Goal: Contribute content: Contribute content

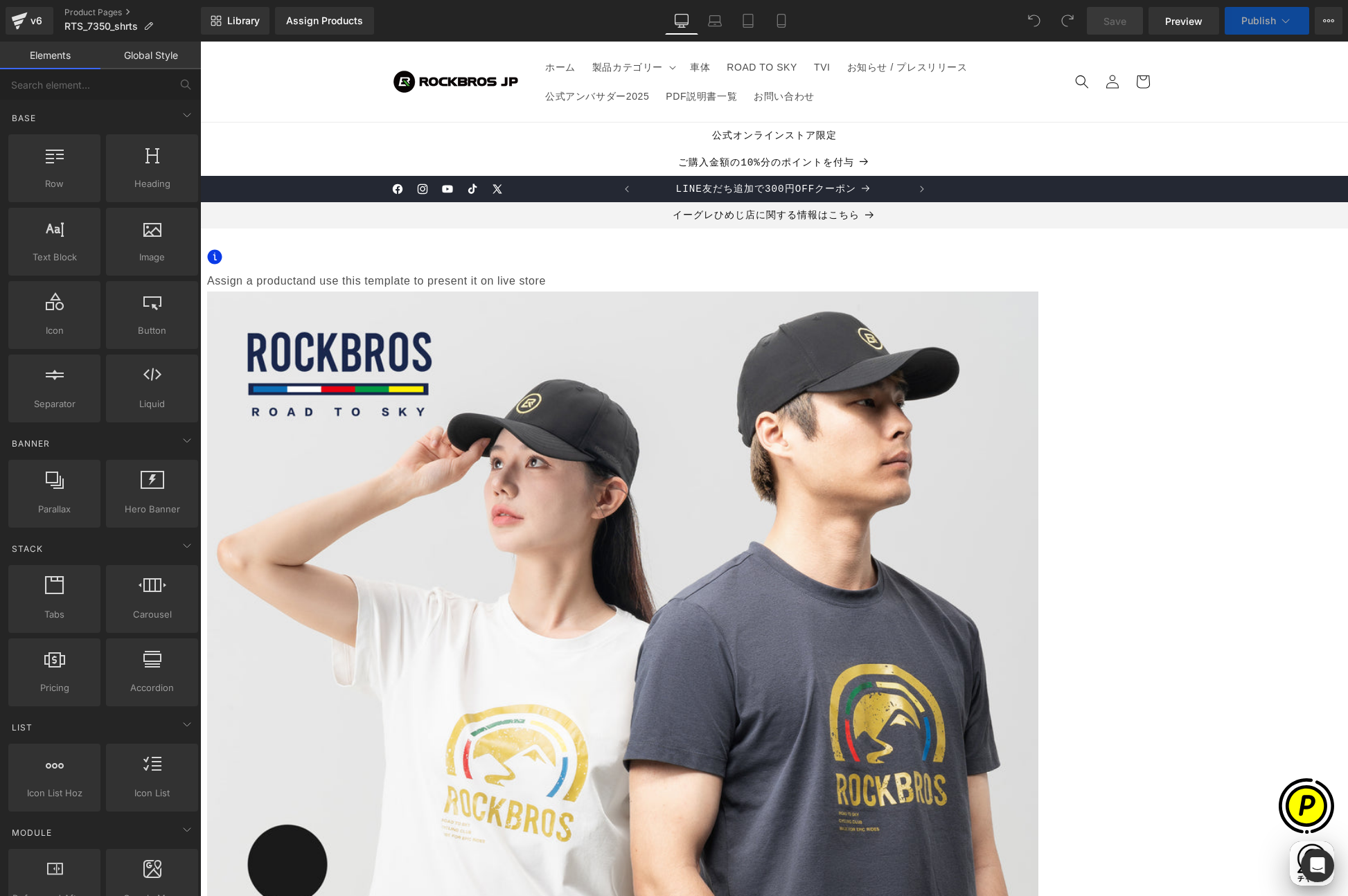
click at [297, 275] on span "Assign a product" at bounding box center [251, 281] width 89 height 11
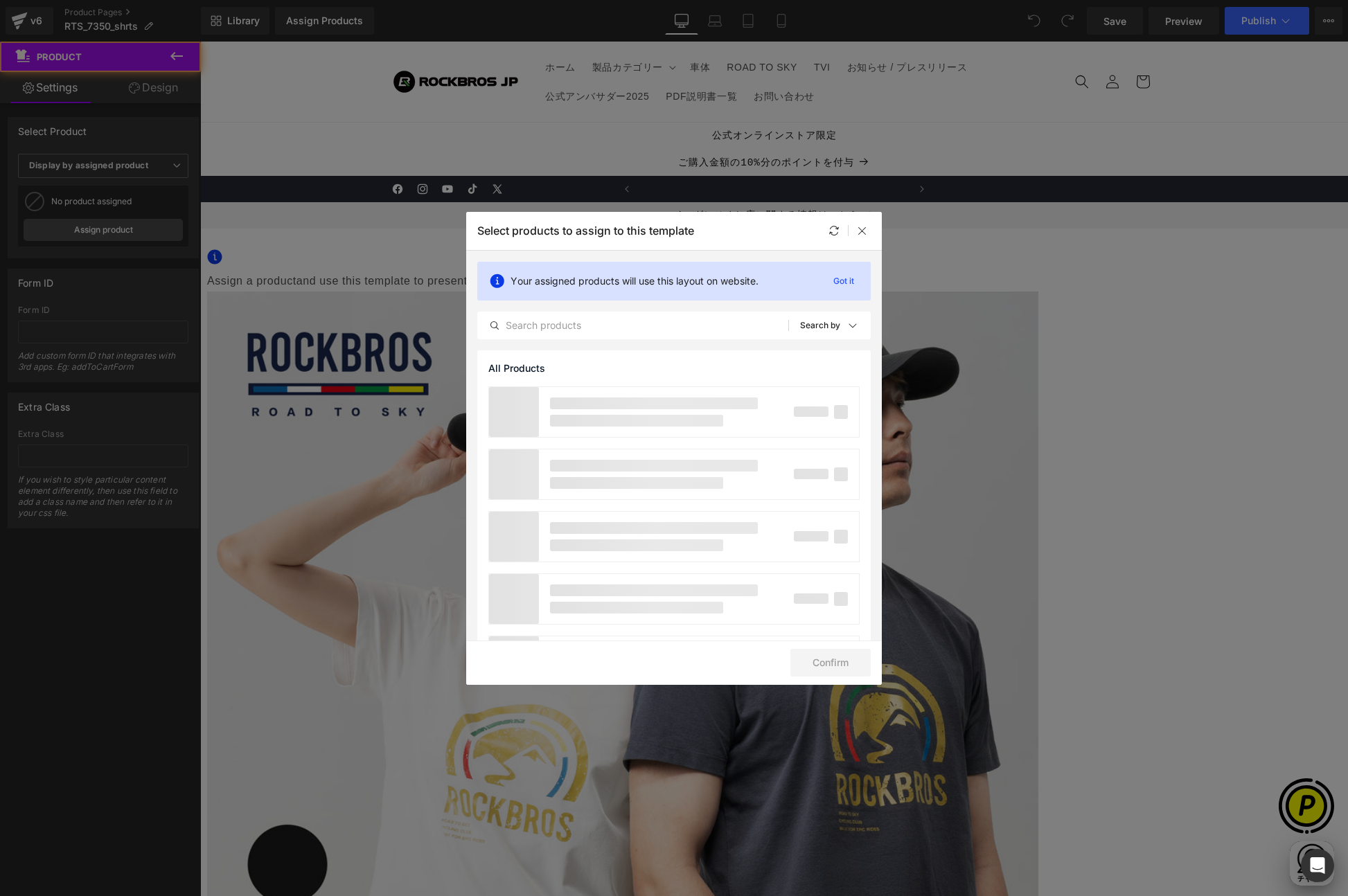
scroll to position [0, 270]
click at [571, 329] on input "text" at bounding box center [633, 325] width 310 height 16
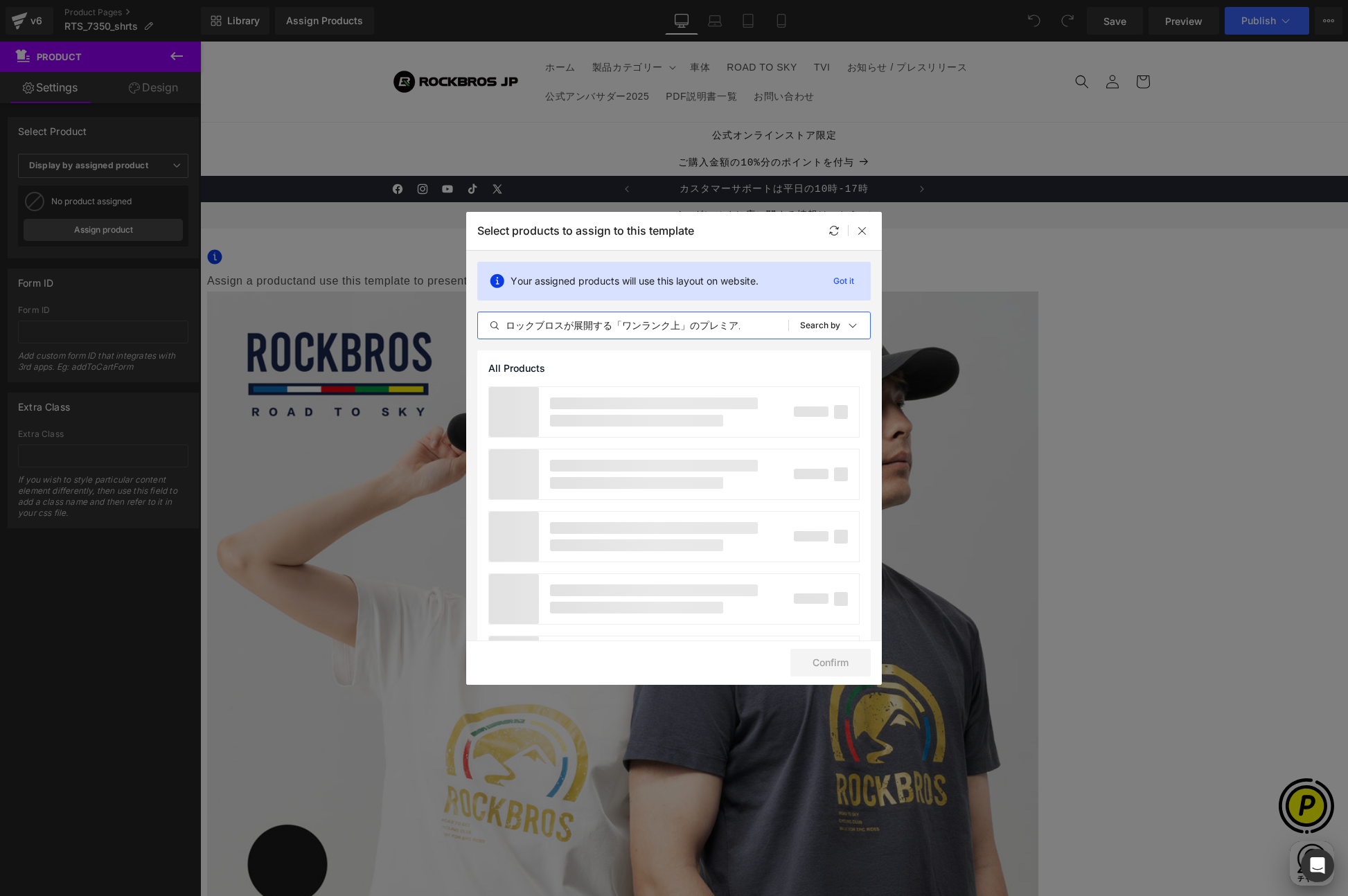
scroll to position [0, 139]
type input "ロックブロスが展開する「ワンランク上」のプレミアムシリーズ＜ ROAD TO SKY ＞"
click at [774, 325] on div at bounding box center [777, 325] width 20 height 16
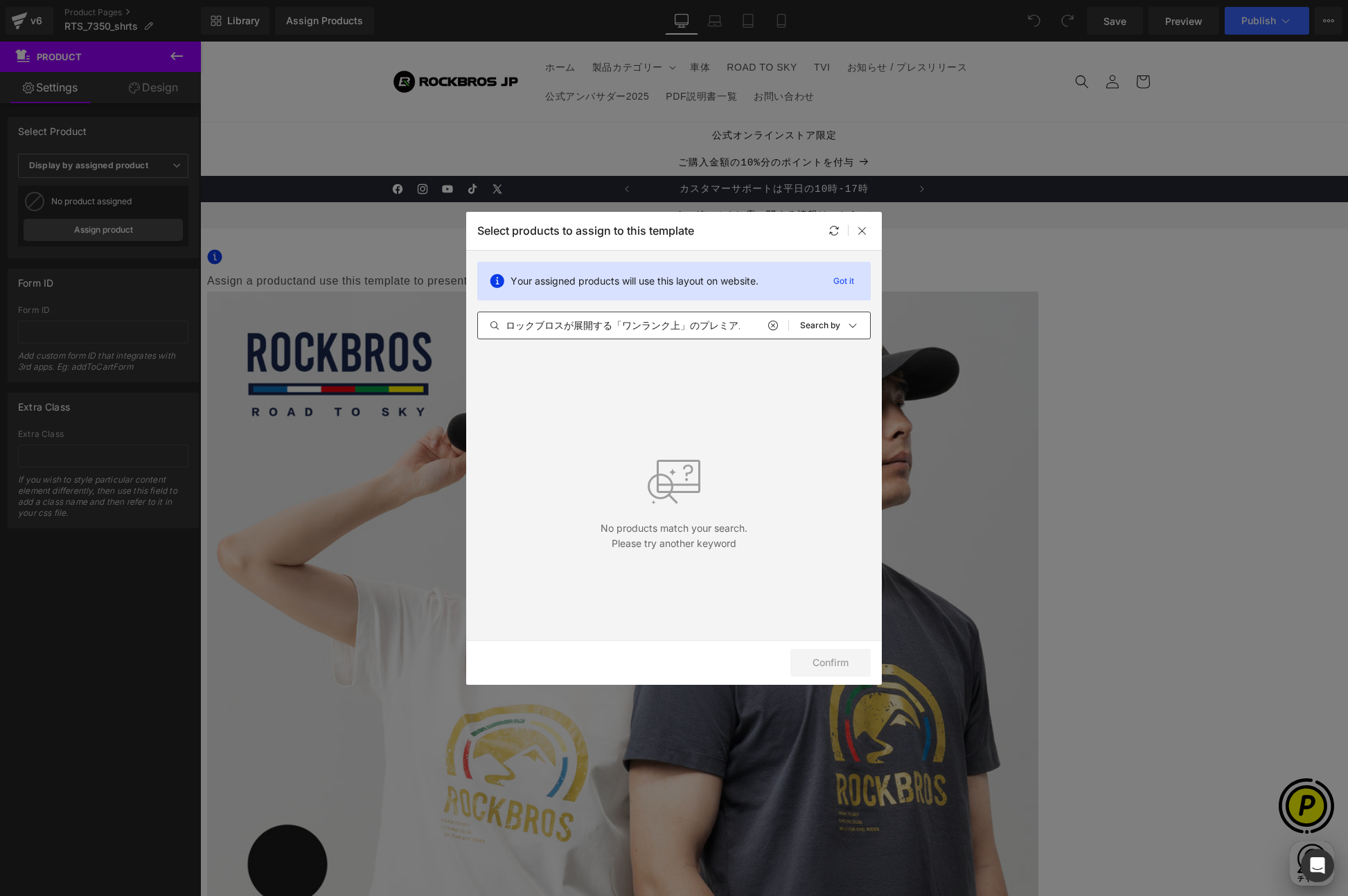
drag, startPoint x: 774, startPoint y: 325, endPoint x: 733, endPoint y: 324, distance: 41.0
click at [774, 325] on icon at bounding box center [772, 326] width 10 height 11
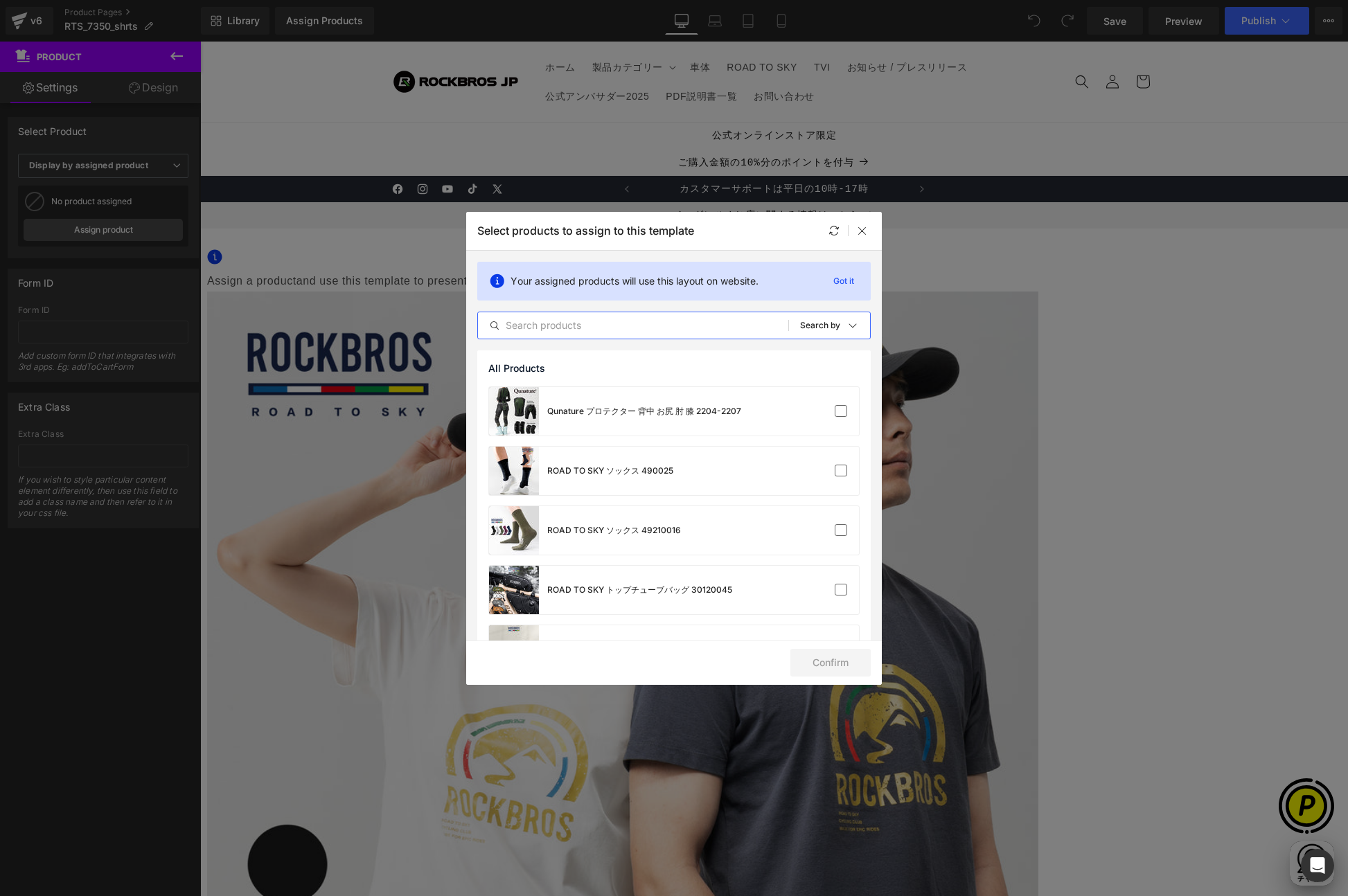
click at [658, 323] on input "text" at bounding box center [633, 325] width 310 height 16
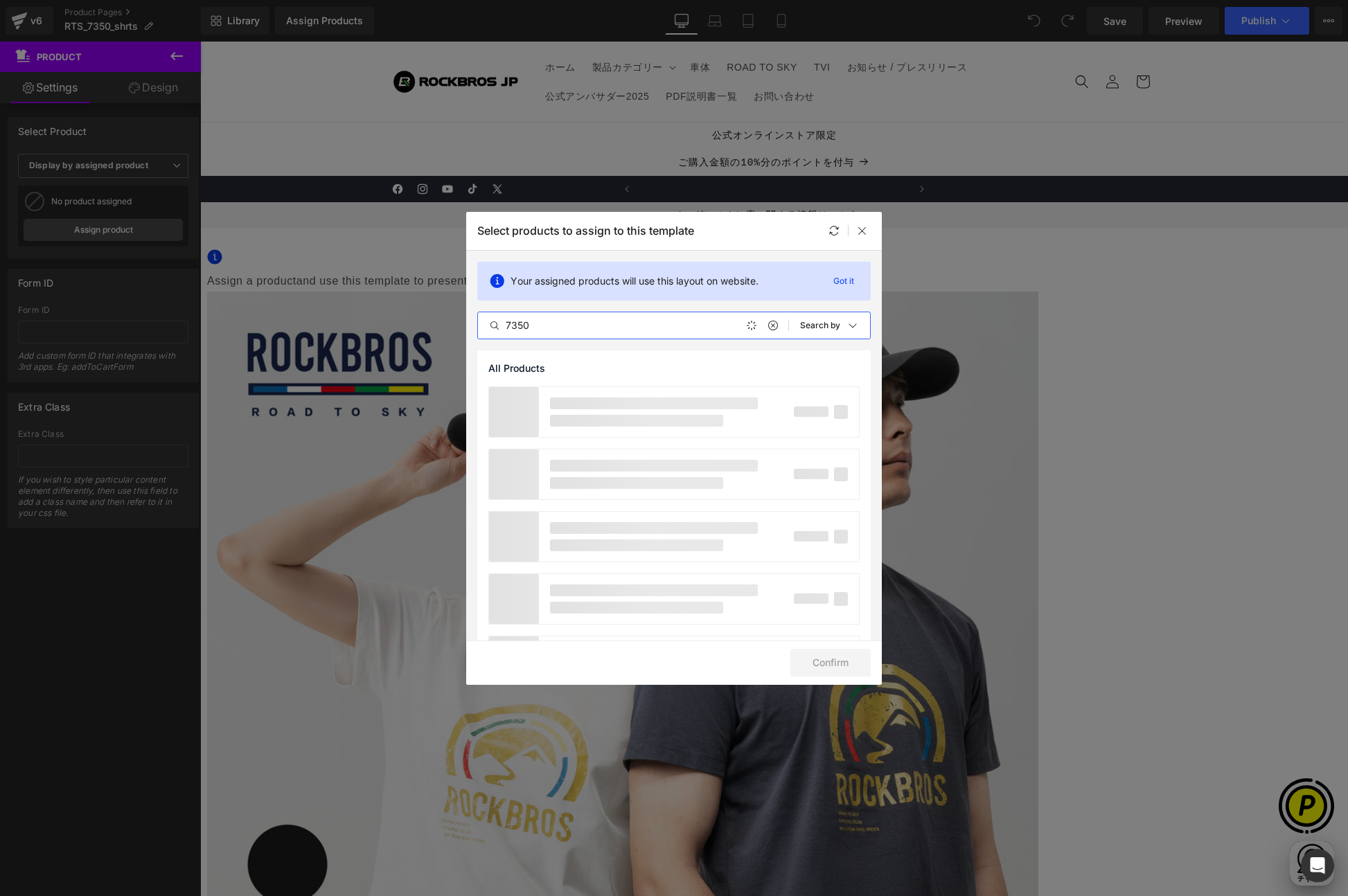
scroll to position [0, 540]
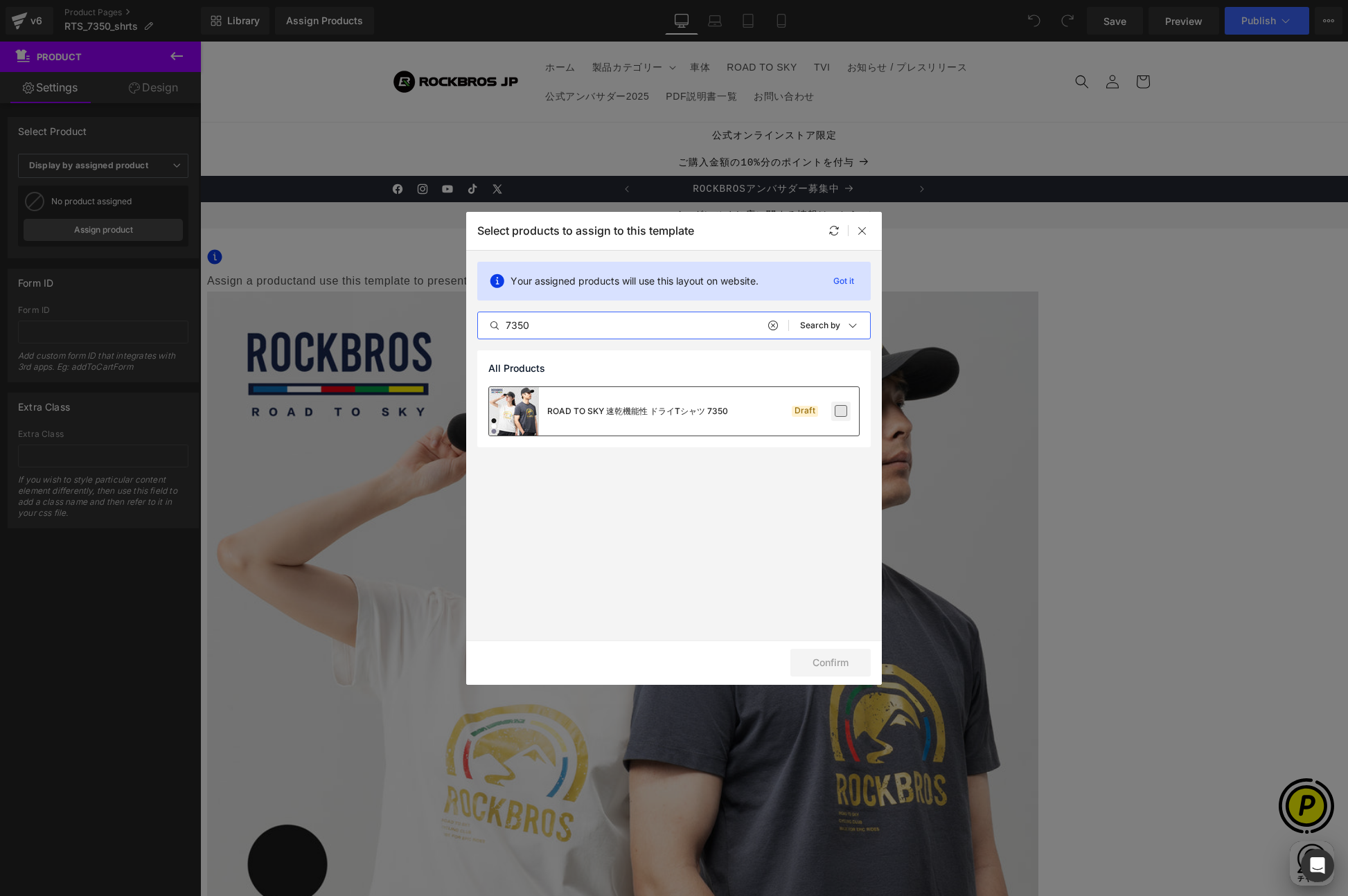
type input "7350"
click at [845, 409] on label at bounding box center [840, 411] width 12 height 12
click at [841, 412] on input "checkbox" at bounding box center [841, 412] width 0 height 0
click at [871, 659] on div "Confirm" at bounding box center [674, 662] width 416 height 44
click at [826, 671] on button "Confirm" at bounding box center [830, 662] width 80 height 28
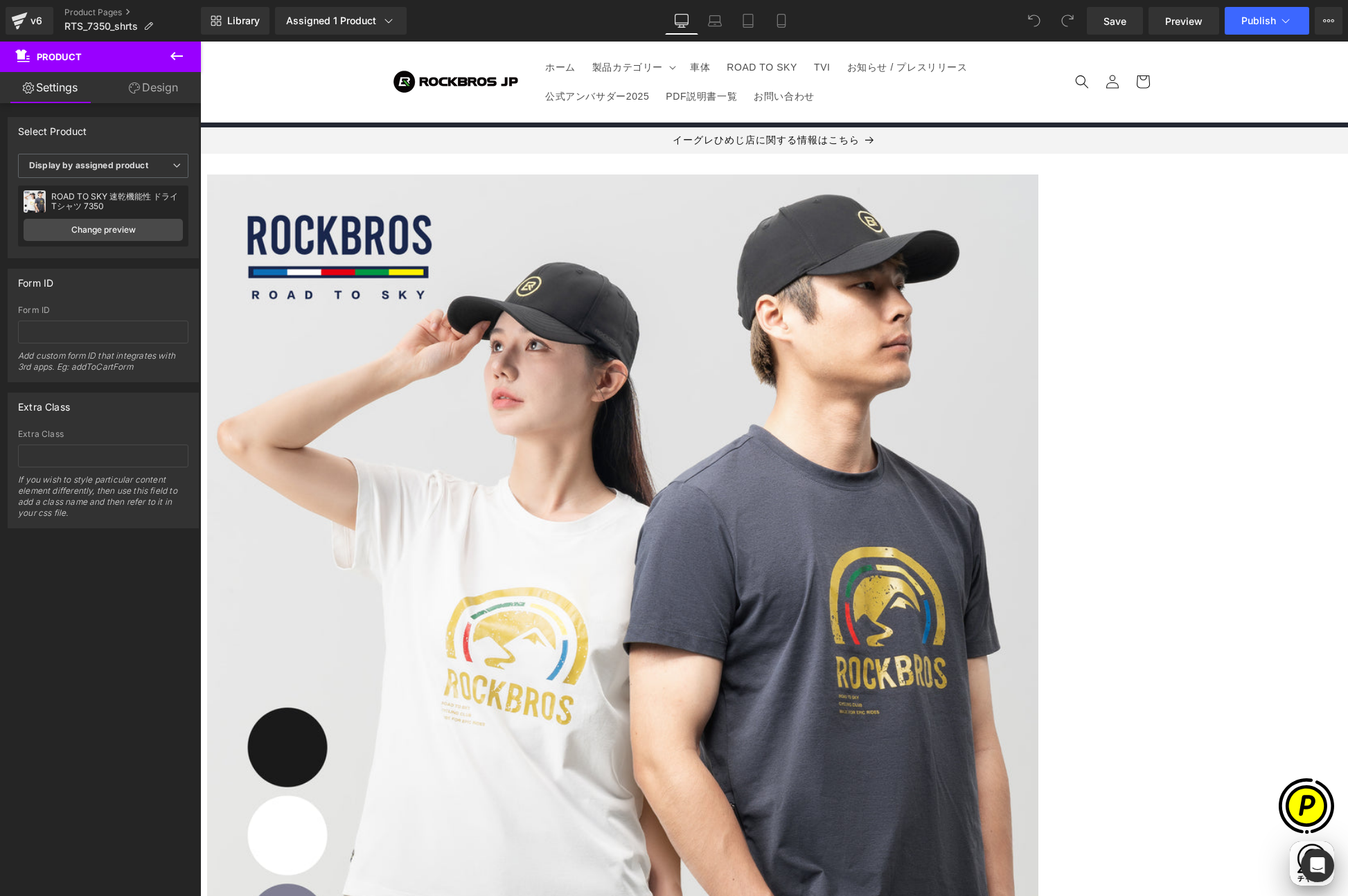
scroll to position [262, 0]
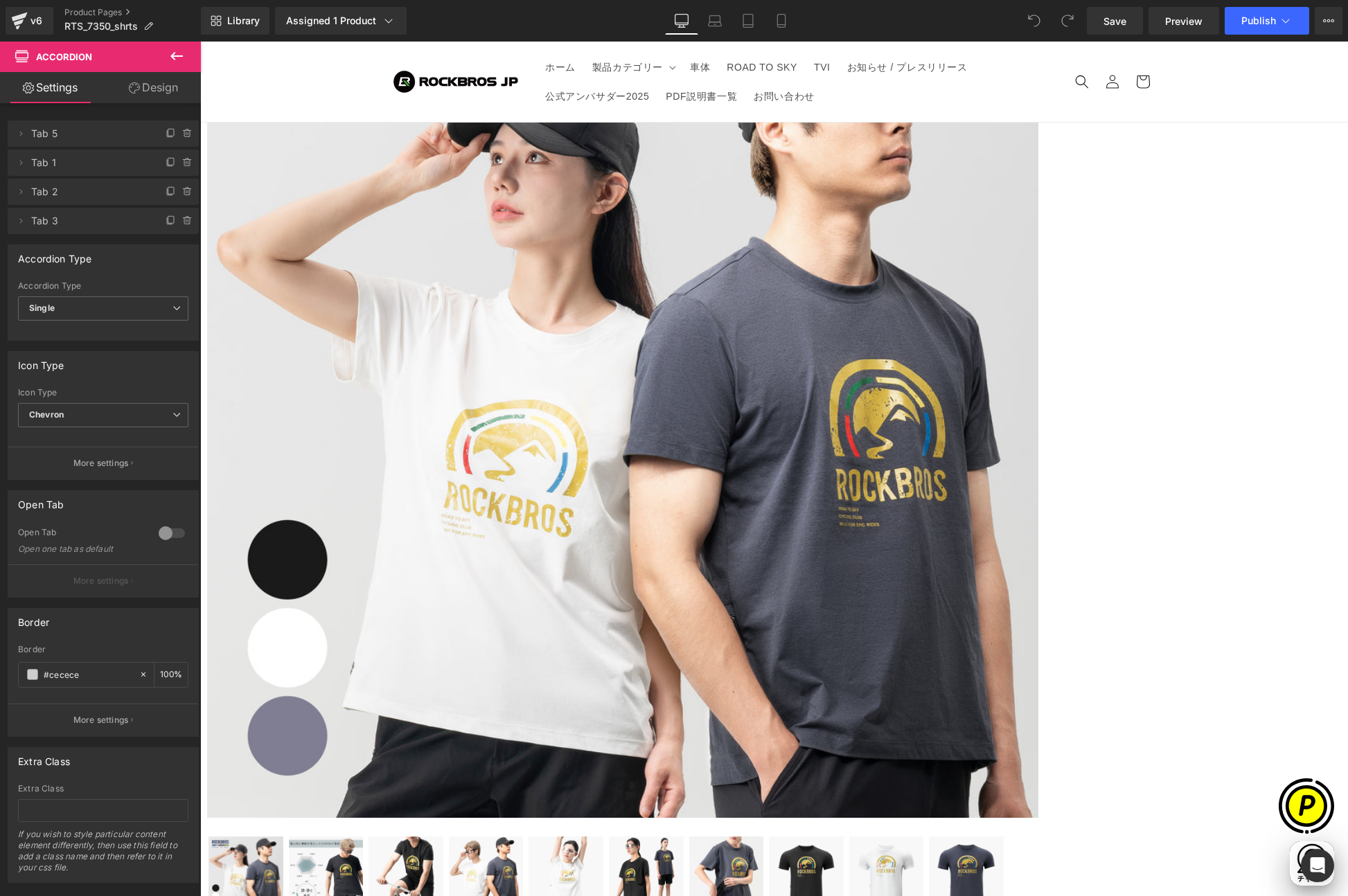
scroll to position [0, 540]
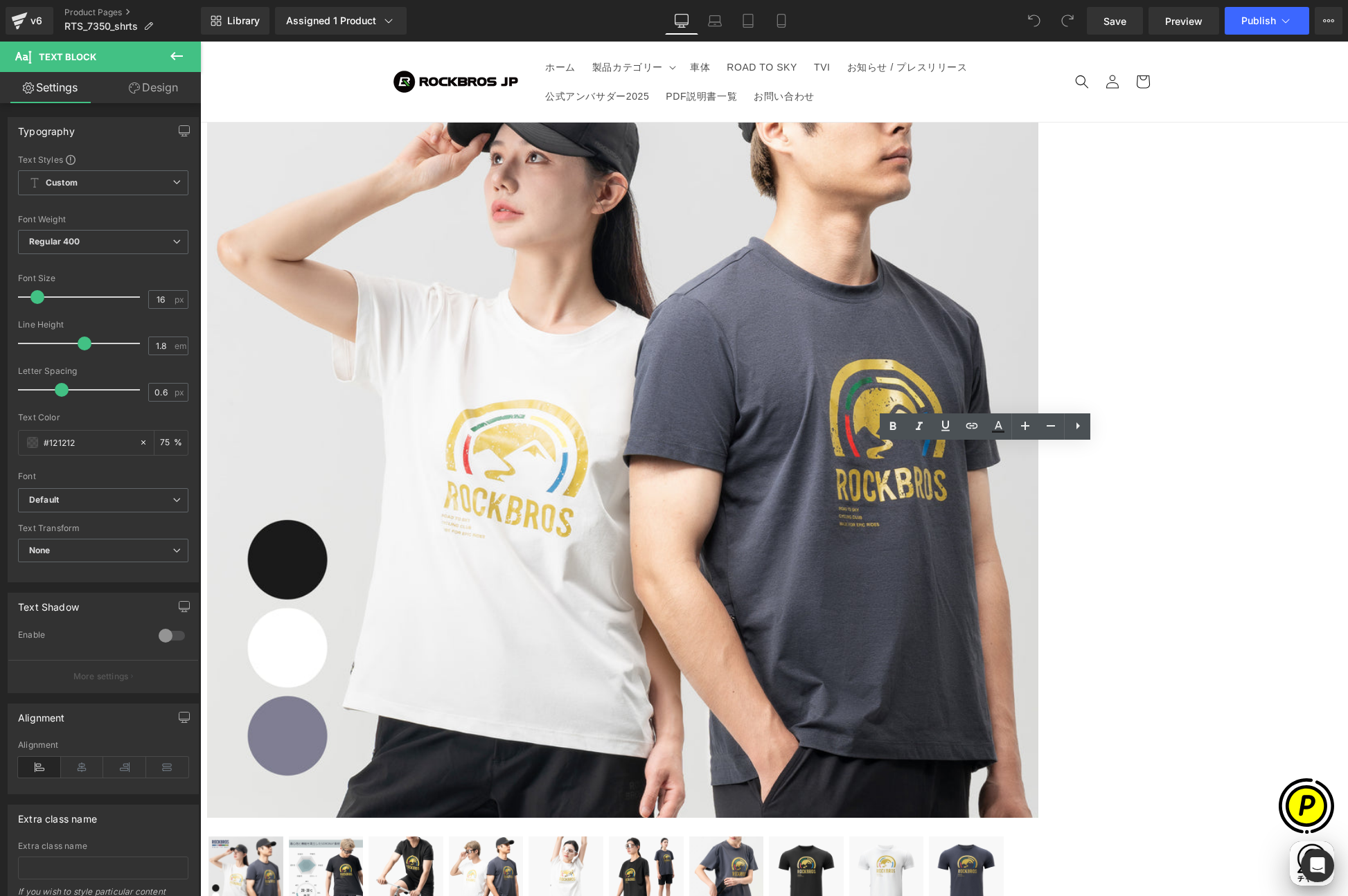
drag, startPoint x: 820, startPoint y: 453, endPoint x: 998, endPoint y: 475, distance: 179.4
paste div
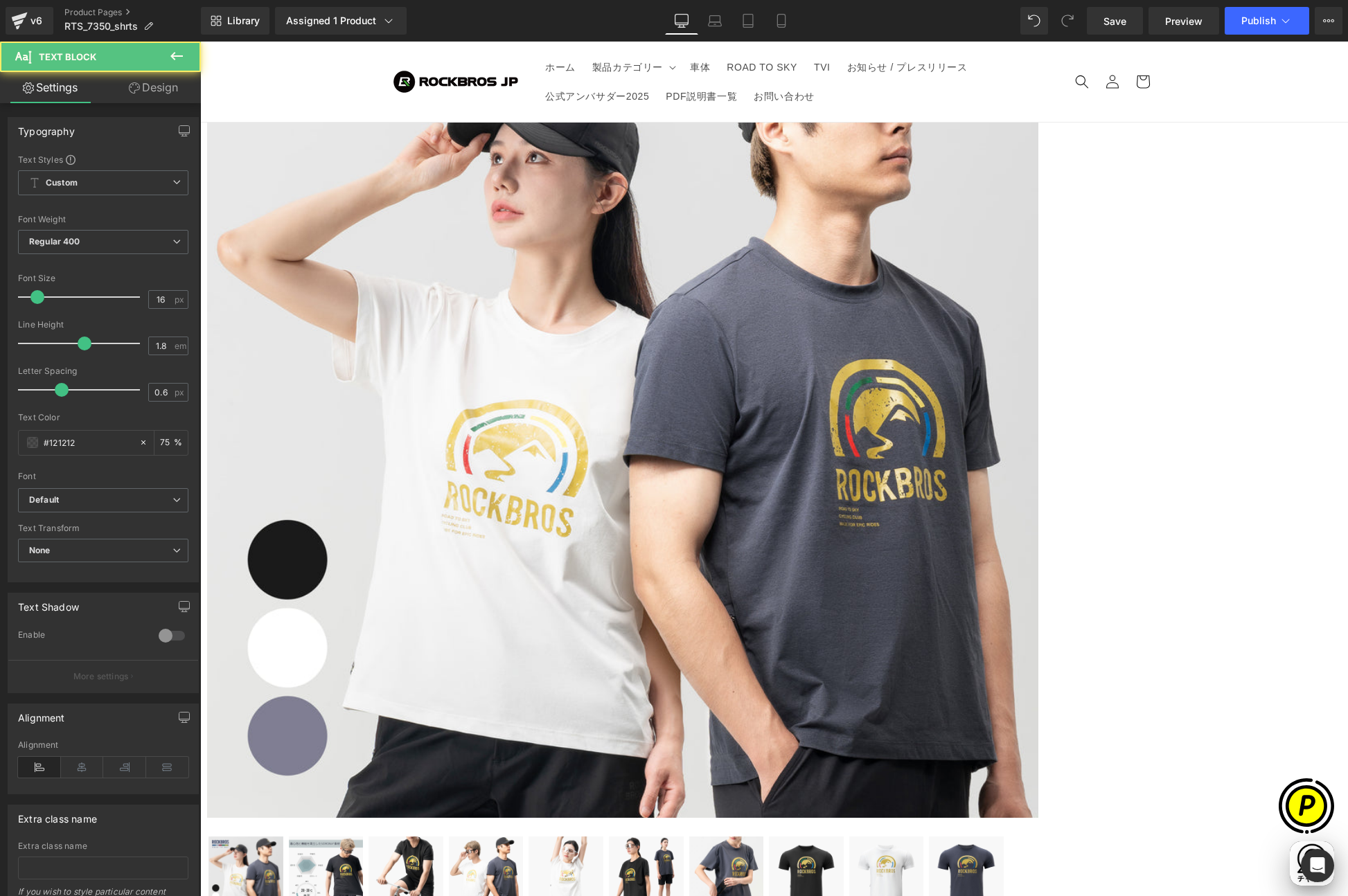
drag, startPoint x: 1053, startPoint y: 470, endPoint x: 815, endPoint y: 457, distance: 238.4
drag, startPoint x: 818, startPoint y: 454, endPoint x: 1103, endPoint y: 475, distance: 285.8
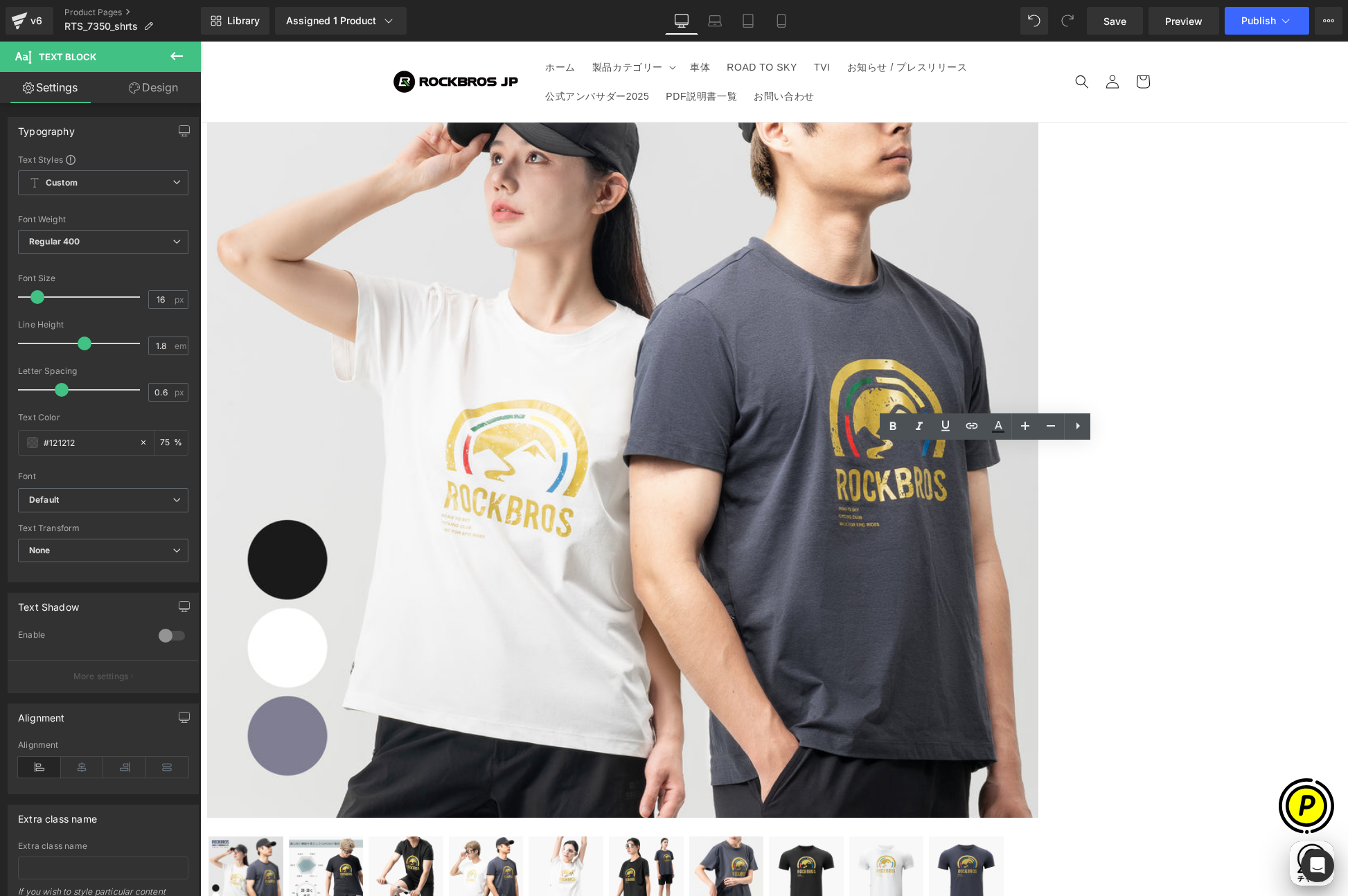
copy p "※はじめは色落ちする可能性がありますので、淡色と一緒に洗うことはおやめください。単品洗いをおすすめします"
click at [1264, 501] on div "Sale Off (P) Image ‹ ›" at bounding box center [774, 777] width 1134 height 1580
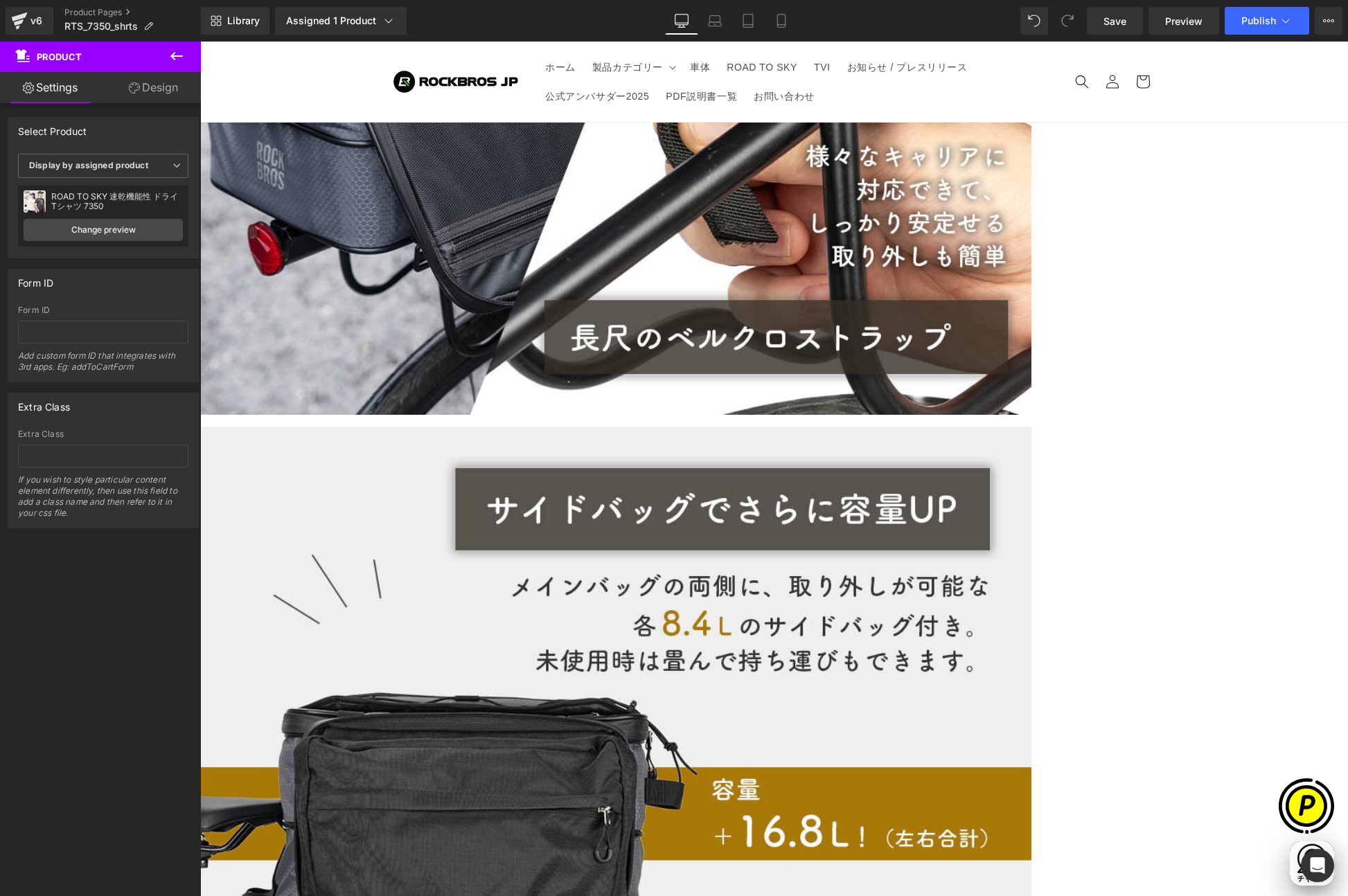
scroll to position [8584, 0]
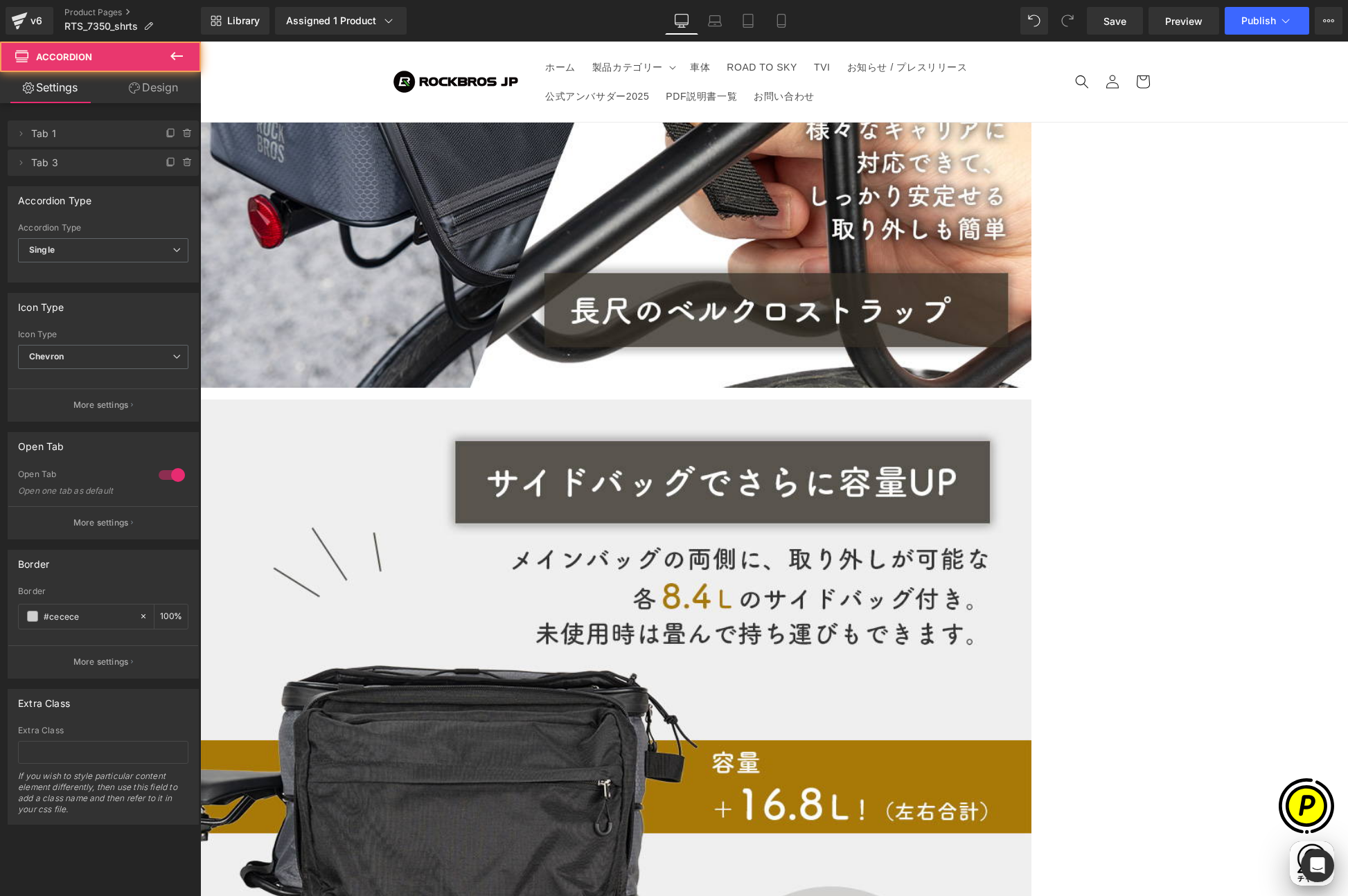
scroll to position [0, 540]
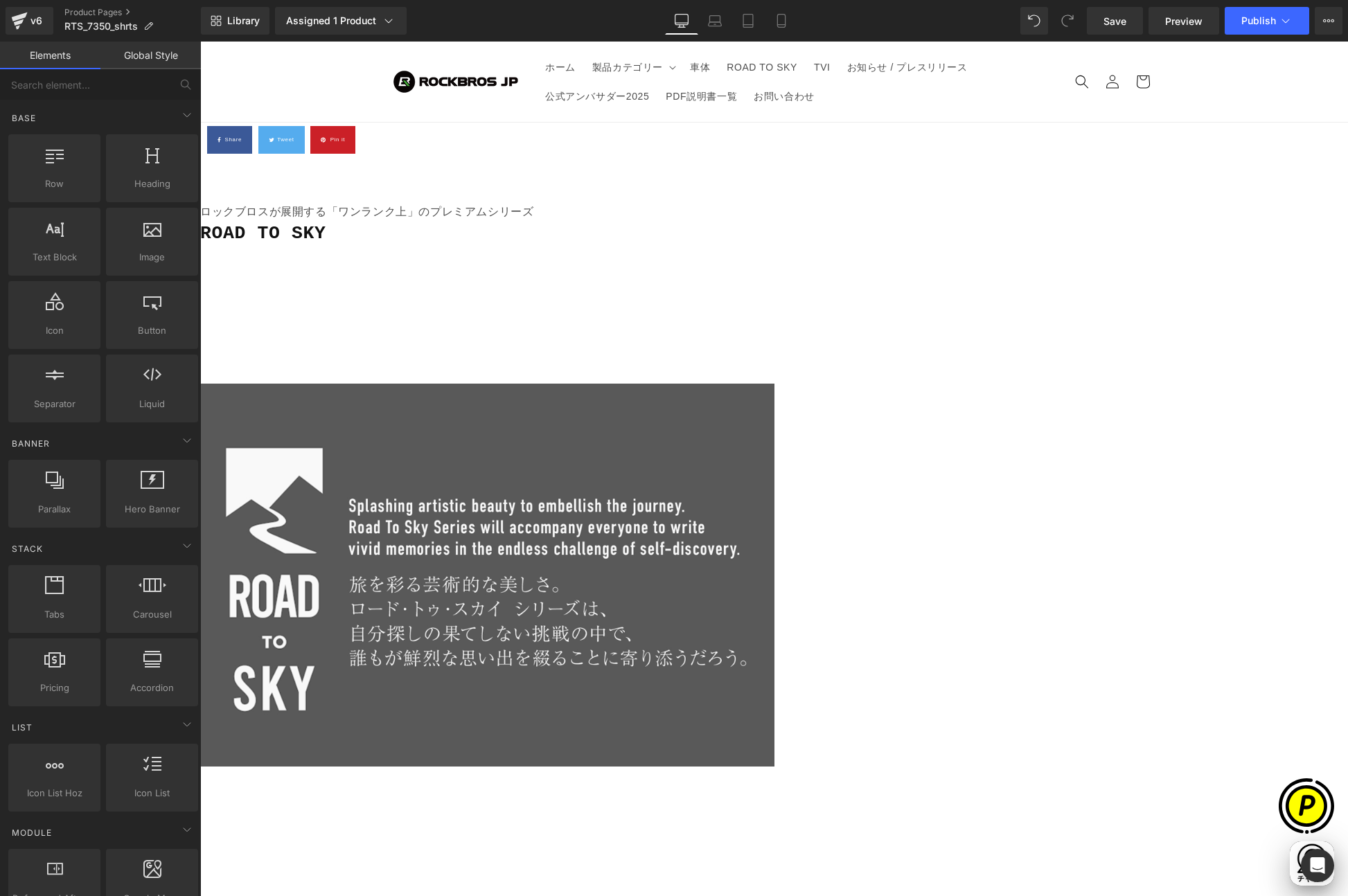
scroll to position [1648, 0]
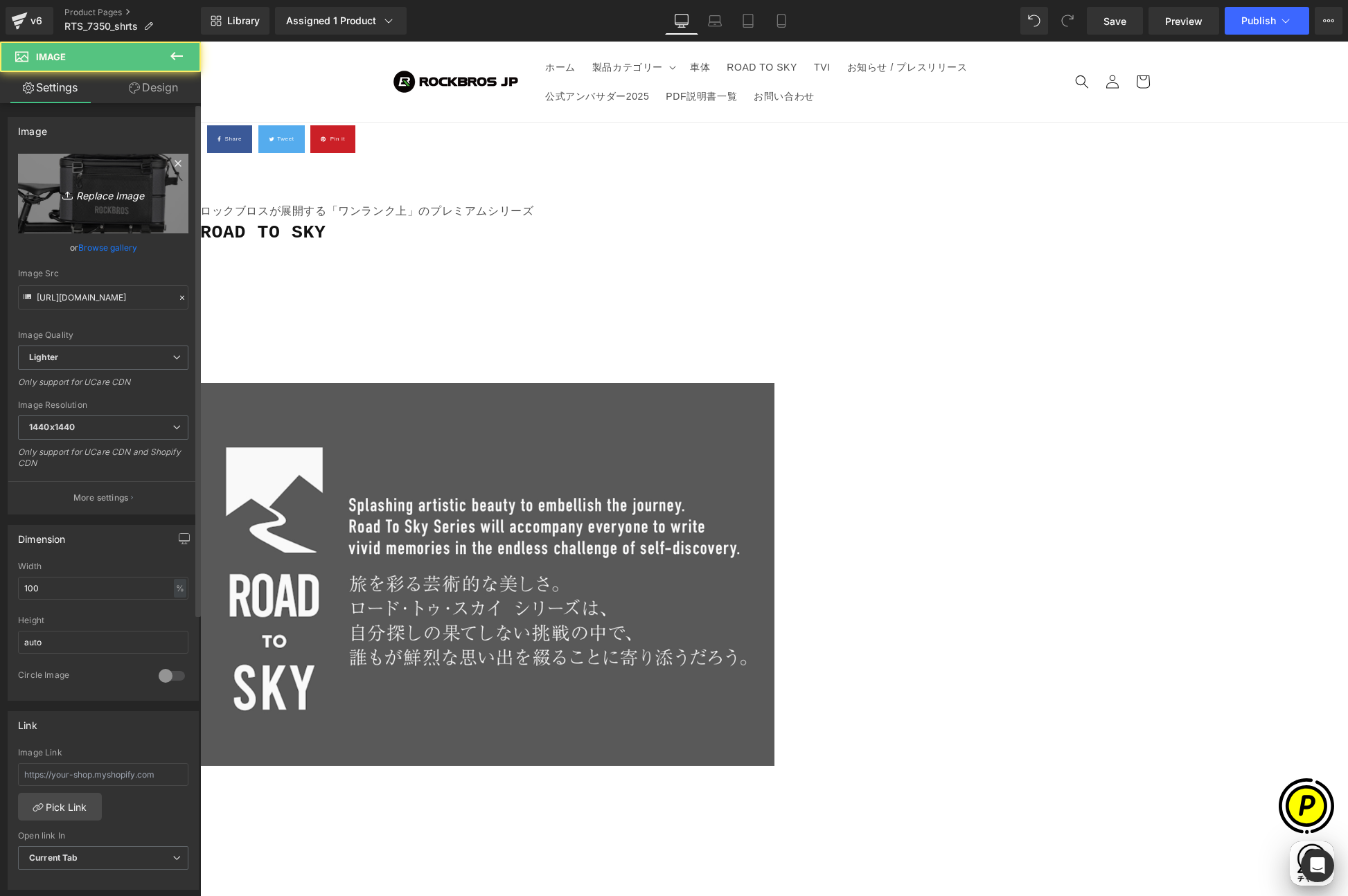
click at [113, 189] on icon "Replace Image" at bounding box center [103, 193] width 111 height 17
type input "C:\fakepath\RTS_7350-LP_01-1.jpg"
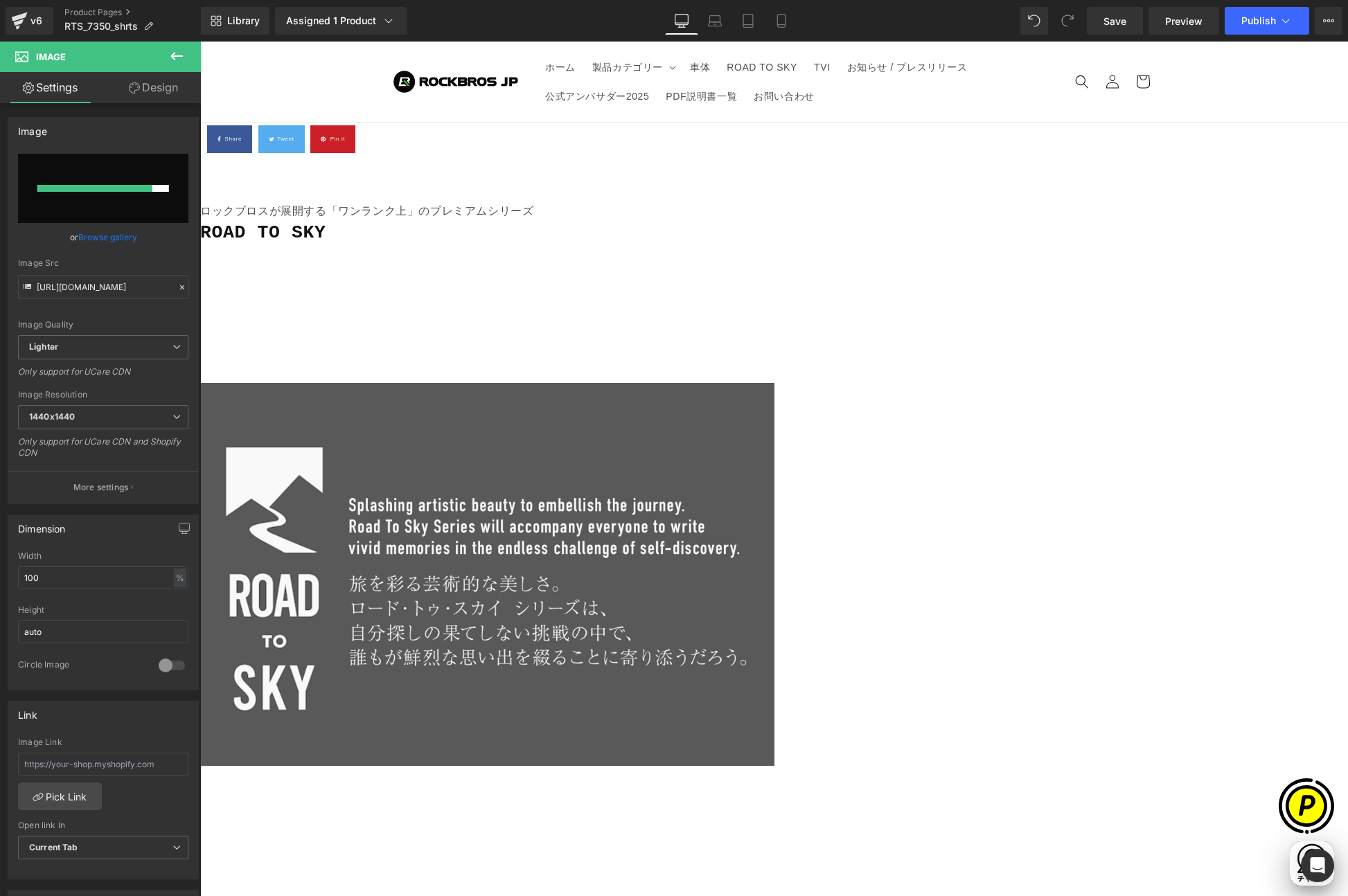
scroll to position [0, 0]
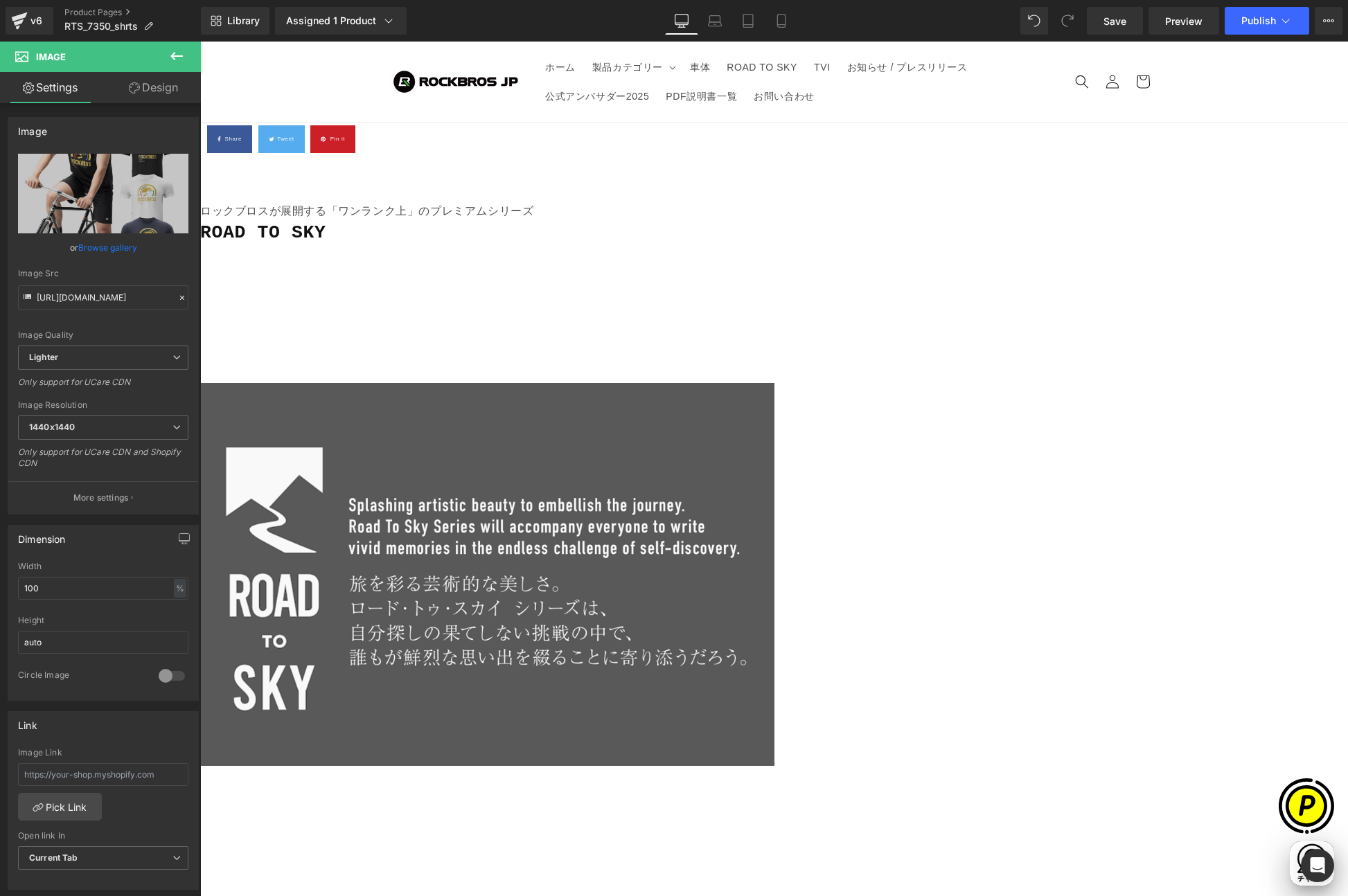
type input "[URL][DOMAIN_NAME]"
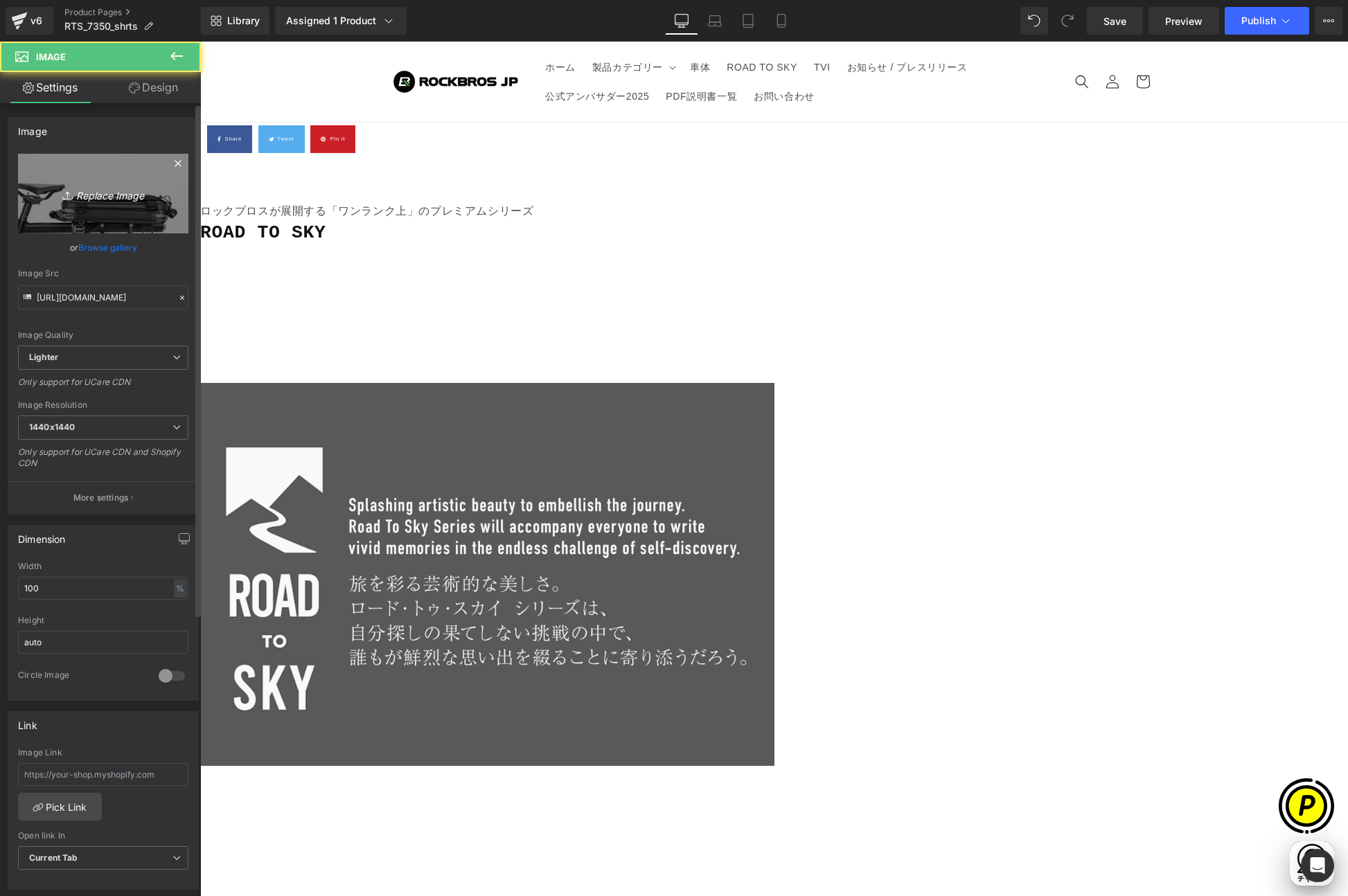
click at [115, 195] on icon "Replace Image" at bounding box center [103, 193] width 111 height 17
type input "C:\fakepath\RTS_7350-LP_01-2.jpg"
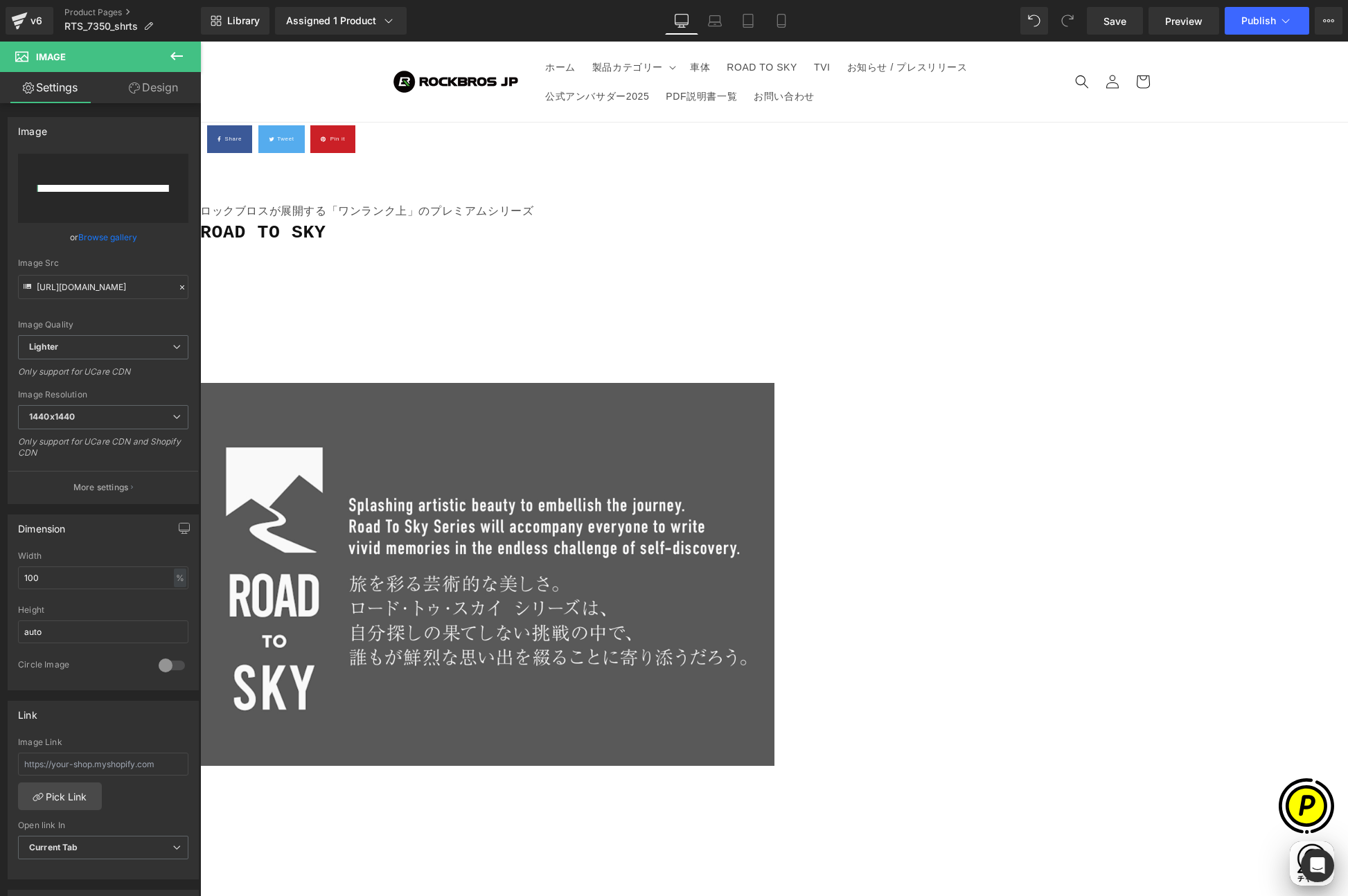
scroll to position [0, 270]
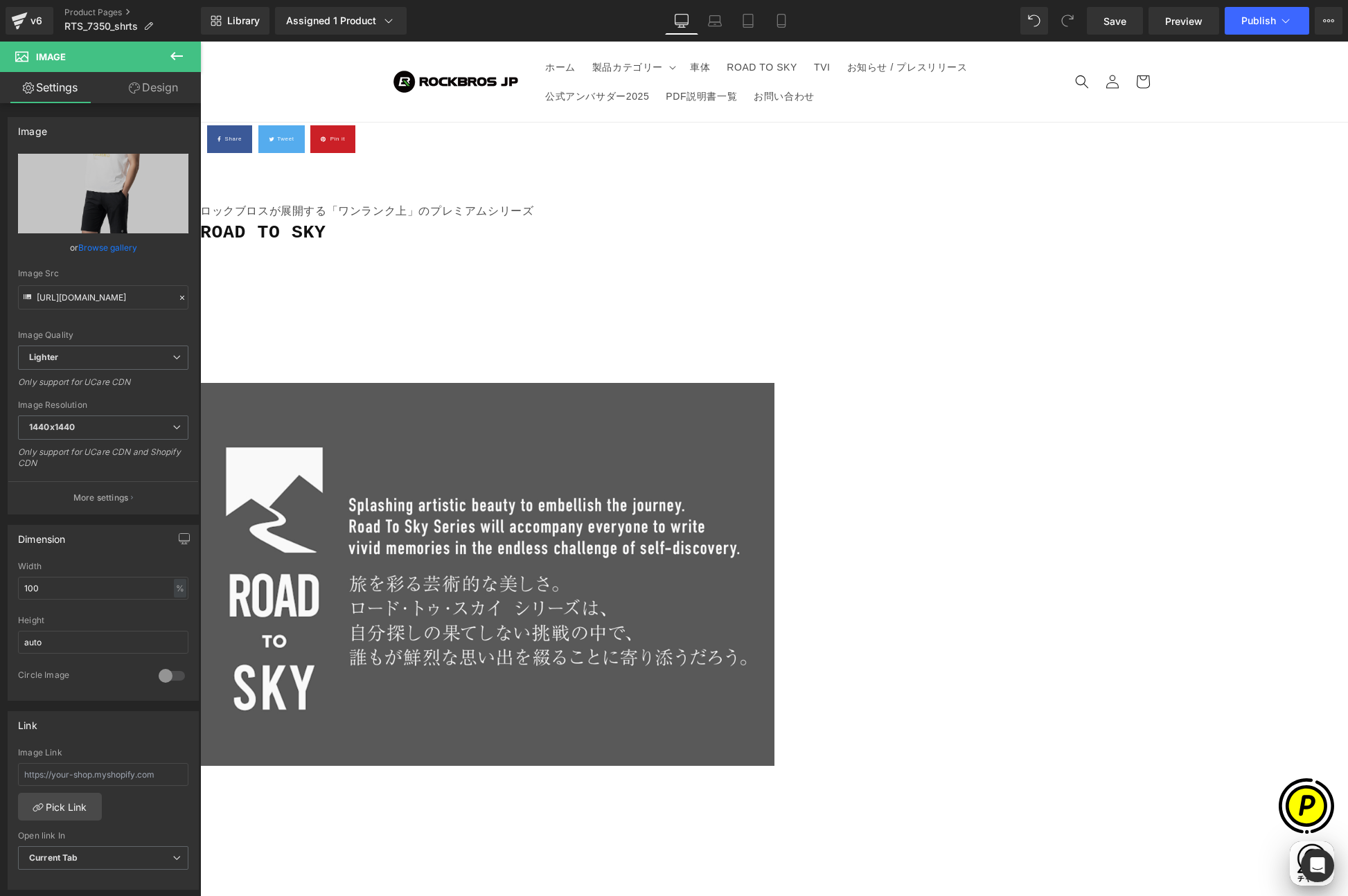
type input "[URL][DOMAIN_NAME]"
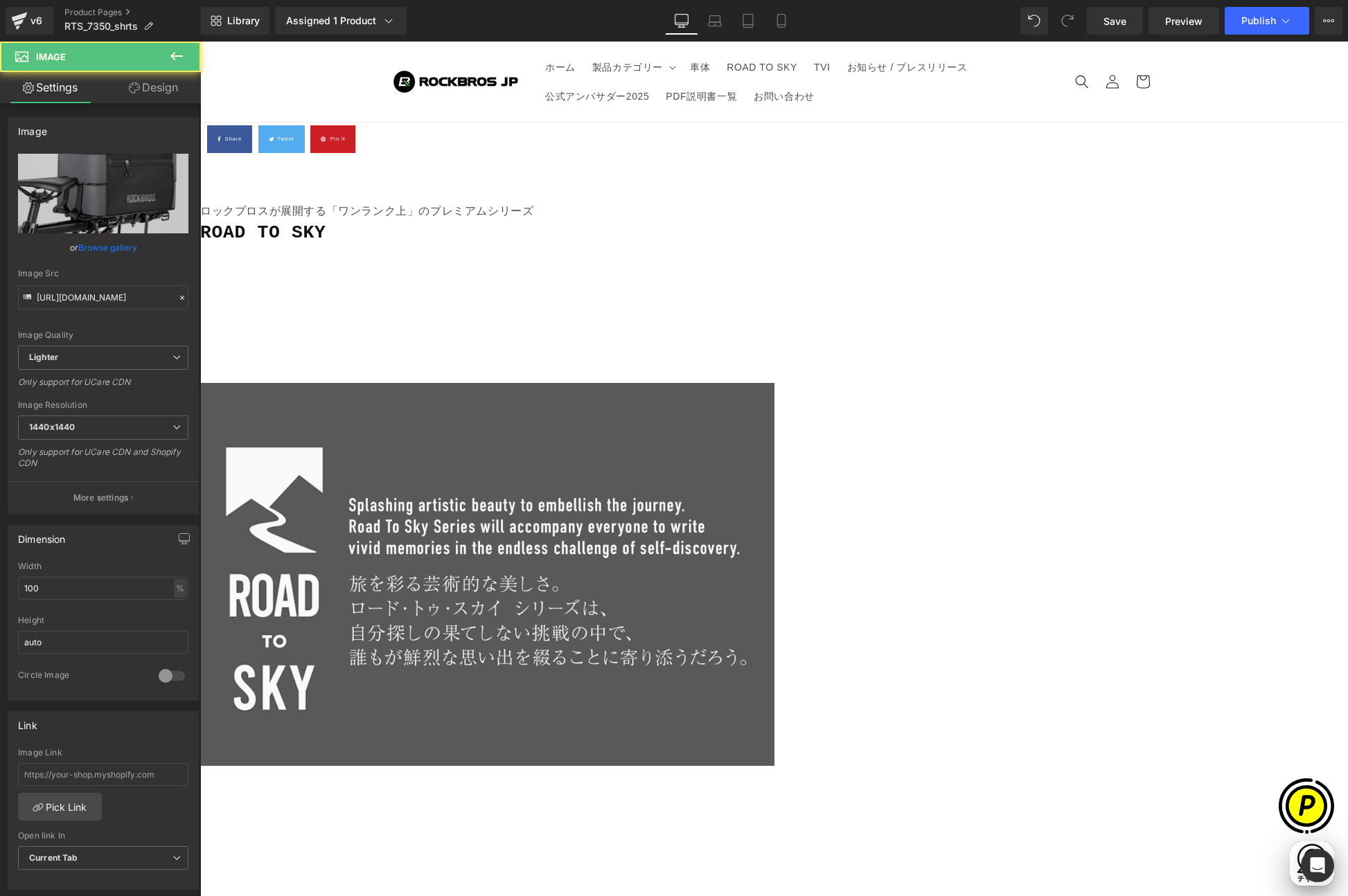
scroll to position [0, 540]
click at [135, 196] on icon "Replace Image" at bounding box center [103, 193] width 111 height 17
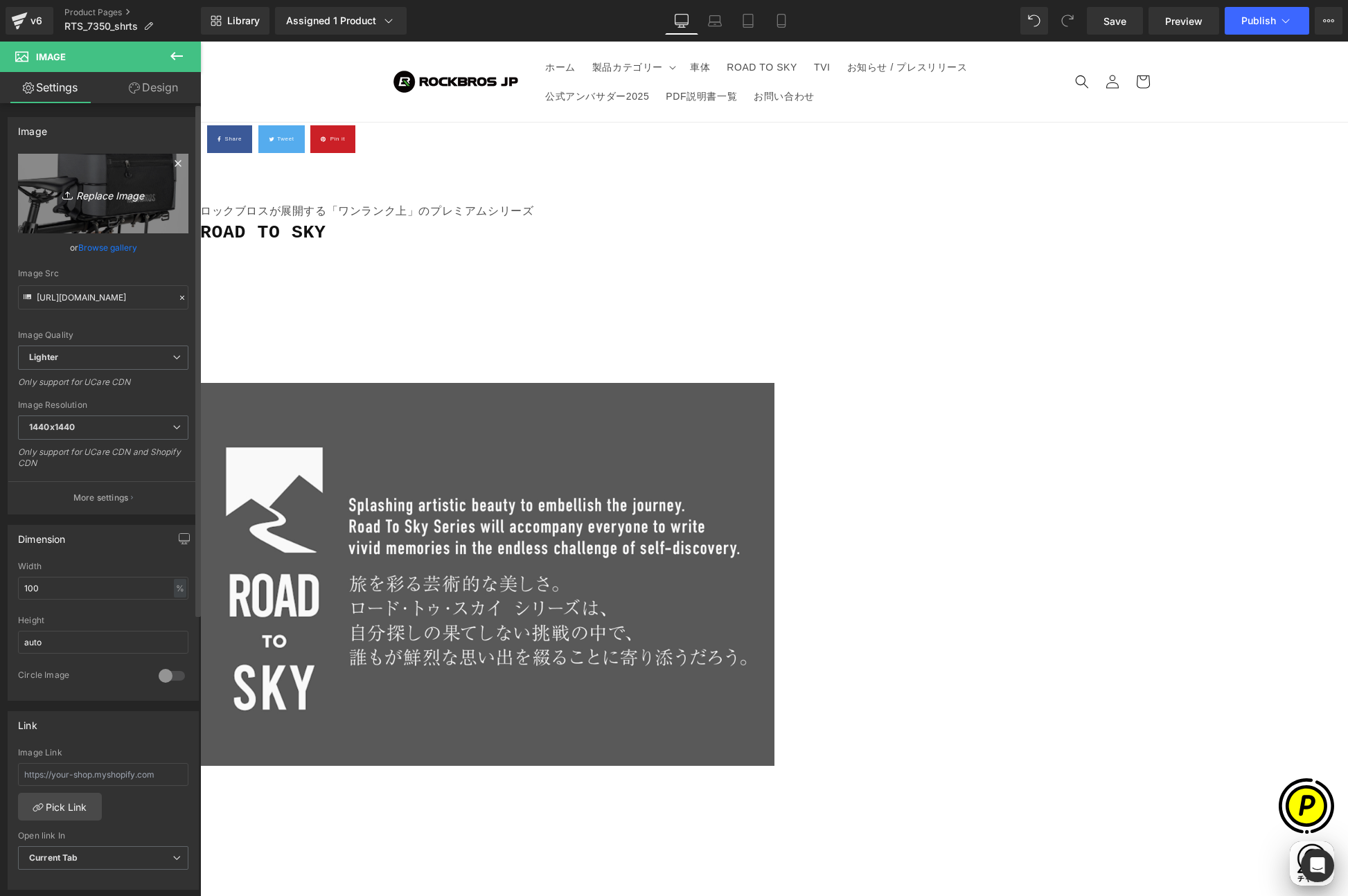
type input "C:\fakepath\RTS_7350-LP_01-3.jpg"
type input "[URL][DOMAIN_NAME]"
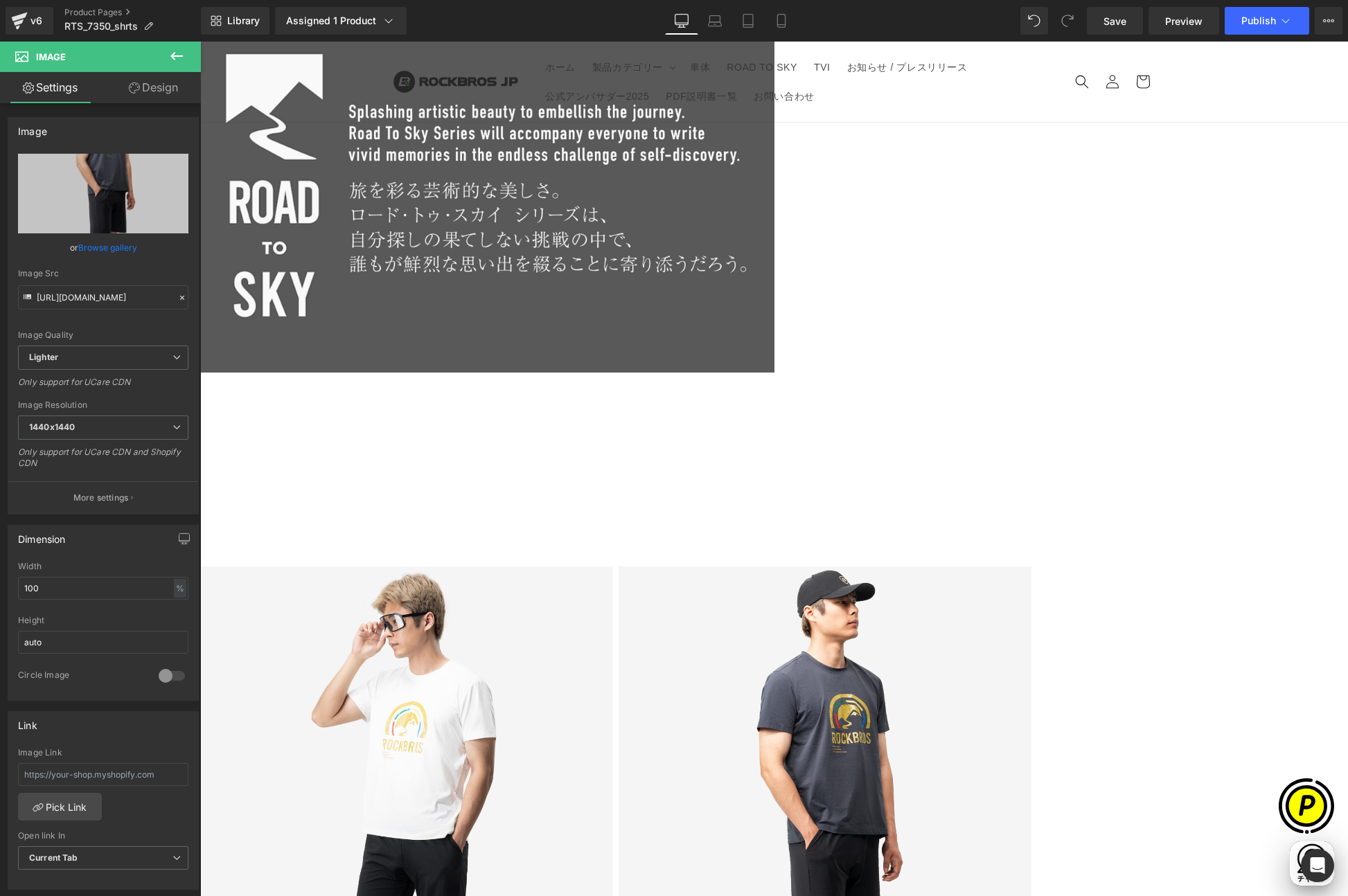
scroll to position [2174, 0]
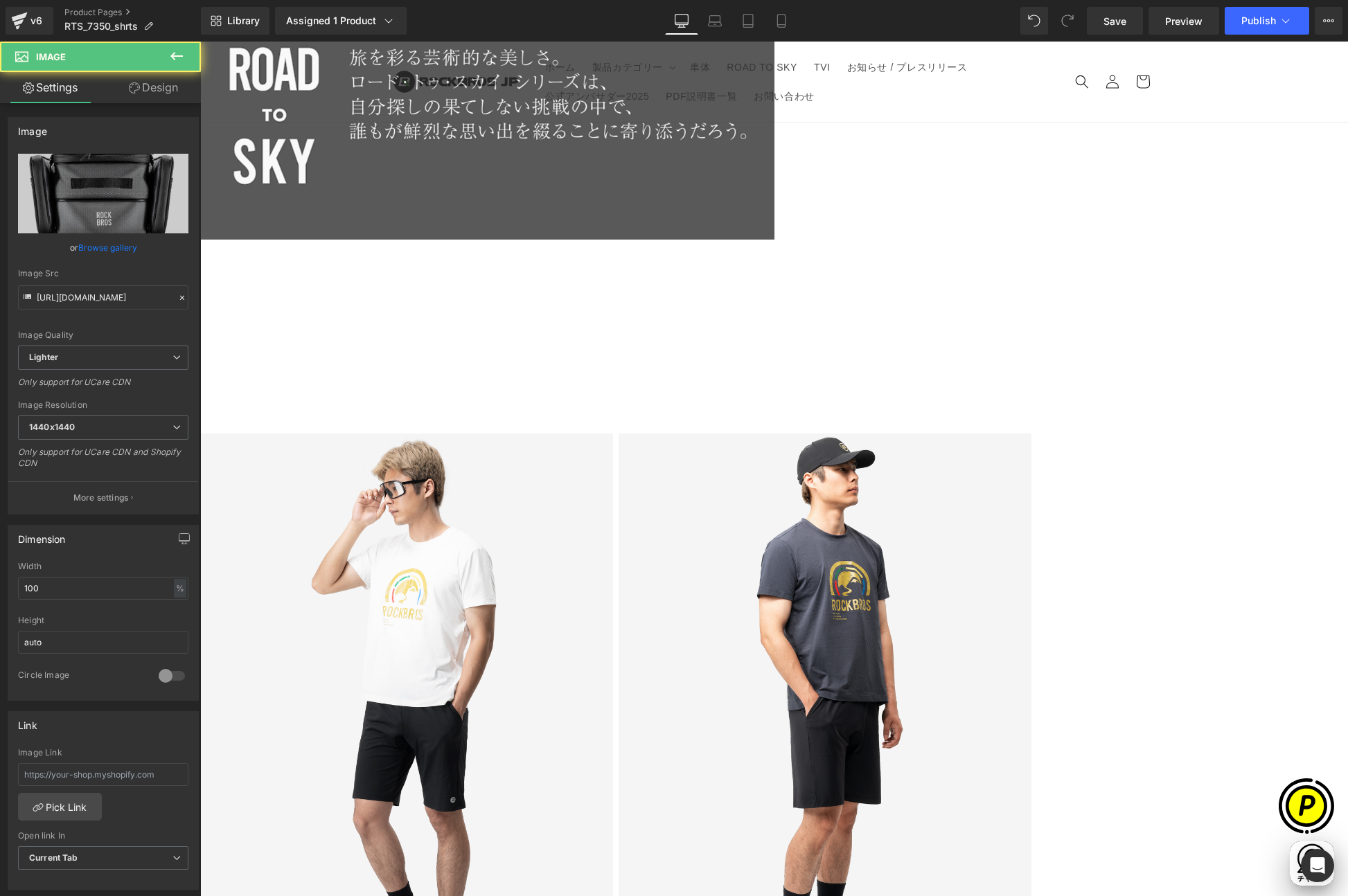
scroll to position [0, 270]
click at [120, 189] on icon "Replace Image" at bounding box center [103, 193] width 111 height 17
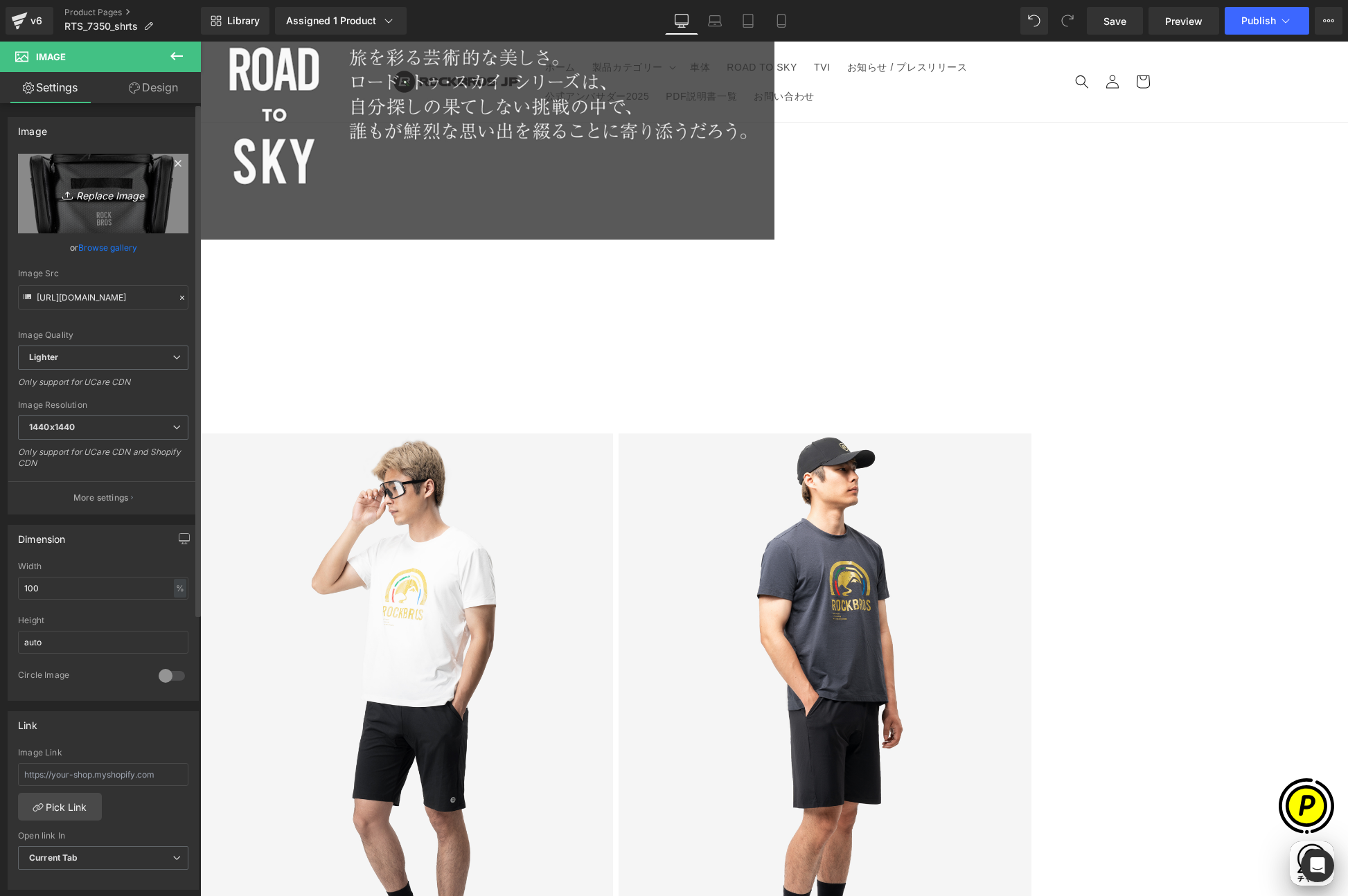
type input "C:\fakepath\RTS_7350-LP_02.jpg"
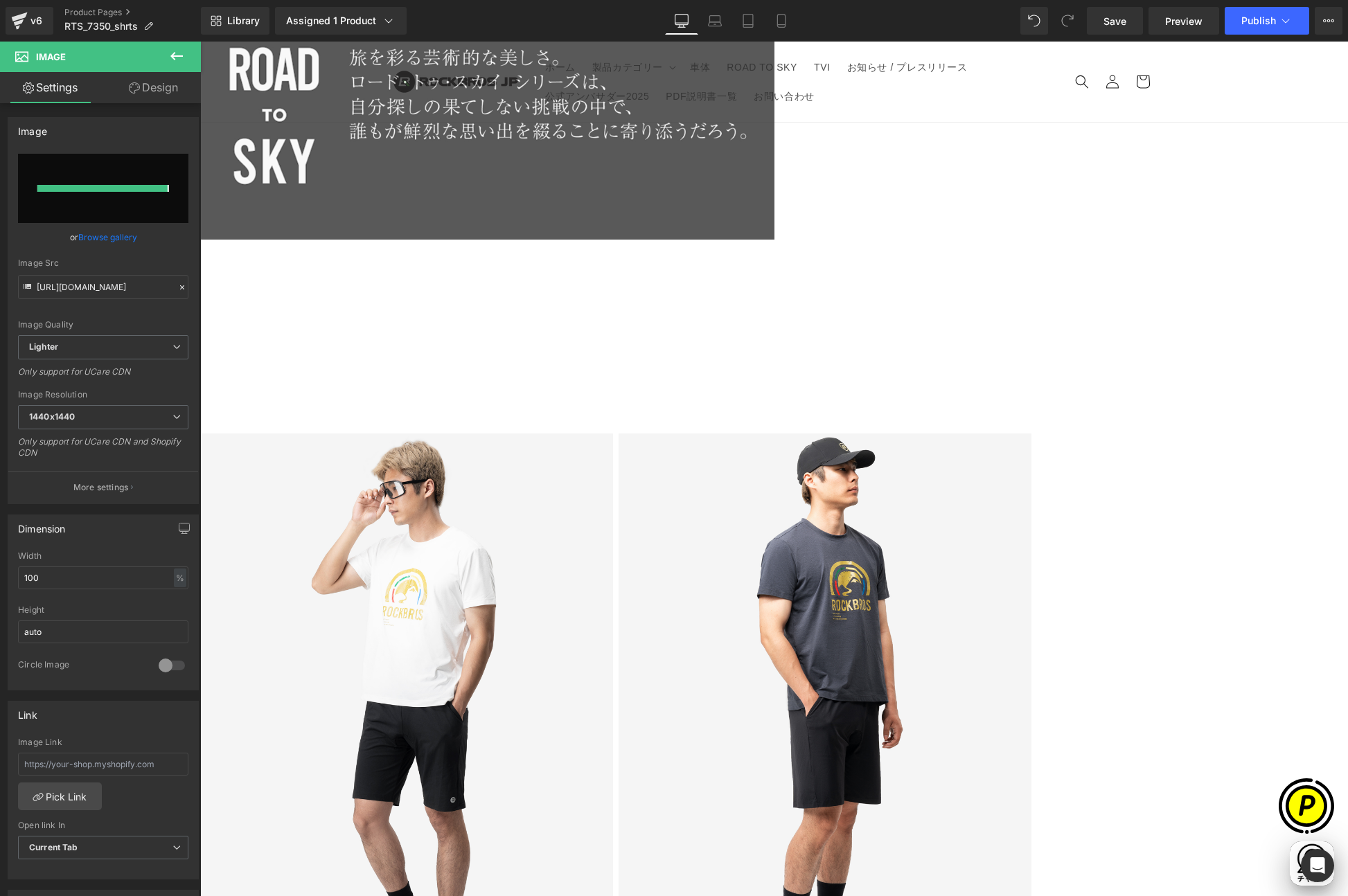
scroll to position [0, 540]
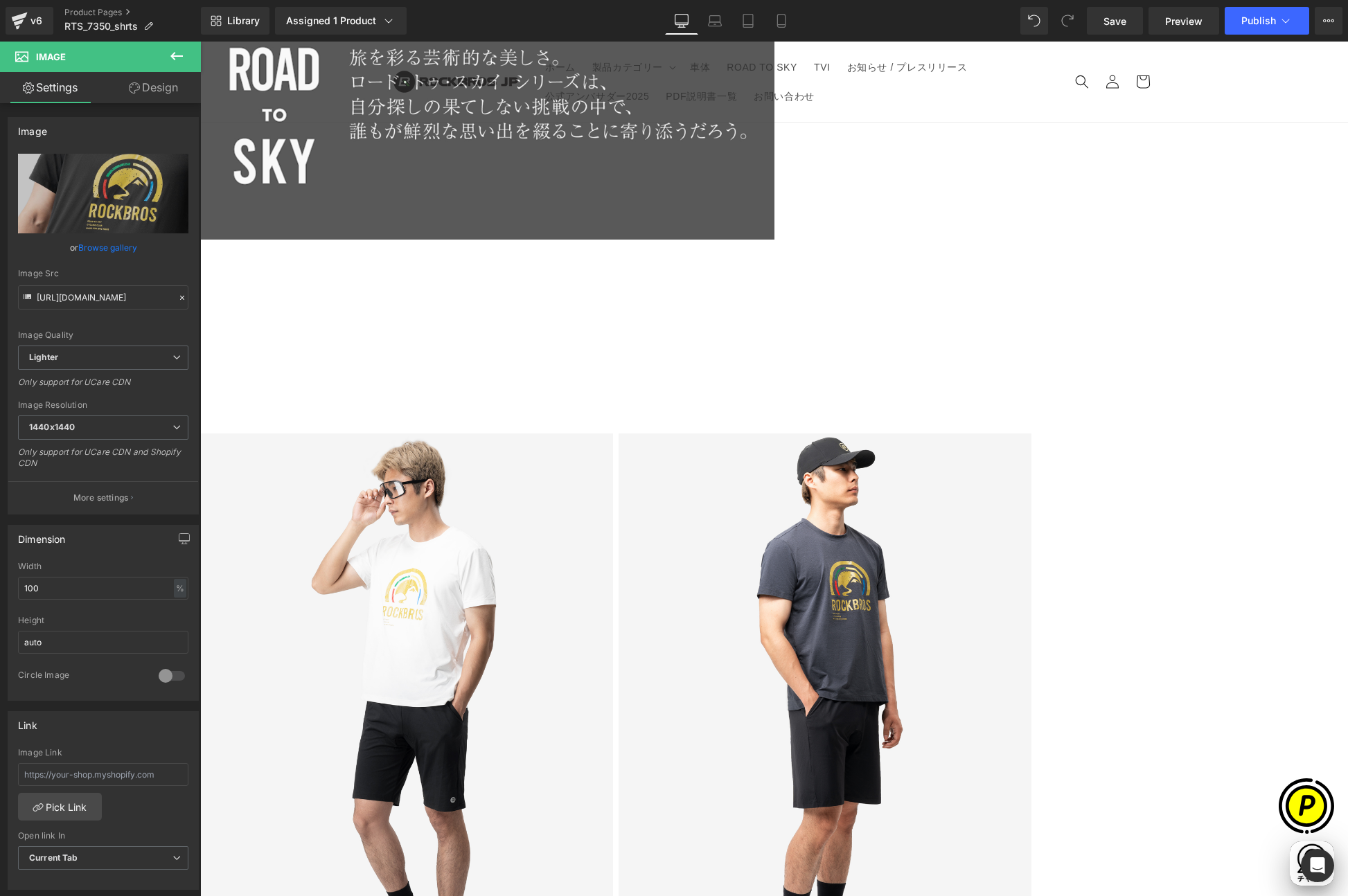
type input "[URL][DOMAIN_NAME]"
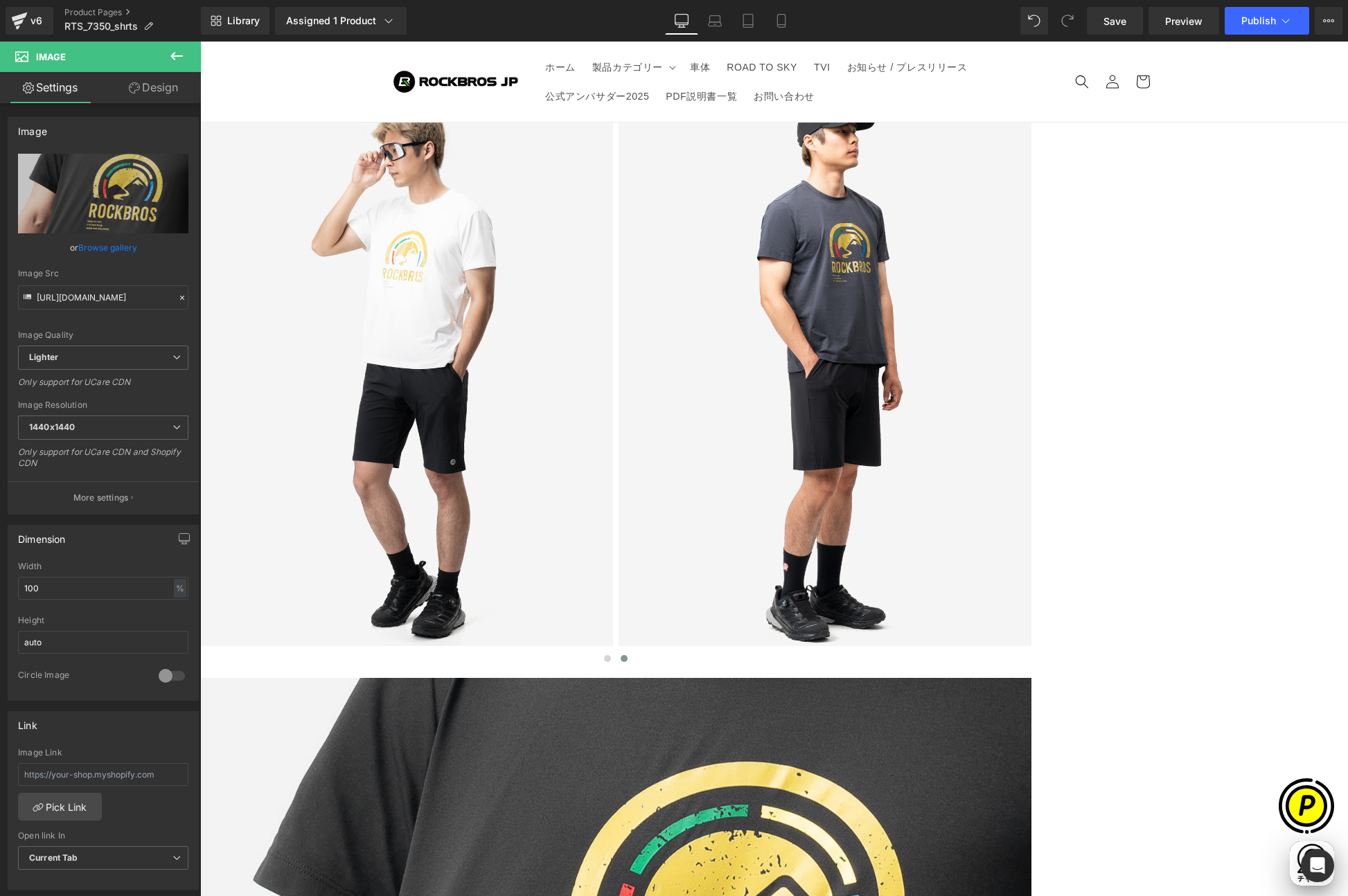
scroll to position [2514, 0]
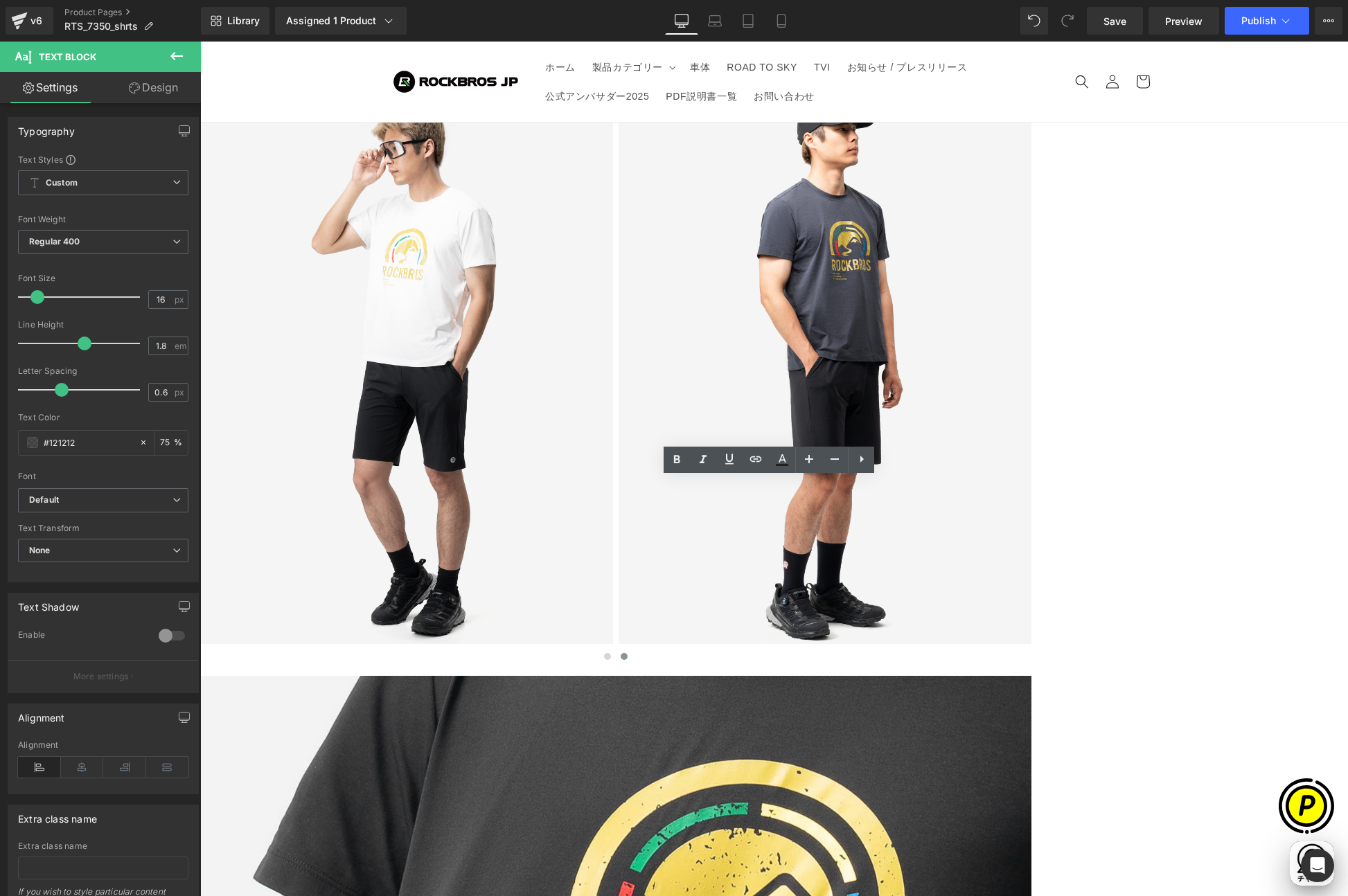
drag, startPoint x: 371, startPoint y: 491, endPoint x: 557, endPoint y: 539, distance: 192.1
paste div
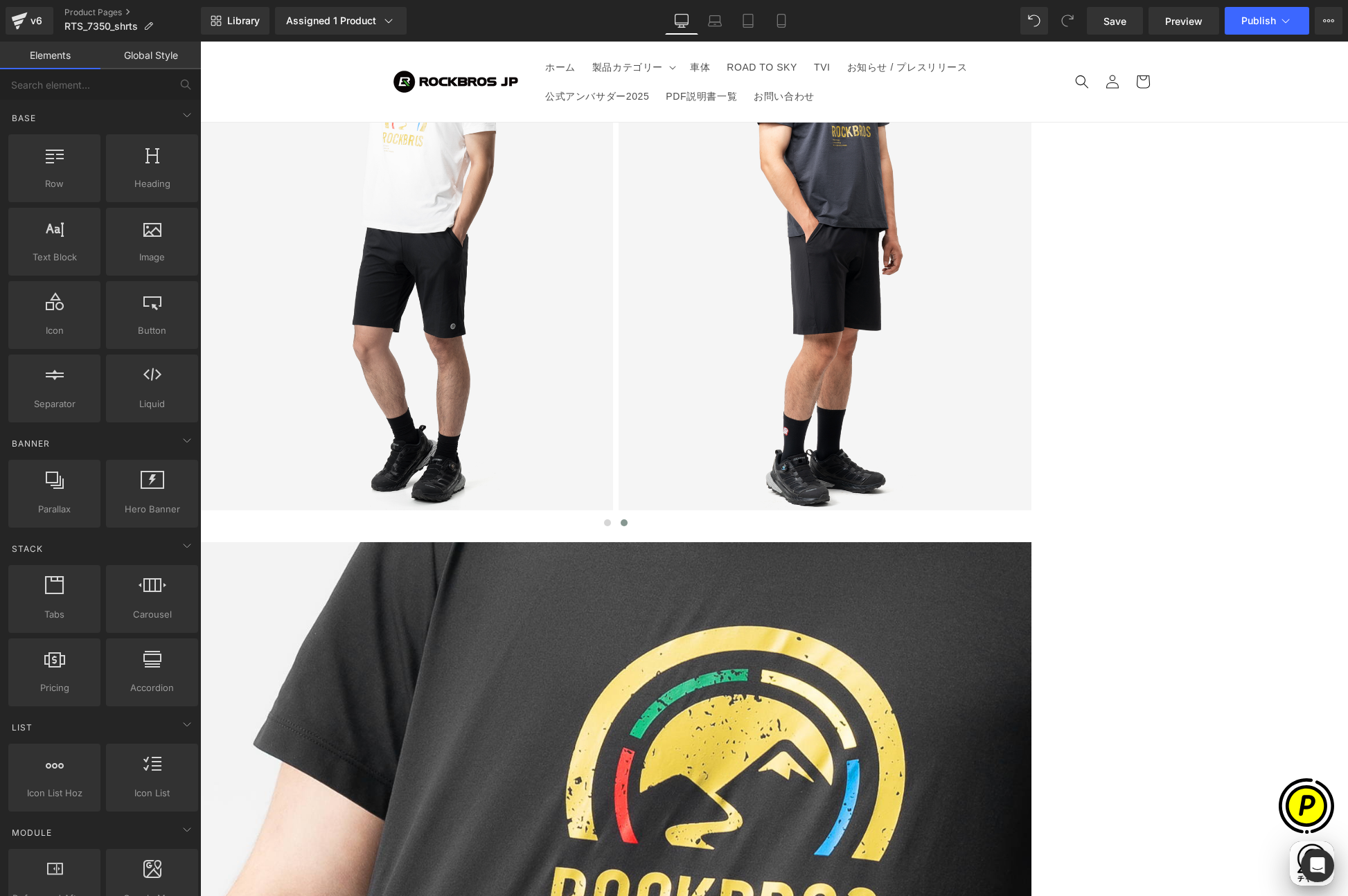
scroll to position [2663, 0]
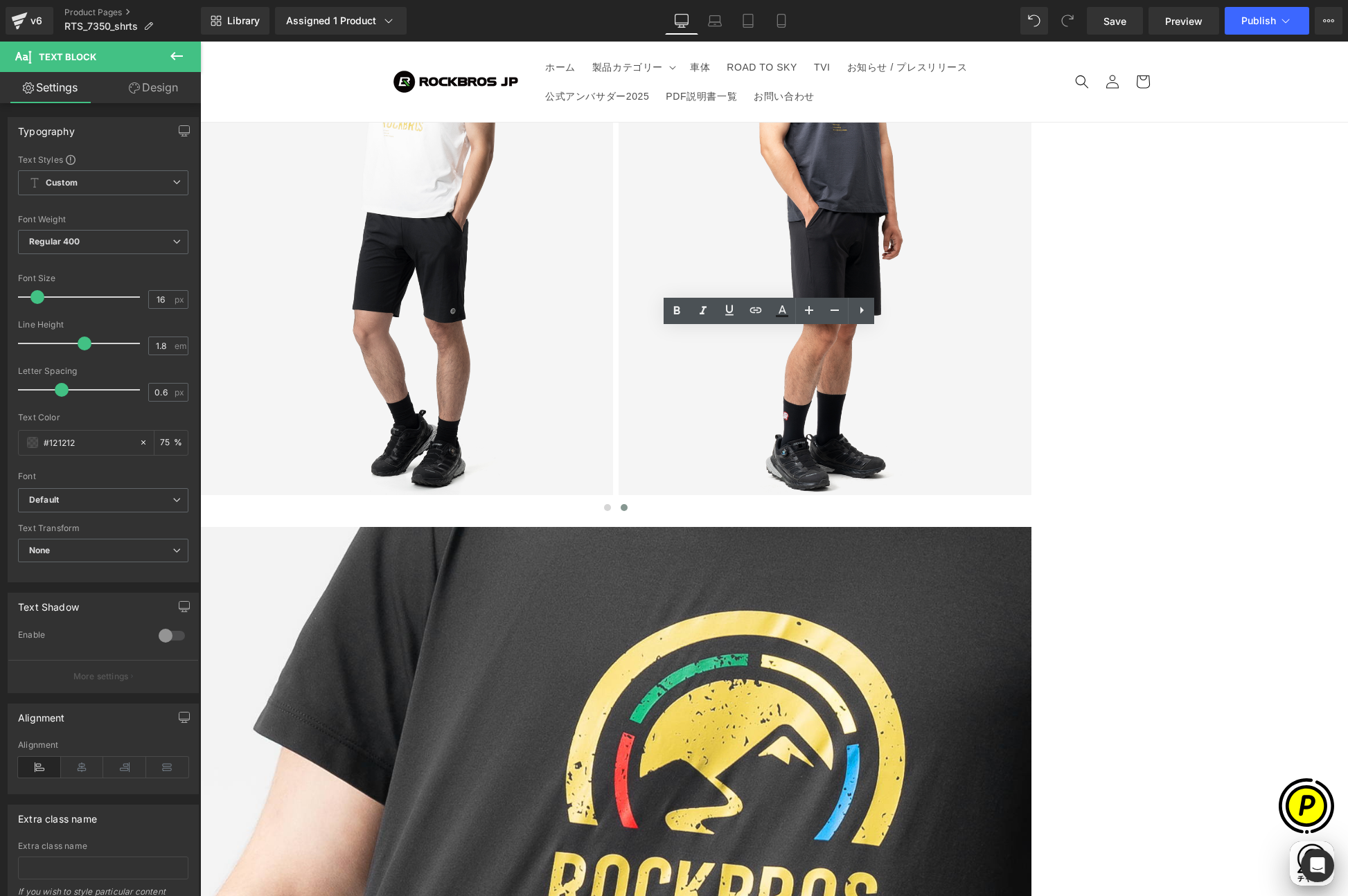
drag, startPoint x: 480, startPoint y: 386, endPoint x: 662, endPoint y: 386, distance: 182.0
drag, startPoint x: 666, startPoint y: 385, endPoint x: 655, endPoint y: 385, distance: 11.0
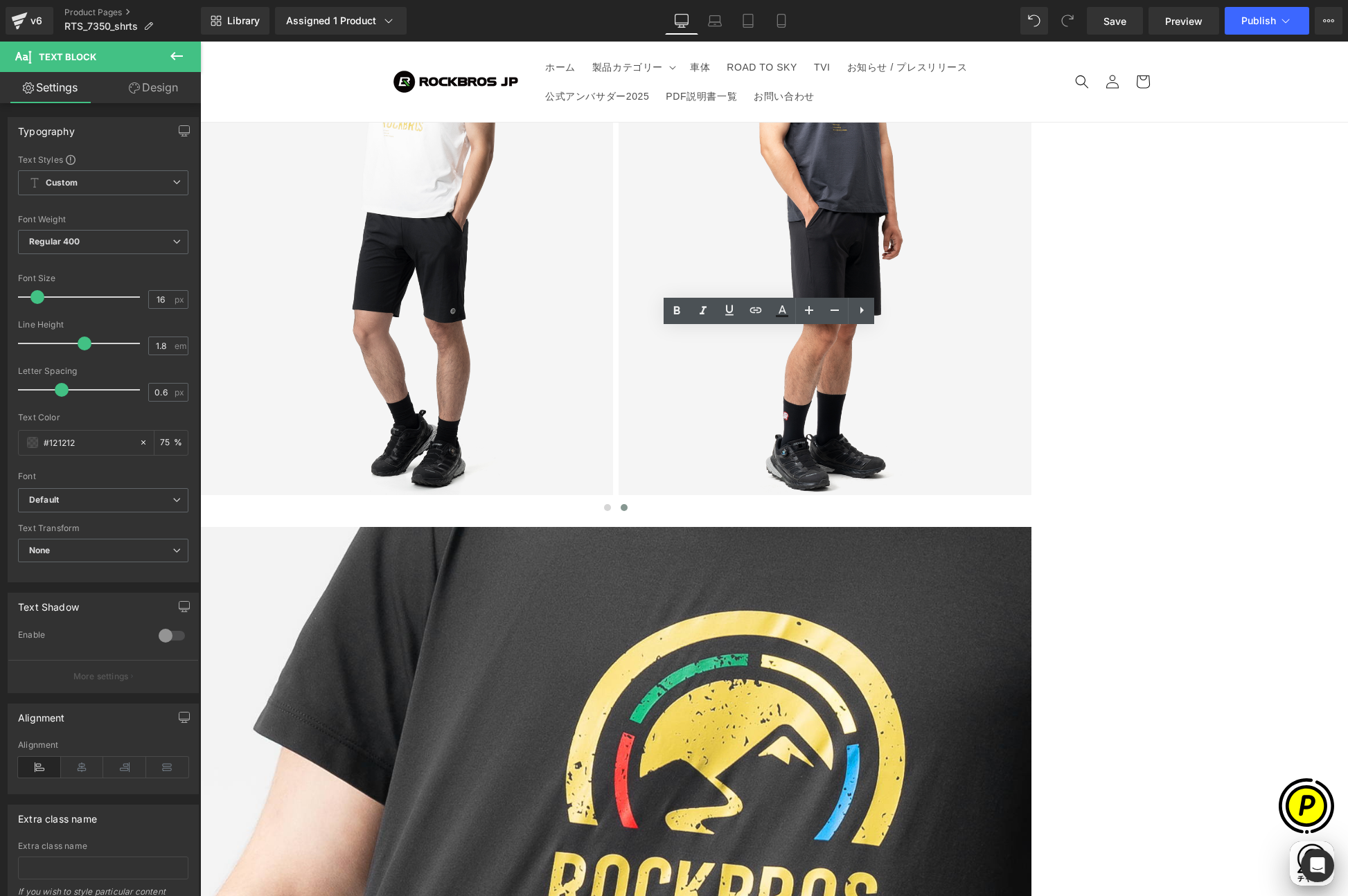
drag, startPoint x: 471, startPoint y: 382, endPoint x: 644, endPoint y: 386, distance: 173.0
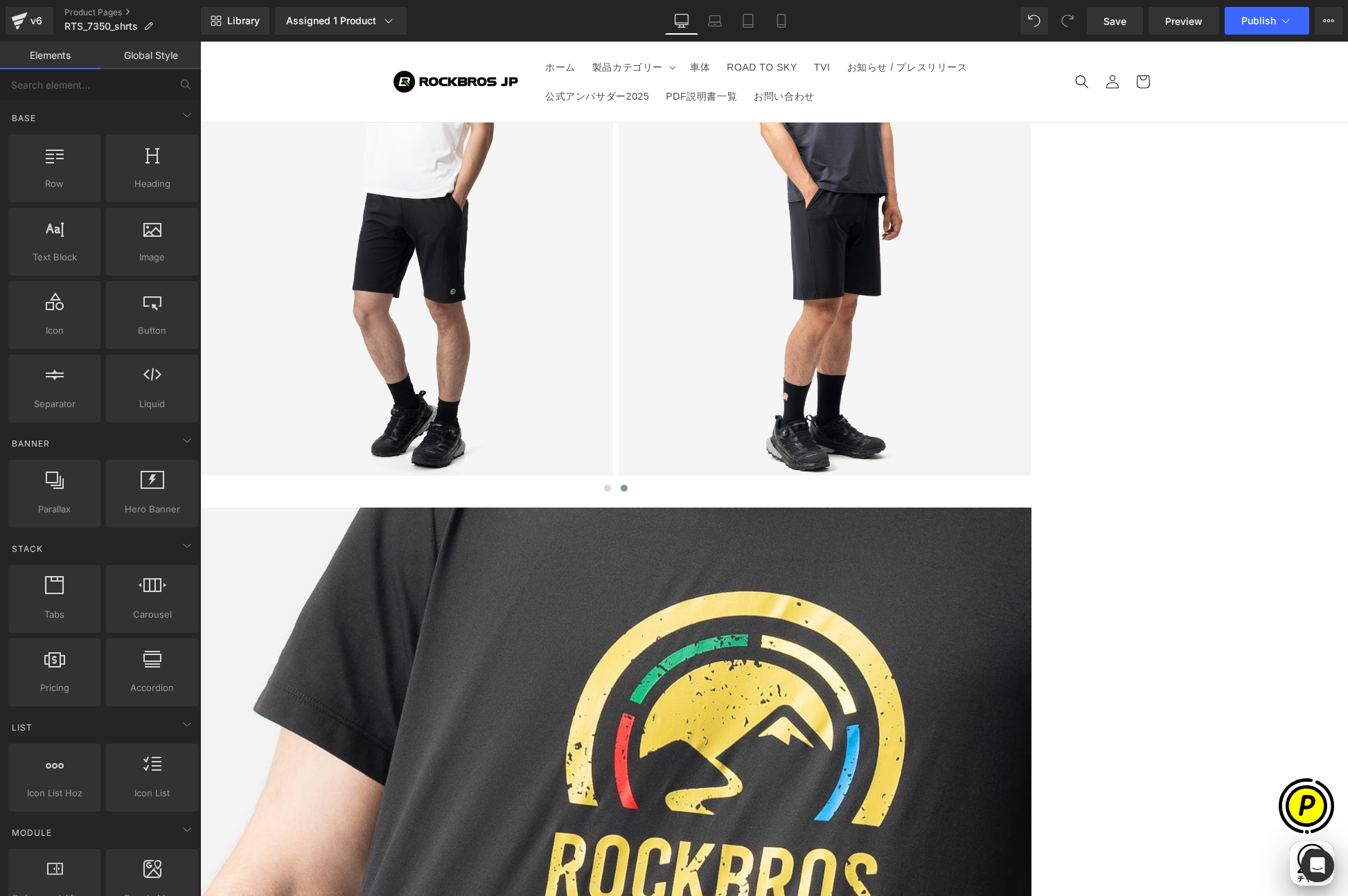
scroll to position [2708, 0]
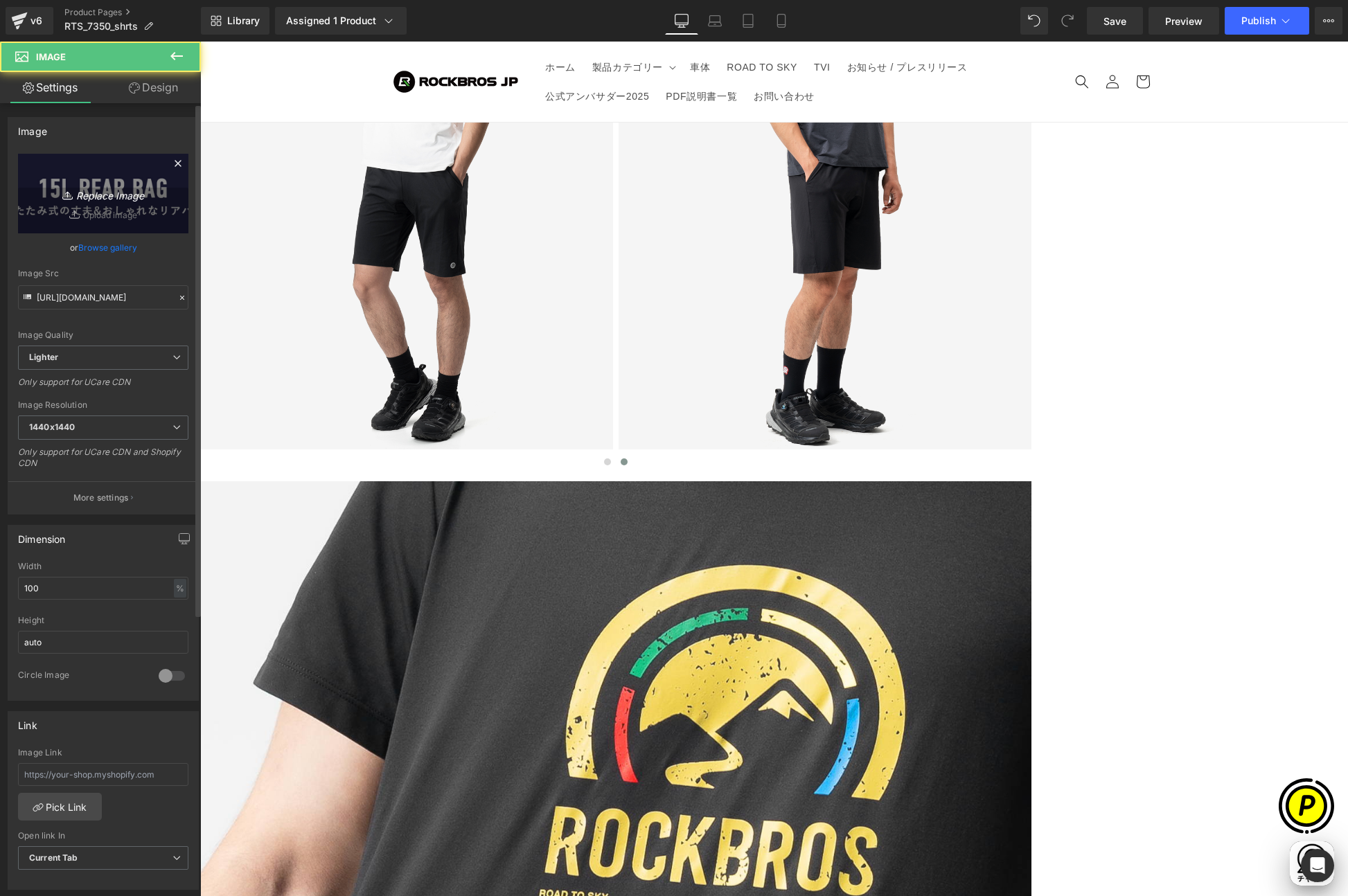
click at [123, 189] on icon "Replace Image" at bounding box center [103, 193] width 111 height 17
type input "C:\fakepath\RTS_7350-LP_03.jpg"
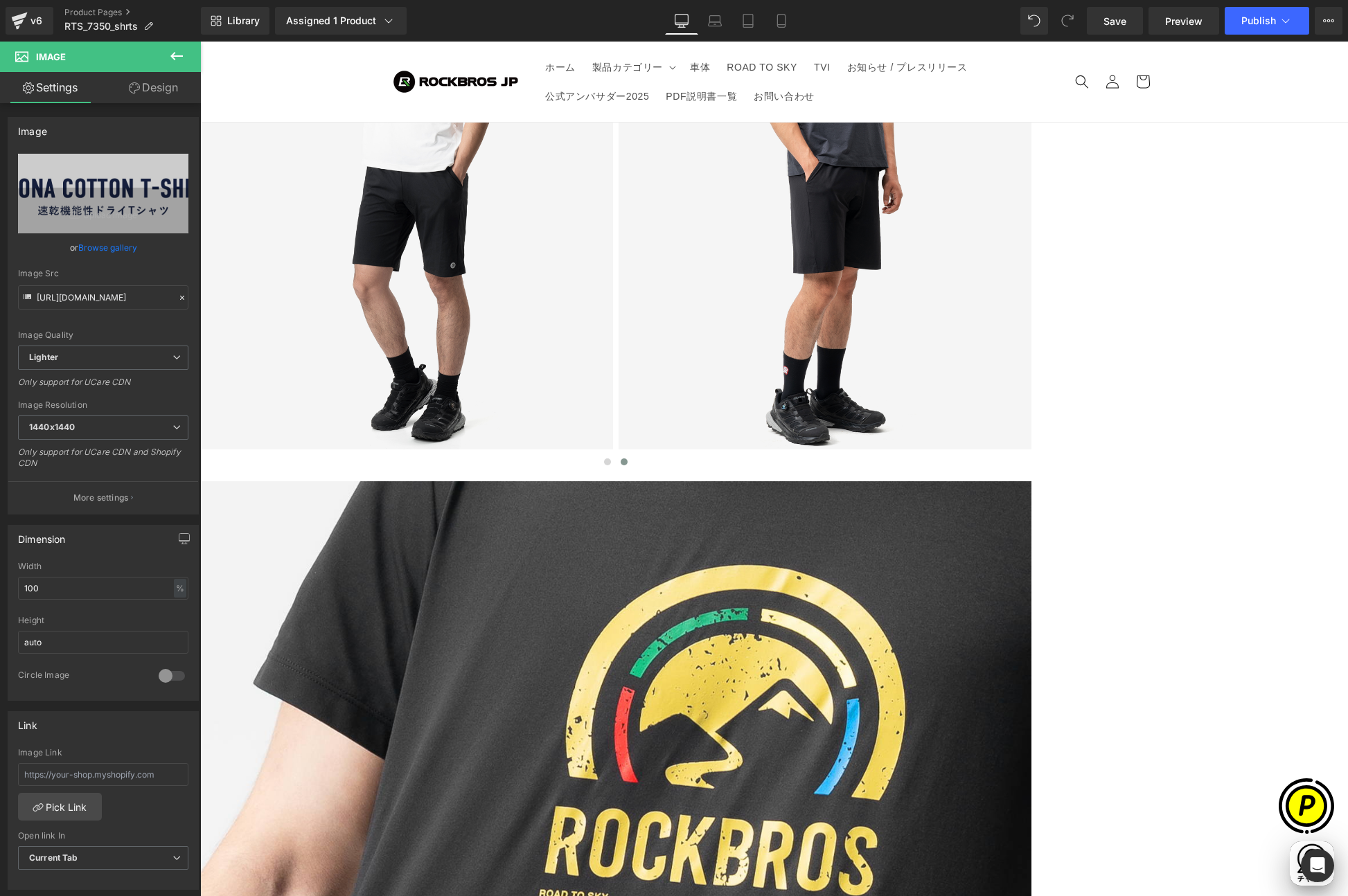
type input "[URL][DOMAIN_NAME]"
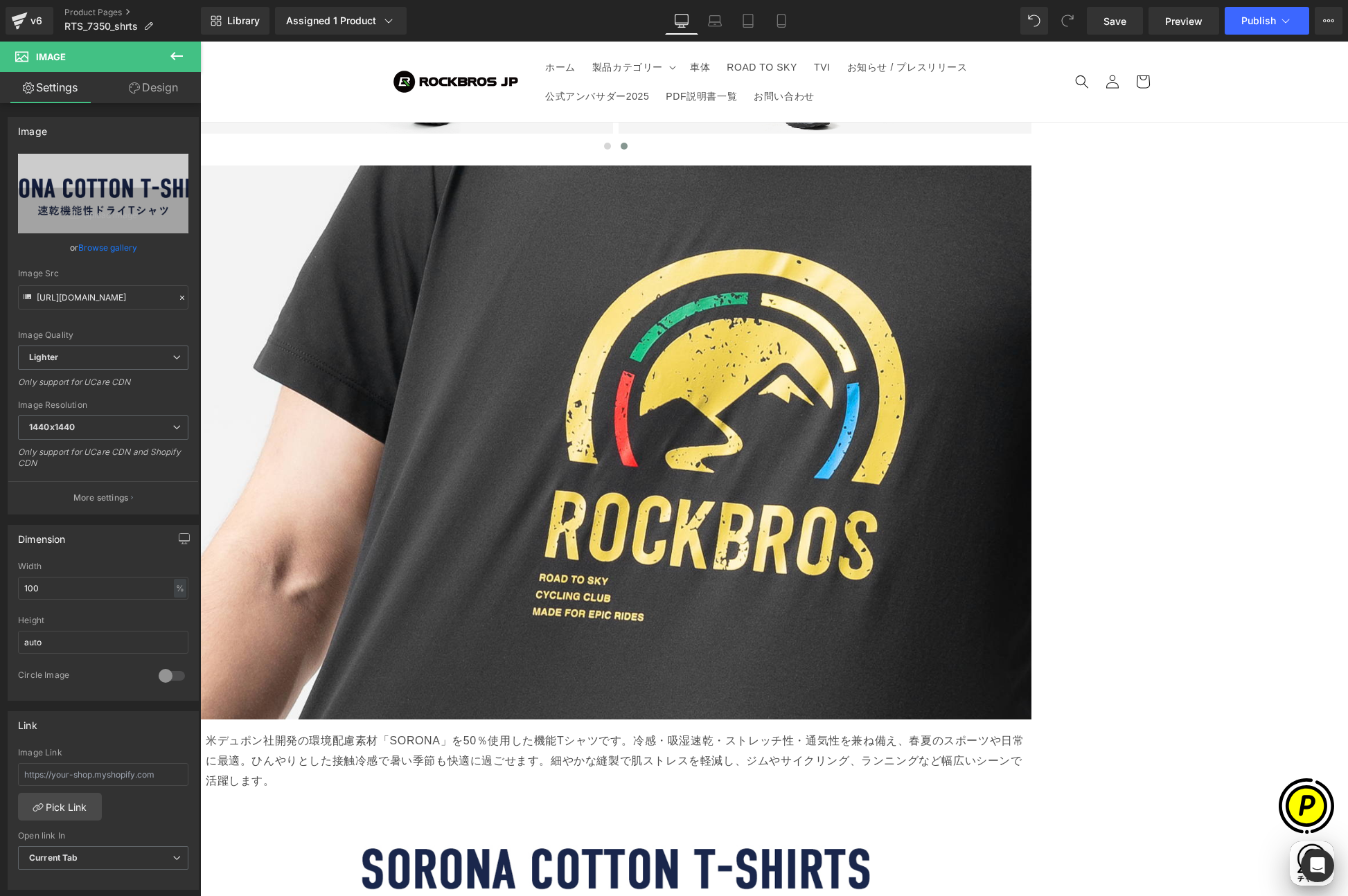
scroll to position [3055, 0]
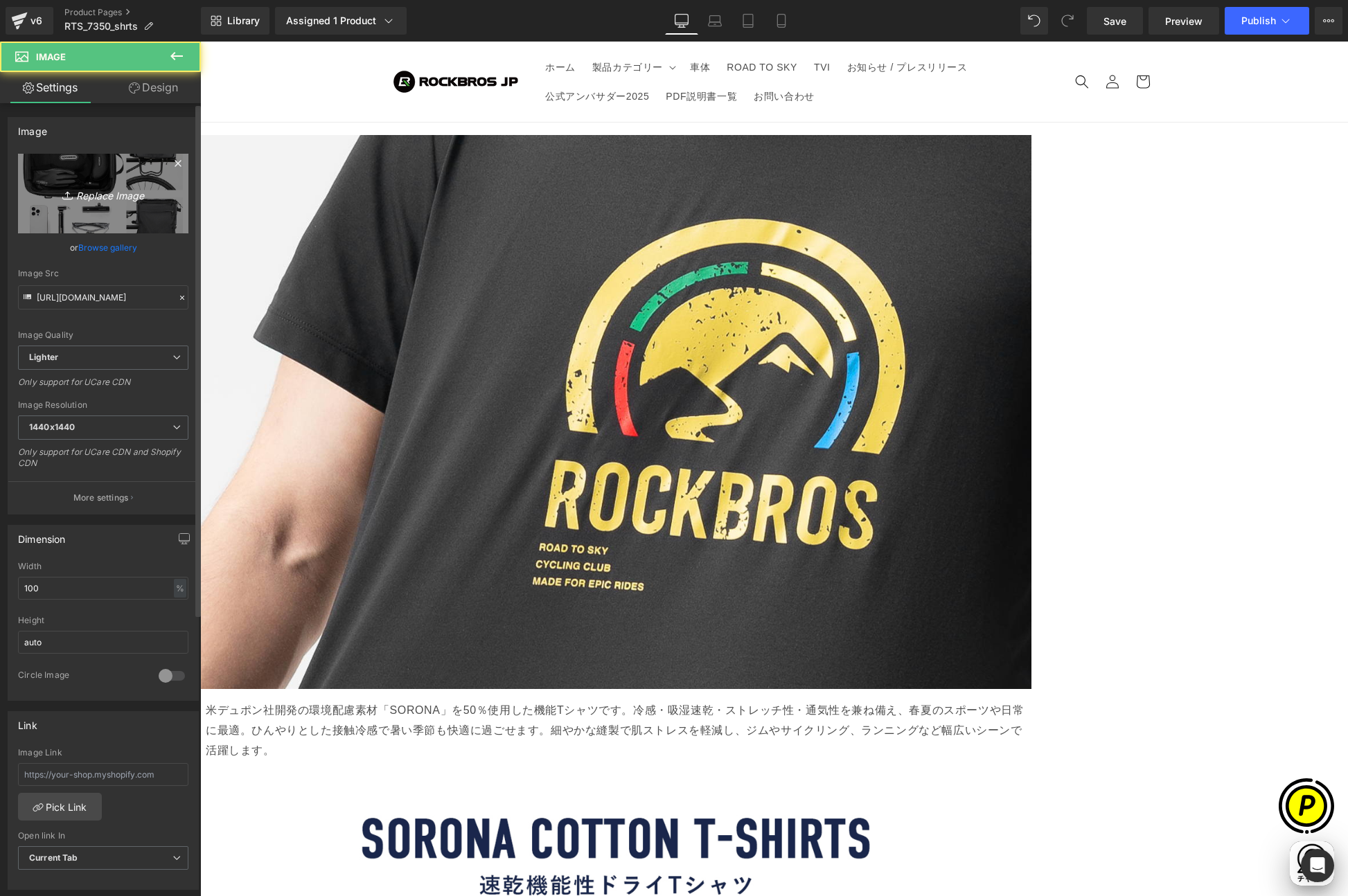
click at [125, 191] on icon "Replace Image" at bounding box center [103, 193] width 111 height 17
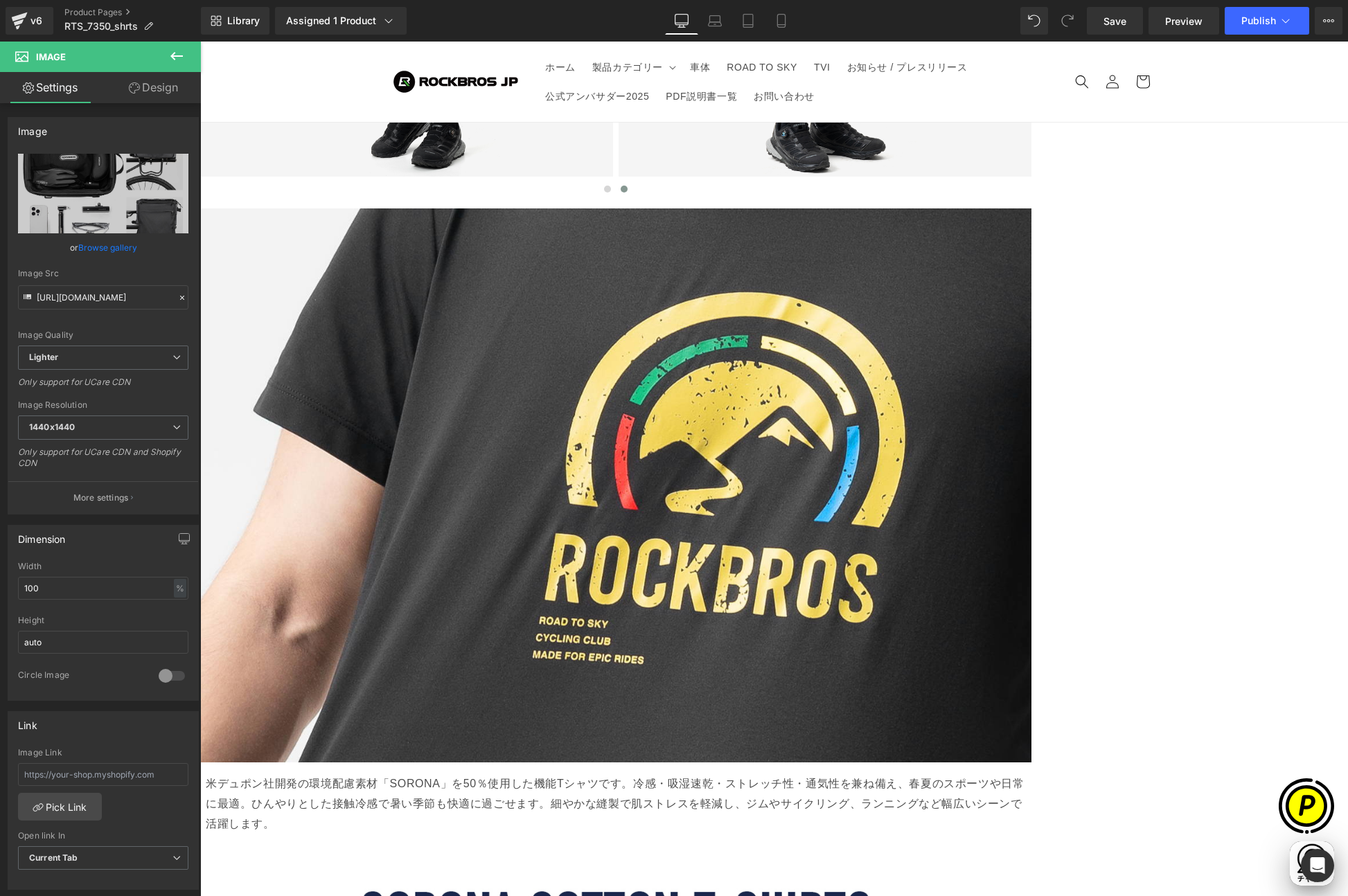
scroll to position [0, 0]
click at [176, 57] on icon at bounding box center [176, 56] width 16 height 16
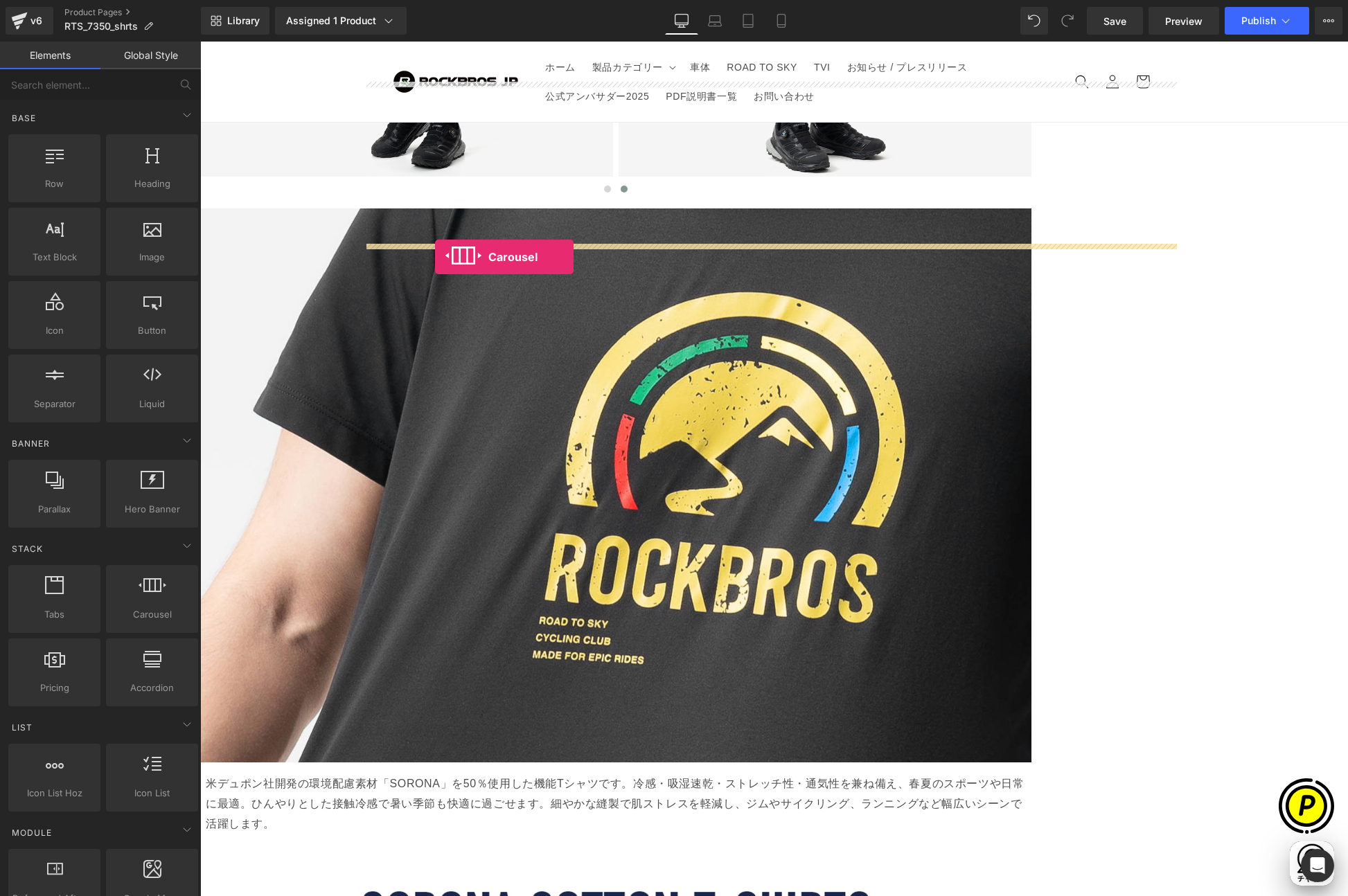
drag, startPoint x: 347, startPoint y: 619, endPoint x: 435, endPoint y: 256, distance: 373.5
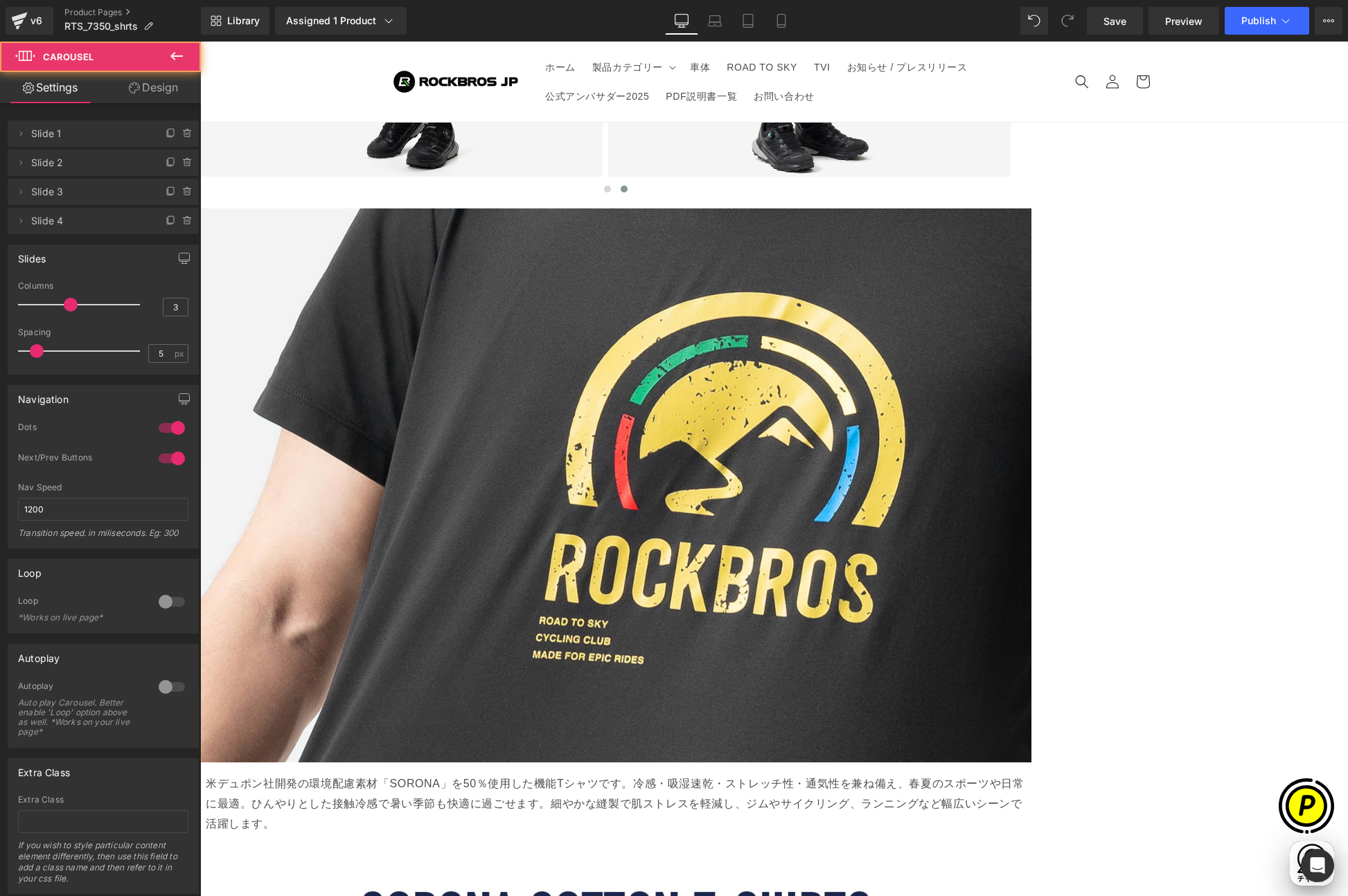
scroll to position [0, 270]
click at [200, 42] on span "Carousel" at bounding box center [200, 42] width 0 height 0
type input "8"
click at [45, 352] on span at bounding box center [43, 350] width 14 height 14
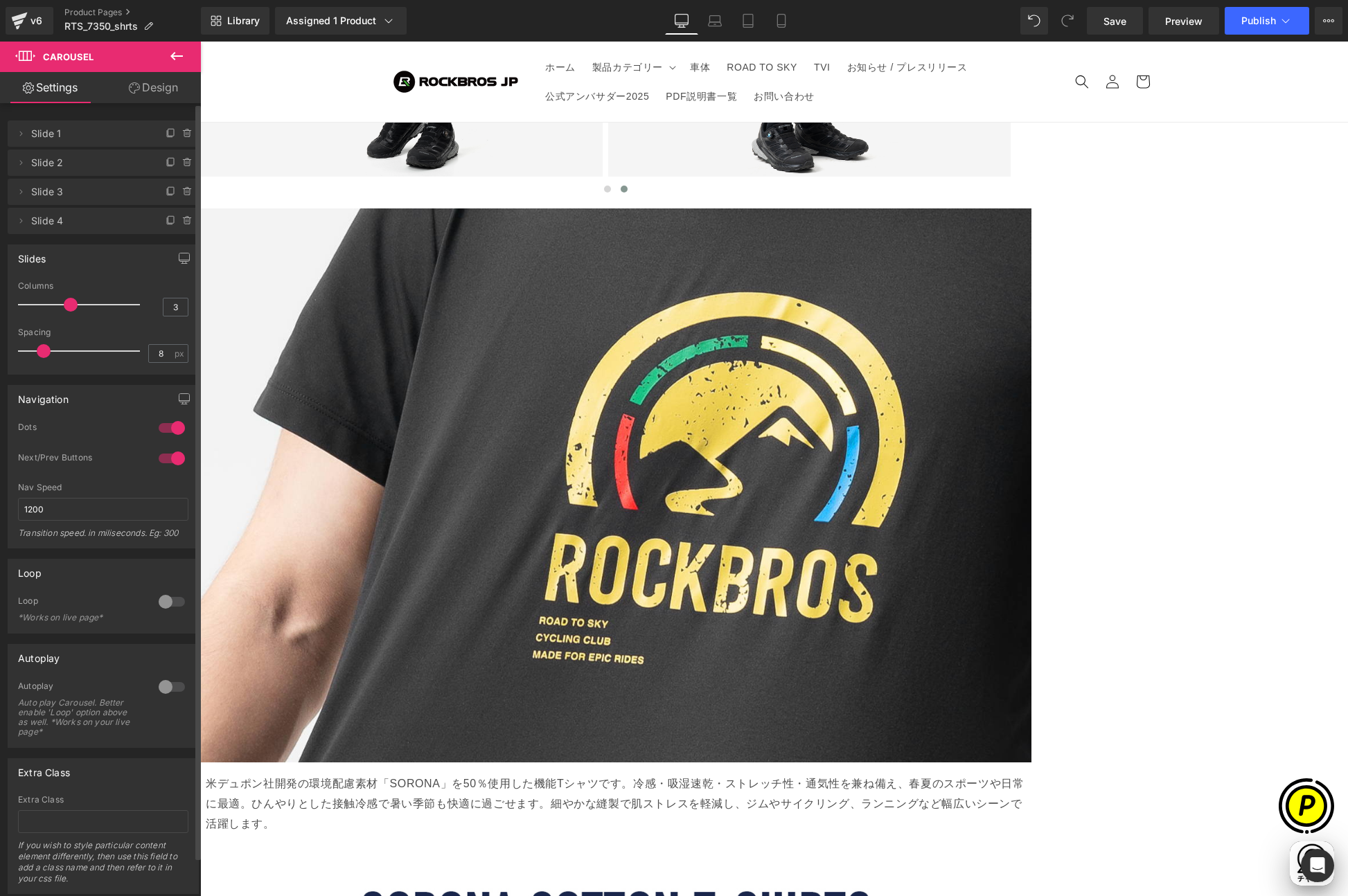
type input "2"
drag, startPoint x: 62, startPoint y: 302, endPoint x: 47, endPoint y: 303, distance: 15.0
click at [47, 303] on span at bounding box center [47, 305] width 14 height 14
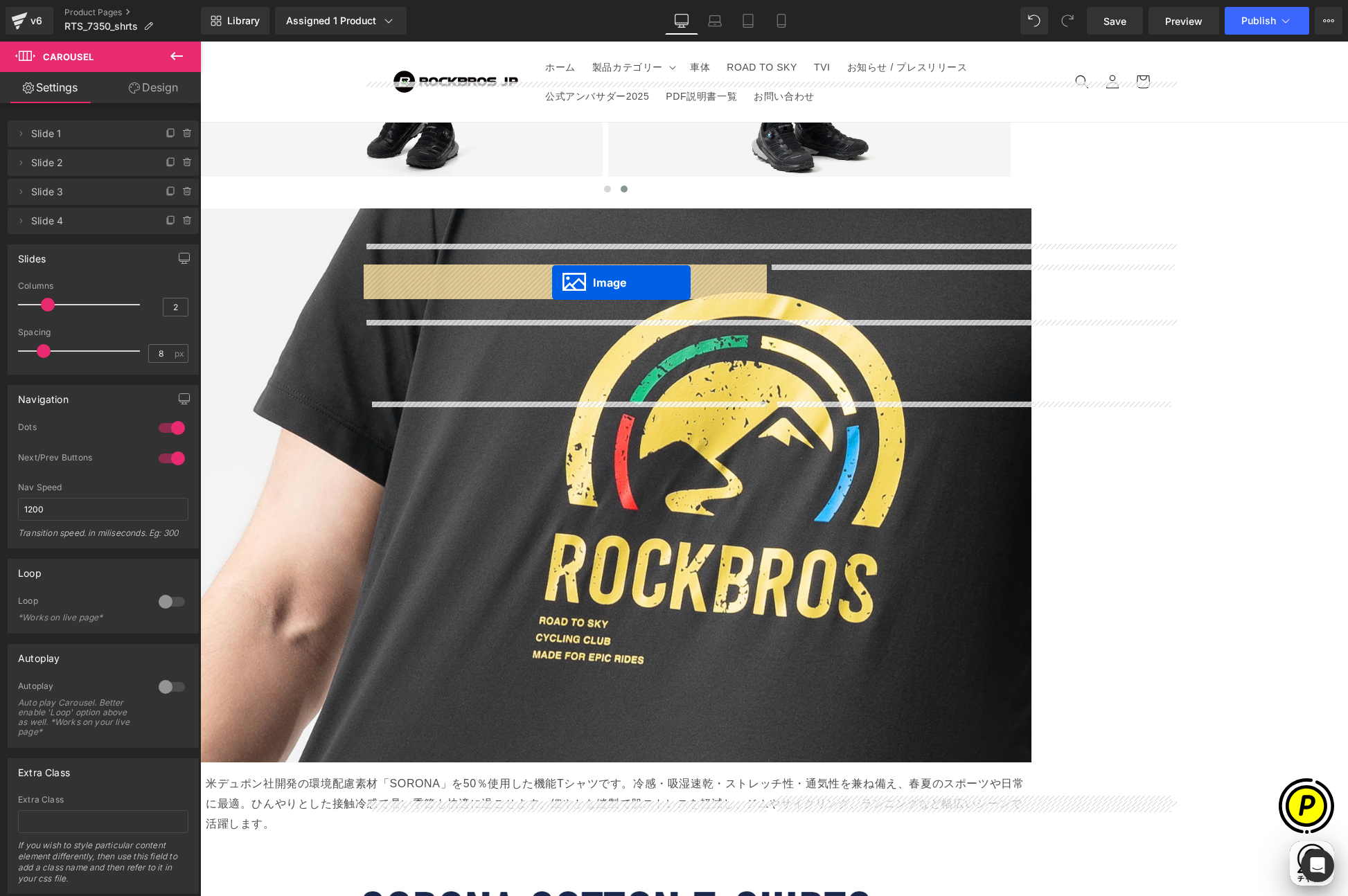
drag, startPoint x: 746, startPoint y: 693, endPoint x: 552, endPoint y: 283, distance: 453.6
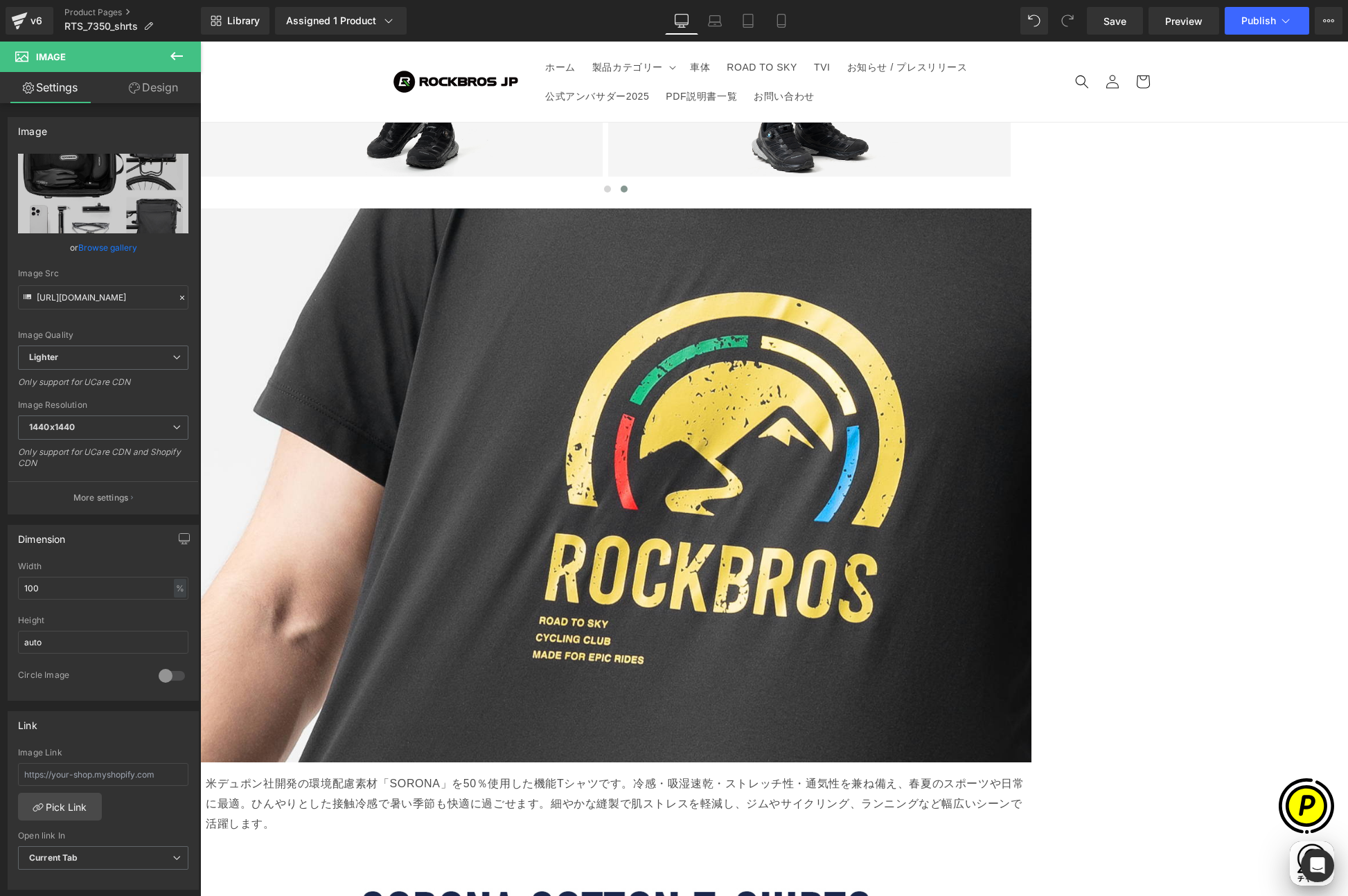
scroll to position [0, 0]
click at [200, 42] on span "Carousel" at bounding box center [200, 42] width 0 height 0
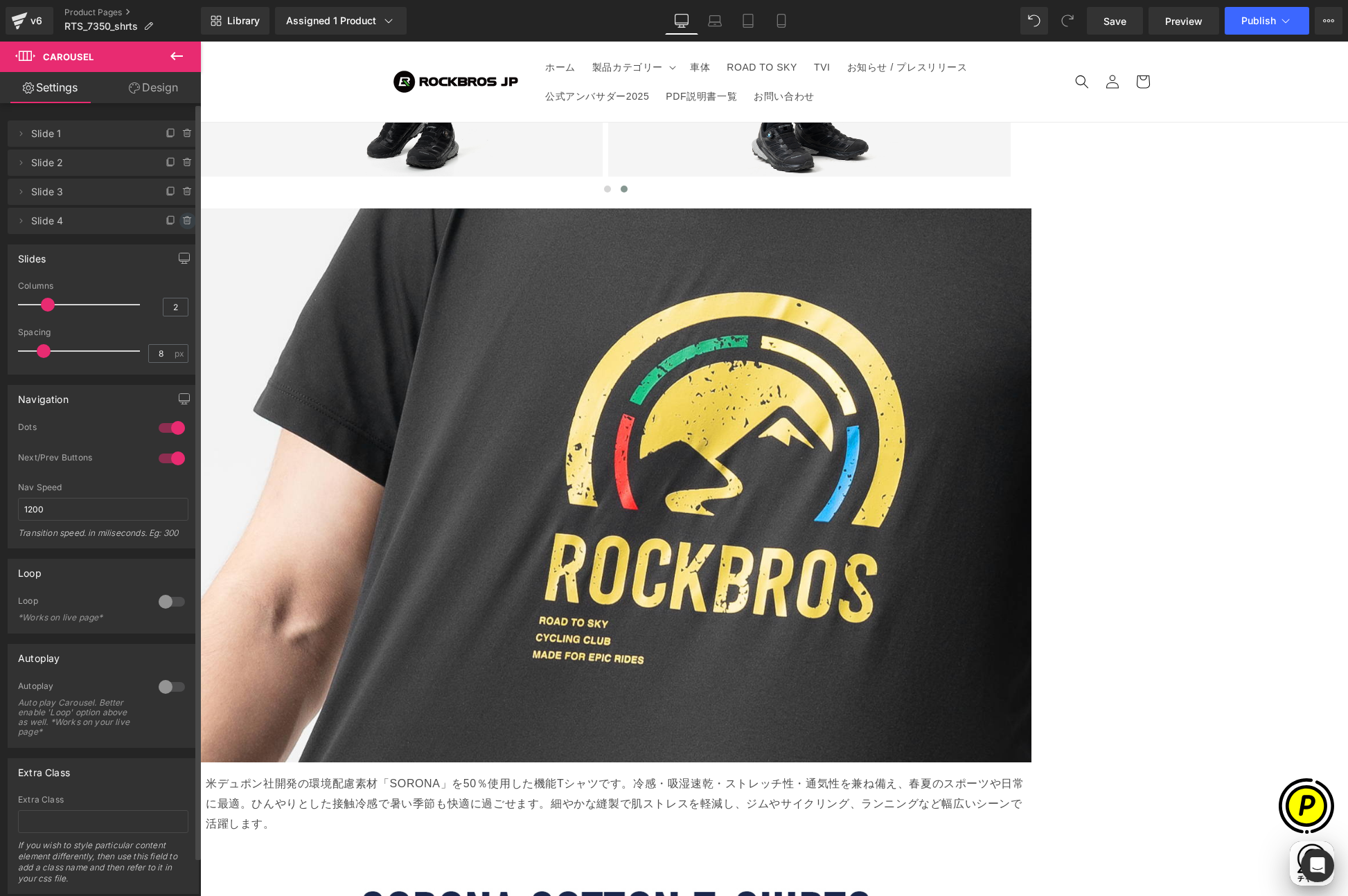
click at [182, 216] on icon at bounding box center [188, 221] width 11 height 11
click at [167, 221] on button "Delete" at bounding box center [172, 221] width 43 height 18
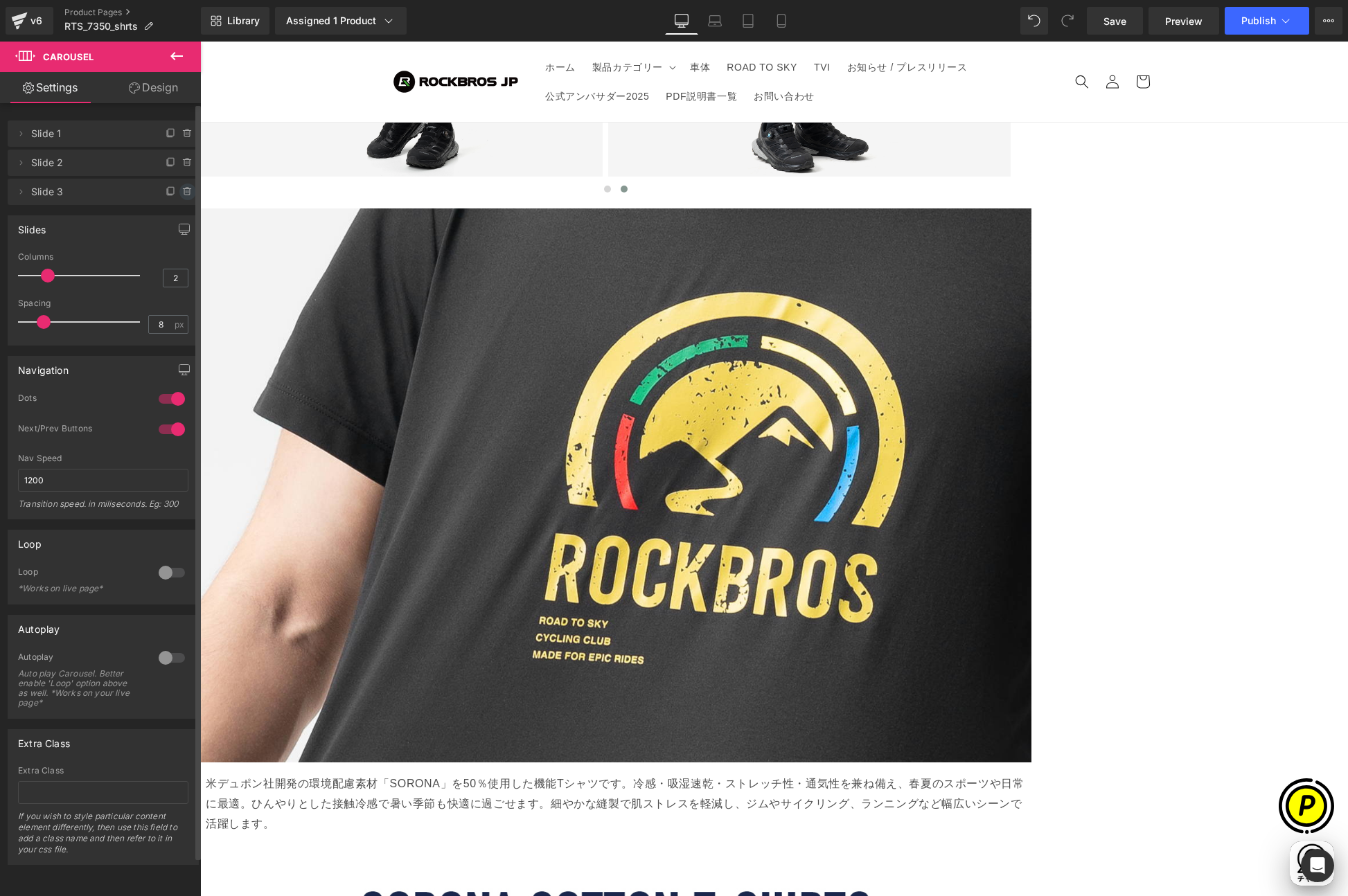
click at [186, 190] on icon at bounding box center [186, 191] width 0 height 2
click at [178, 189] on button "Delete" at bounding box center [172, 193] width 43 height 18
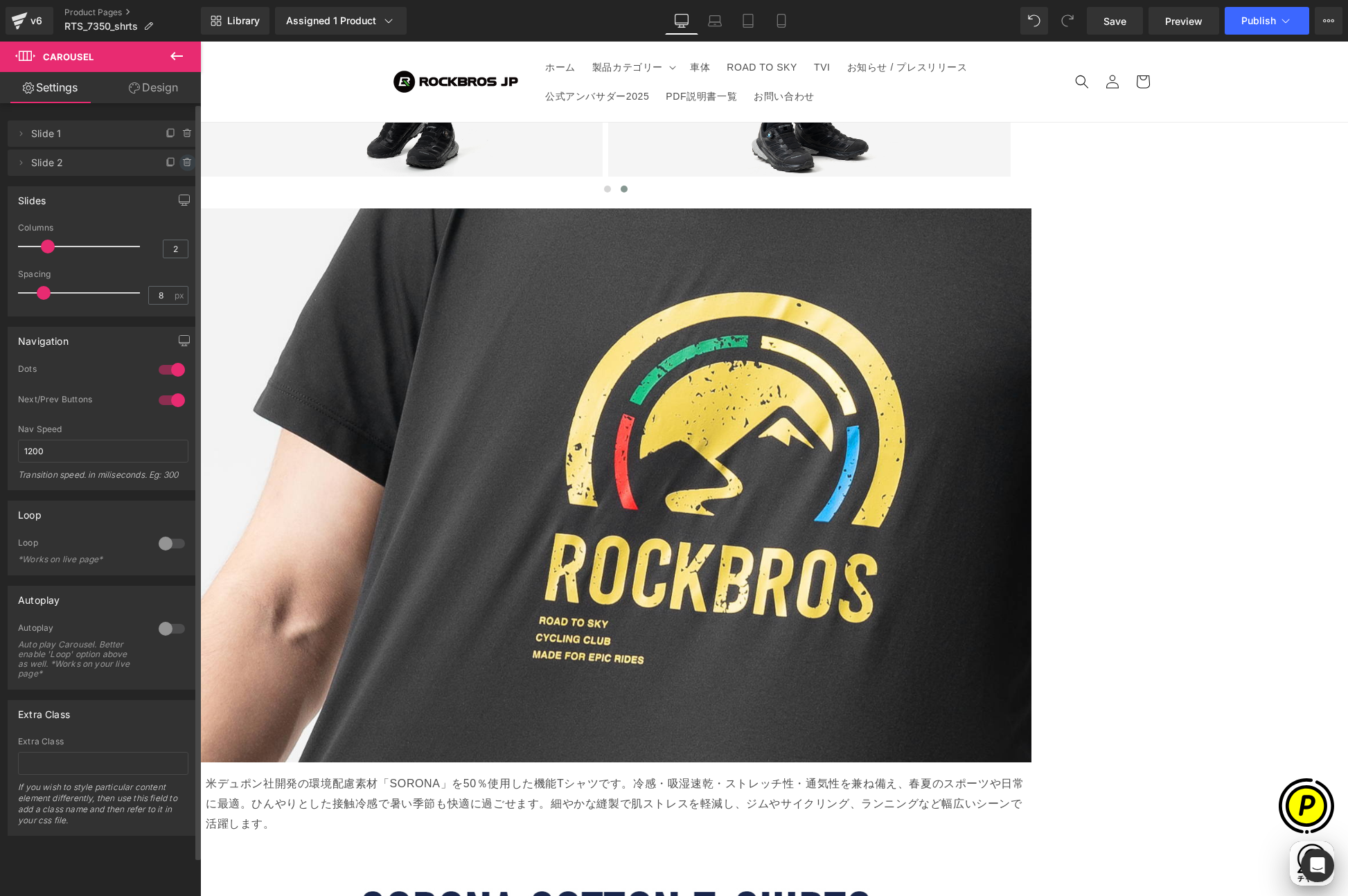
click at [182, 161] on icon at bounding box center [188, 163] width 11 height 11
click at [171, 161] on button "Delete" at bounding box center [172, 163] width 43 height 18
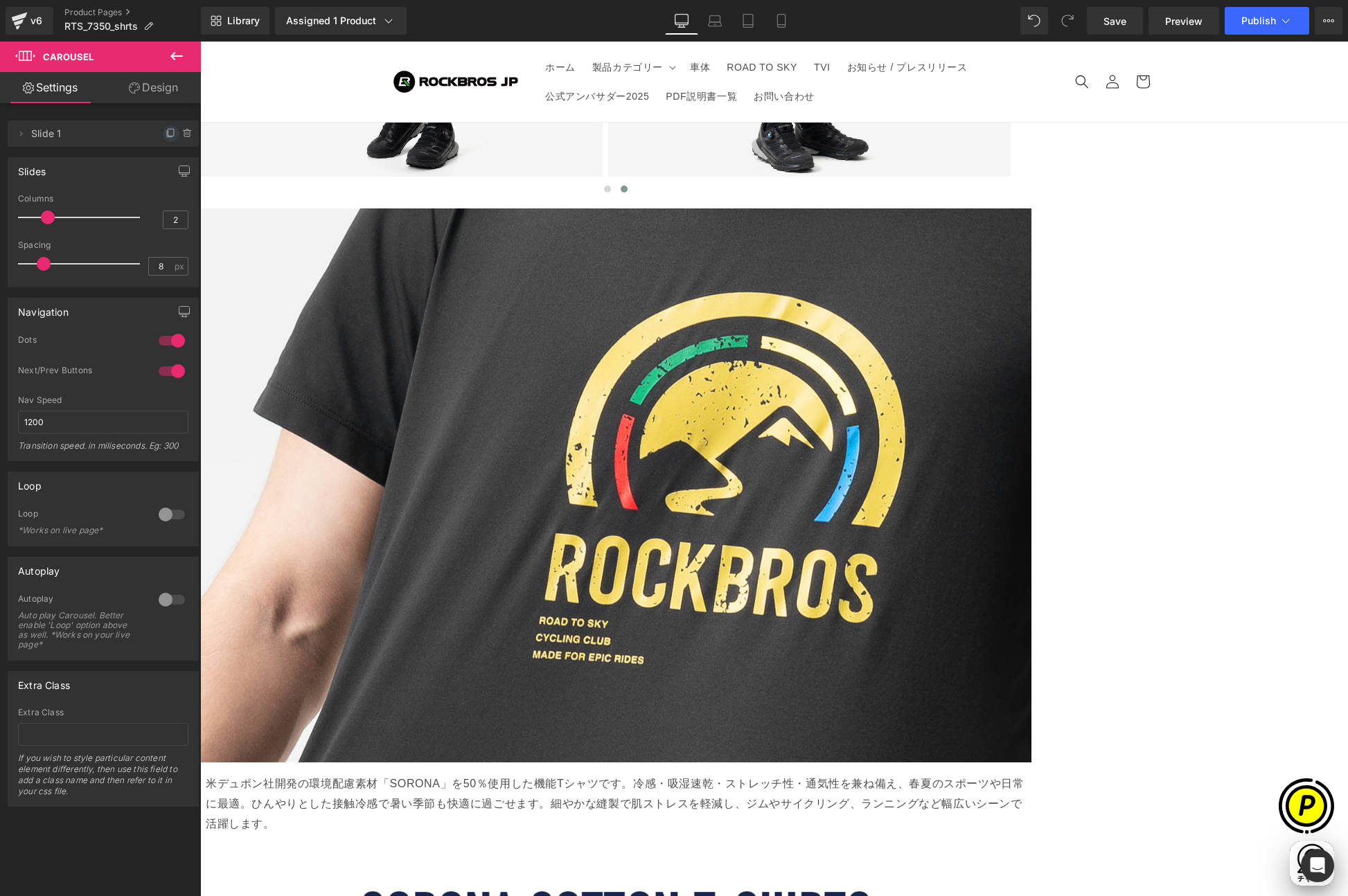
click at [166, 134] on icon at bounding box center [172, 134] width 11 height 11
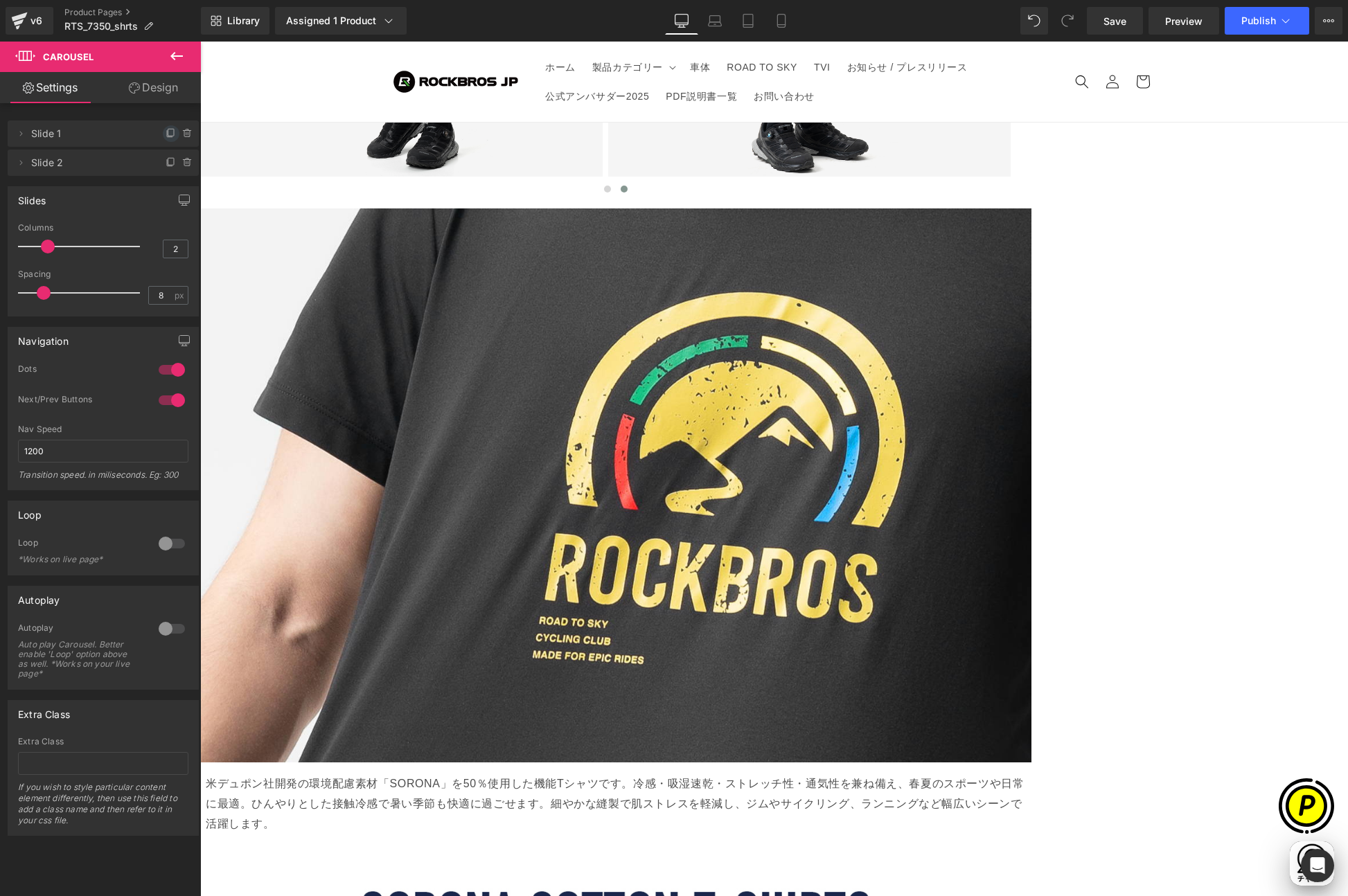
scroll to position [0, 270]
click at [166, 132] on icon at bounding box center [172, 134] width 11 height 11
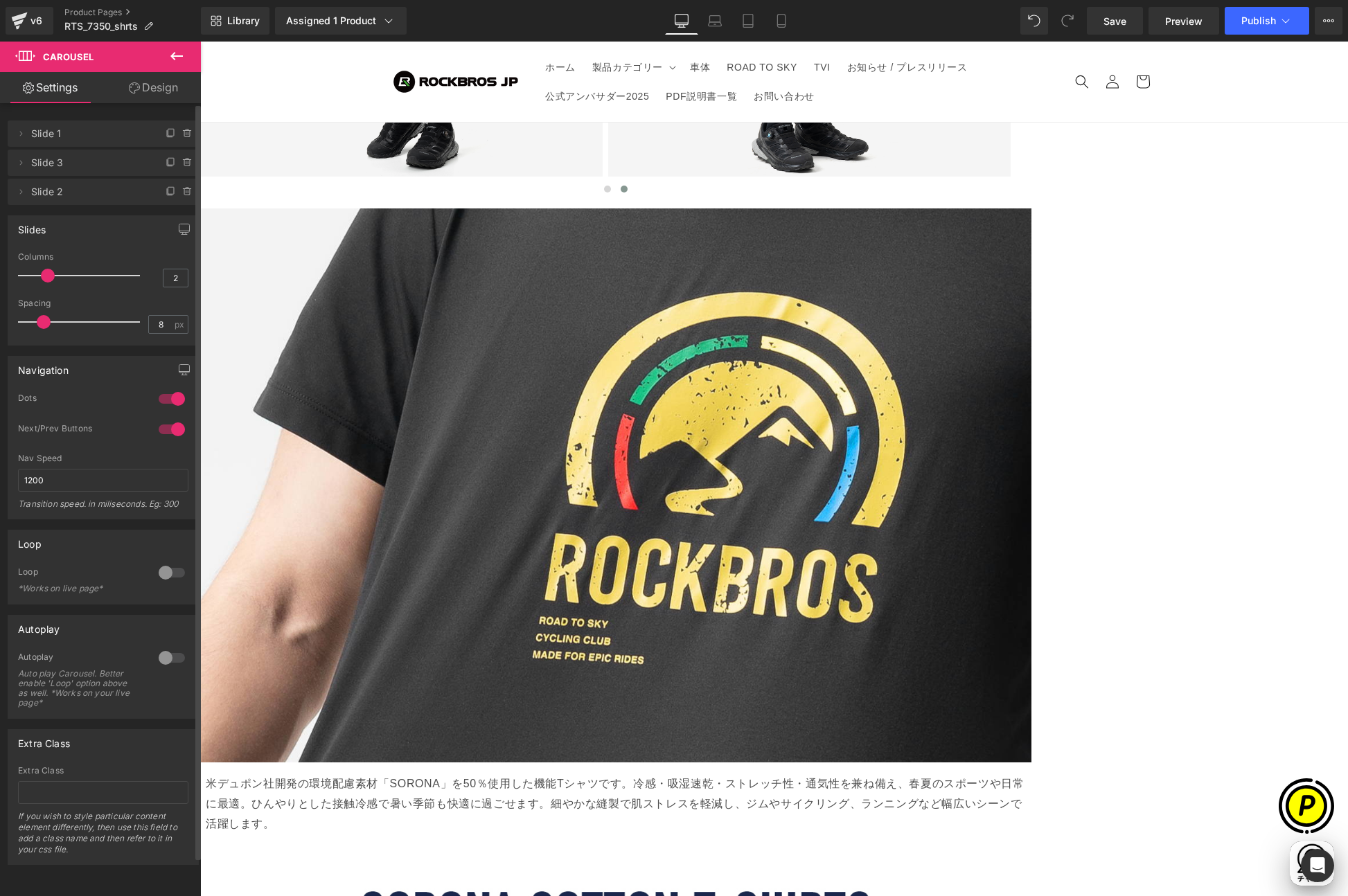
click at [176, 56] on icon at bounding box center [176, 56] width 12 height 8
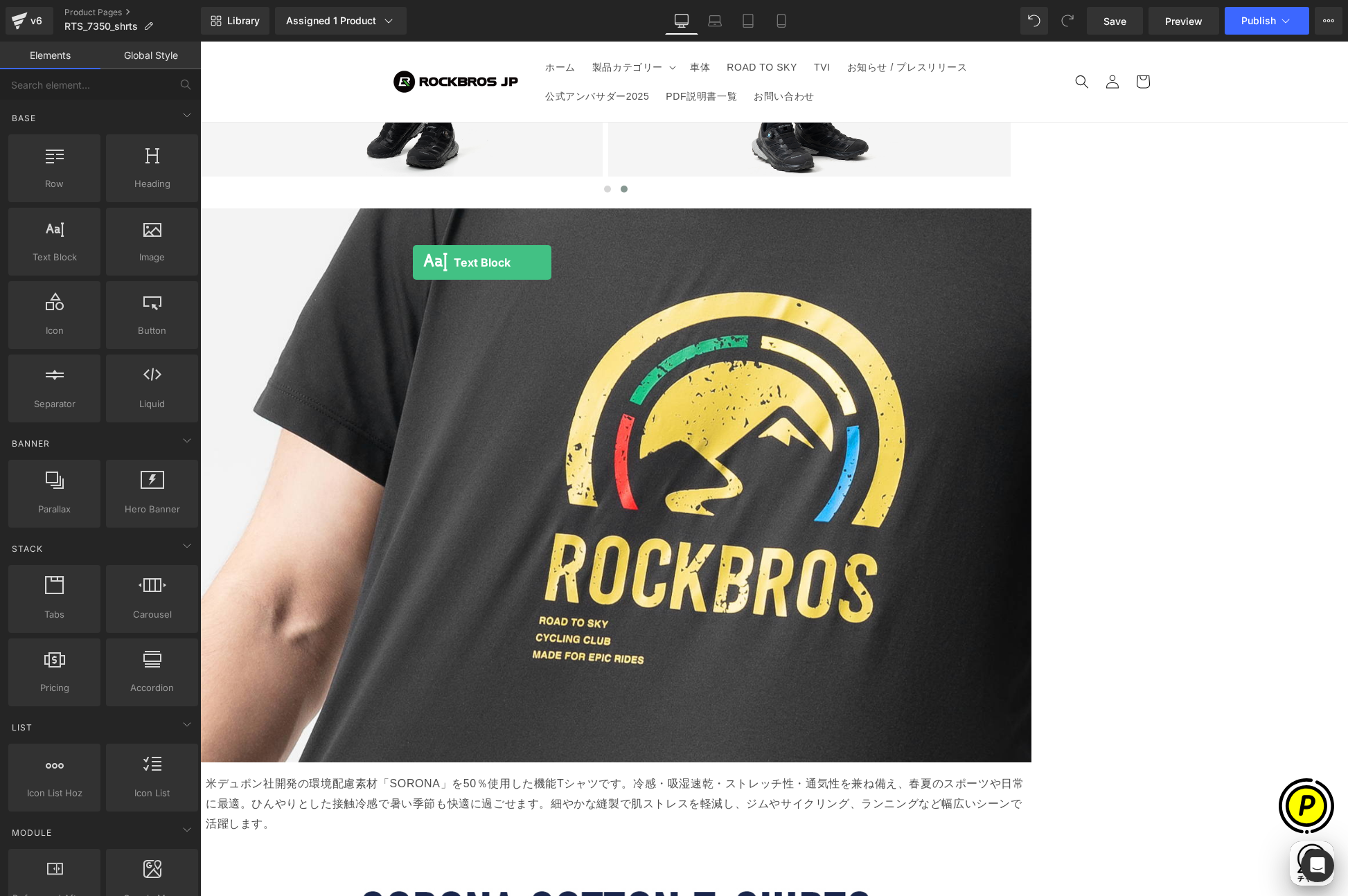
scroll to position [0, 540]
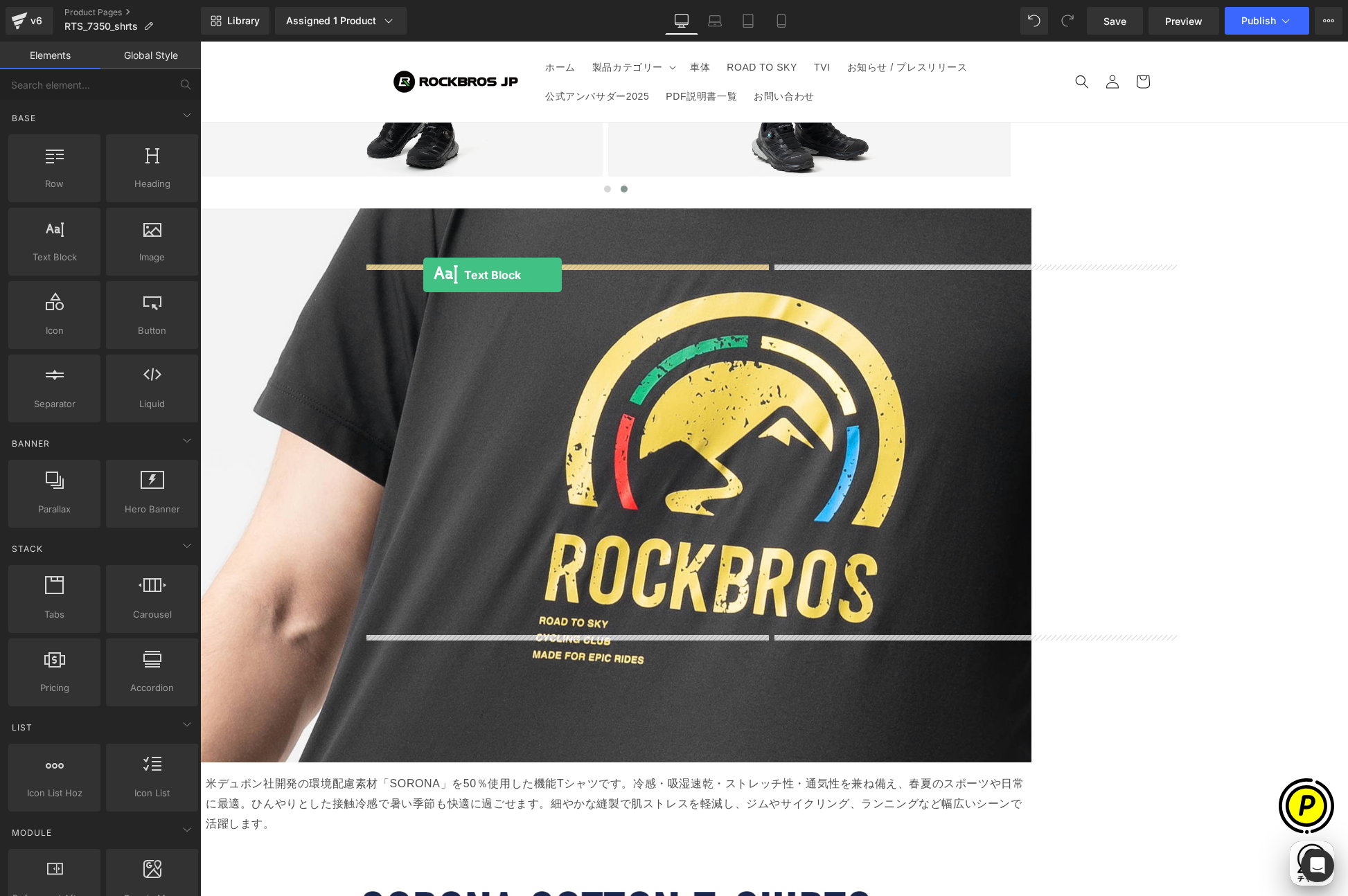
drag, startPoint x: 262, startPoint y: 289, endPoint x: 423, endPoint y: 275, distance: 161.6
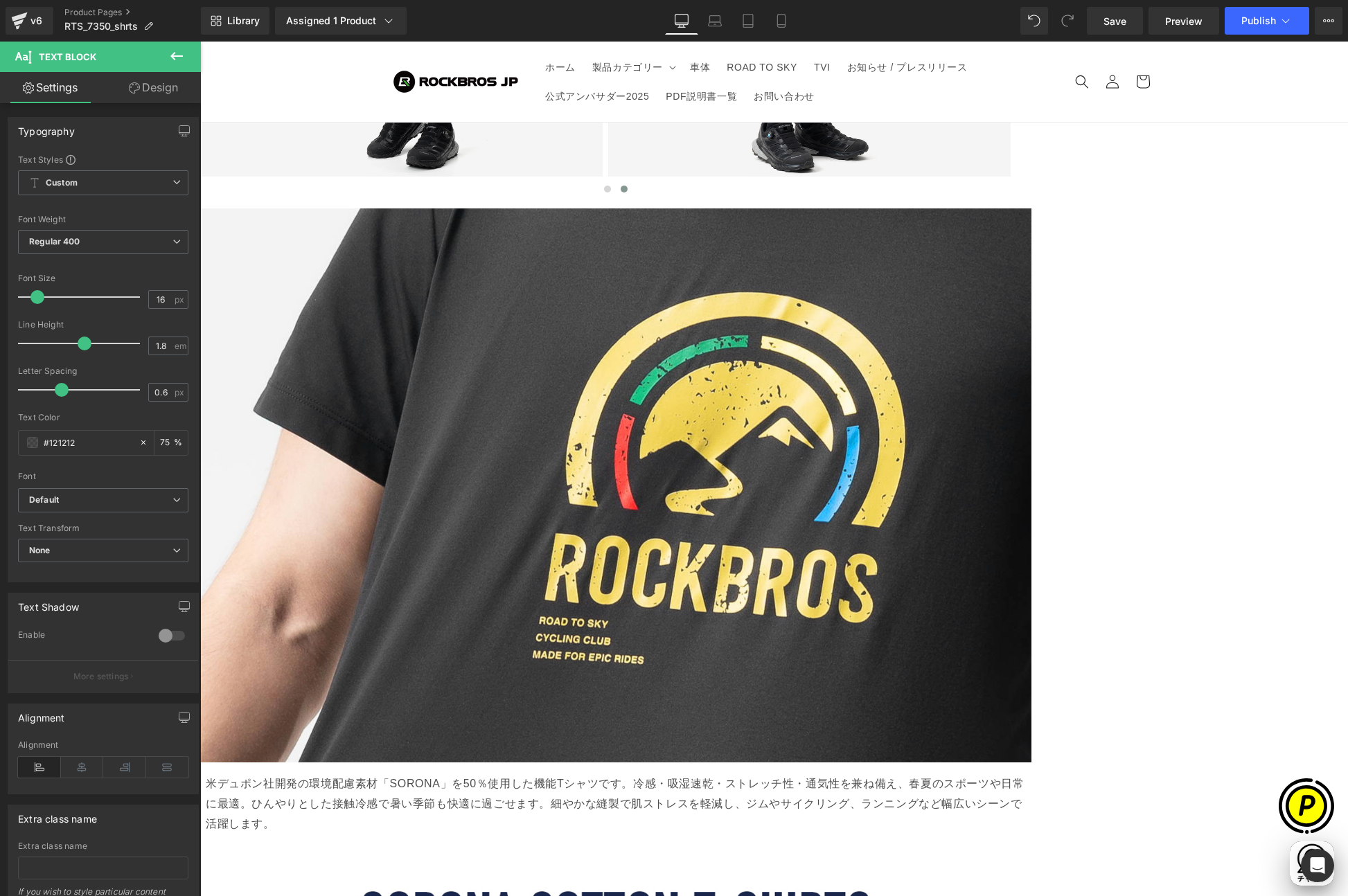
click at [200, 42] on span "Text Block" at bounding box center [200, 42] width 0 height 0
click at [157, 84] on link "Design" at bounding box center [153, 87] width 100 height 31
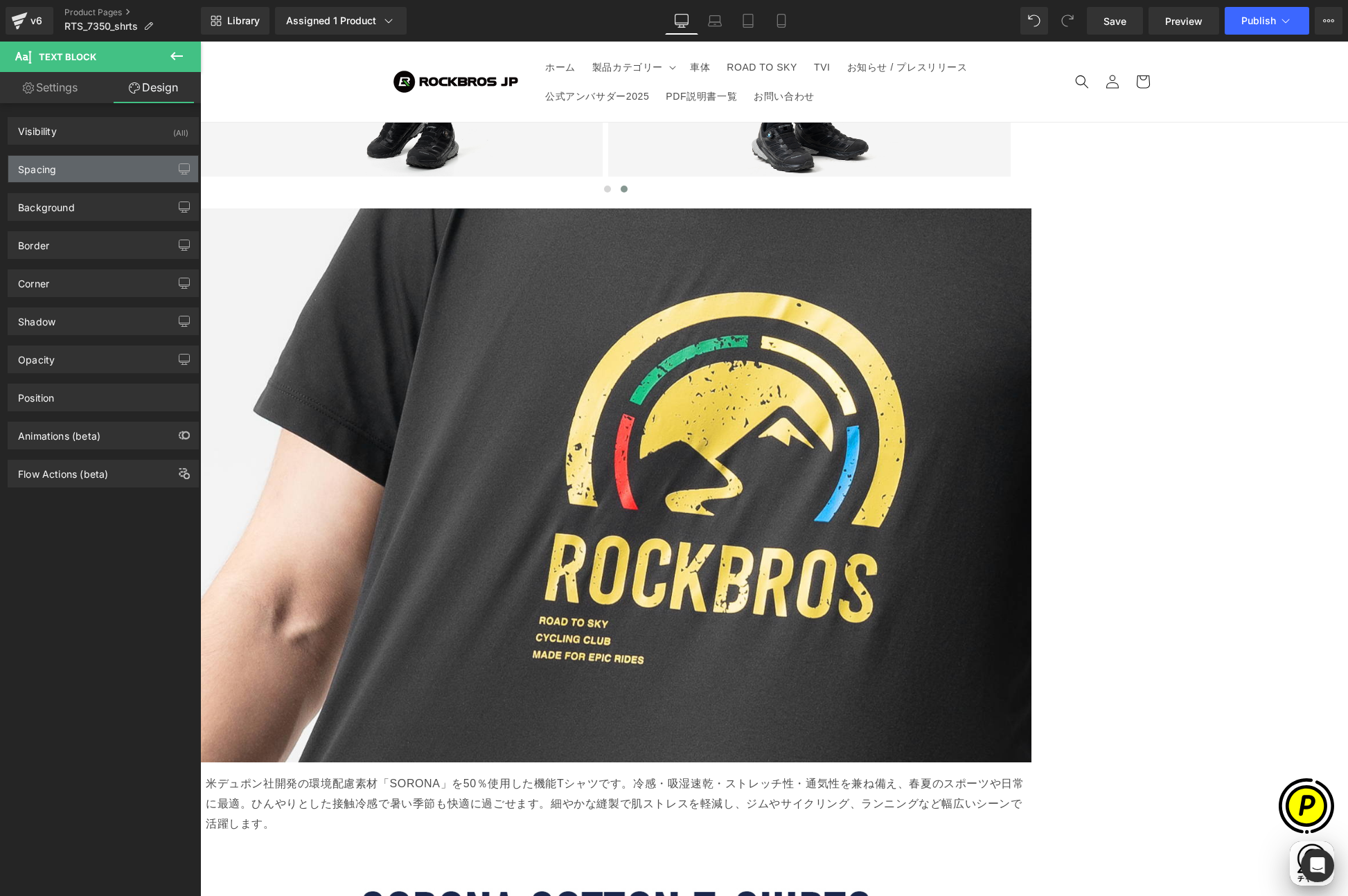
click at [44, 175] on div "Spacing" at bounding box center [37, 166] width 38 height 20
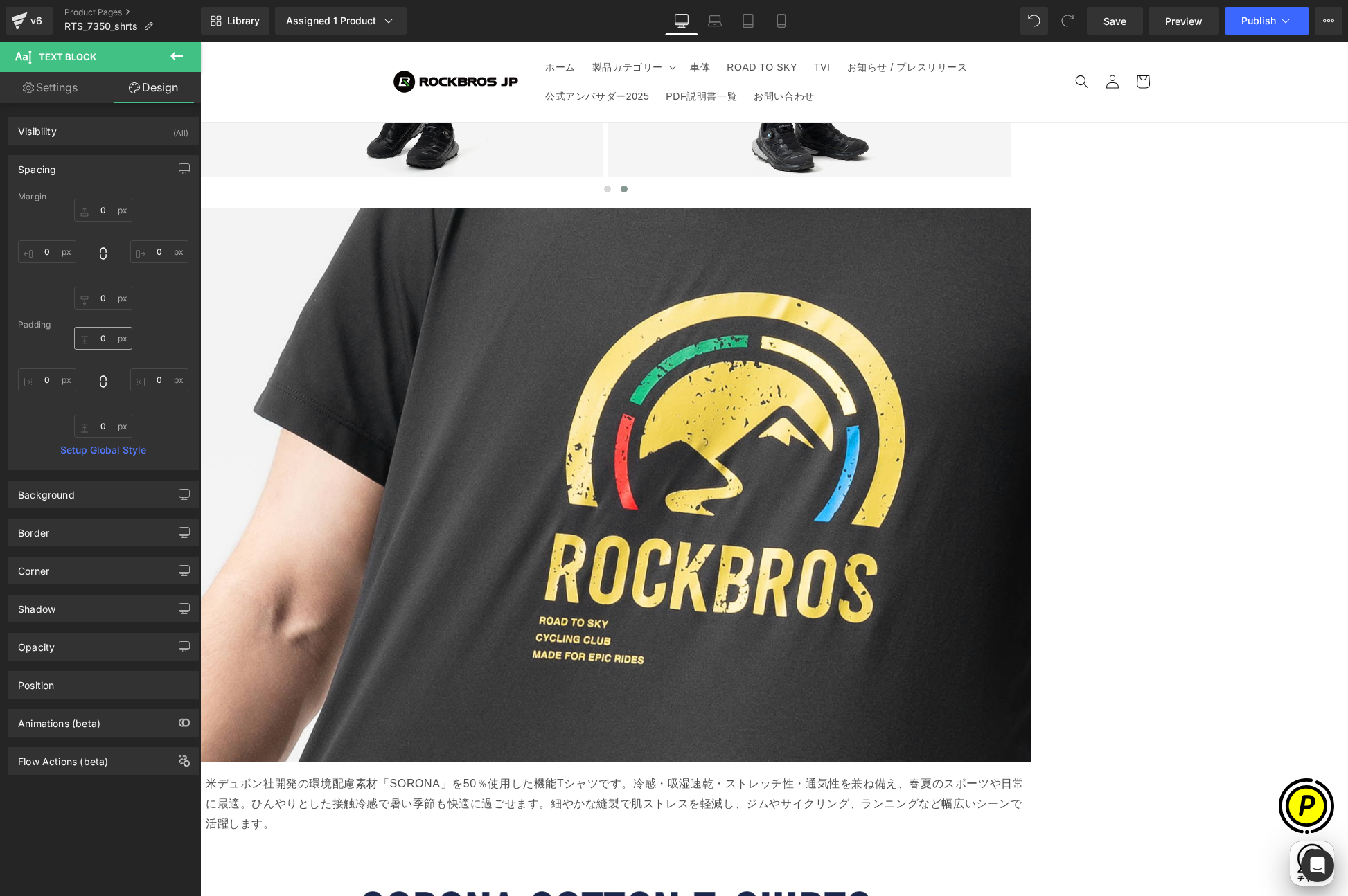
scroll to position [0, 0]
click at [100, 381] on icon at bounding box center [103, 381] width 14 height 14
type input "0"
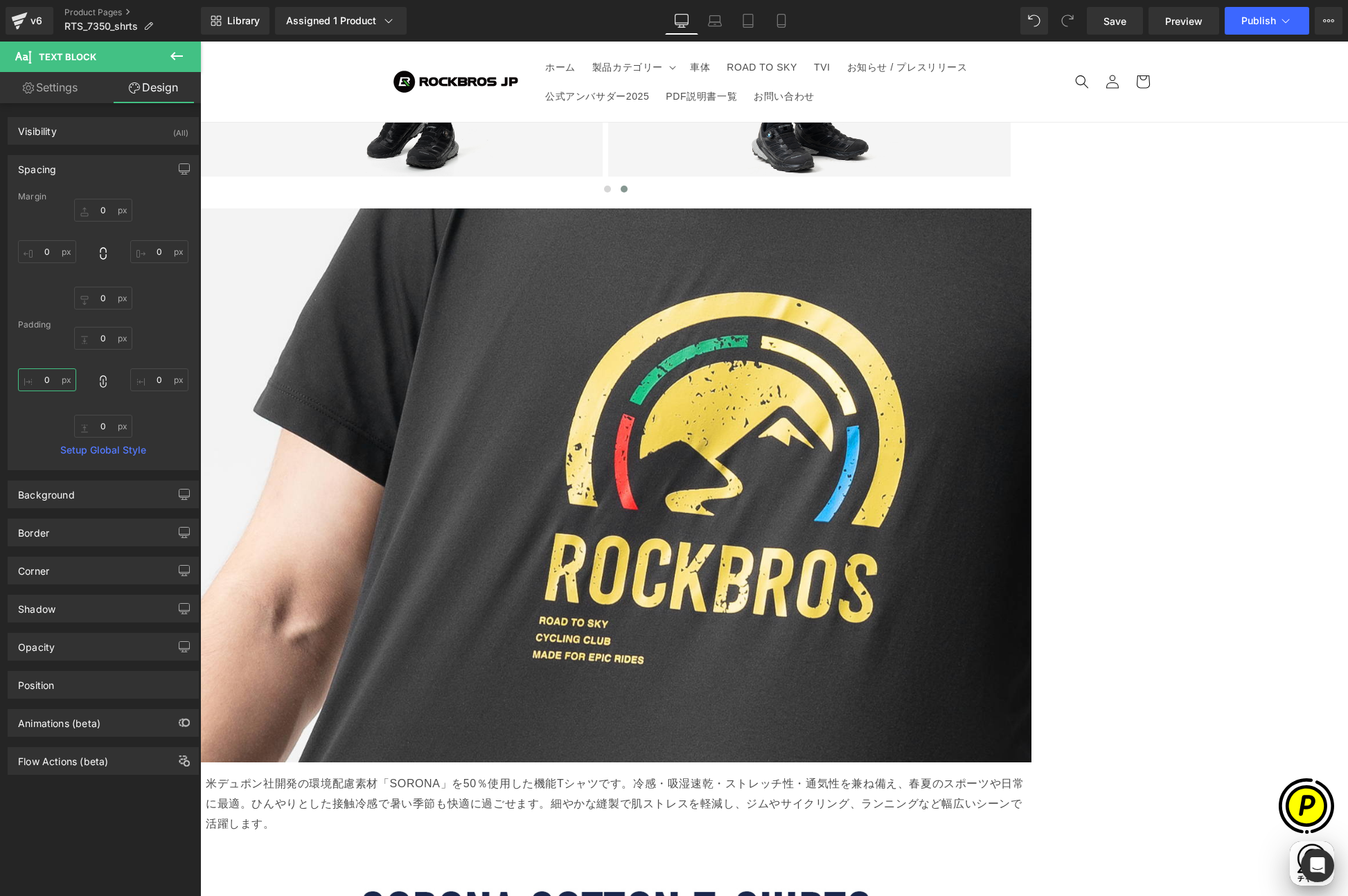
click at [47, 380] on input "0" at bounding box center [47, 380] width 58 height 23
click at [100, 381] on icon at bounding box center [103, 381] width 7 height 12
click at [40, 383] on input "0" at bounding box center [47, 380] width 58 height 23
type input "8"
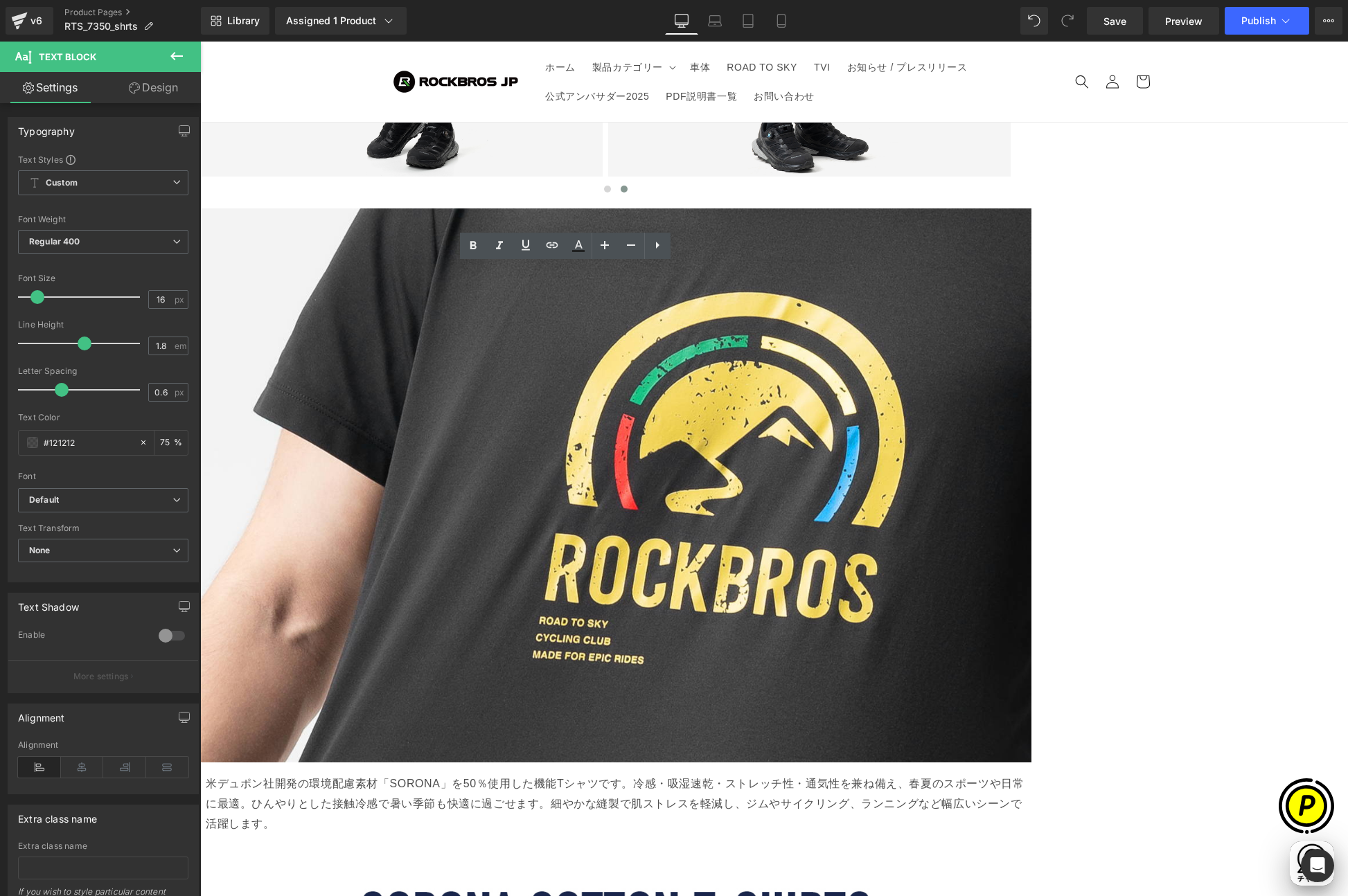
drag, startPoint x: 368, startPoint y: 274, endPoint x: 443, endPoint y: 410, distance: 155.3
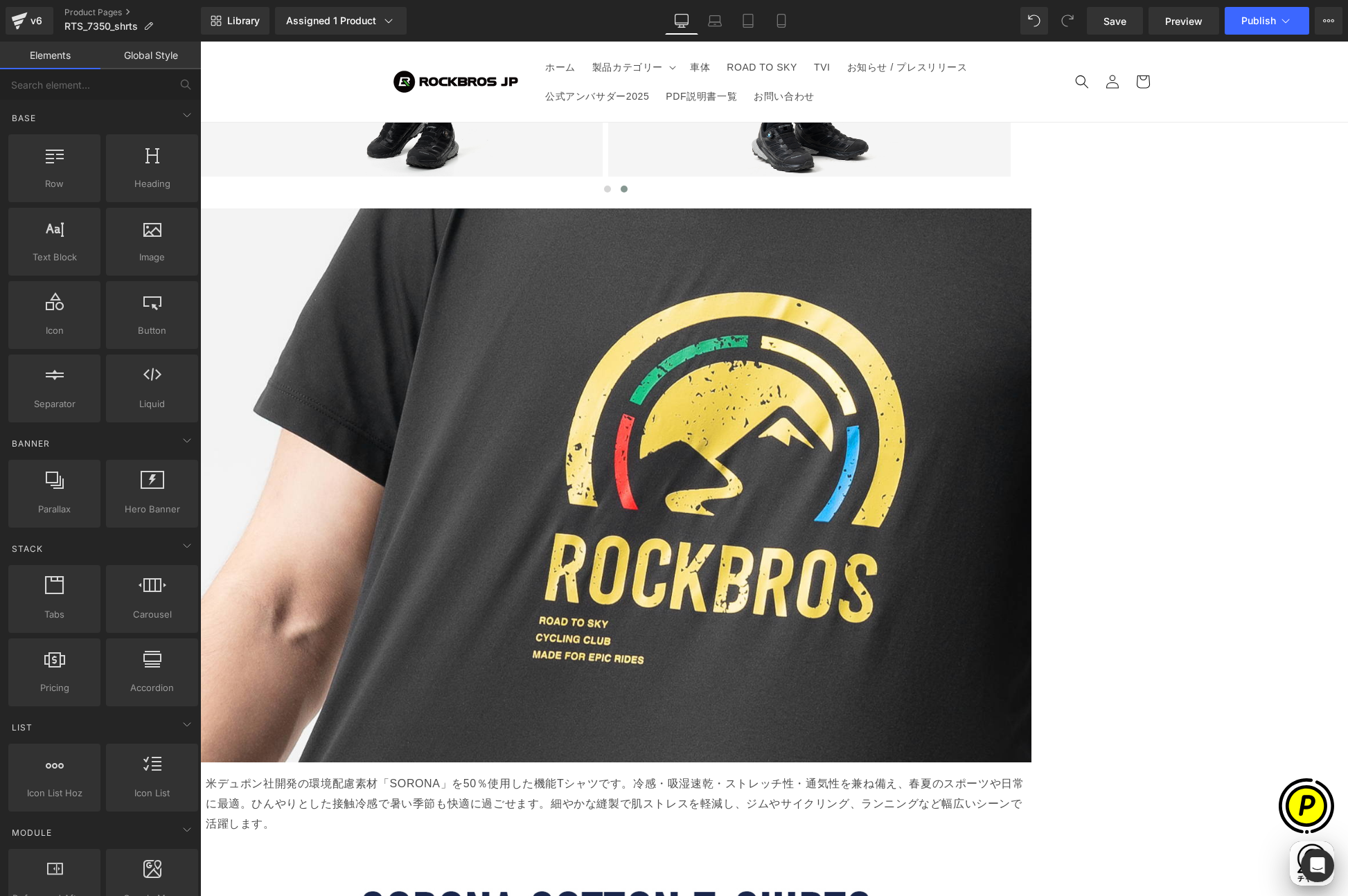
click at [200, 42] on span "Text Block" at bounding box center [200, 42] width 0 height 0
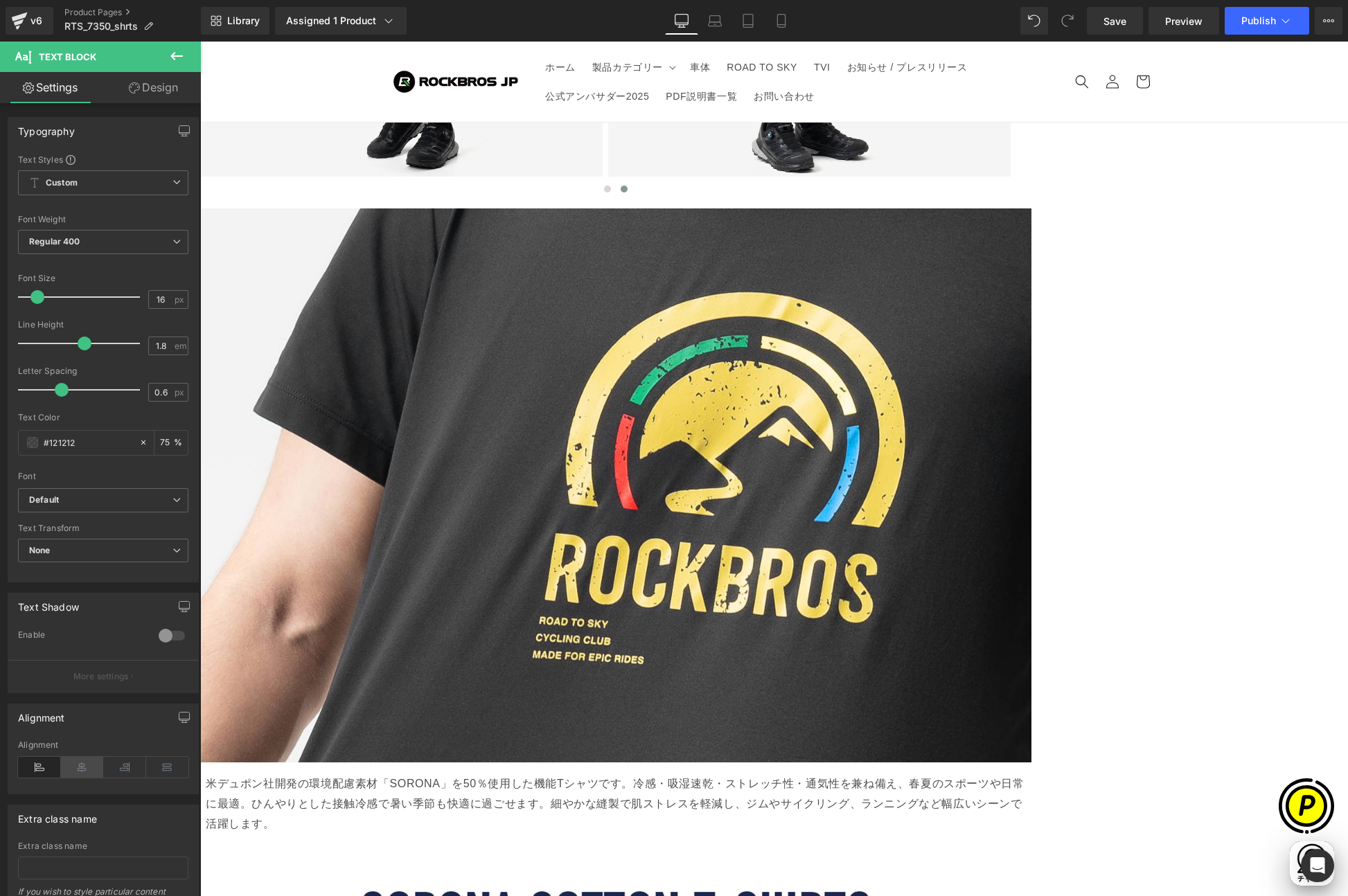
click at [78, 766] on icon at bounding box center [83, 767] width 43 height 20
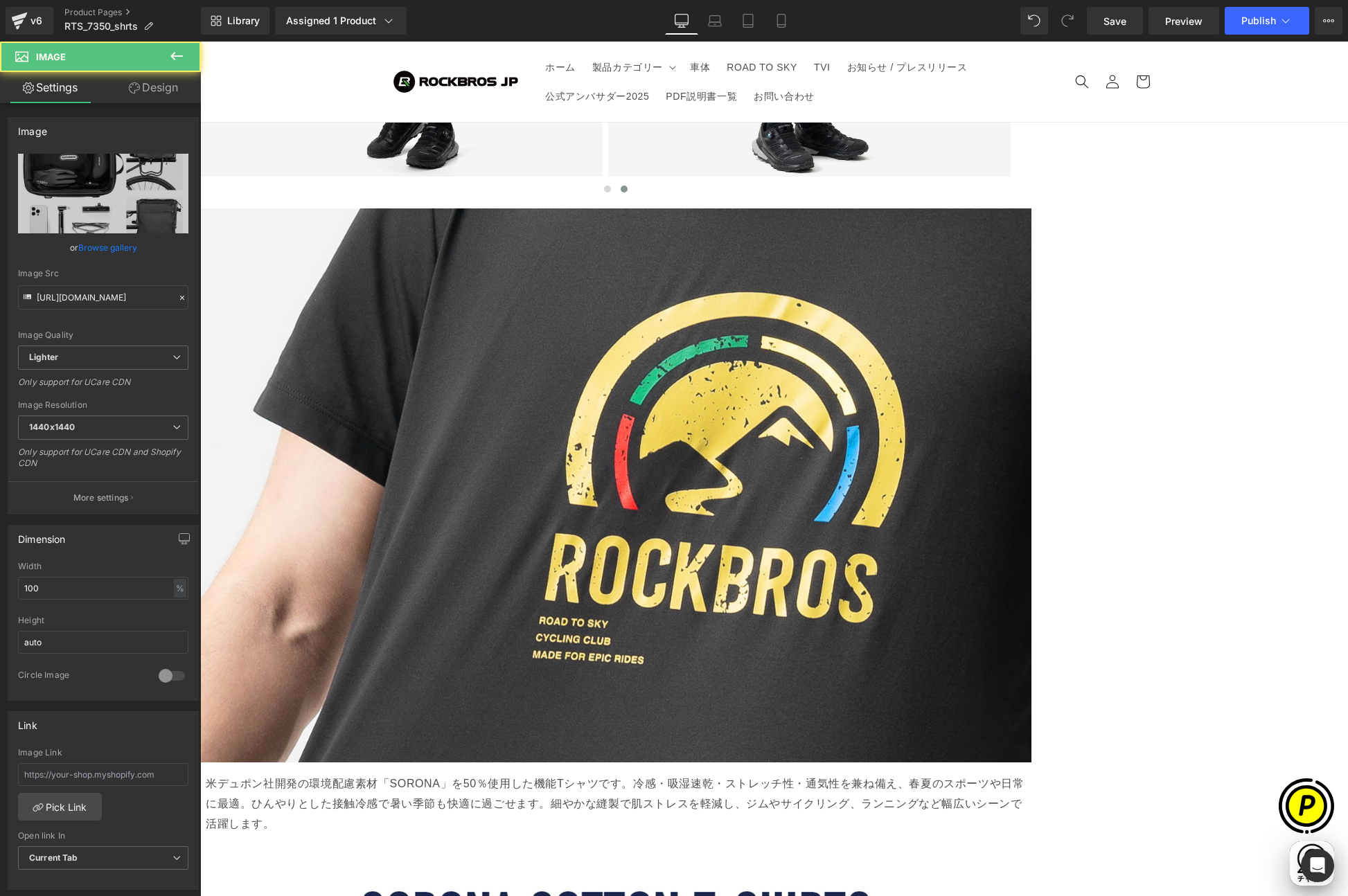
drag, startPoint x: 154, startPoint y: 82, endPoint x: 152, endPoint y: 98, distance: 16.1
click at [154, 82] on link "Design" at bounding box center [153, 87] width 100 height 31
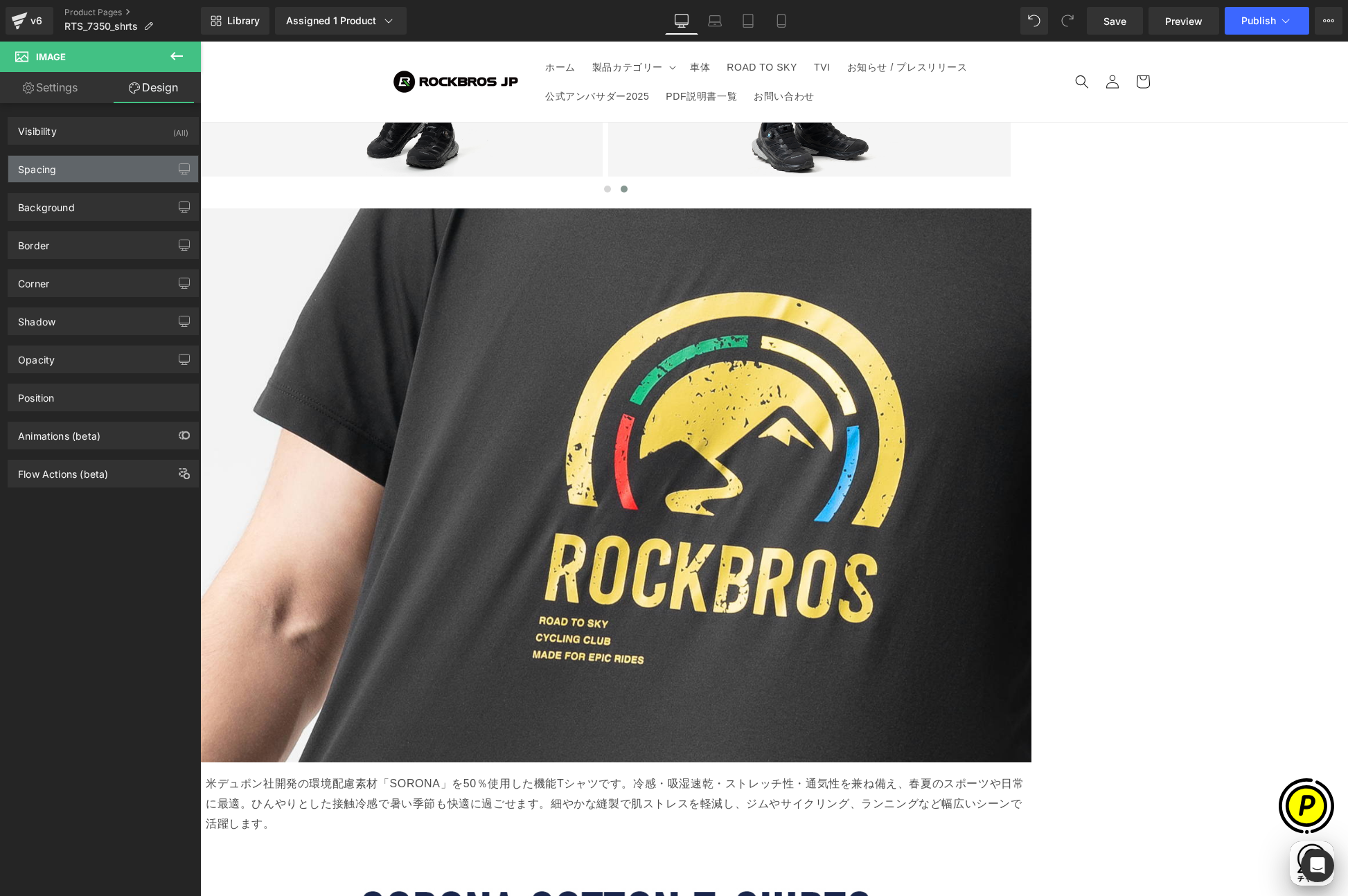
scroll to position [0, 270]
click at [69, 180] on div "Spacing" at bounding box center [103, 169] width 190 height 26
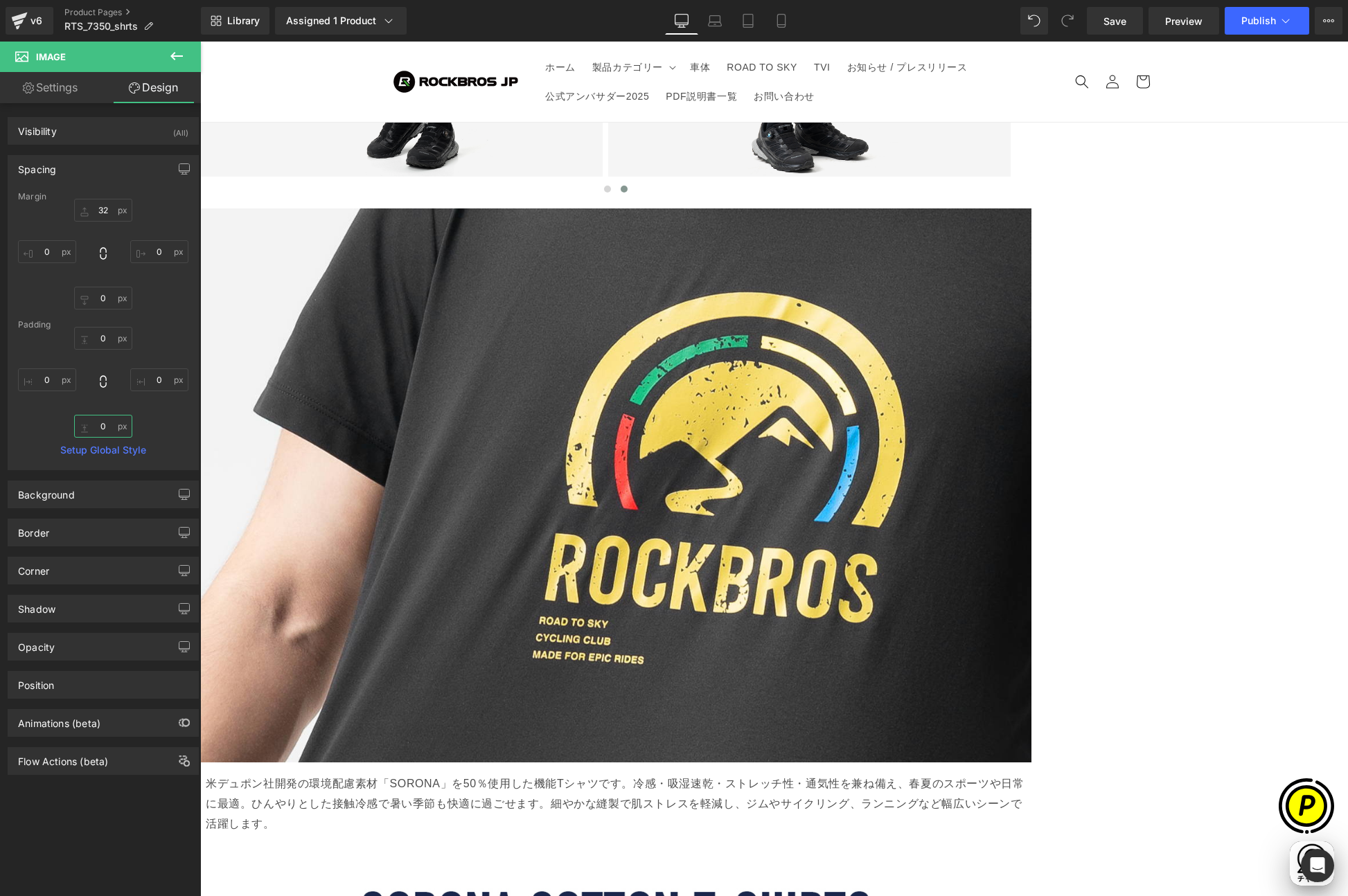
click at [102, 426] on input "0" at bounding box center [103, 426] width 58 height 23
type input "32"
click at [200, 42] on span "Carousel" at bounding box center [200, 42] width 0 height 0
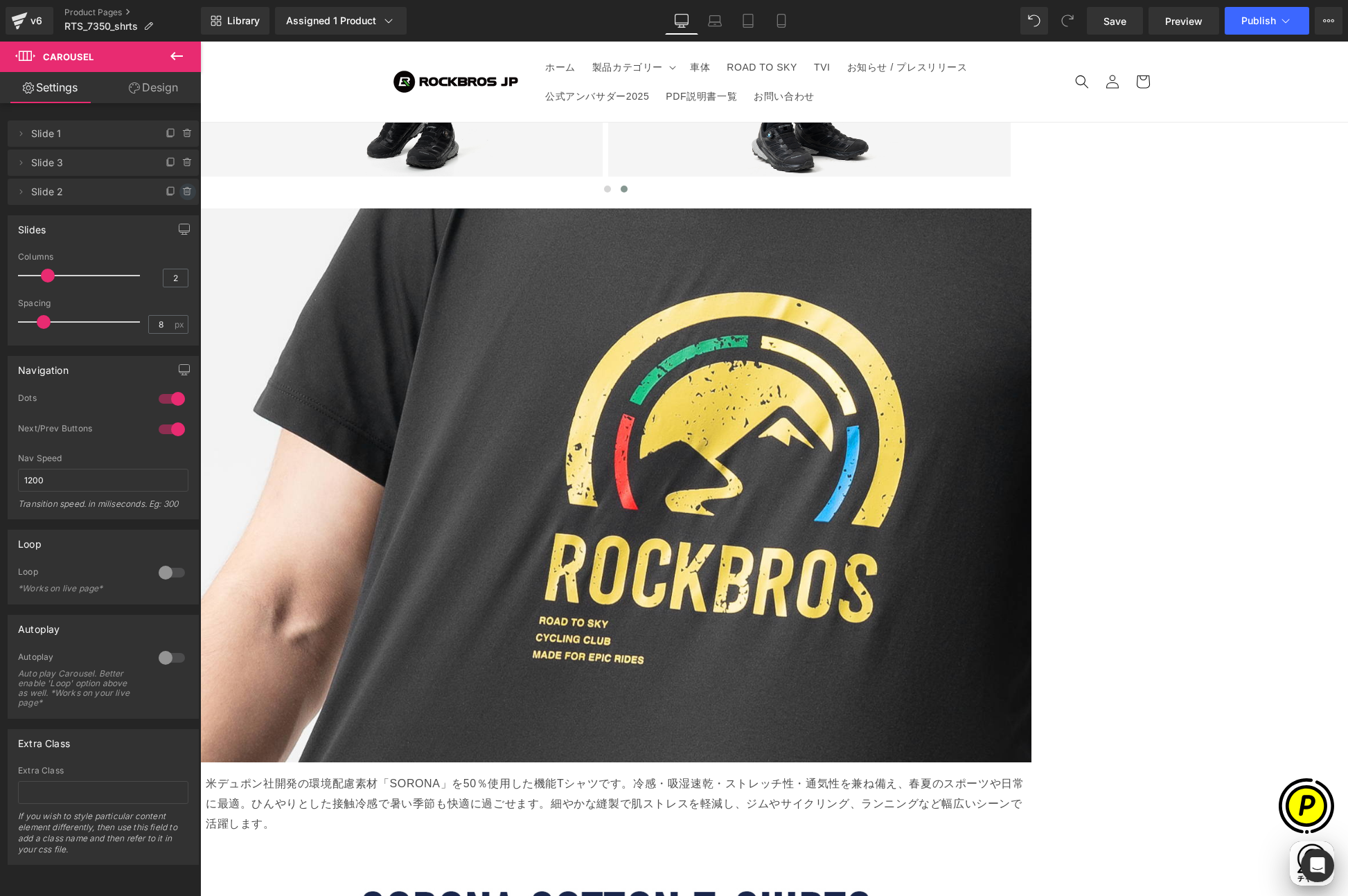
click at [182, 189] on icon at bounding box center [188, 192] width 11 height 11
click at [166, 188] on button "Delete" at bounding box center [172, 193] width 43 height 18
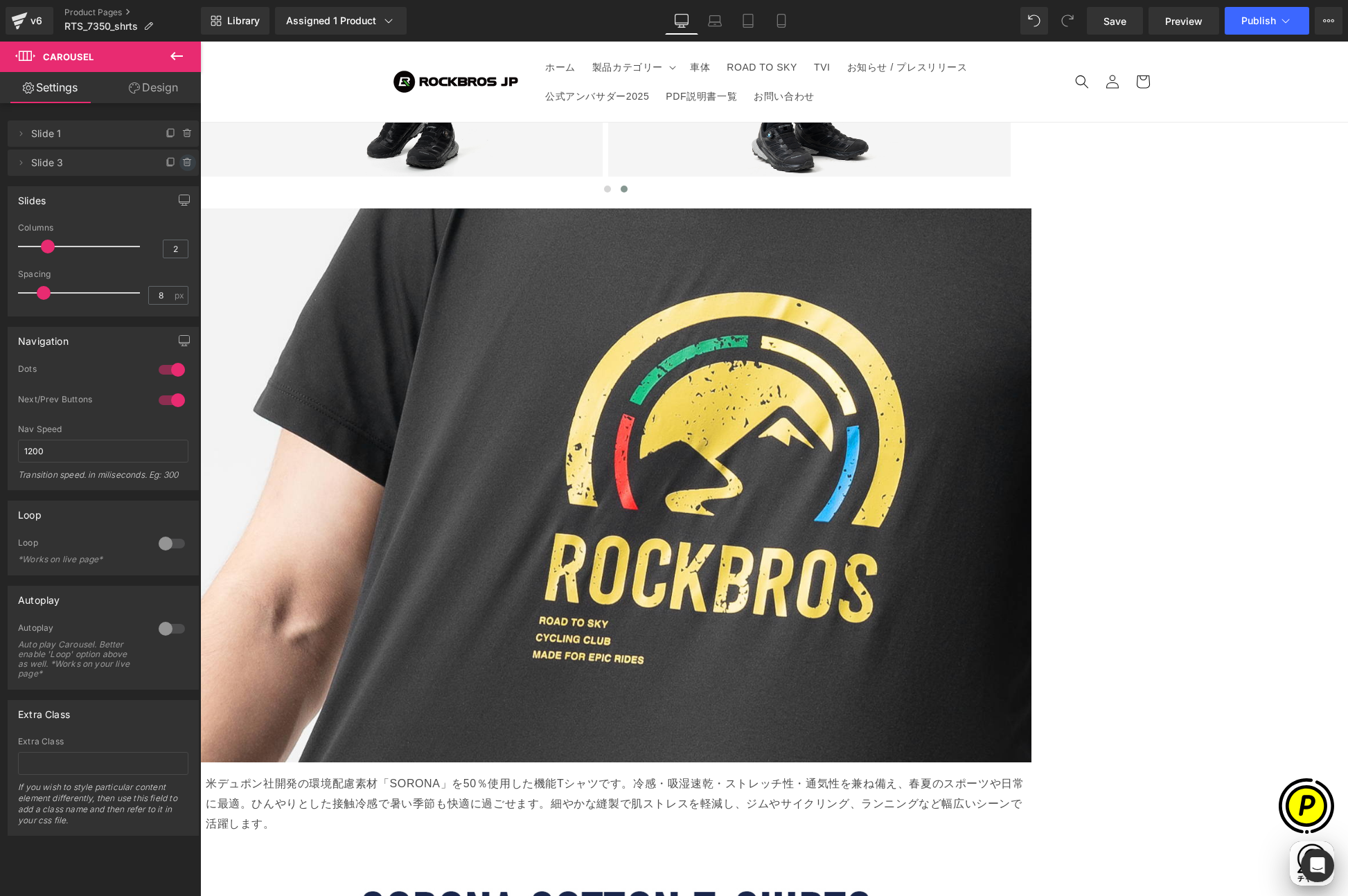
scroll to position [0, 540]
click at [182, 165] on icon at bounding box center [188, 163] width 11 height 11
click at [175, 163] on button "Delete" at bounding box center [172, 163] width 43 height 18
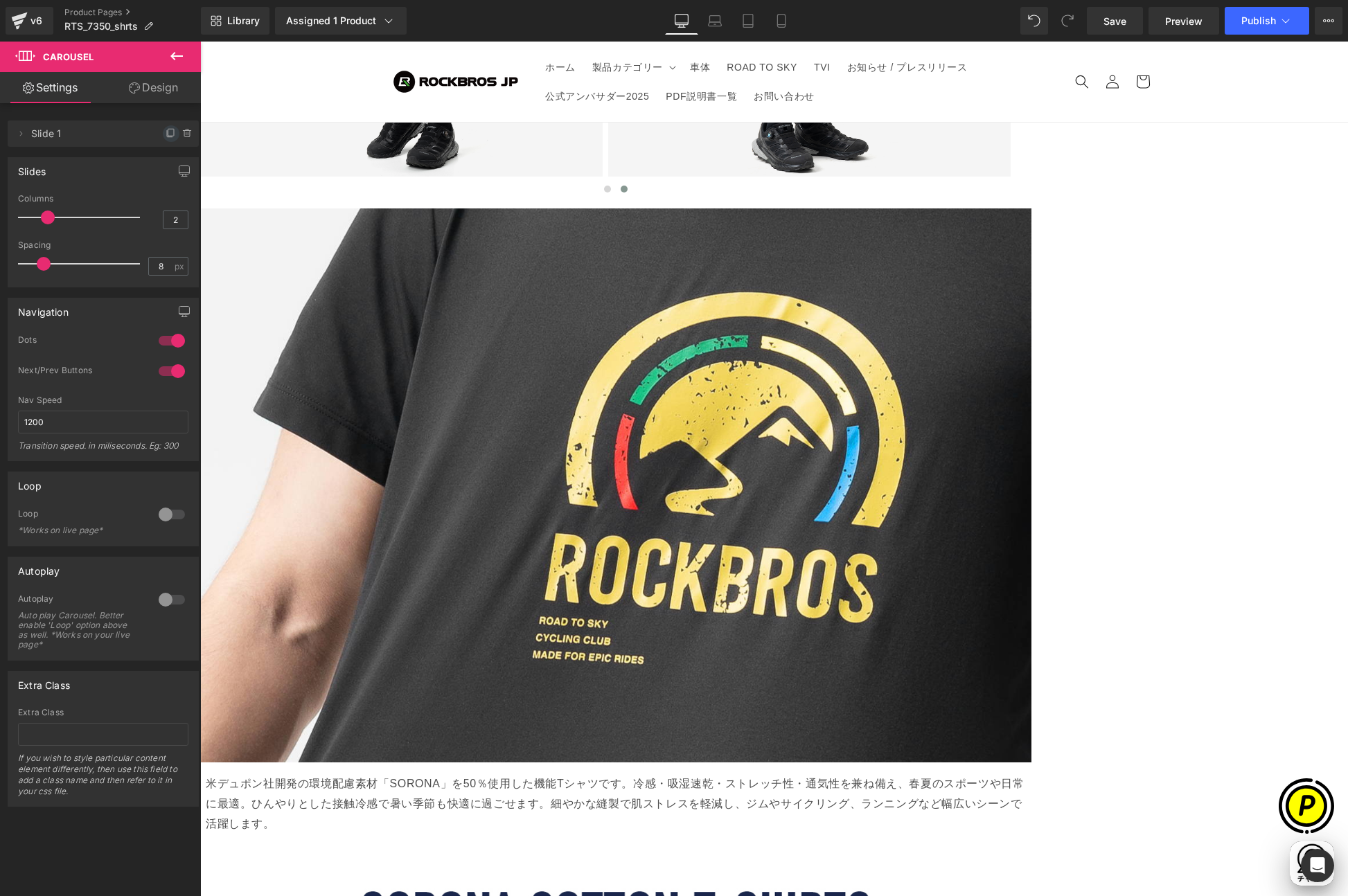
click at [168, 134] on icon at bounding box center [171, 132] width 6 height 7
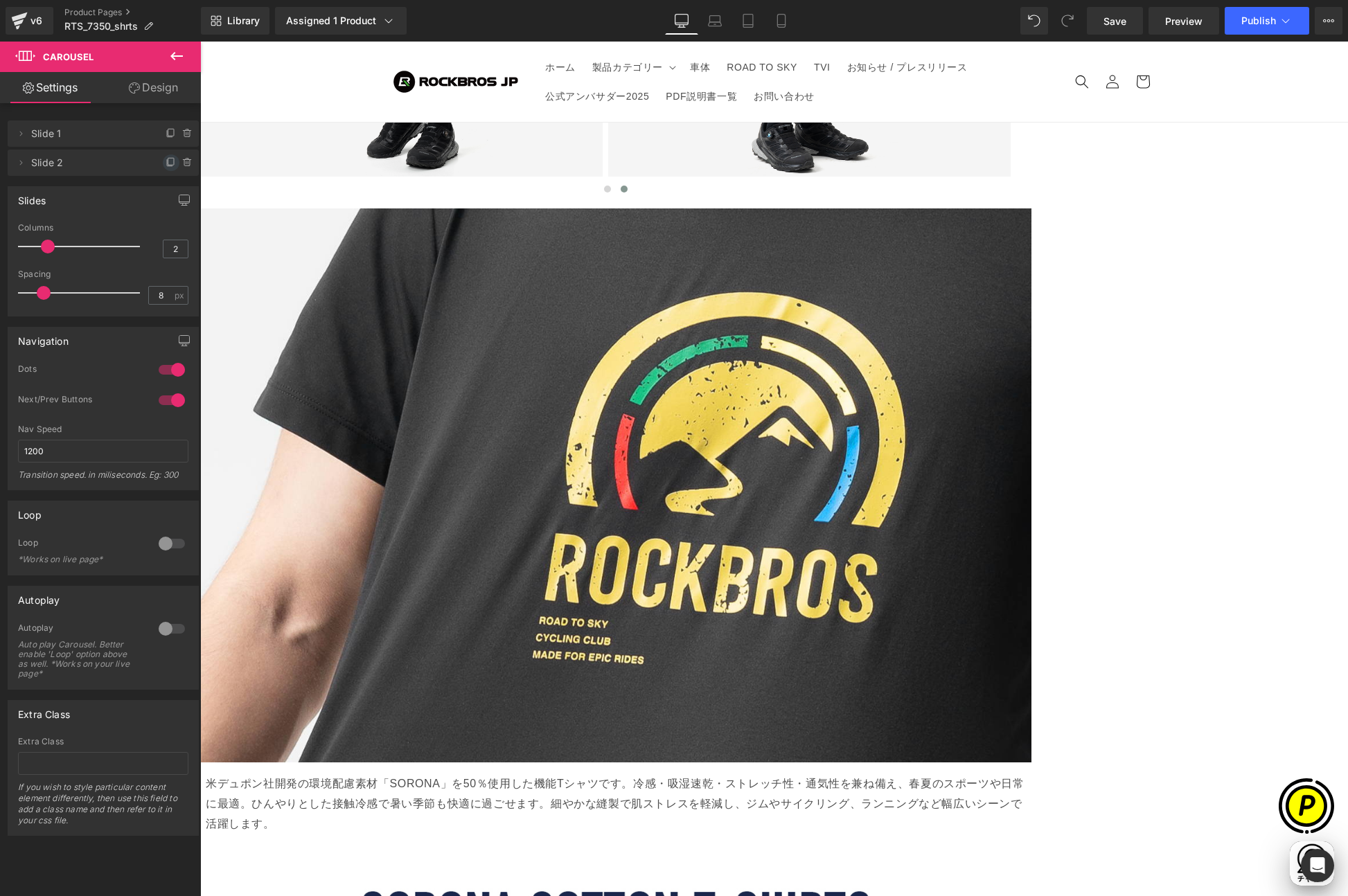
click at [168, 163] on icon at bounding box center [171, 161] width 6 height 7
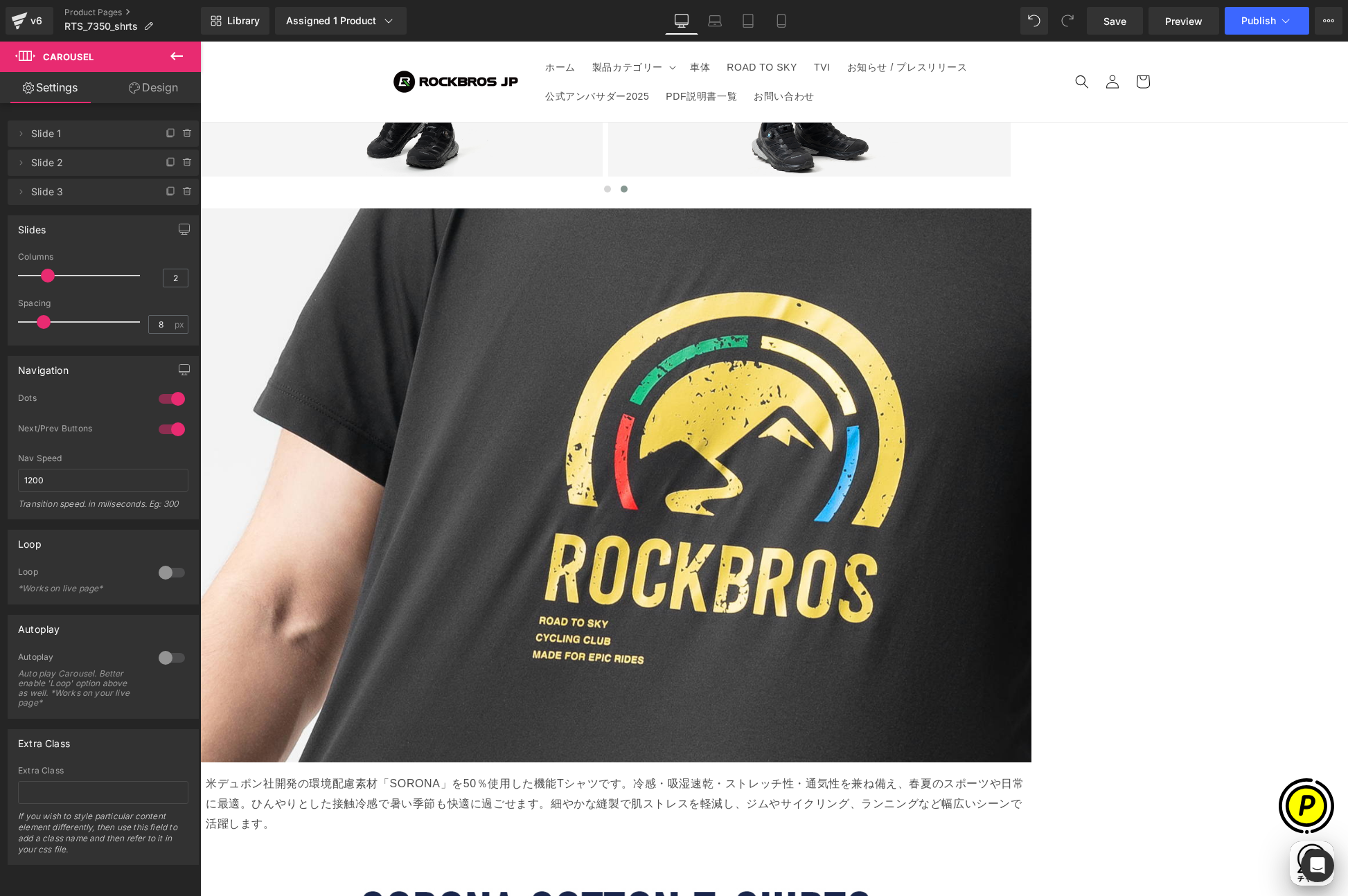
scroll to position [0, 0]
click at [200, 42] on span "Carousel" at bounding box center [200, 42] width 0 height 0
click at [158, 84] on link "Design" at bounding box center [153, 87] width 100 height 31
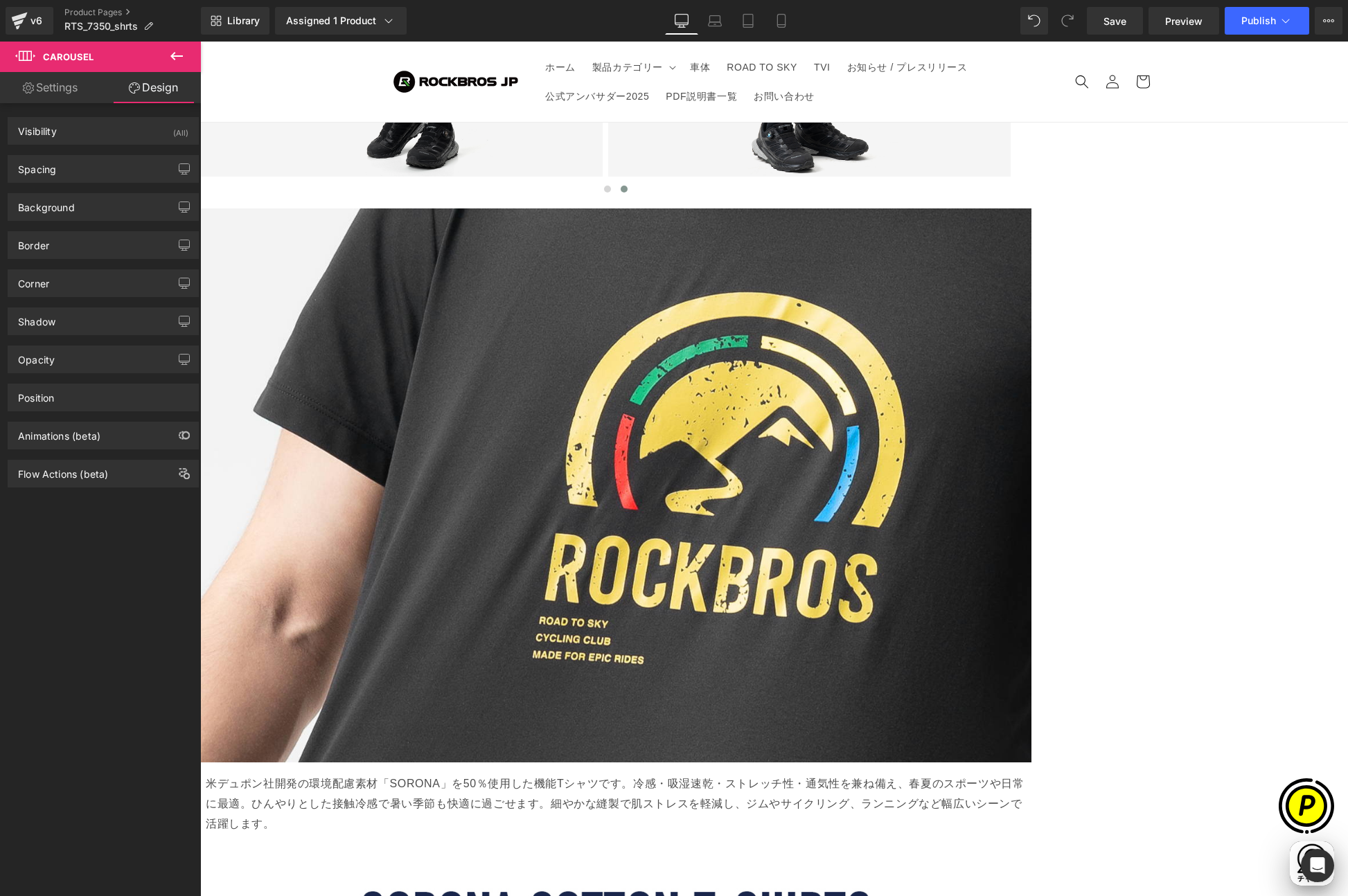
click at [76, 184] on div "Background Color & Image color transparent Color transparent 0 % Image Replace …" at bounding box center [103, 202] width 207 height 38
click at [90, 172] on div "Spacing" at bounding box center [103, 169] width 190 height 26
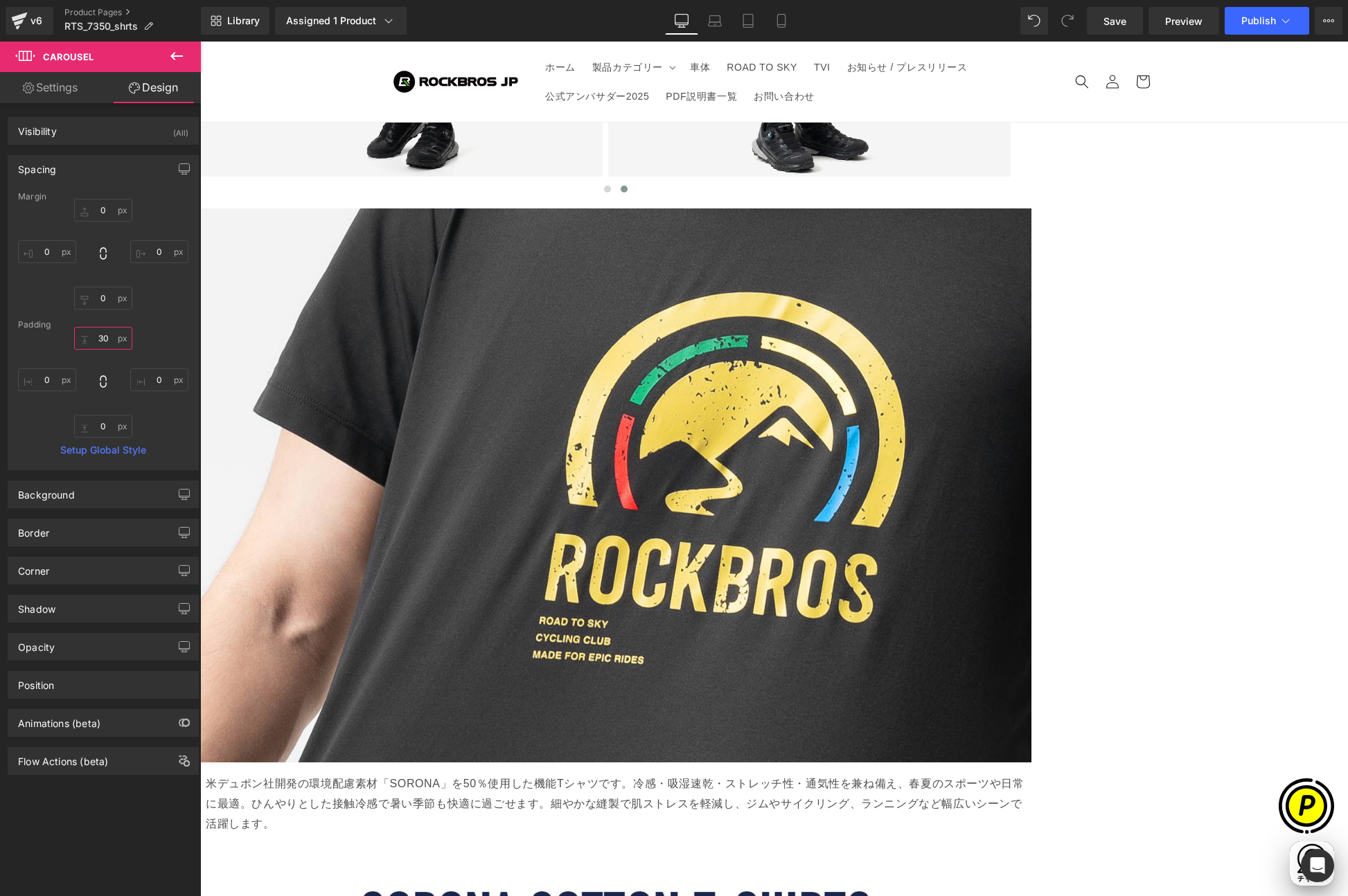
click at [102, 345] on input "30" at bounding box center [103, 338] width 58 height 23
type input "0"
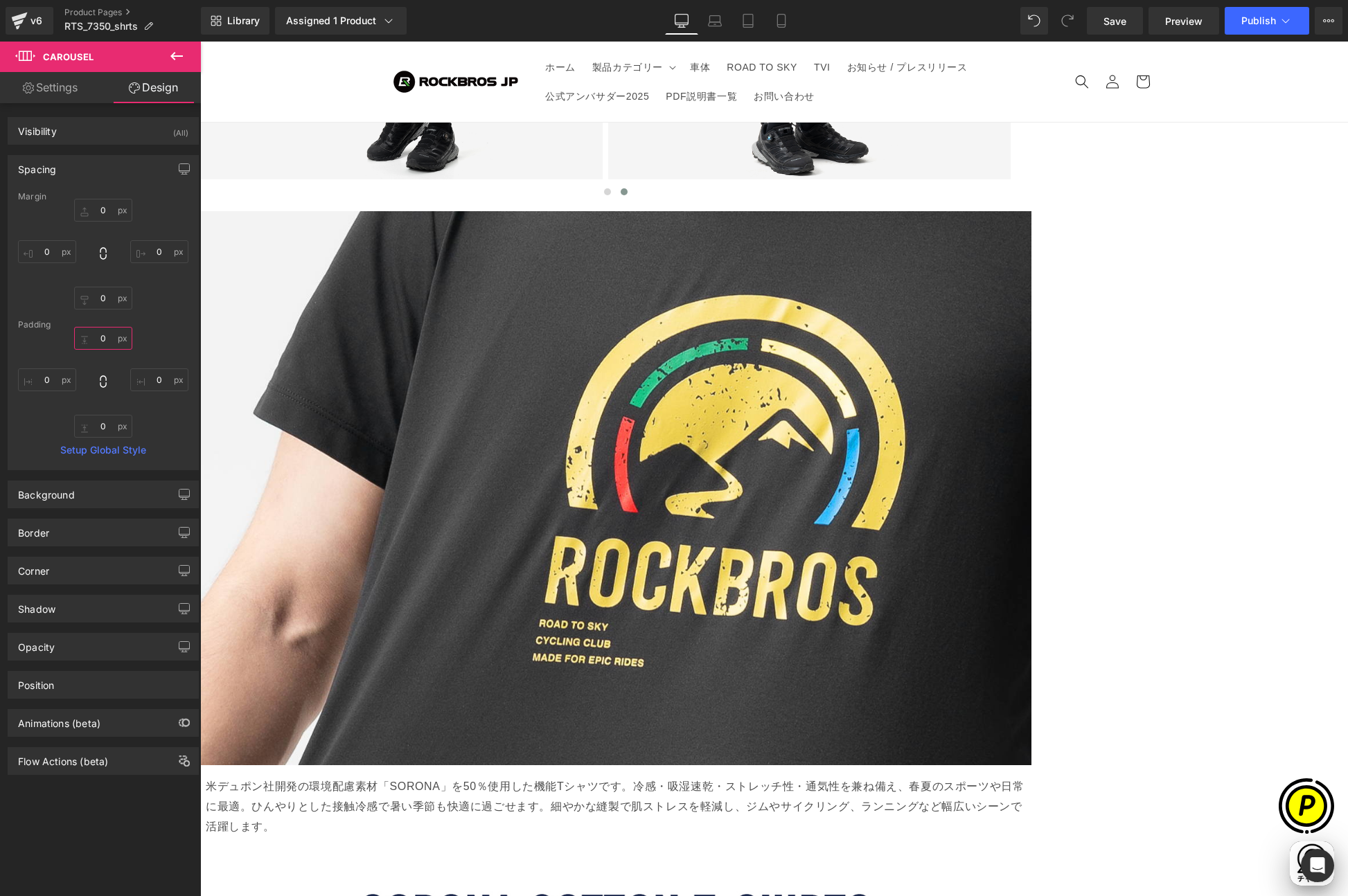
scroll to position [2965, 0]
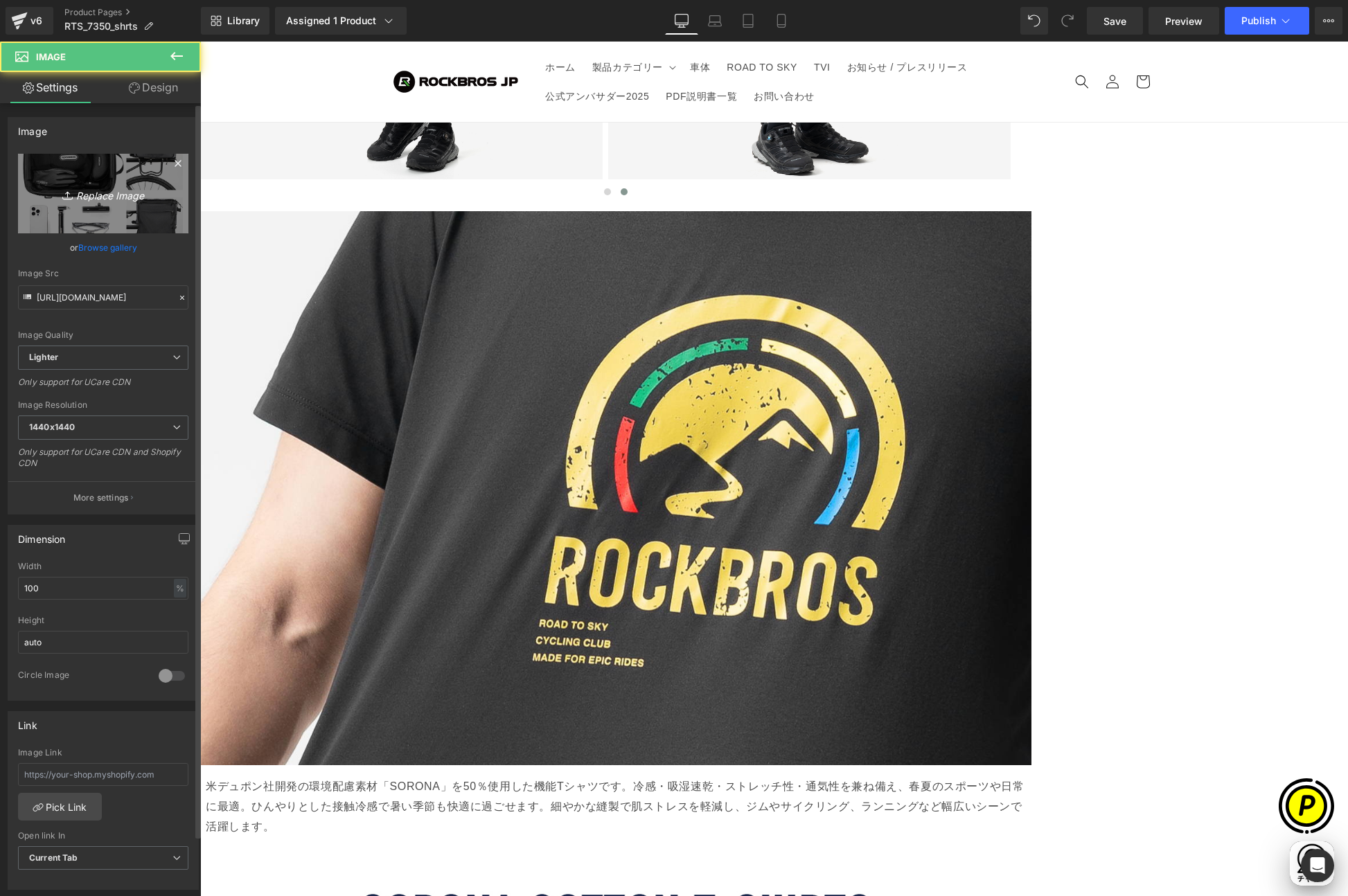
click at [98, 207] on link "Replace Image" at bounding box center [103, 193] width 171 height 79
type input "C:\fakepath\RTS_7350-LP_04-1.jpg"
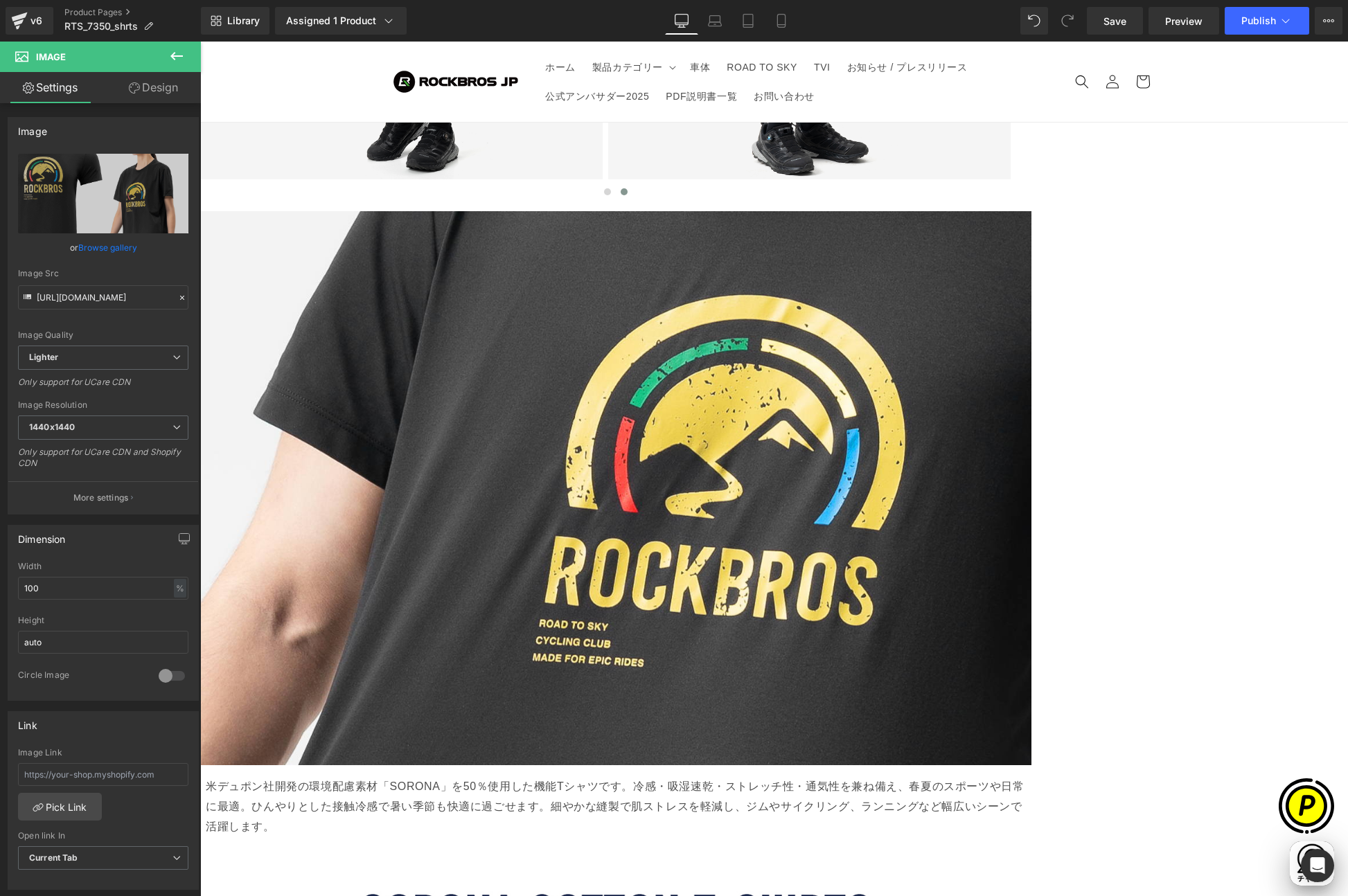
scroll to position [0, 0]
type input "[URL][DOMAIN_NAME]"
click at [158, 84] on link "Design" at bounding box center [153, 87] width 100 height 31
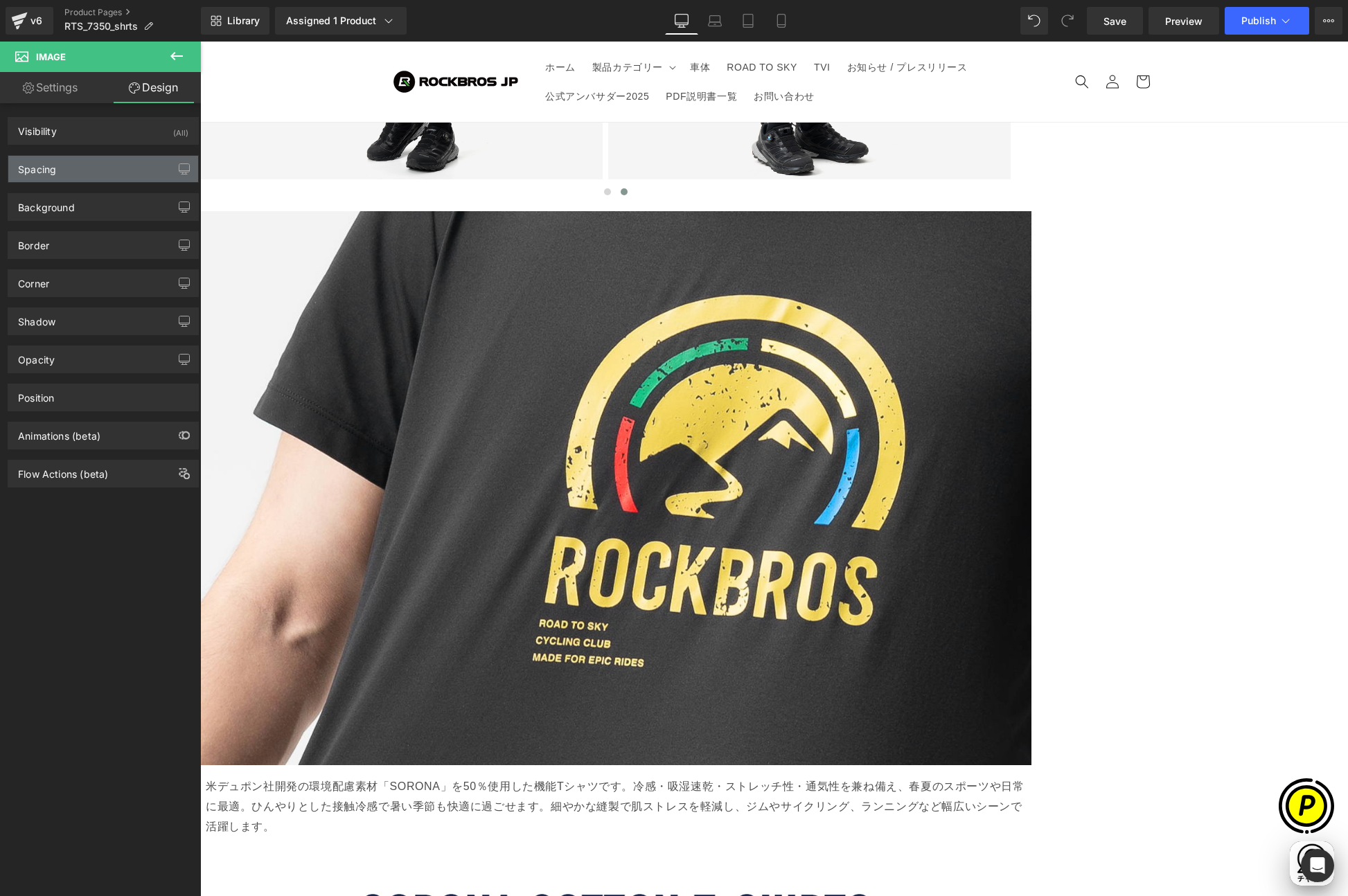
click at [70, 165] on div "Spacing" at bounding box center [103, 169] width 190 height 26
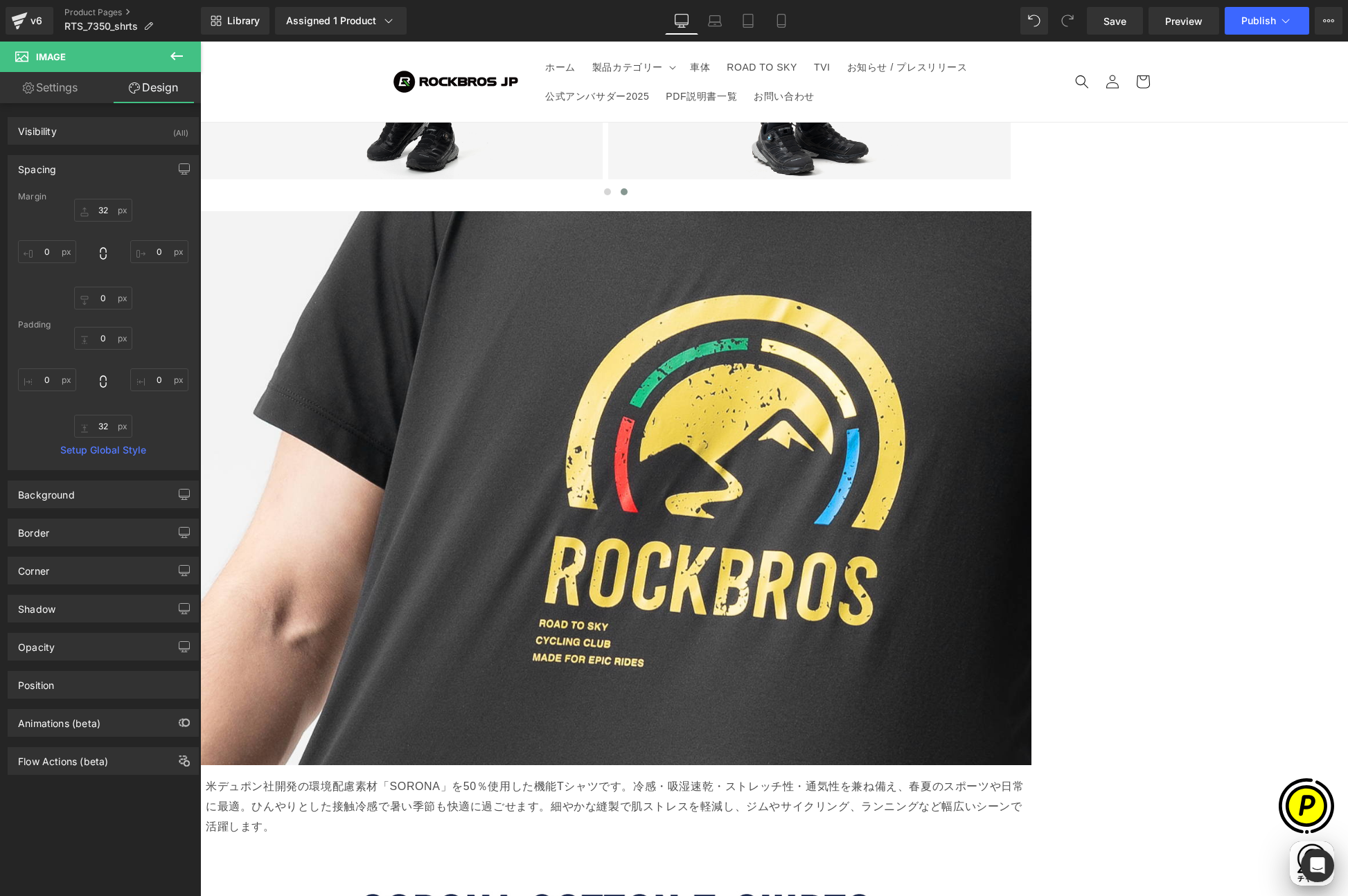
scroll to position [0, 270]
click at [106, 213] on input "32" at bounding box center [103, 210] width 58 height 23
type input "8"
click at [200, 42] on span "Carousel" at bounding box center [200, 42] width 0 height 0
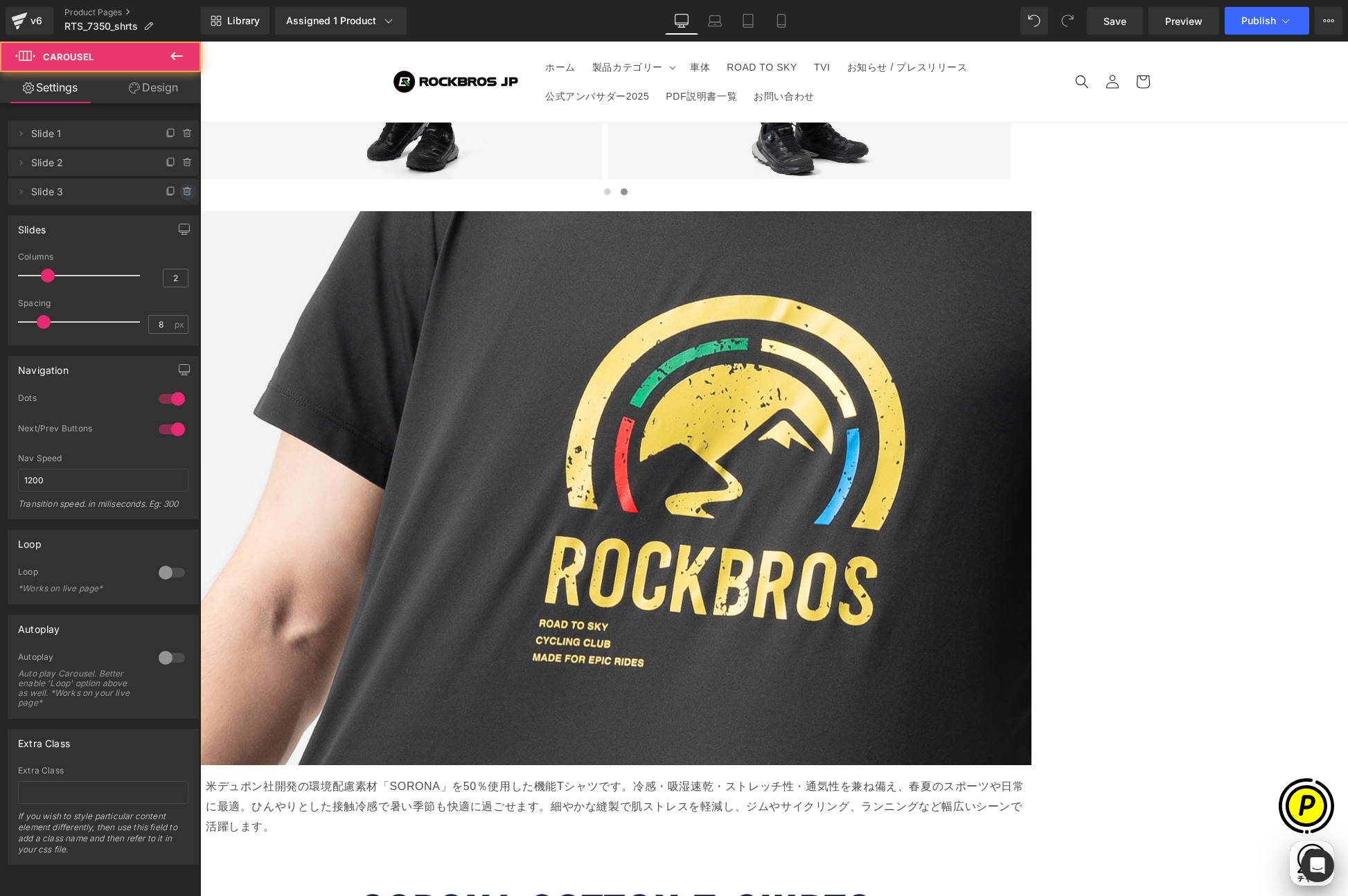
click at [182, 193] on icon at bounding box center [188, 192] width 11 height 11
click at [172, 190] on button "Delete" at bounding box center [172, 193] width 43 height 18
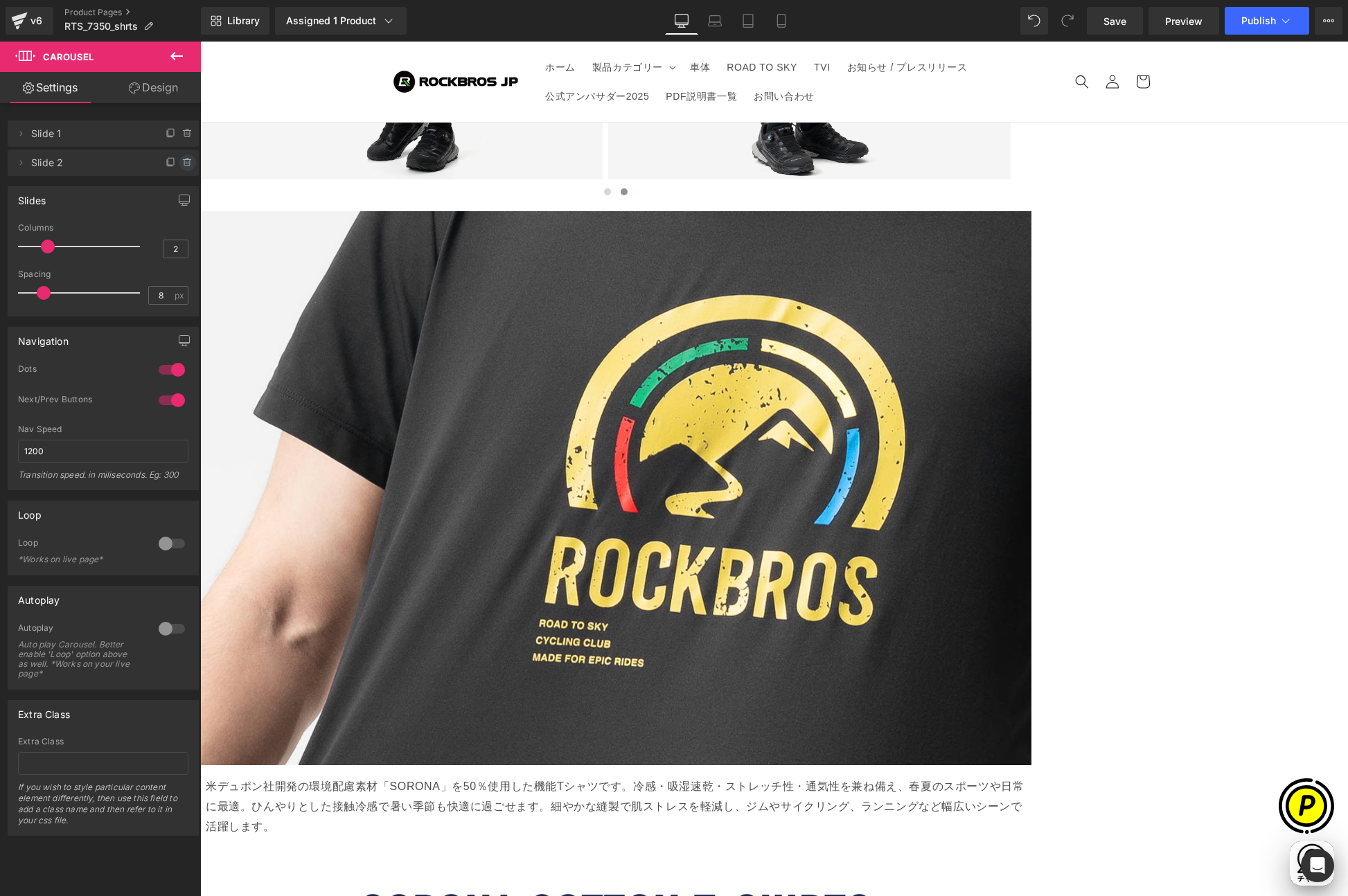
click at [182, 166] on icon at bounding box center [188, 163] width 11 height 11
click at [173, 162] on button "Delete" at bounding box center [172, 163] width 43 height 18
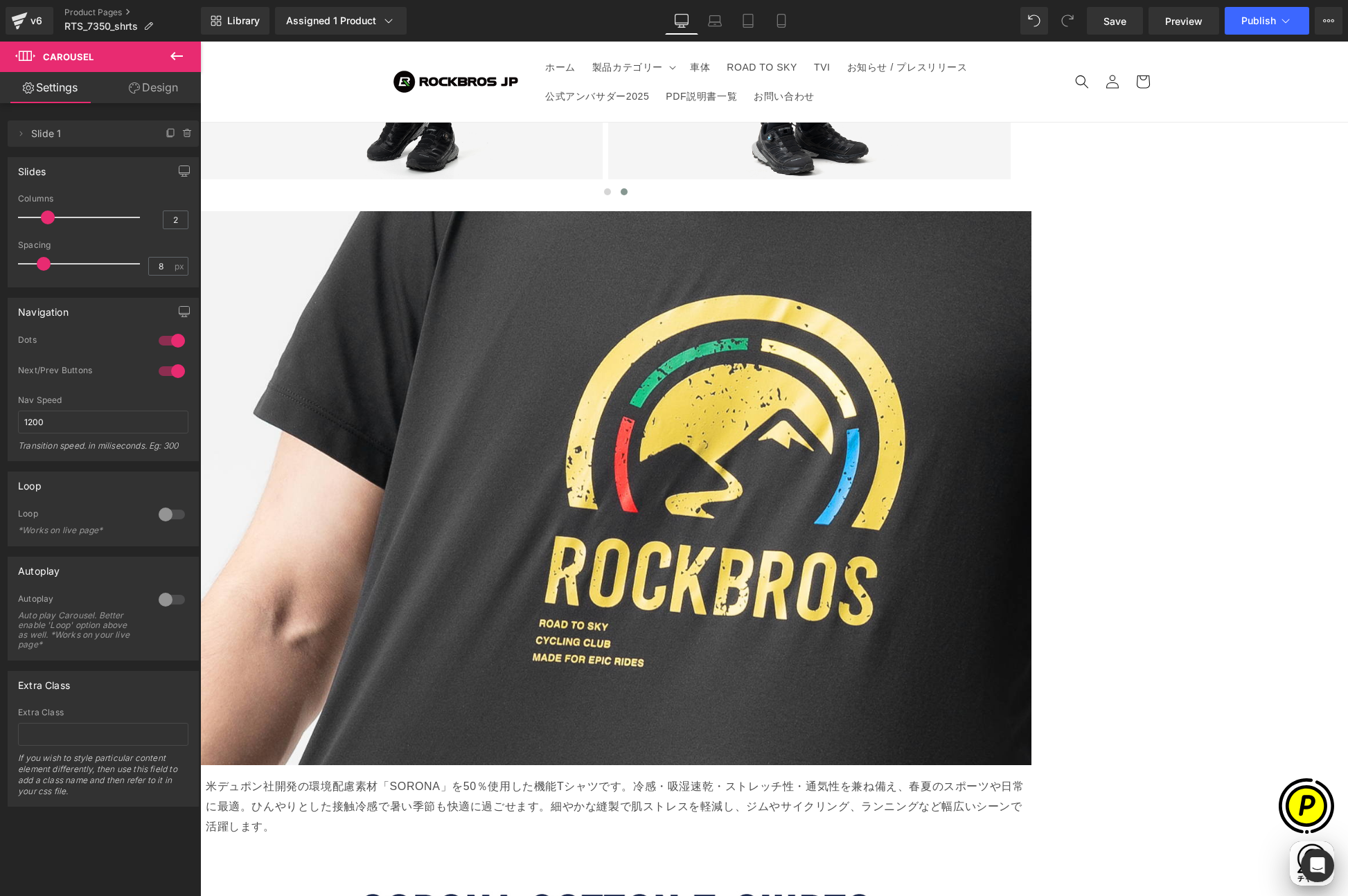
click at [200, 42] on span "Carousel" at bounding box center [200, 42] width 0 height 0
click at [160, 94] on link "Design" at bounding box center [153, 87] width 100 height 31
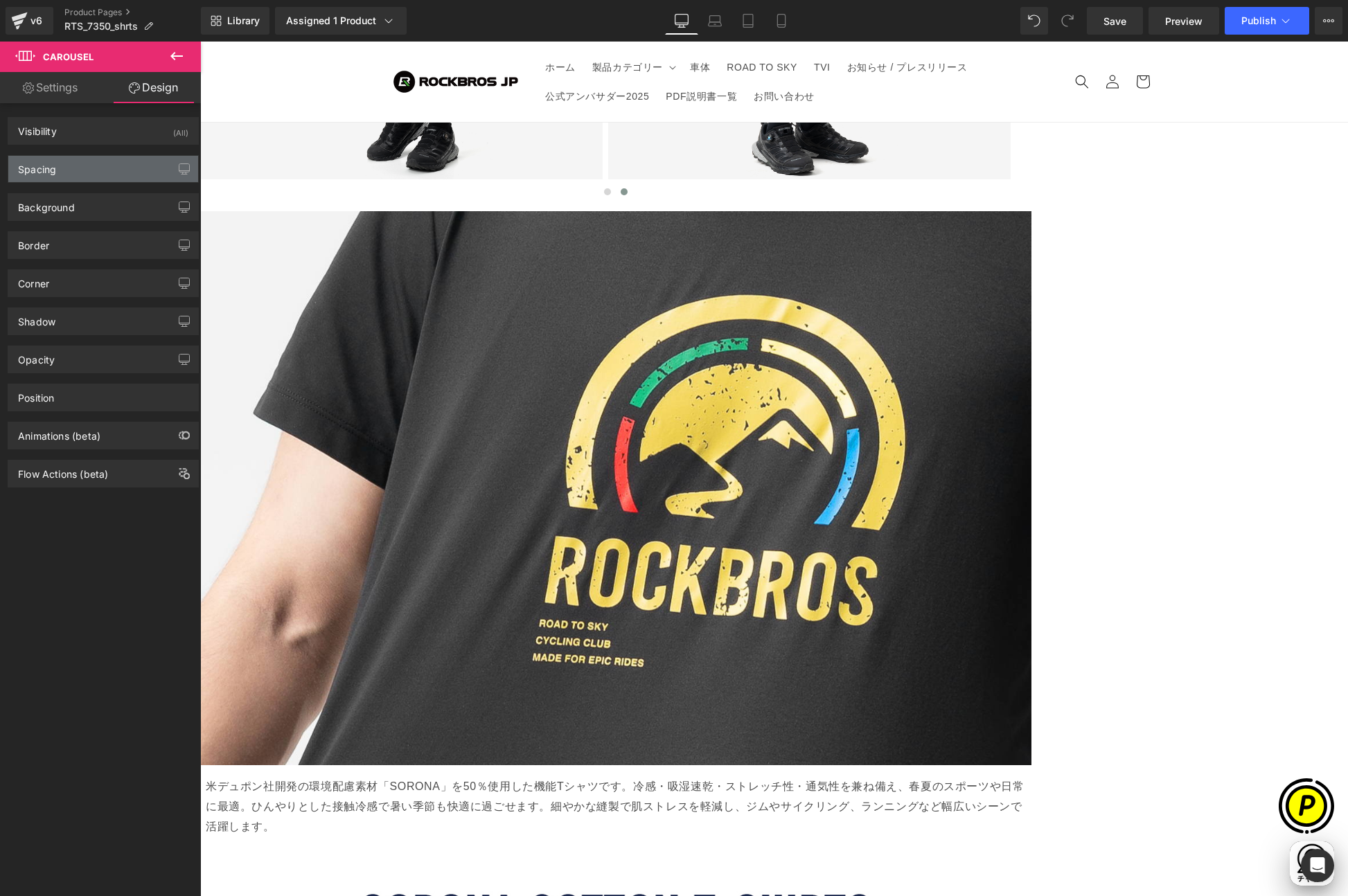
click at [73, 172] on div "Spacing" at bounding box center [103, 169] width 190 height 26
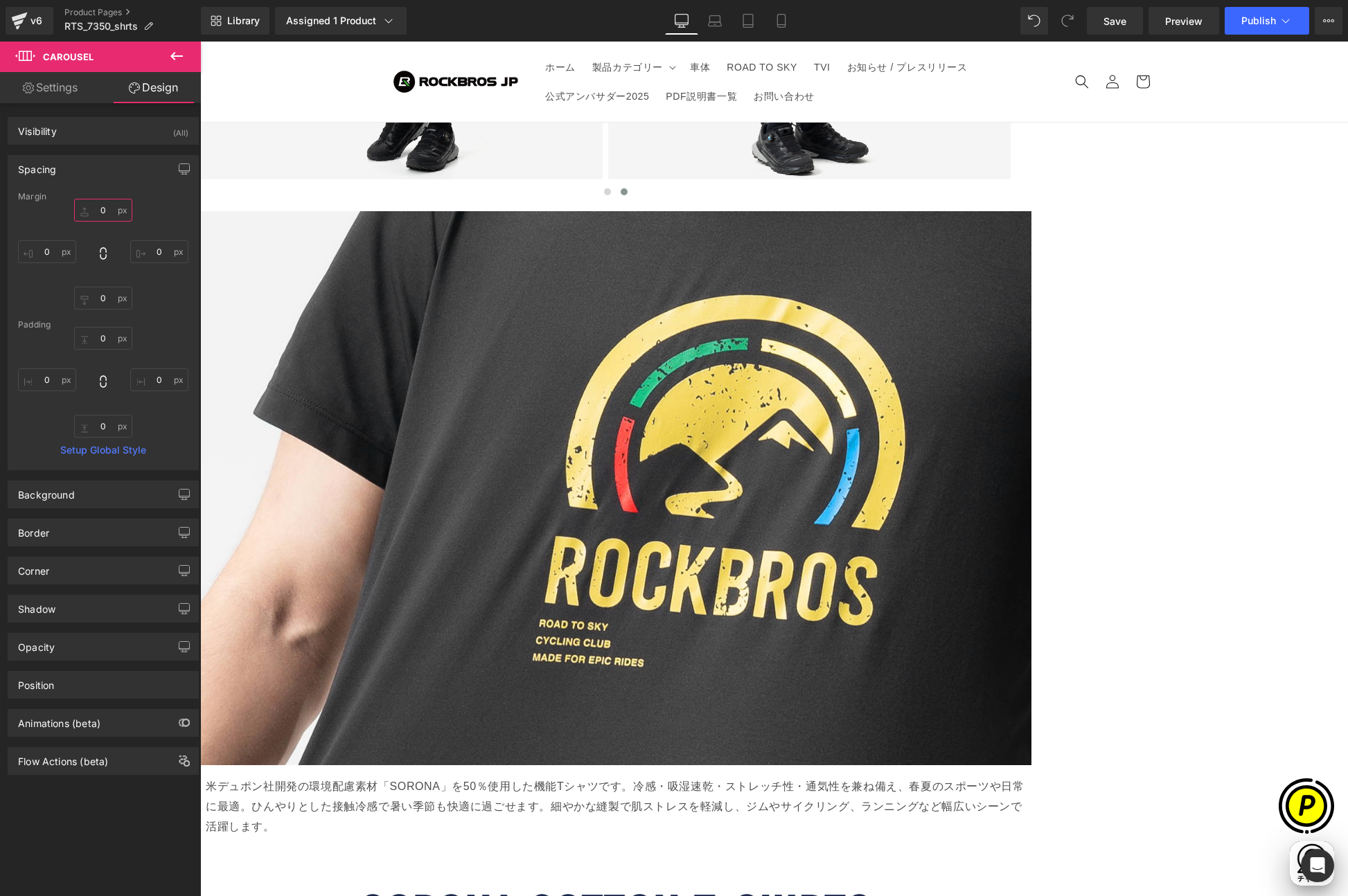
click at [109, 213] on input "0" at bounding box center [103, 210] width 58 height 23
type input "8"
click at [100, 330] on input "0" at bounding box center [103, 338] width 58 height 23
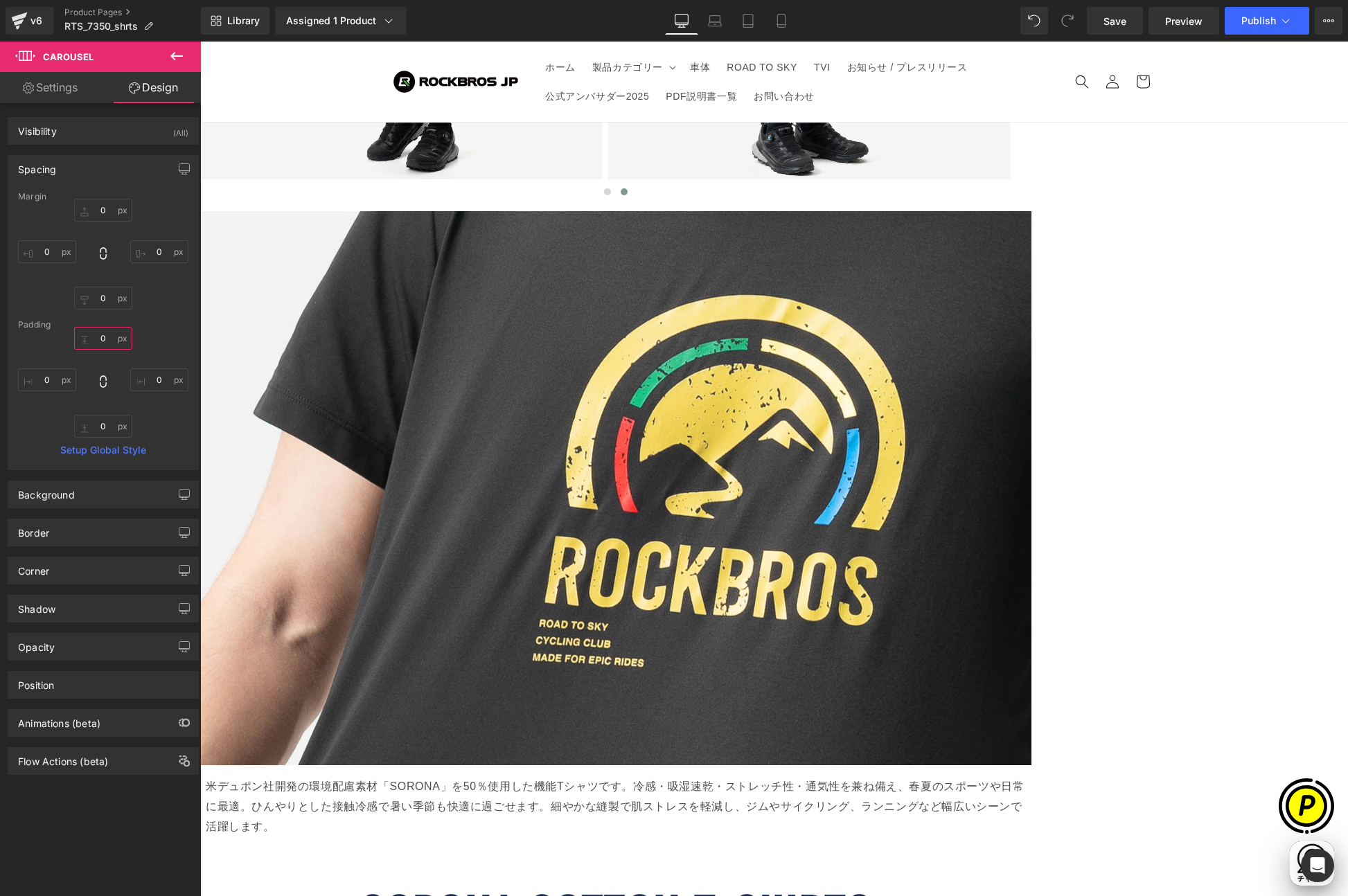
type input "8"
click at [200, 42] on span "Carousel" at bounding box center [200, 42] width 0 height 0
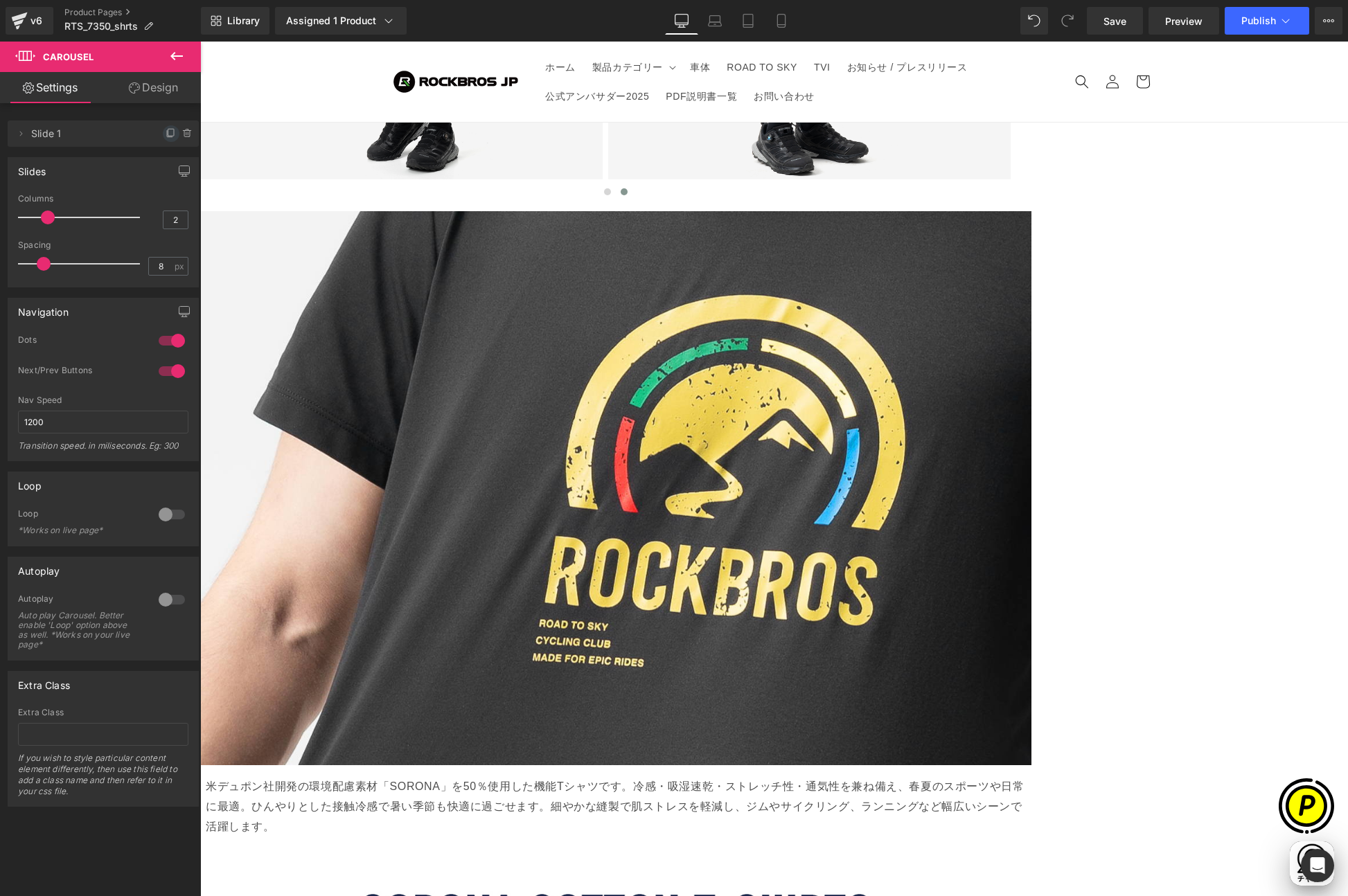
click at [168, 134] on icon at bounding box center [171, 132] width 6 height 7
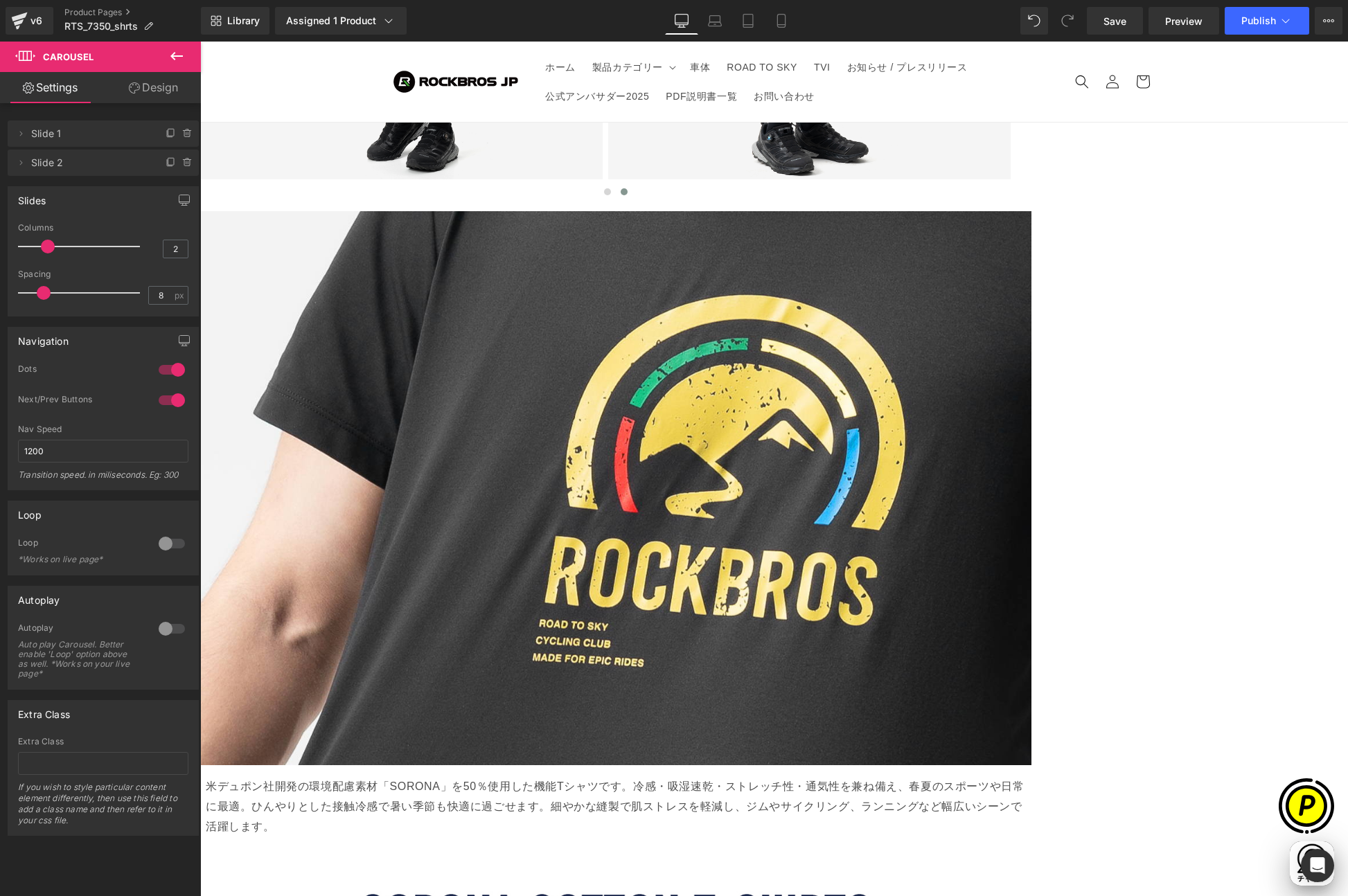
scroll to position [0, 540]
click at [166, 158] on icon at bounding box center [172, 163] width 11 height 11
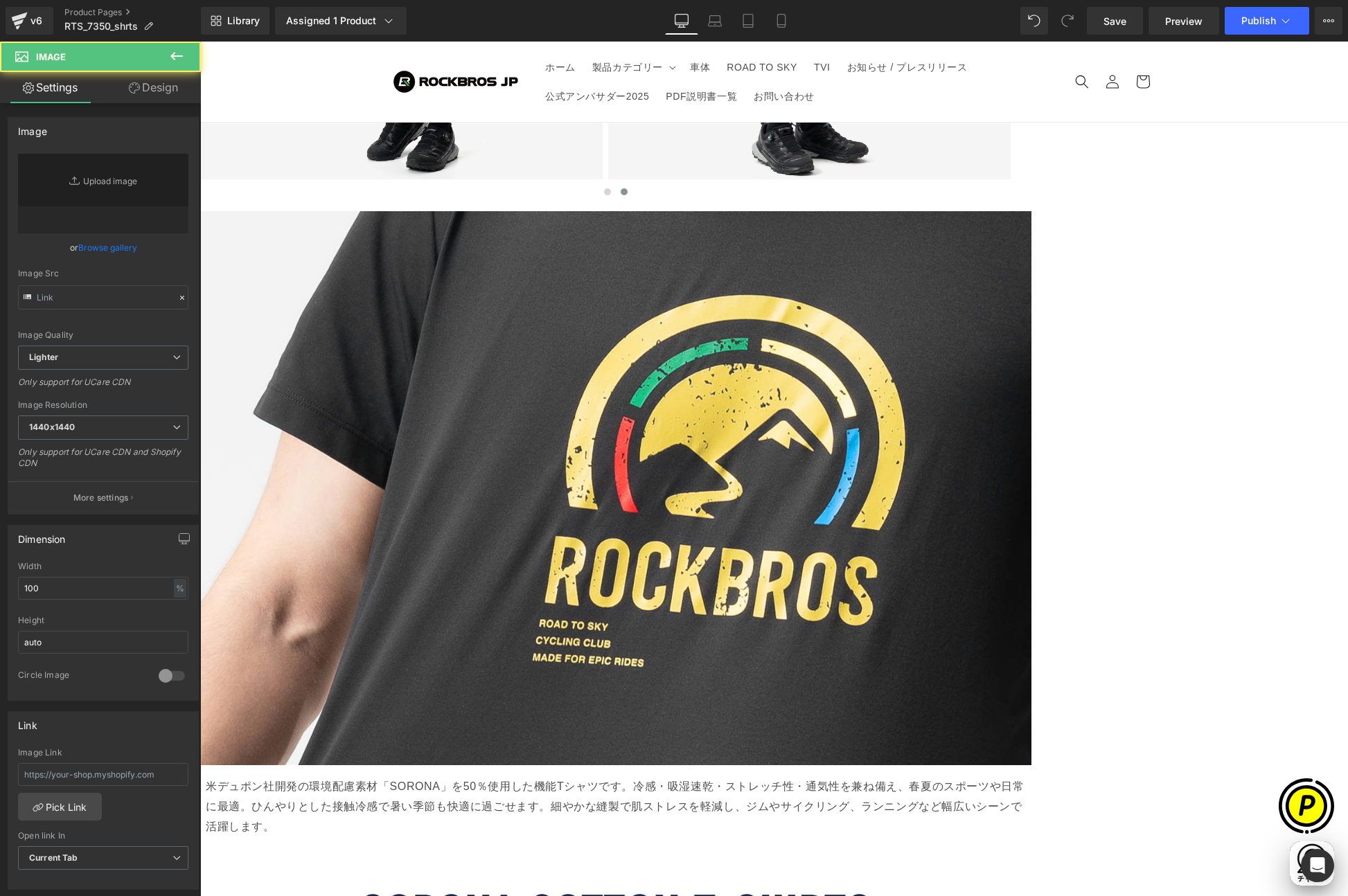
type input "[URL][DOMAIN_NAME]"
click at [118, 207] on link "Replace Image" at bounding box center [103, 193] width 171 height 79
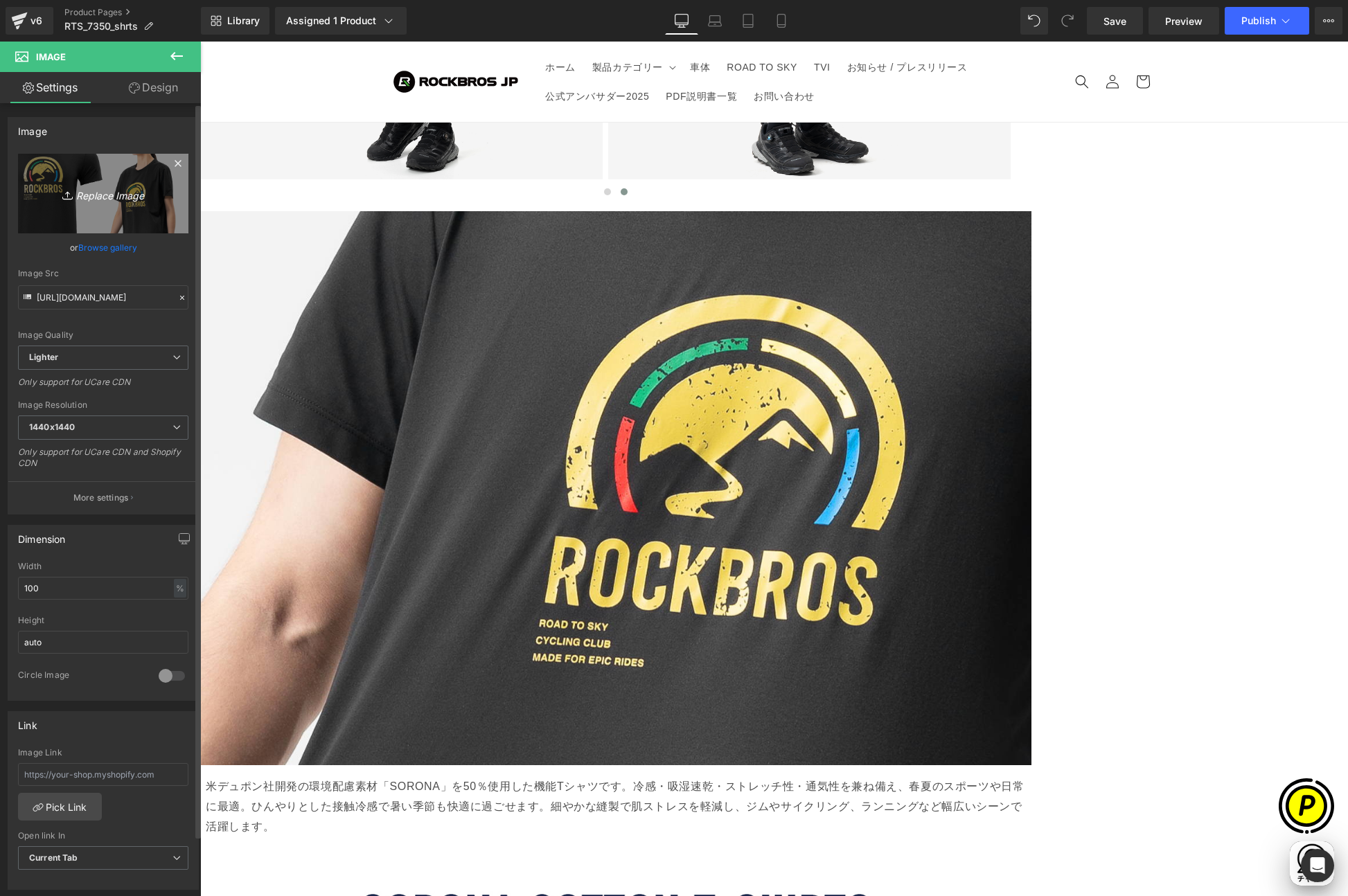
type input "C:\fakepath\RTS_7350-LP_04-2.jpg"
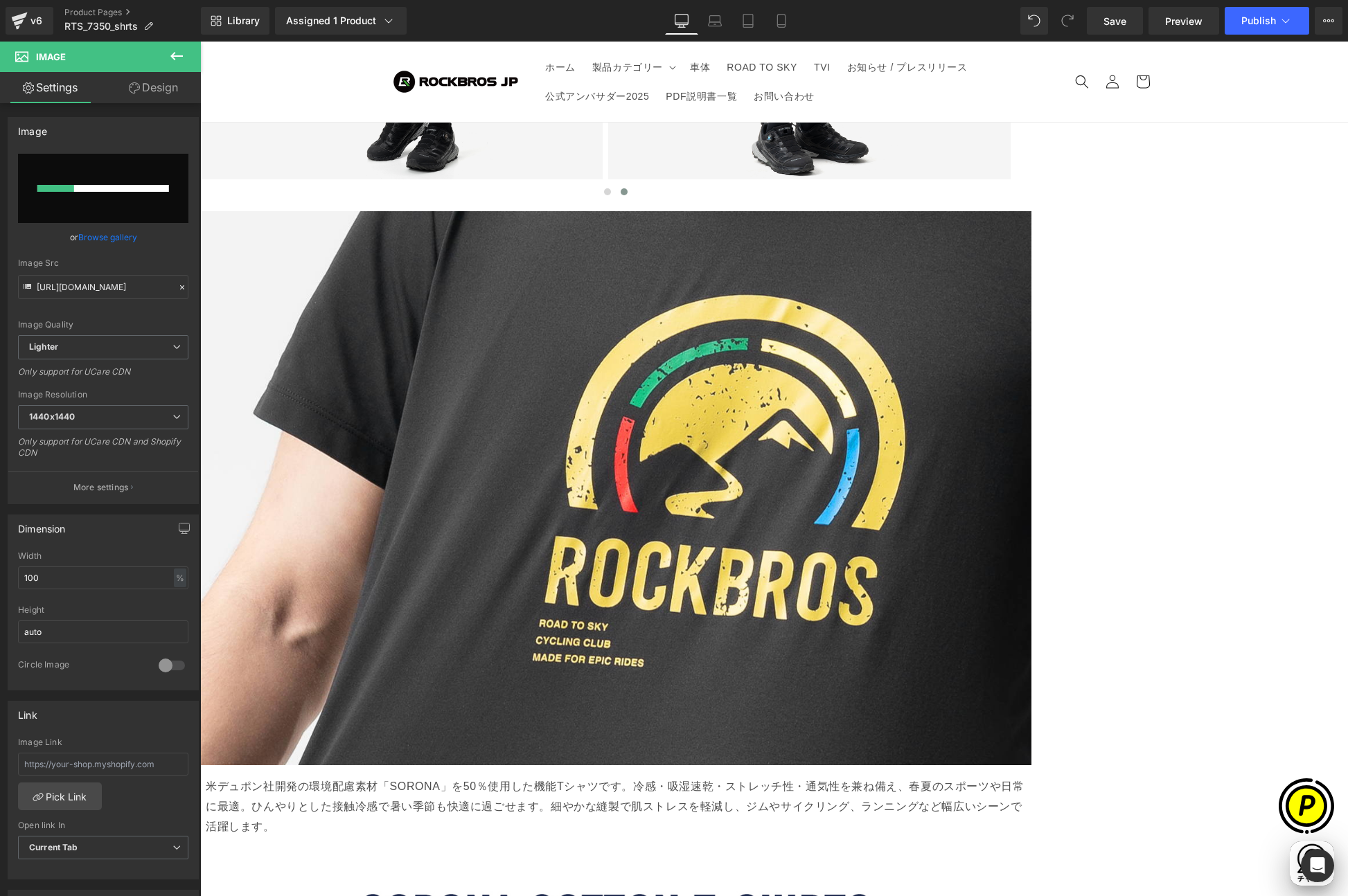
scroll to position [0, 0]
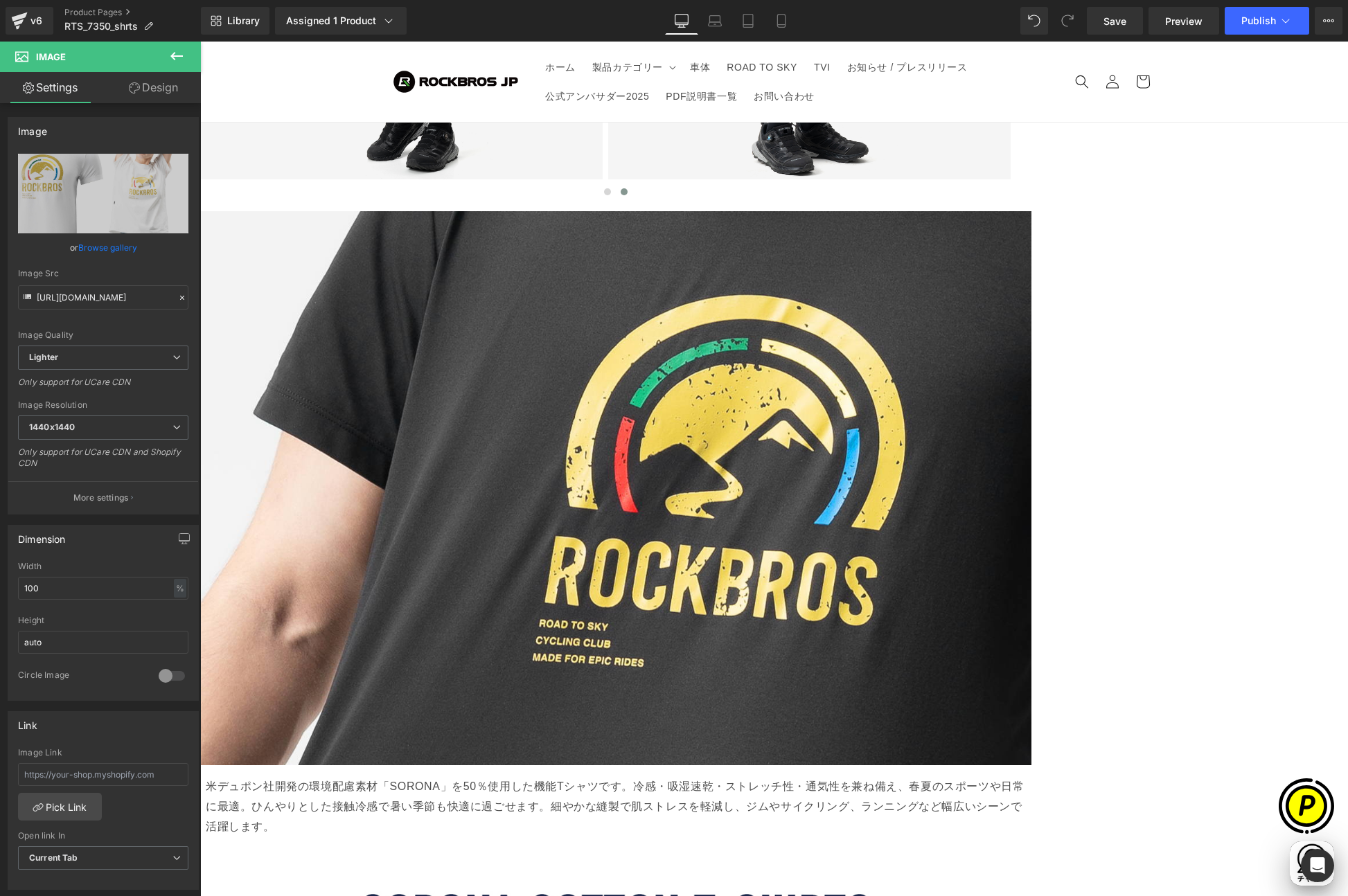
type input "[URL][DOMAIN_NAME]"
click at [200, 42] on span "Text Block" at bounding box center [200, 42] width 0 height 0
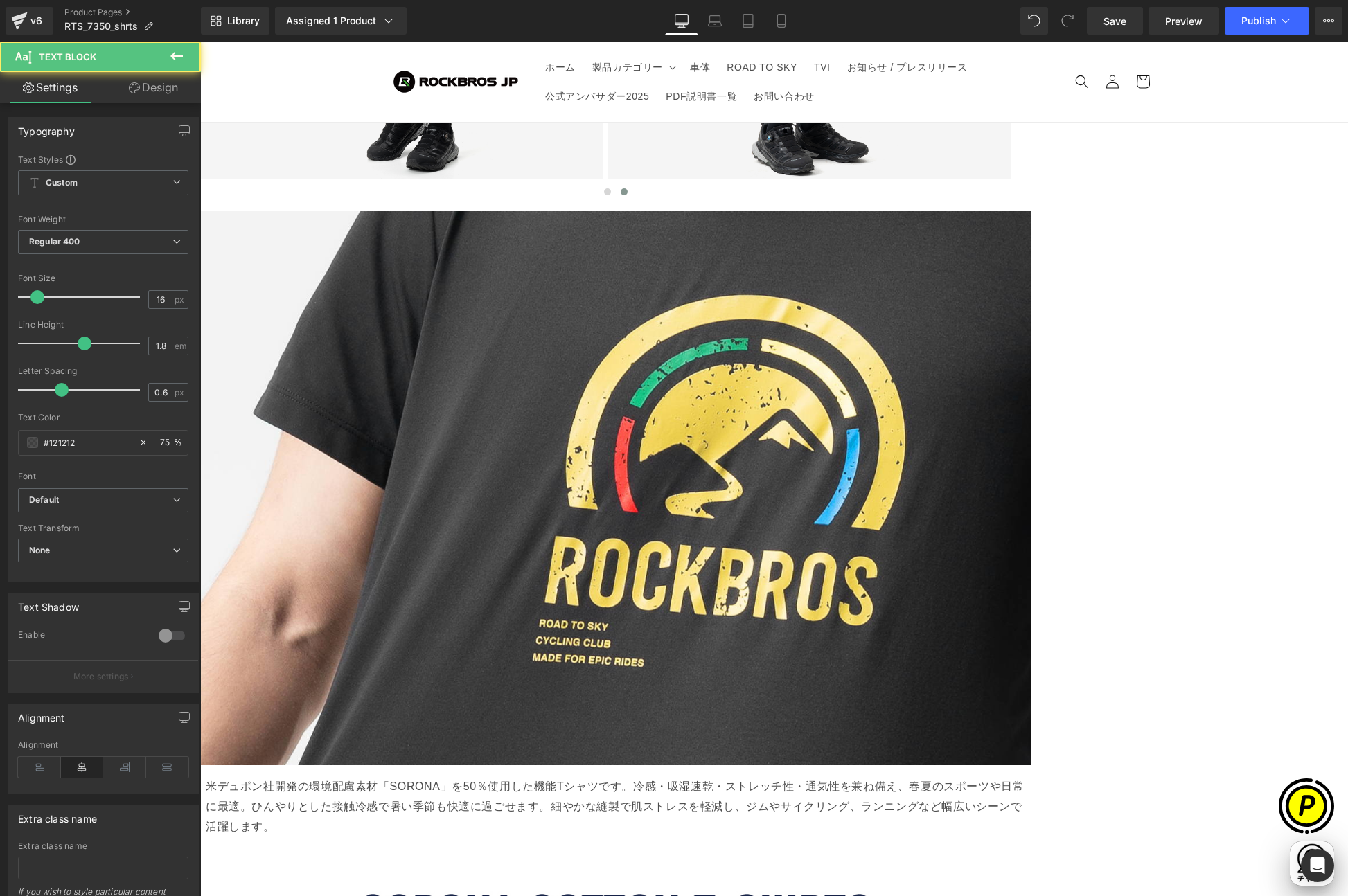
drag, startPoint x: 949, startPoint y: 261, endPoint x: 1001, endPoint y: 263, distance: 52.0
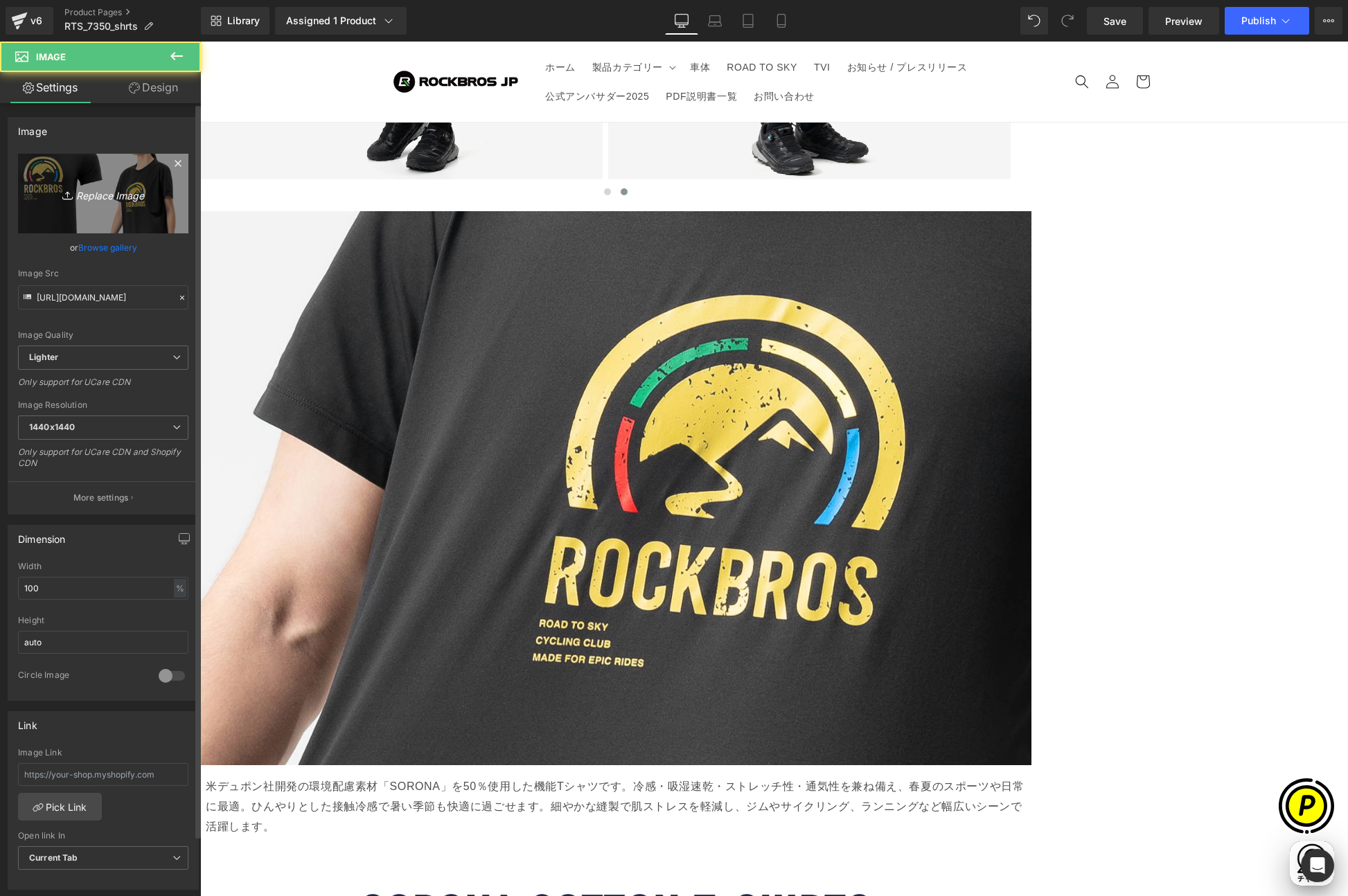
click at [99, 194] on icon "Replace Image" at bounding box center [103, 193] width 111 height 17
type input "C:\fakepath\RTS_7350-LP_04-3.jpg"
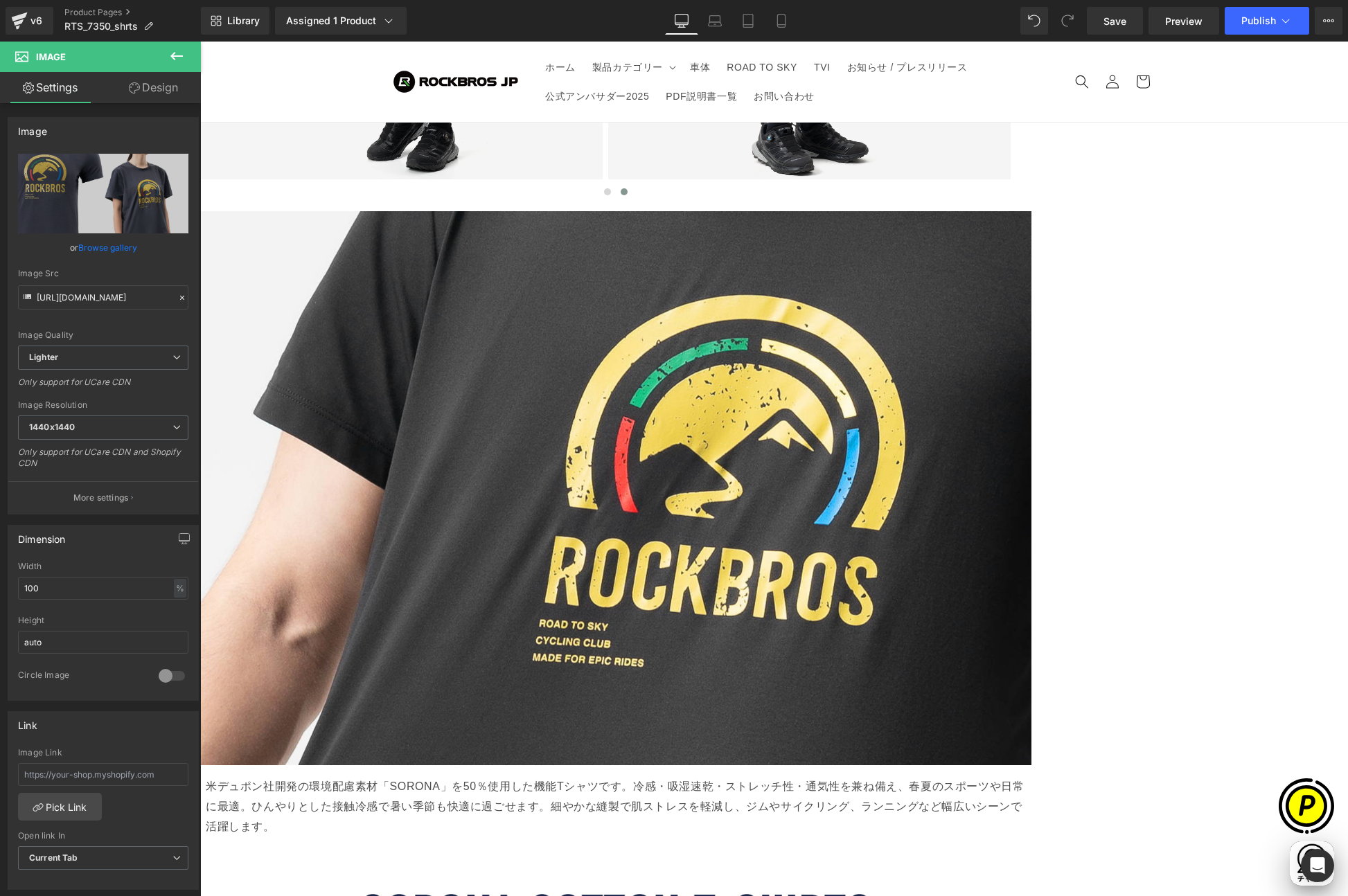
scroll to position [0, 0]
type input "[URL][DOMAIN_NAME]"
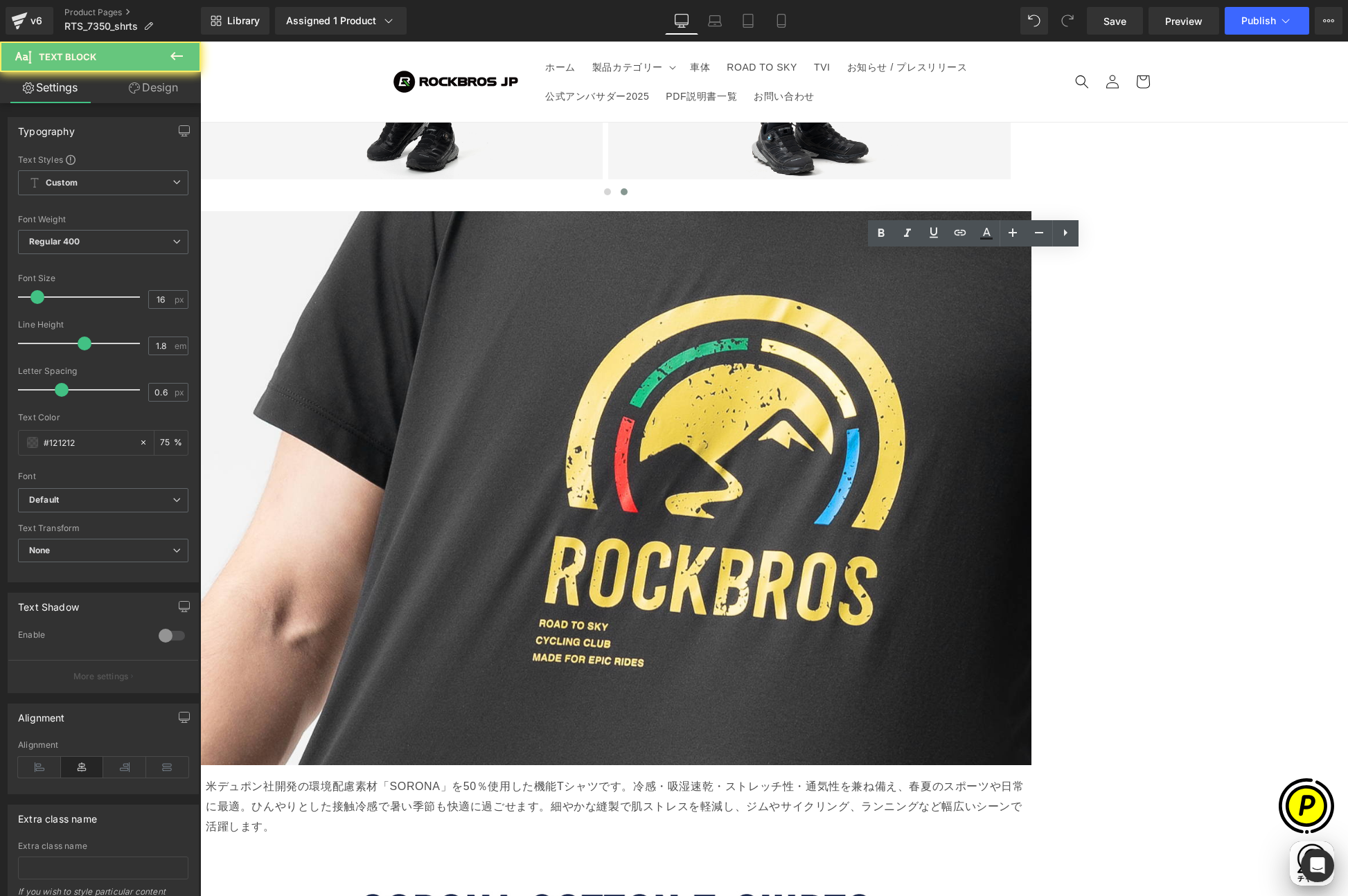
drag, startPoint x: 951, startPoint y: 263, endPoint x: 1013, endPoint y: 261, distance: 62.0
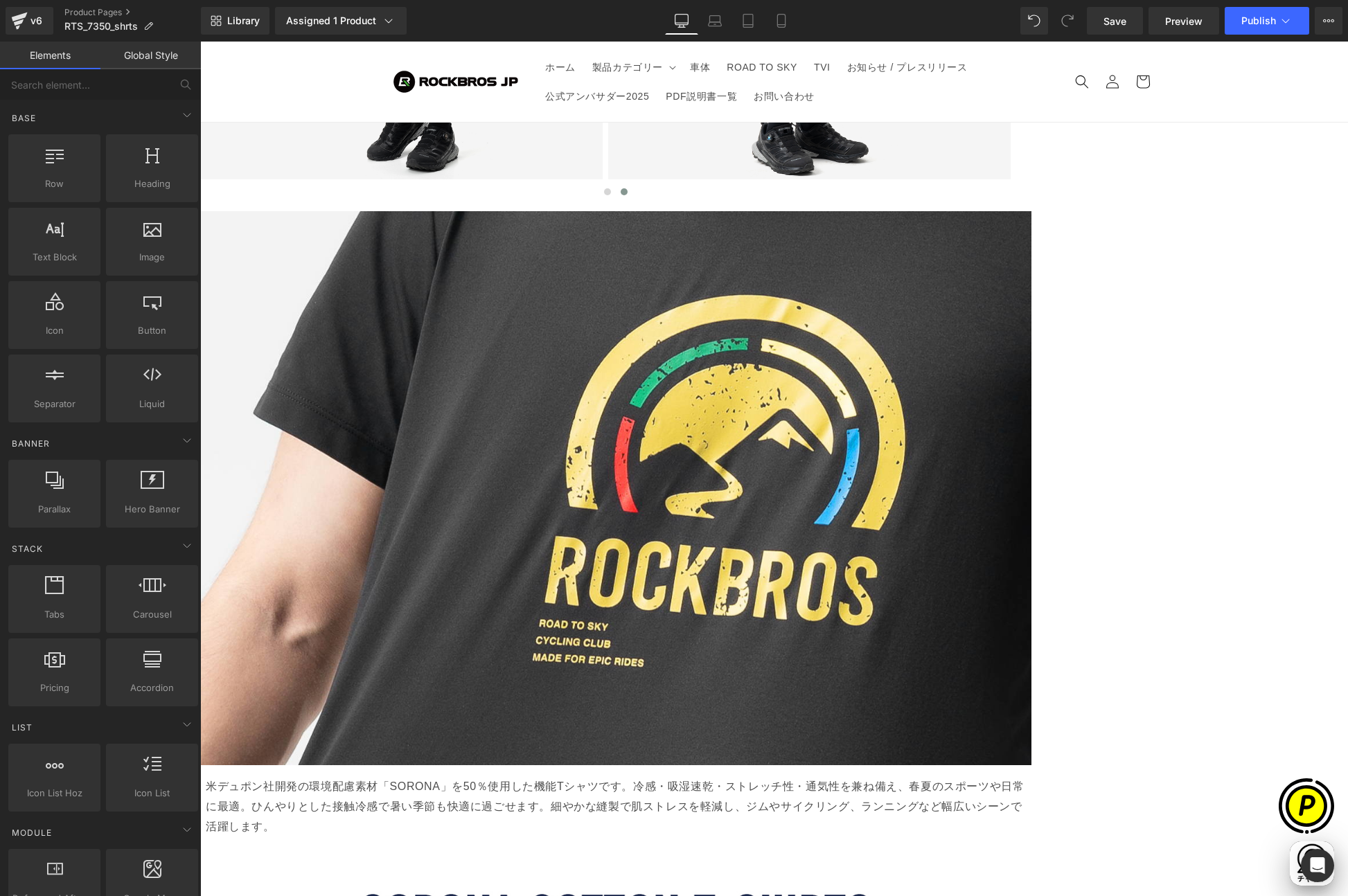
click at [200, 42] on span "Carousel" at bounding box center [200, 42] width 0 height 0
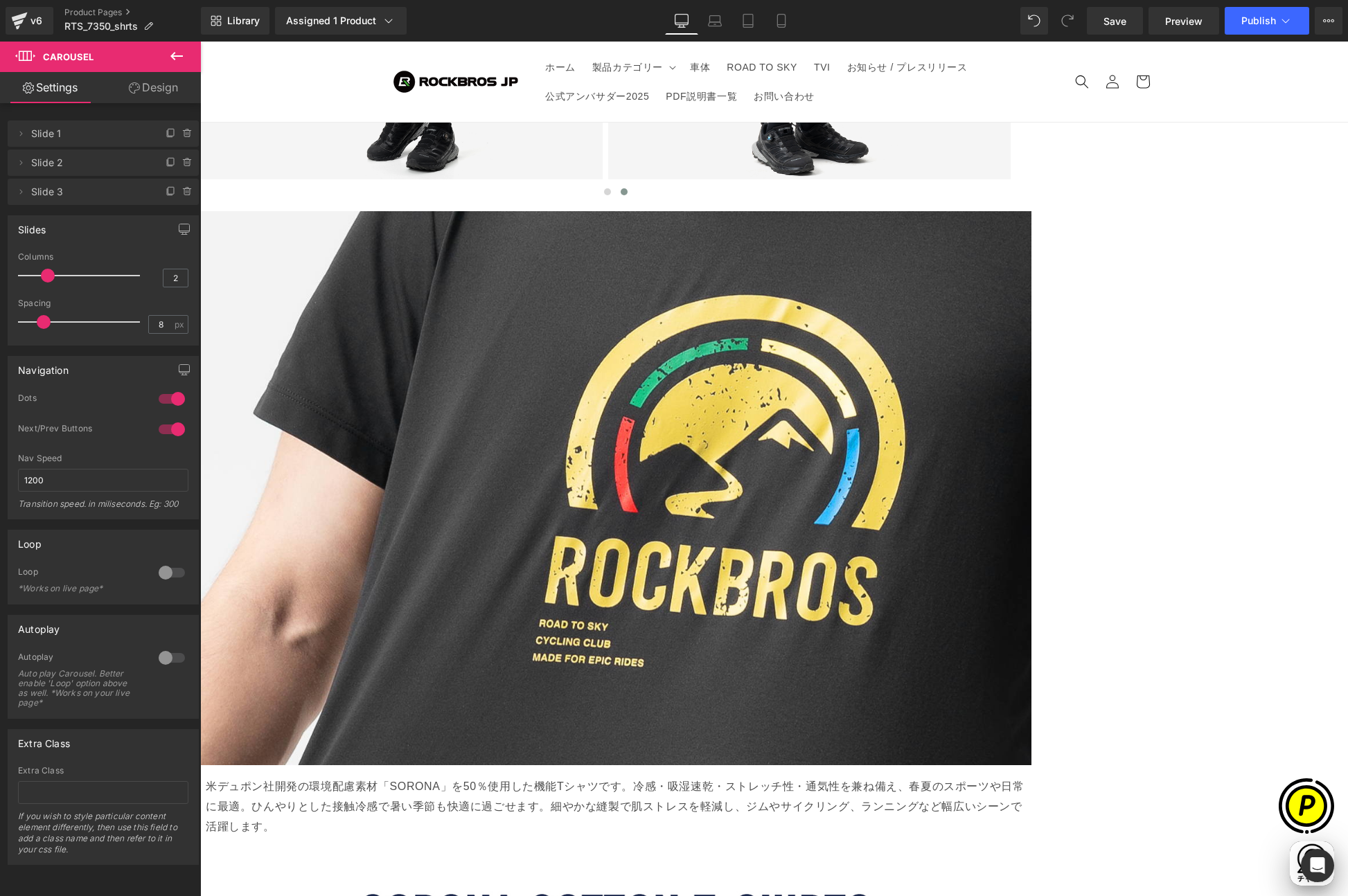
click at [170, 571] on div at bounding box center [172, 572] width 33 height 22
click at [158, 657] on div at bounding box center [172, 658] width 33 height 22
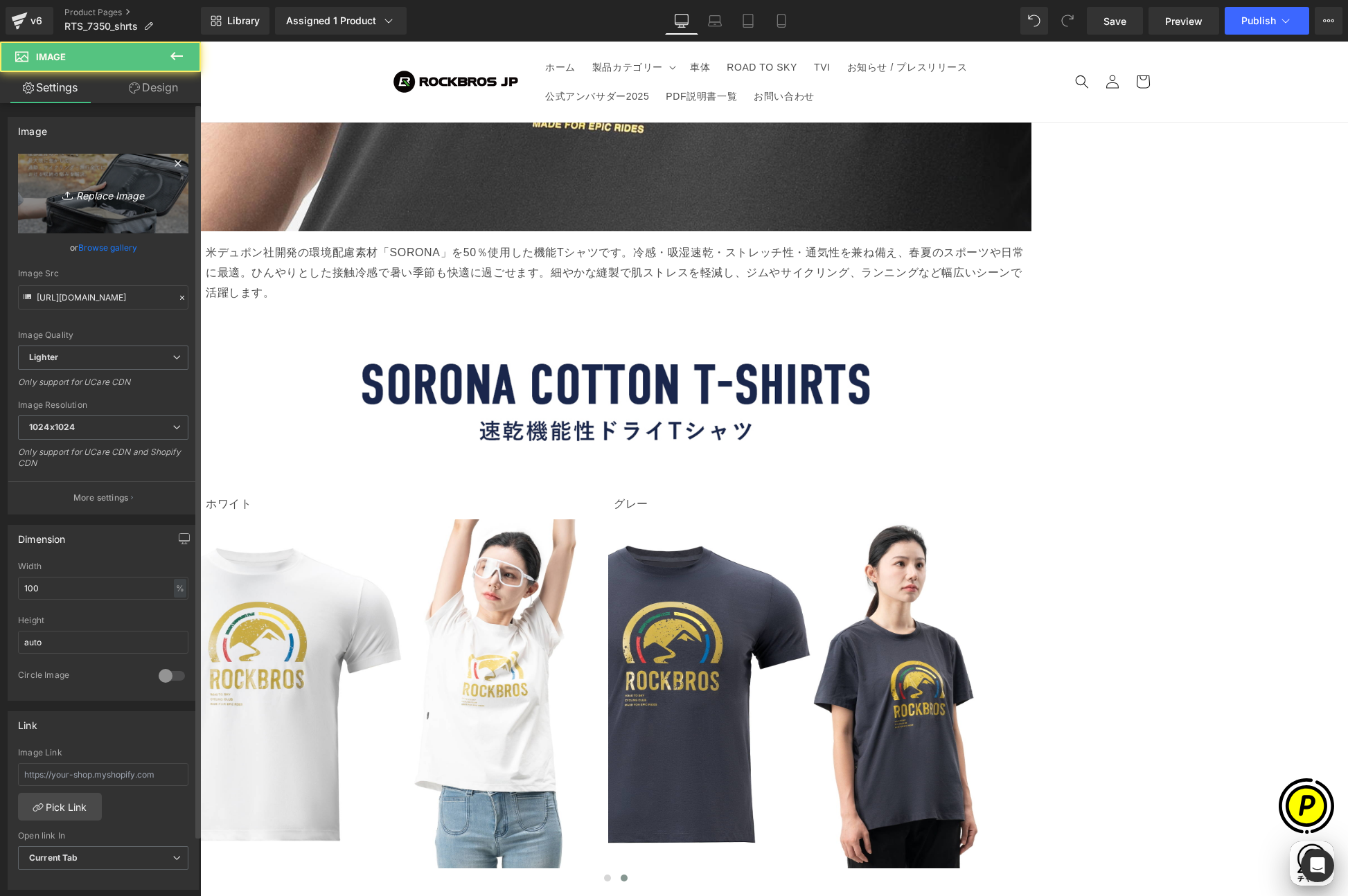
click at [118, 204] on link "Replace Image" at bounding box center [103, 193] width 171 height 79
type input "C:\fakepath\73500-3.jpg"
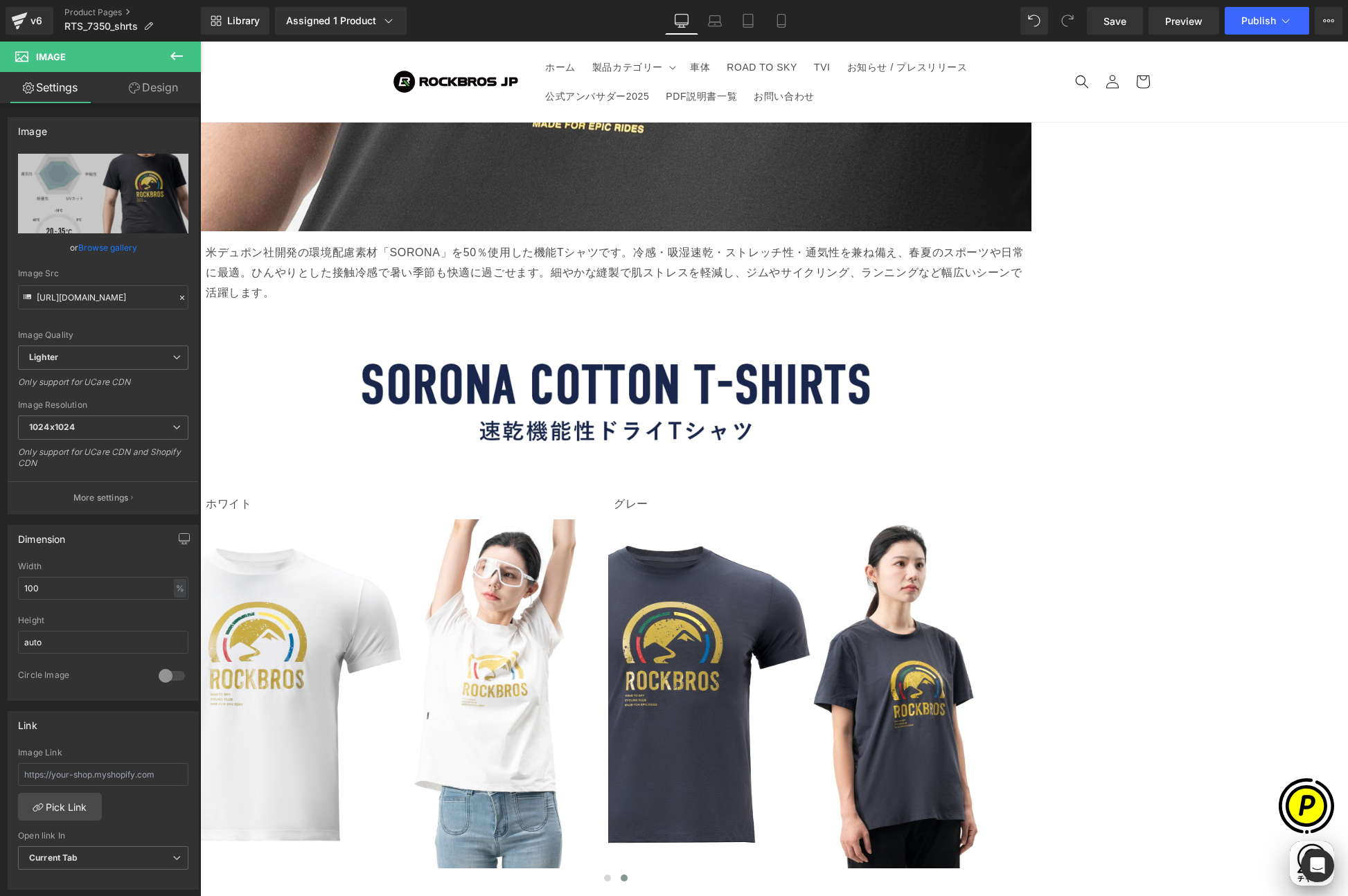
type input "[URL][DOMAIN_NAME]"
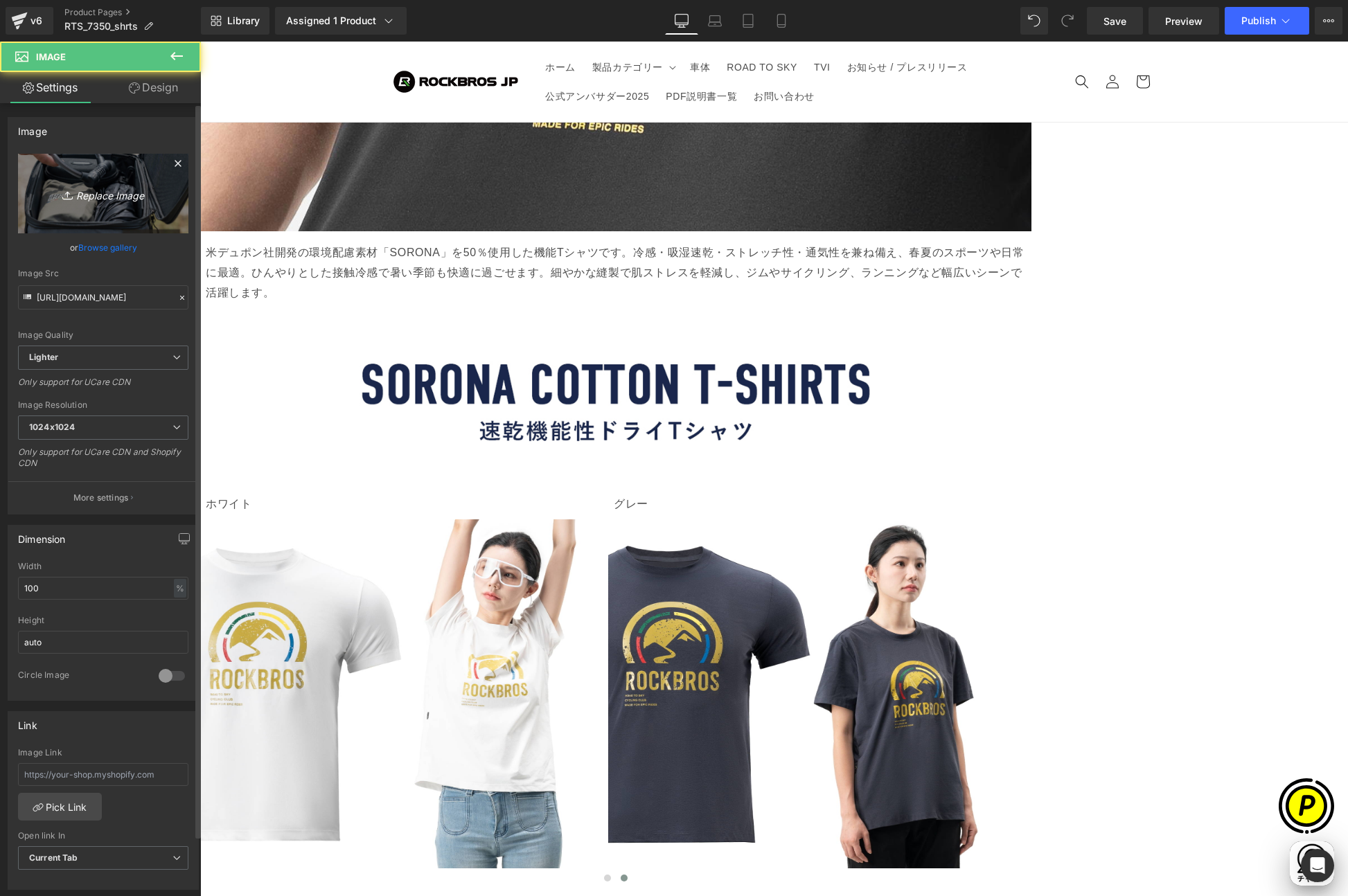
click at [120, 189] on icon "Replace Image" at bounding box center [103, 193] width 111 height 17
type input "C:\fakepath\73500-4.jpg"
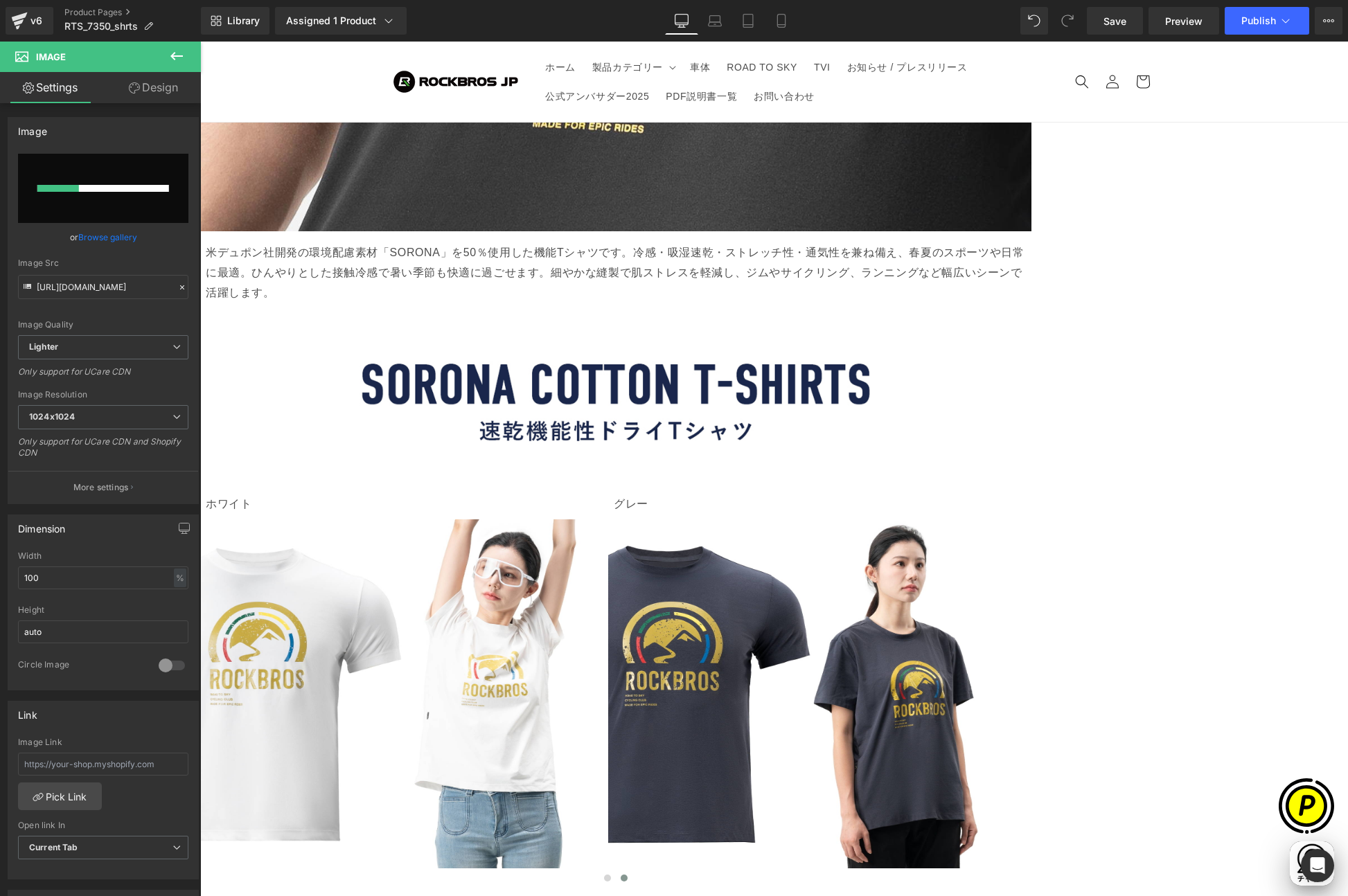
scroll to position [0, 270]
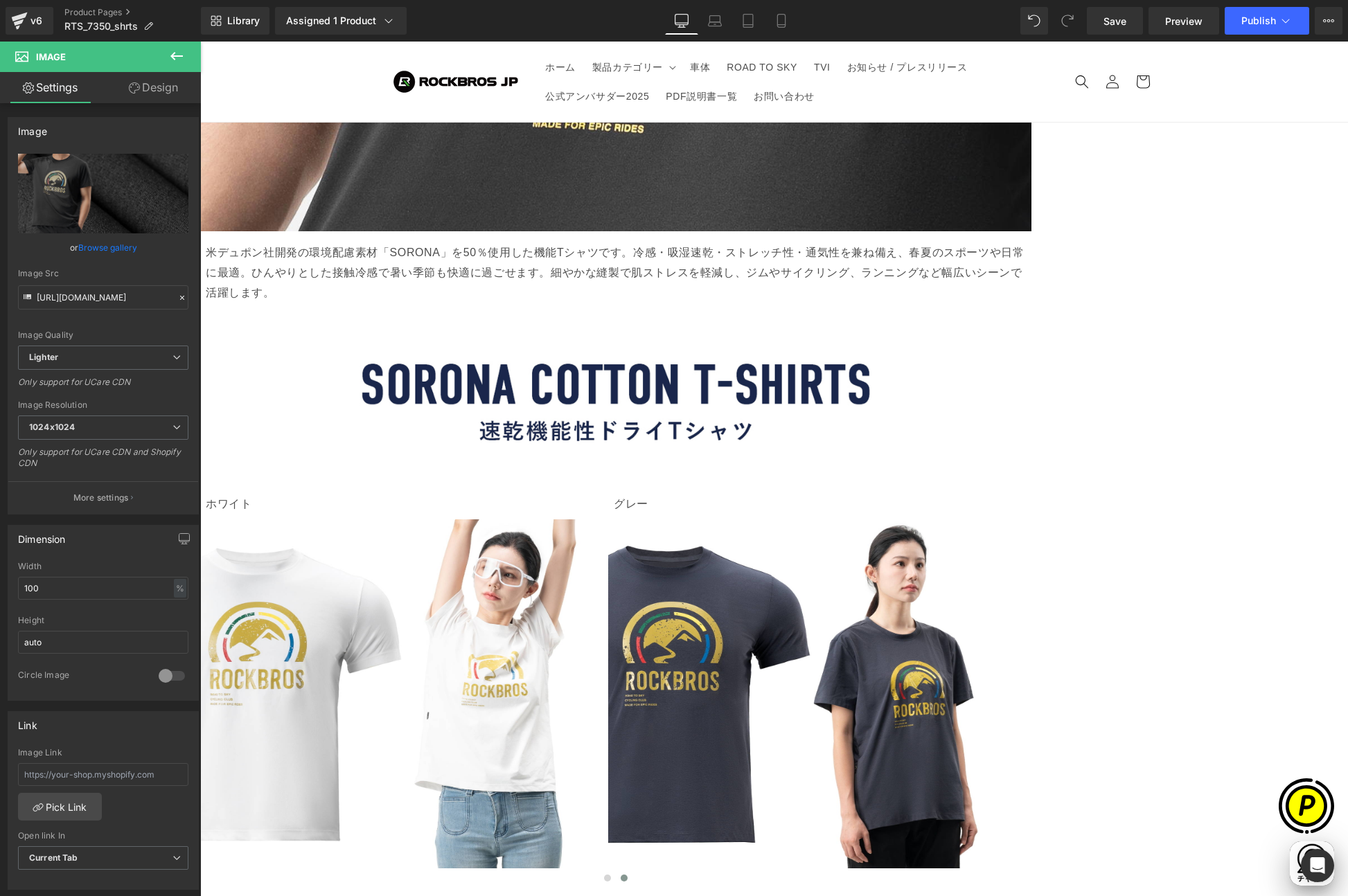
type input "[URL][DOMAIN_NAME]"
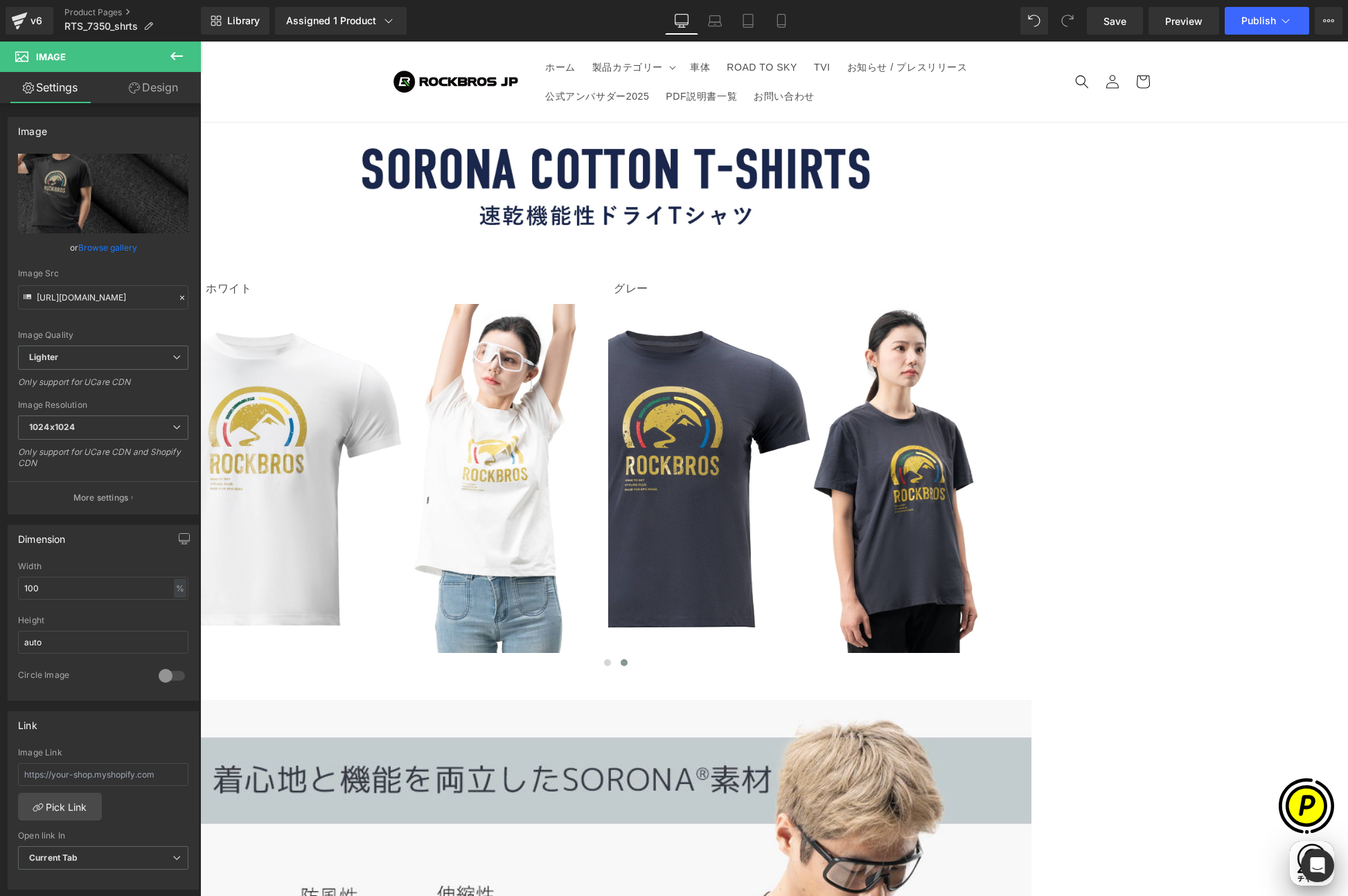
scroll to position [3714, 0]
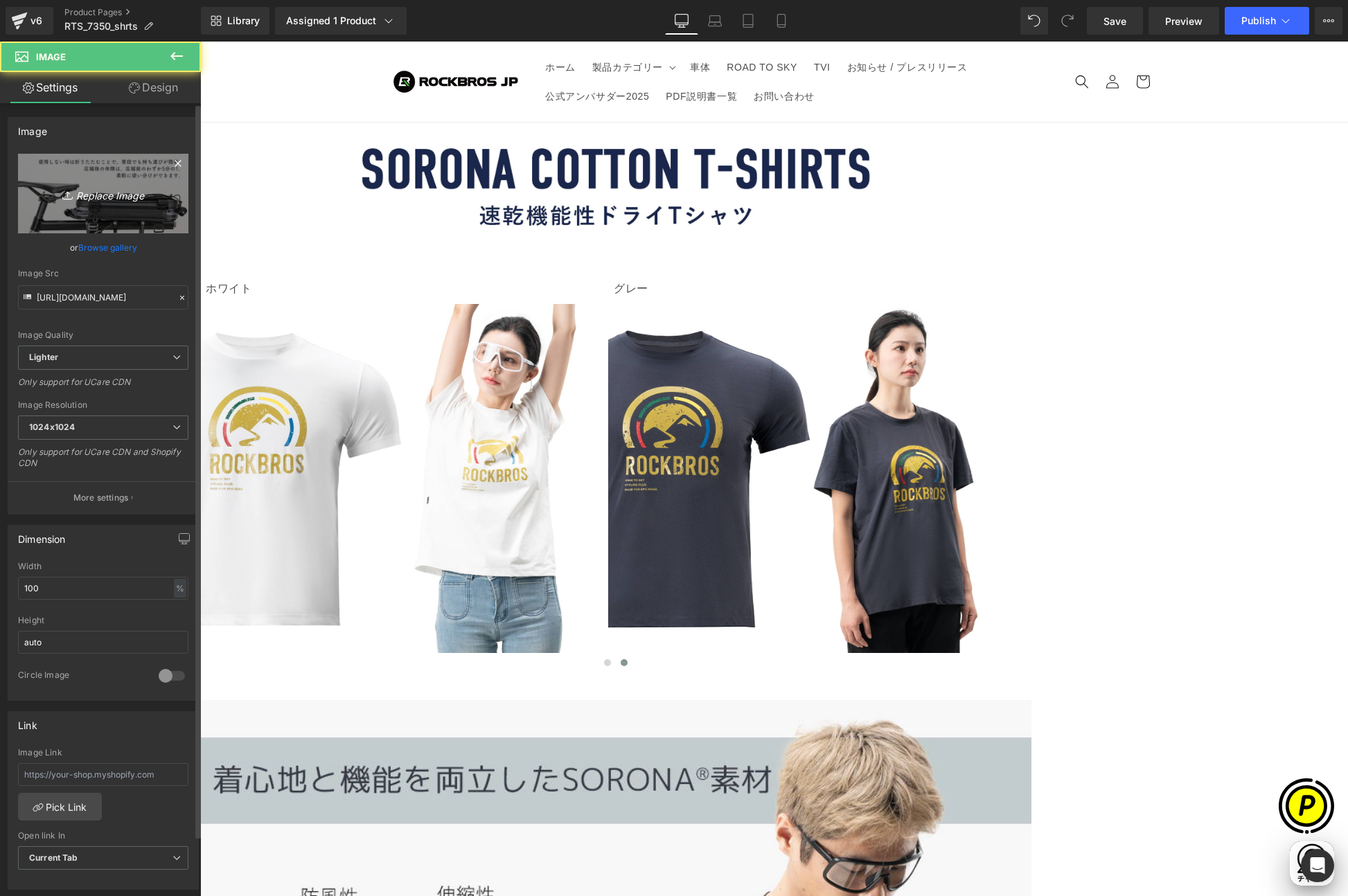
click at [116, 205] on link "Replace Image" at bounding box center [103, 193] width 171 height 79
type input "C:\fakepath\73500-5.jpg"
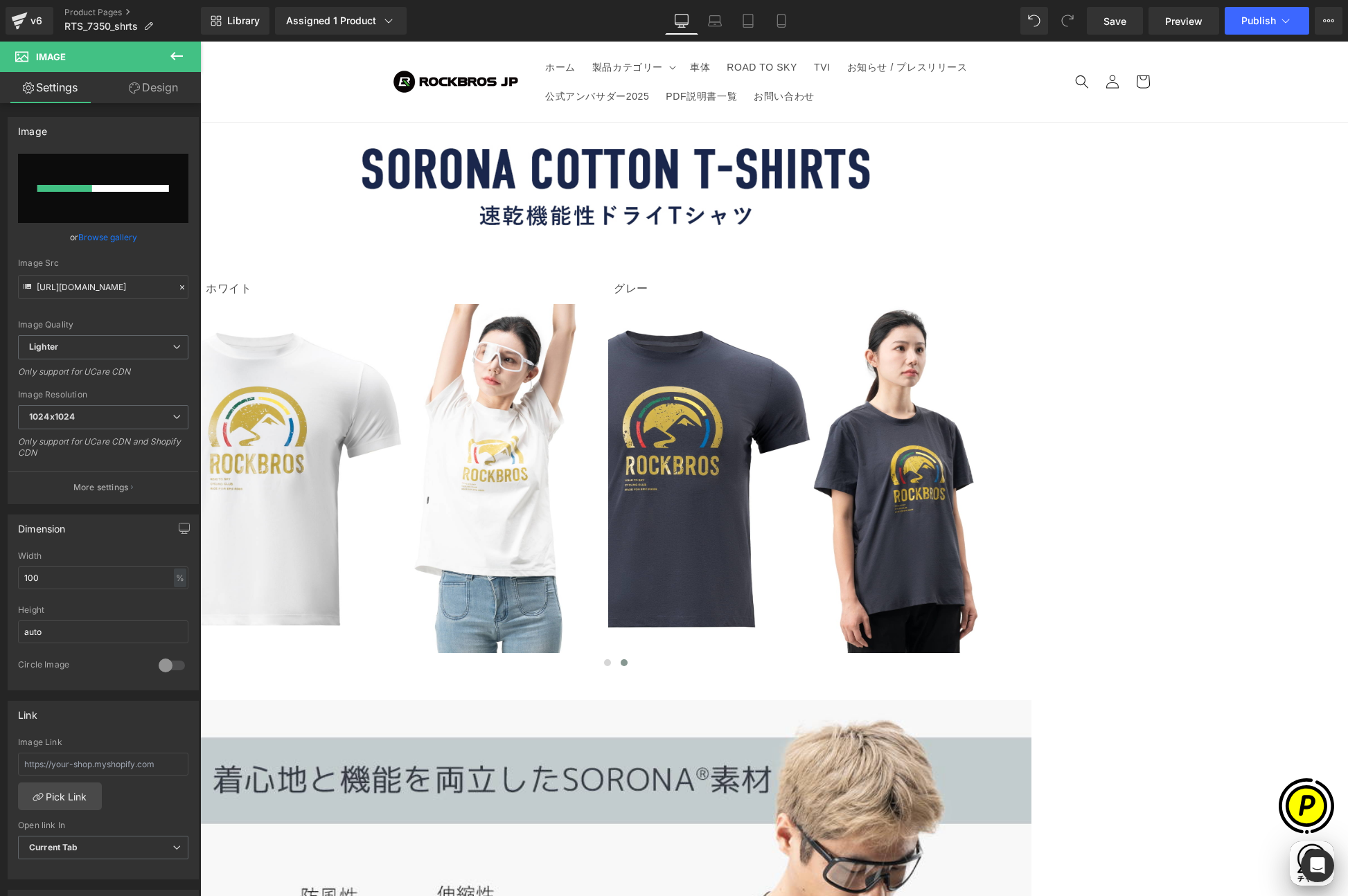
scroll to position [0, 0]
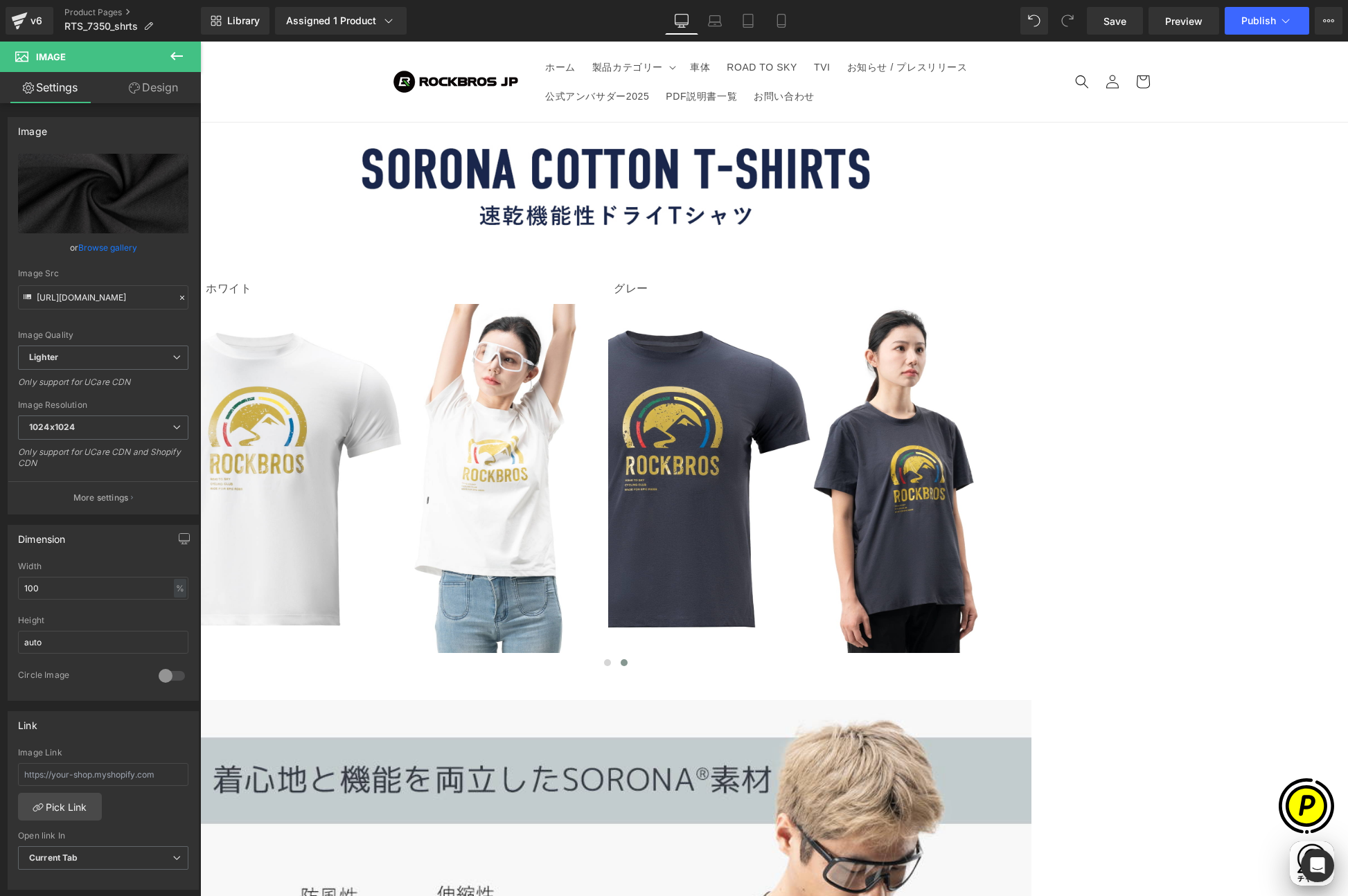
type input "[URL][DOMAIN_NAME]"
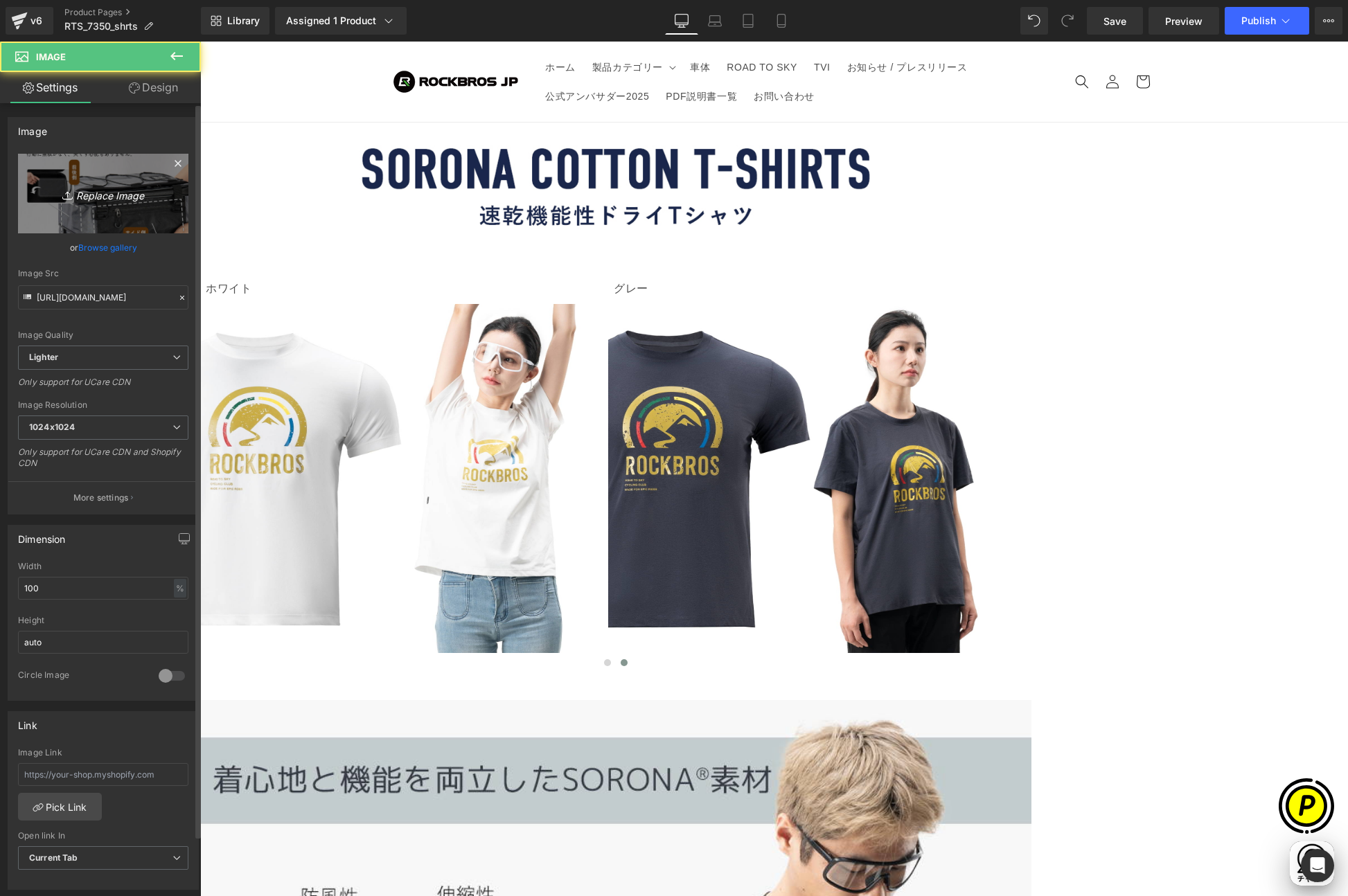
click at [95, 194] on icon "Replace Image" at bounding box center [103, 193] width 111 height 17
type input "C:\fakepath\73500-6.jpg"
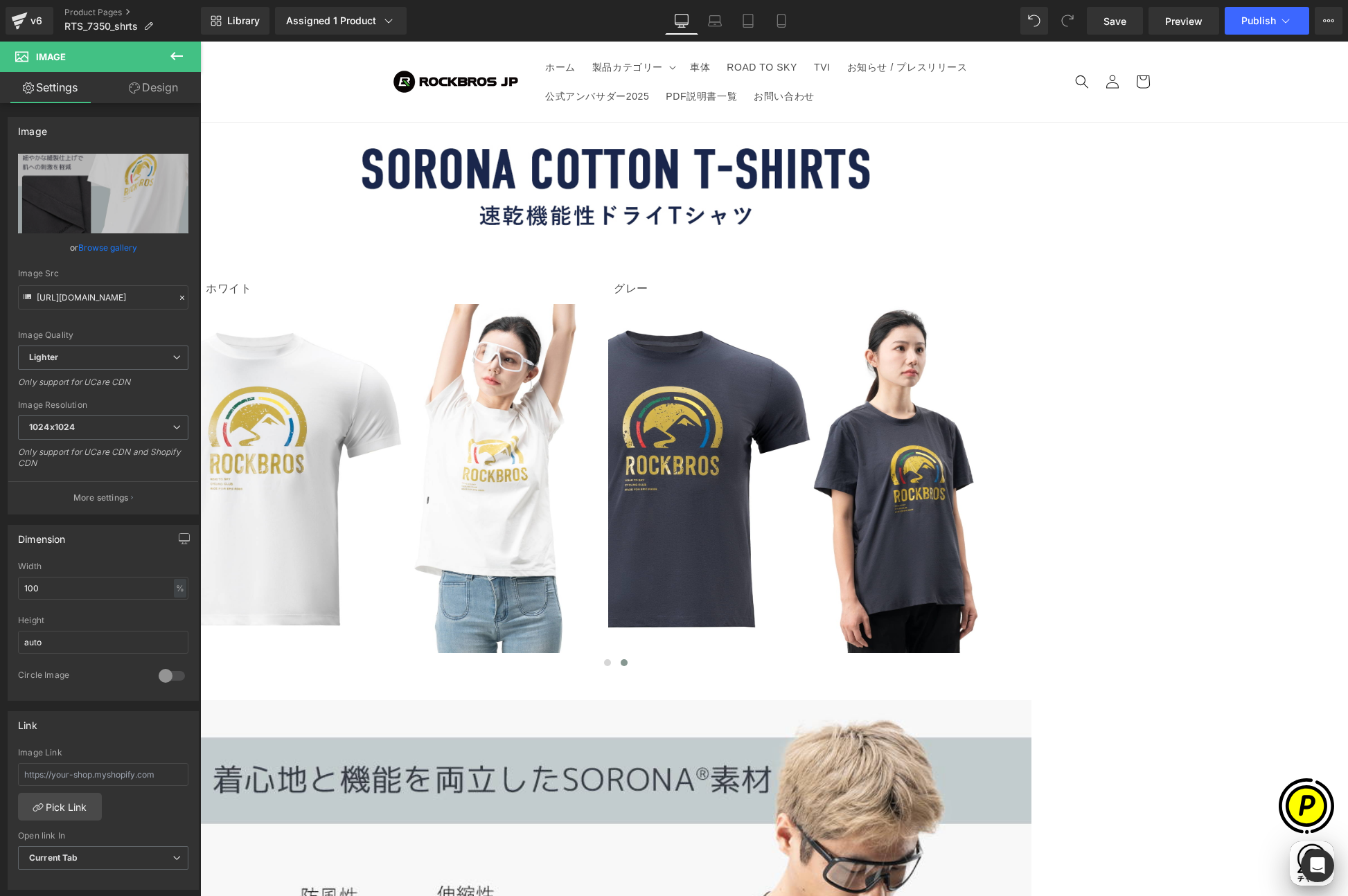
type input "[URL][DOMAIN_NAME]"
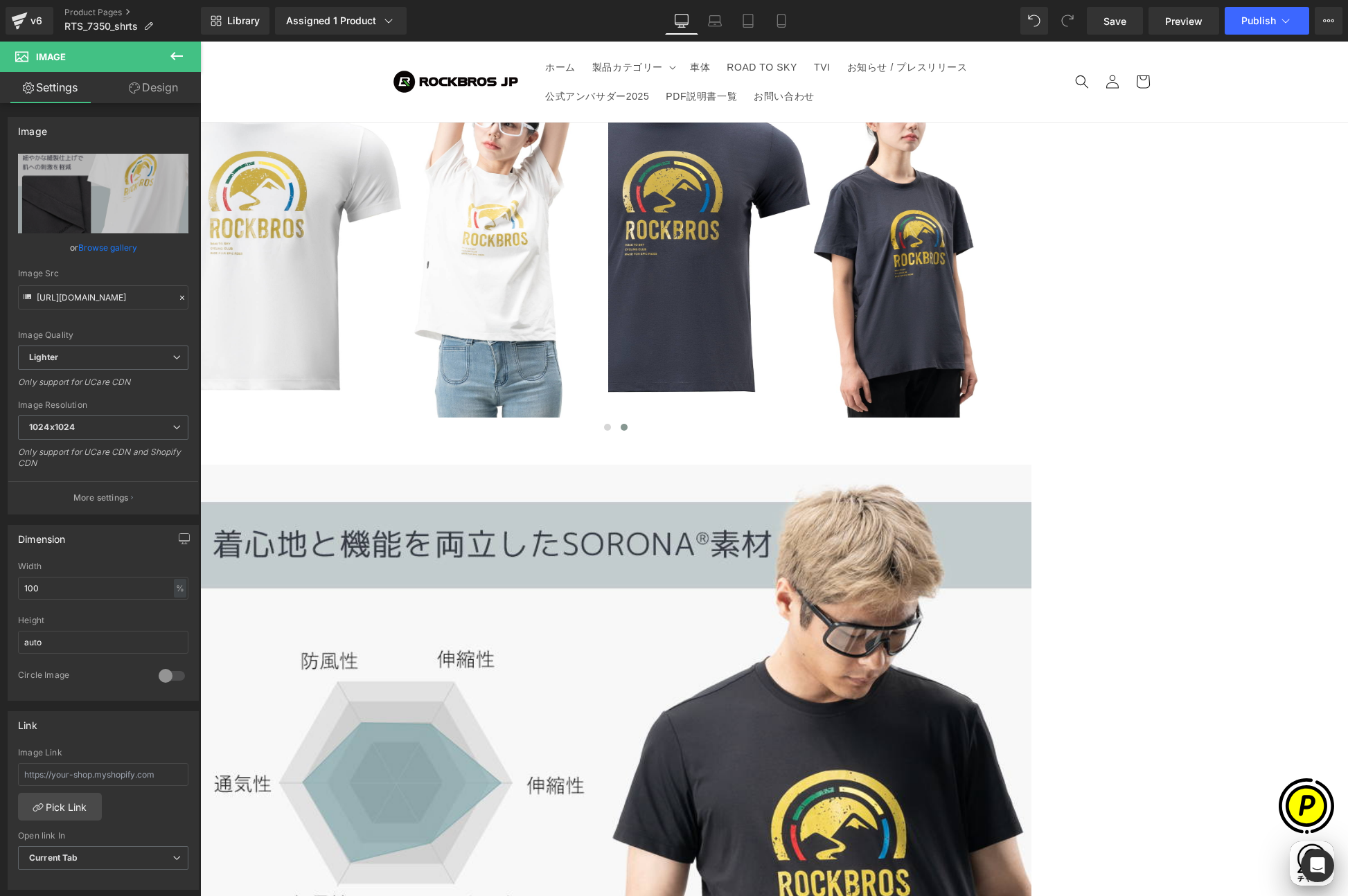
scroll to position [3976, 0]
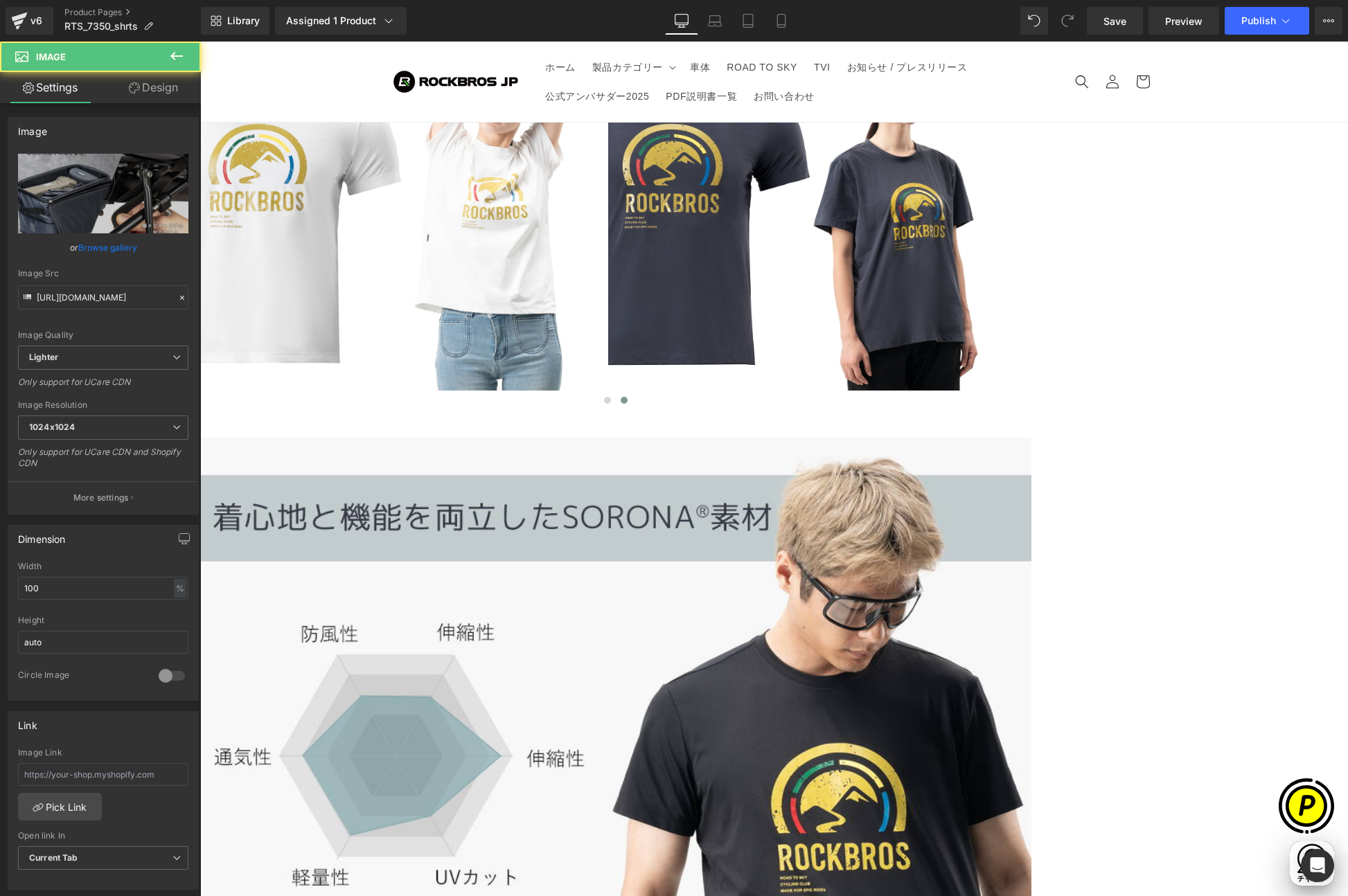
scroll to position [0, 540]
click at [121, 207] on link "Replace Image" at bounding box center [103, 193] width 171 height 79
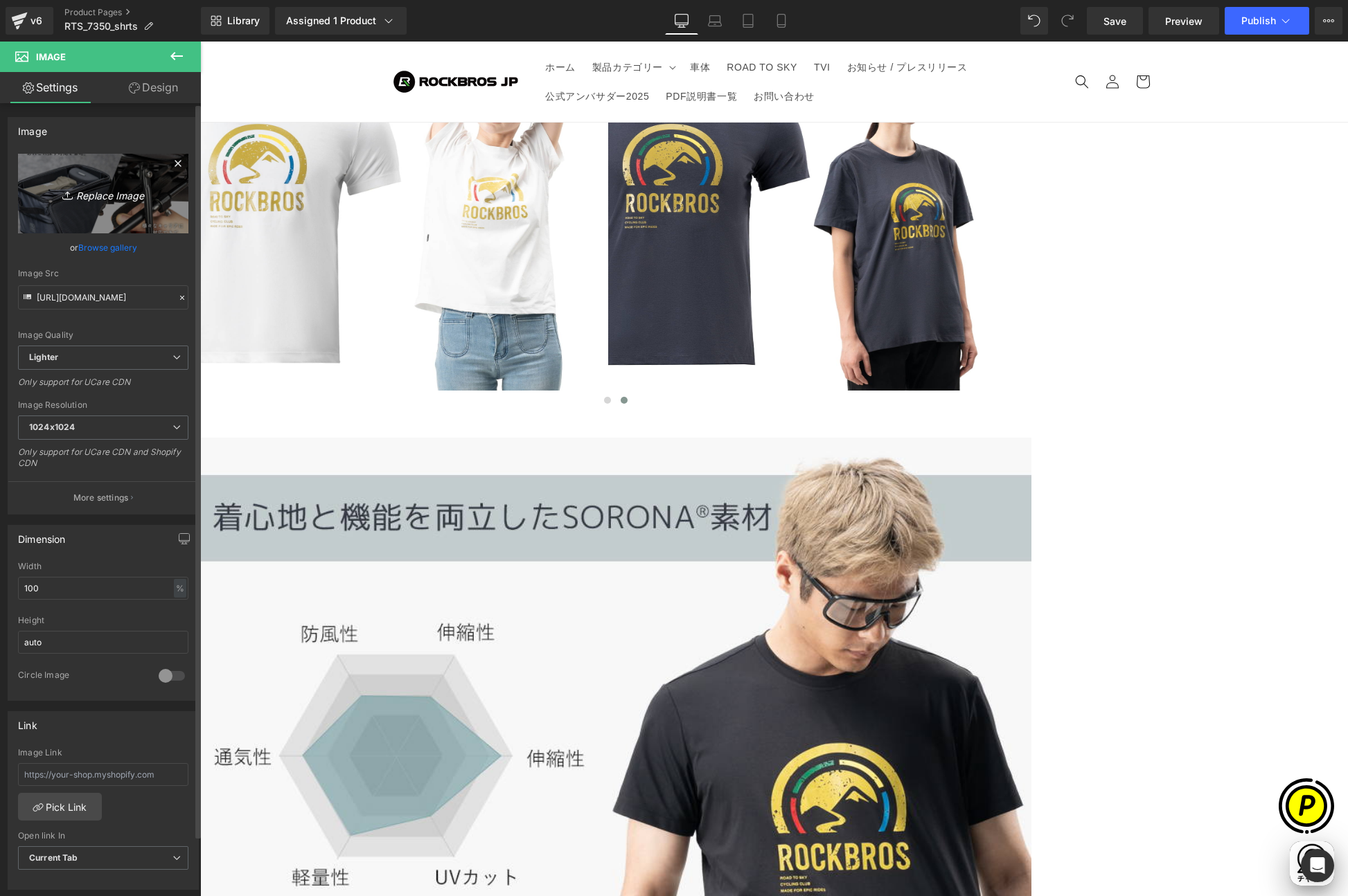
scroll to position [0, 0]
type input "C:\fakepath\73500-7.jpg"
type input "[URL][DOMAIN_NAME]"
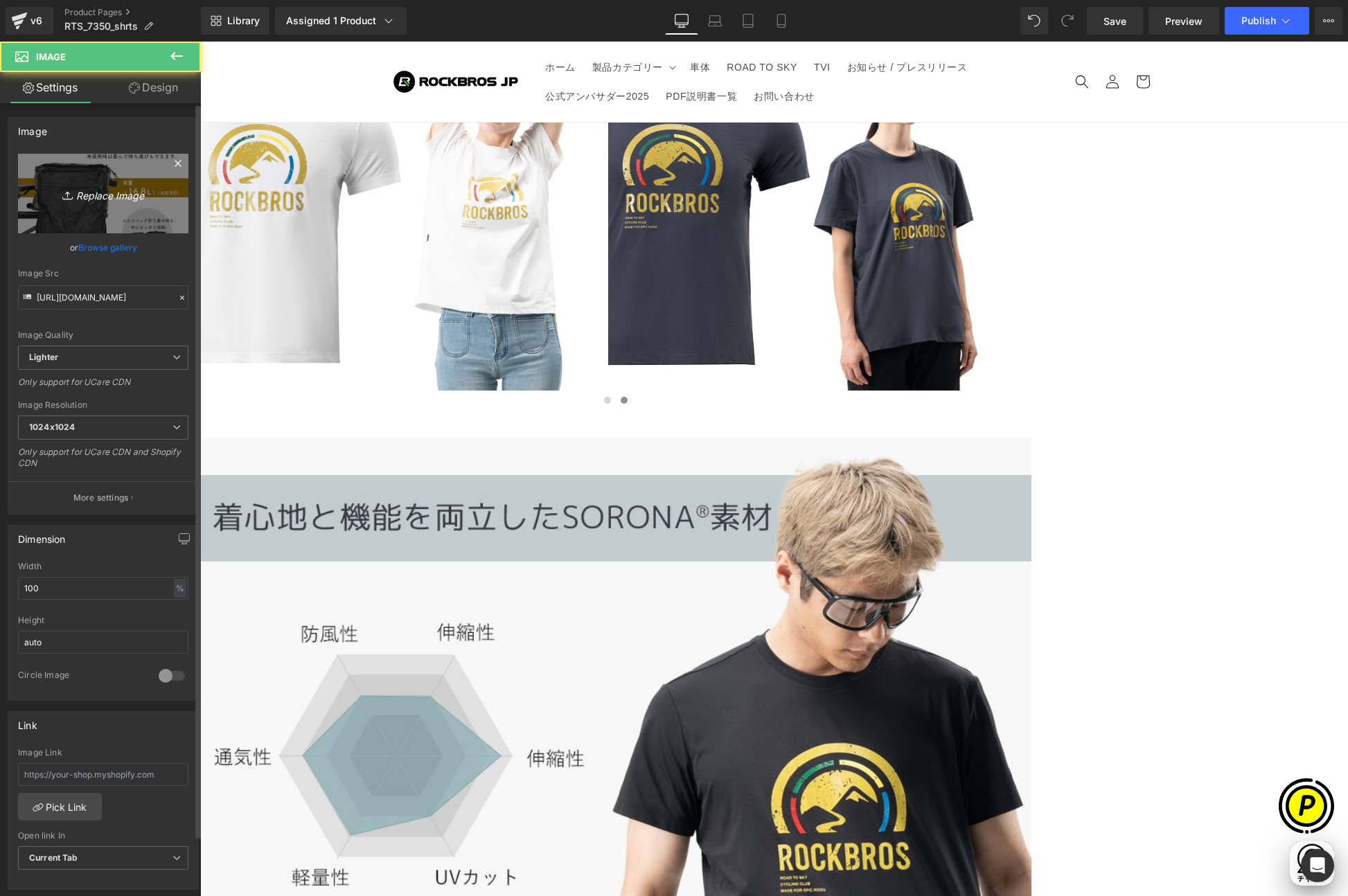
click at [132, 207] on link "Replace Image" at bounding box center [103, 193] width 171 height 79
type input "C:\fakepath\73500-8.jpg"
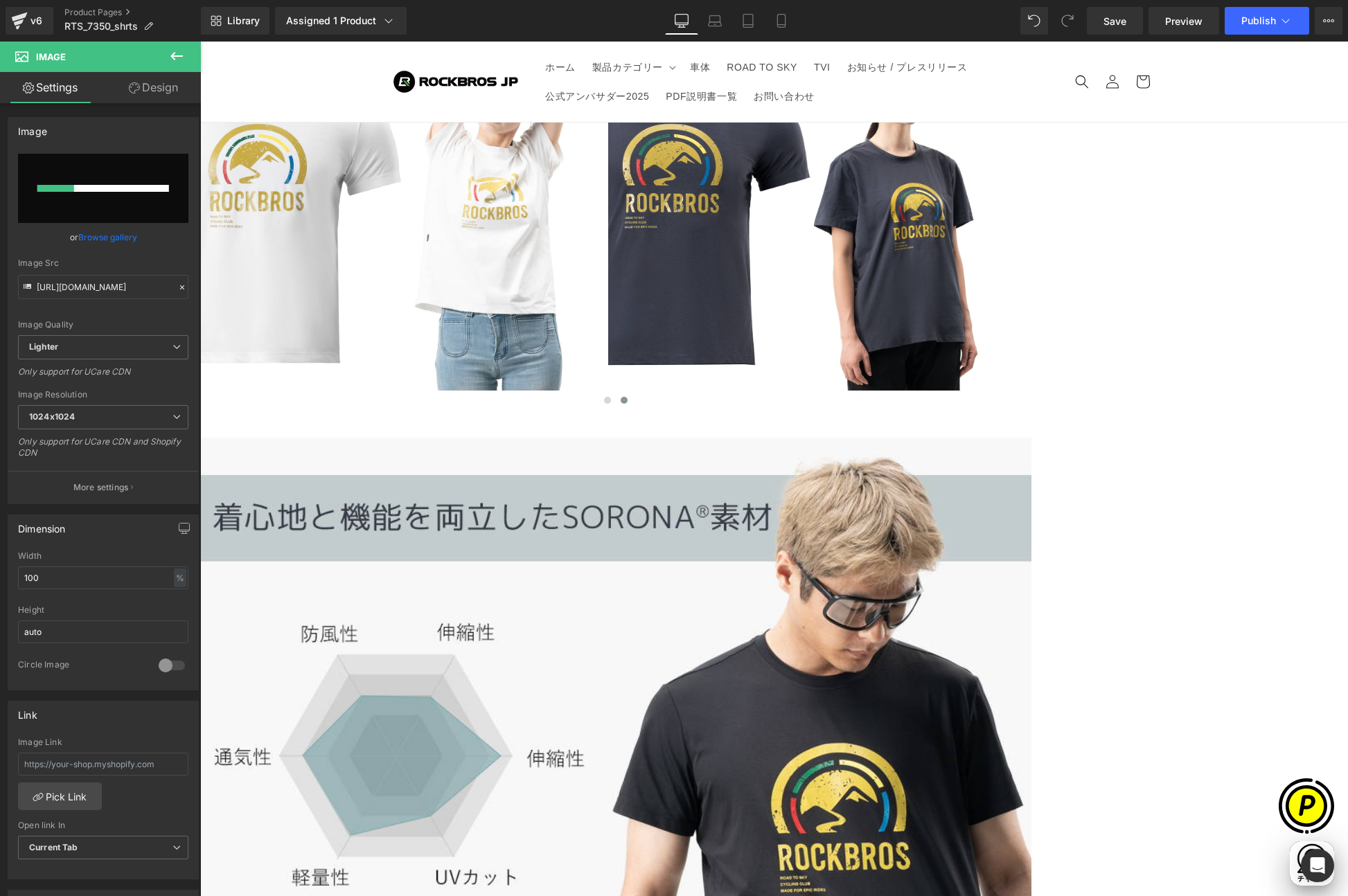
scroll to position [0, 540]
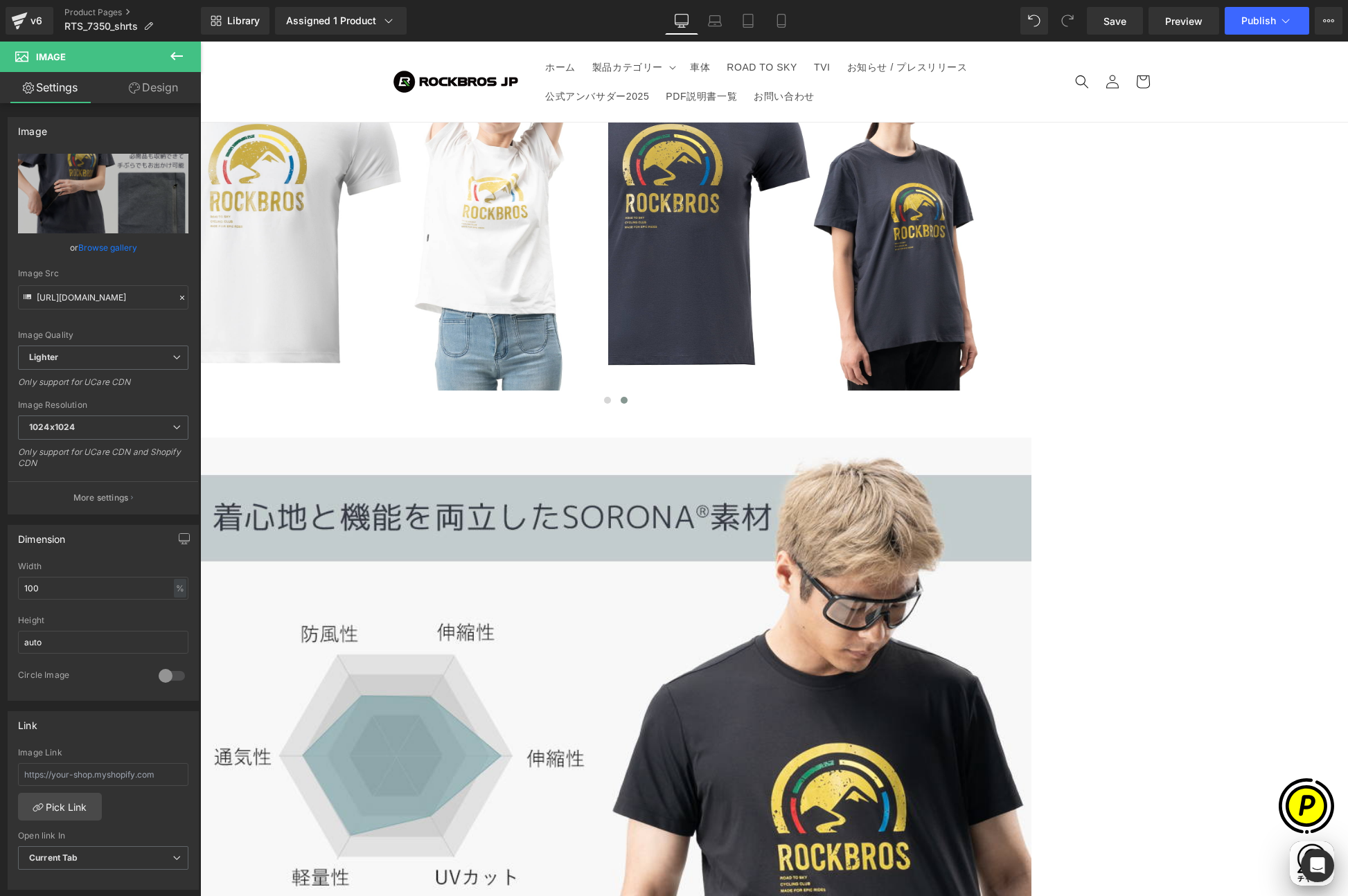
type input "[URL][DOMAIN_NAME]"
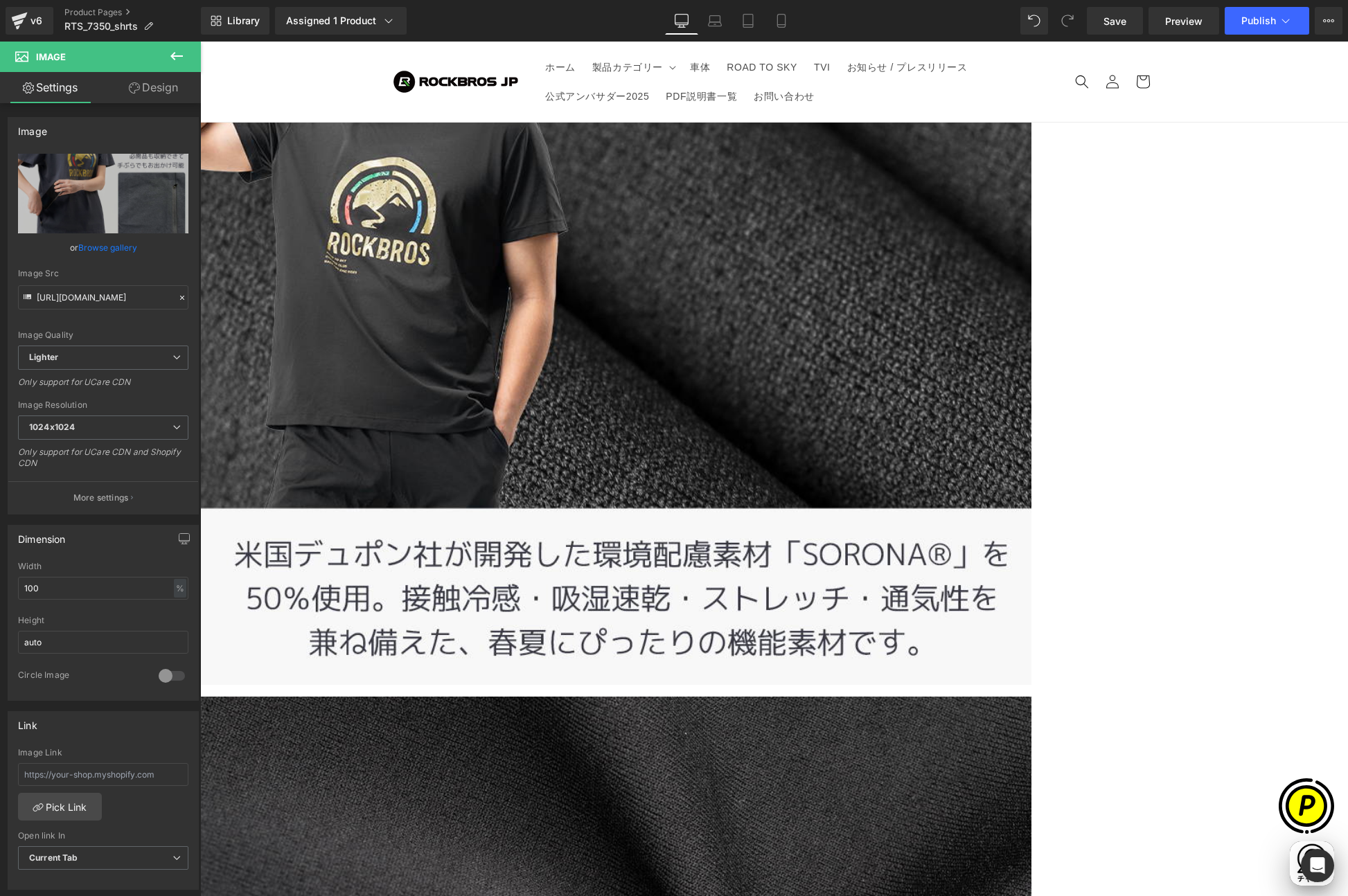
scroll to position [5435, 0]
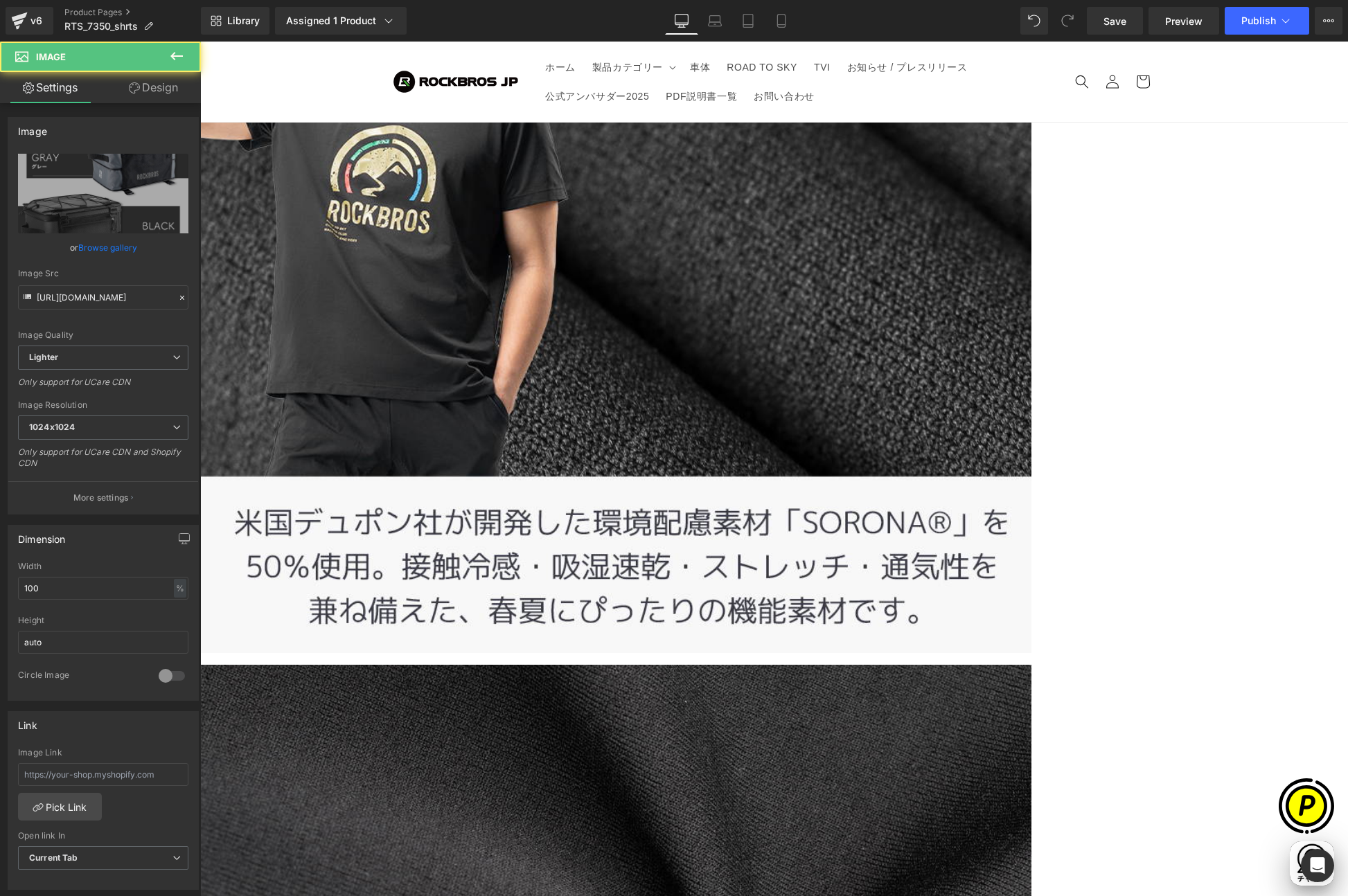
drag, startPoint x: 417, startPoint y: 233, endPoint x: 433, endPoint y: 235, distance: 16.1
click at [200, 42] on icon at bounding box center [200, 42] width 0 height 0
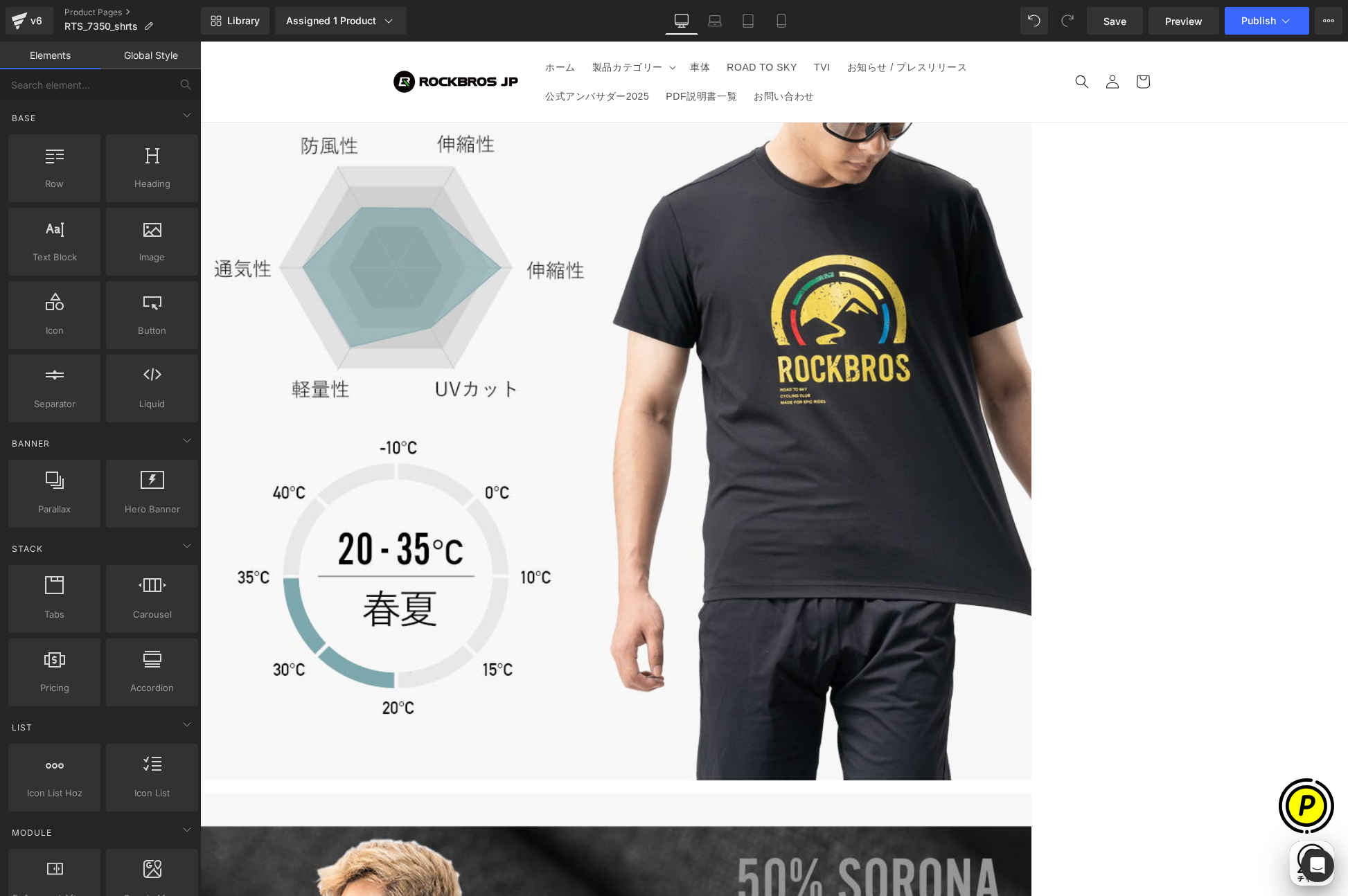
scroll to position [4480, 0]
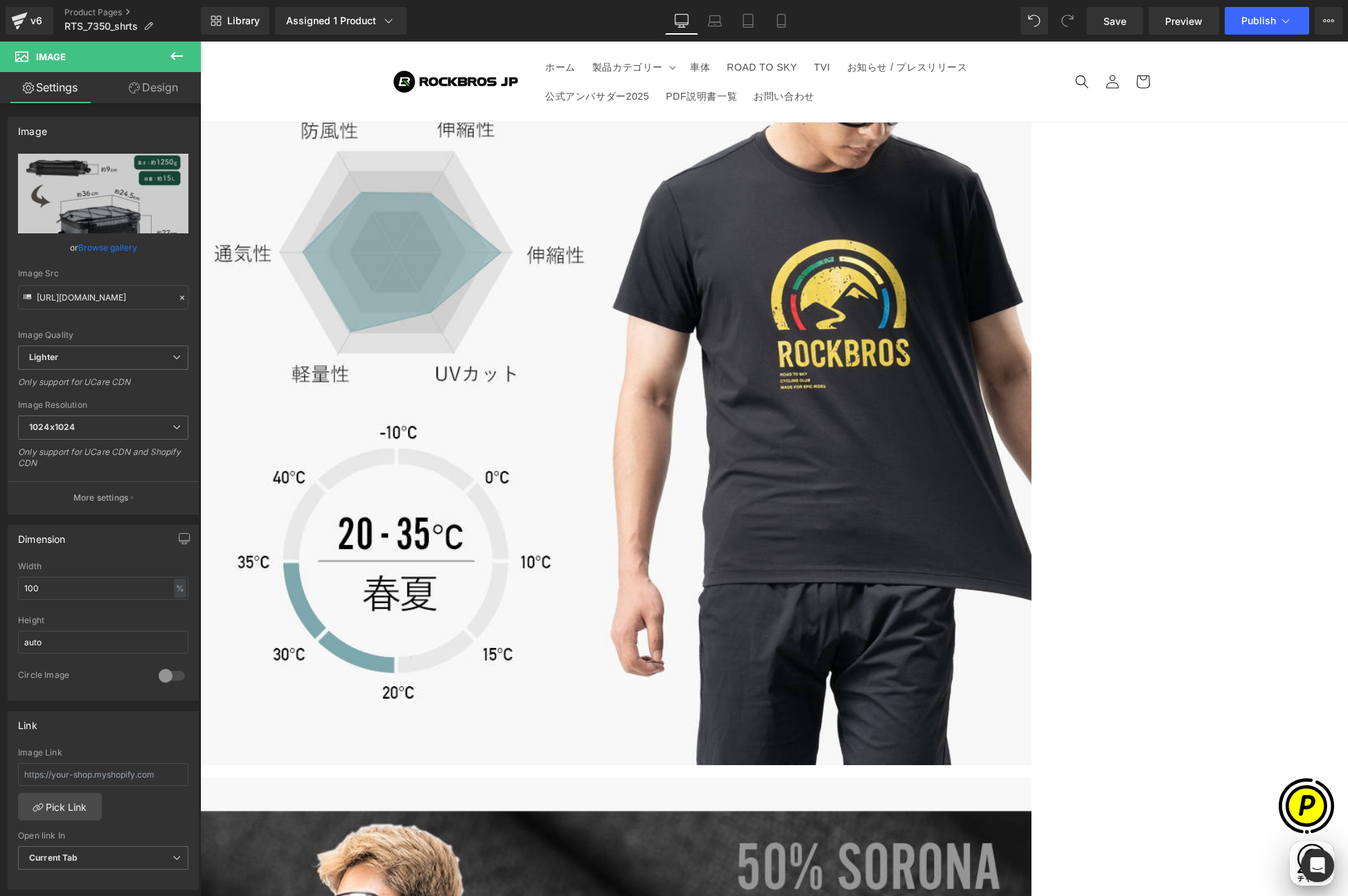
scroll to position [0, 0]
click at [200, 42] on span "Row" at bounding box center [200, 42] width 0 height 0
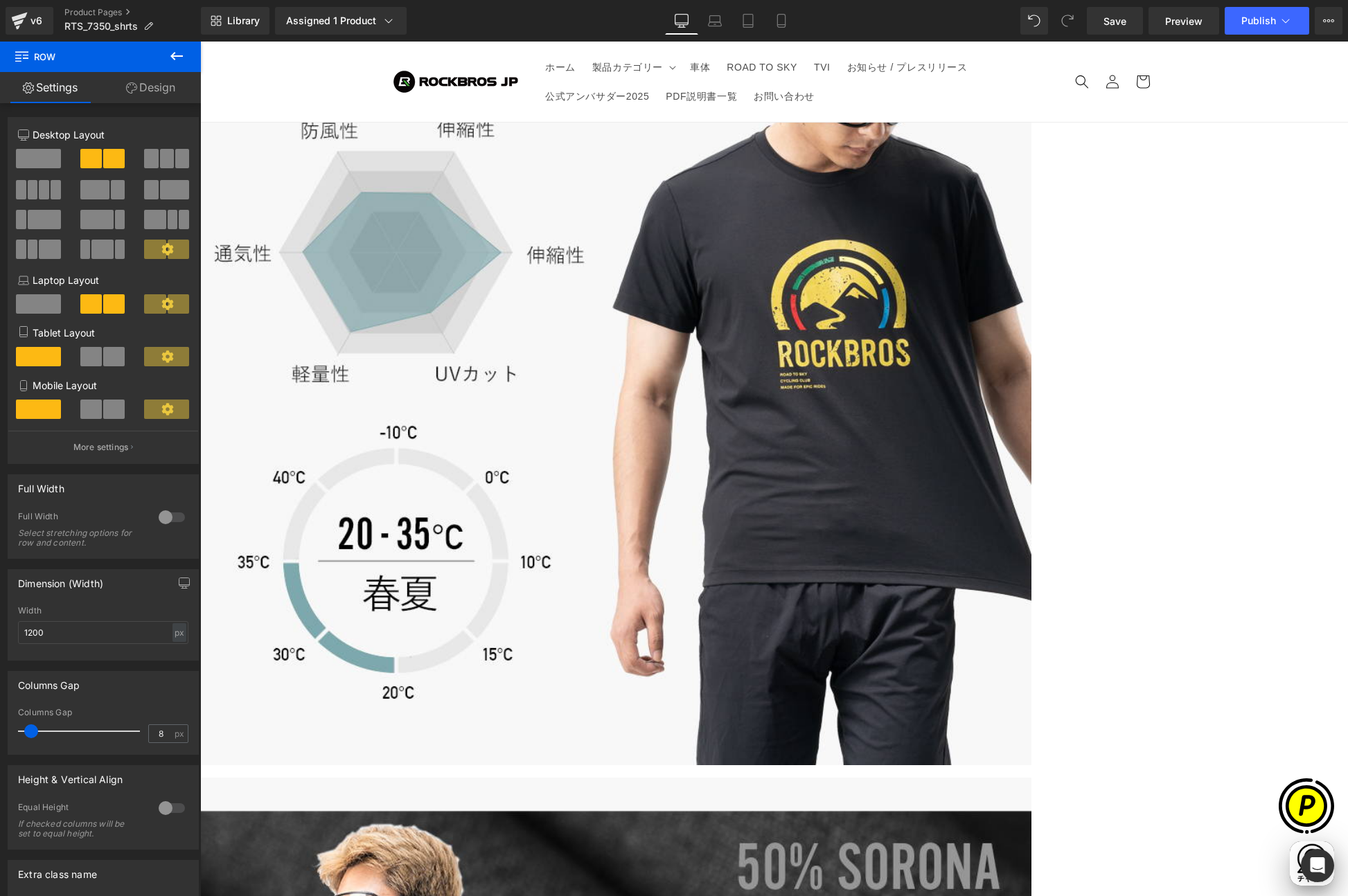
click at [39, 154] on span at bounding box center [38, 158] width 45 height 20
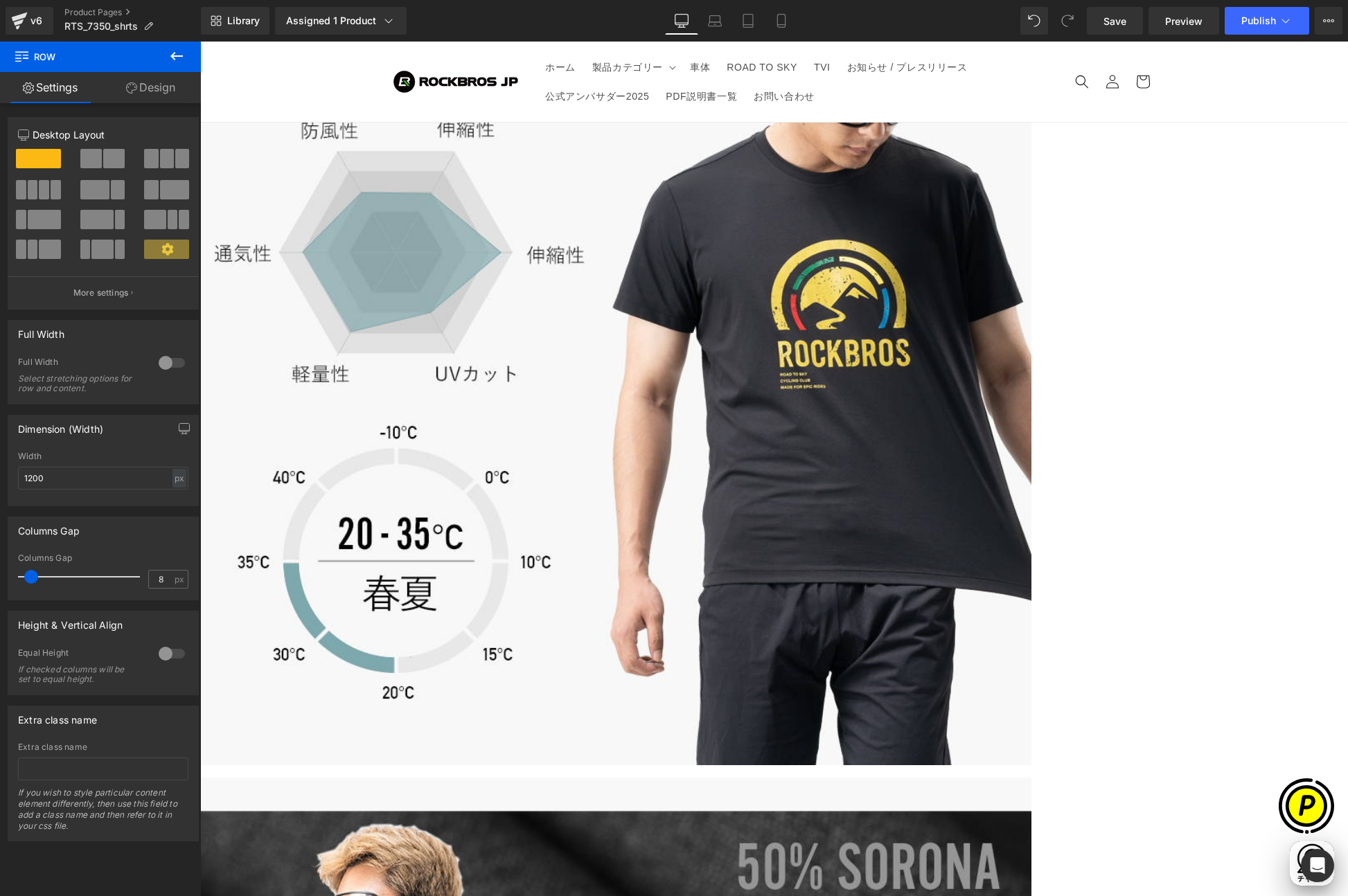
click at [200, 42] on link at bounding box center [200, 42] width 0 height 0
click at [200, 42] on icon at bounding box center [200, 42] width 0 height 0
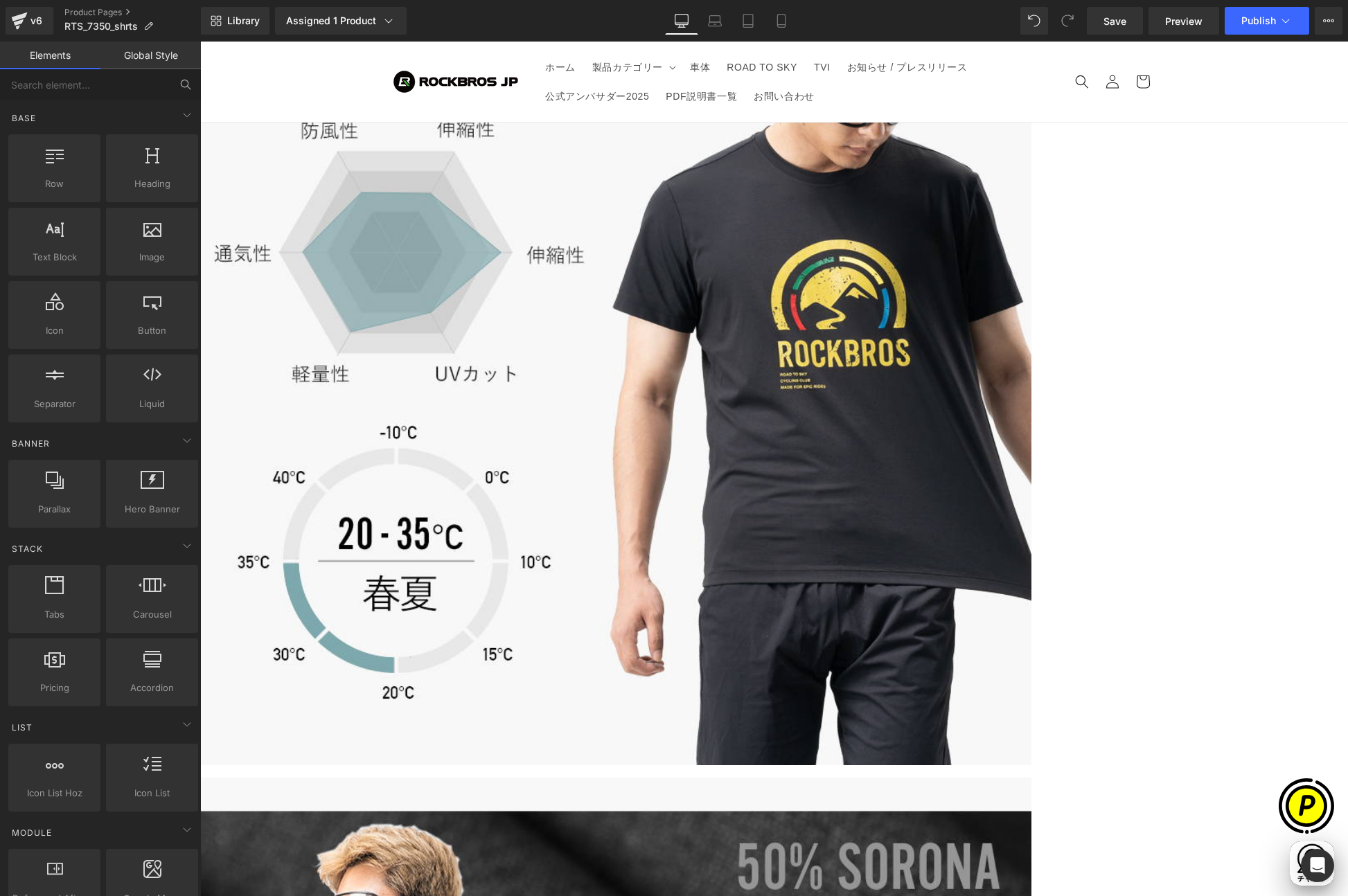
scroll to position [0, 270]
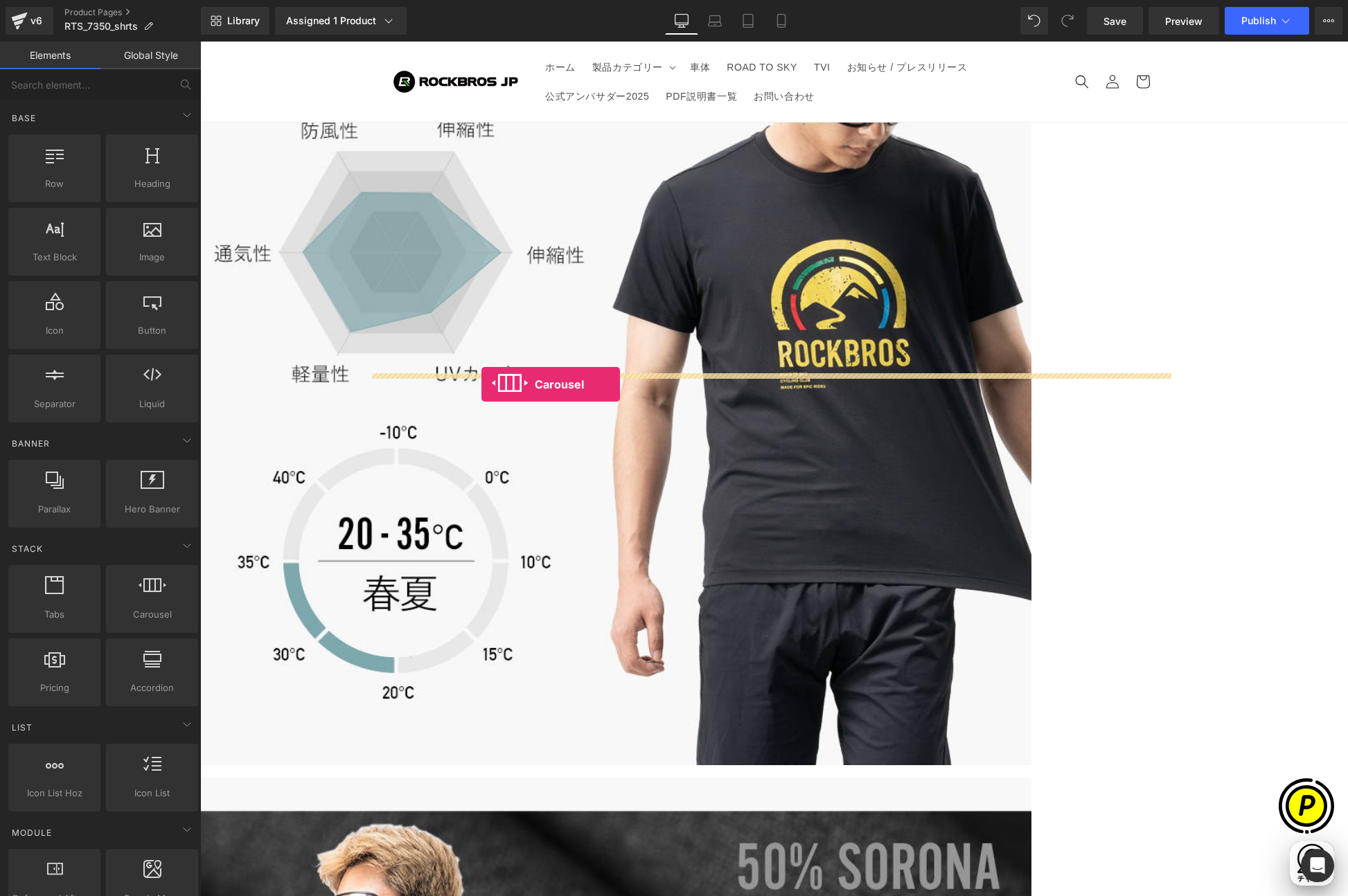
drag, startPoint x: 357, startPoint y: 639, endPoint x: 480, endPoint y: 383, distance: 284.0
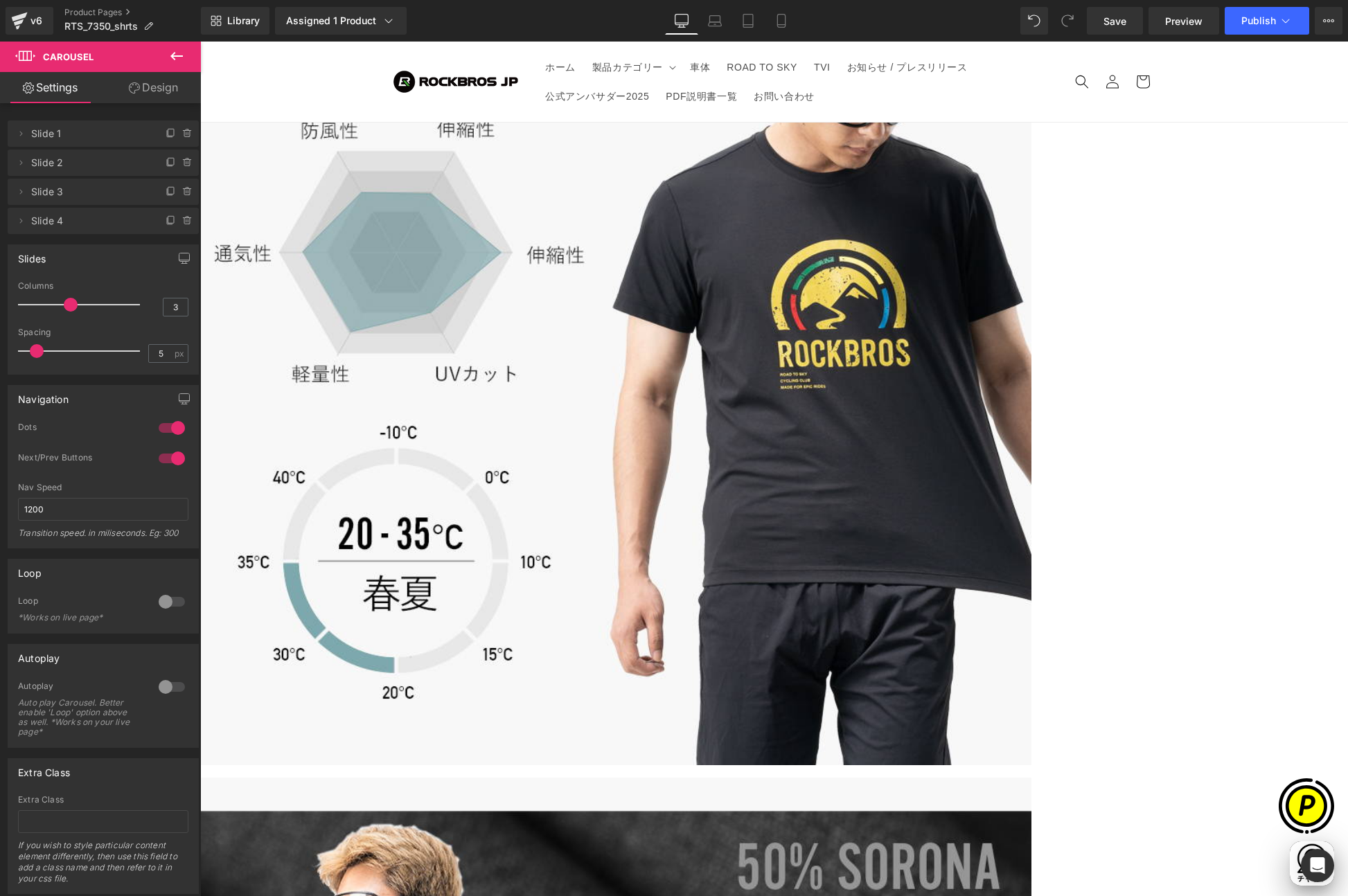
click at [200, 42] on span "Carousel" at bounding box center [200, 42] width 0 height 0
type input "8"
drag, startPoint x: 33, startPoint y: 348, endPoint x: 39, endPoint y: 354, distance: 8.5
click at [39, 354] on span at bounding box center [43, 350] width 14 height 14
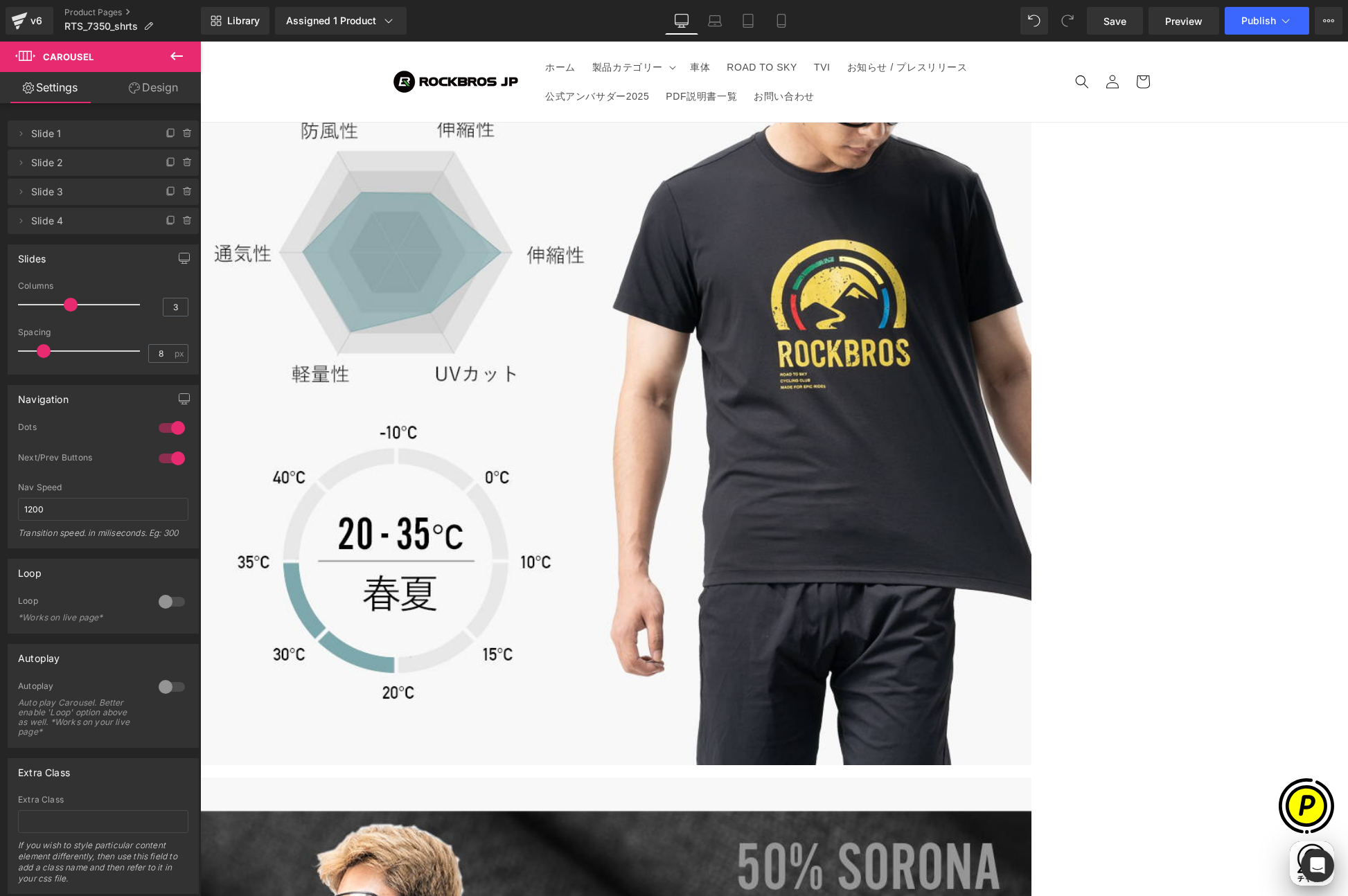
type input "2"
drag, startPoint x: 64, startPoint y: 307, endPoint x: 34, endPoint y: 306, distance: 30.0
click at [34, 306] on div at bounding box center [83, 305] width 115 height 28
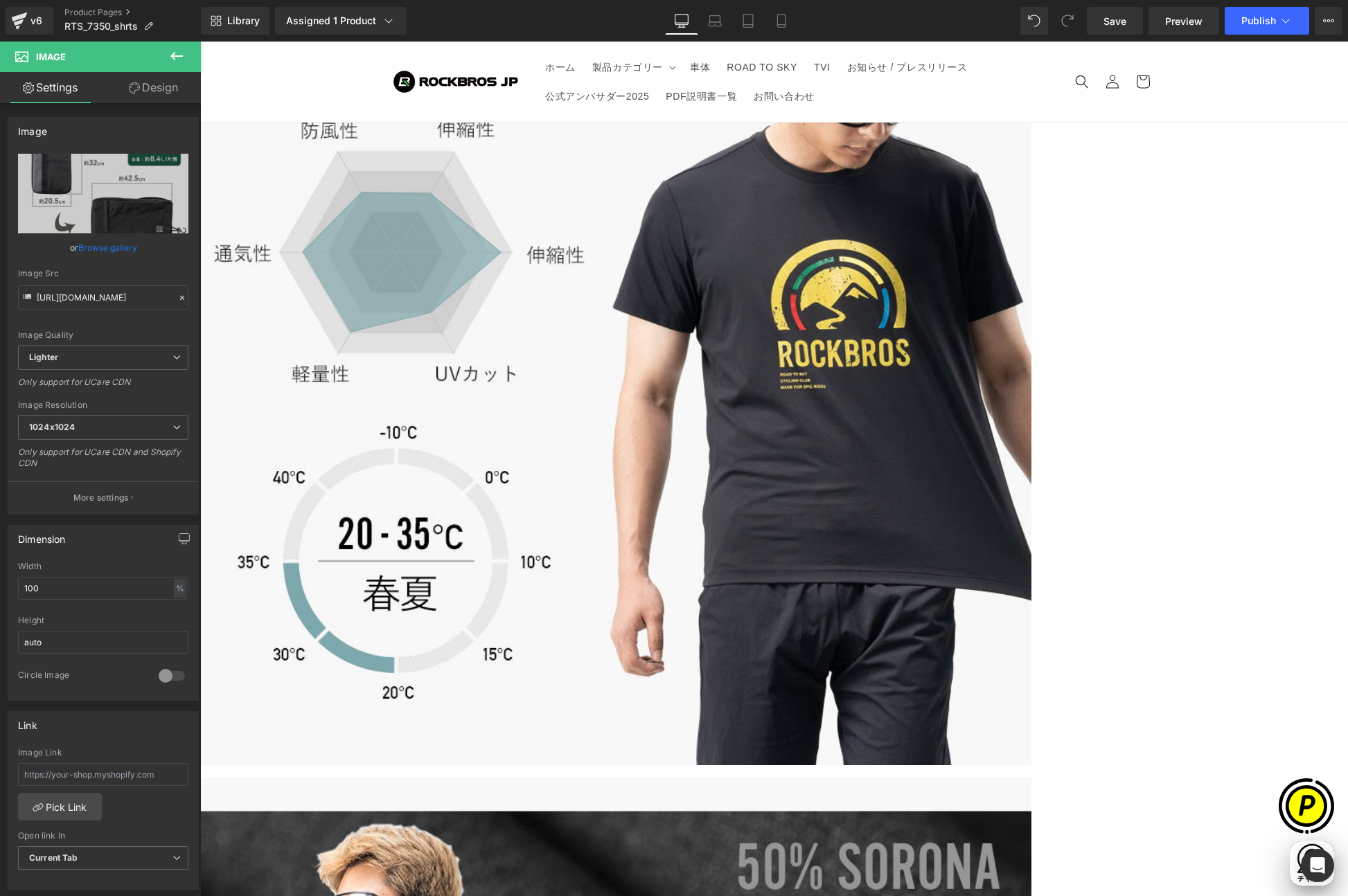
scroll to position [0, 0]
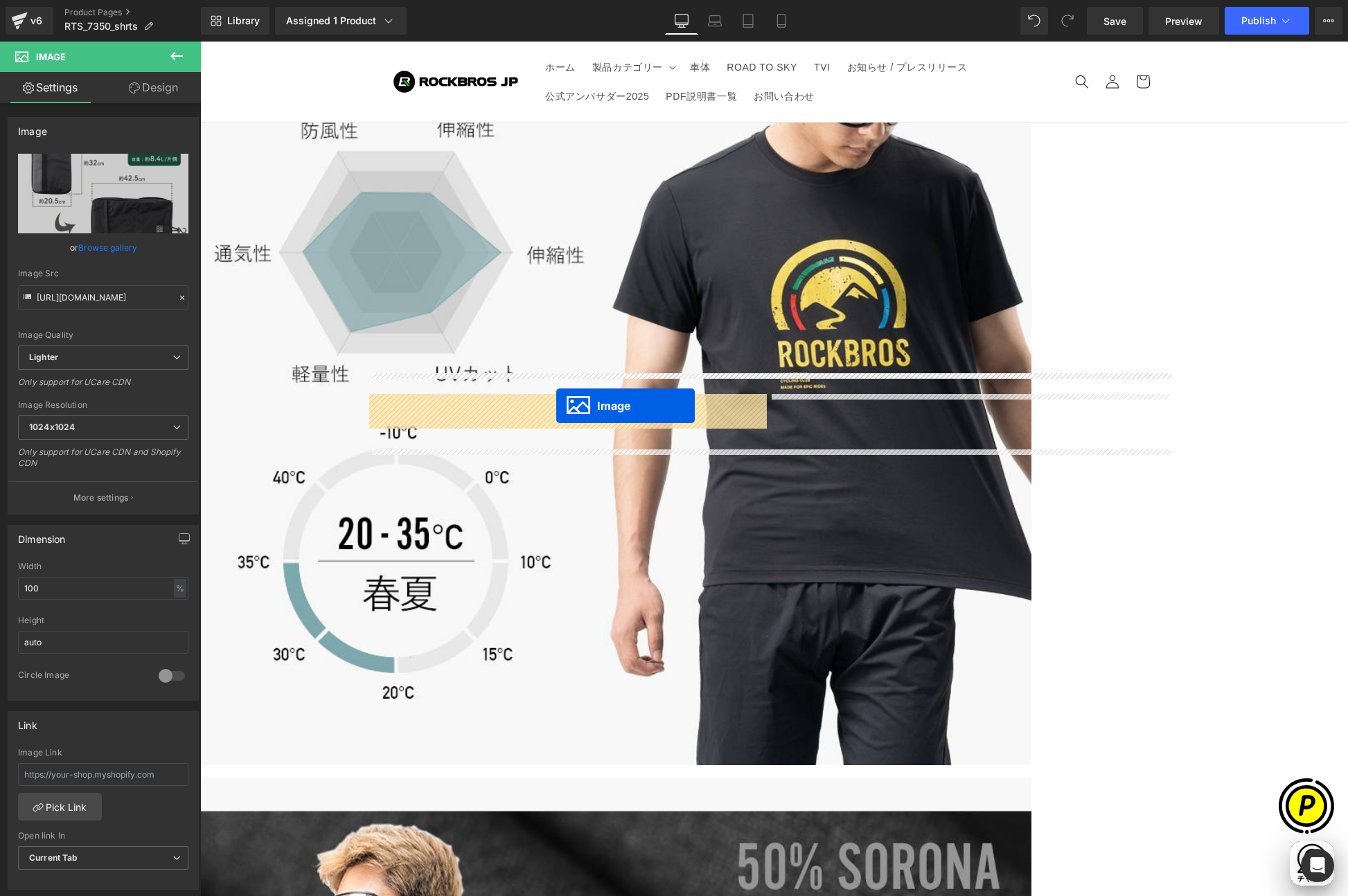
drag, startPoint x: 743, startPoint y: 849, endPoint x: 556, endPoint y: 405, distance: 481.8
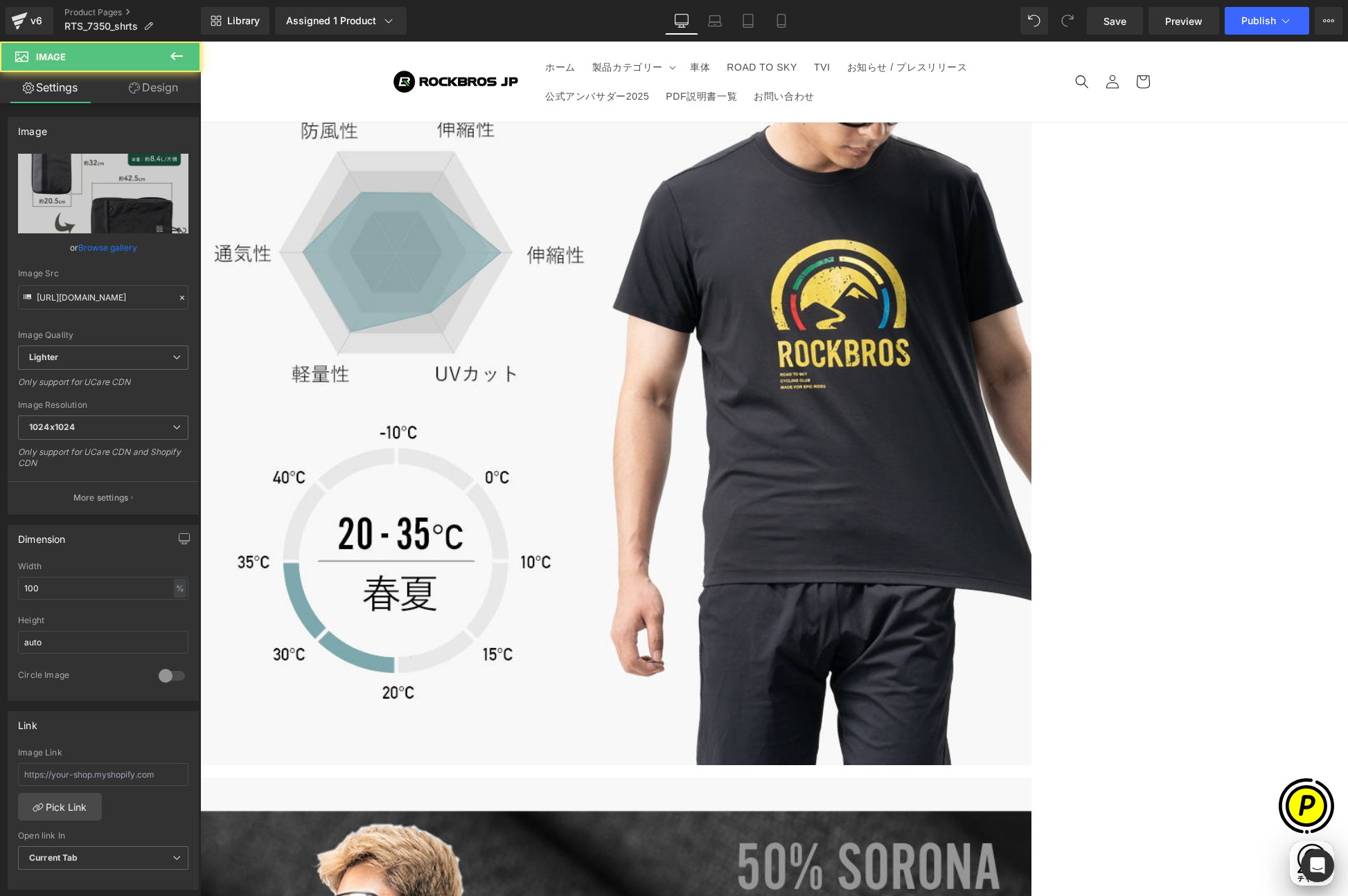
drag, startPoint x: 152, startPoint y: 89, endPoint x: 75, endPoint y: 181, distance: 120.0
click at [152, 89] on link "Design" at bounding box center [153, 87] width 100 height 31
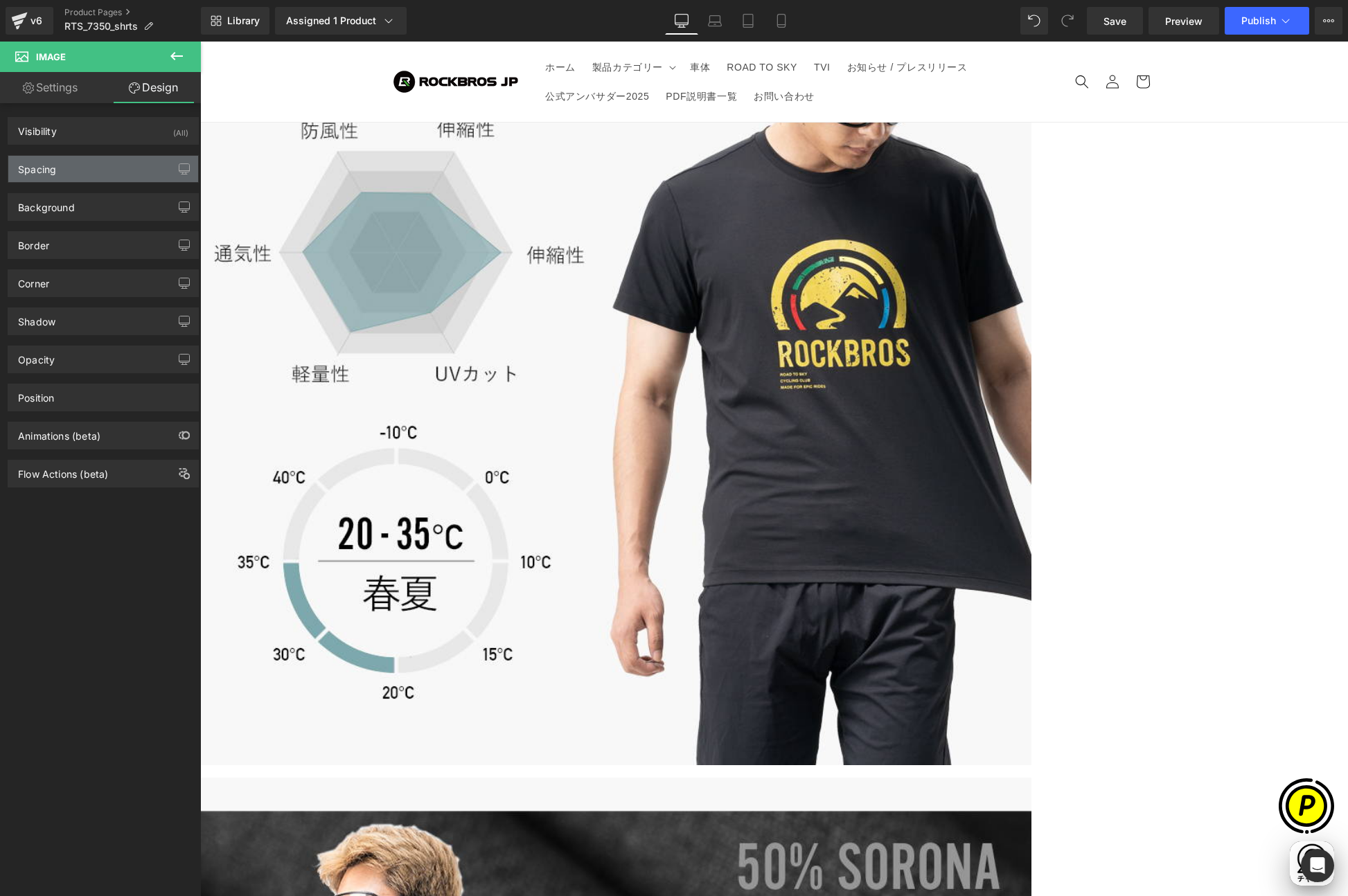
click at [63, 171] on div "Spacing" at bounding box center [103, 169] width 190 height 26
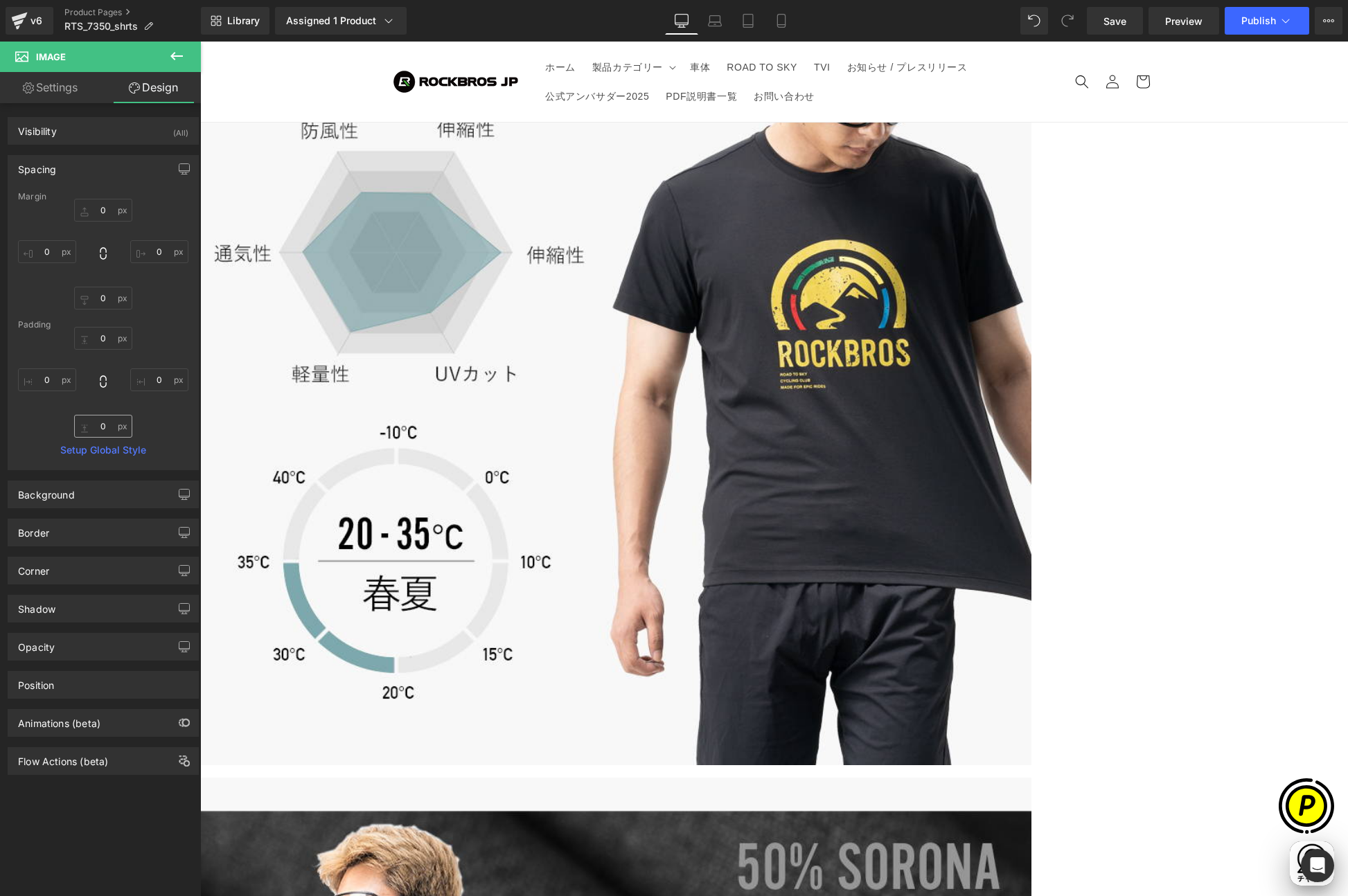
scroll to position [0, 270]
click at [105, 417] on input "0" at bounding box center [103, 426] width 58 height 23
type input "32"
click at [200, 42] on span "Carousel" at bounding box center [200, 42] width 0 height 0
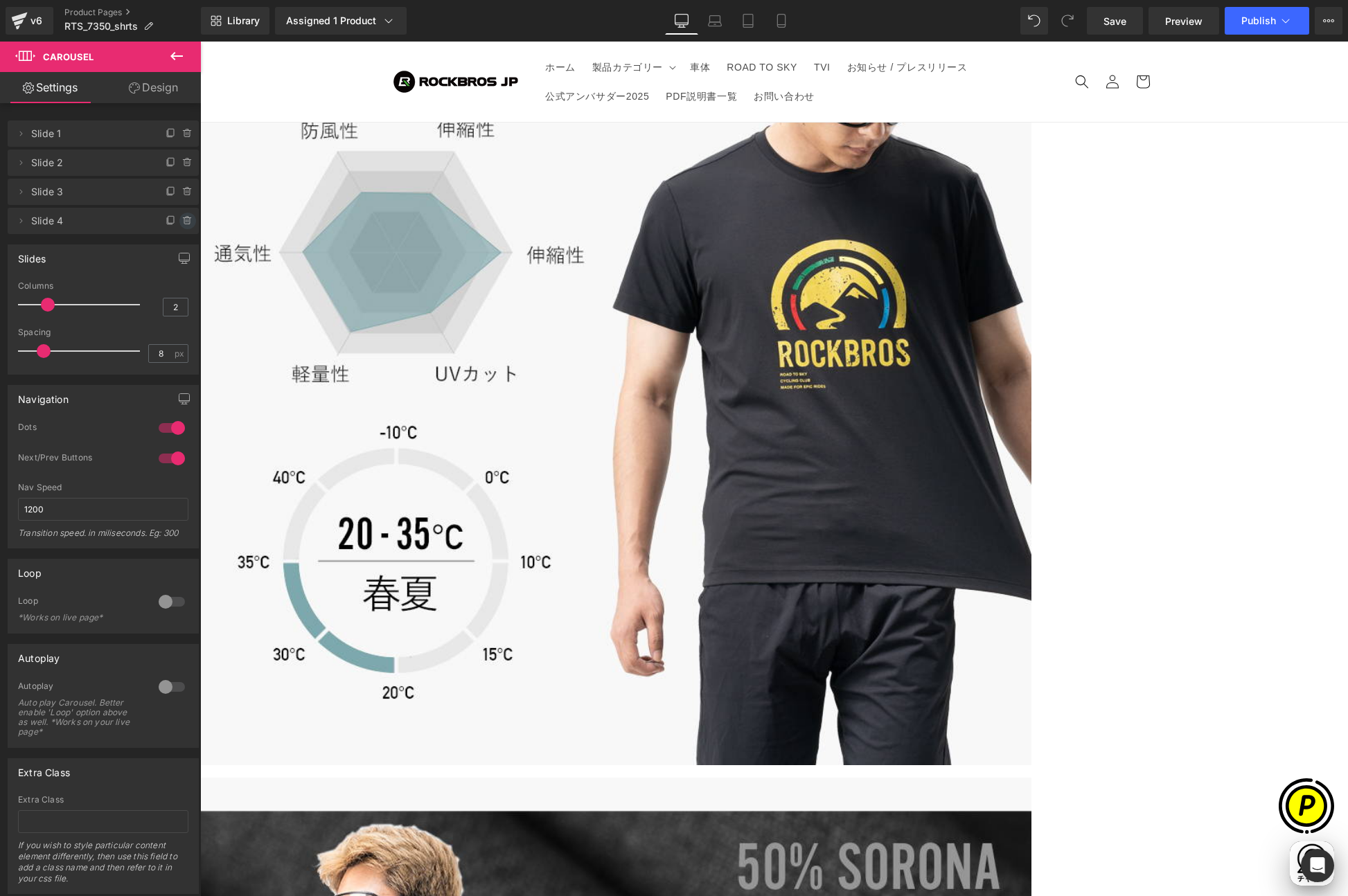
click at [182, 222] on icon at bounding box center [188, 221] width 11 height 11
click at [175, 221] on button "Delete" at bounding box center [172, 221] width 43 height 18
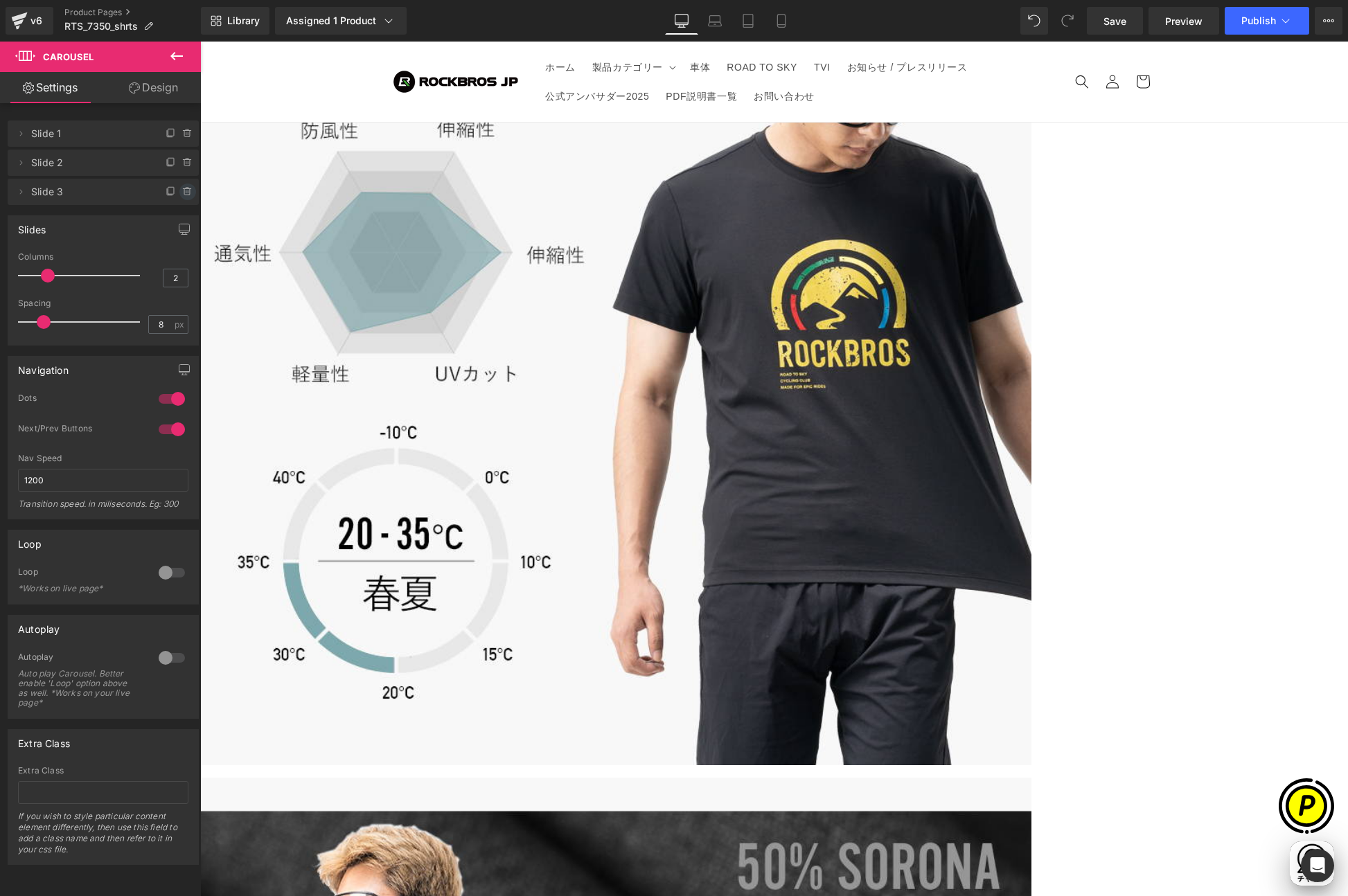
click at [185, 188] on icon at bounding box center [186, 189] width 2 height 2
click at [175, 186] on button "Delete" at bounding box center [172, 193] width 43 height 18
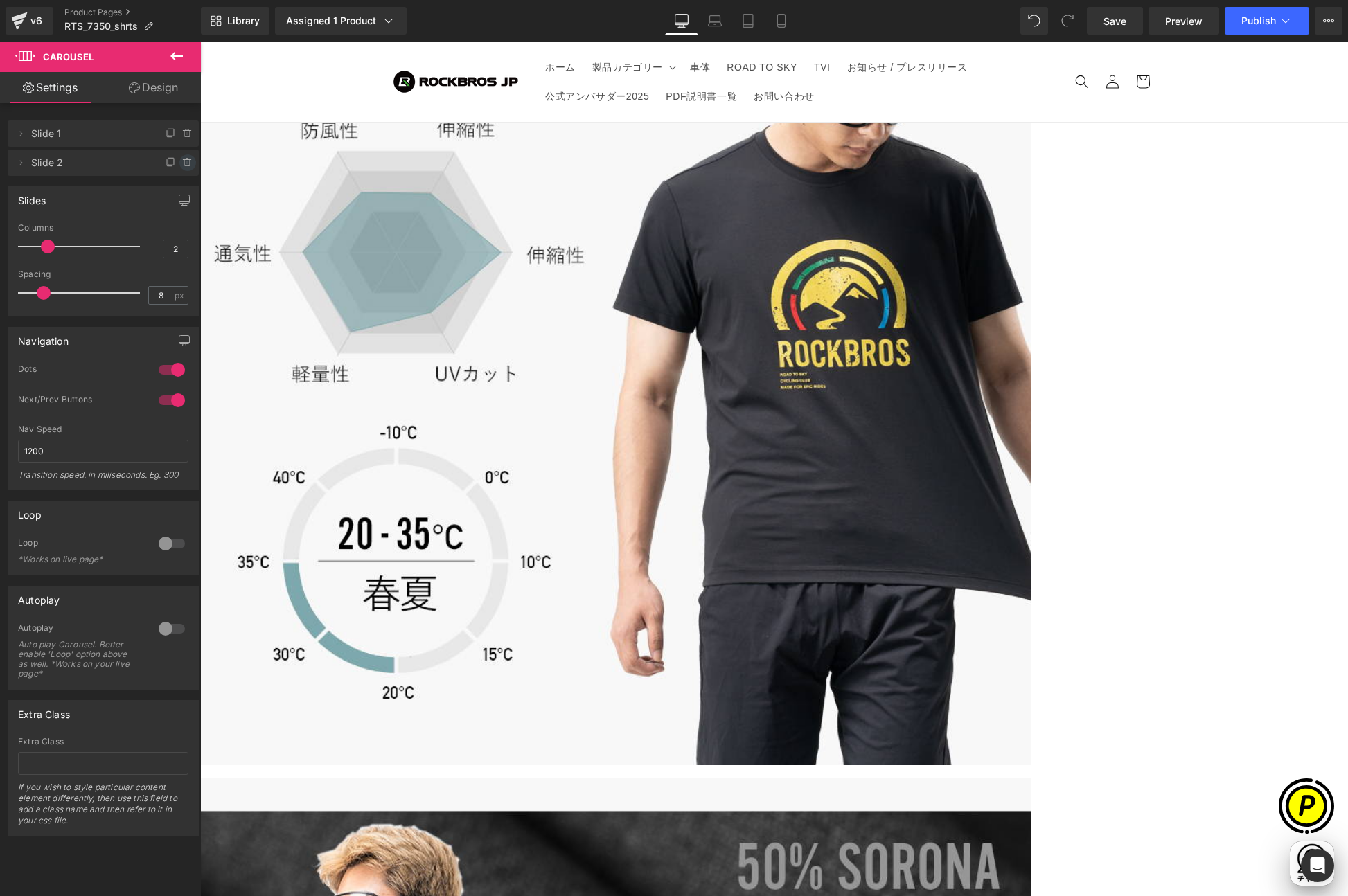
click at [184, 166] on icon at bounding box center [186, 163] width 6 height 7
click at [176, 158] on button "Delete" at bounding box center [172, 163] width 43 height 18
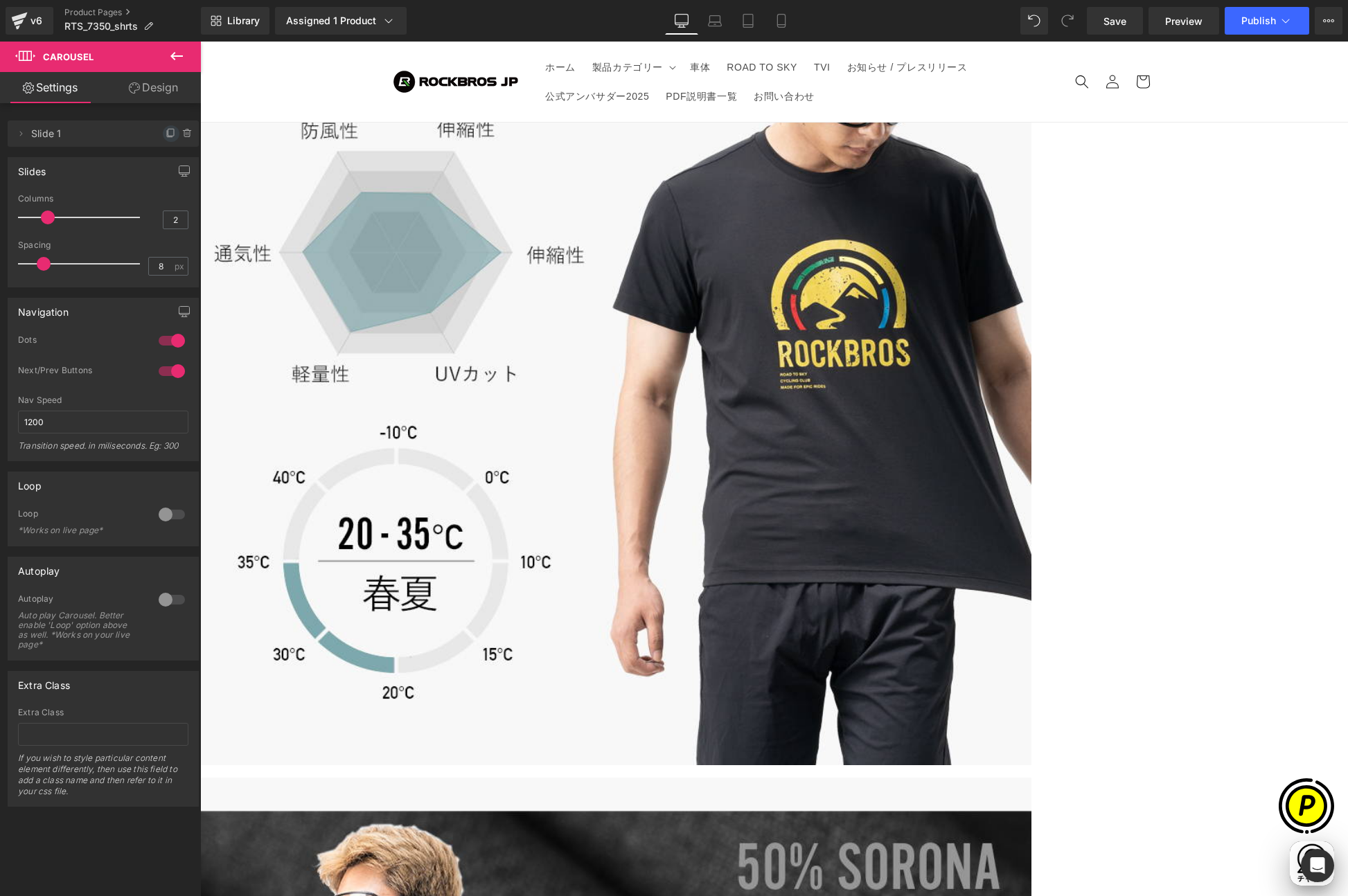
click at [166, 132] on icon at bounding box center [172, 134] width 11 height 11
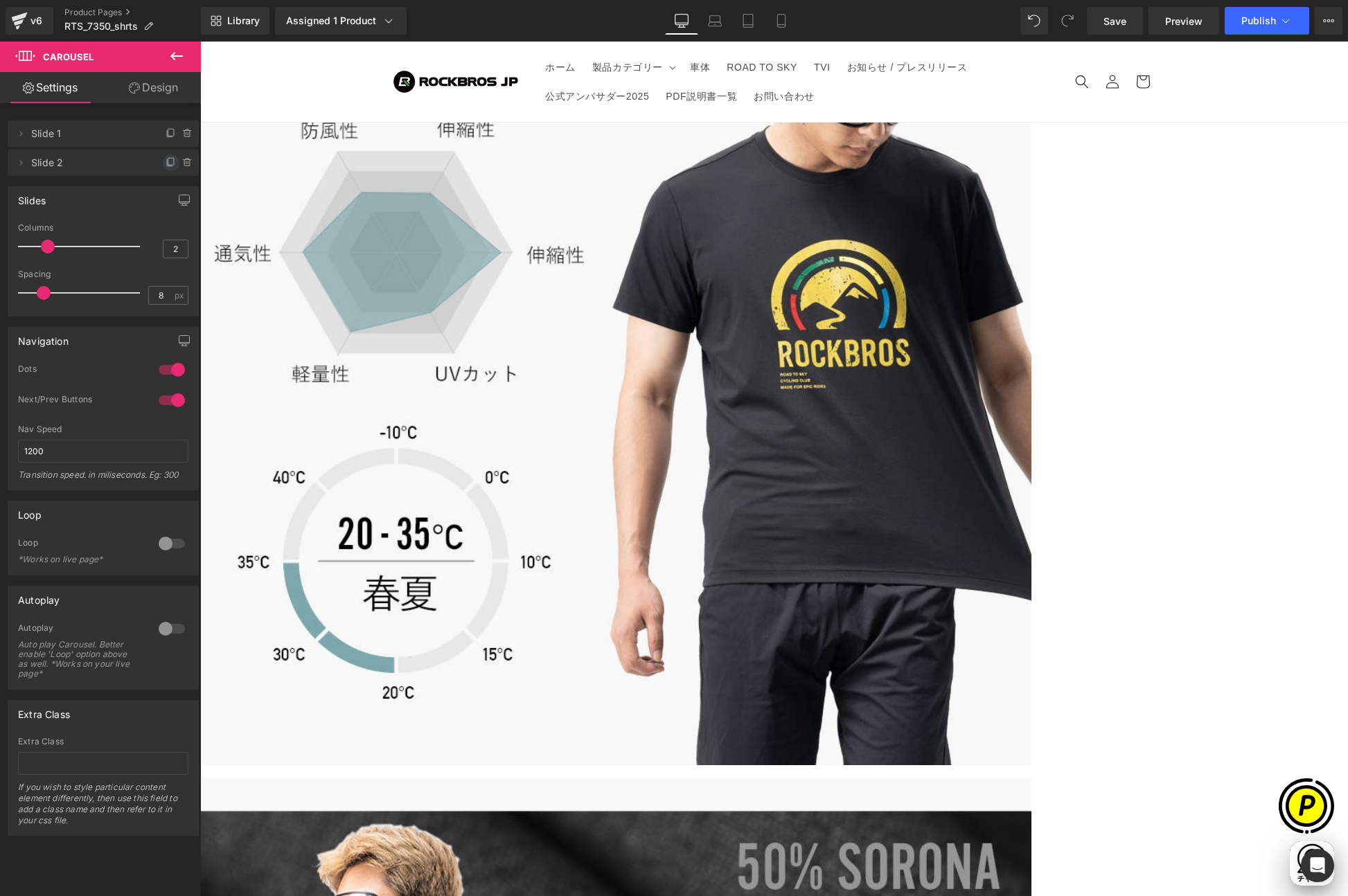
scroll to position [0, 0]
click at [163, 156] on span at bounding box center [171, 163] width 16 height 16
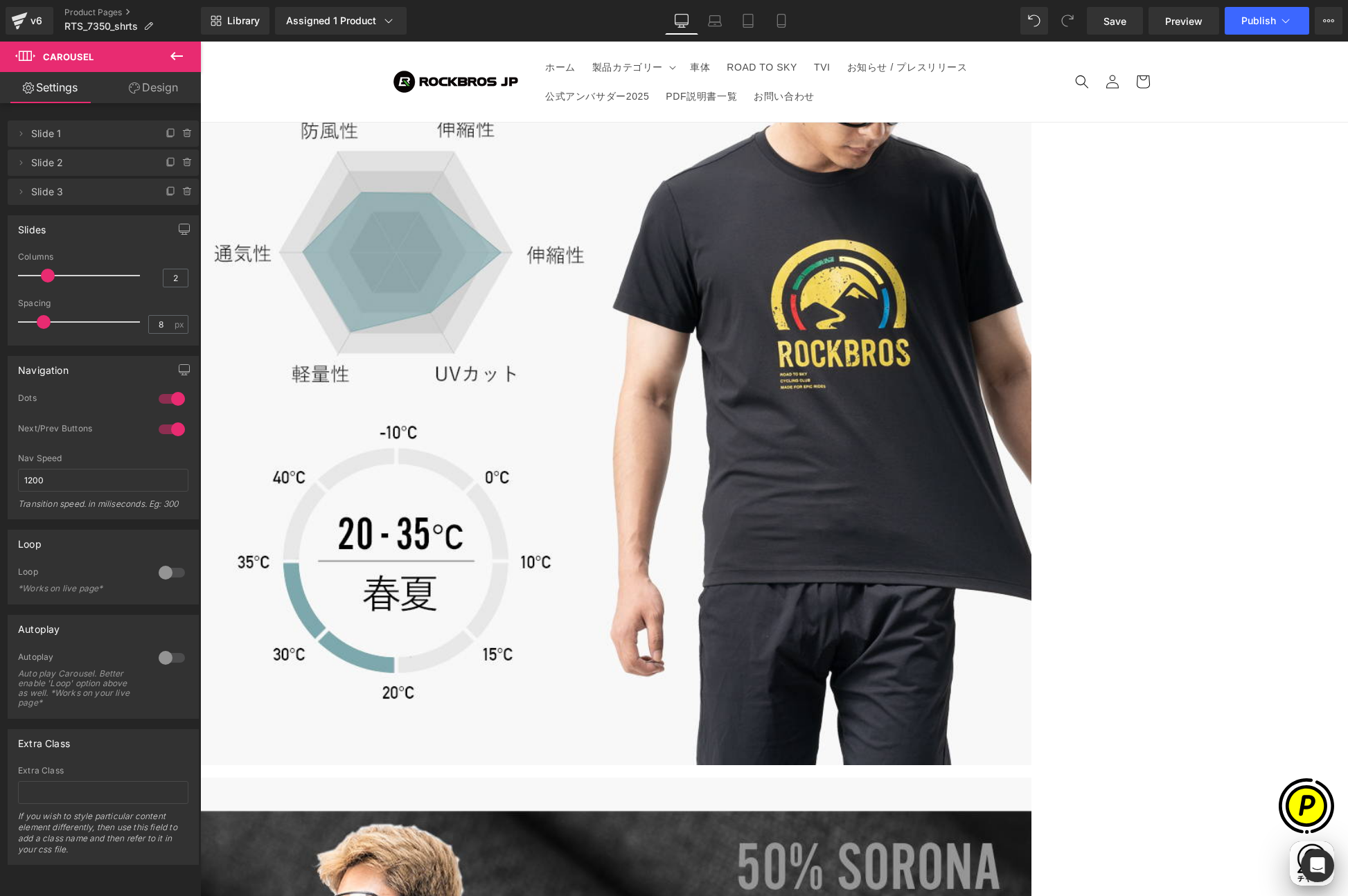
scroll to position [0, 270]
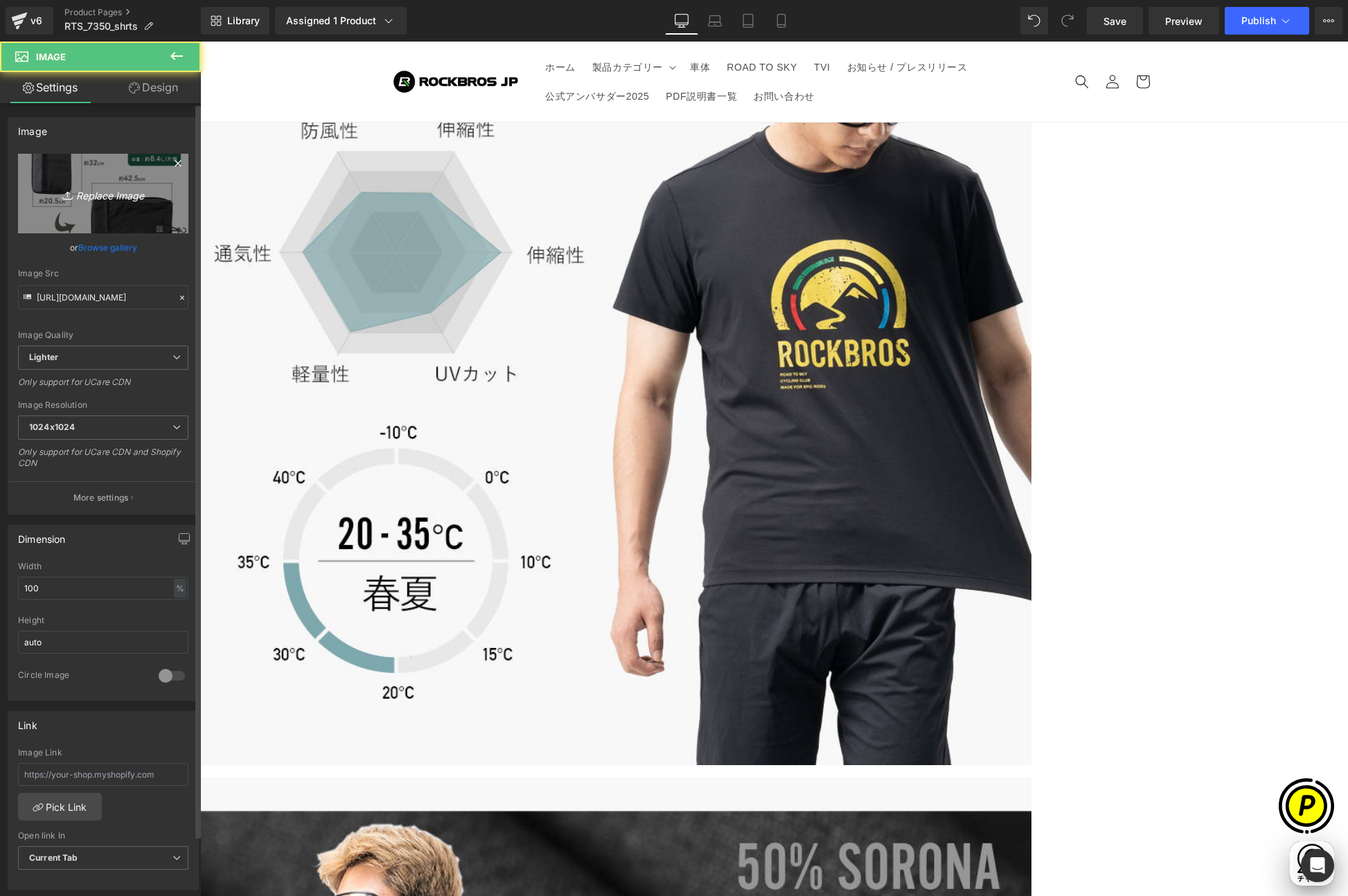
click at [108, 194] on icon "Replace Image" at bounding box center [103, 193] width 111 height 17
type input "C:\fakepath\73500-16.jpg"
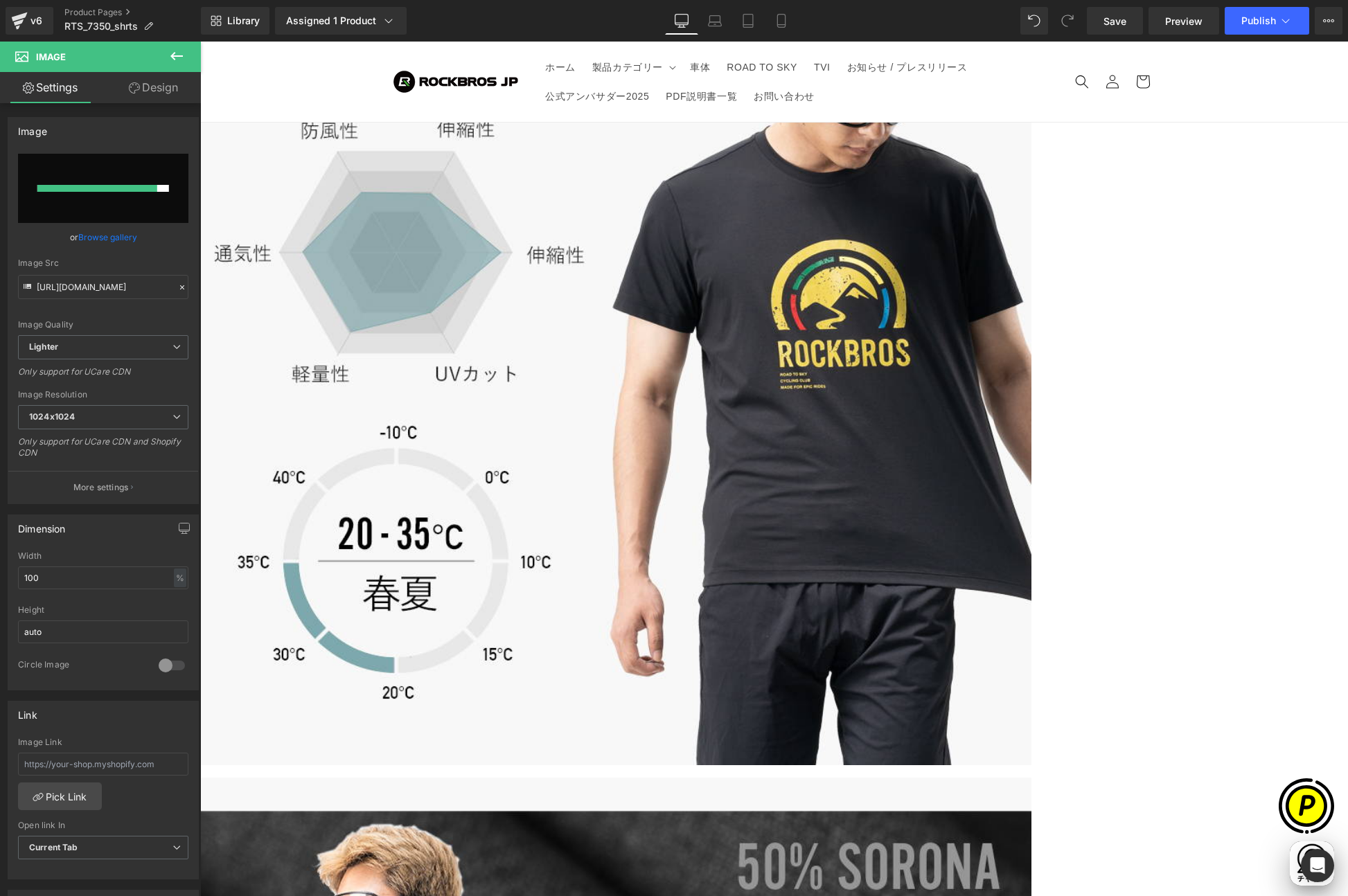
scroll to position [0, 0]
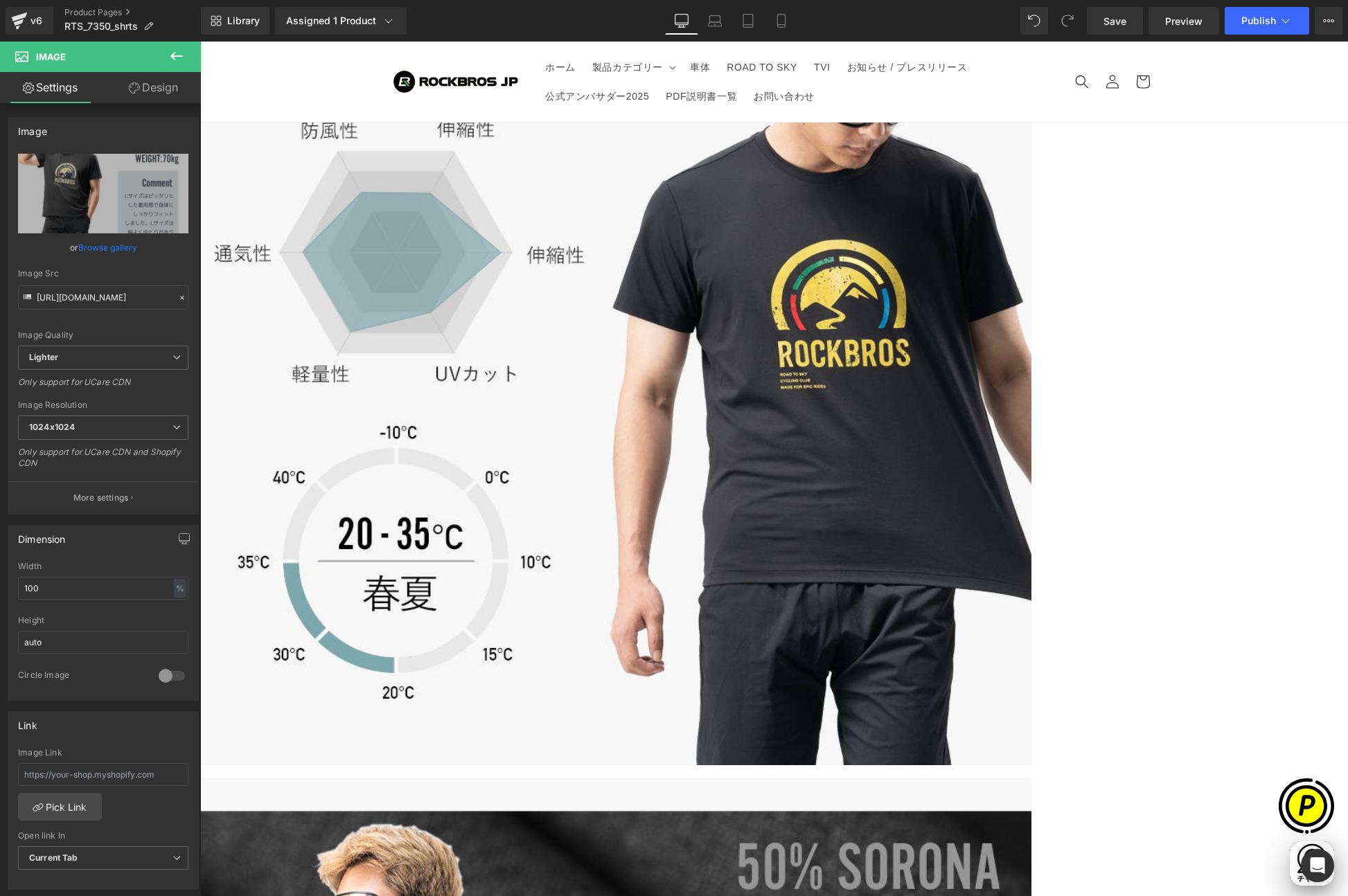
type input "[URL][DOMAIN_NAME]"
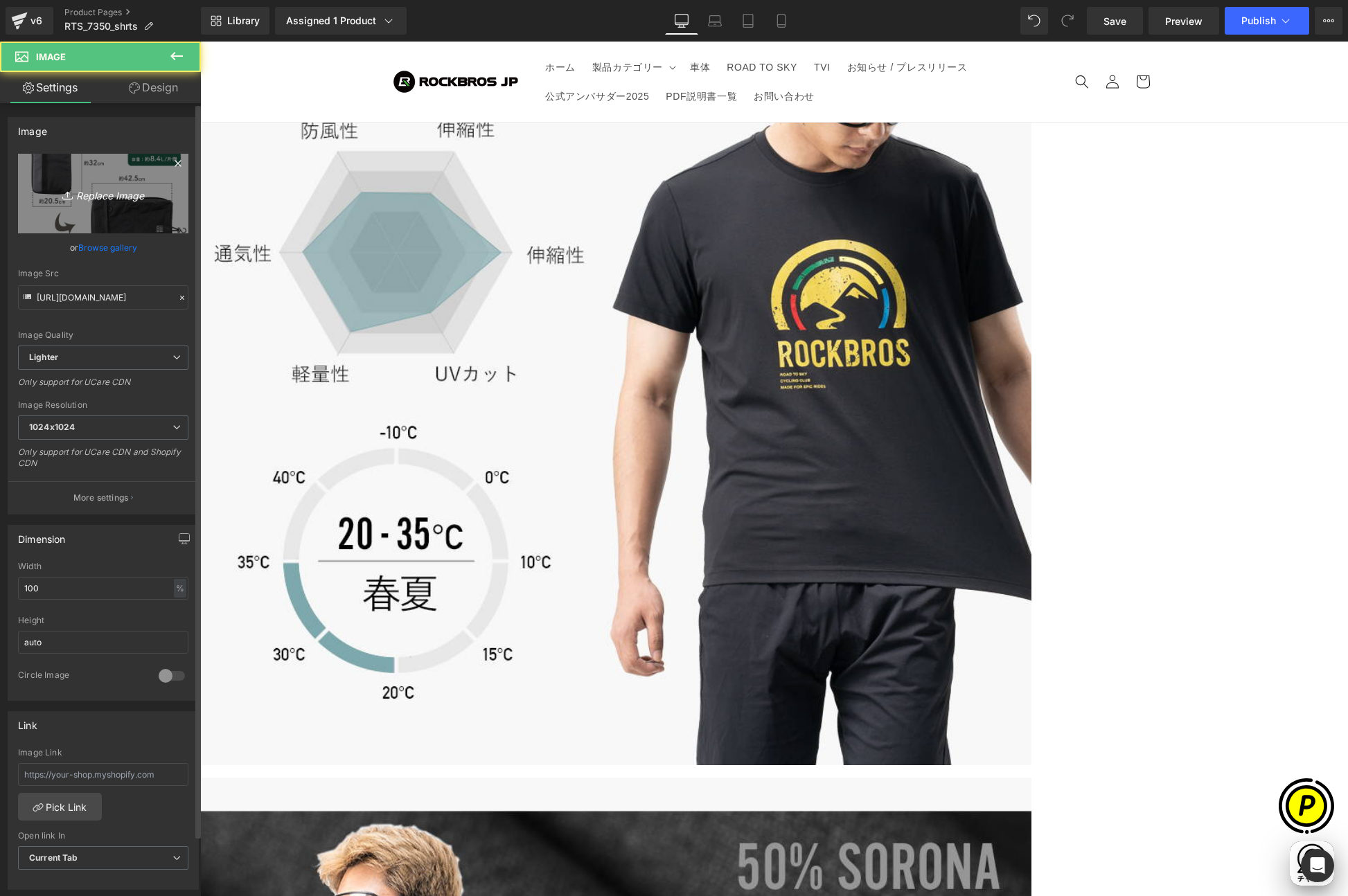
click at [84, 186] on icon "Replace Image" at bounding box center [103, 193] width 111 height 17
type input "C:\fakepath\73500-15.jpg"
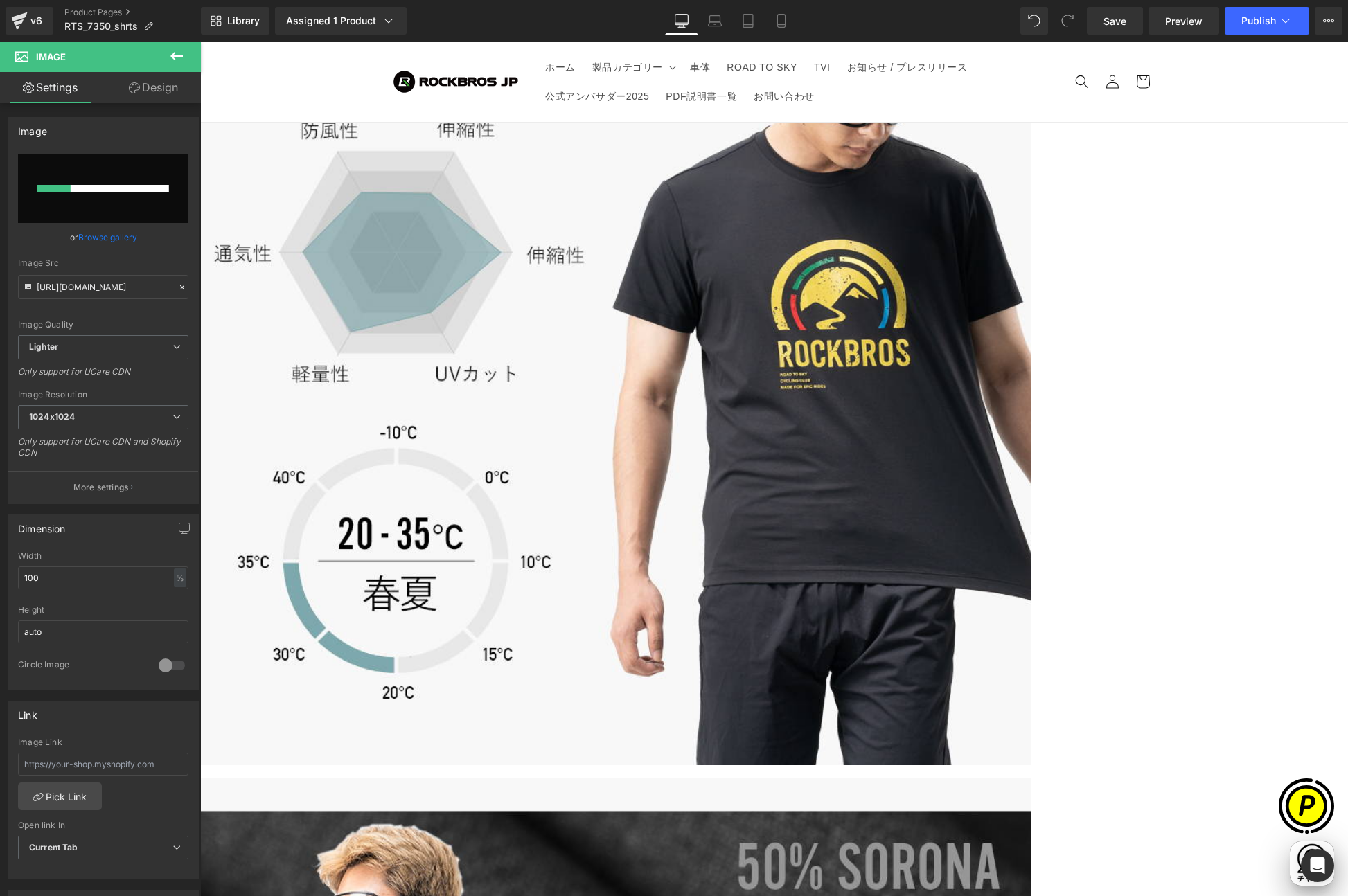
scroll to position [0, 270]
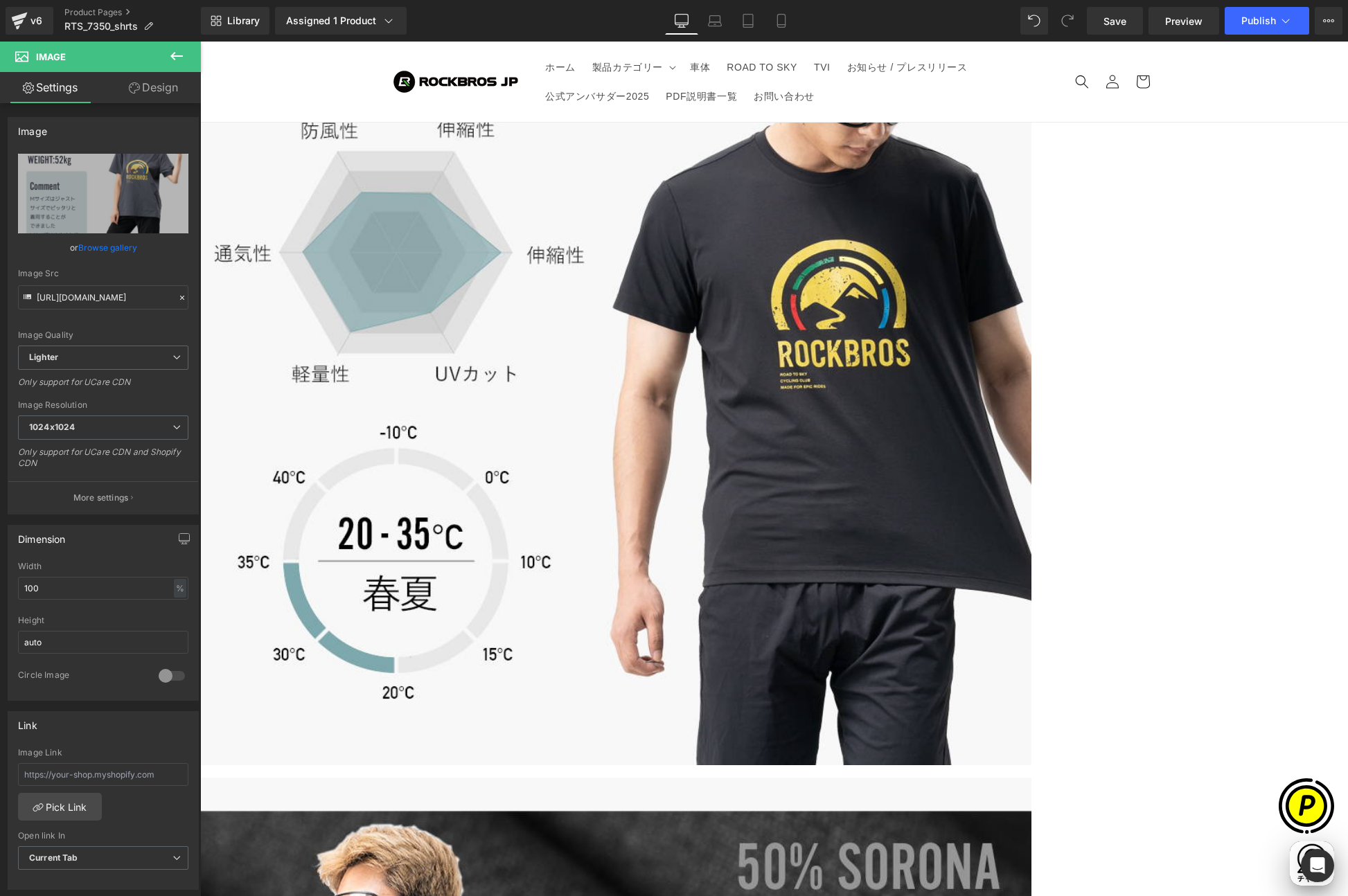
type input "[URL][DOMAIN_NAME]"
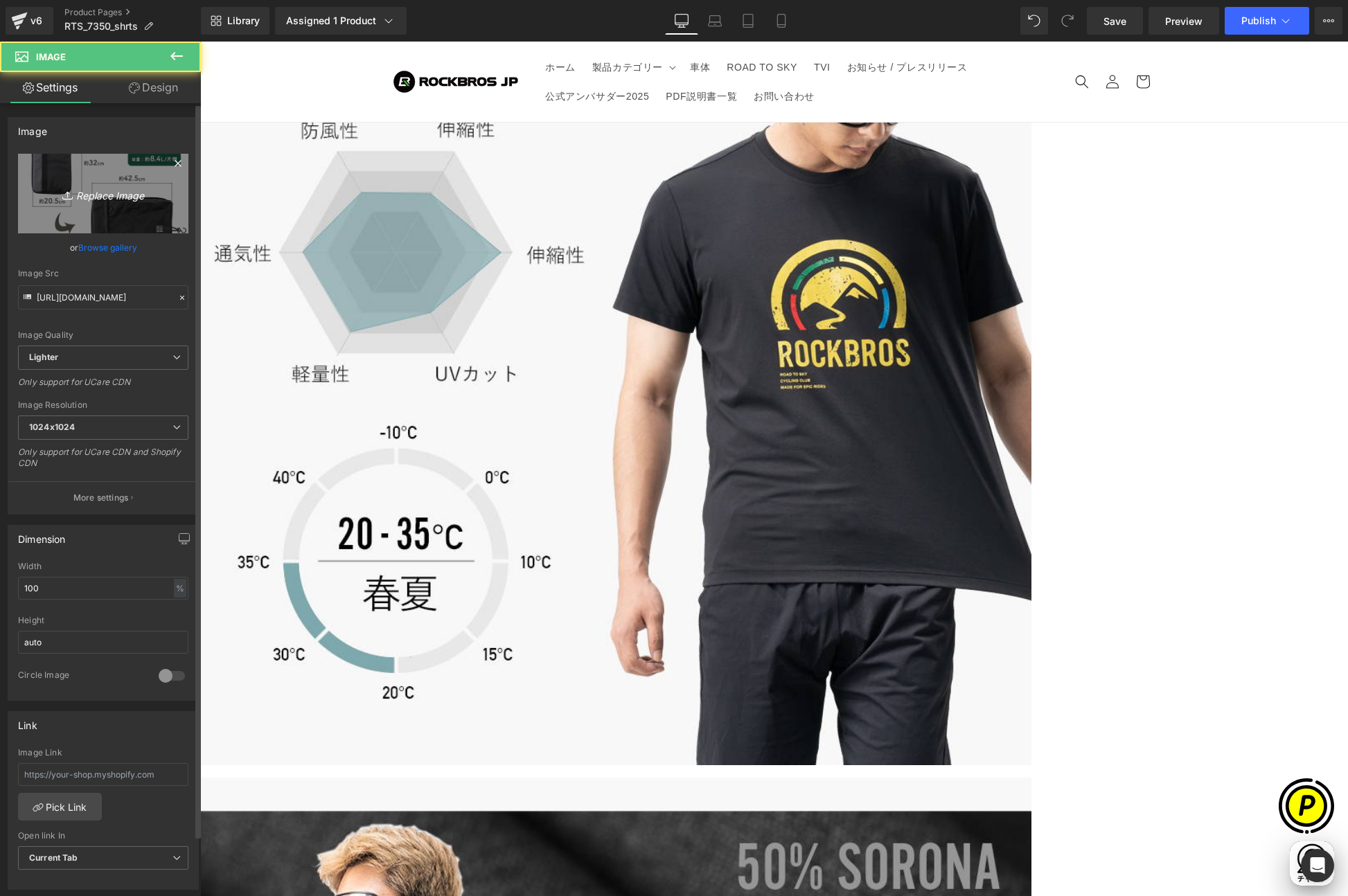
click at [108, 198] on icon "Replace Image" at bounding box center [103, 193] width 111 height 17
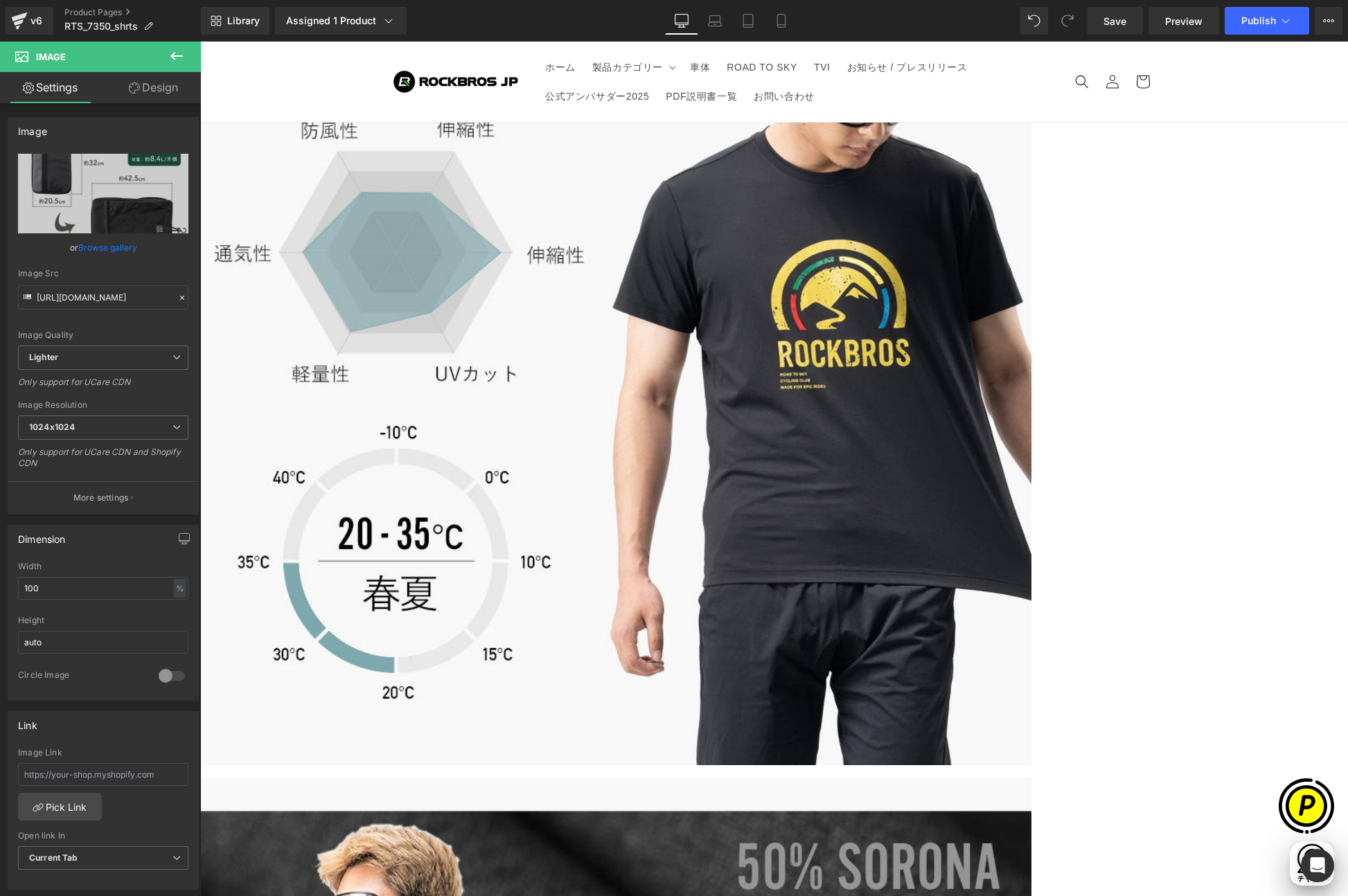
type input "C:\fakepath\73500-14.jpg"
type input "[URL][DOMAIN_NAME]"
click at [200, 42] on span "Carousel" at bounding box center [200, 42] width 0 height 0
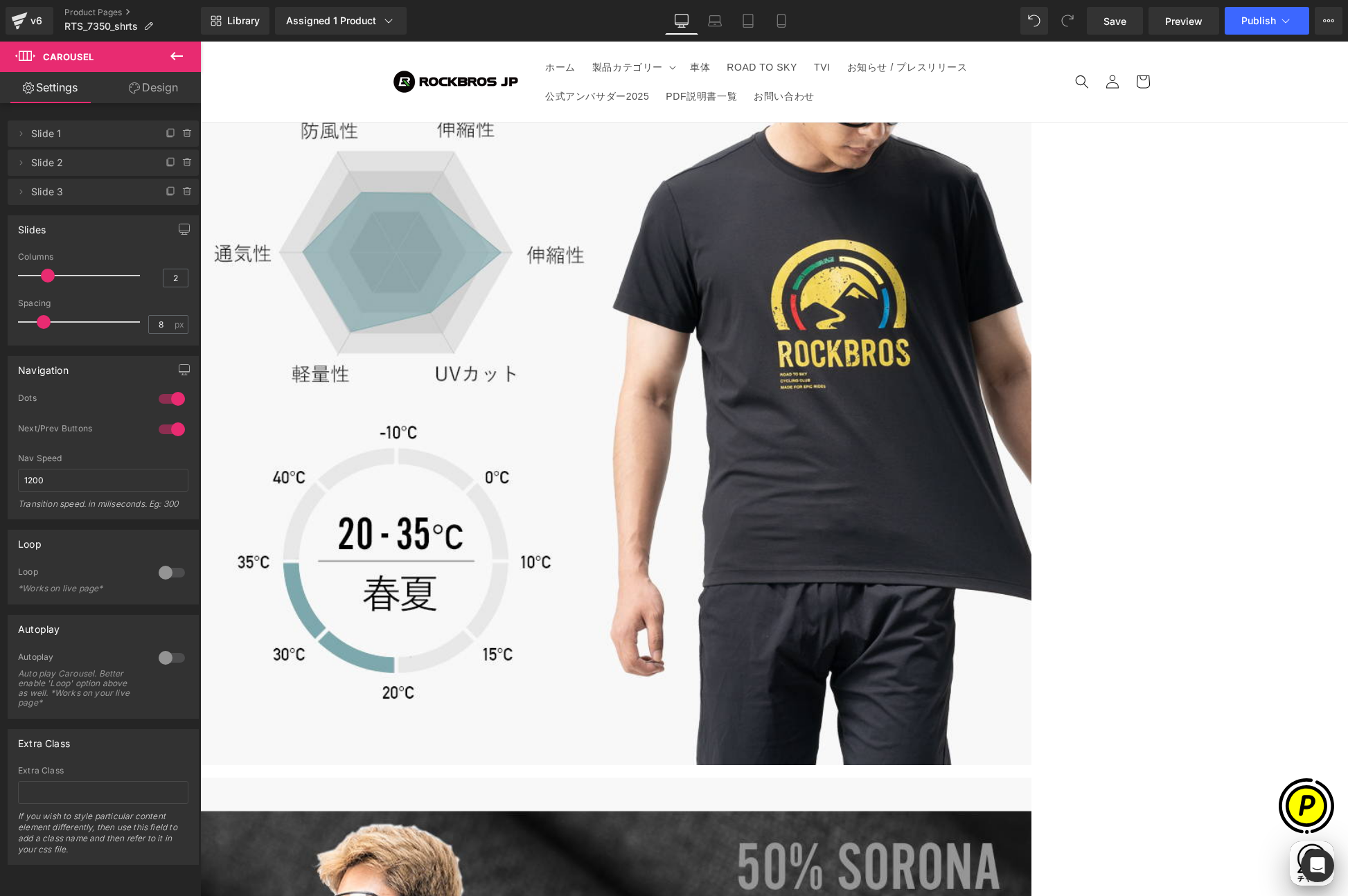
click at [159, 574] on div at bounding box center [172, 572] width 33 height 22
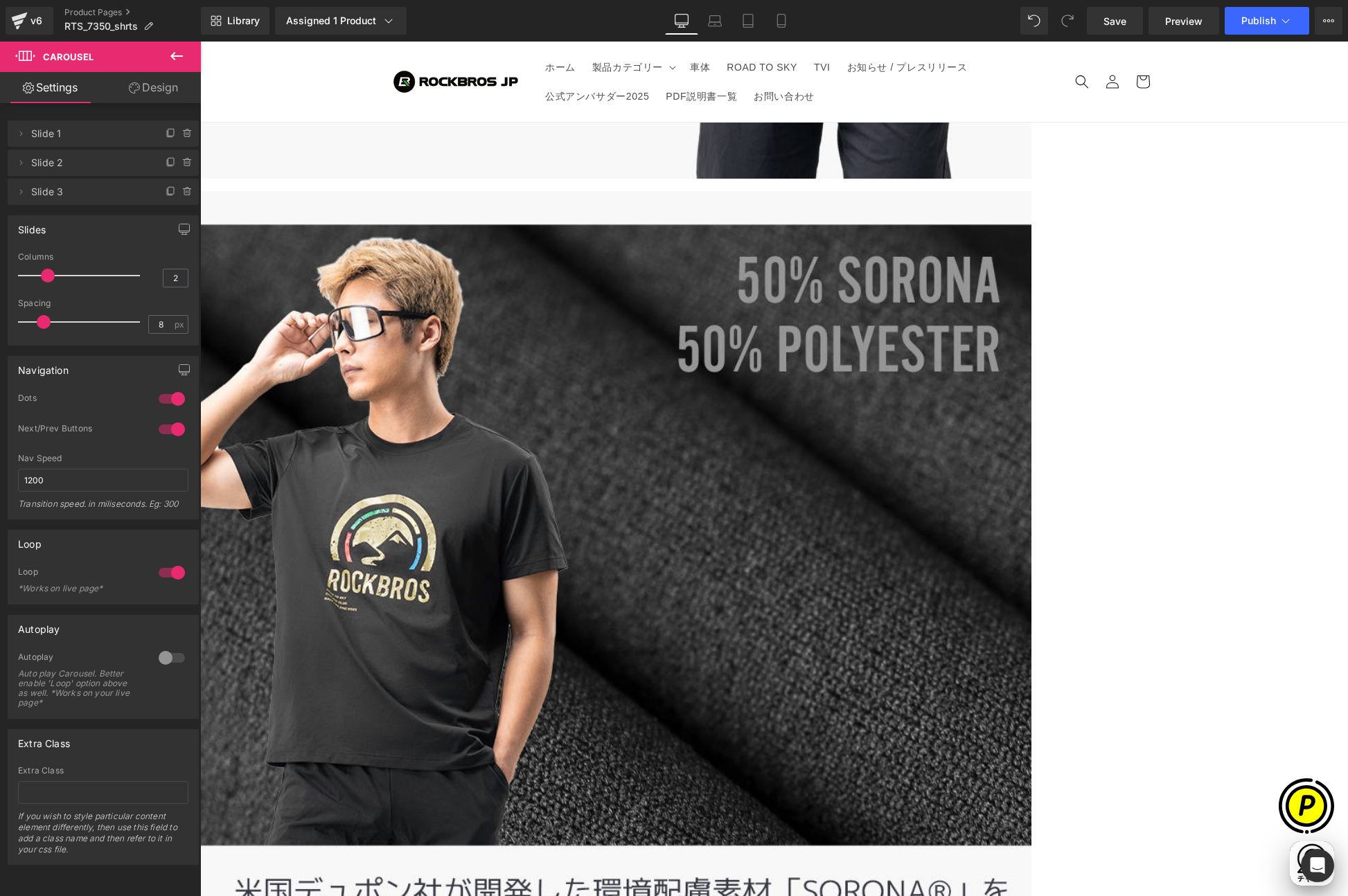
scroll to position [5066, 0]
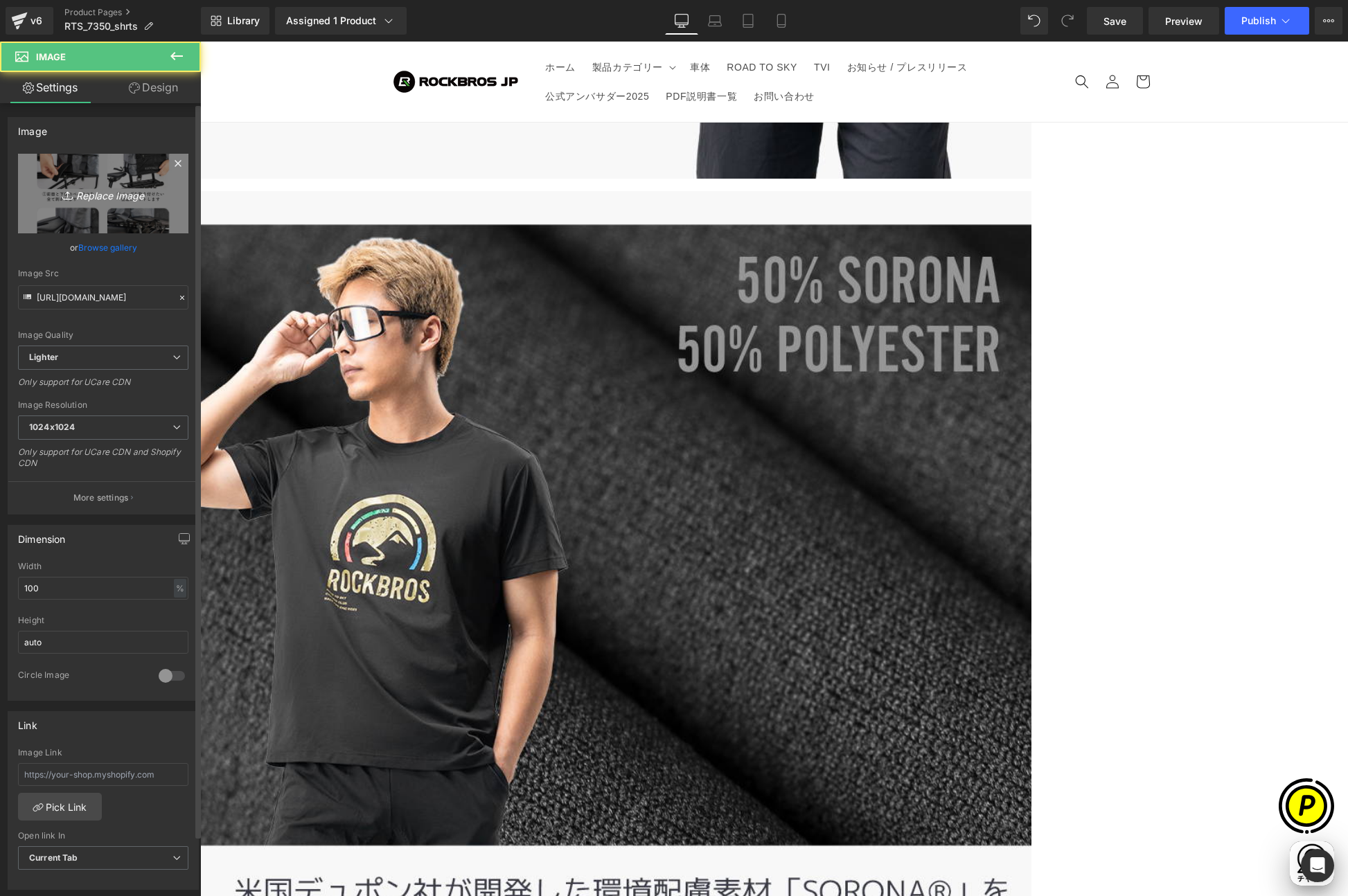
click at [140, 213] on link "Replace Image" at bounding box center [103, 193] width 171 height 79
type input "C:\fakepath\73500-12.jpg"
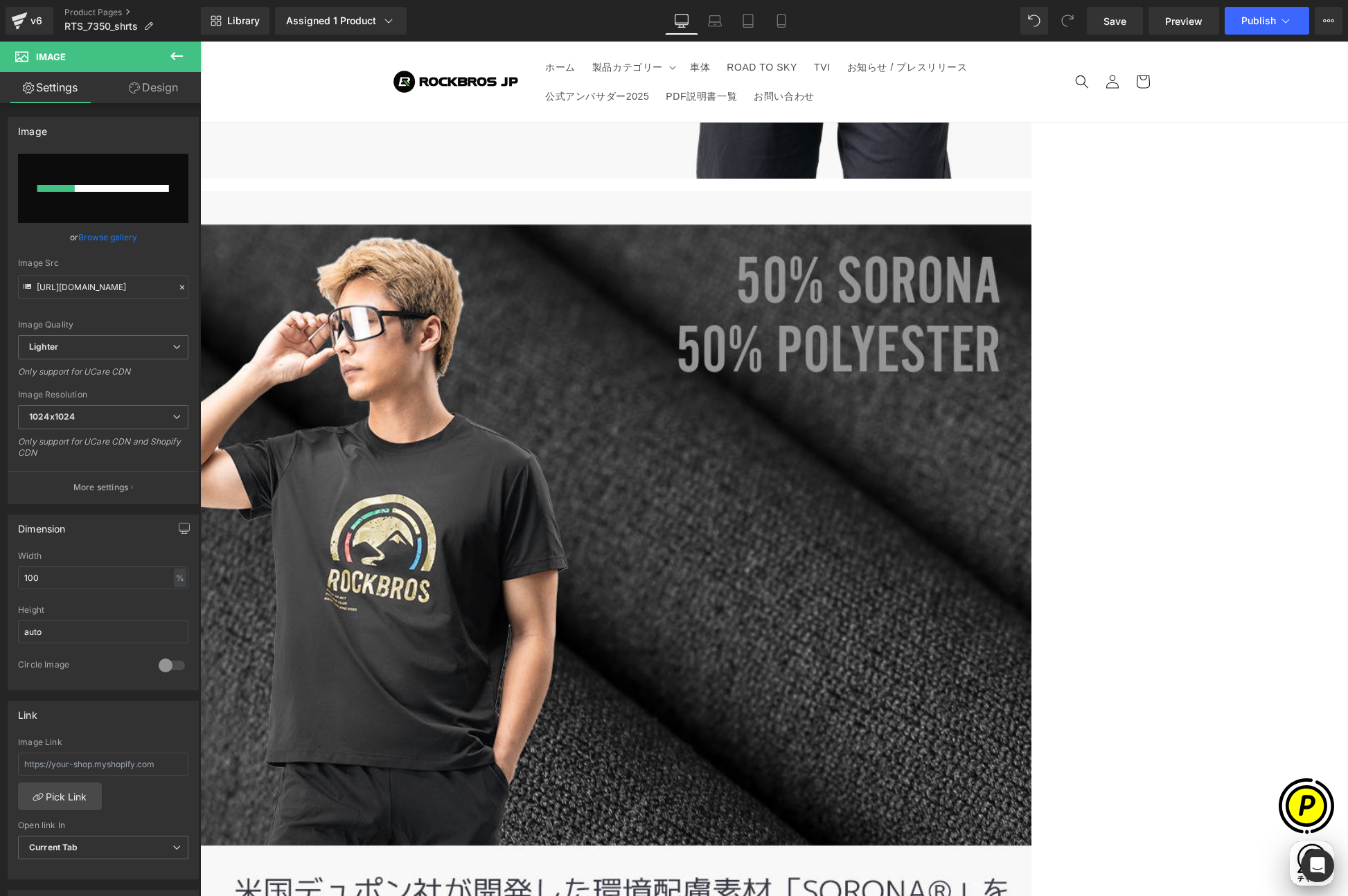
scroll to position [0, 0]
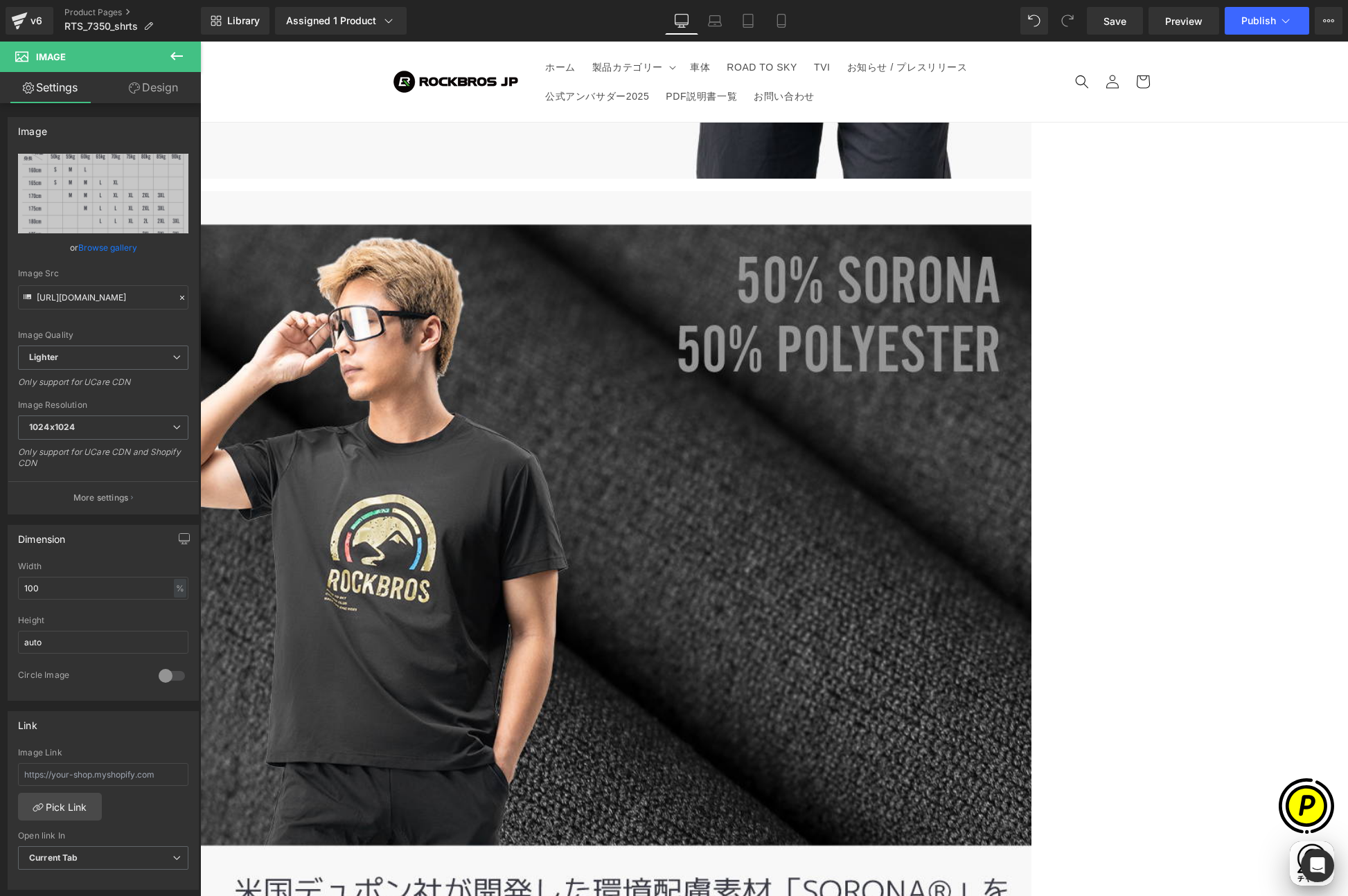
type input "[URL][DOMAIN_NAME]"
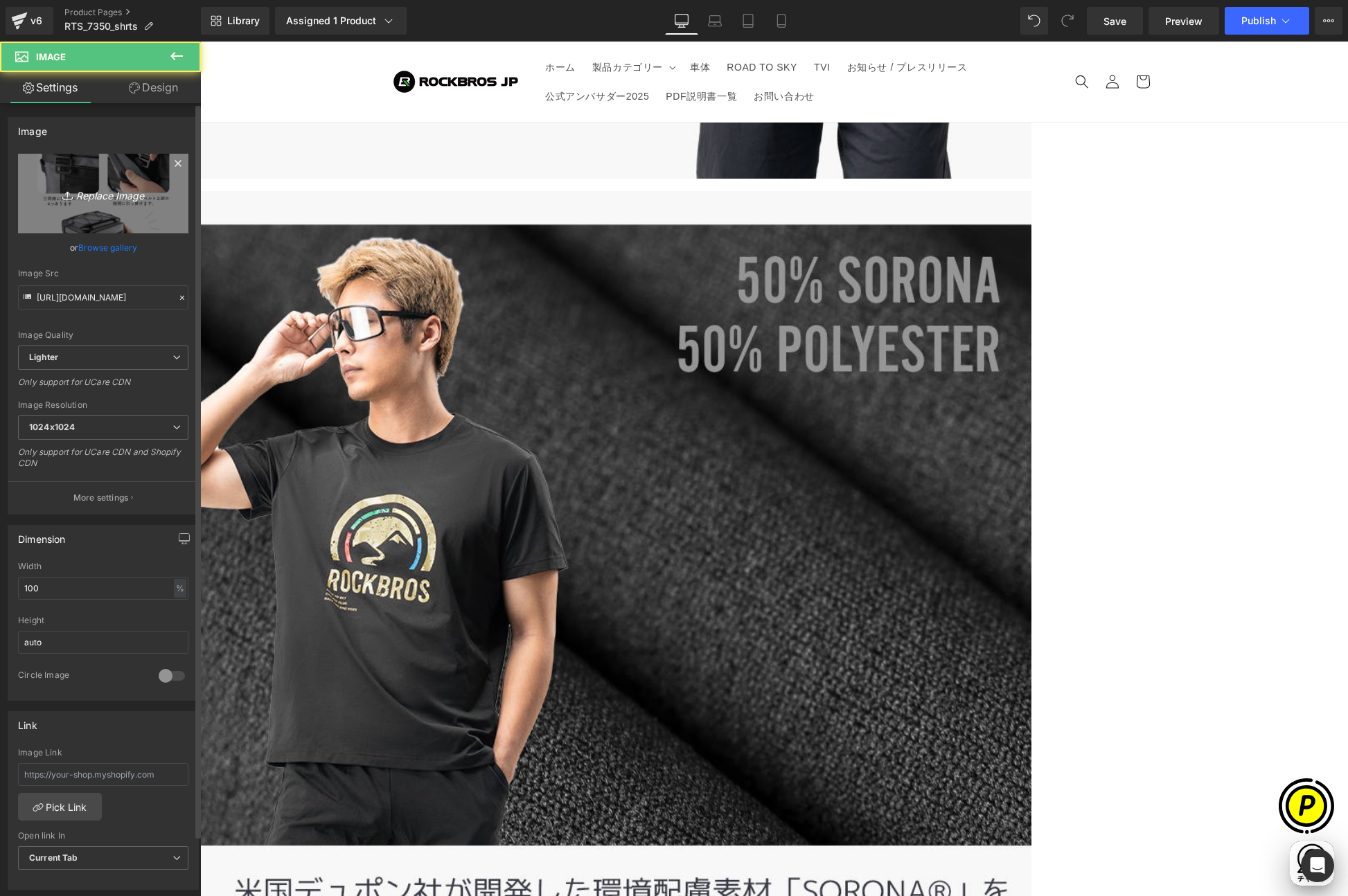
scroll to position [0, 270]
click at [114, 202] on icon "Replace Image" at bounding box center [103, 193] width 111 height 17
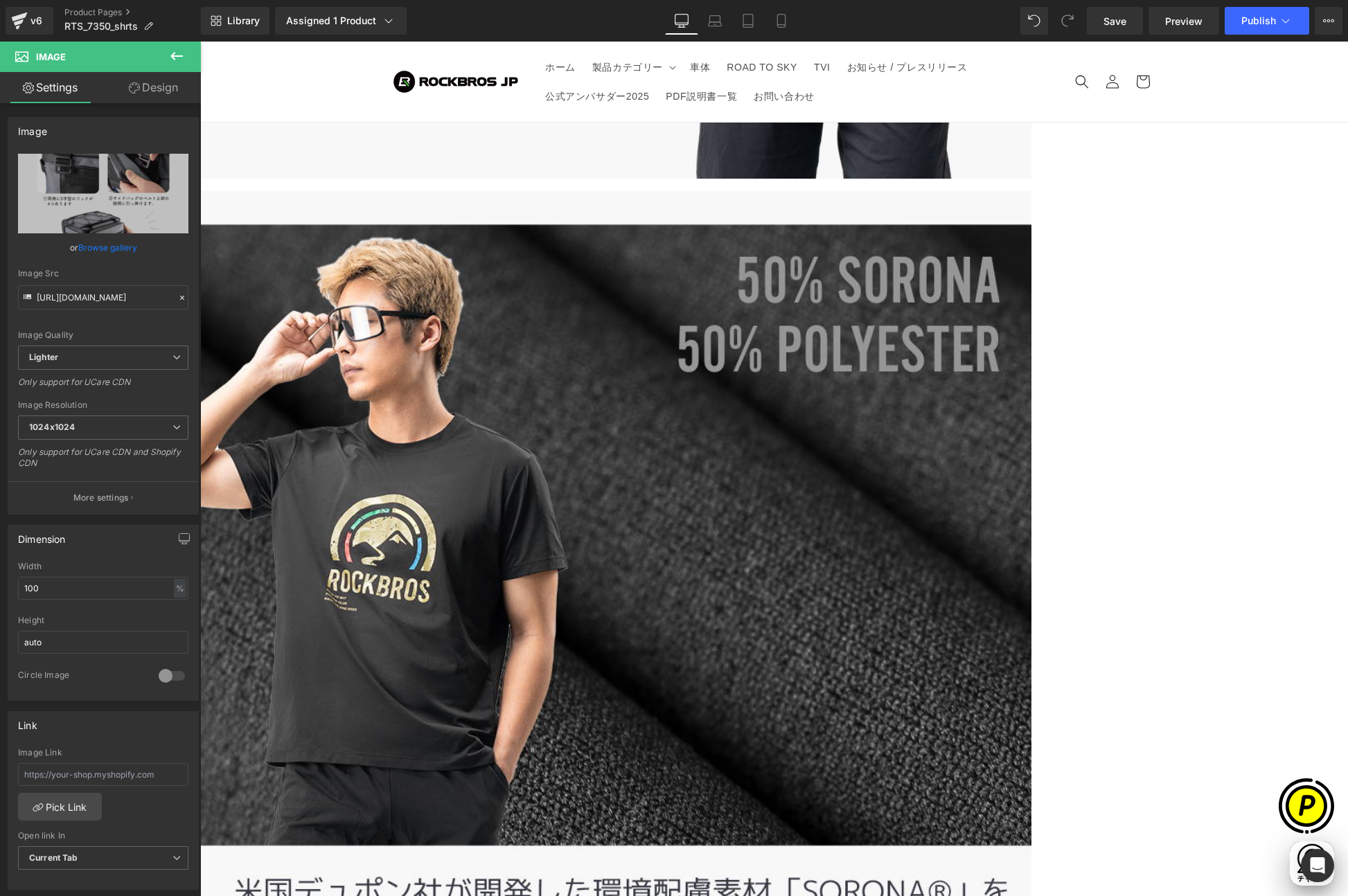
type input "C:\fakepath\73500-13.jpg"
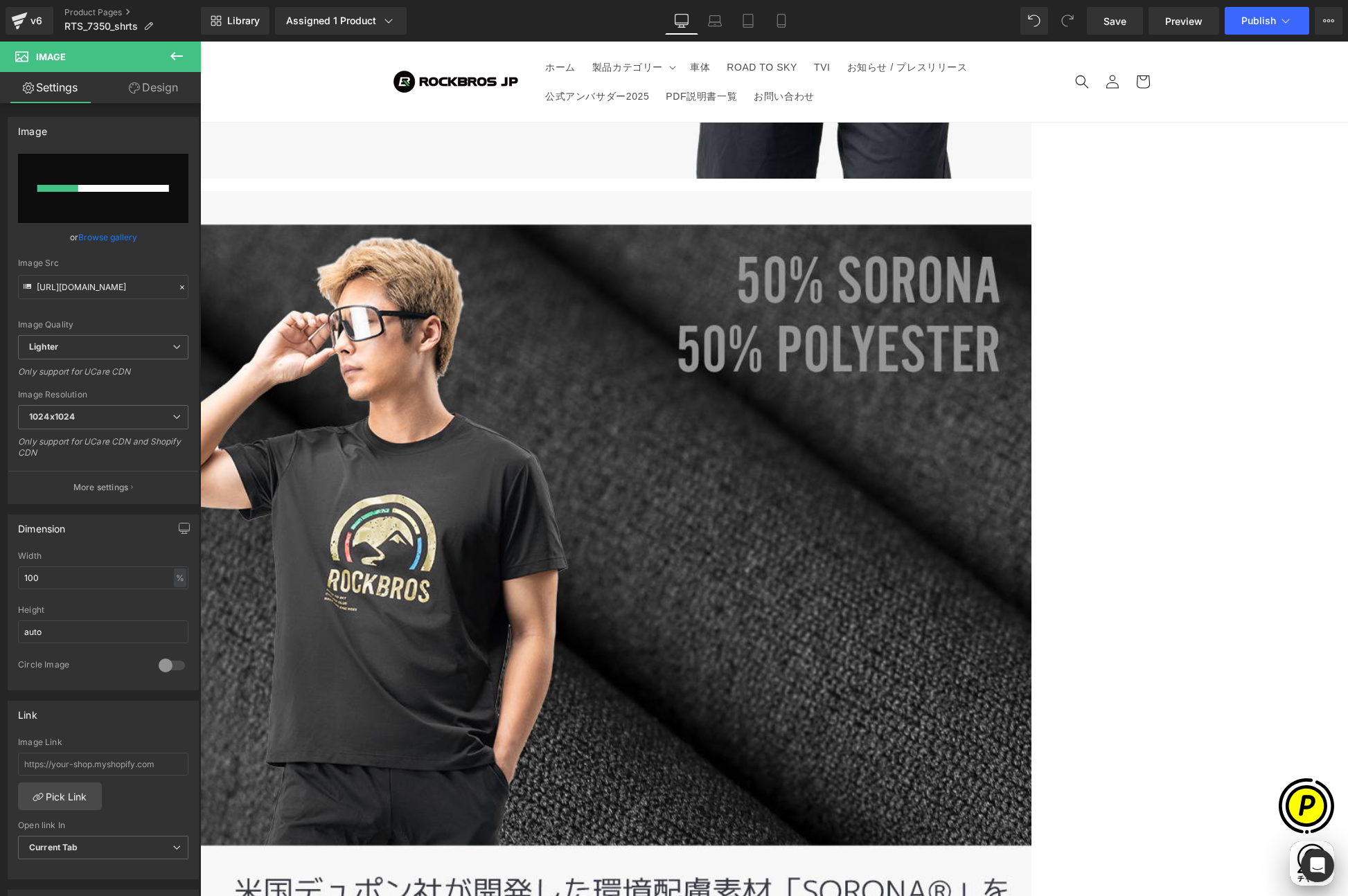
scroll to position [0, 540]
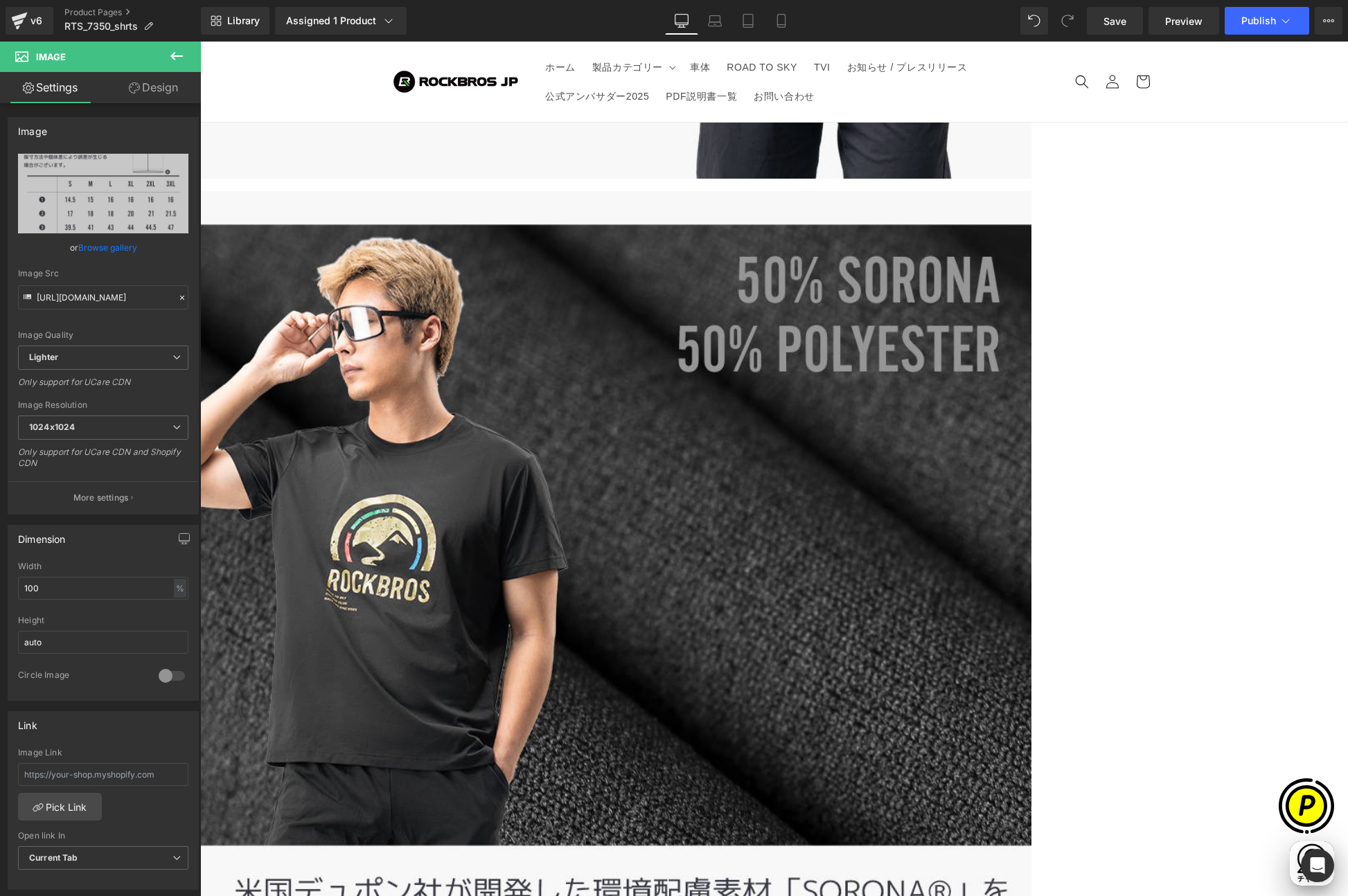
type input "[URL][DOMAIN_NAME]"
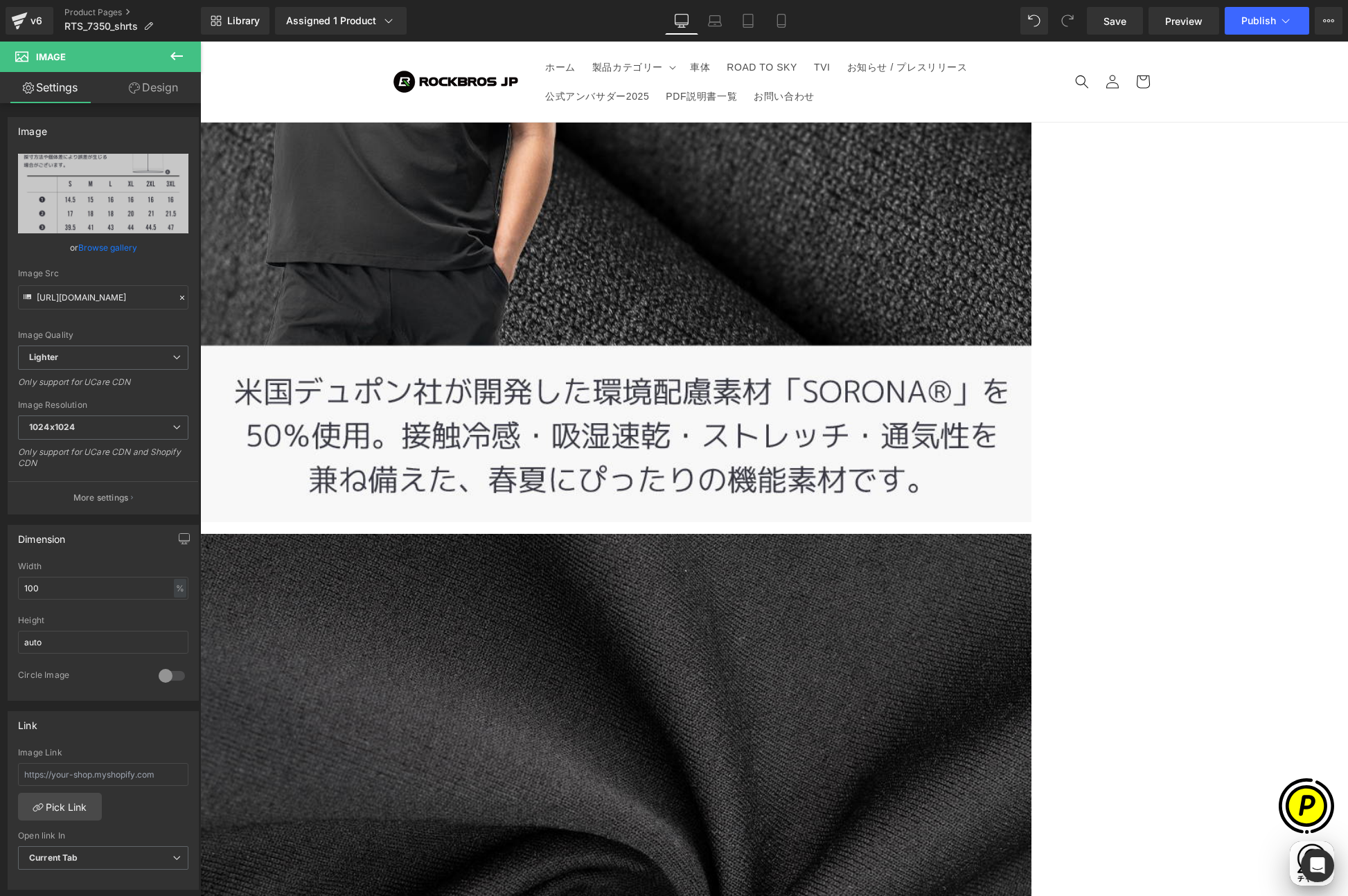
scroll to position [5566, 0]
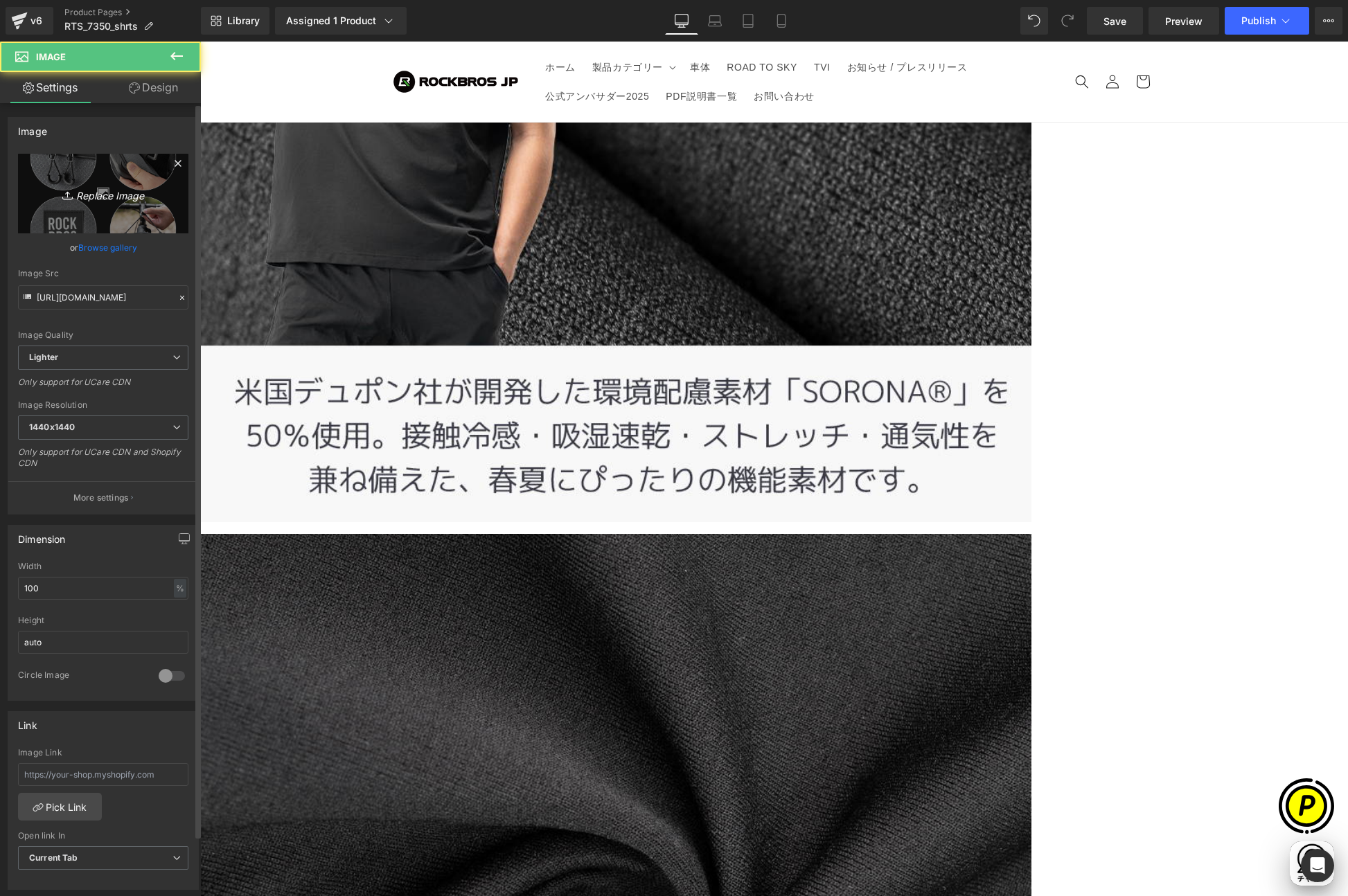
click at [90, 196] on icon "Replace Image" at bounding box center [103, 193] width 111 height 17
type input "C:\fakepath\RTS_7350-LP_07.jpg"
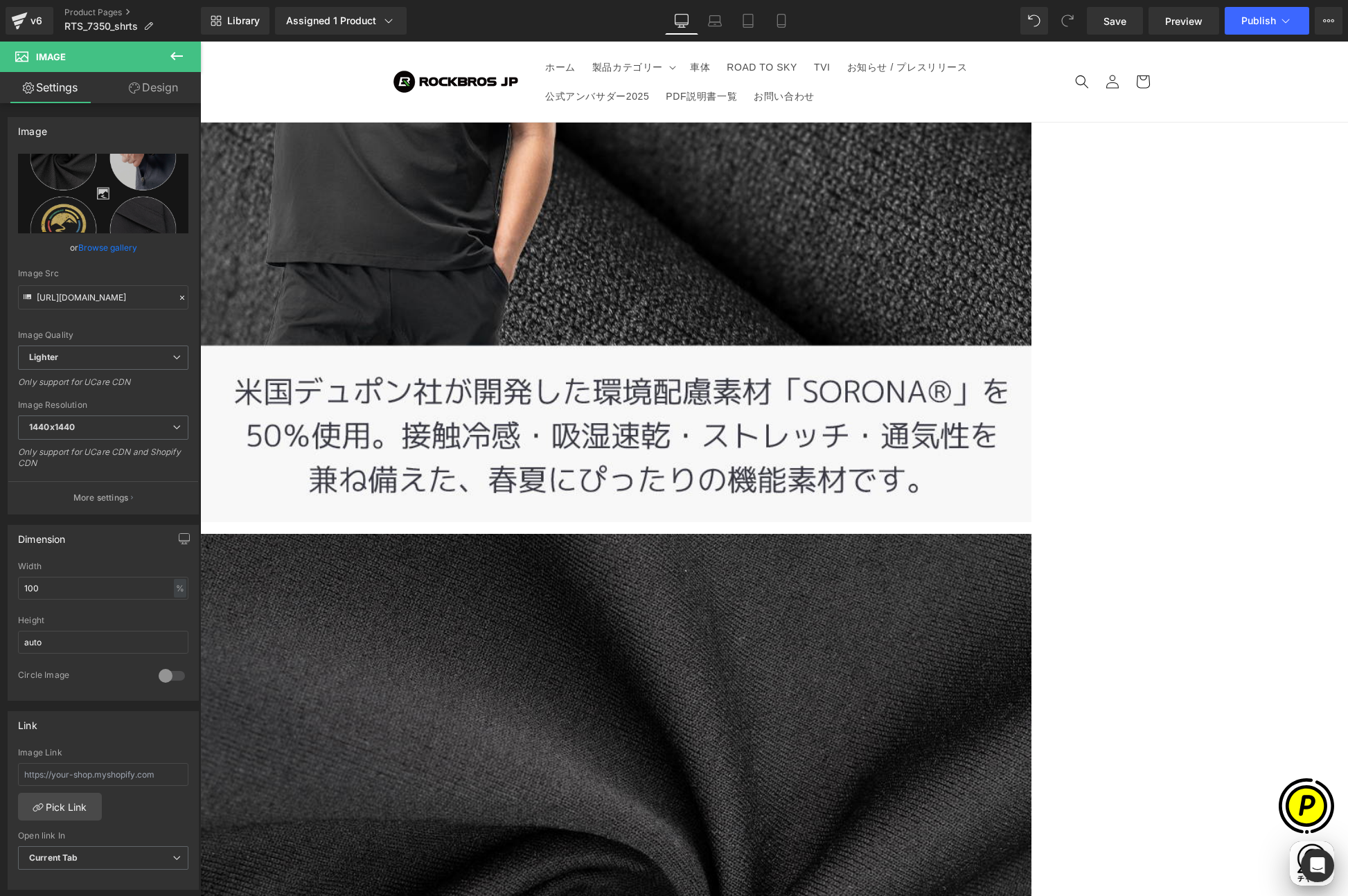
type input "[URL][DOMAIN_NAME]"
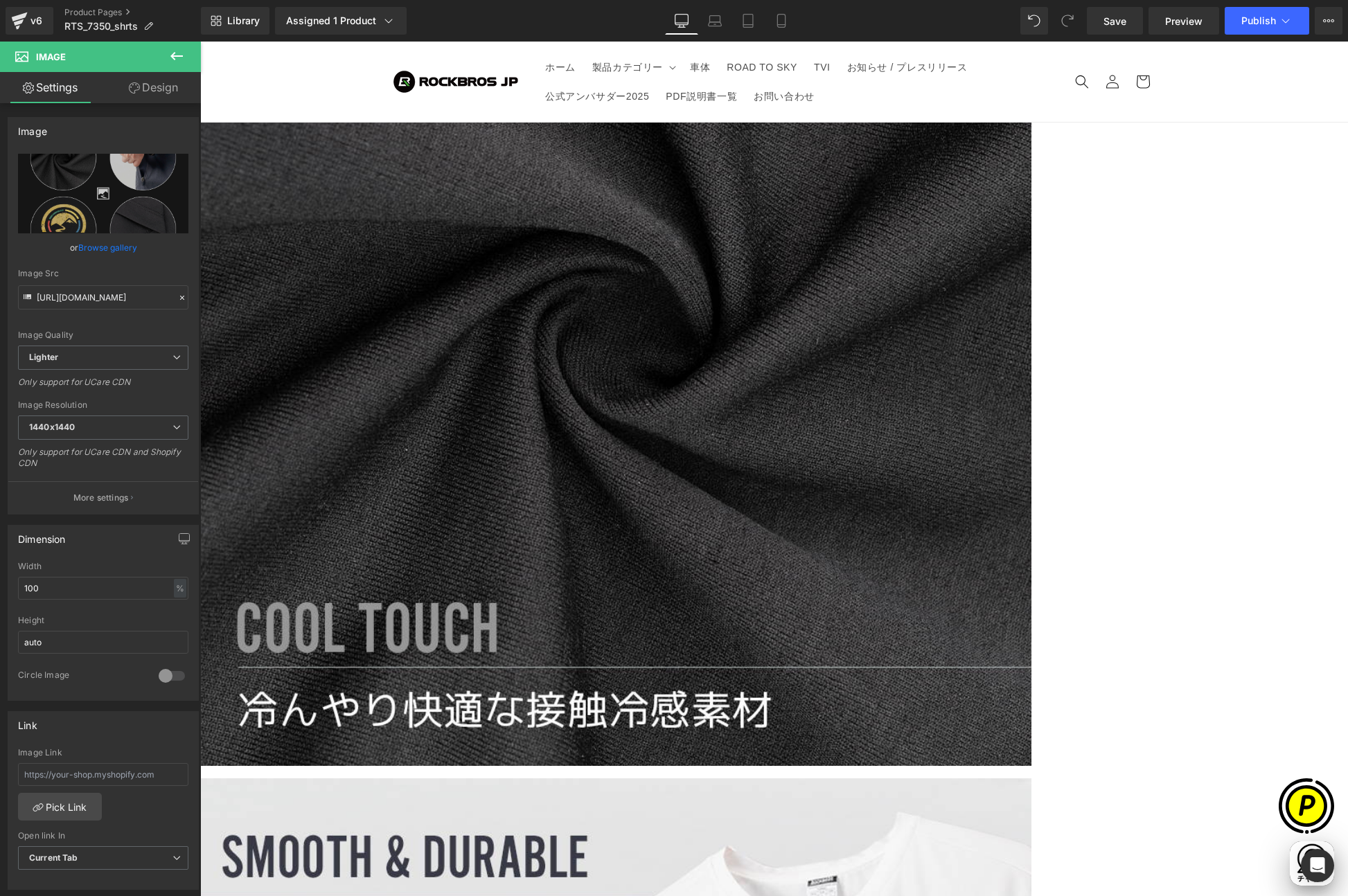
scroll to position [6214, 0]
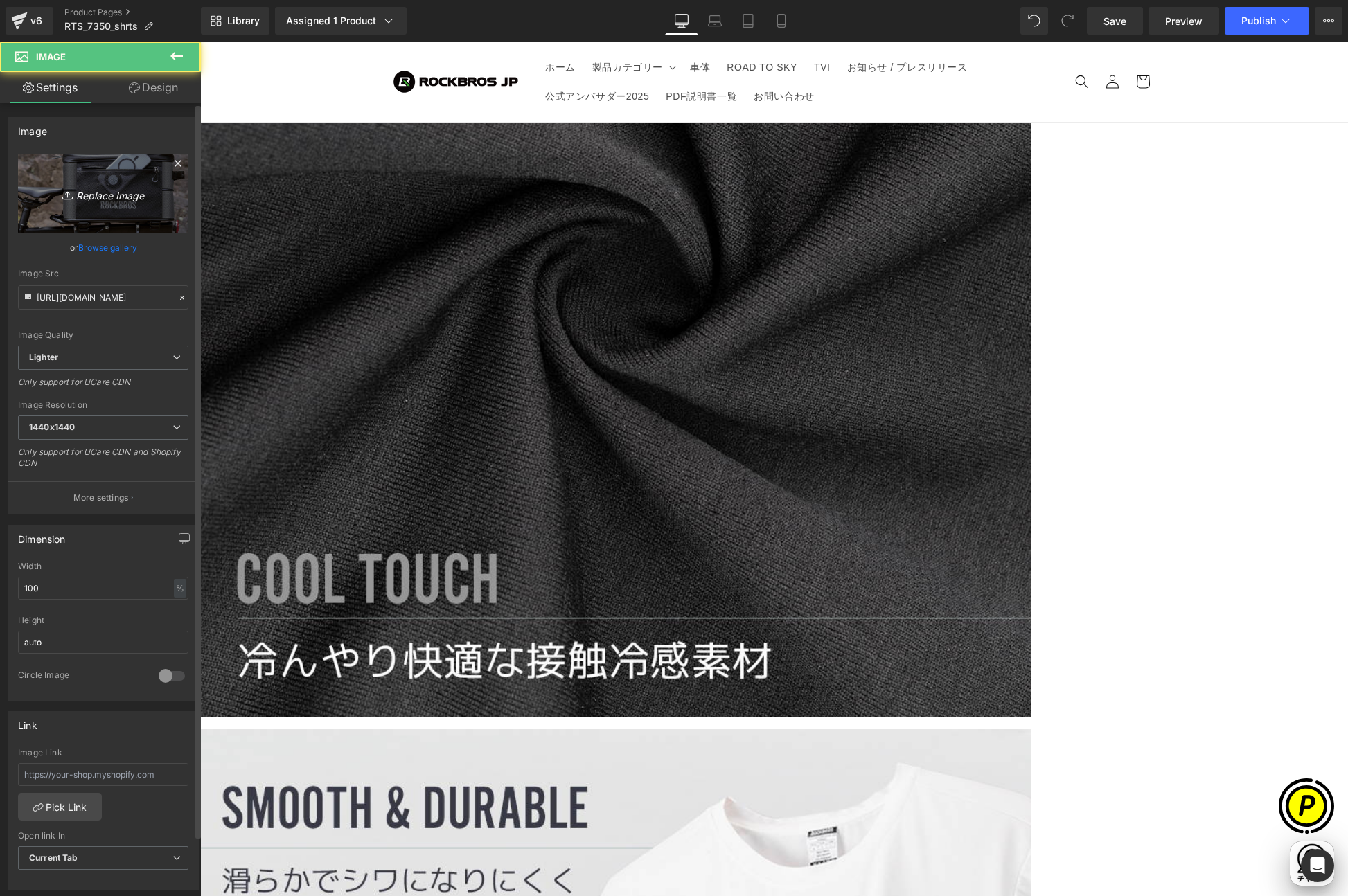
click at [107, 203] on link "Replace Image" at bounding box center [103, 193] width 171 height 79
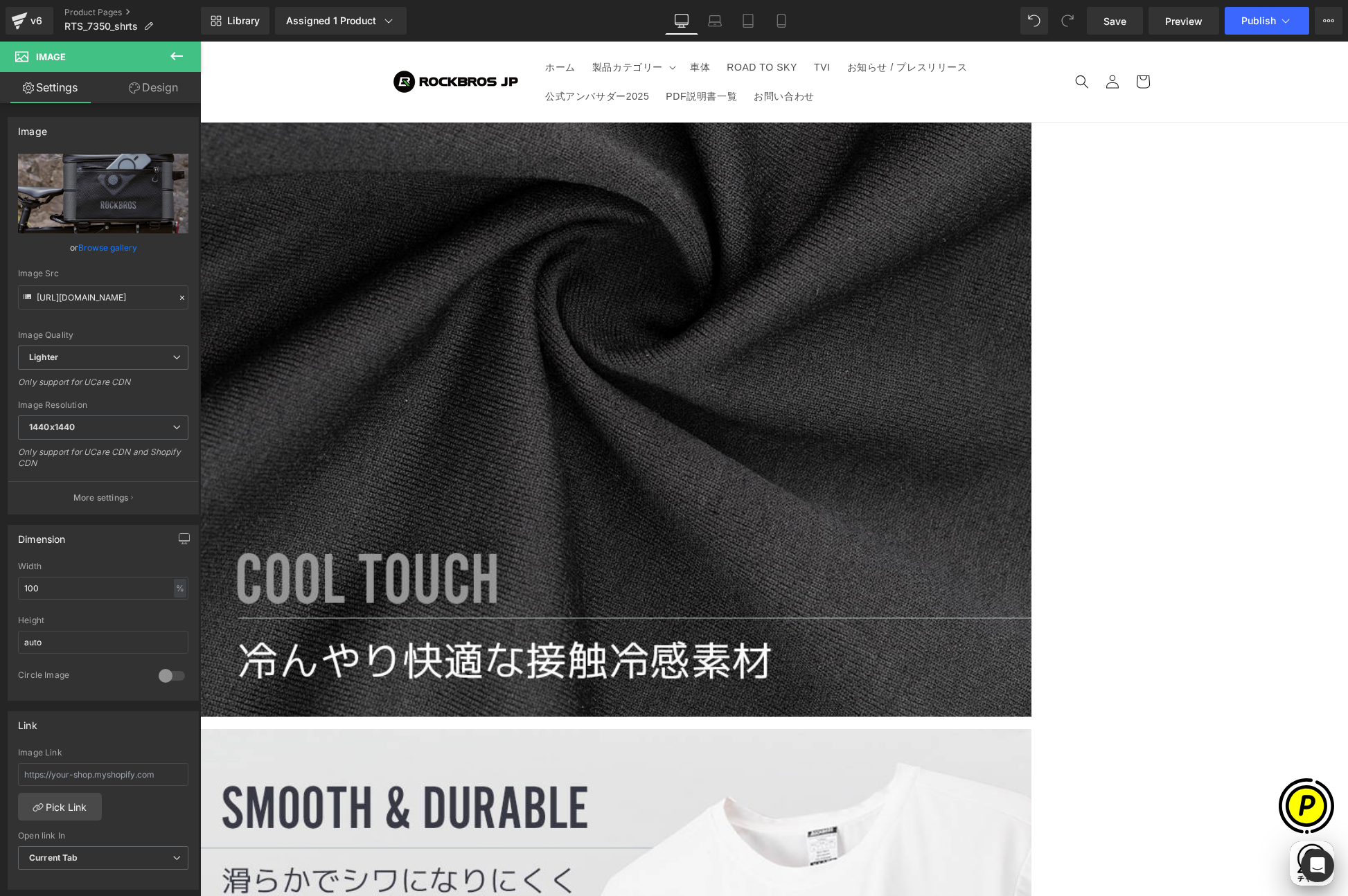
type input "C:\fakepath\RTS_7350-LP_09.jpg"
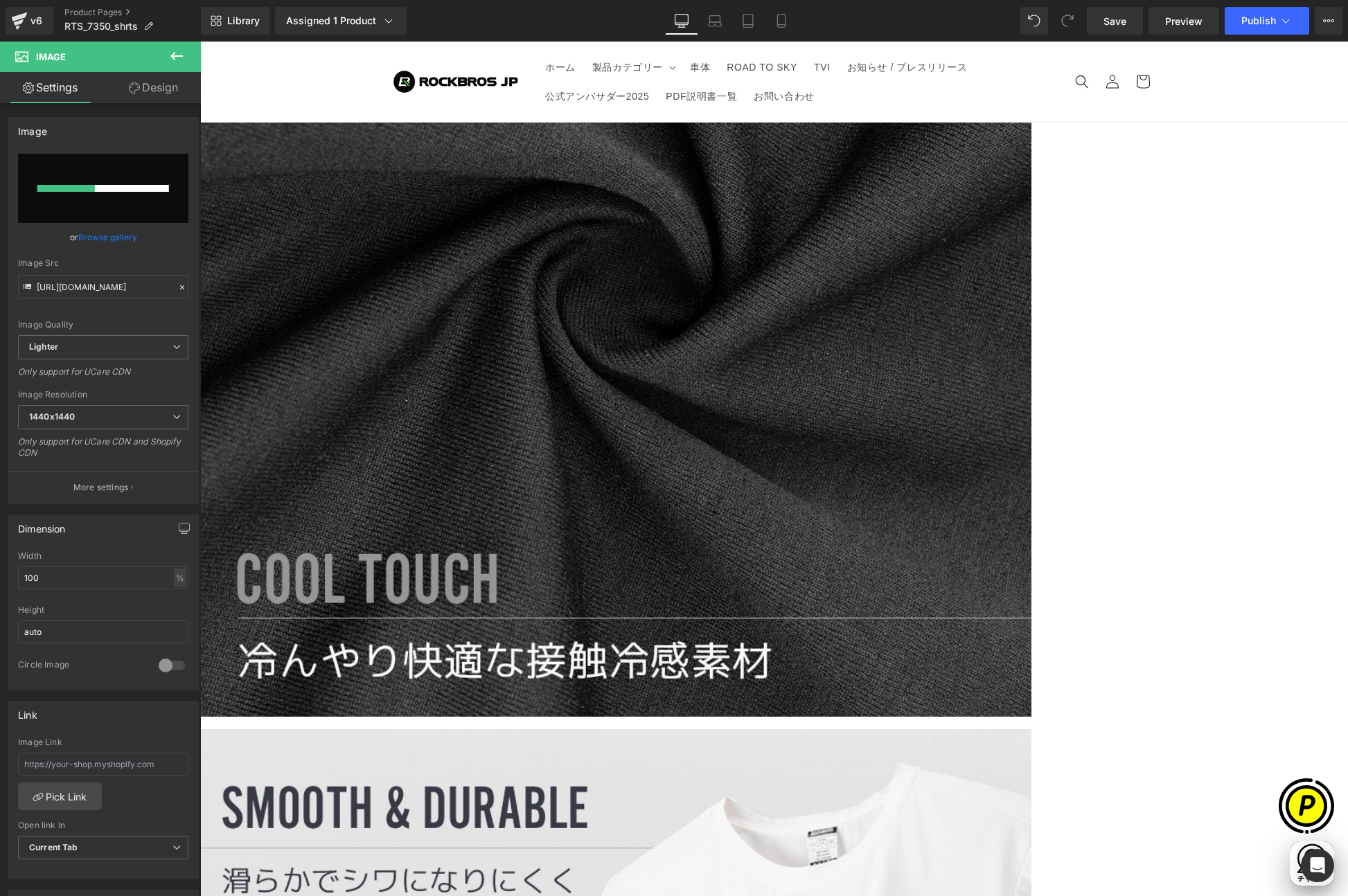
scroll to position [0, 270]
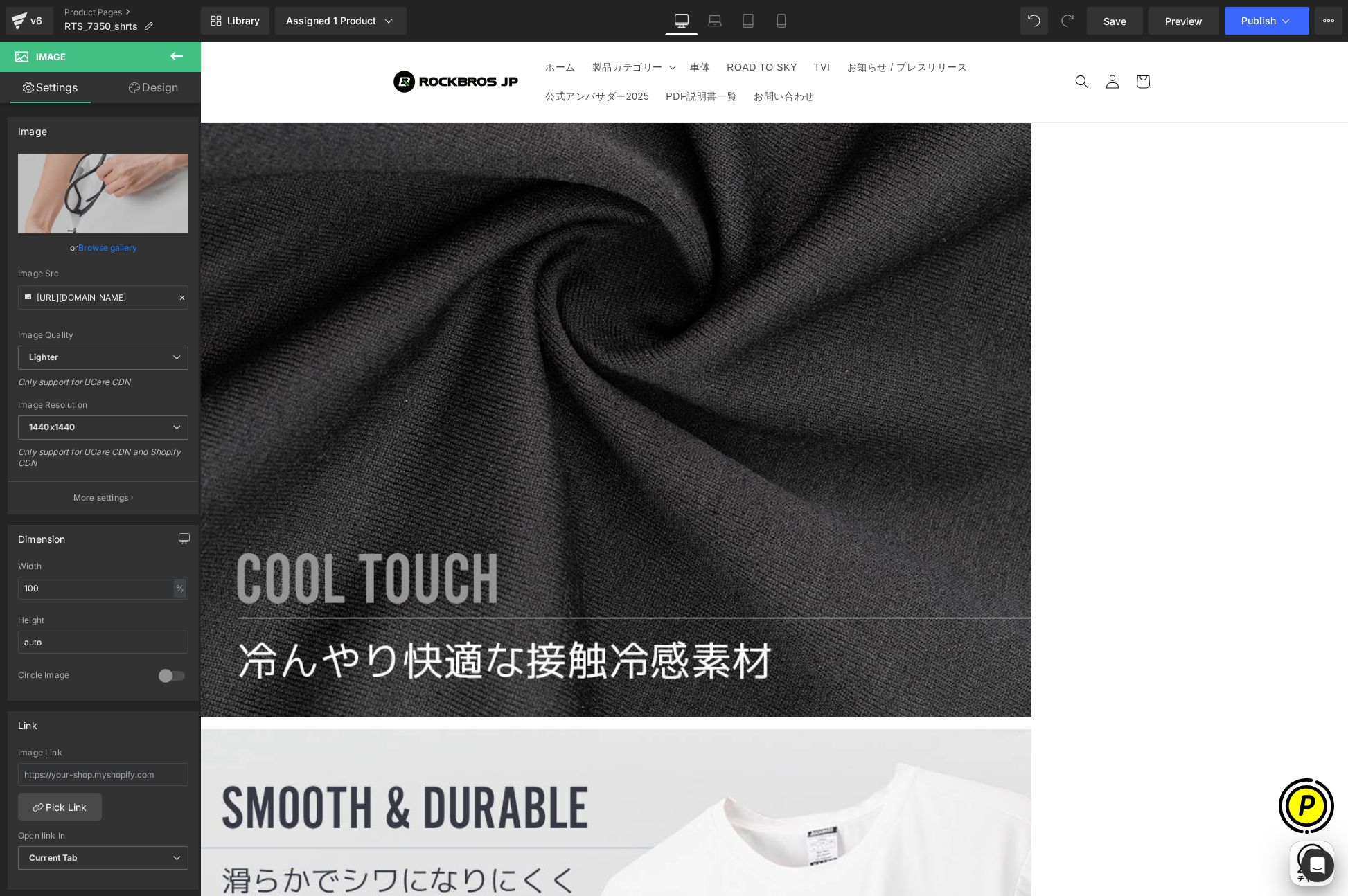
type input "[URL][DOMAIN_NAME]"
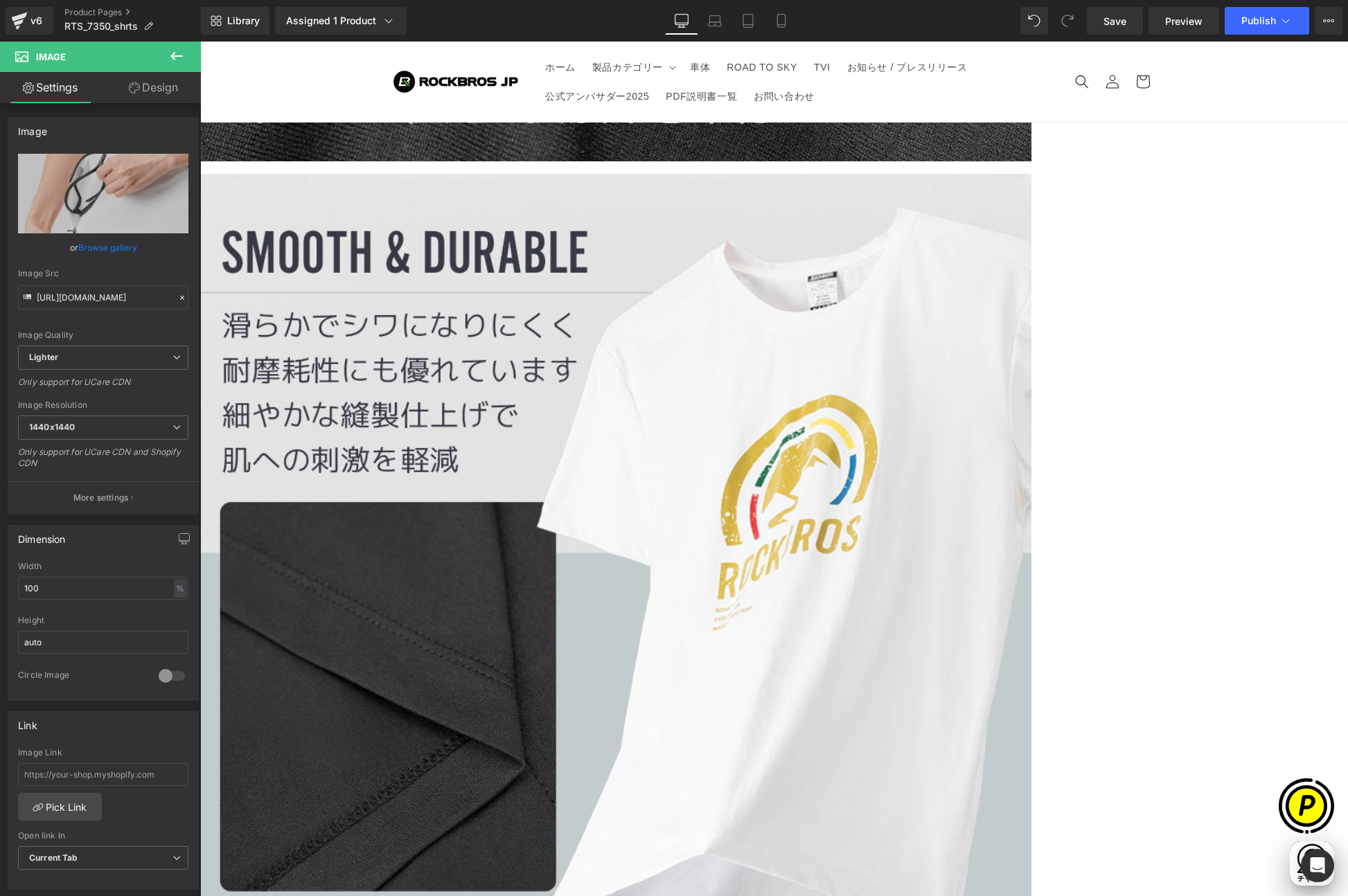
scroll to position [6795, 0]
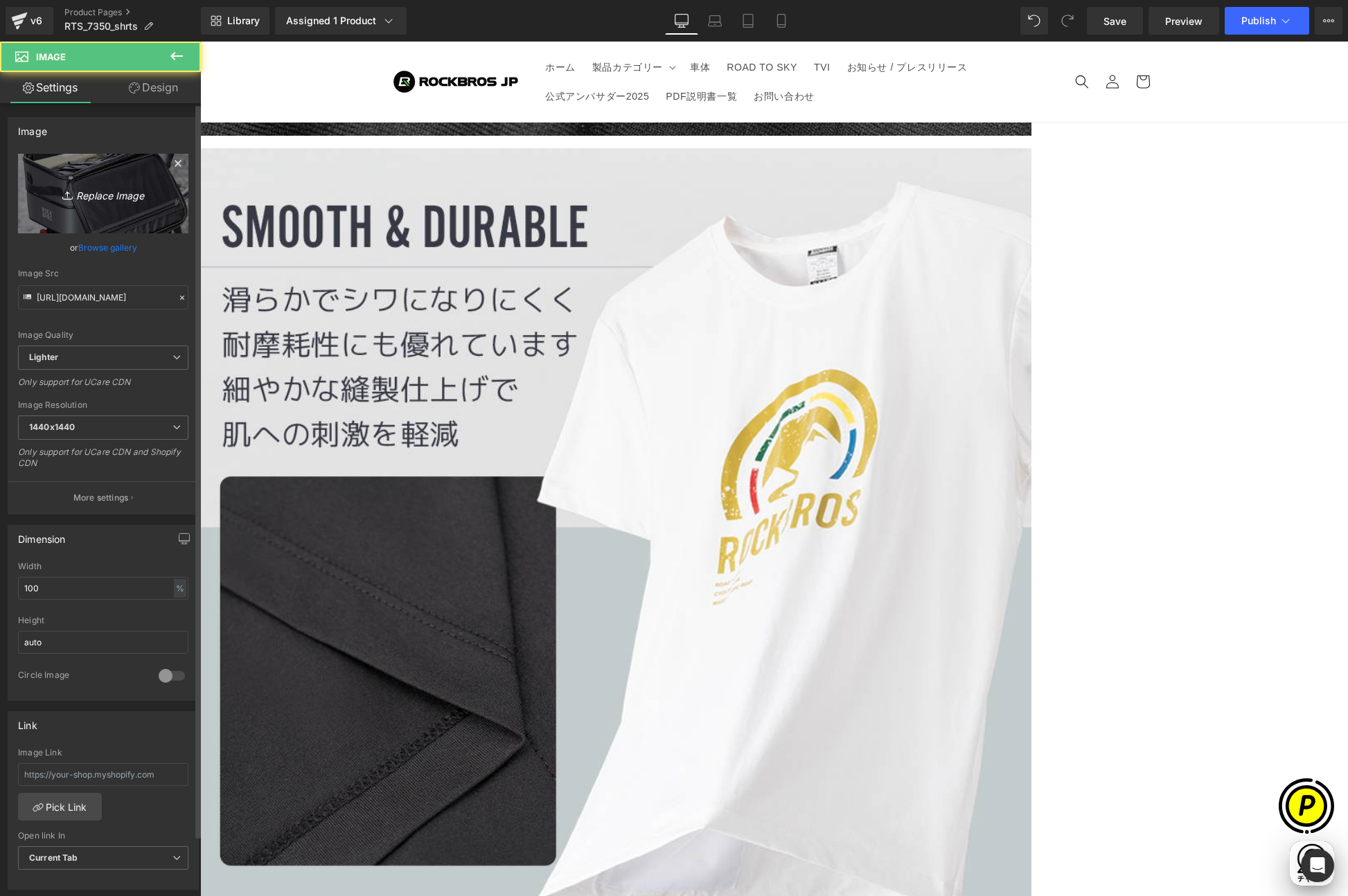
click at [102, 201] on icon "Replace Image" at bounding box center [103, 193] width 111 height 17
type input "C:\fakepath\RTS_7350-LP_10.jpg"
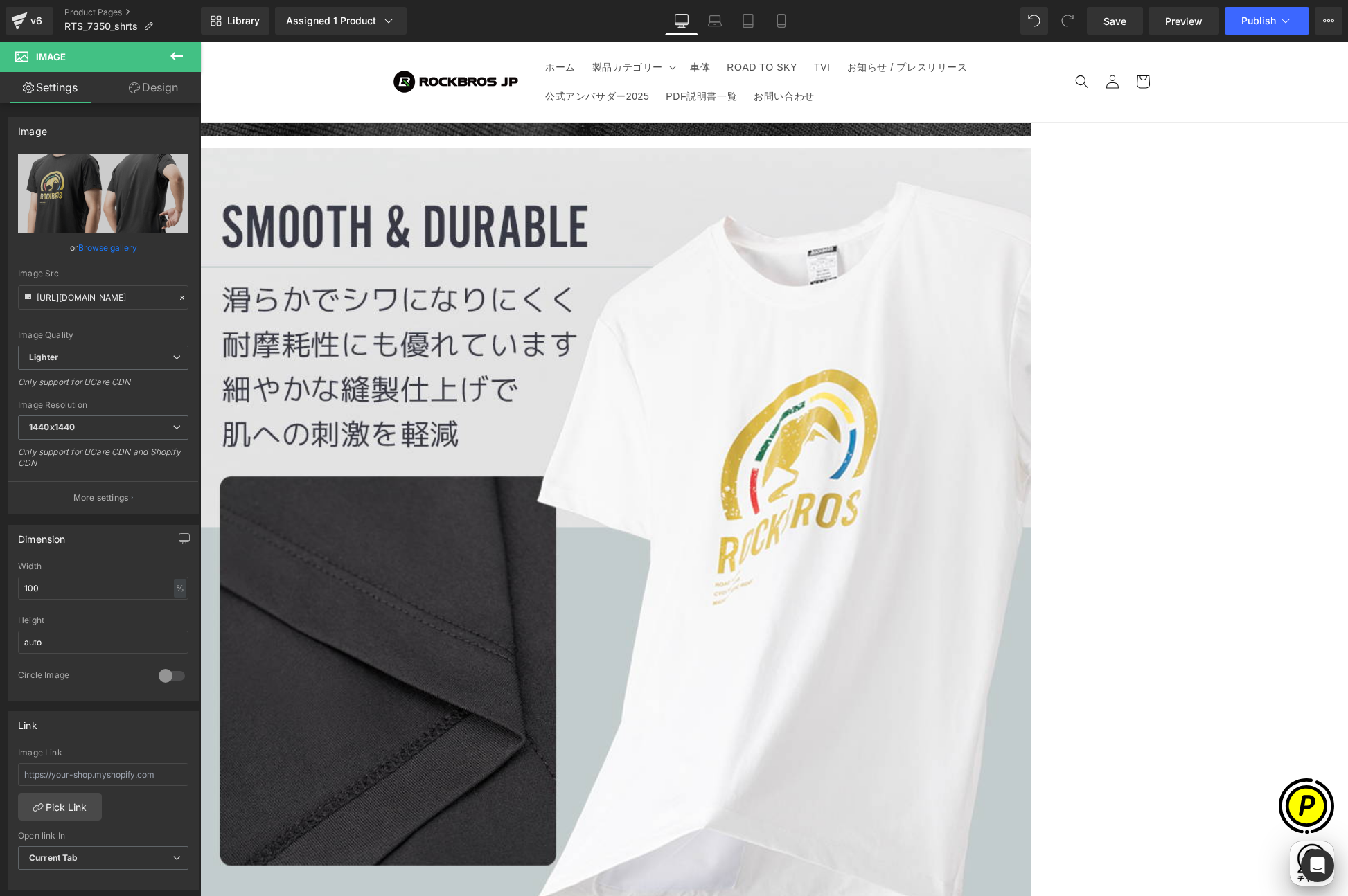
type input "[URL][DOMAIN_NAME]"
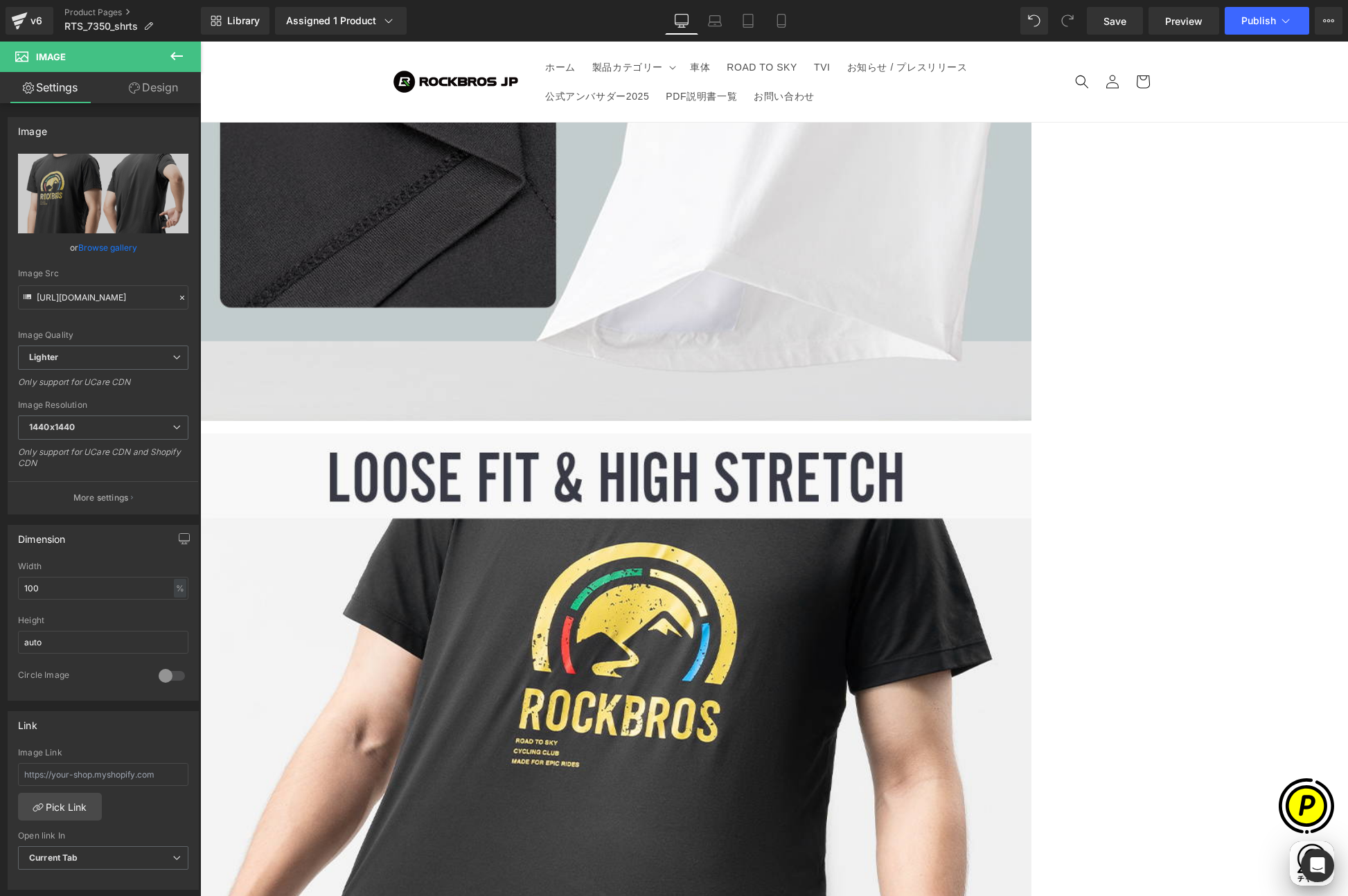
scroll to position [7544, 0]
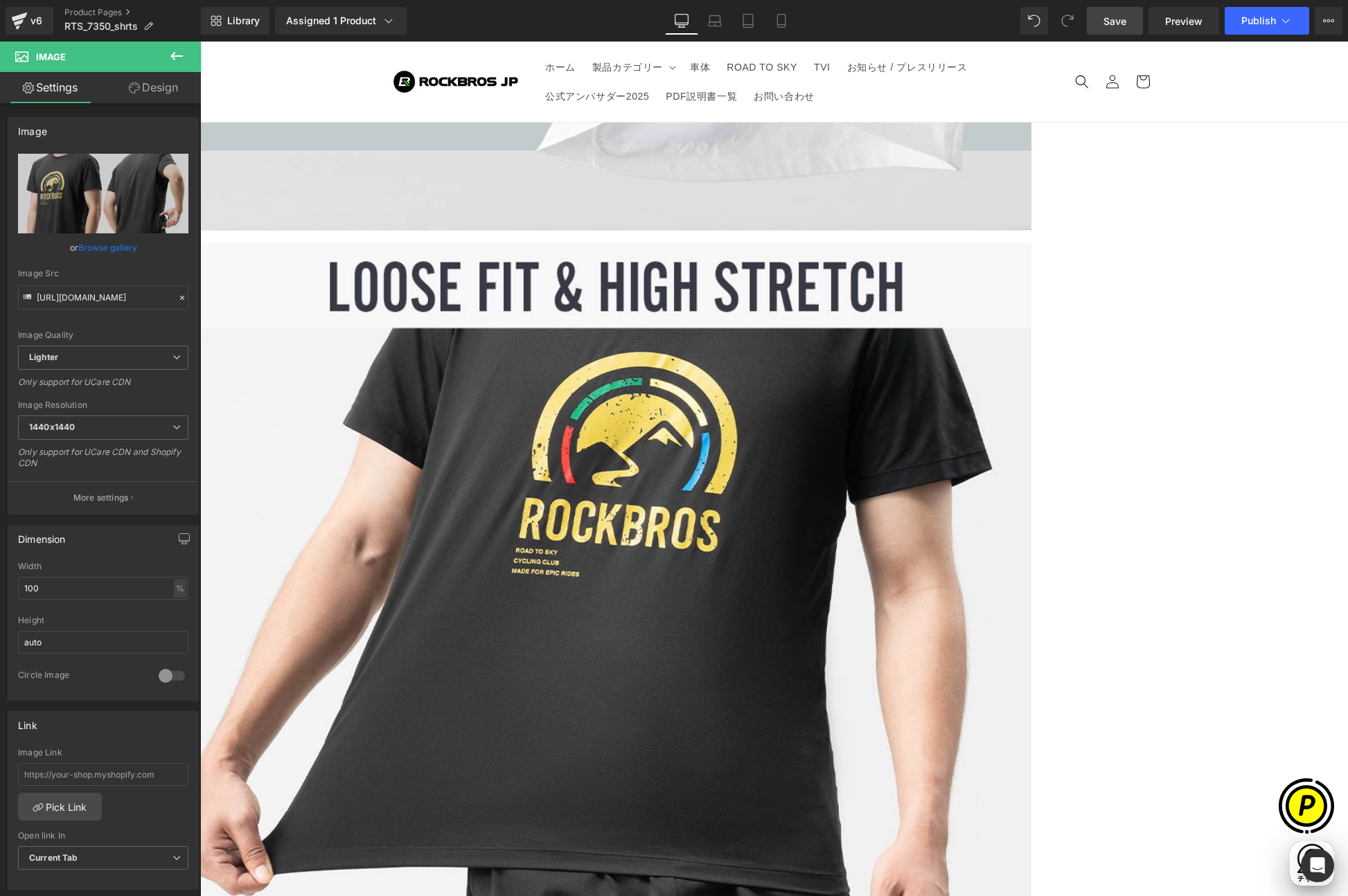
click at [1117, 20] on span "Save" at bounding box center [1114, 21] width 23 height 15
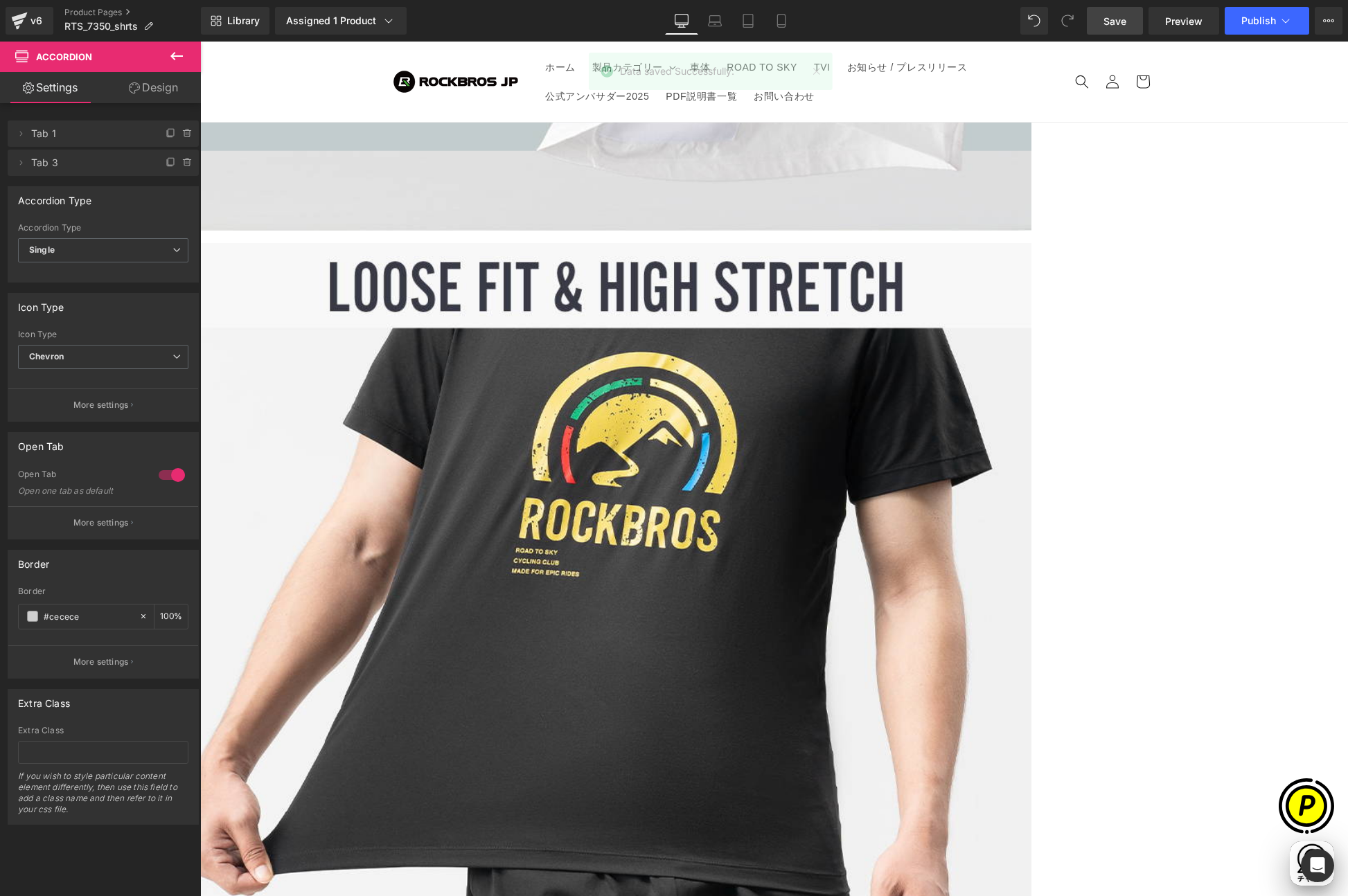
scroll to position [0, 540]
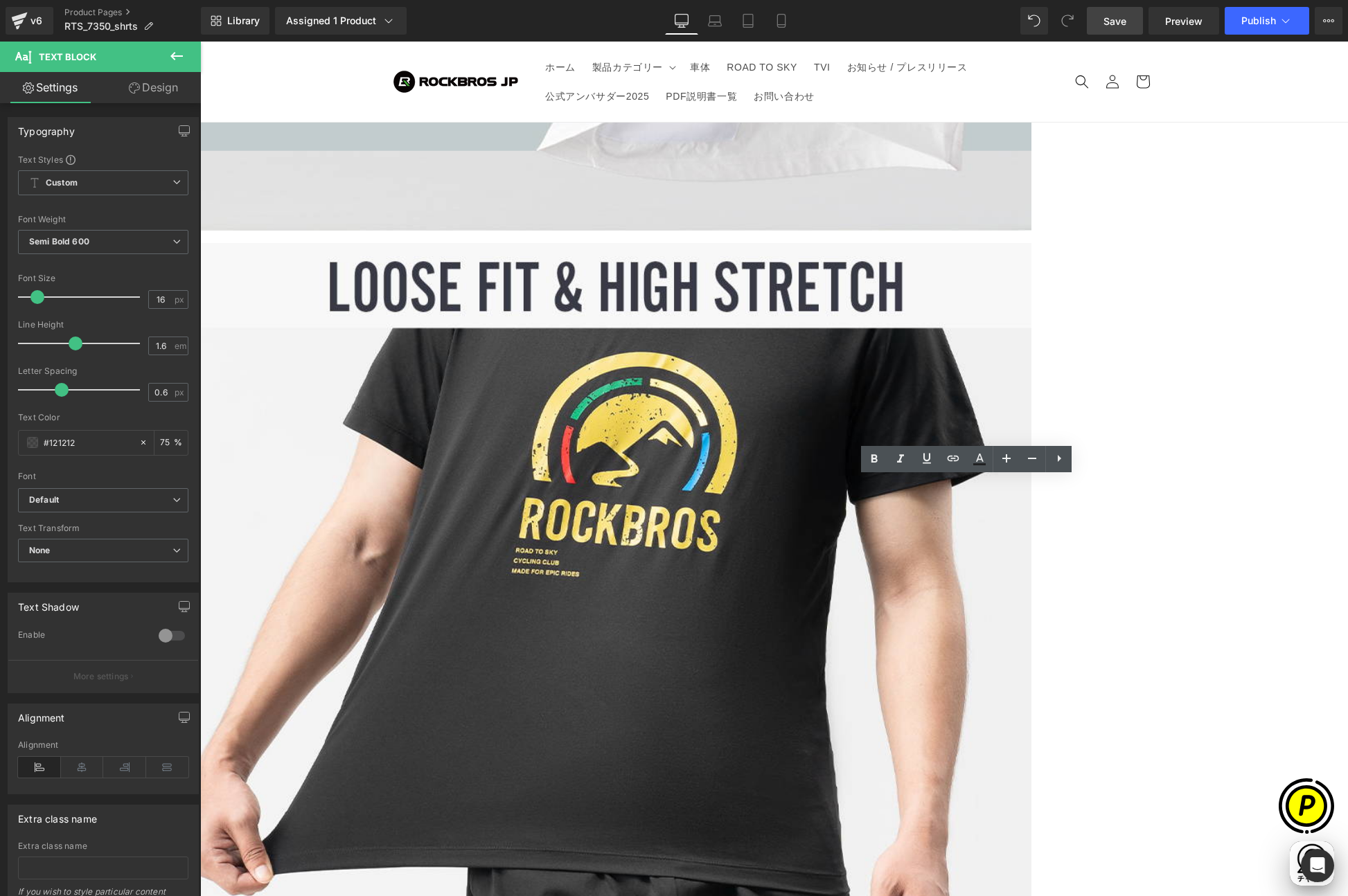
drag, startPoint x: 807, startPoint y: 492, endPoint x: 880, endPoint y: 501, distance: 73.6
paste div
click at [200, 42] on span "Text Block" at bounding box center [200, 42] width 0 height 0
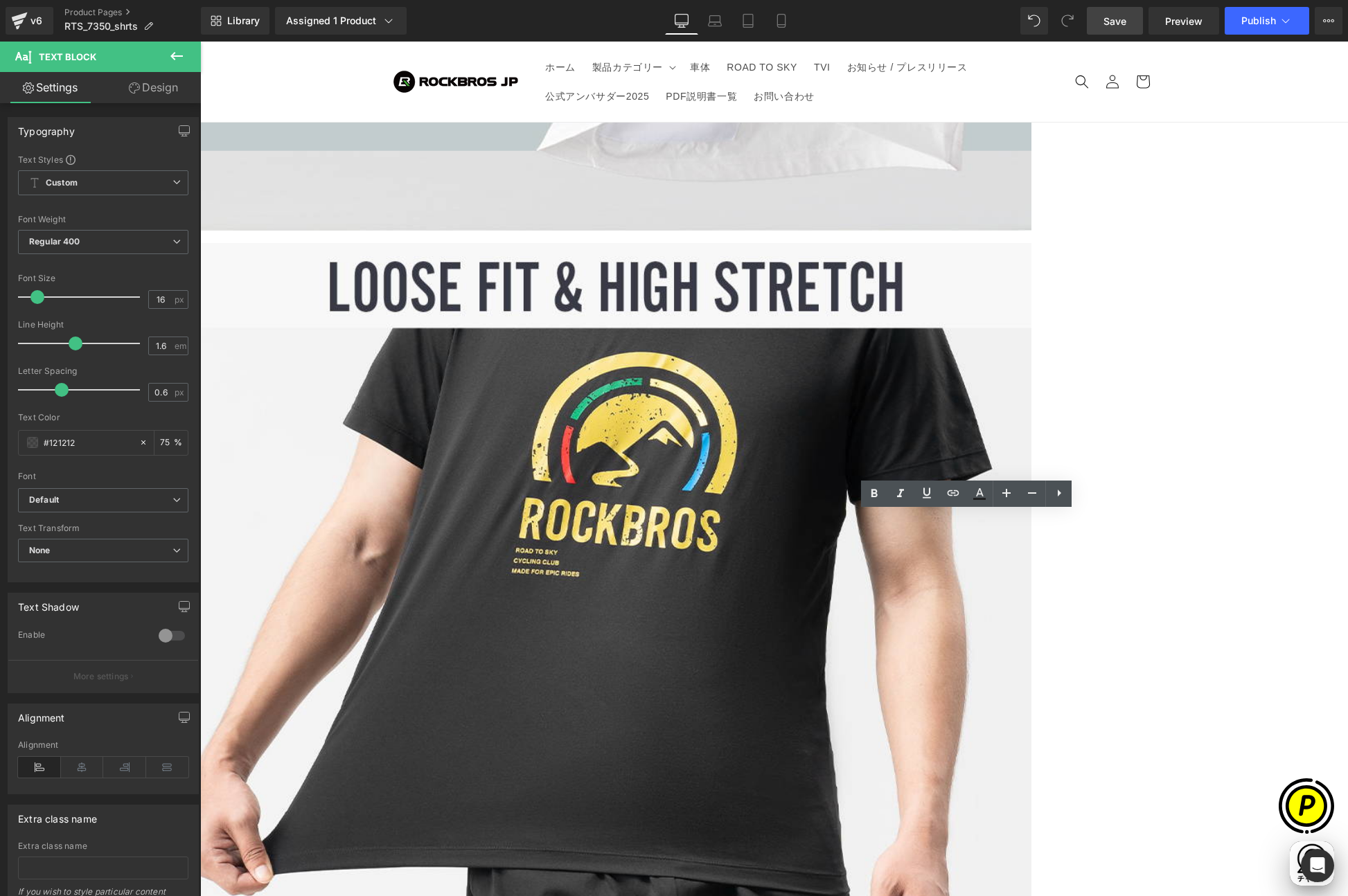
drag, startPoint x: 784, startPoint y: 525, endPoint x: 886, endPoint y: 525, distance: 102.0
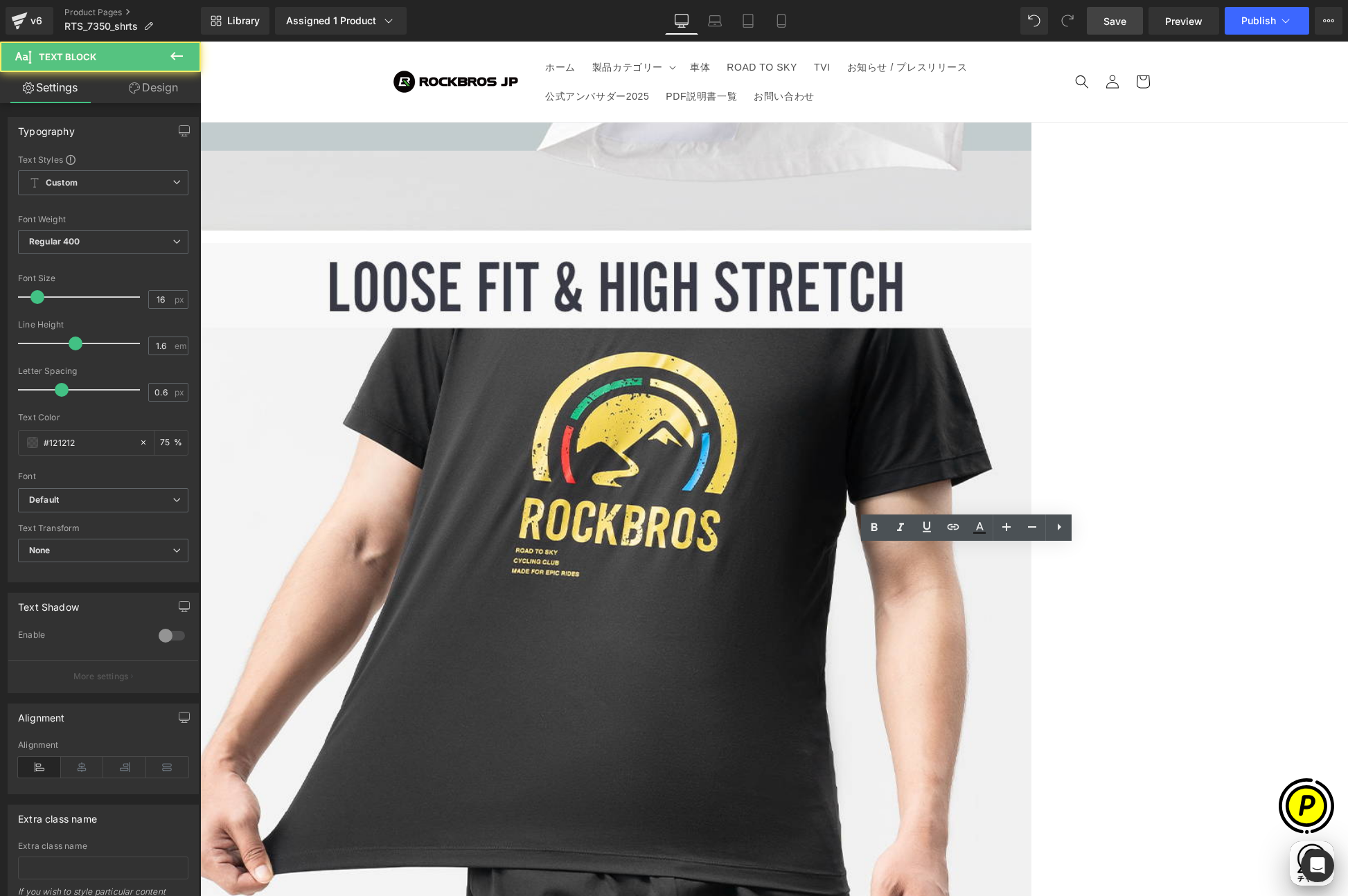
scroll to position [0, 0]
drag, startPoint x: 779, startPoint y: 561, endPoint x: 966, endPoint y: 562, distance: 187.0
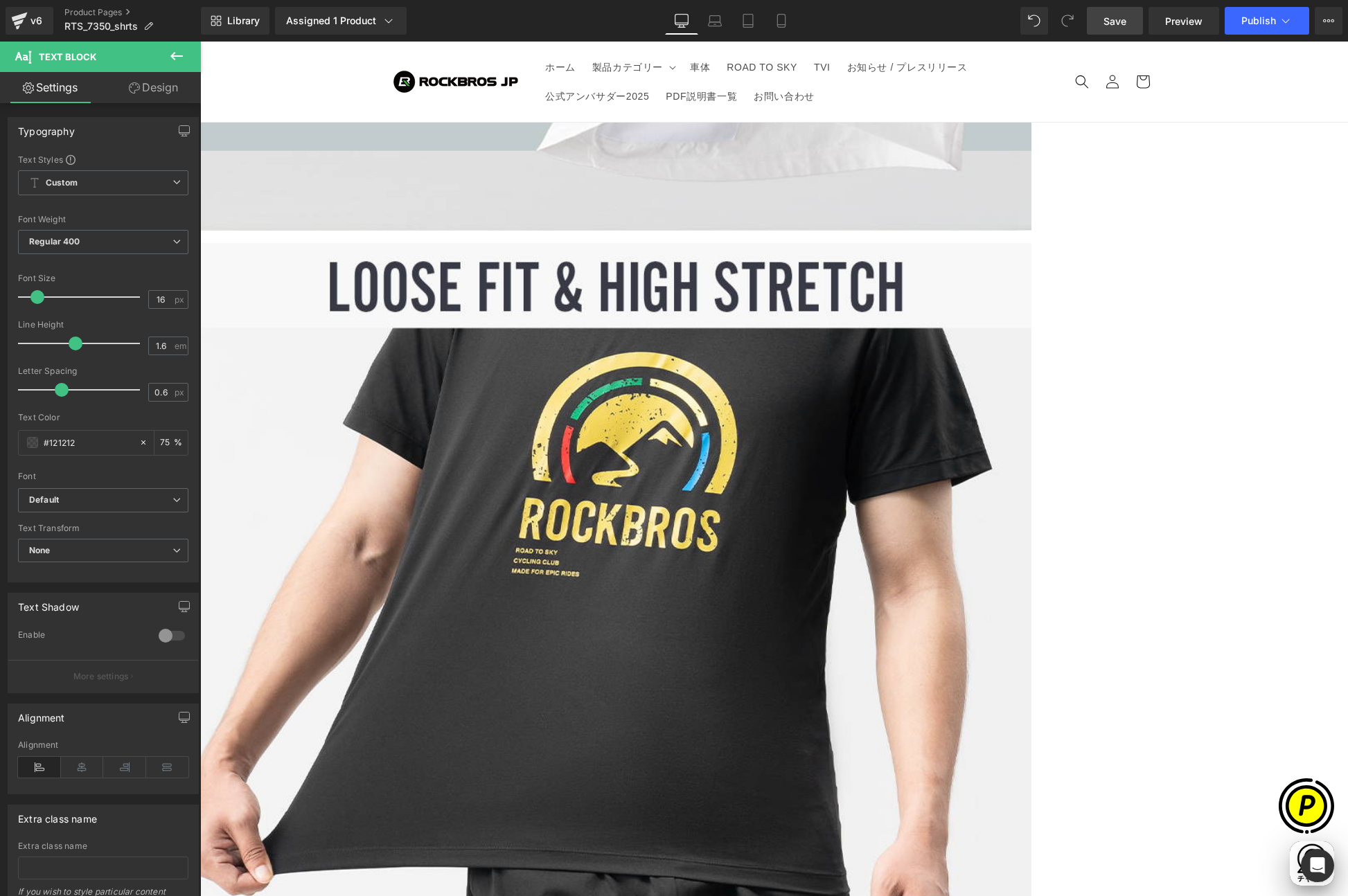
paste div
drag, startPoint x: 1084, startPoint y: 561, endPoint x: 1148, endPoint y: 566, distance: 64.2
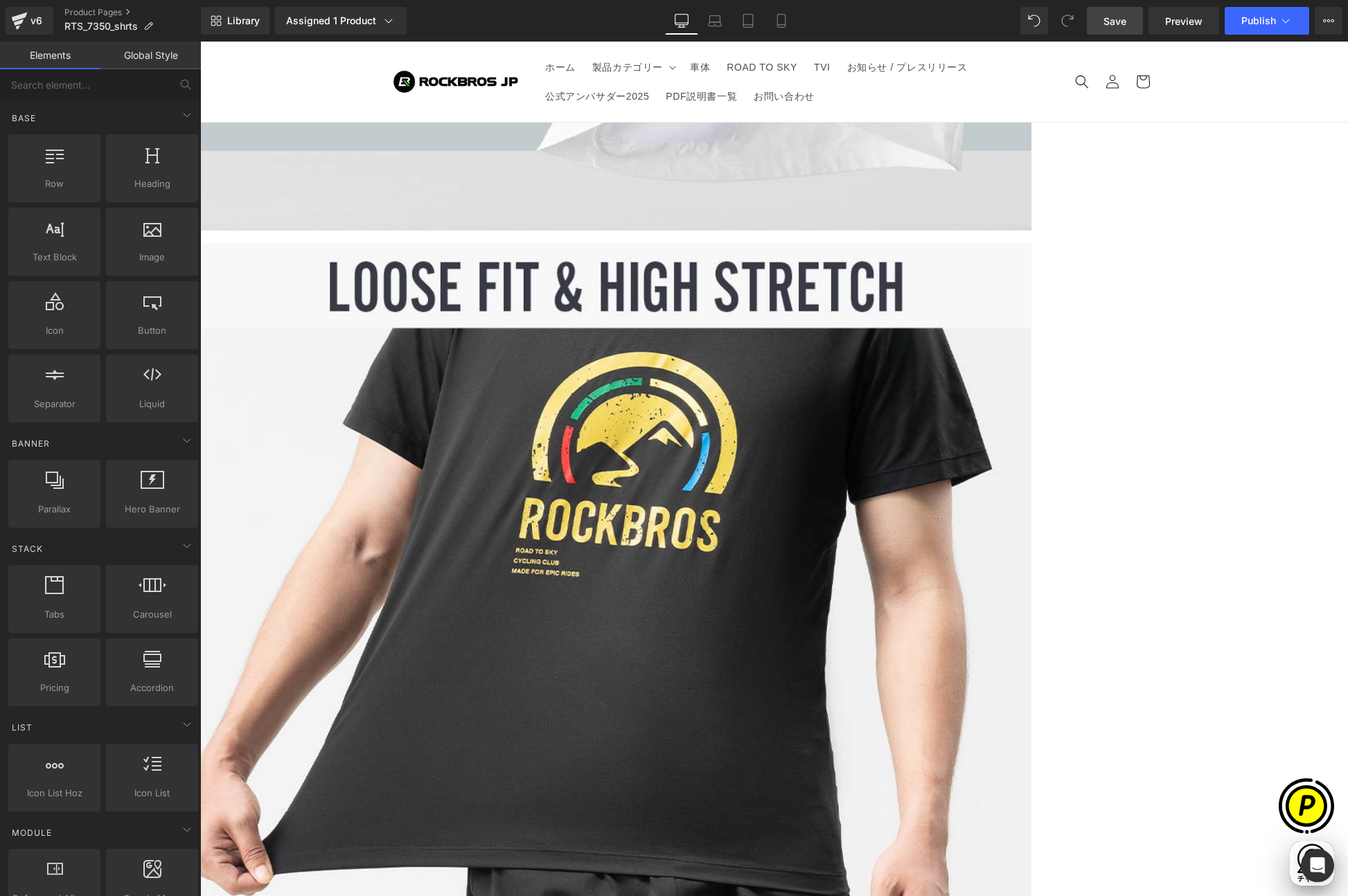
scroll to position [0, 540]
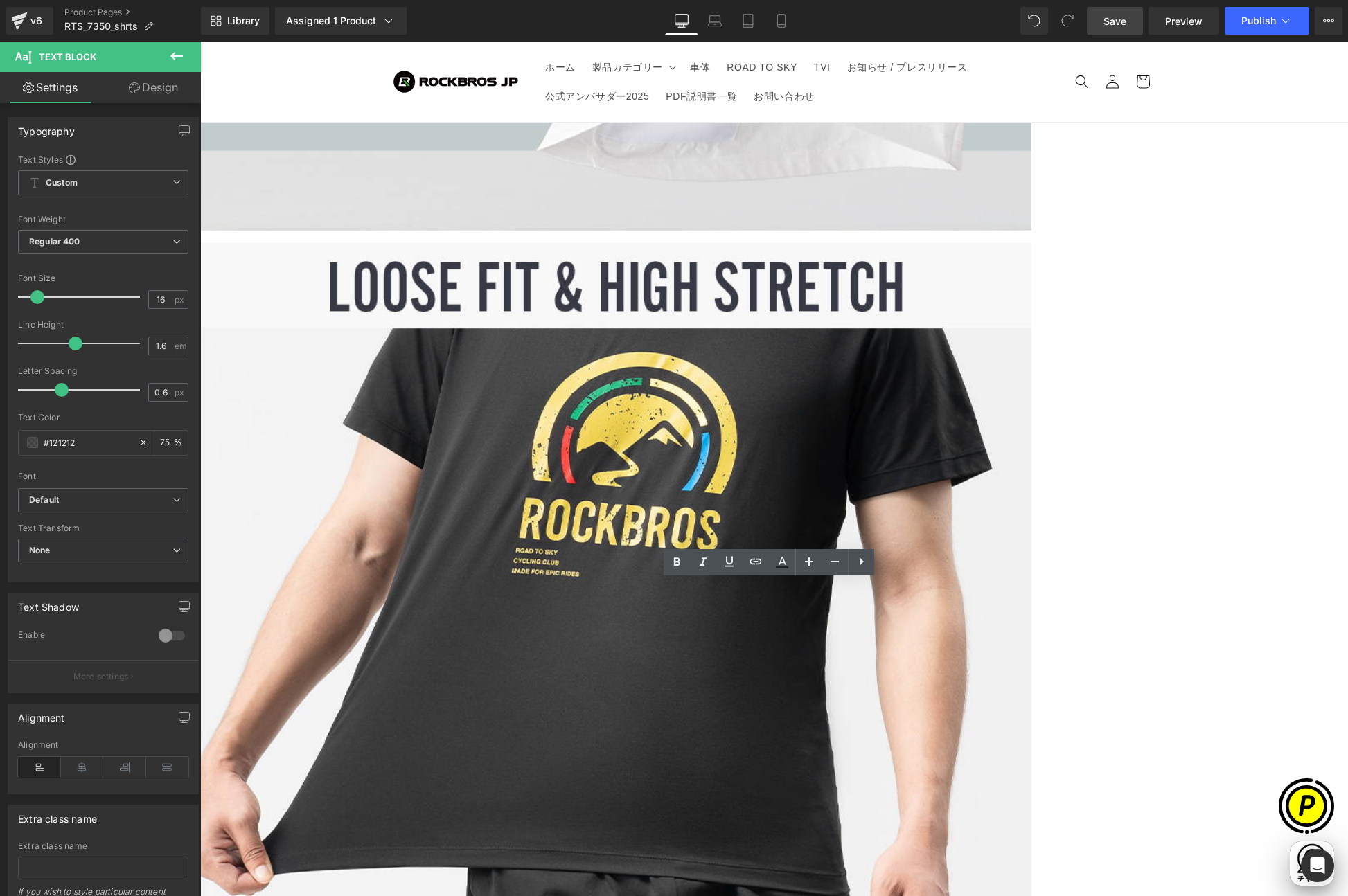
drag, startPoint x: 386, startPoint y: 596, endPoint x: 417, endPoint y: 598, distance: 31.1
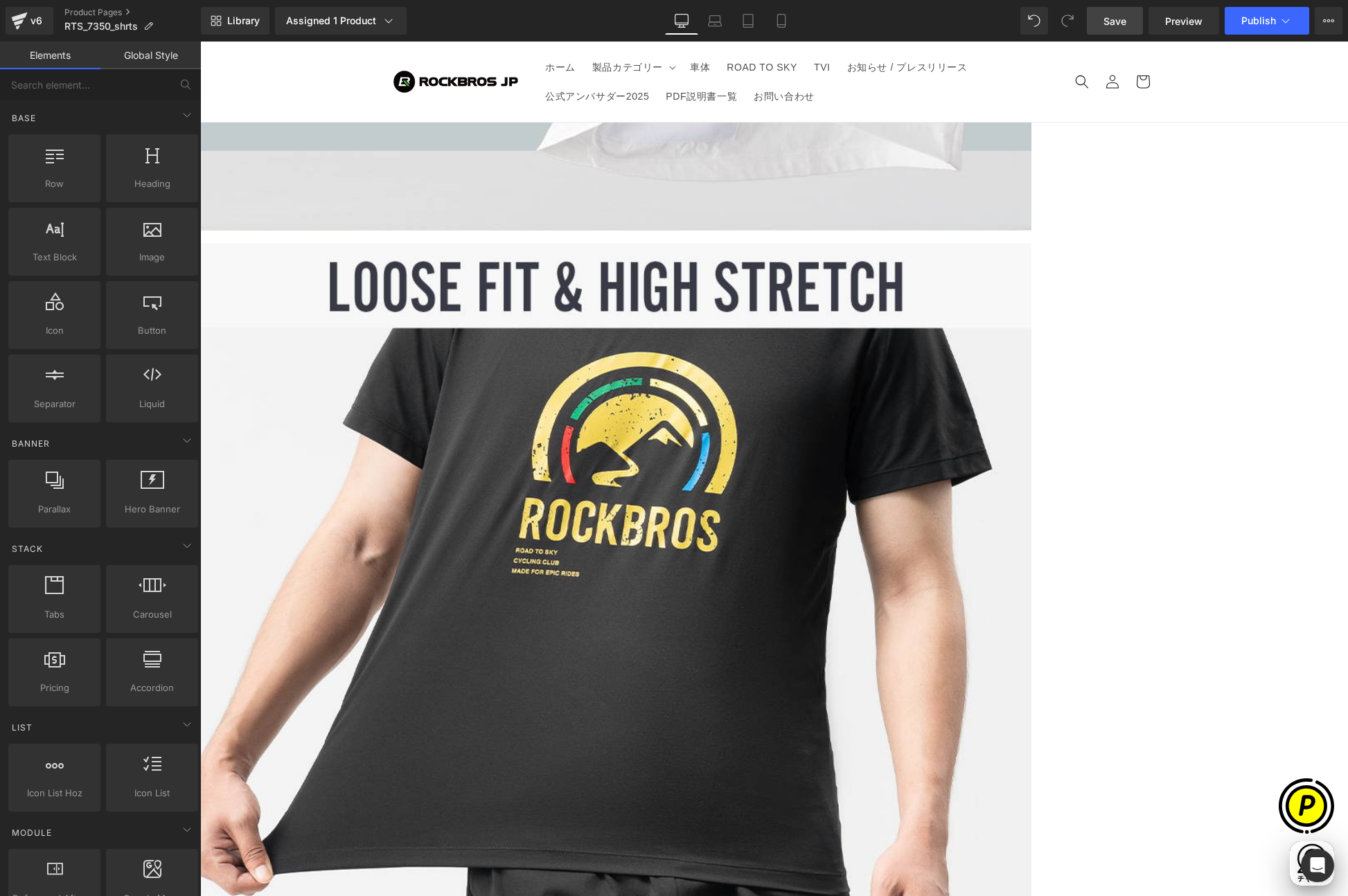
click at [200, 42] on span "Row" at bounding box center [200, 42] width 0 height 0
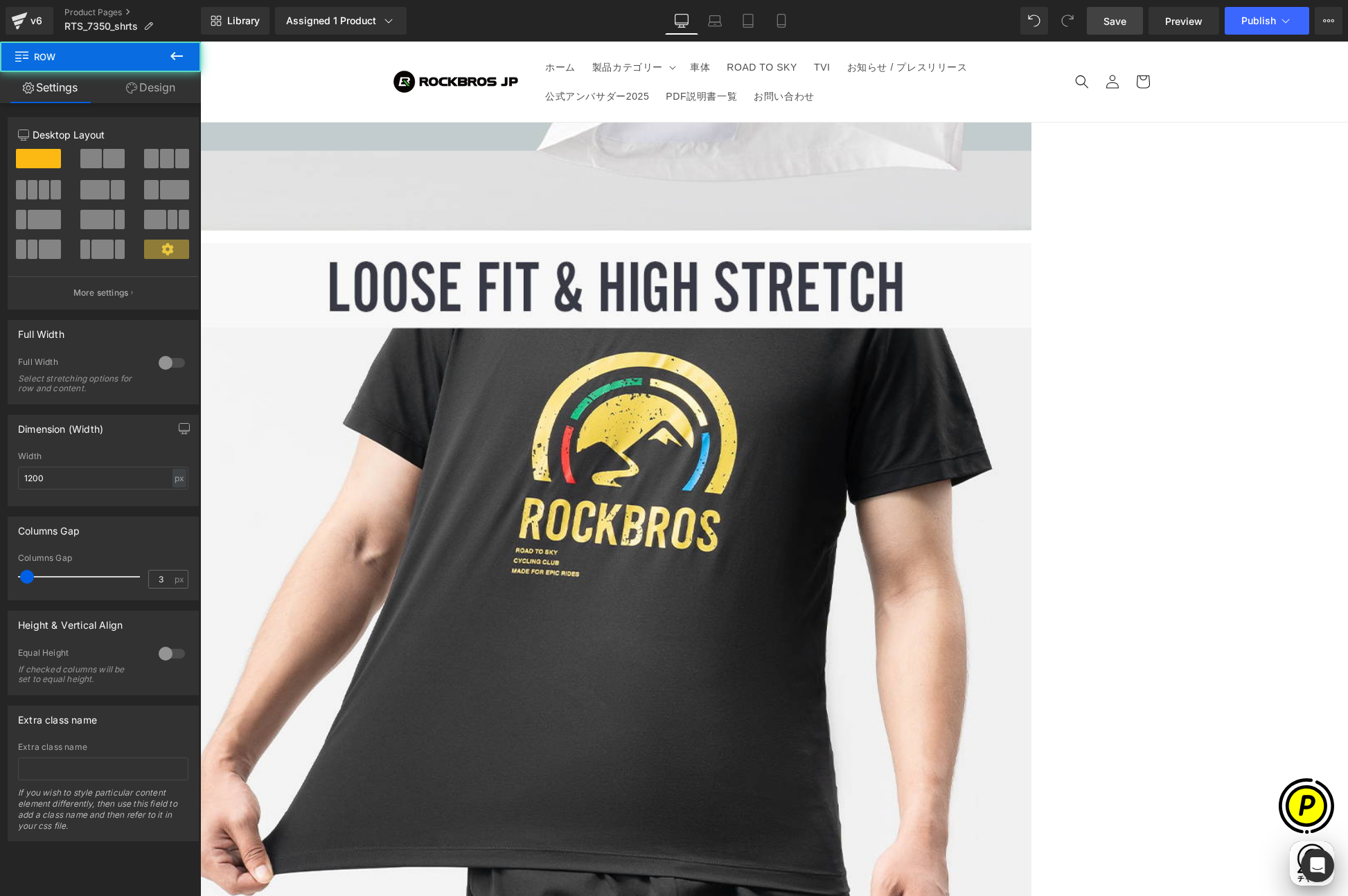
click at [92, 156] on span at bounding box center [91, 158] width 21 height 20
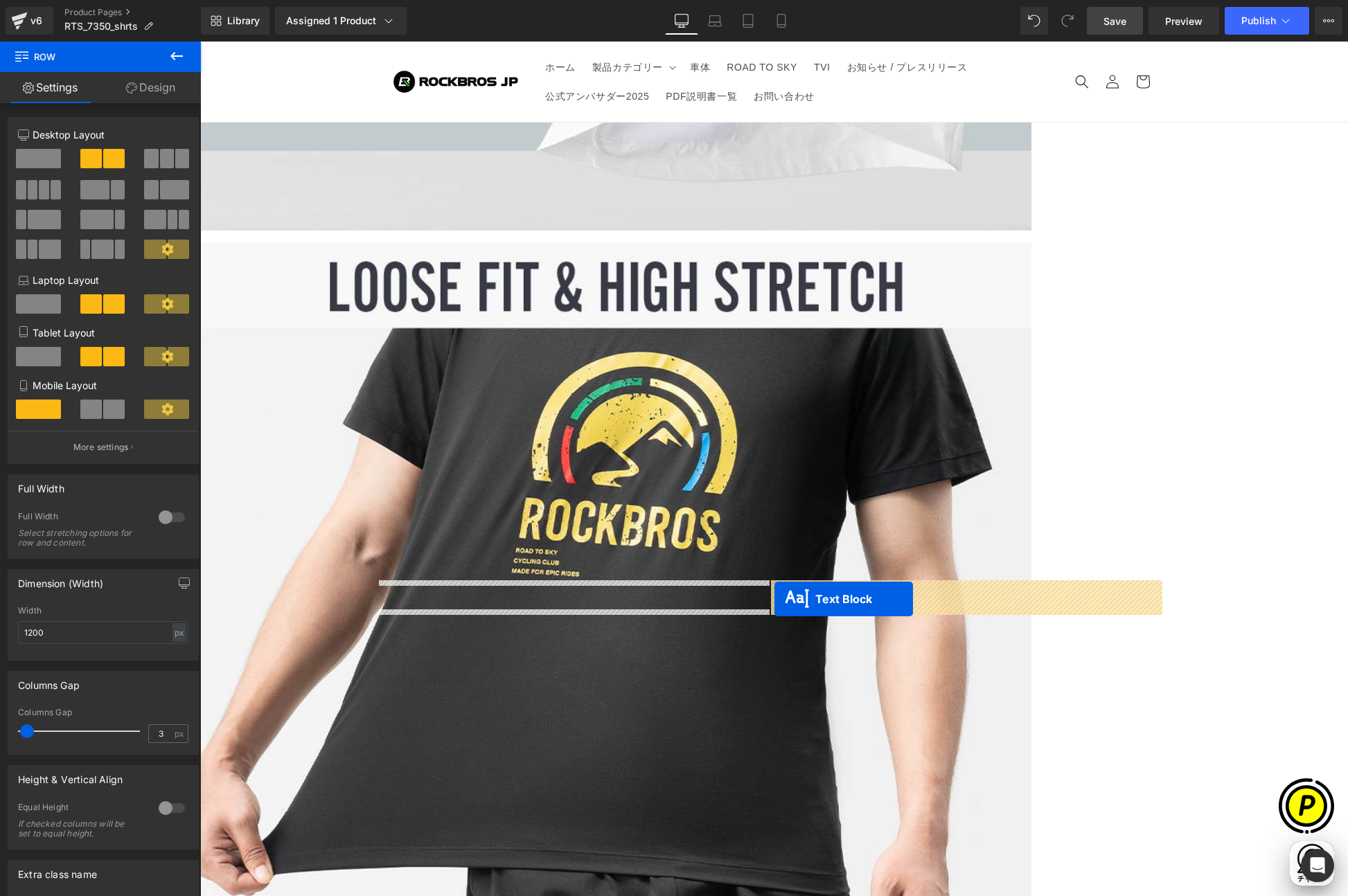
scroll to position [0, 270]
drag, startPoint x: 533, startPoint y: 634, endPoint x: 774, endPoint y: 599, distance: 243.5
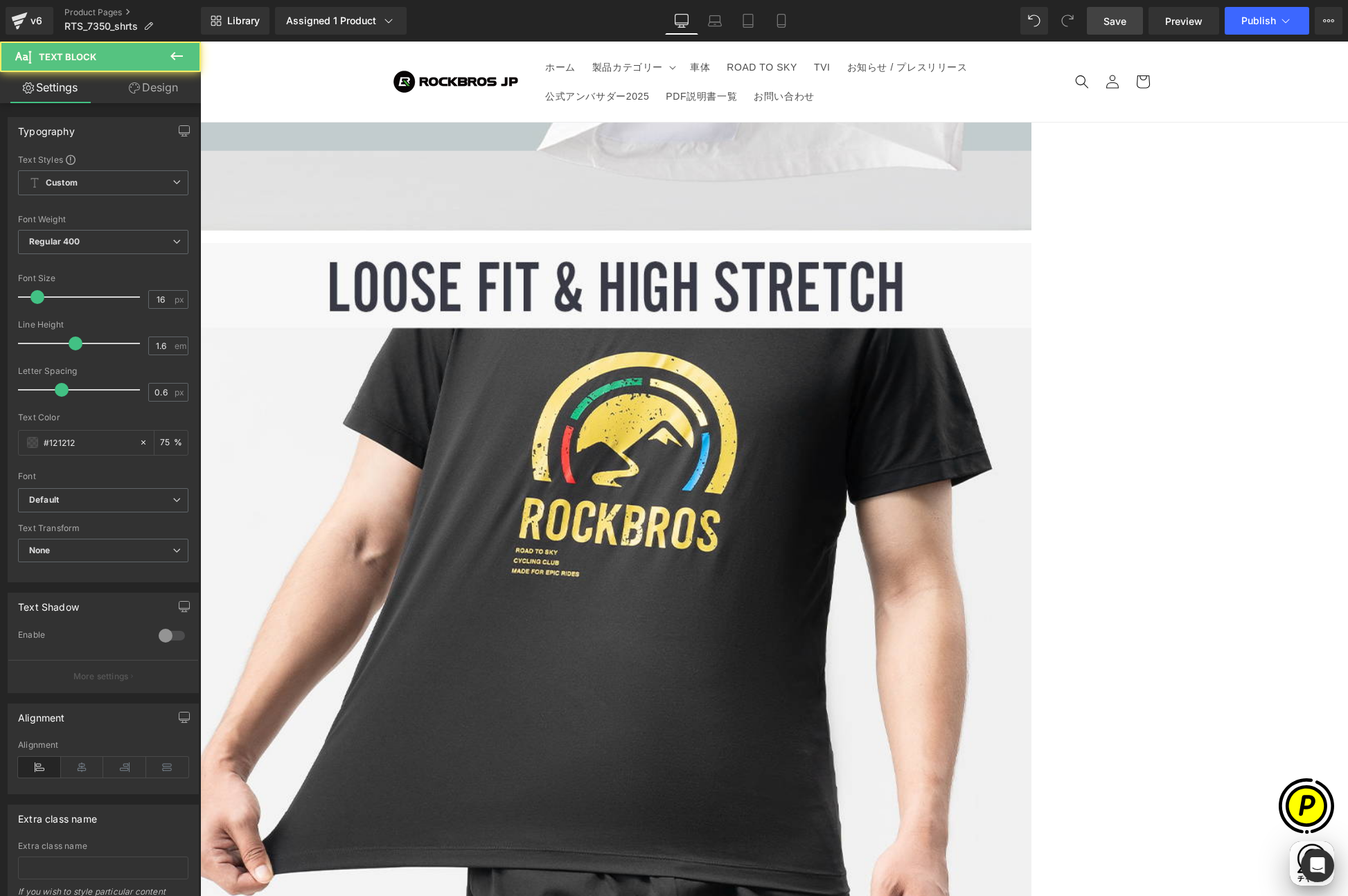
drag, startPoint x: 774, startPoint y: 593, endPoint x: 978, endPoint y: 623, distance: 206.2
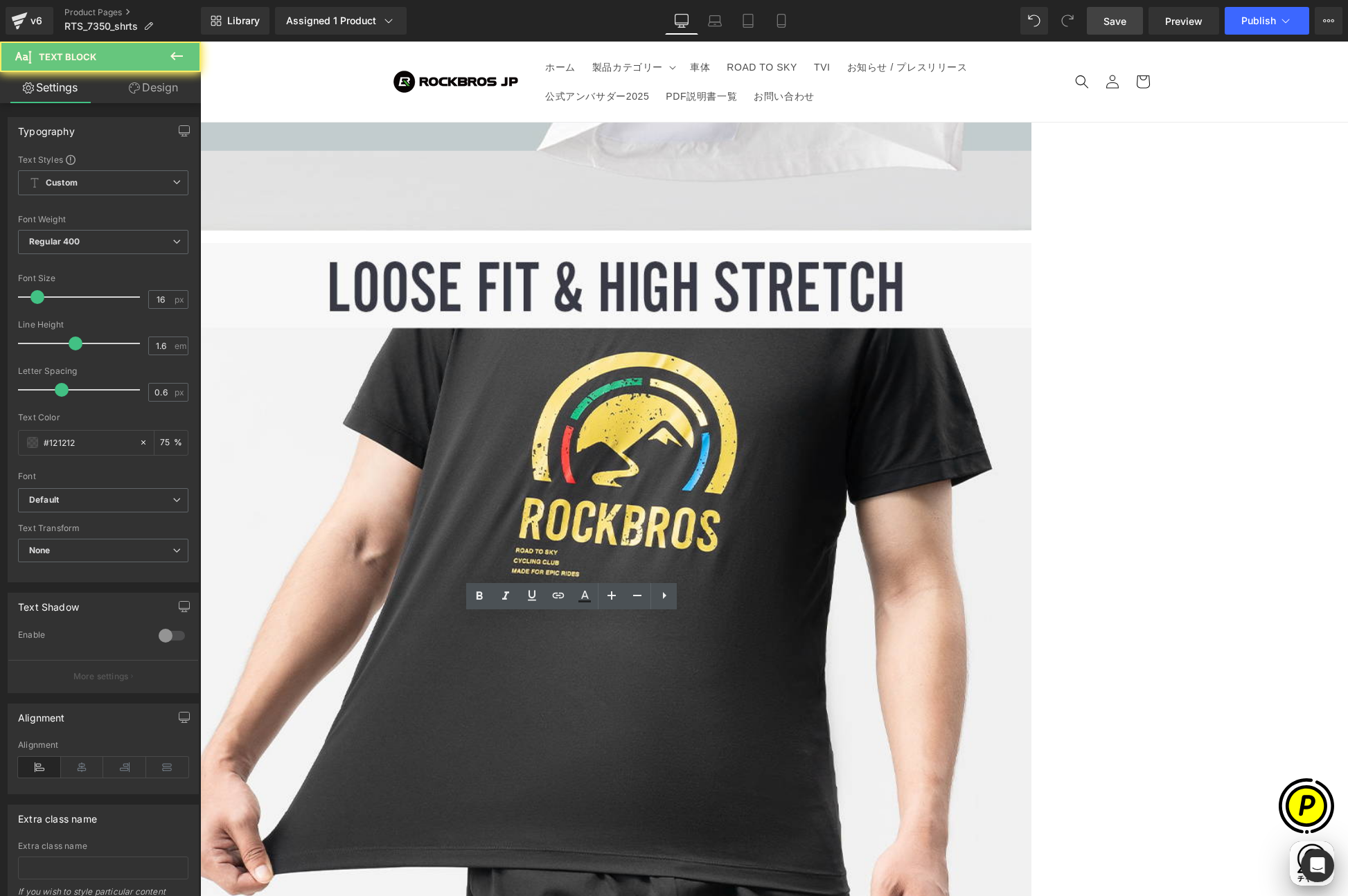
drag, startPoint x: 416, startPoint y: 630, endPoint x: 601, endPoint y: 634, distance: 185.0
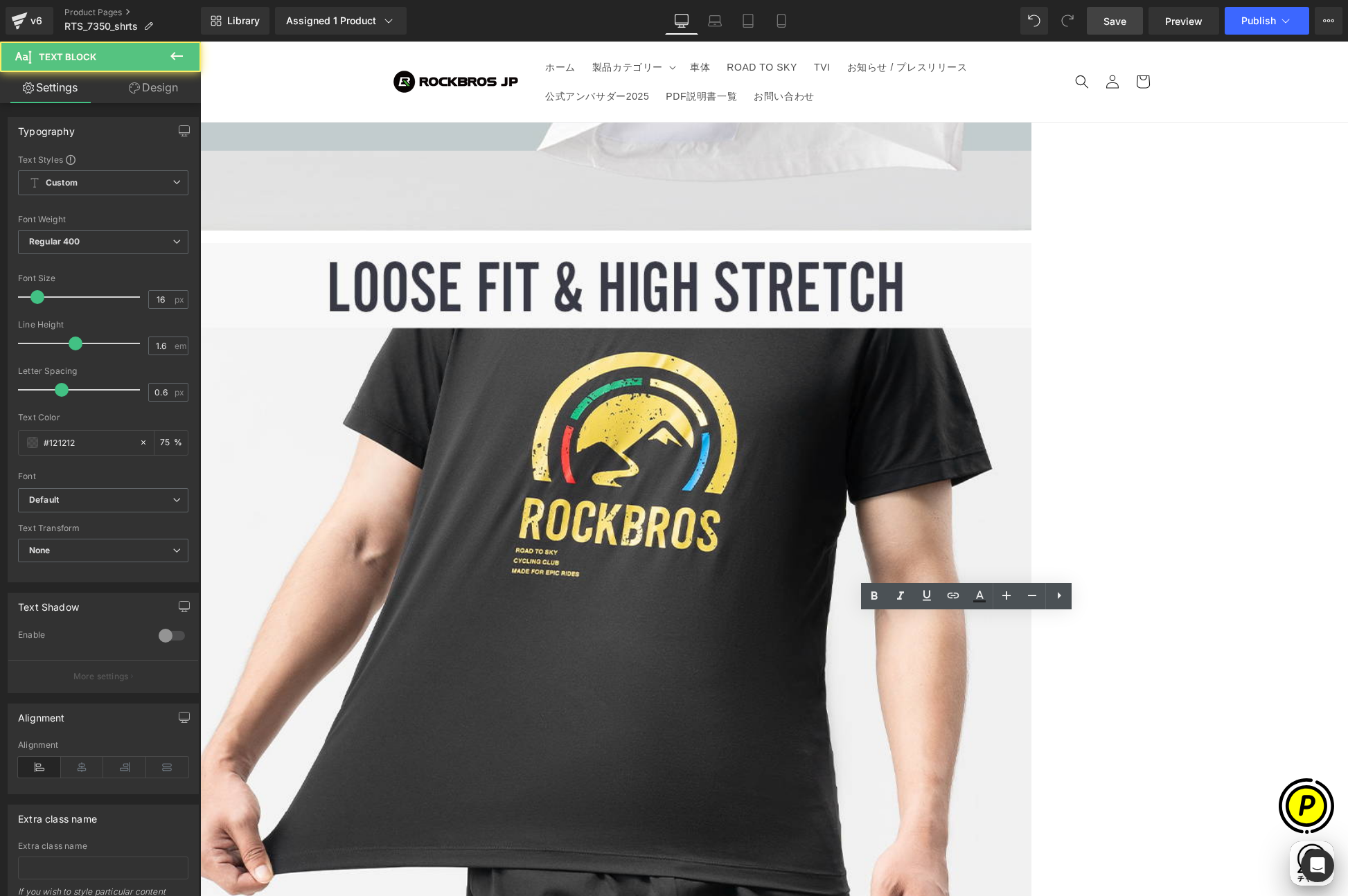
drag, startPoint x: 789, startPoint y: 626, endPoint x: 1007, endPoint y: 629, distance: 218.0
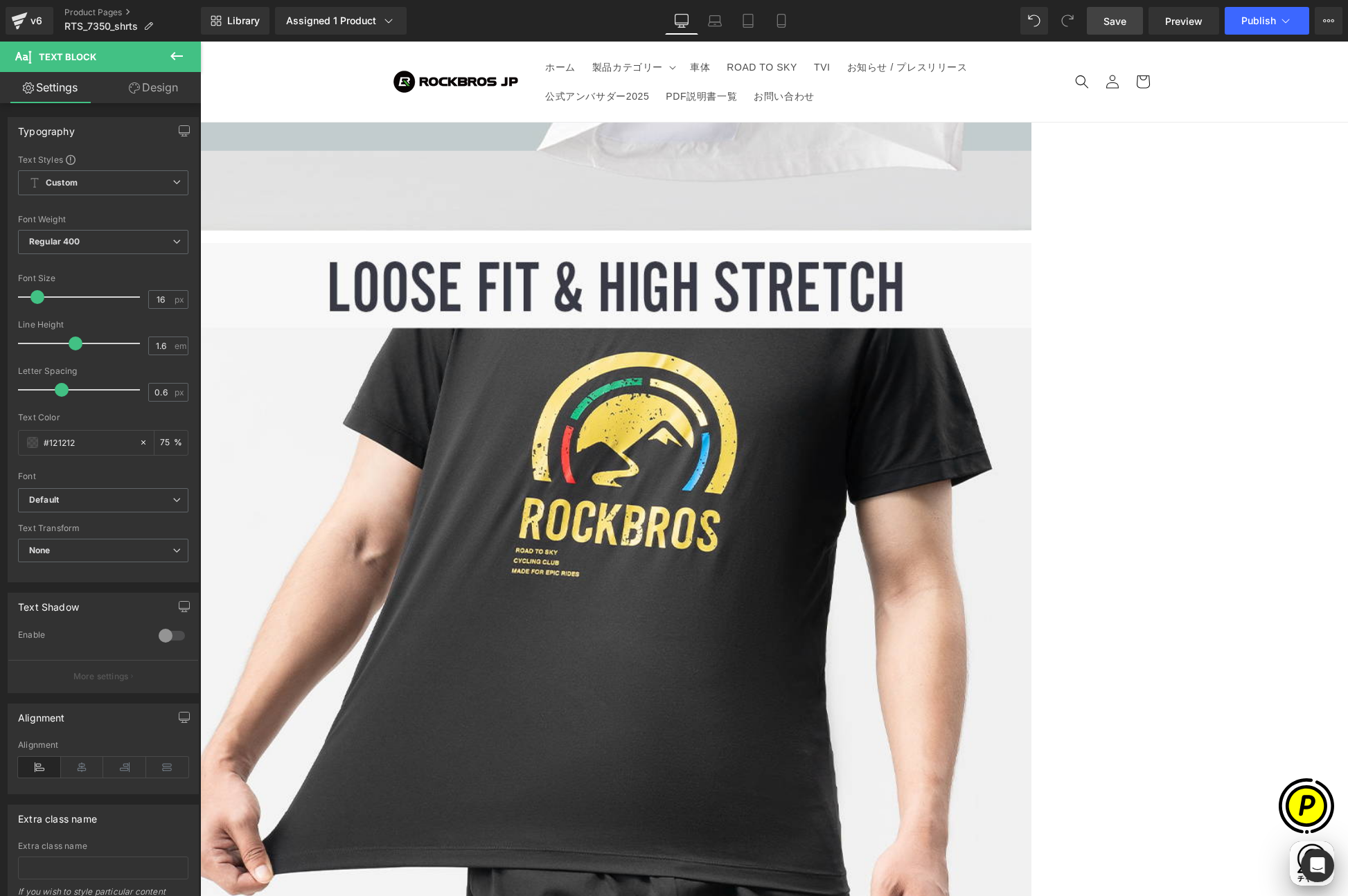
paste div
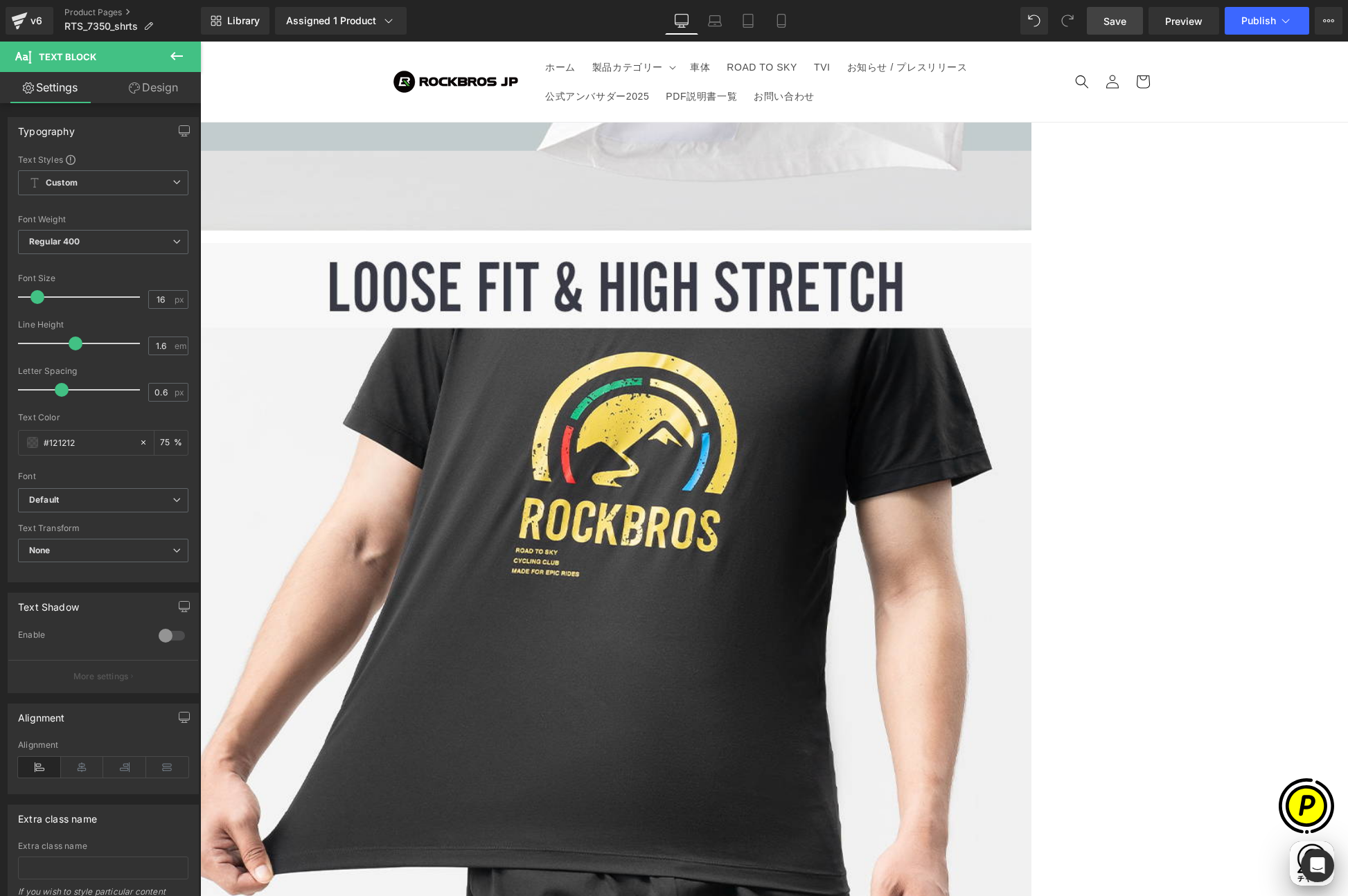
drag, startPoint x: 786, startPoint y: 631, endPoint x: 793, endPoint y: 630, distance: 7.1
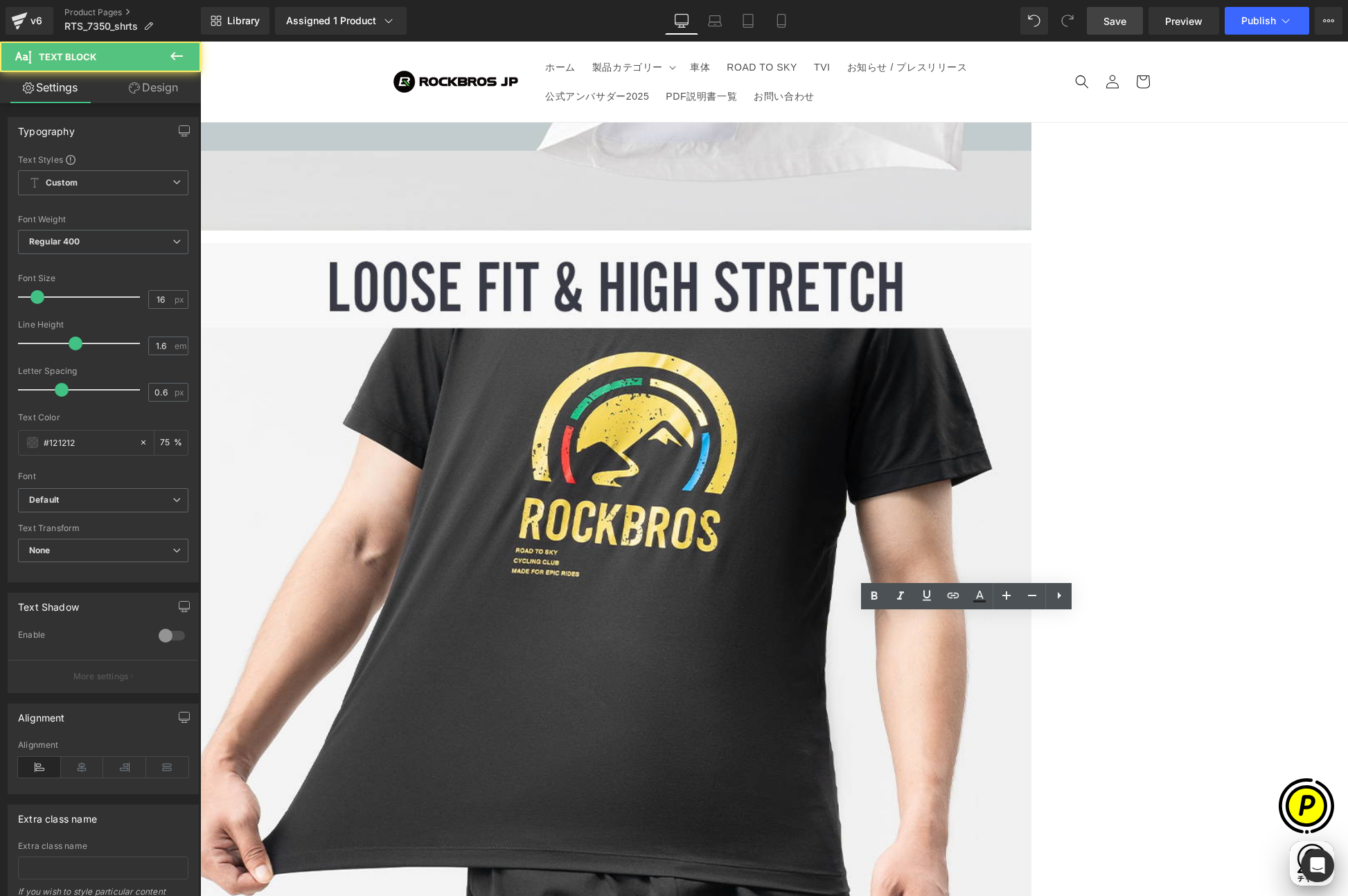
drag, startPoint x: 782, startPoint y: 630, endPoint x: 793, endPoint y: 631, distance: 11.0
copy p "/"
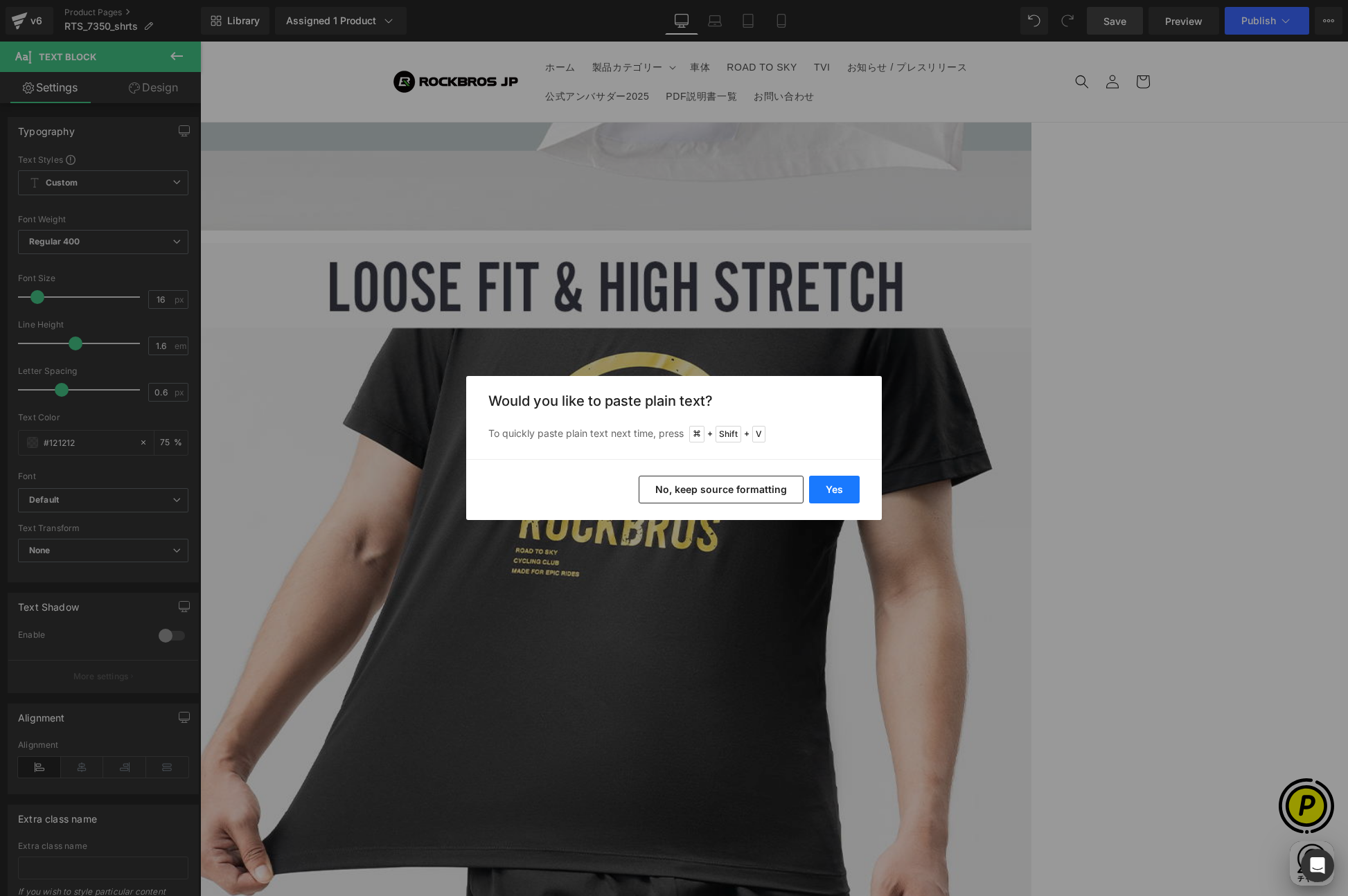
click at [830, 497] on button "Yes" at bounding box center [834, 489] width 51 height 28
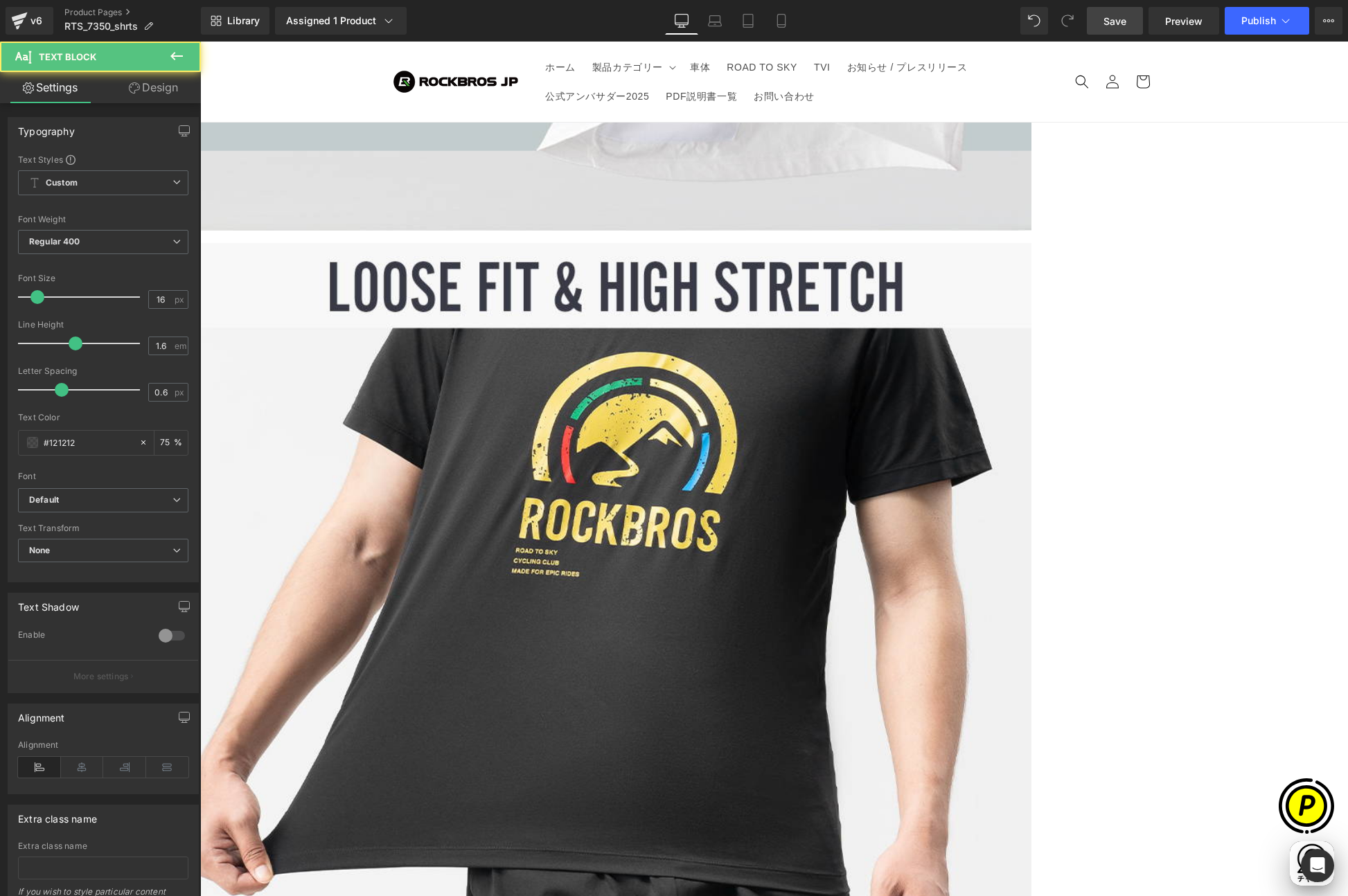
drag, startPoint x: 840, startPoint y: 631, endPoint x: 849, endPoint y: 631, distance: 9.0
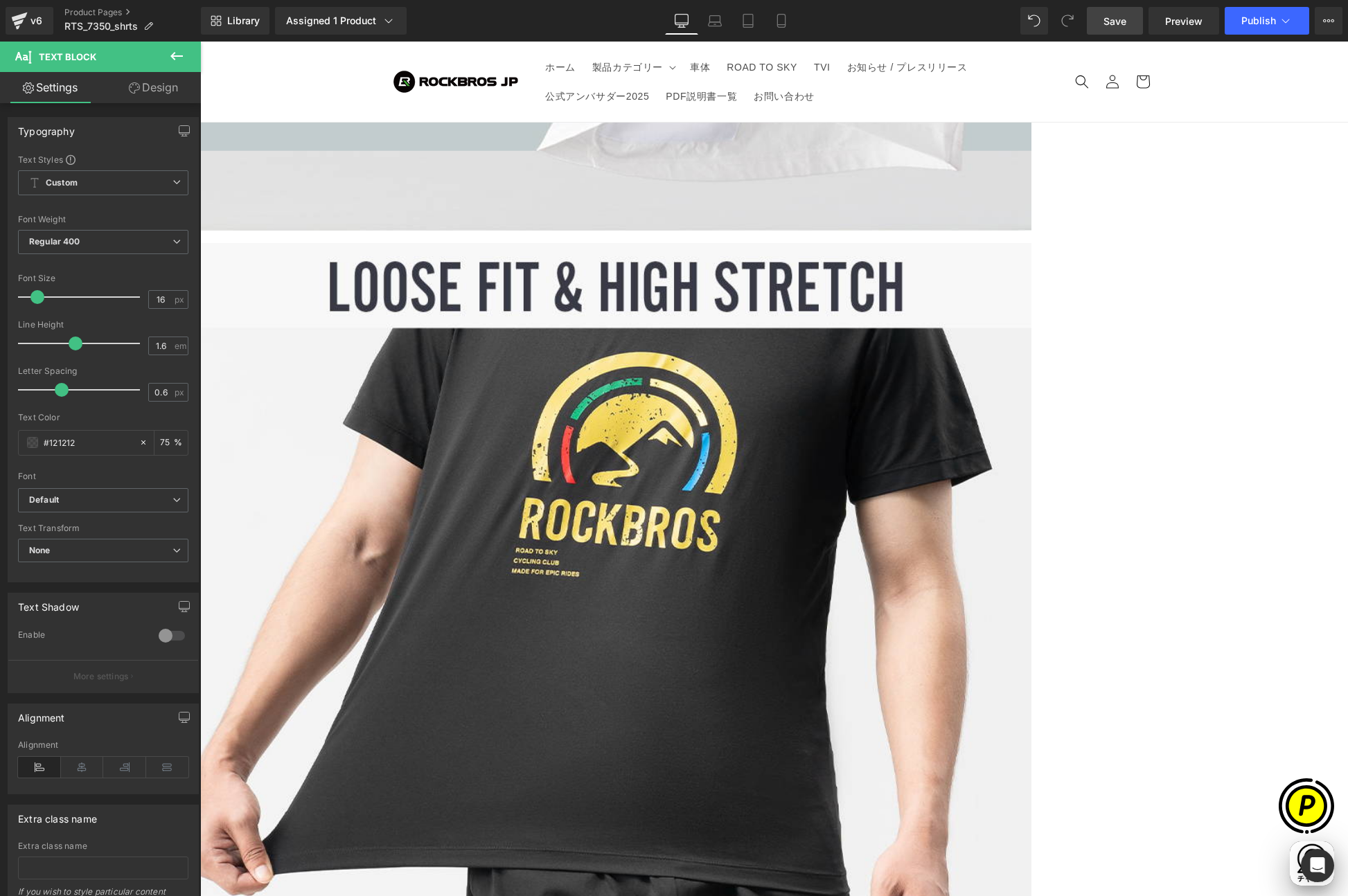
scroll to position [0, 270]
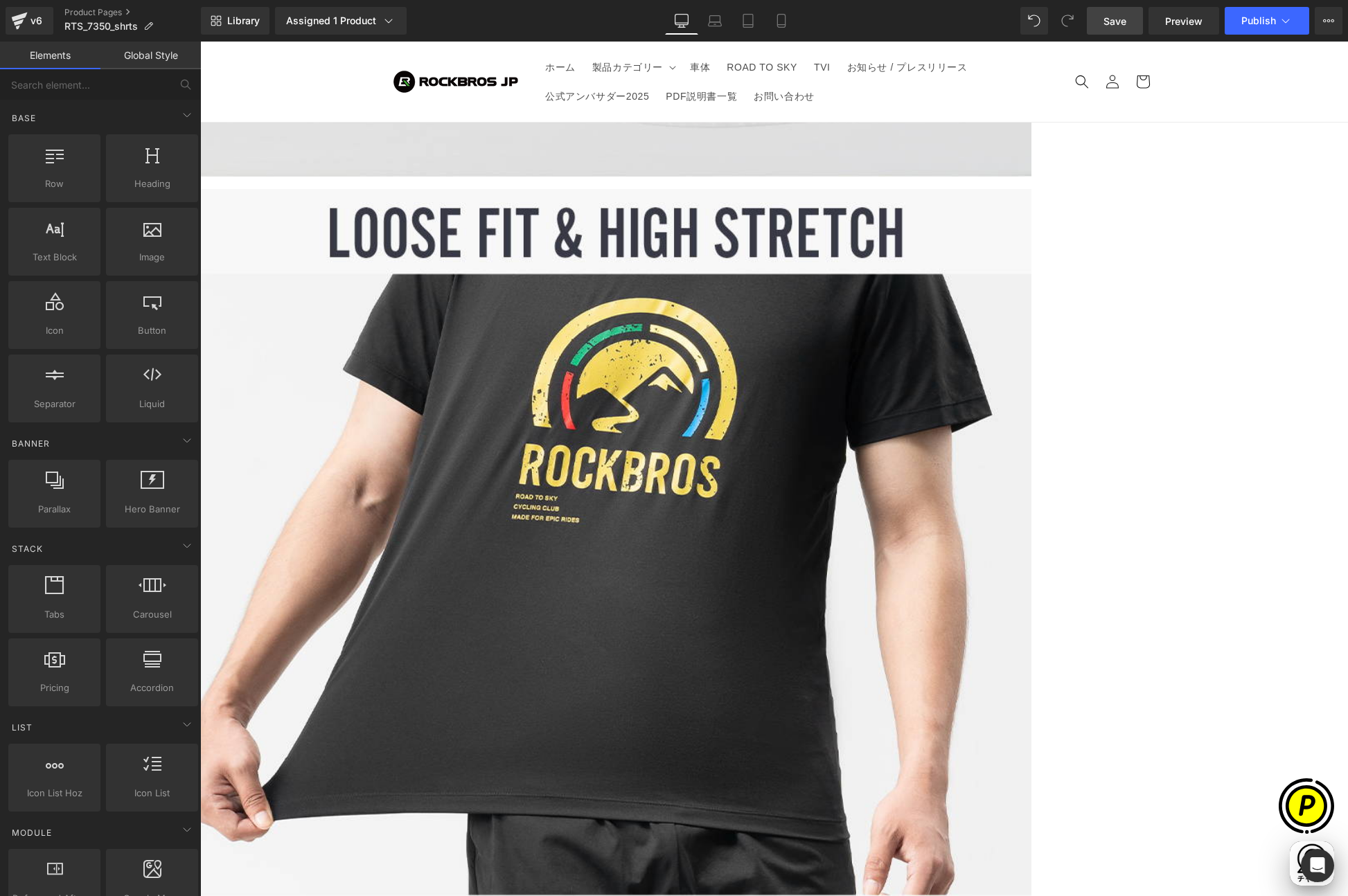
scroll to position [0, 540]
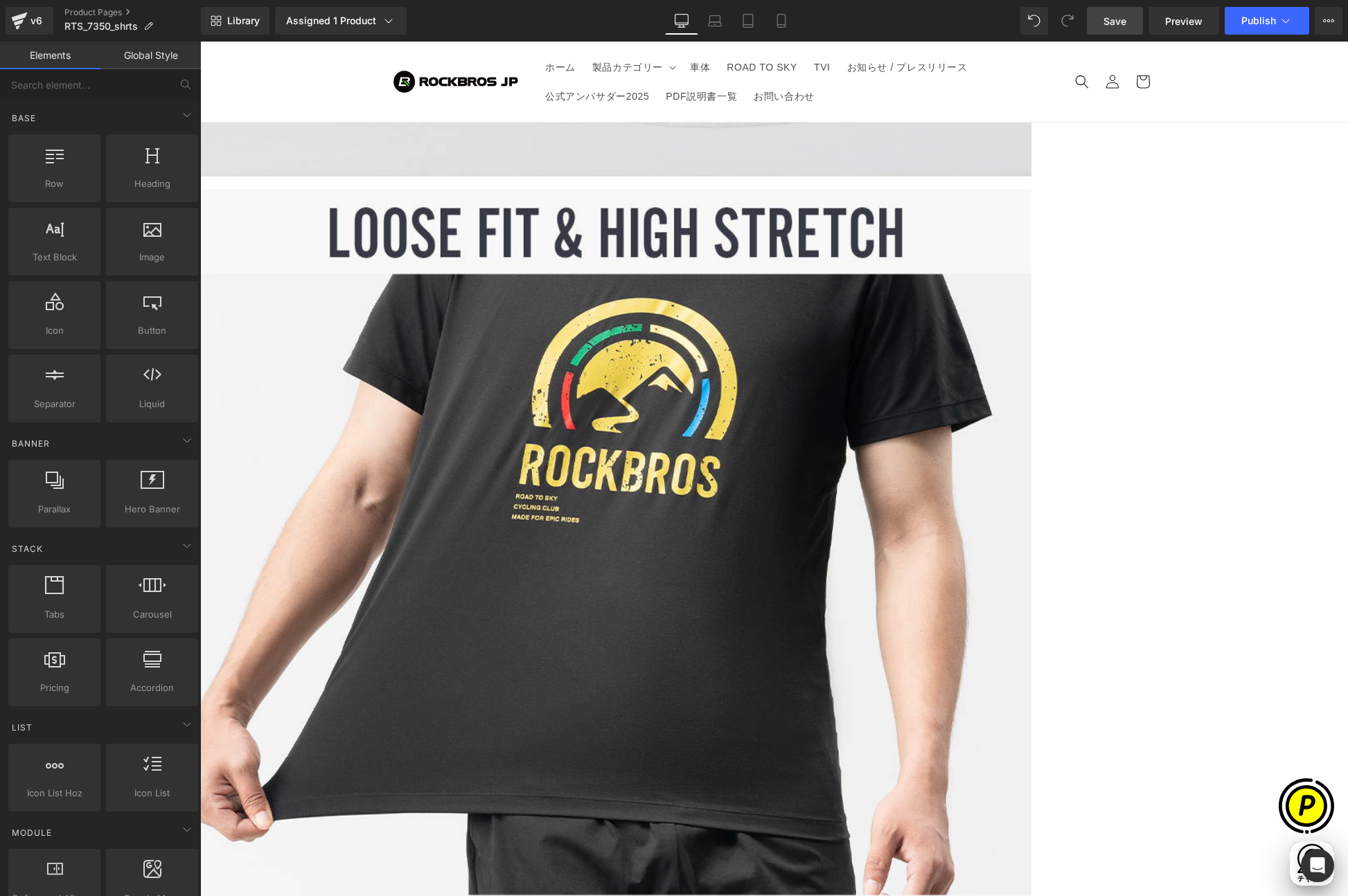
click at [200, 42] on link at bounding box center [200, 42] width 0 height 0
click at [200, 42] on icon at bounding box center [200, 42] width 0 height 0
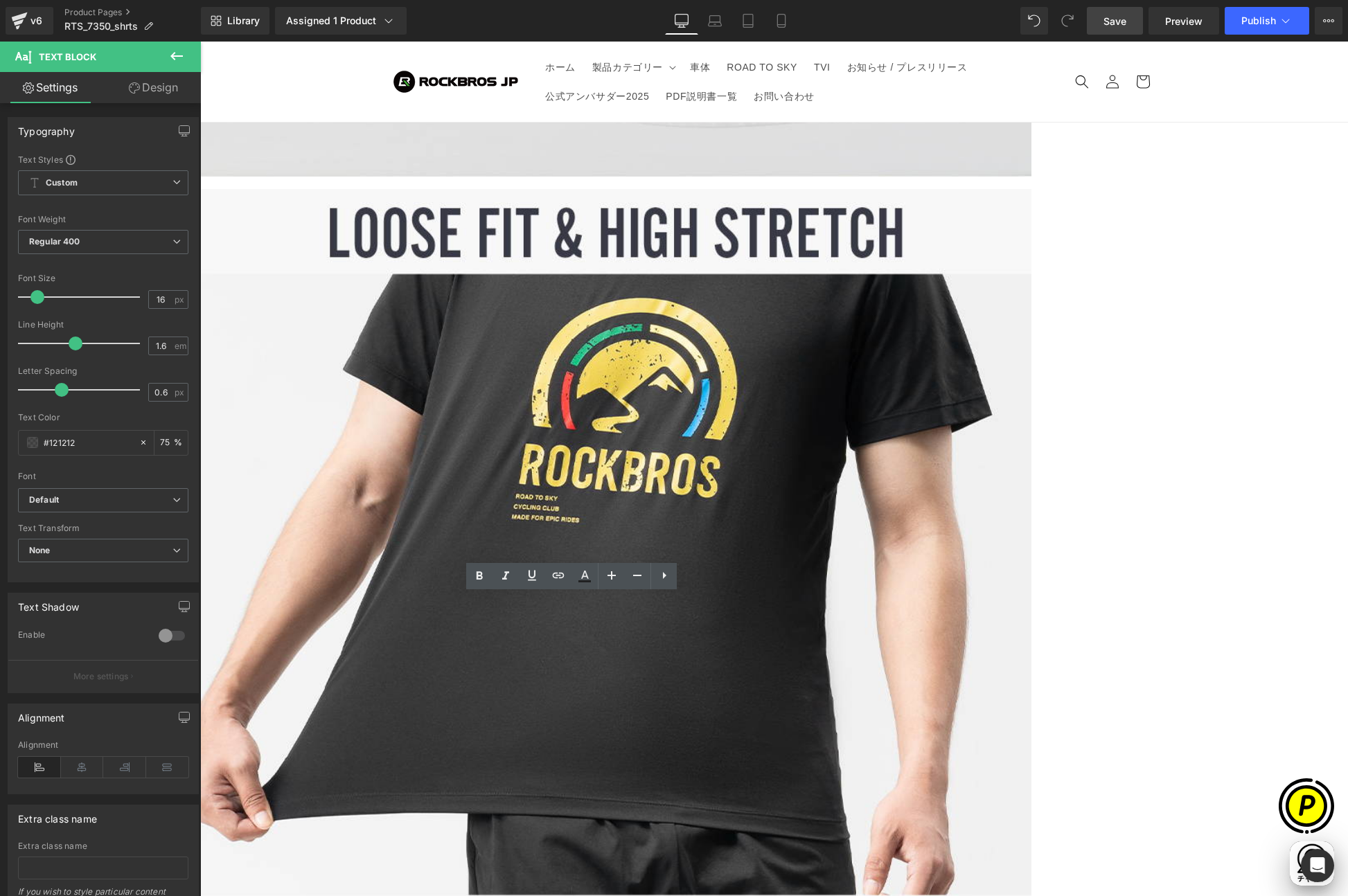
drag, startPoint x: 384, startPoint y: 610, endPoint x: 419, endPoint y: 610, distance: 35.0
drag, startPoint x: 775, startPoint y: 608, endPoint x: 886, endPoint y: 608, distance: 111.0
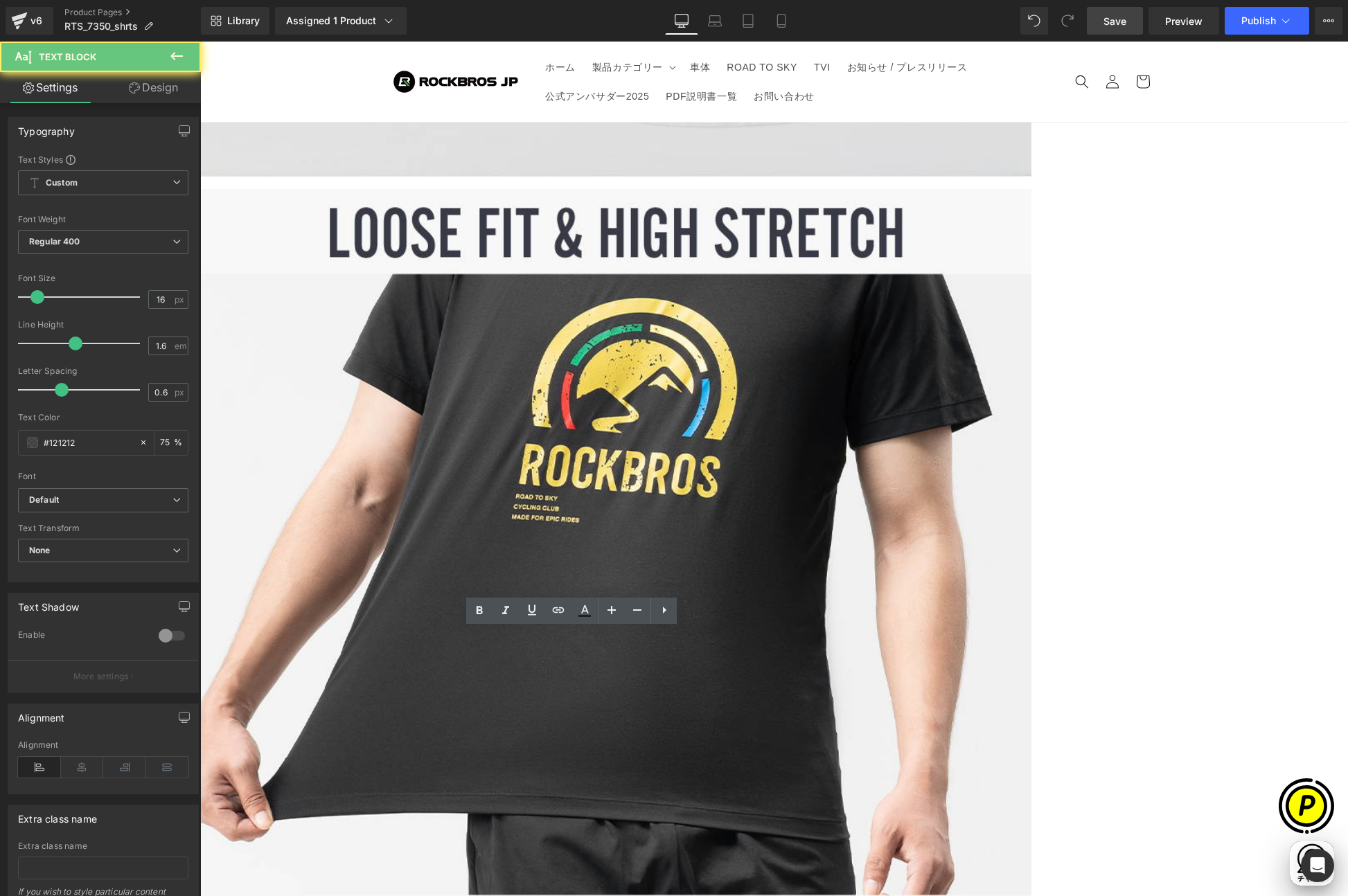
drag, startPoint x: 393, startPoint y: 645, endPoint x: 432, endPoint y: 645, distance: 39.0
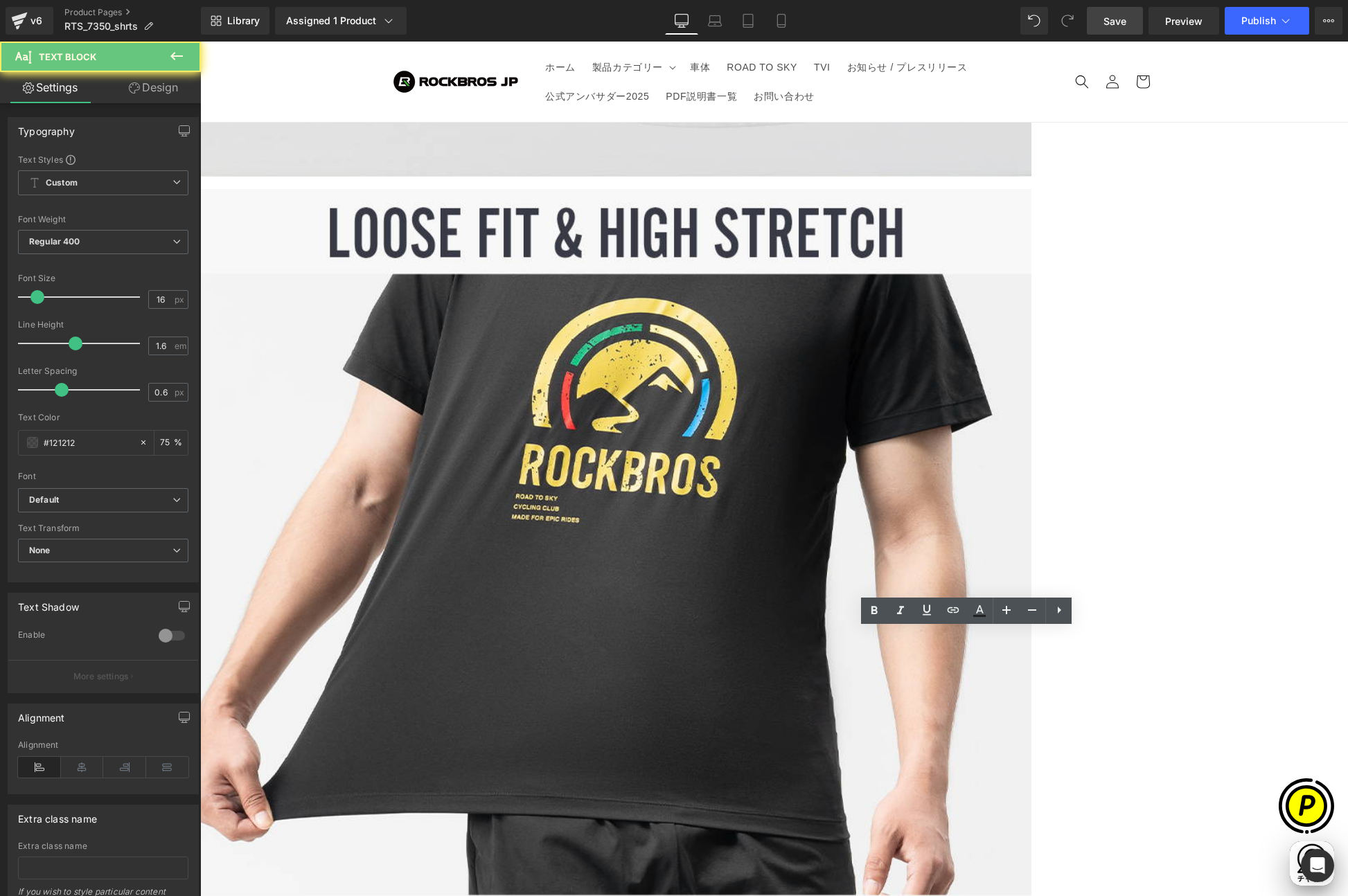
drag, startPoint x: 774, startPoint y: 644, endPoint x: 862, endPoint y: 647, distance: 88.1
drag, startPoint x: 804, startPoint y: 643, endPoint x: 821, endPoint y: 644, distance: 17.0
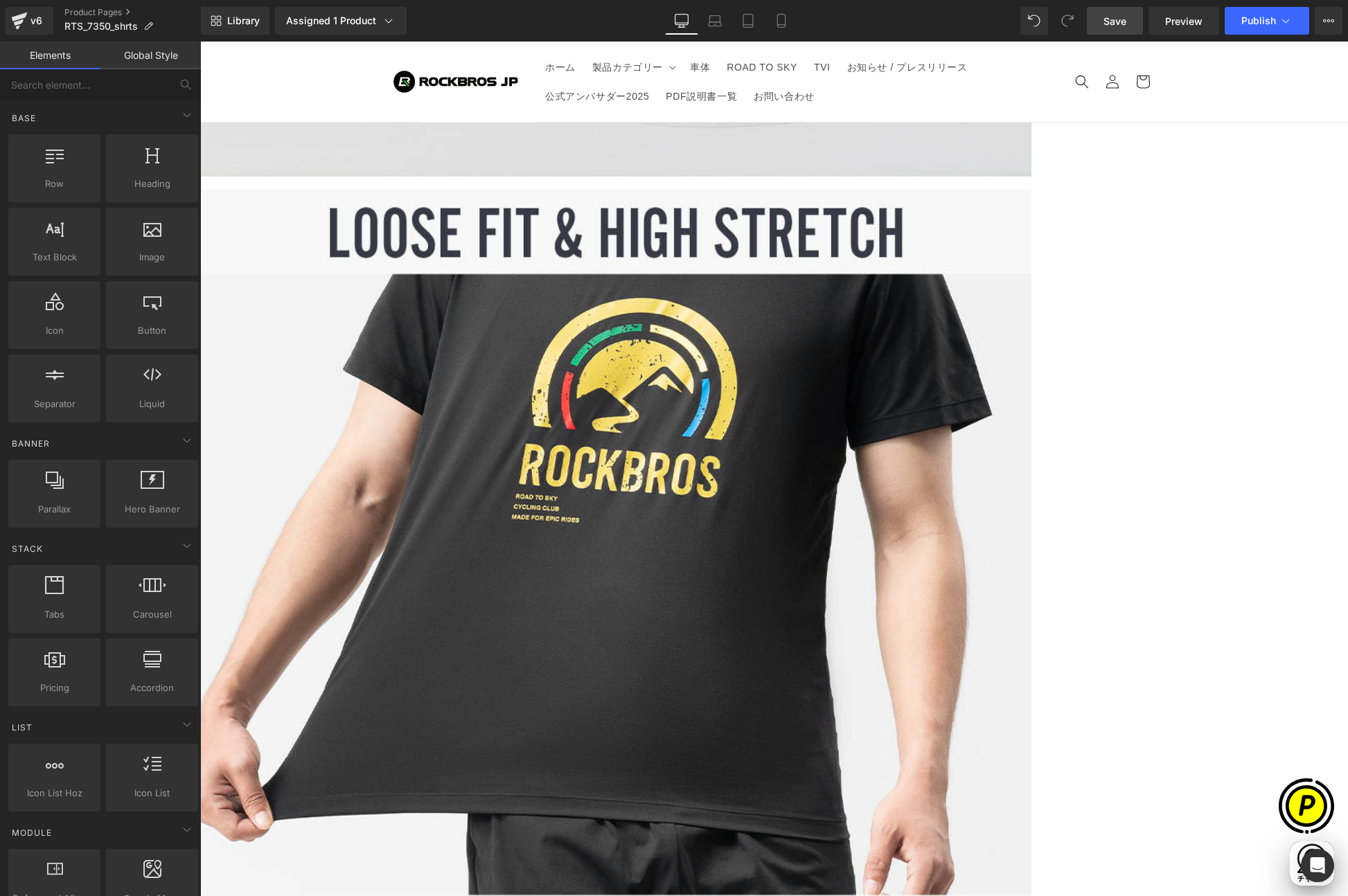
scroll to position [0, 540]
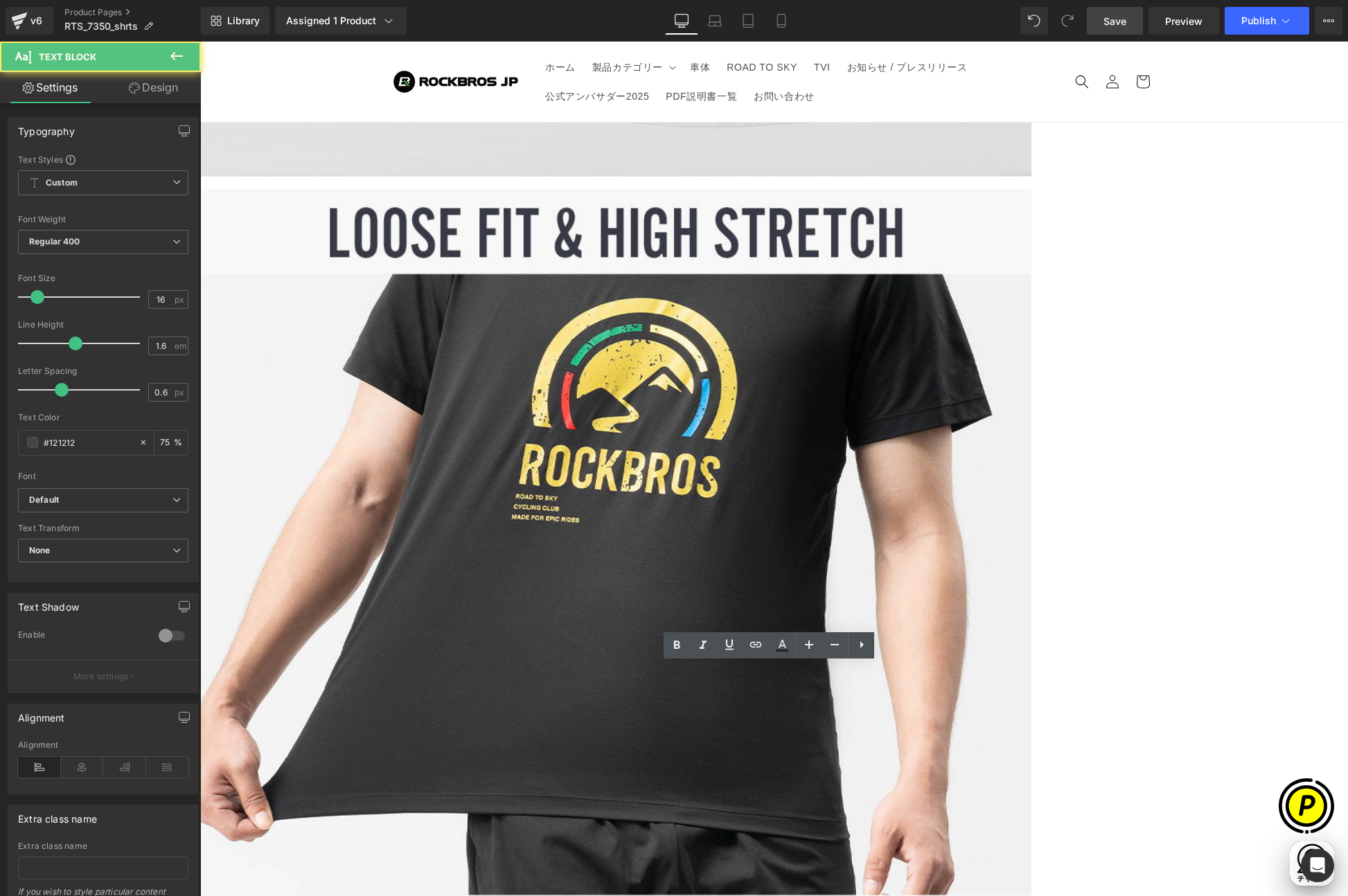
scroll to position [0, 0]
drag, startPoint x: 384, startPoint y: 678, endPoint x: 489, endPoint y: 676, distance: 105.0
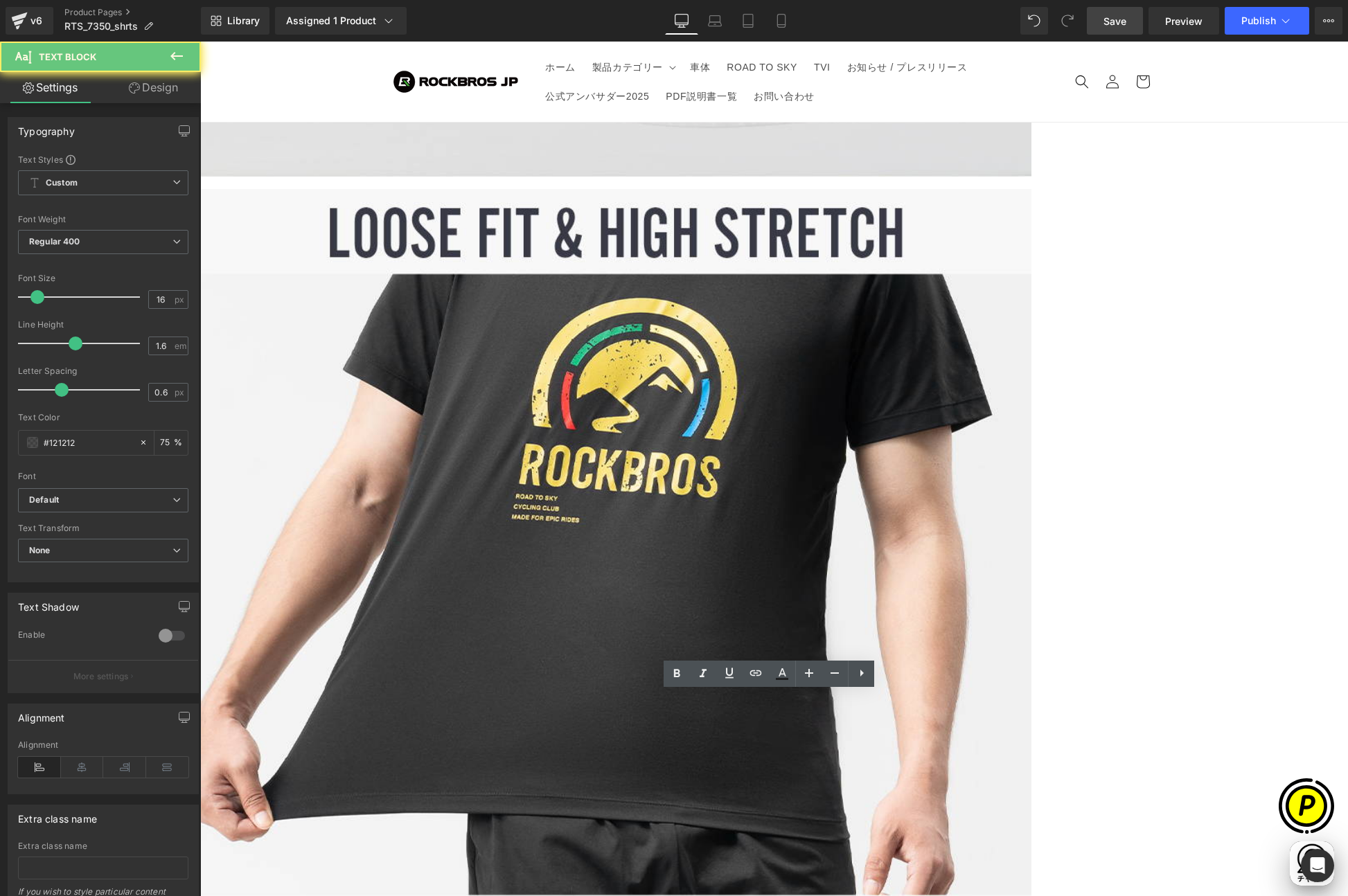
drag, startPoint x: 386, startPoint y: 702, endPoint x: 560, endPoint y: 702, distance: 174.0
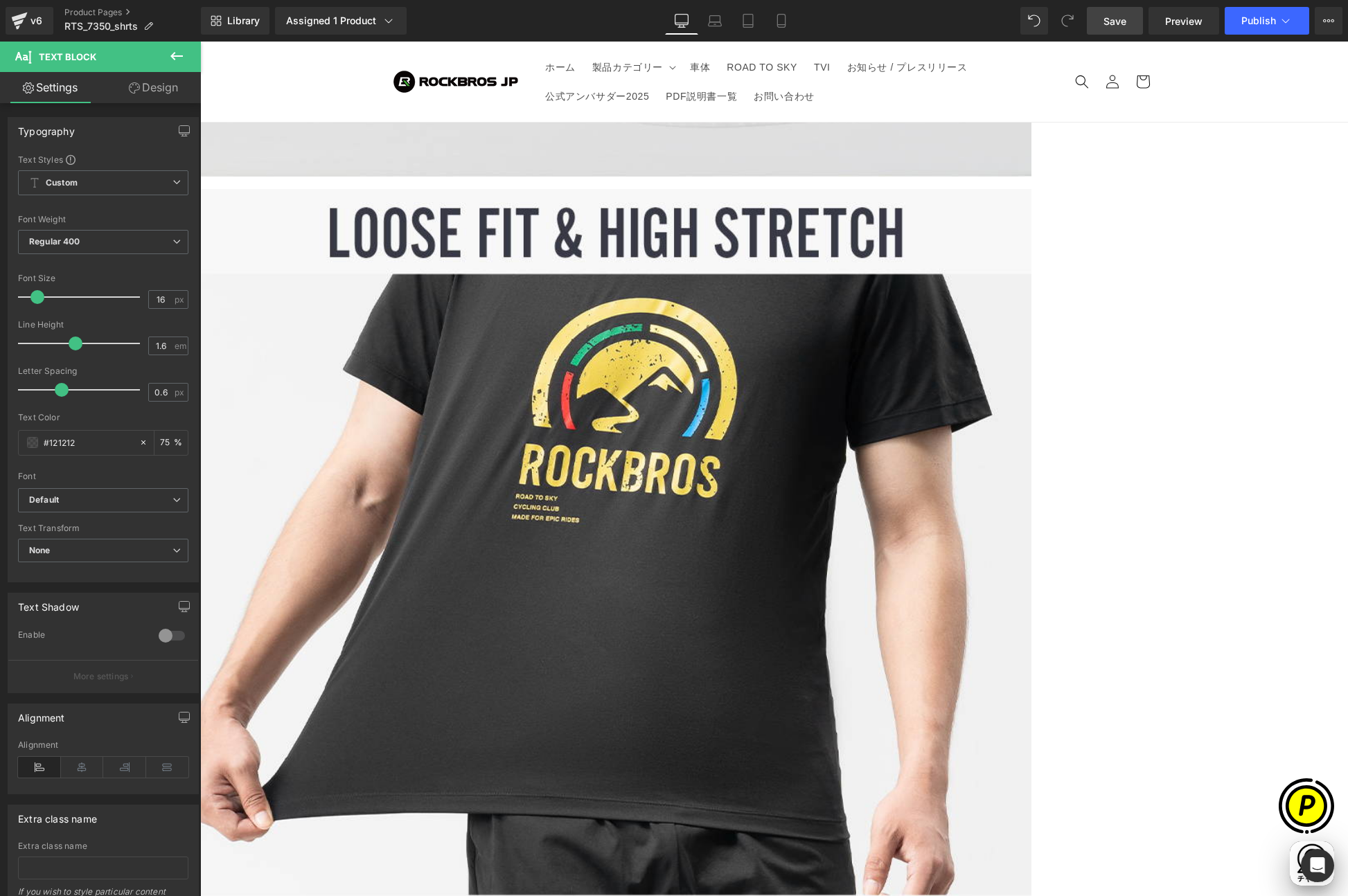
paste div
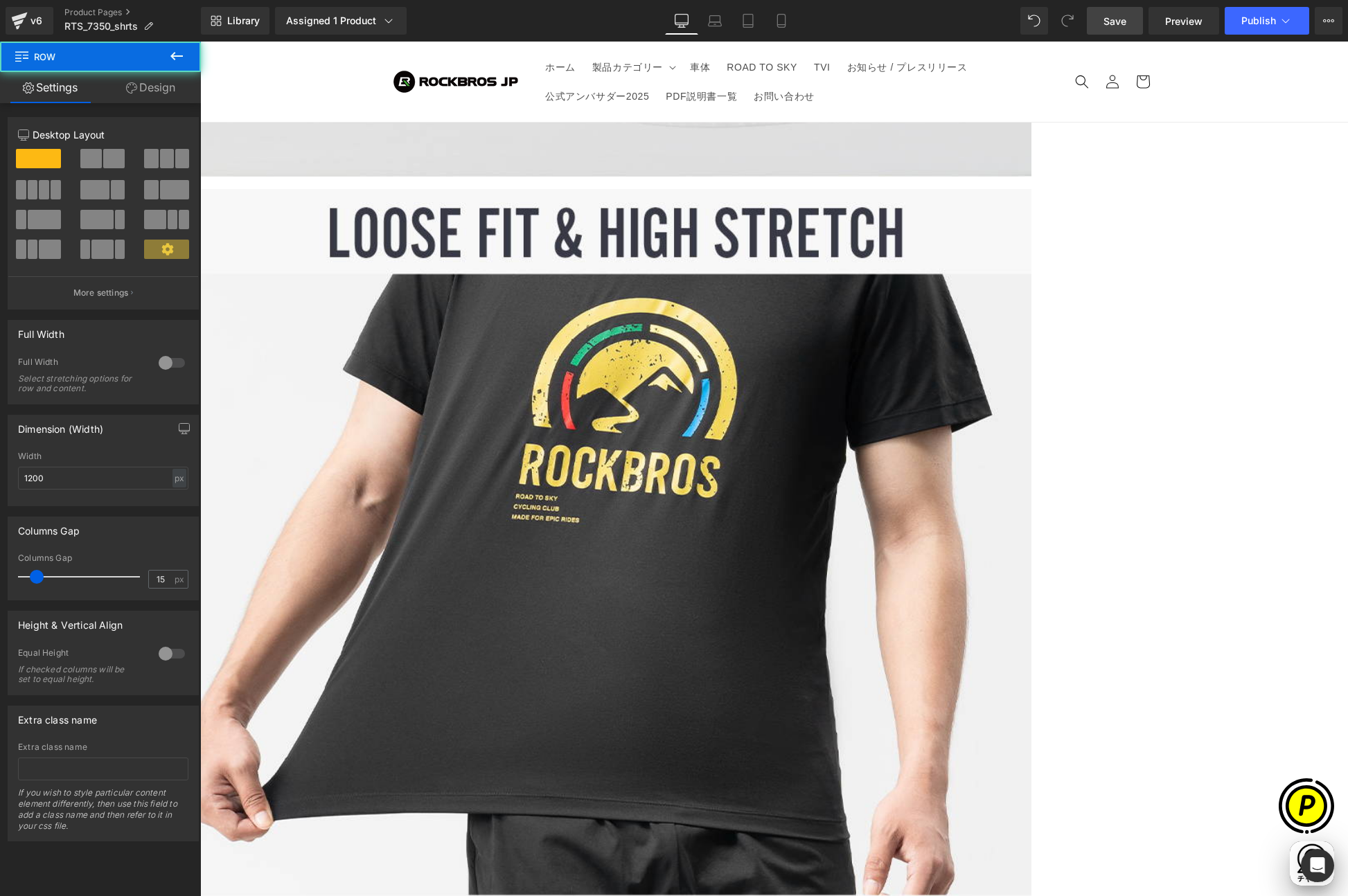
click at [200, 42] on span "Row" at bounding box center [200, 42] width 0 height 0
click at [87, 155] on span at bounding box center [91, 158] width 21 height 20
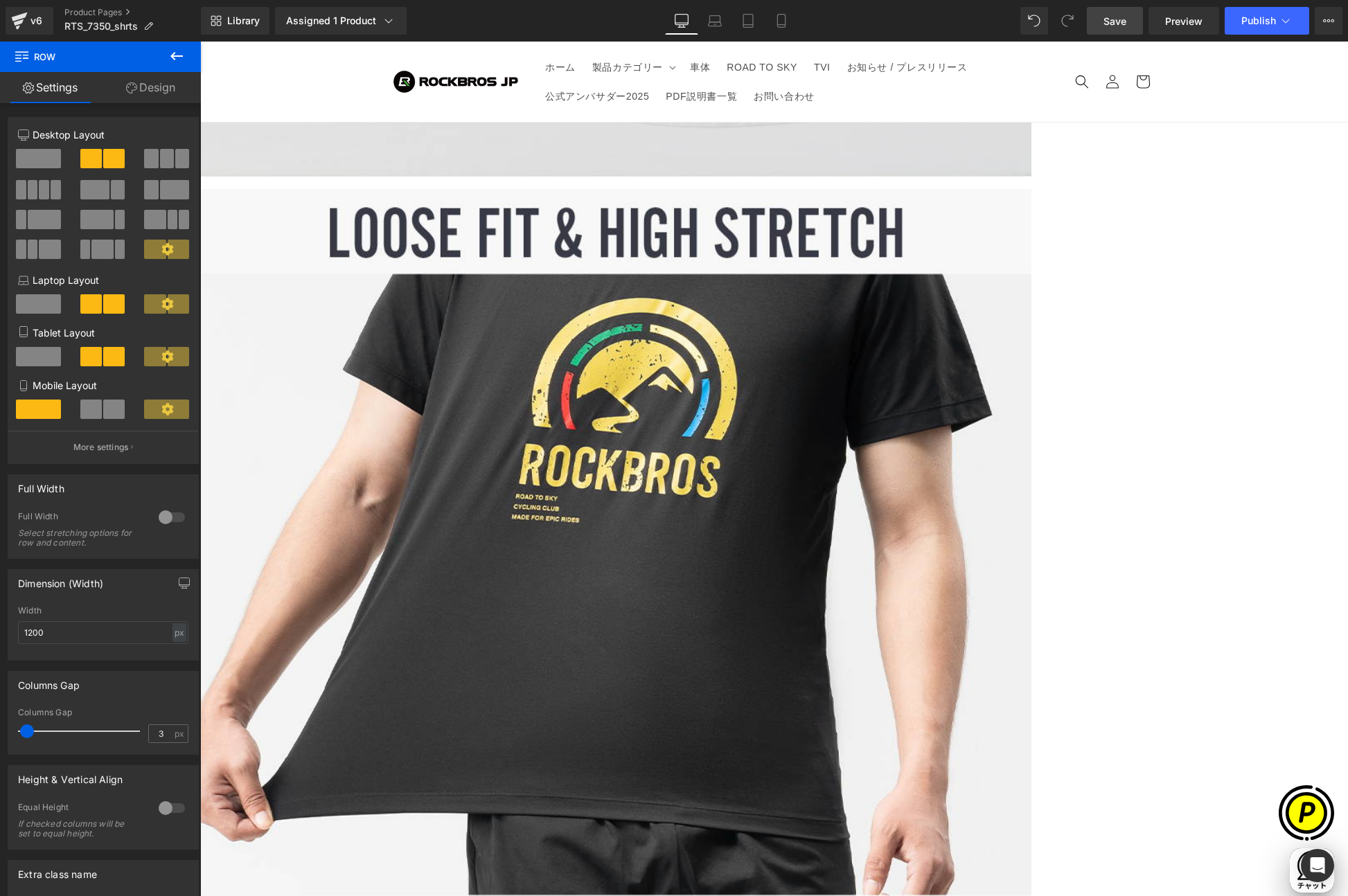
scroll to position [0, 540]
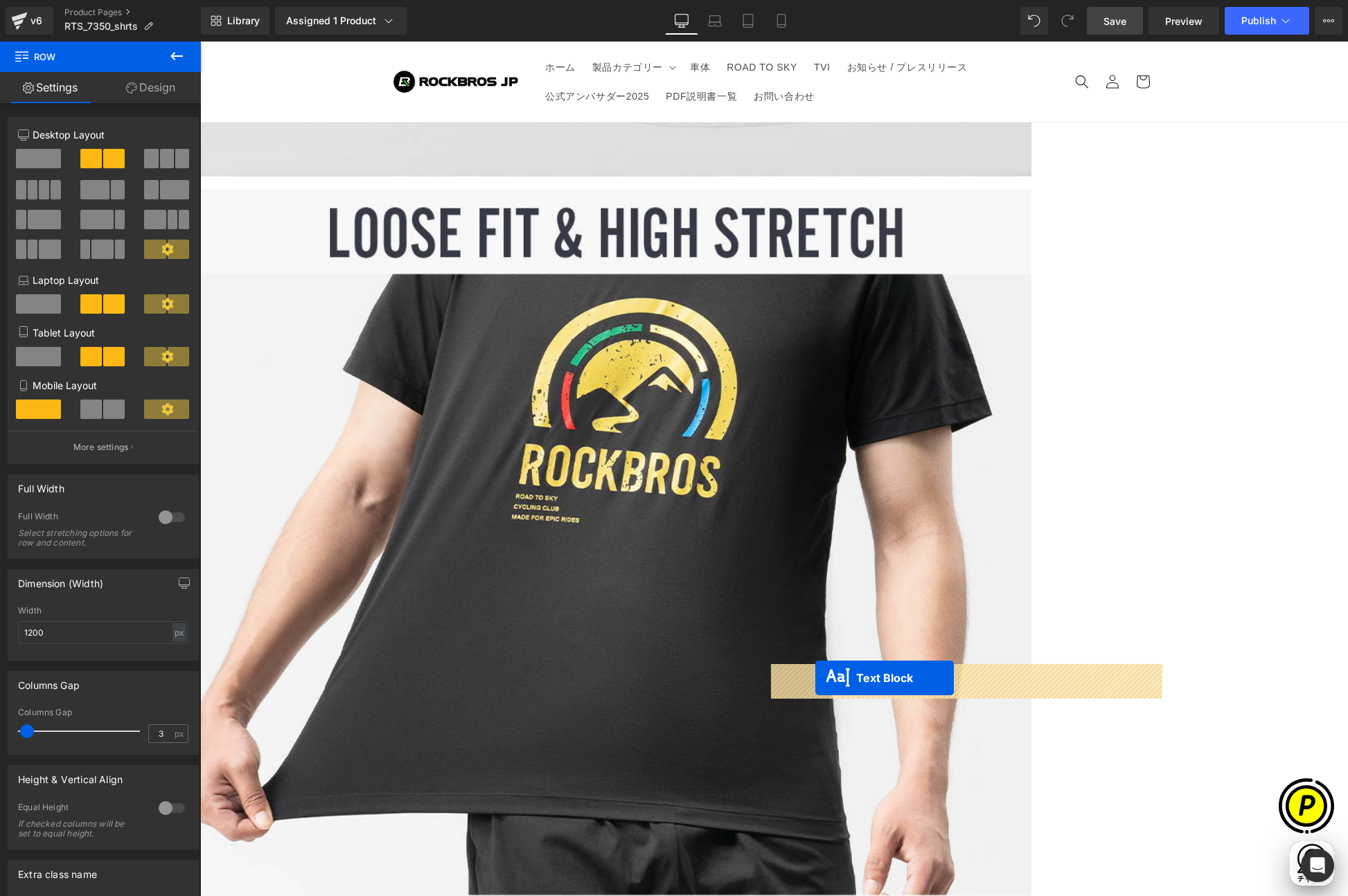
drag, startPoint x: 531, startPoint y: 707, endPoint x: 815, endPoint y: 678, distance: 285.5
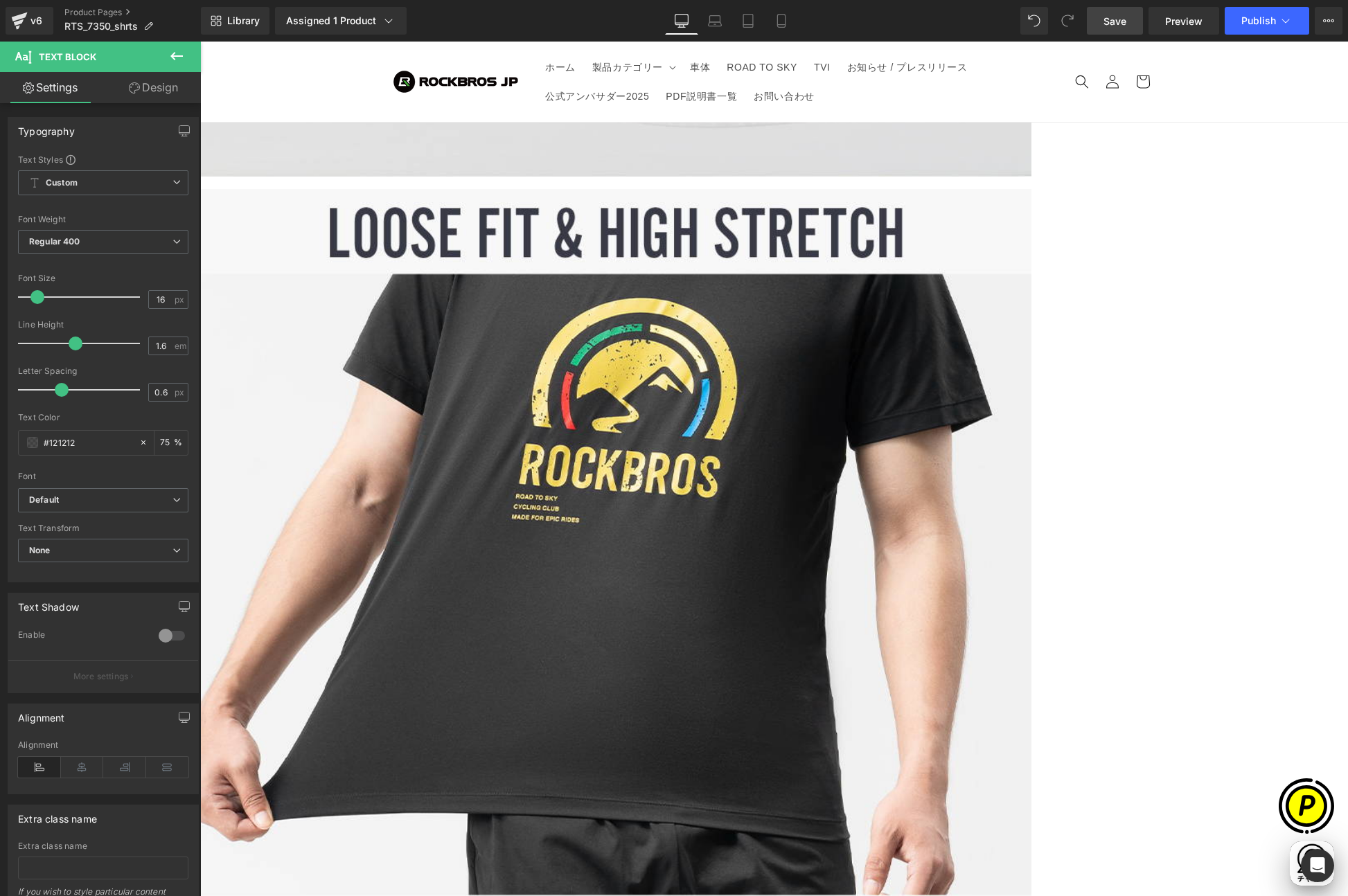
scroll to position [0, 0]
click at [1132, 20] on link "Save" at bounding box center [1114, 20] width 56 height 28
click at [716, 23] on icon at bounding box center [714, 20] width 14 height 14
type input "75"
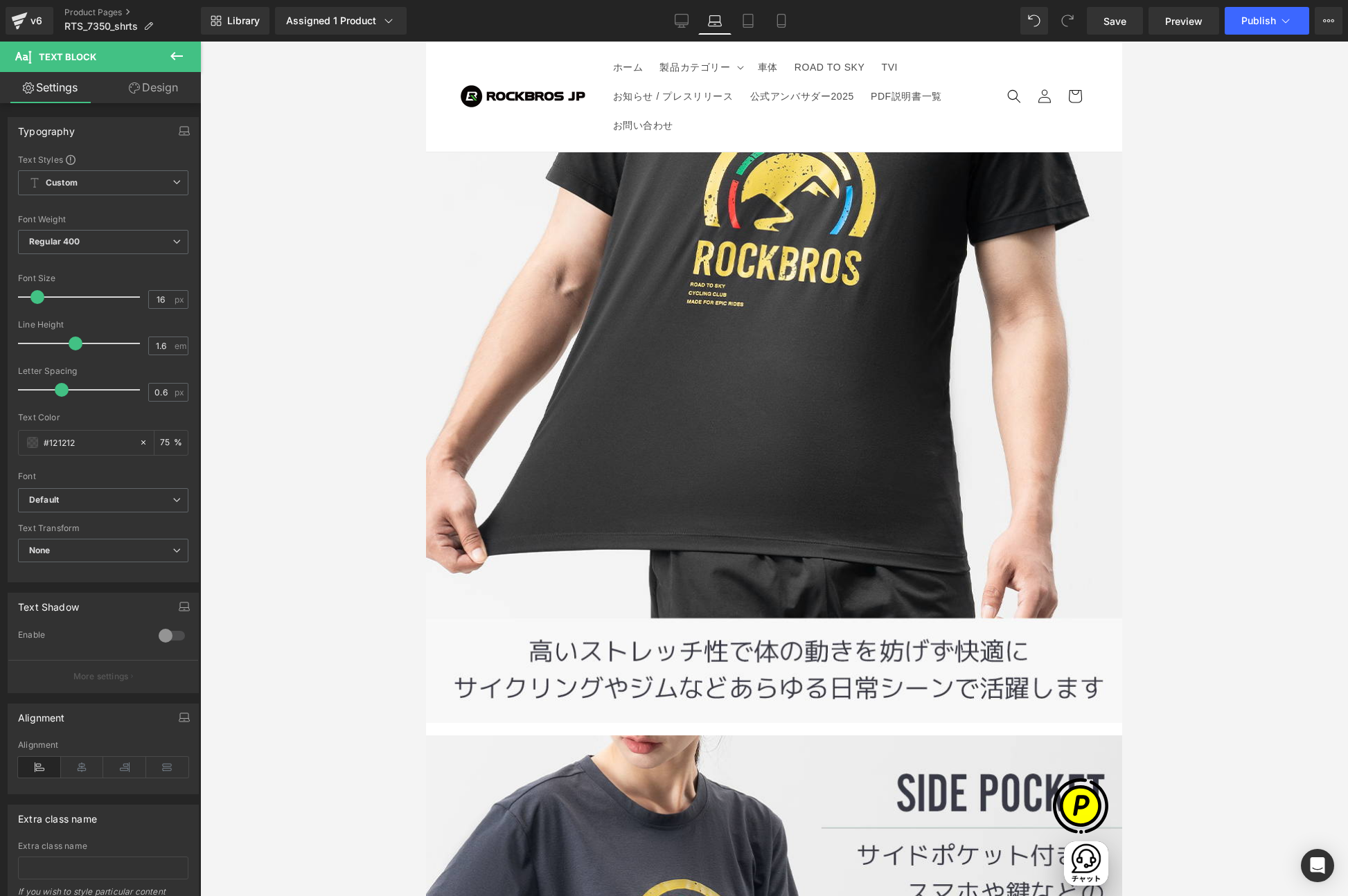
scroll to position [6479, 0]
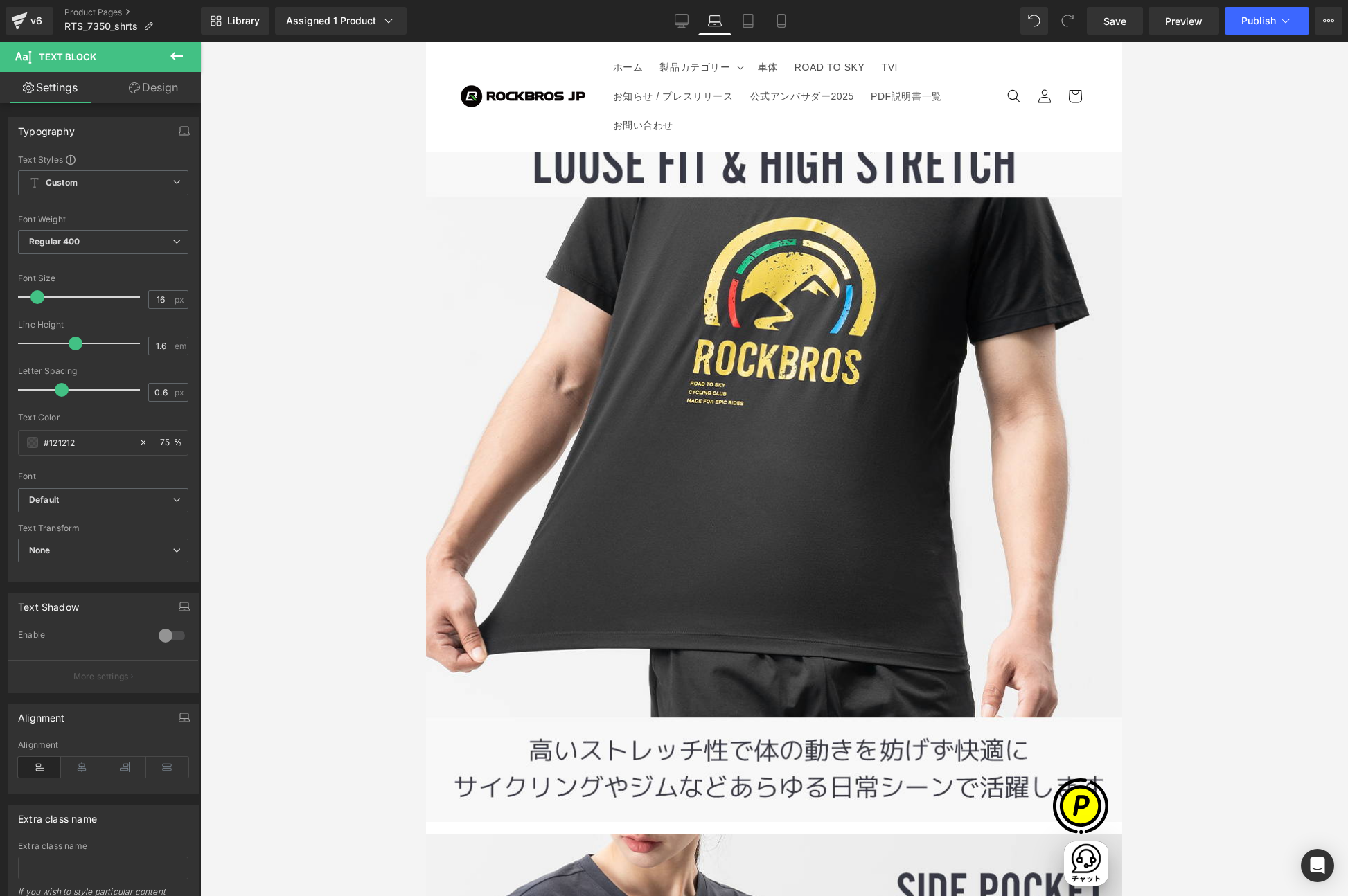
click at [426, 42] on span "Row" at bounding box center [426, 42] width 0 height 0
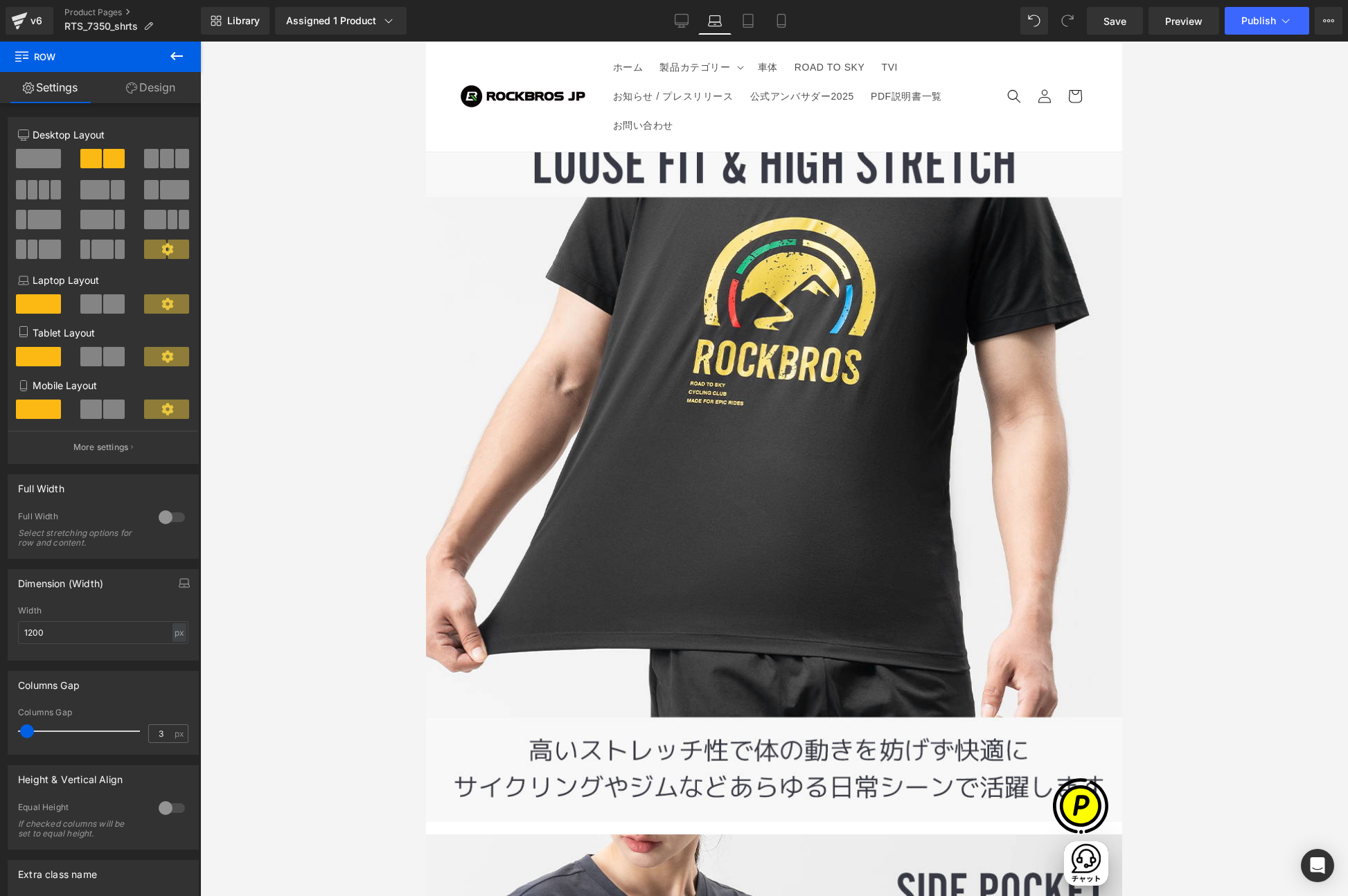
click at [93, 307] on span at bounding box center [91, 304] width 21 height 20
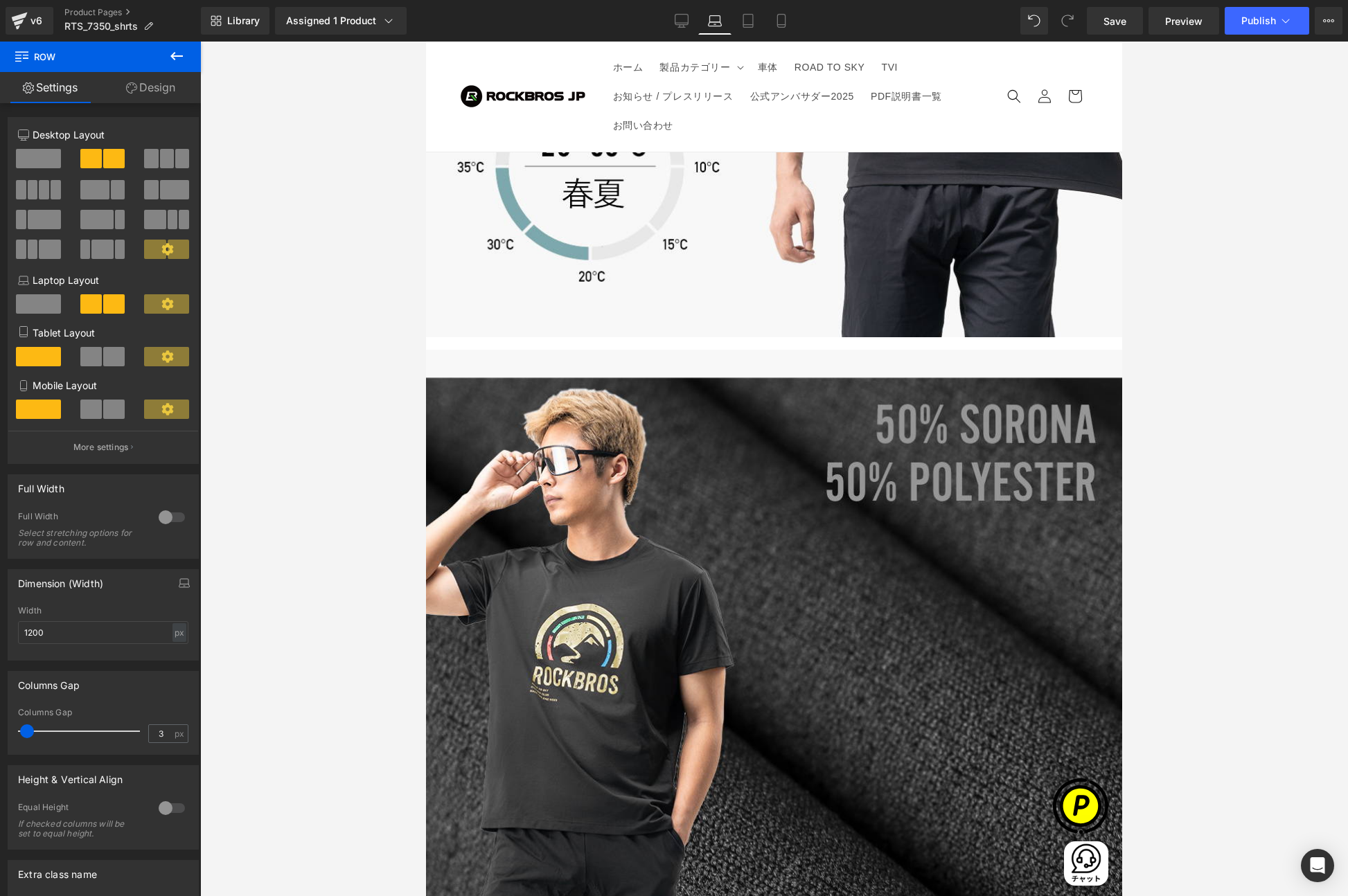
scroll to position [3854, 0]
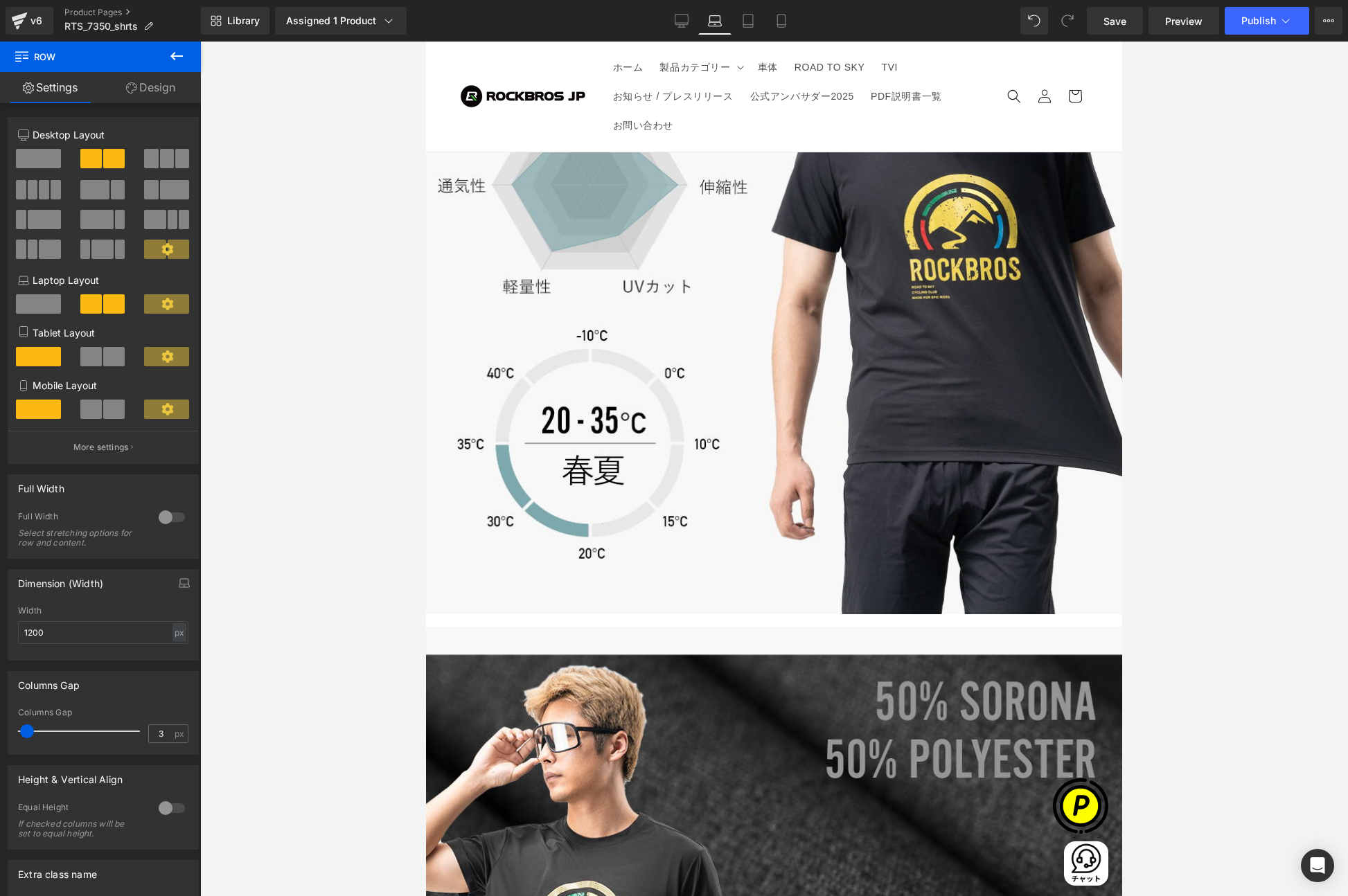
click at [426, 42] on span "Carousel" at bounding box center [426, 42] width 0 height 0
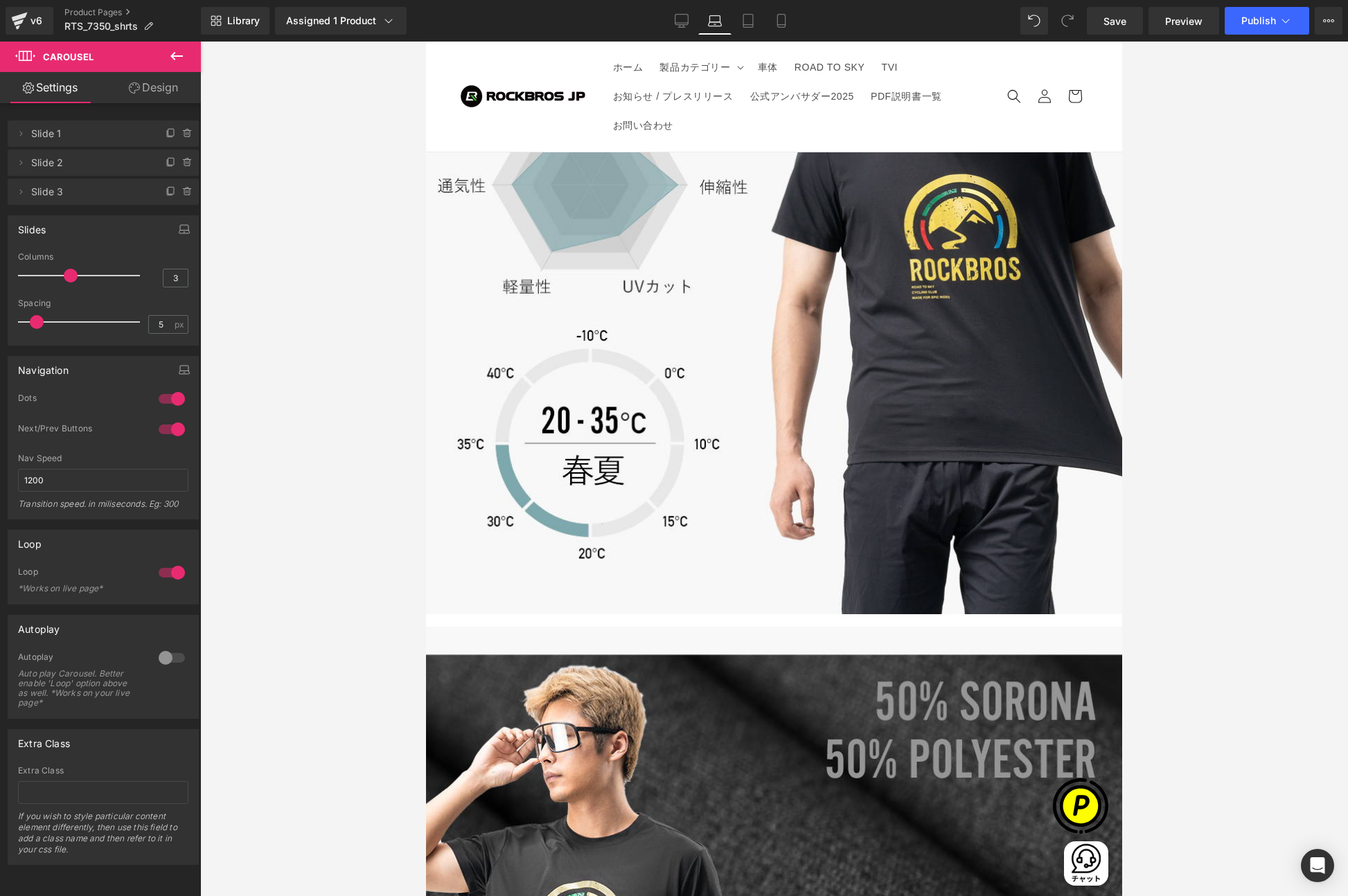
scroll to position [0, 212]
type input "8"
drag, startPoint x: 34, startPoint y: 320, endPoint x: 41, endPoint y: 322, distance: 7.3
click at [41, 322] on span at bounding box center [43, 322] width 14 height 14
type input "2"
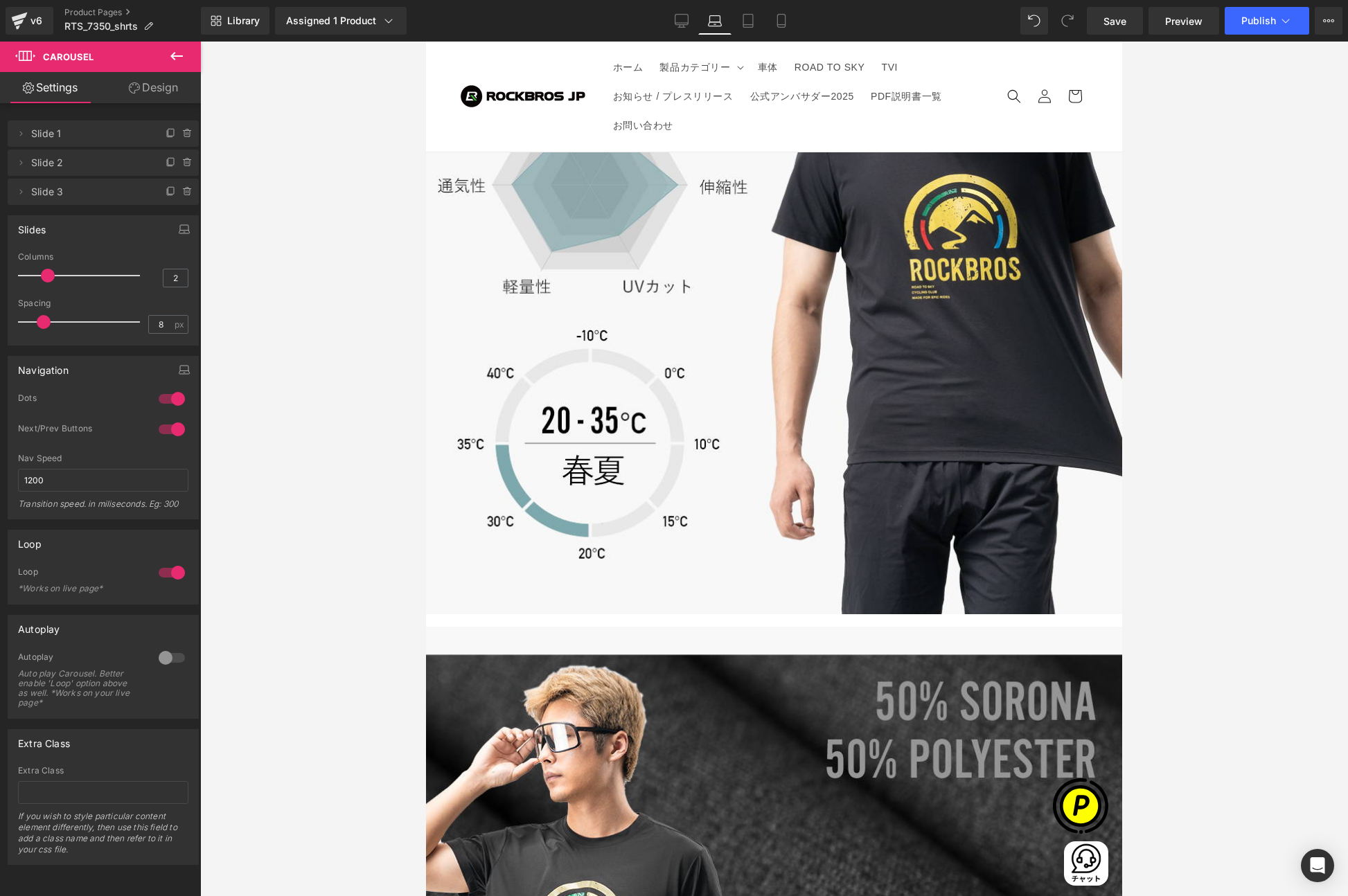
drag, startPoint x: 63, startPoint y: 277, endPoint x: 143, endPoint y: 309, distance: 86.2
click at [51, 277] on span at bounding box center [47, 275] width 14 height 14
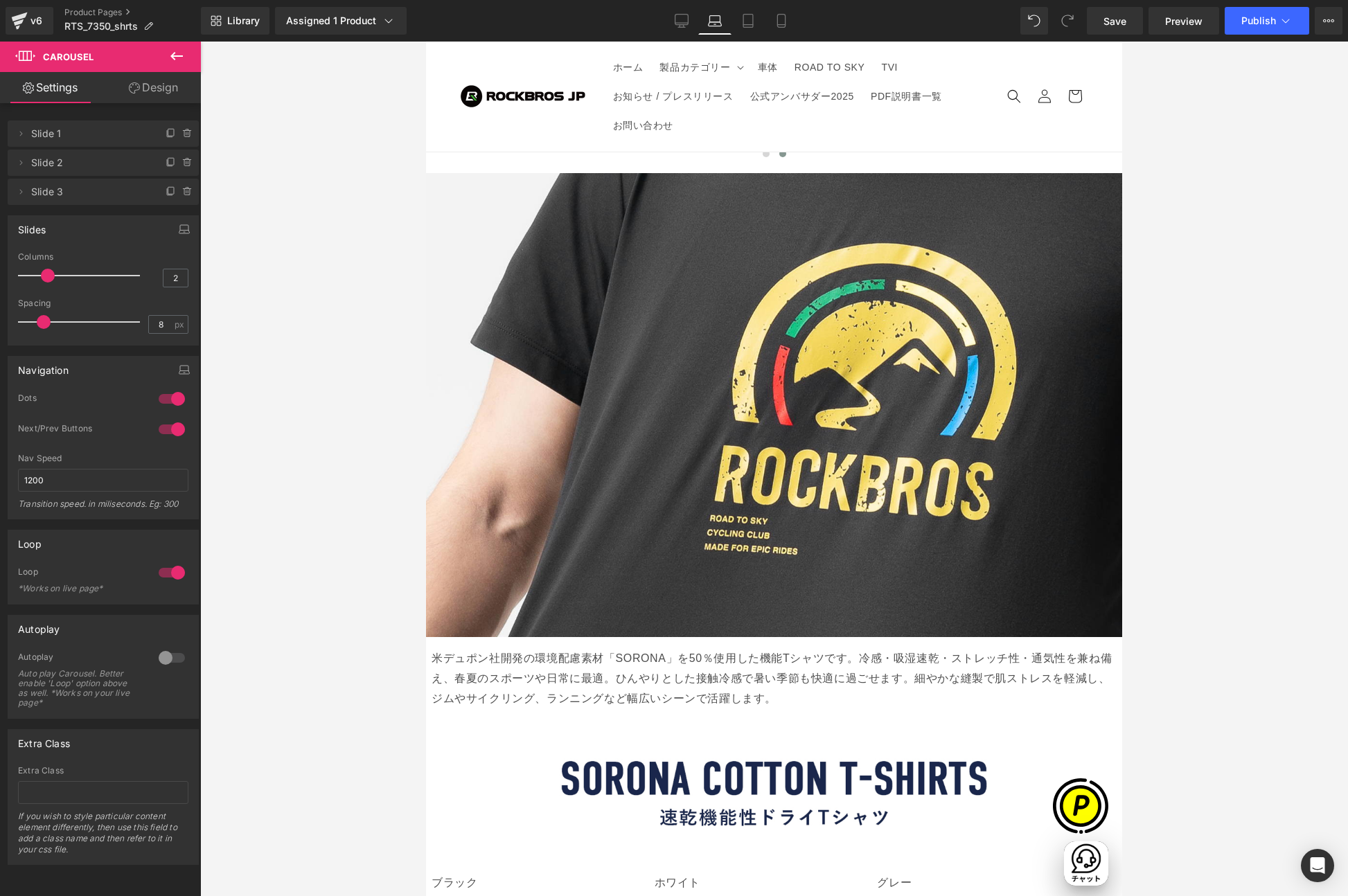
scroll to position [2636, 0]
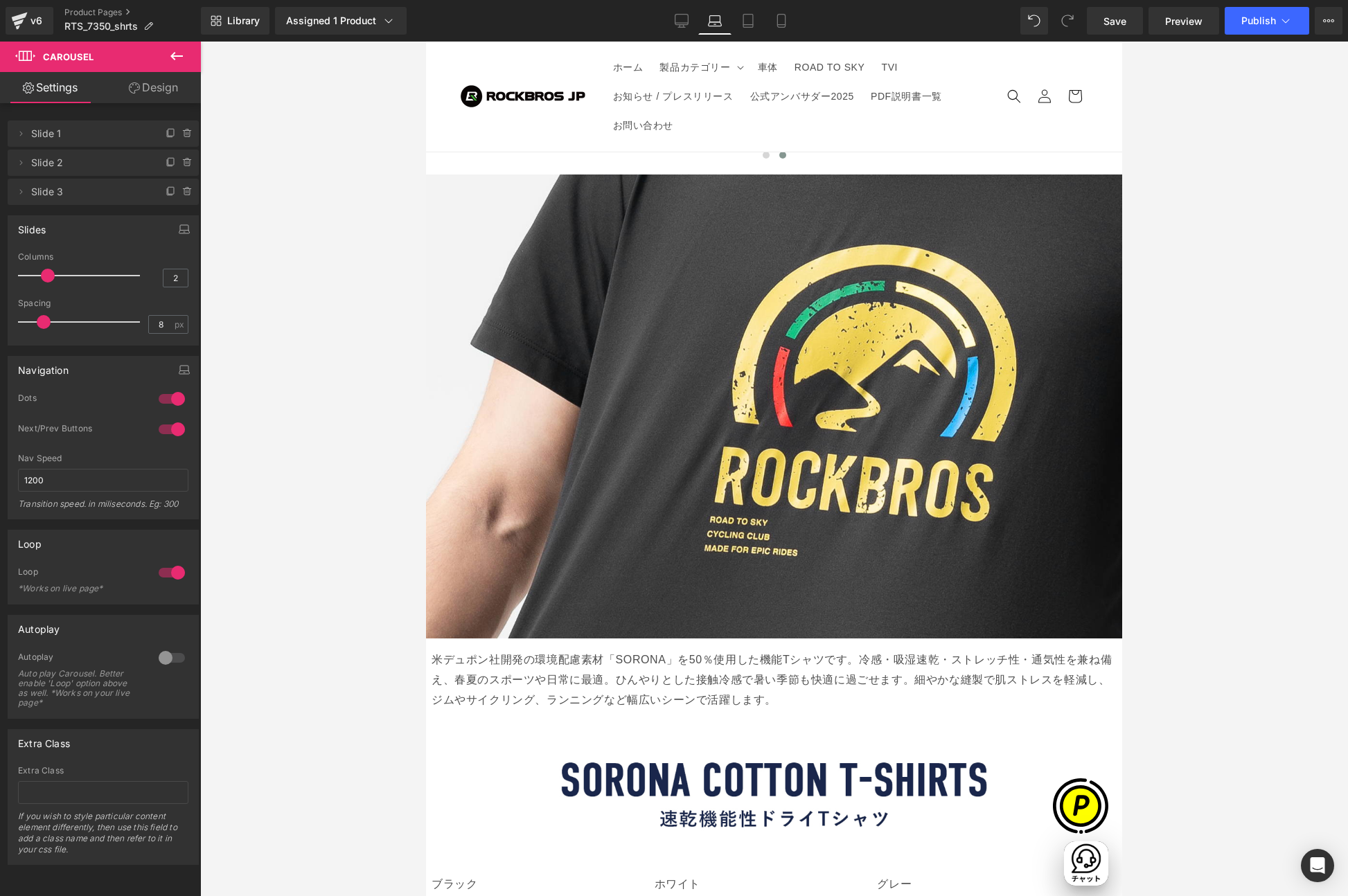
click at [426, 42] on span "Carousel" at bounding box center [426, 42] width 0 height 0
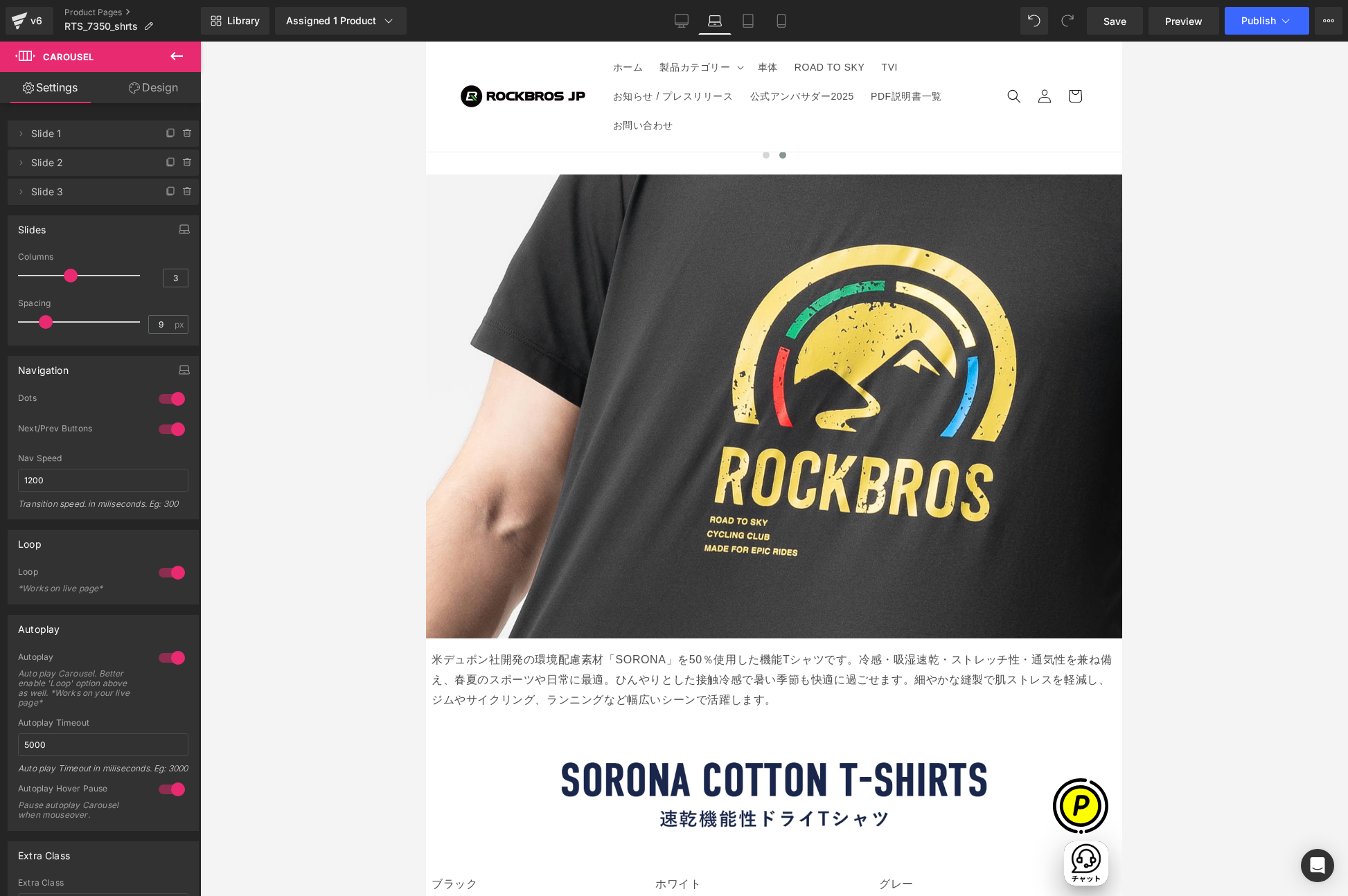
type input "8"
drag, startPoint x: 35, startPoint y: 320, endPoint x: 42, endPoint y: 322, distance: 7.3
click at [42, 322] on span at bounding box center [43, 322] width 14 height 14
type input "2"
drag, startPoint x: 65, startPoint y: 279, endPoint x: 49, endPoint y: 279, distance: 16.0
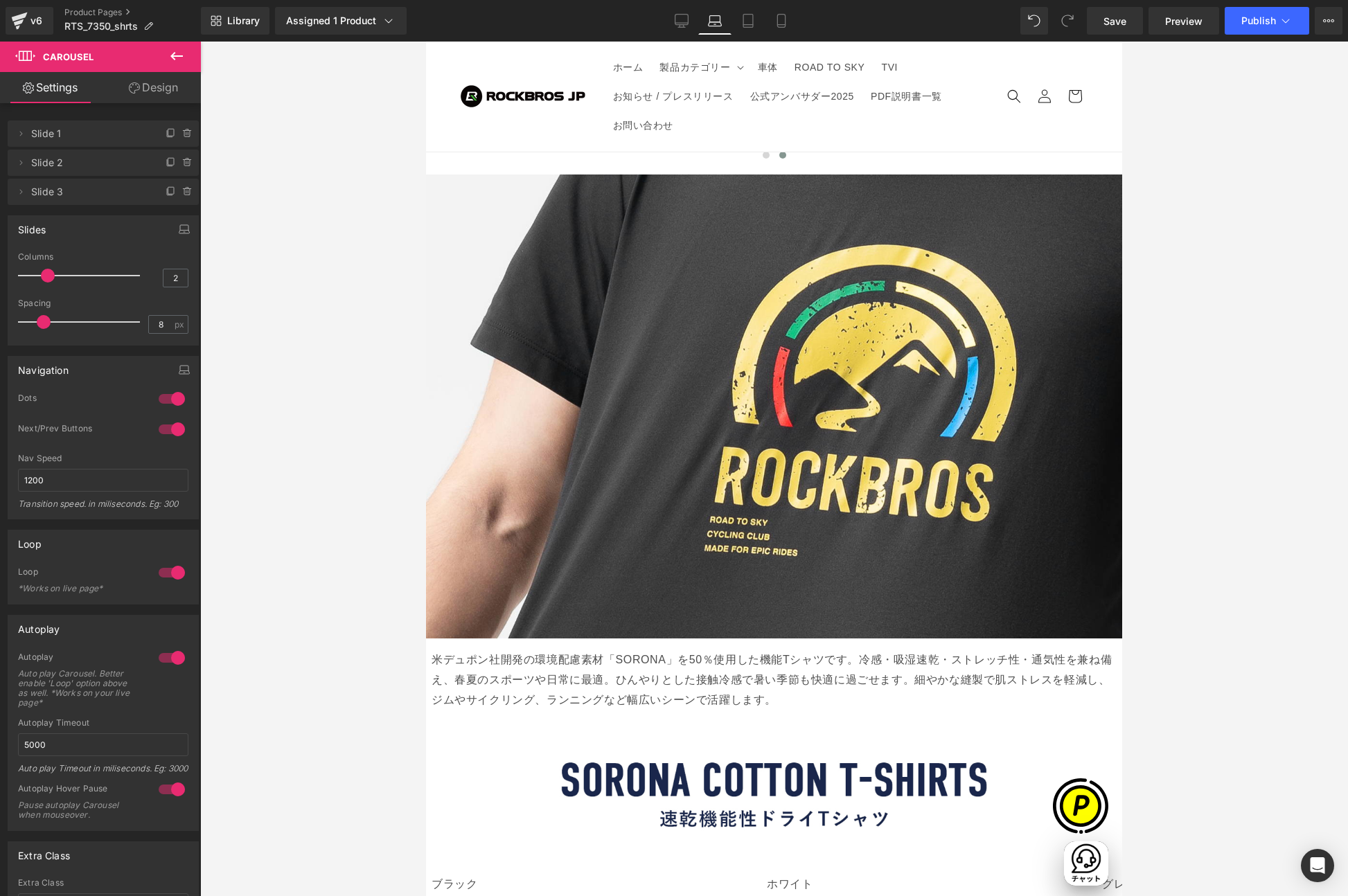
click at [49, 279] on span at bounding box center [47, 275] width 14 height 14
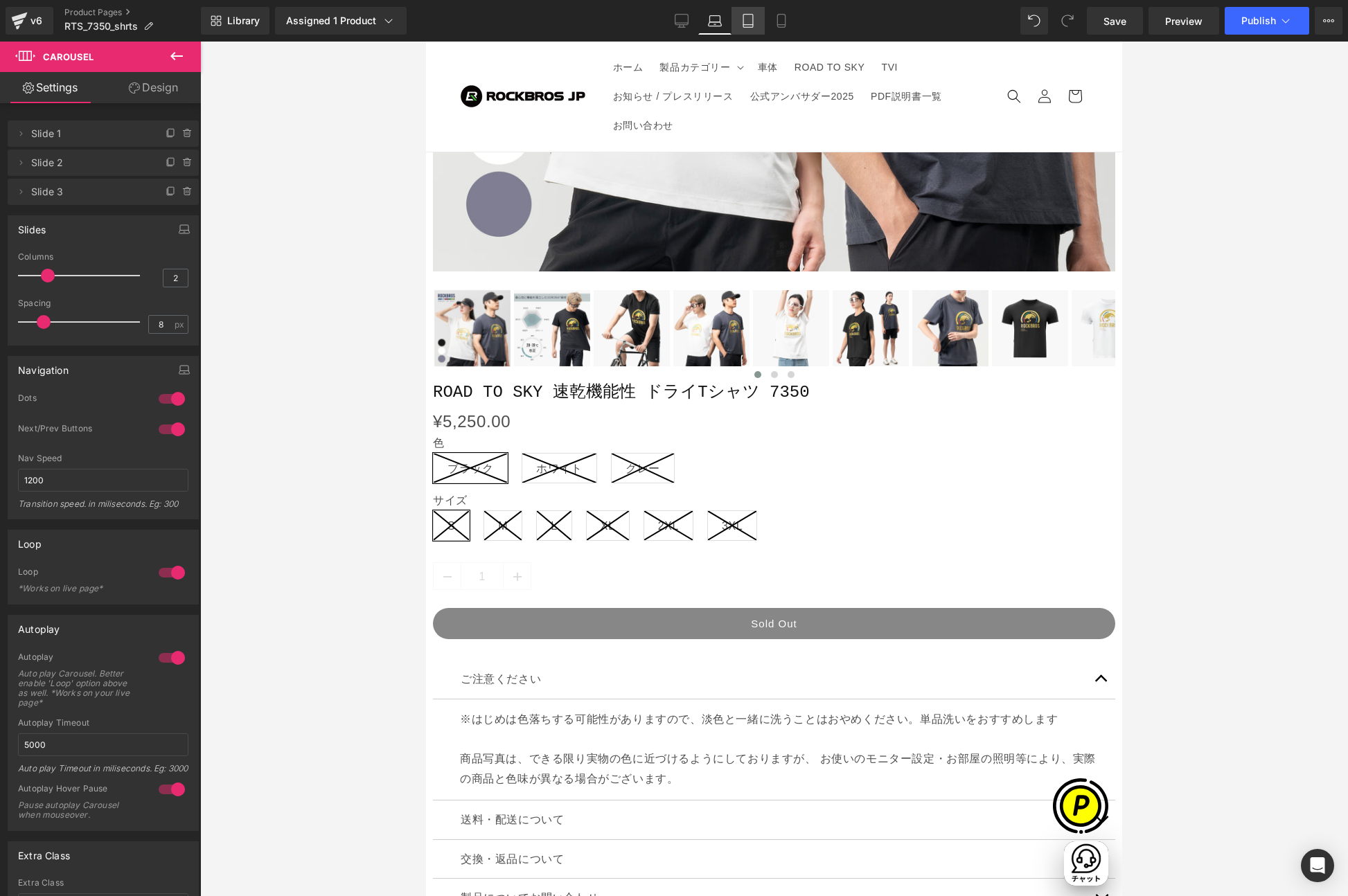
scroll to position [0, 212]
click at [738, 17] on link "Tablet" at bounding box center [748, 20] width 33 height 28
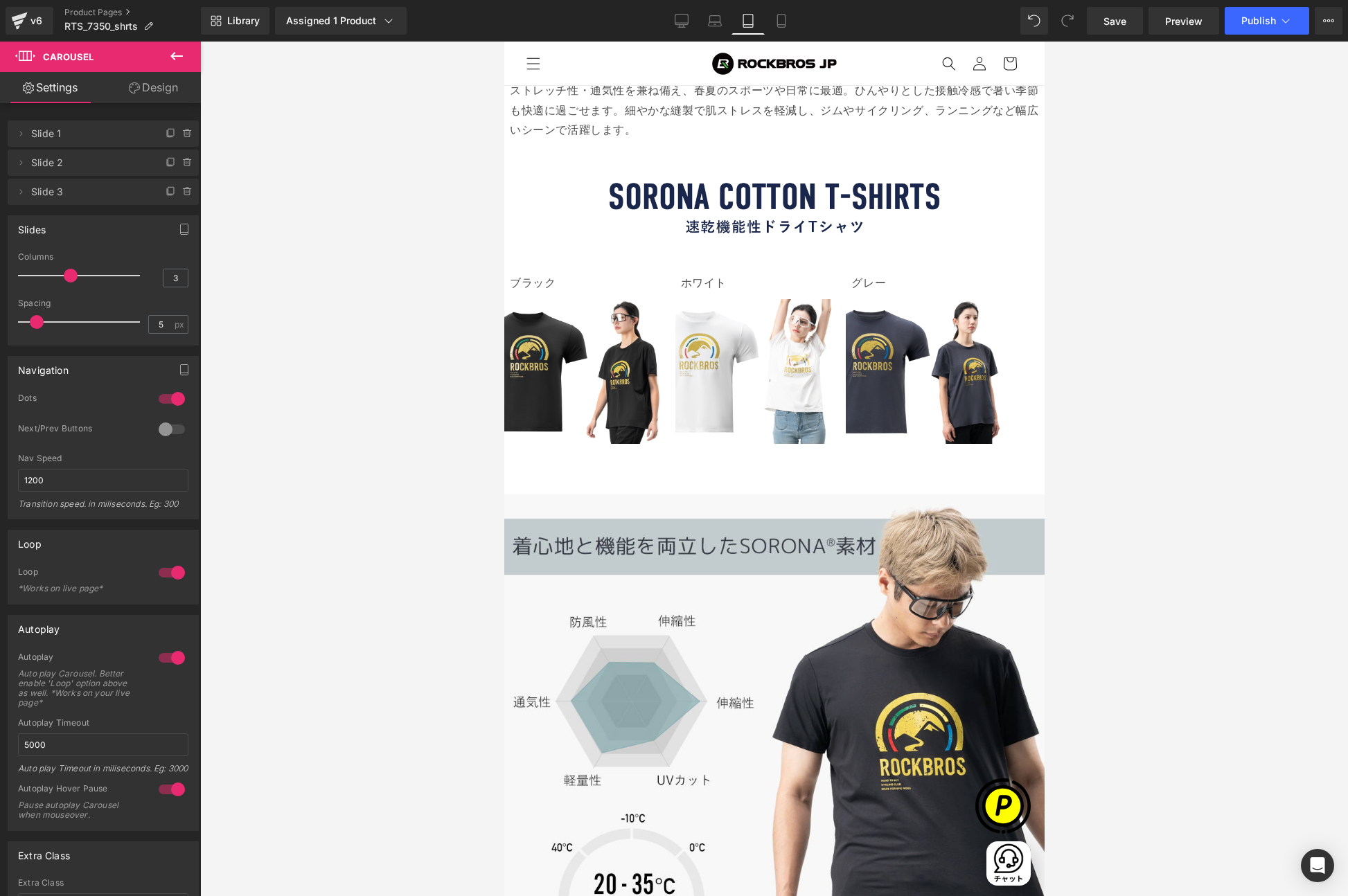
scroll to position [3335, 0]
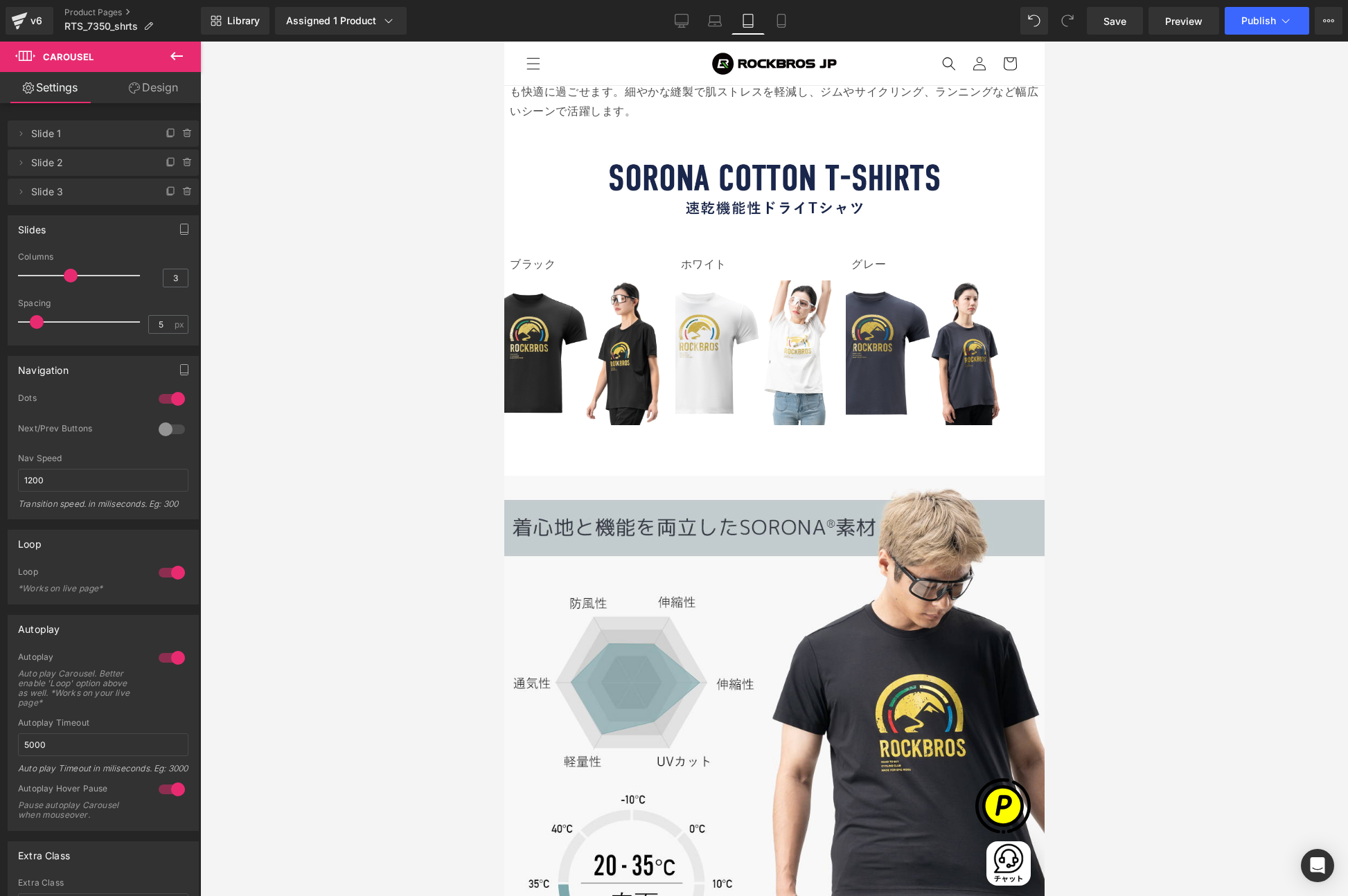
click at [503, 42] on span "Carousel" at bounding box center [503, 42] width 0 height 0
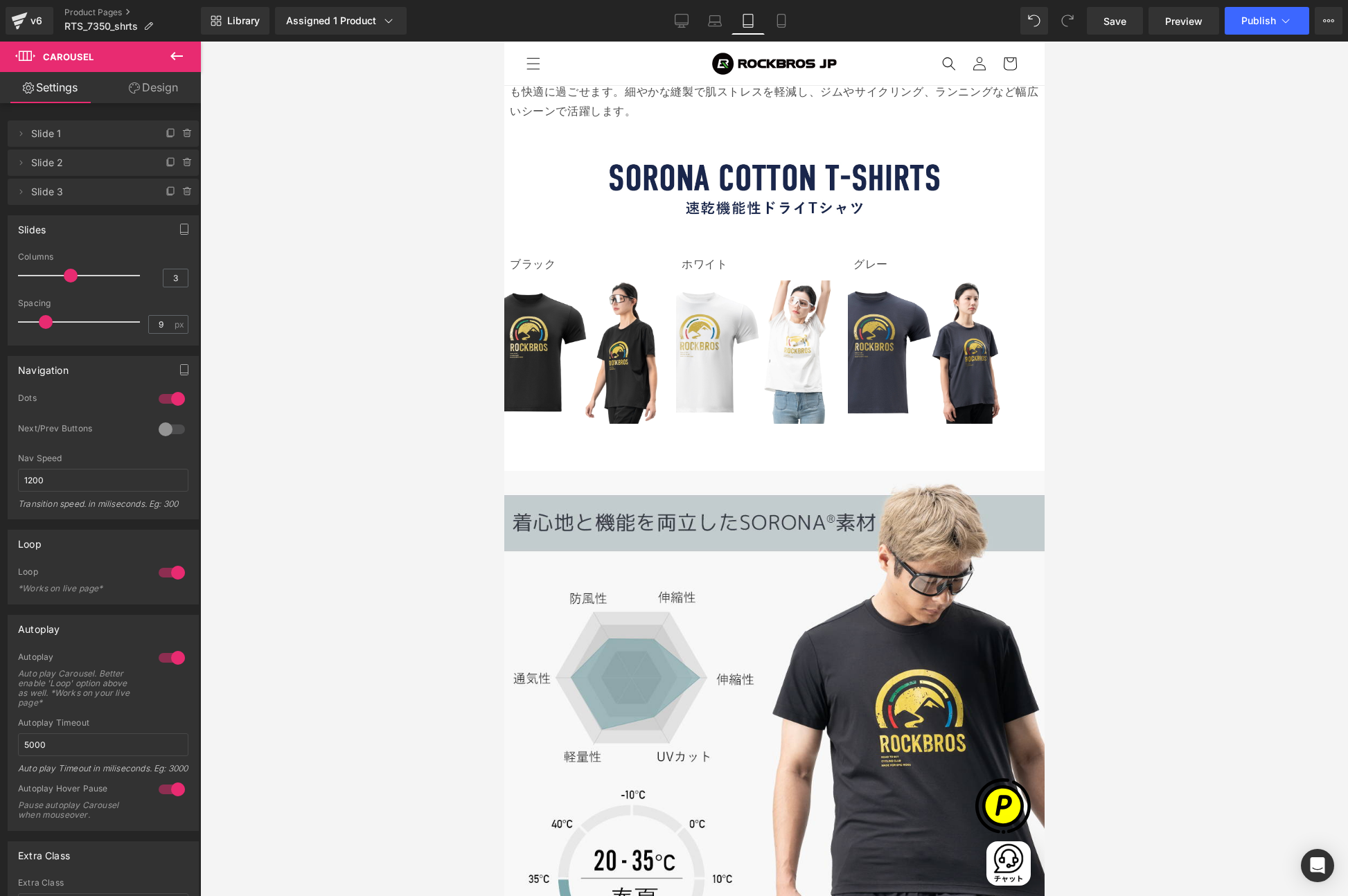
type input "8"
drag, startPoint x: 33, startPoint y: 321, endPoint x: 41, endPoint y: 323, distance: 8.2
click at [41, 323] on span at bounding box center [43, 322] width 14 height 14
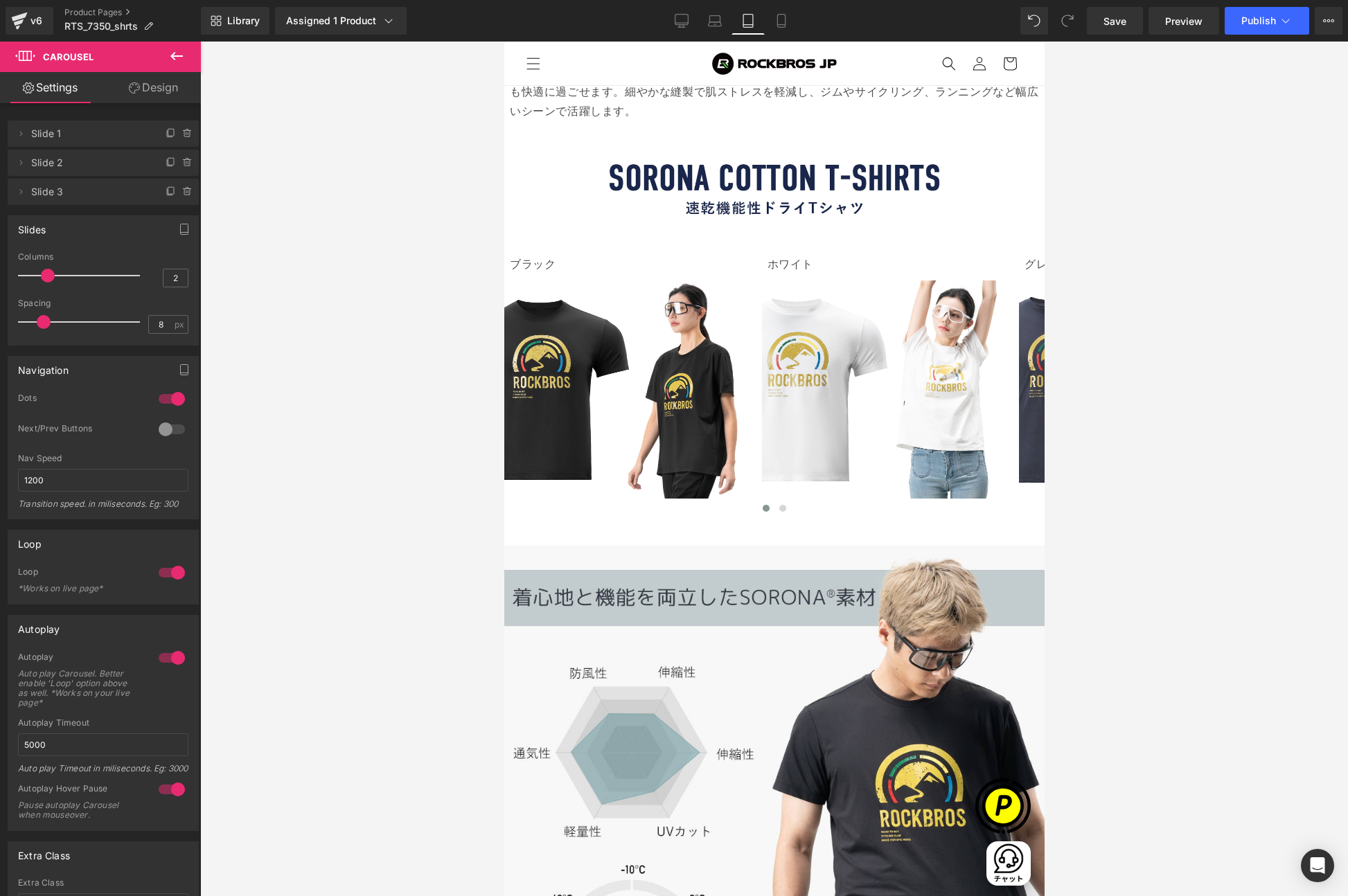
drag, startPoint x: 65, startPoint y: 275, endPoint x: 49, endPoint y: 276, distance: 16.0
click at [49, 276] on span at bounding box center [47, 275] width 14 height 14
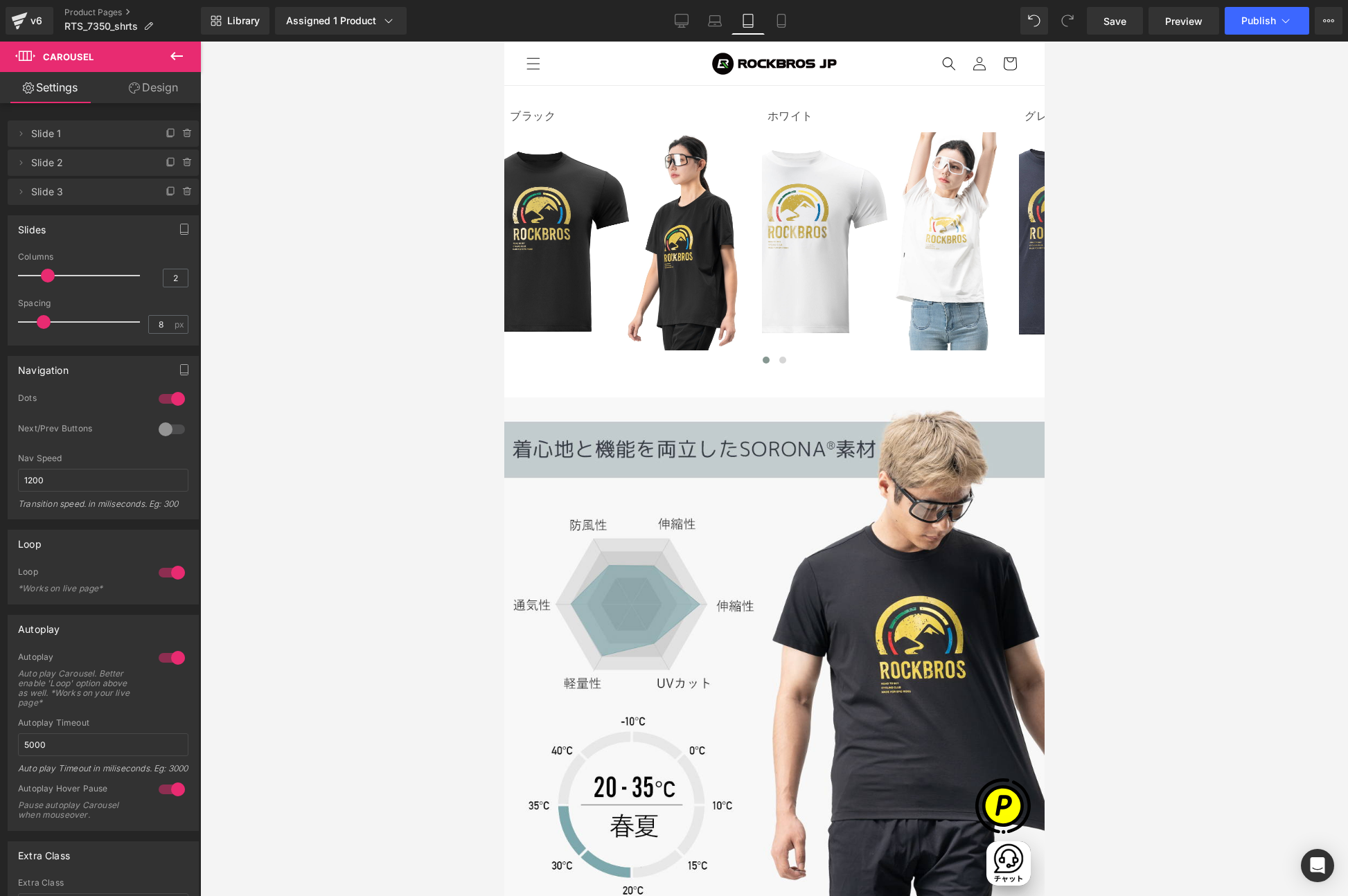
scroll to position [3426, 0]
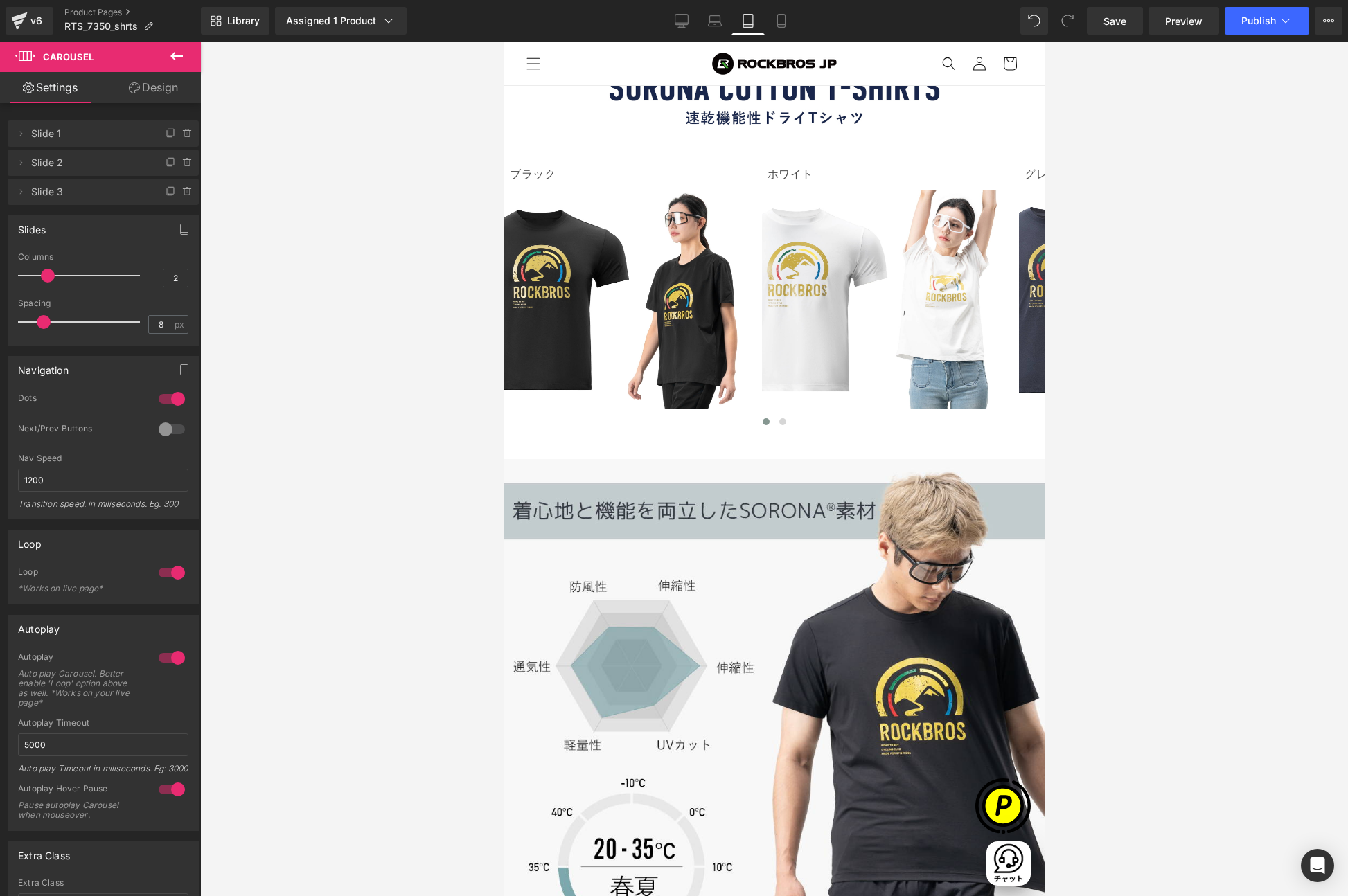
click at [503, 42] on span "Carousel" at bounding box center [503, 42] width 0 height 0
type input "1"
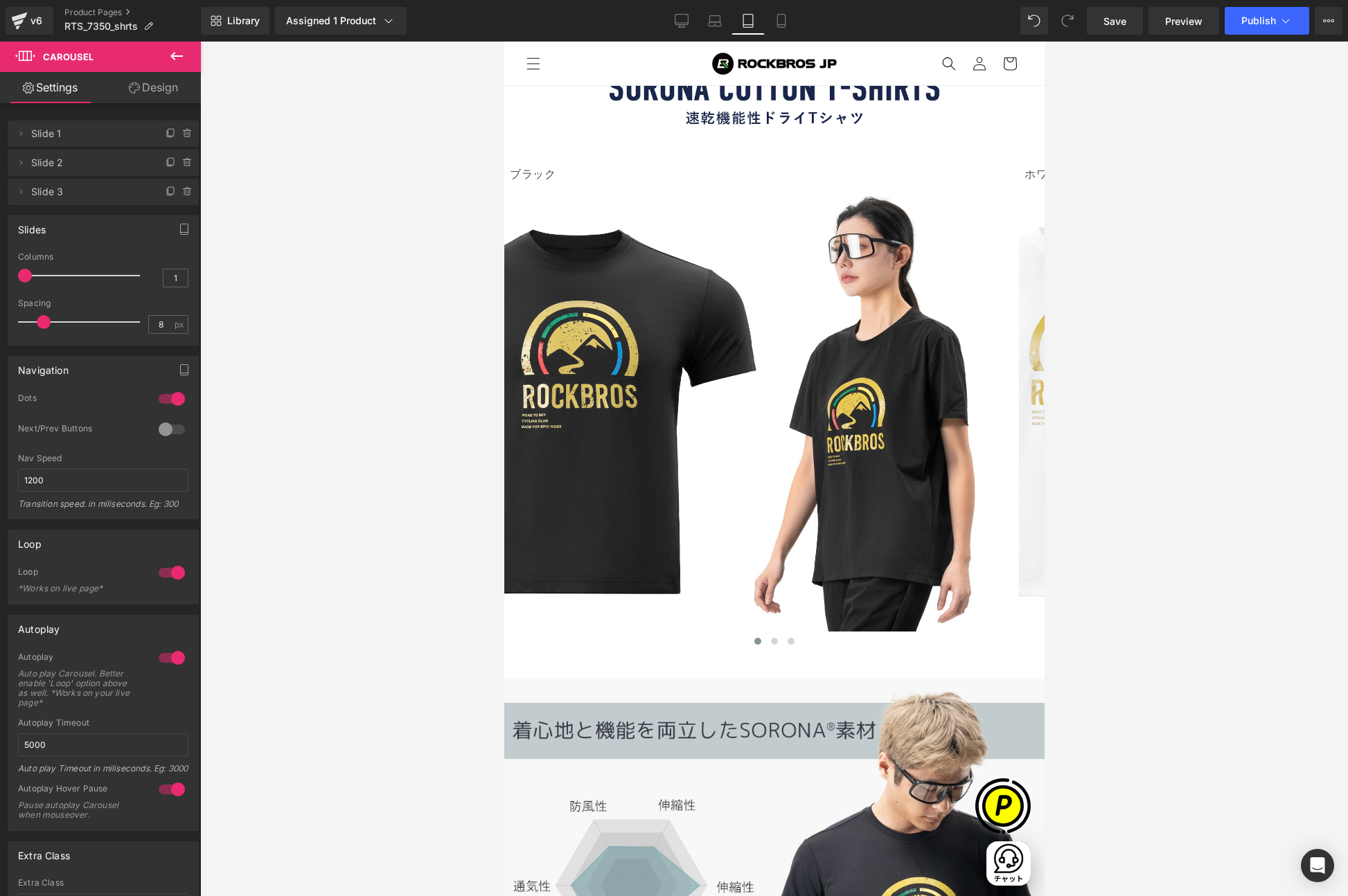
drag, startPoint x: 42, startPoint y: 274, endPoint x: 21, endPoint y: 274, distance: 21.0
click at [21, 274] on span at bounding box center [25, 275] width 14 height 14
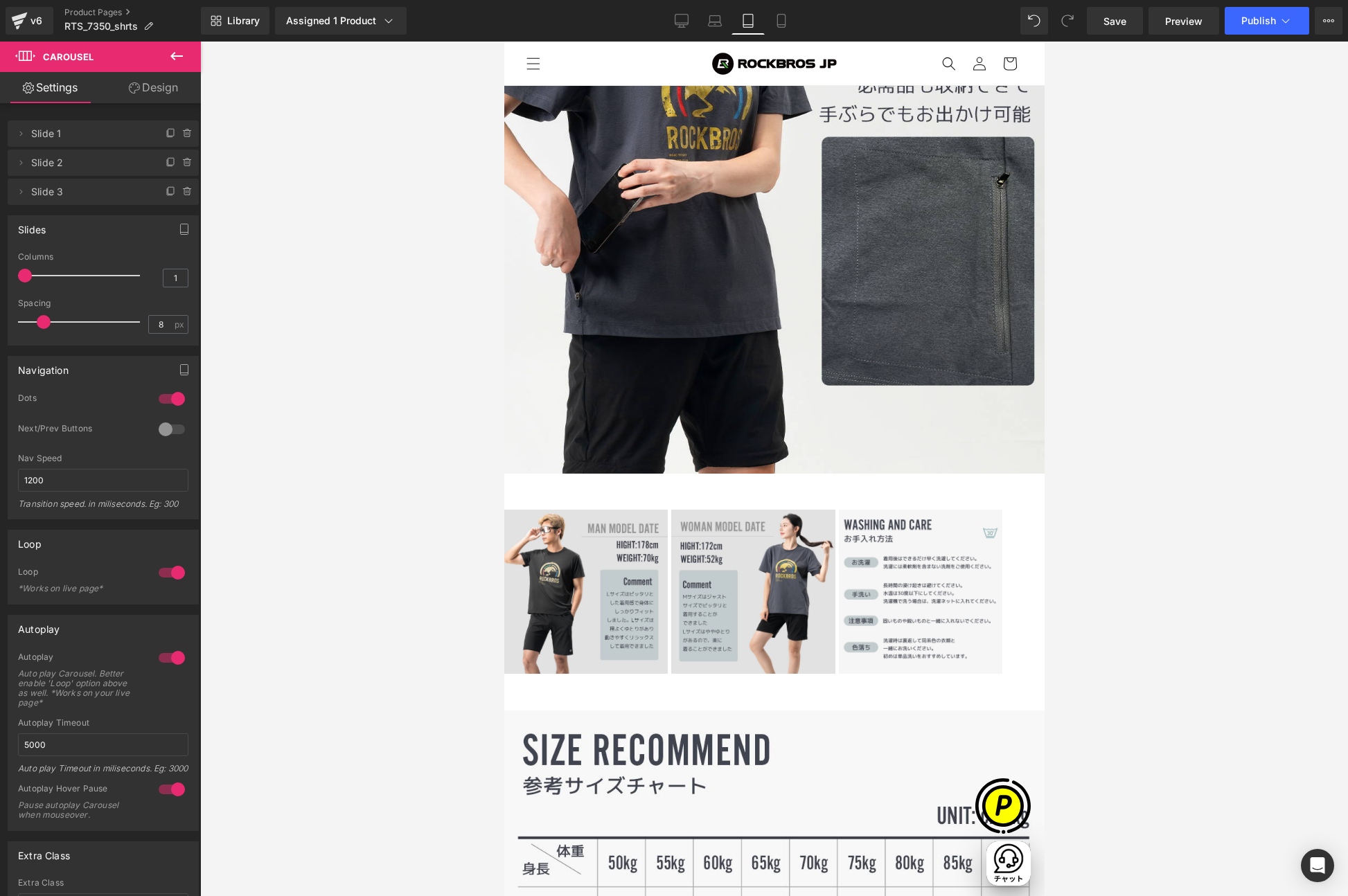
scroll to position [0, 0]
drag, startPoint x: 763, startPoint y: 278, endPoint x: 846, endPoint y: 395, distance: 143.5
click at [503, 42] on span "Carousel" at bounding box center [503, 42] width 0 height 0
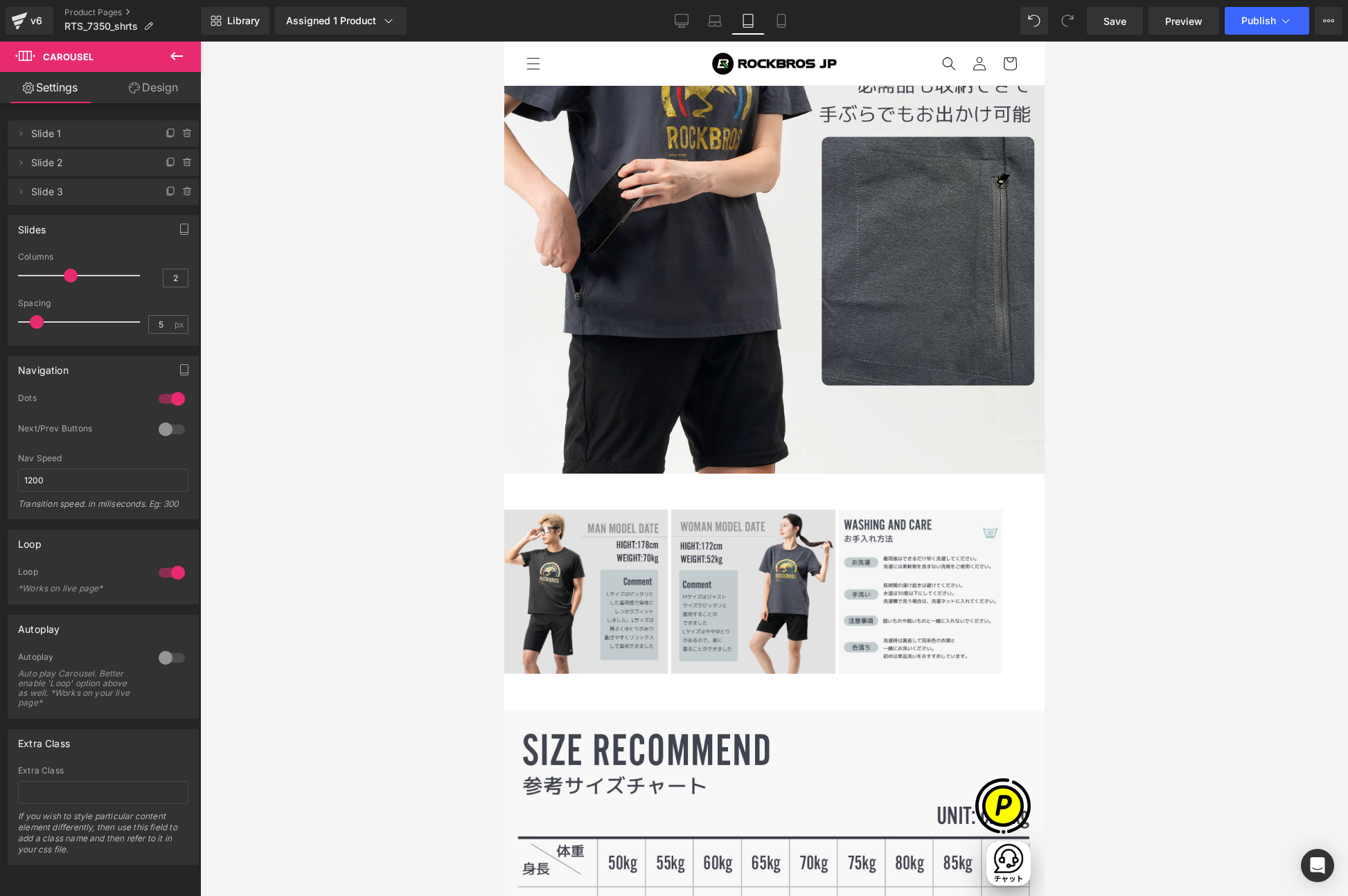
type input "1"
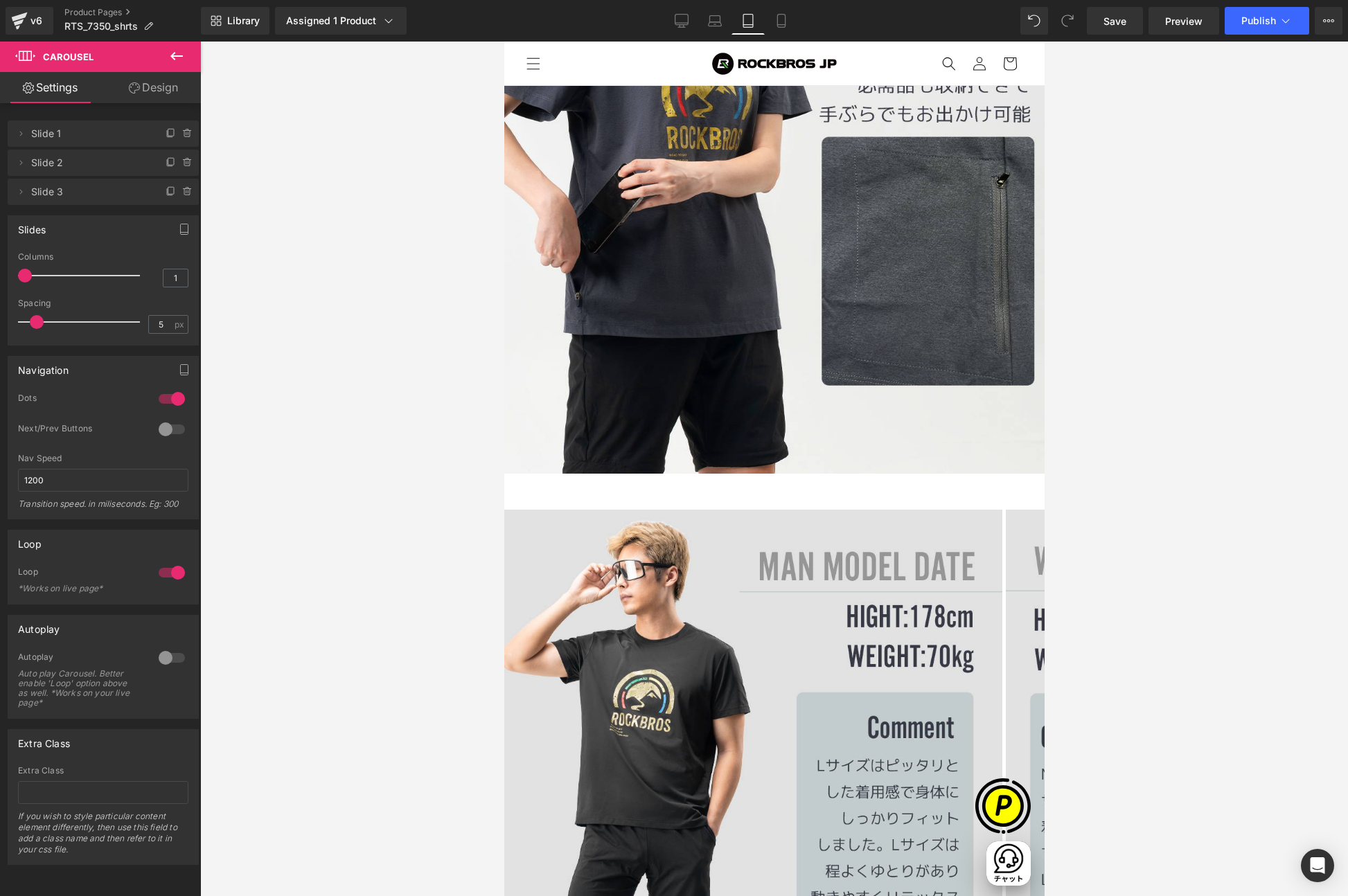
drag, startPoint x: 57, startPoint y: 271, endPoint x: 6, endPoint y: 271, distance: 51.0
click at [6, 271] on div "Slides 2 Columns 2 2 Columns 2 1 Columns 1 1 Columns 1 8px Spacing 8 px 8px Spa…" at bounding box center [103, 275] width 207 height 140
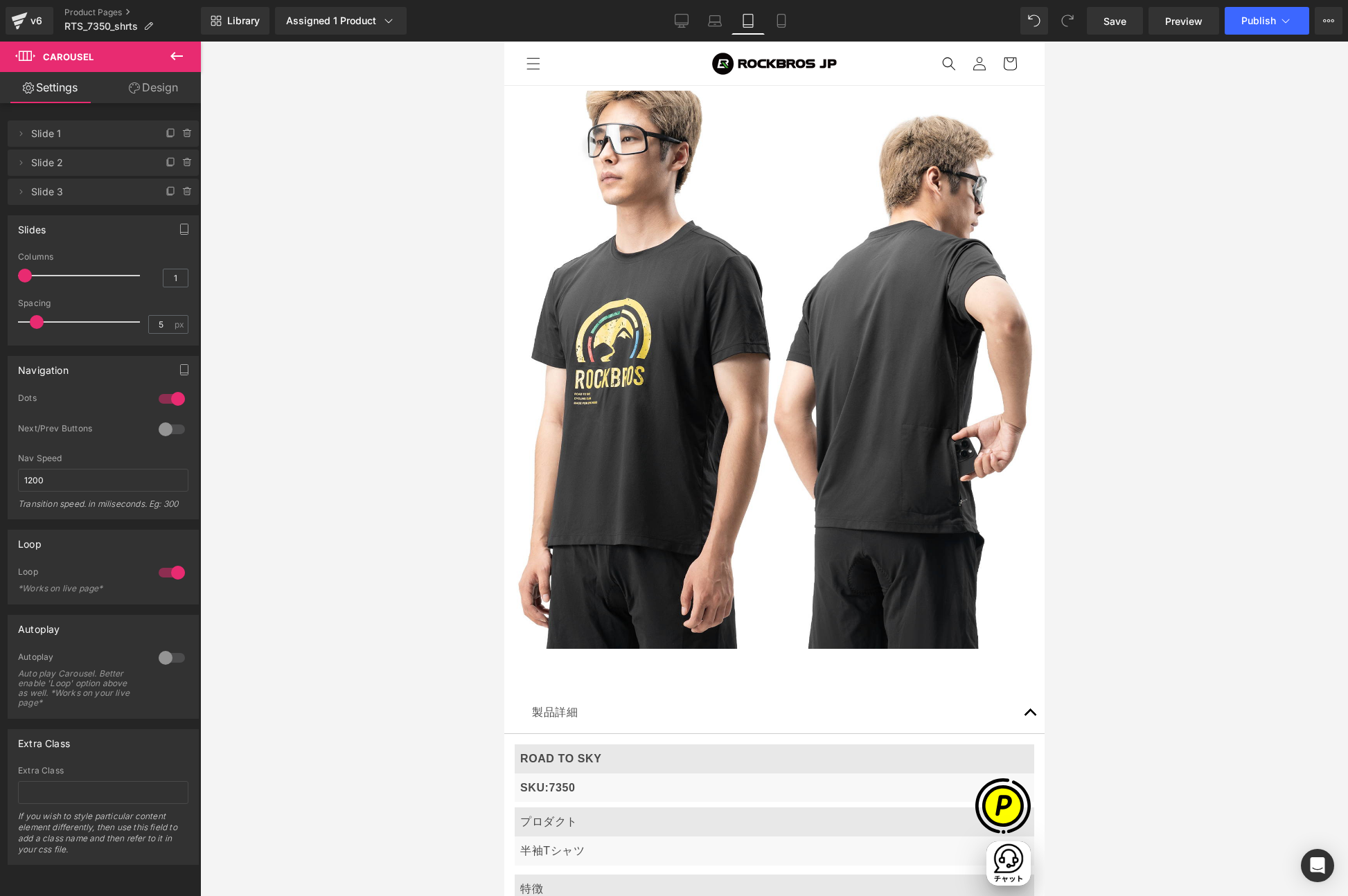
scroll to position [0, 902]
click at [503, 42] on span "Row" at bounding box center [503, 42] width 0 height 0
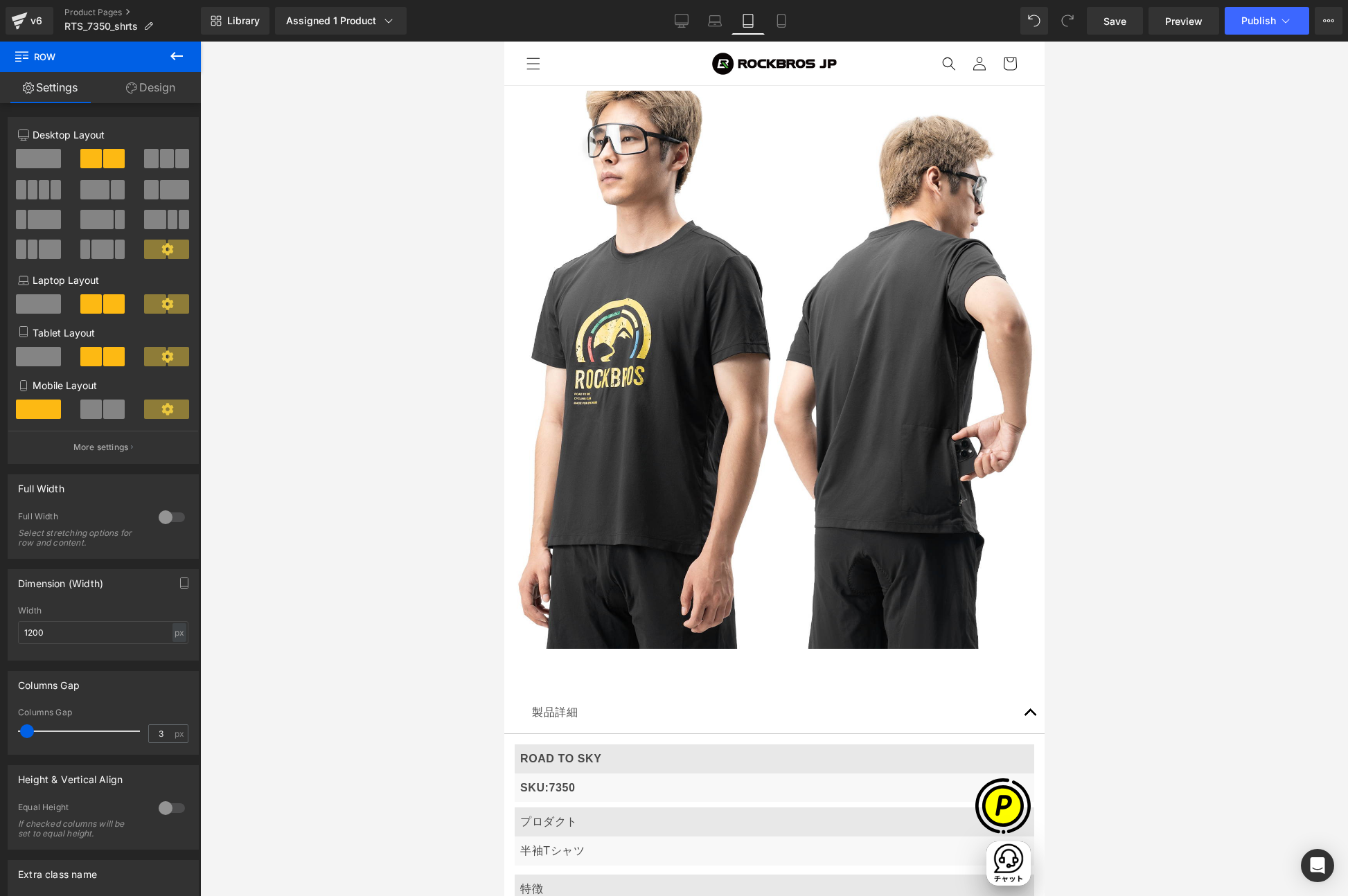
click at [38, 353] on span at bounding box center [38, 357] width 45 height 20
click at [503, 42] on span "Row" at bounding box center [503, 42] width 0 height 0
click at [94, 354] on span at bounding box center [91, 357] width 21 height 20
click at [503, 42] on span "Row" at bounding box center [503, 42] width 0 height 0
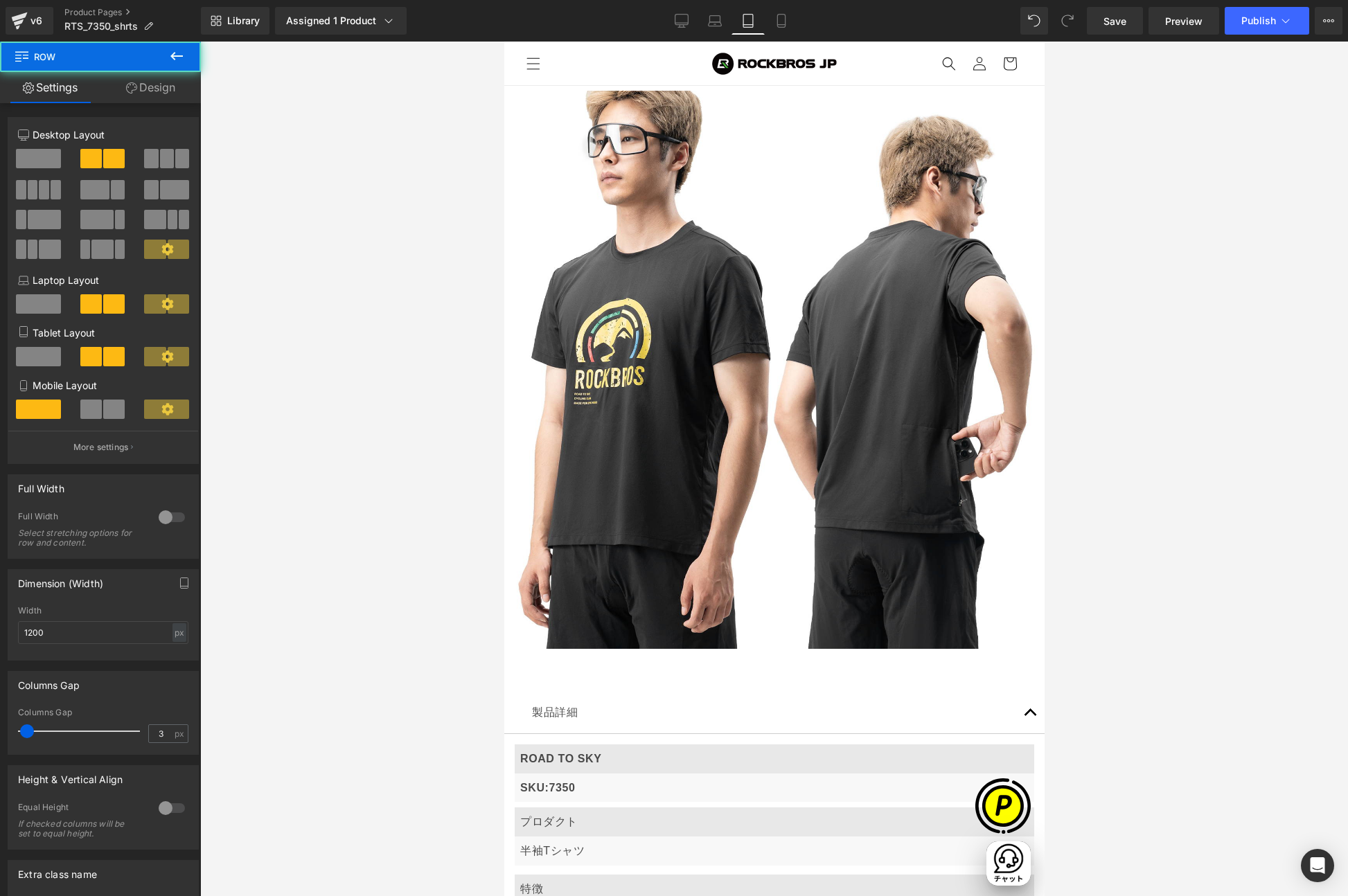
click at [34, 357] on span at bounding box center [38, 357] width 45 height 20
click at [780, 16] on icon at bounding box center [781, 20] width 14 height 14
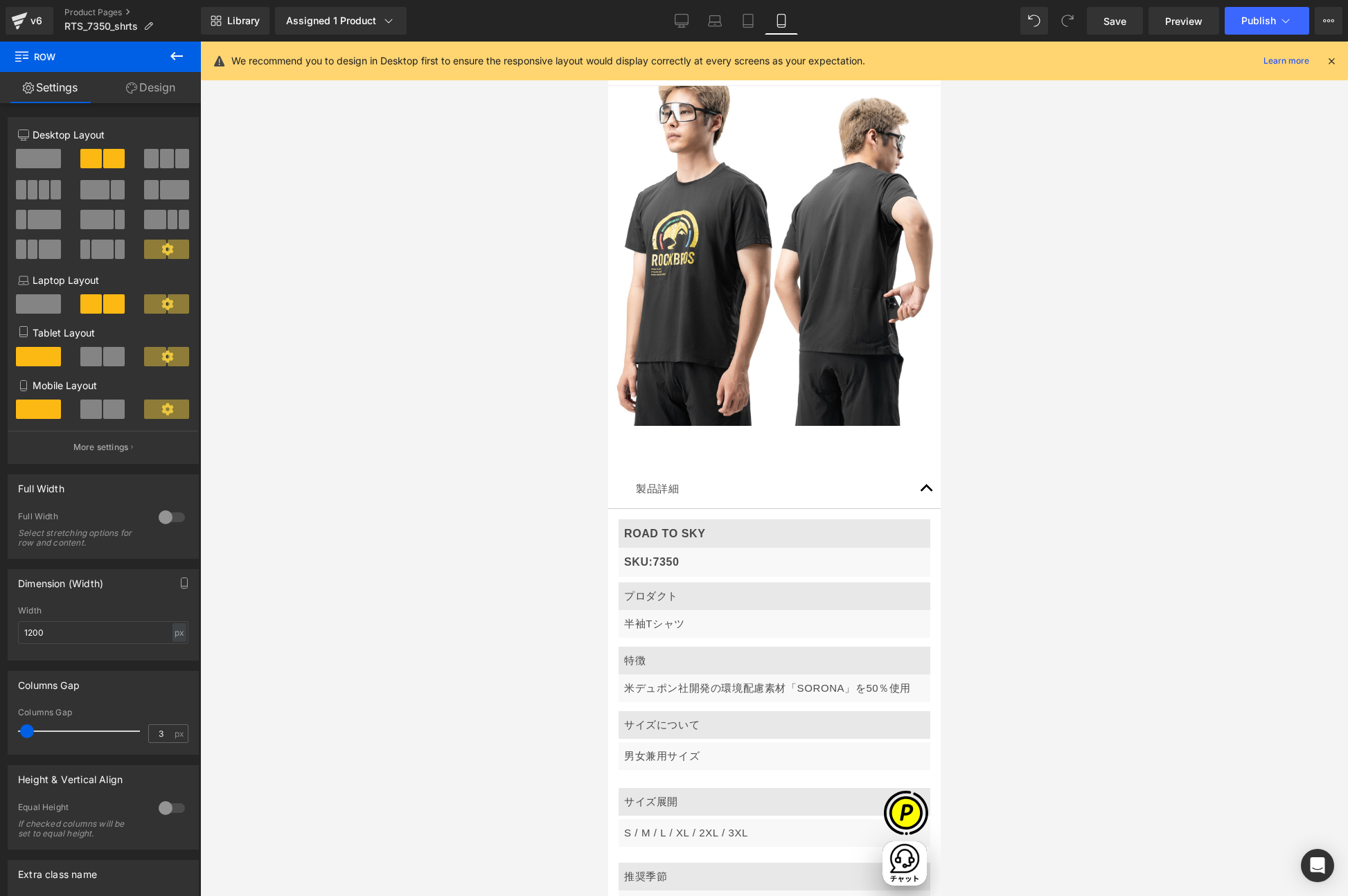
scroll to position [6726, 0]
click at [1331, 61] on icon at bounding box center [1331, 60] width 12 height 12
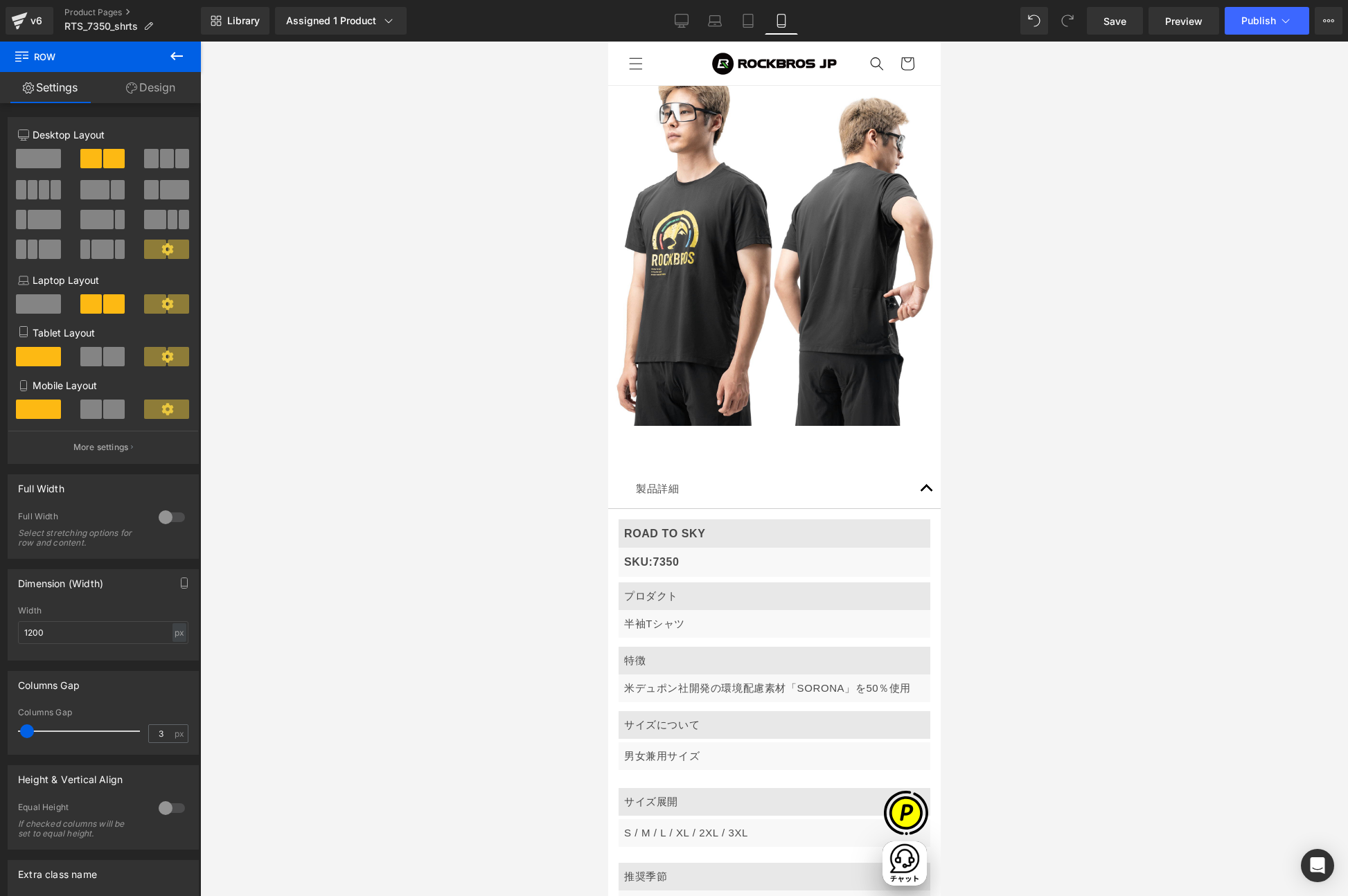
click at [607, 42] on span "Row" at bounding box center [607, 42] width 0 height 0
click at [92, 408] on span at bounding box center [91, 409] width 21 height 20
click at [607, 42] on span "Row" at bounding box center [607, 42] width 0 height 0
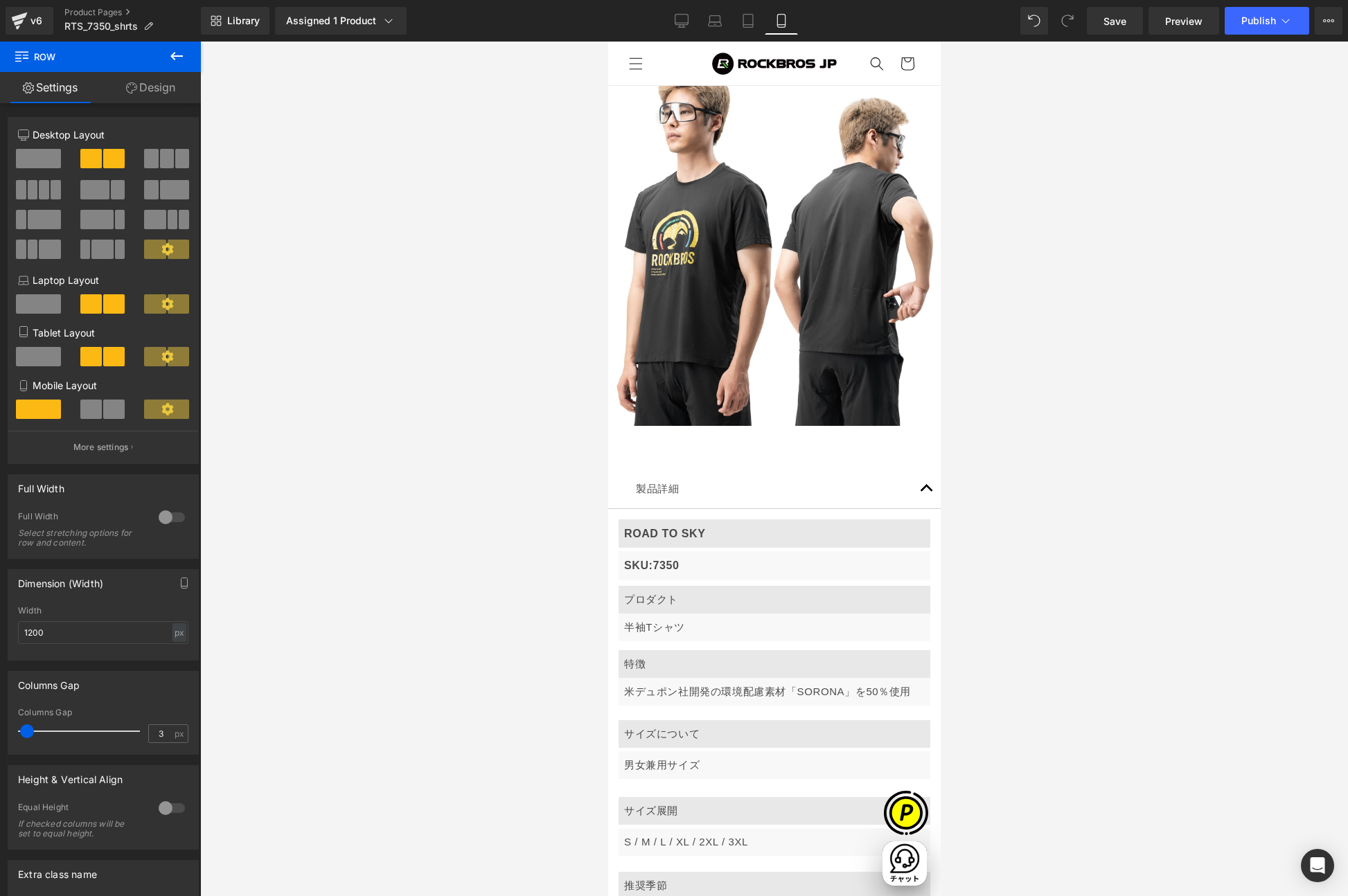
click at [607, 42] on span "Row" at bounding box center [607, 42] width 0 height 0
click at [94, 407] on span at bounding box center [91, 409] width 21 height 20
click at [607, 42] on span "Row" at bounding box center [607, 42] width 0 height 0
click at [83, 412] on span at bounding box center [91, 409] width 21 height 20
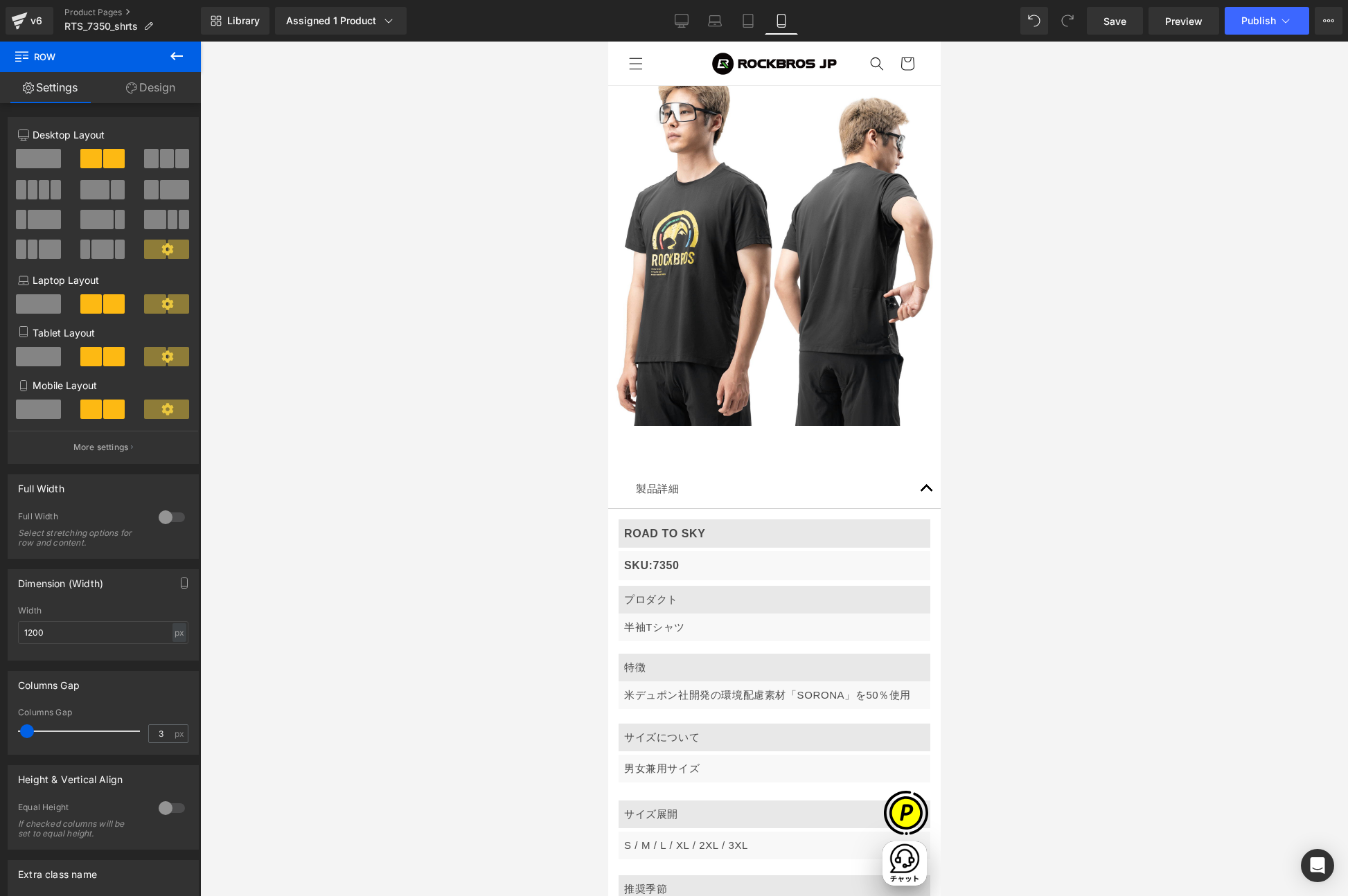
scroll to position [0, 486]
click at [607, 42] on span "Row" at bounding box center [607, 42] width 0 height 0
click at [89, 411] on span at bounding box center [91, 409] width 21 height 20
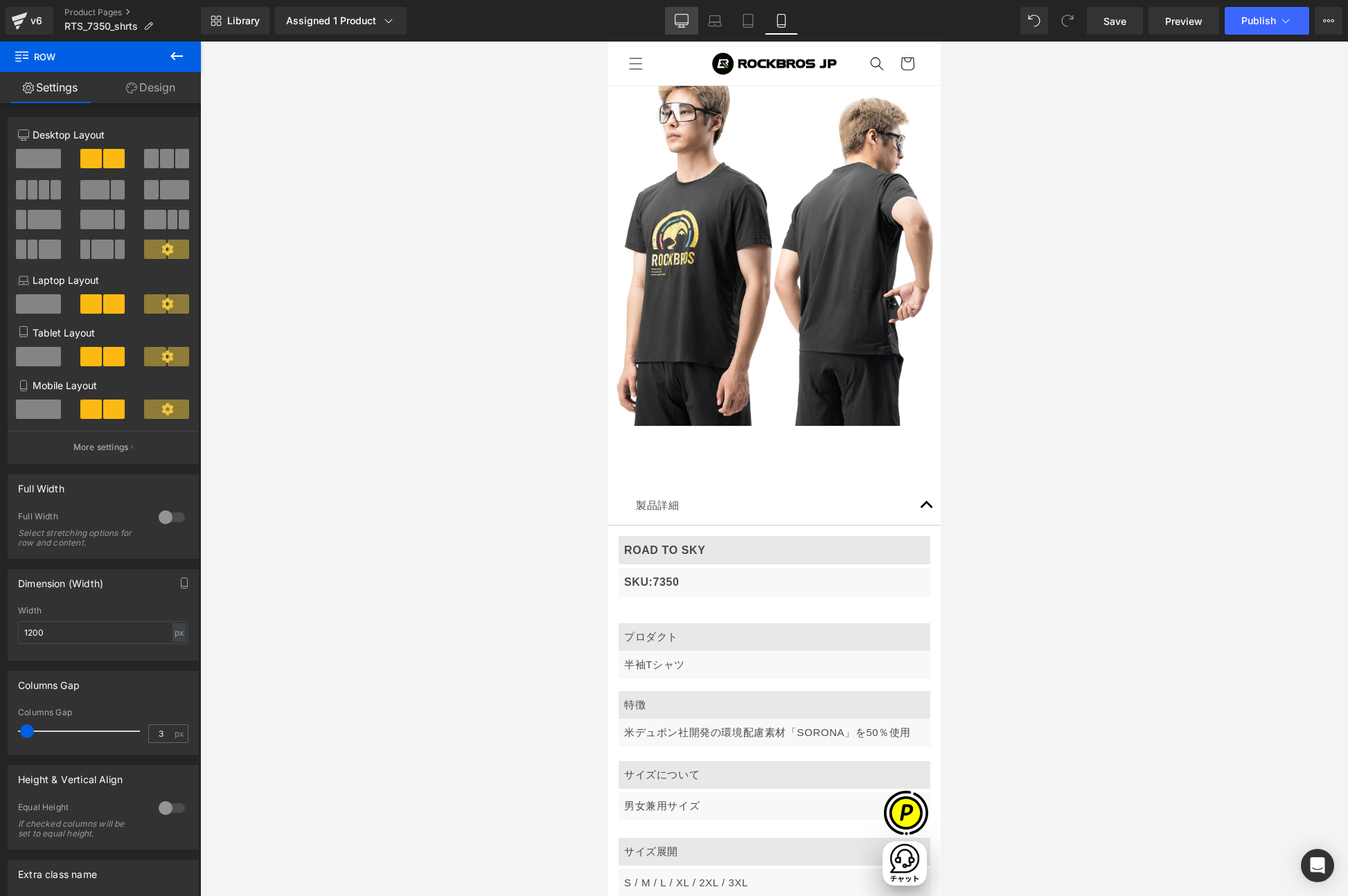
click at [682, 26] on icon at bounding box center [681, 20] width 14 height 14
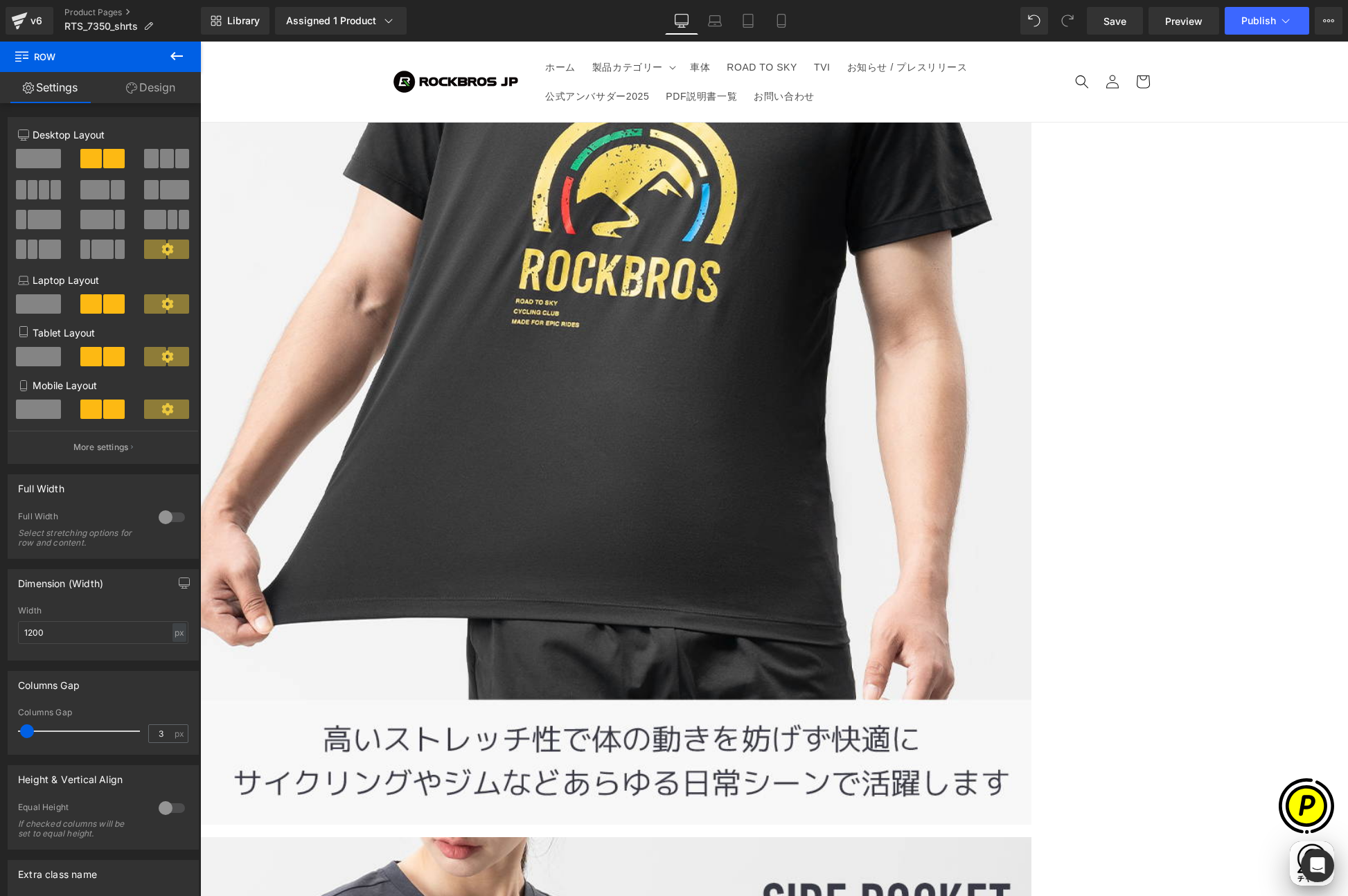
scroll to position [0, 0]
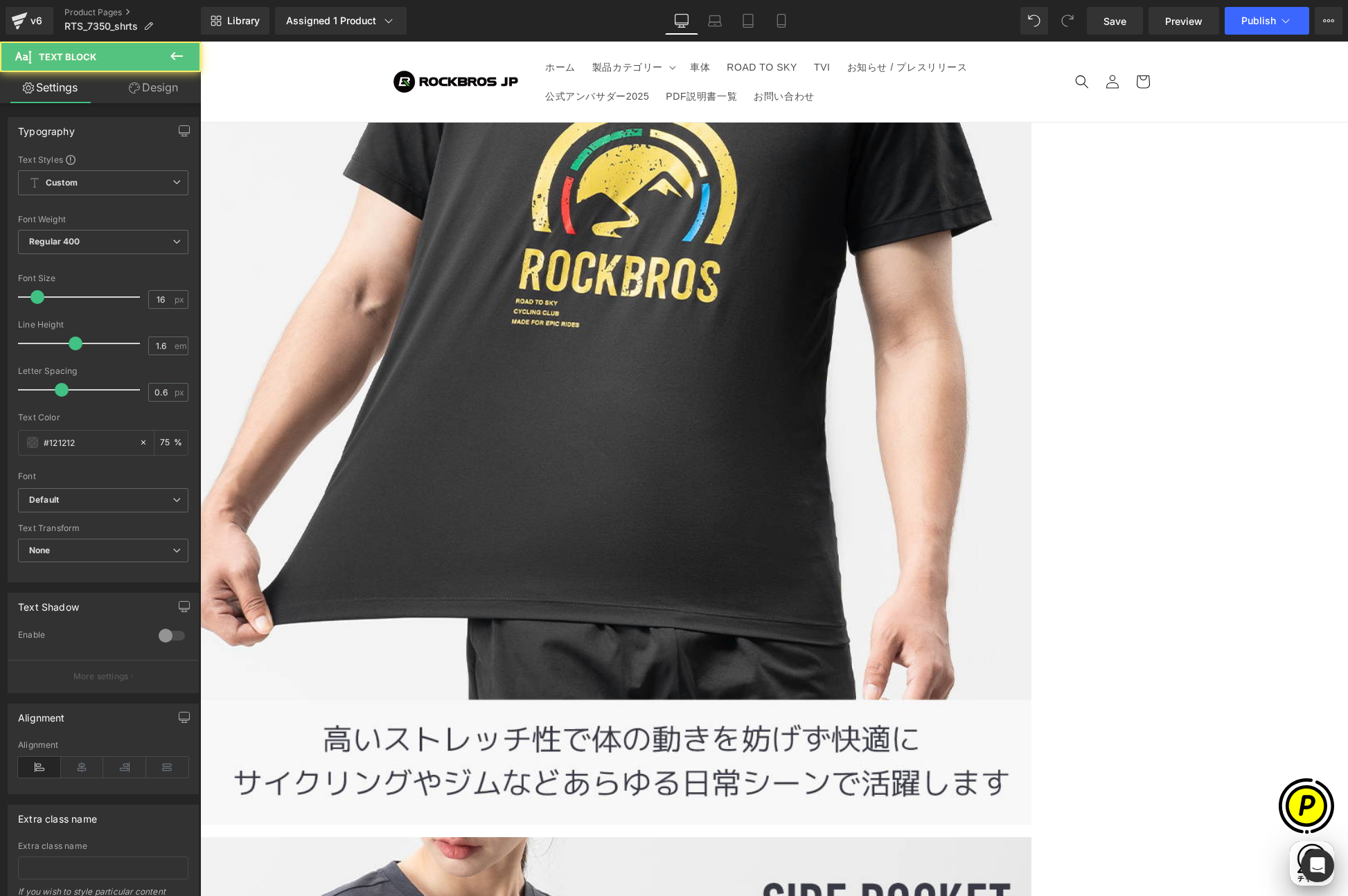
drag, startPoint x: 822, startPoint y: 344, endPoint x: 872, endPoint y: 345, distance: 50.0
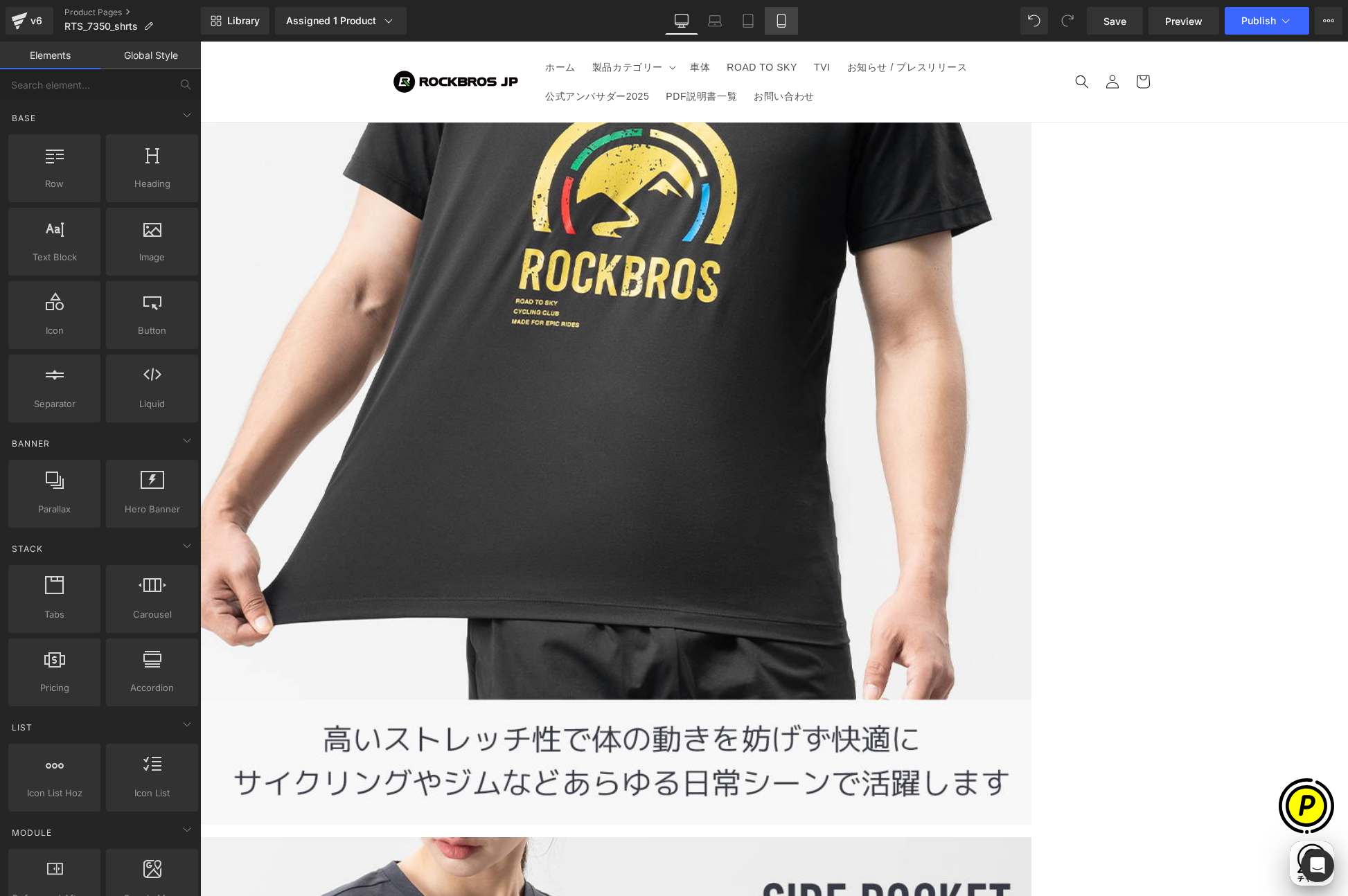
click at [788, 20] on icon at bounding box center [781, 20] width 14 height 14
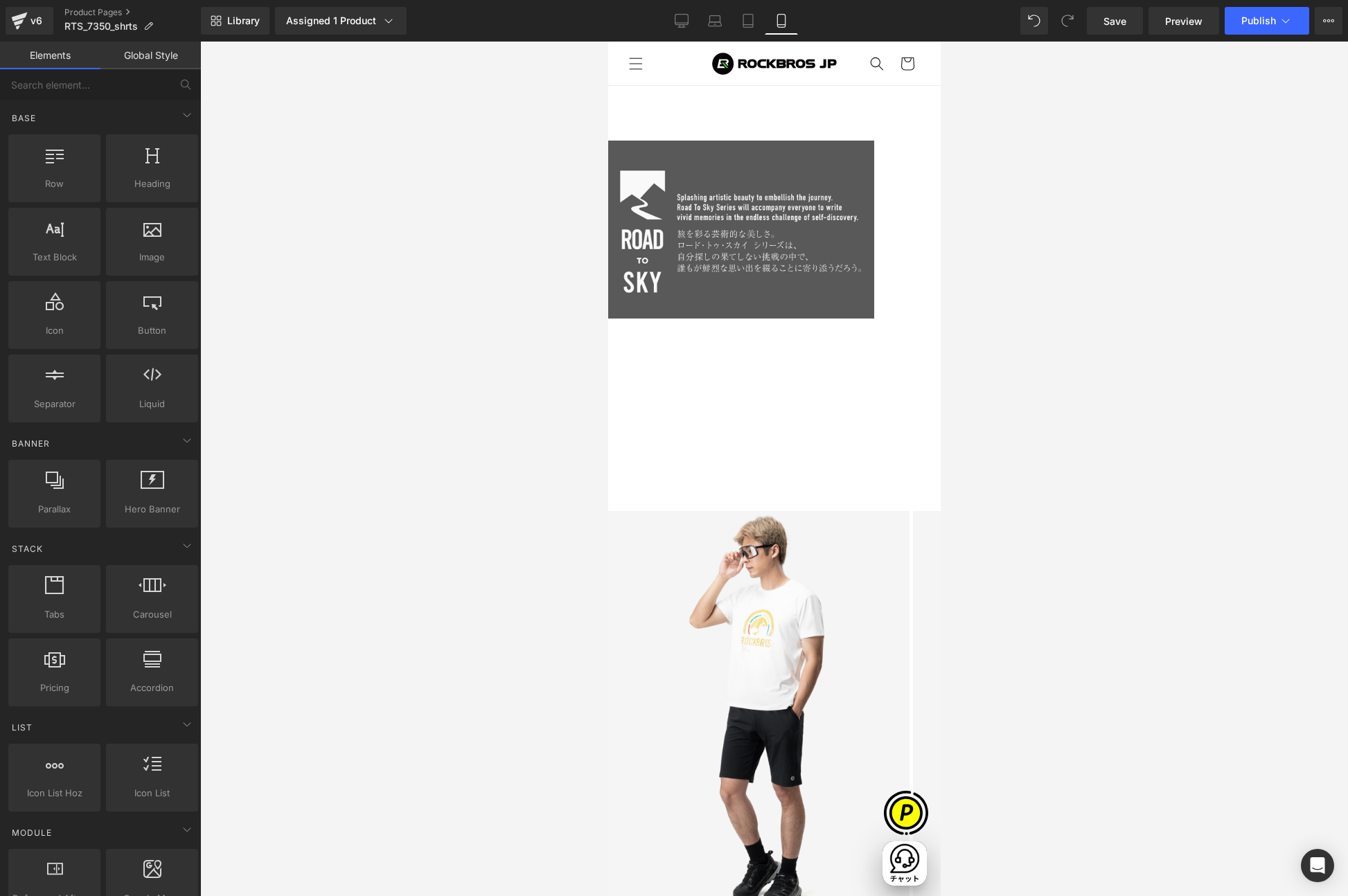
scroll to position [1101, 0]
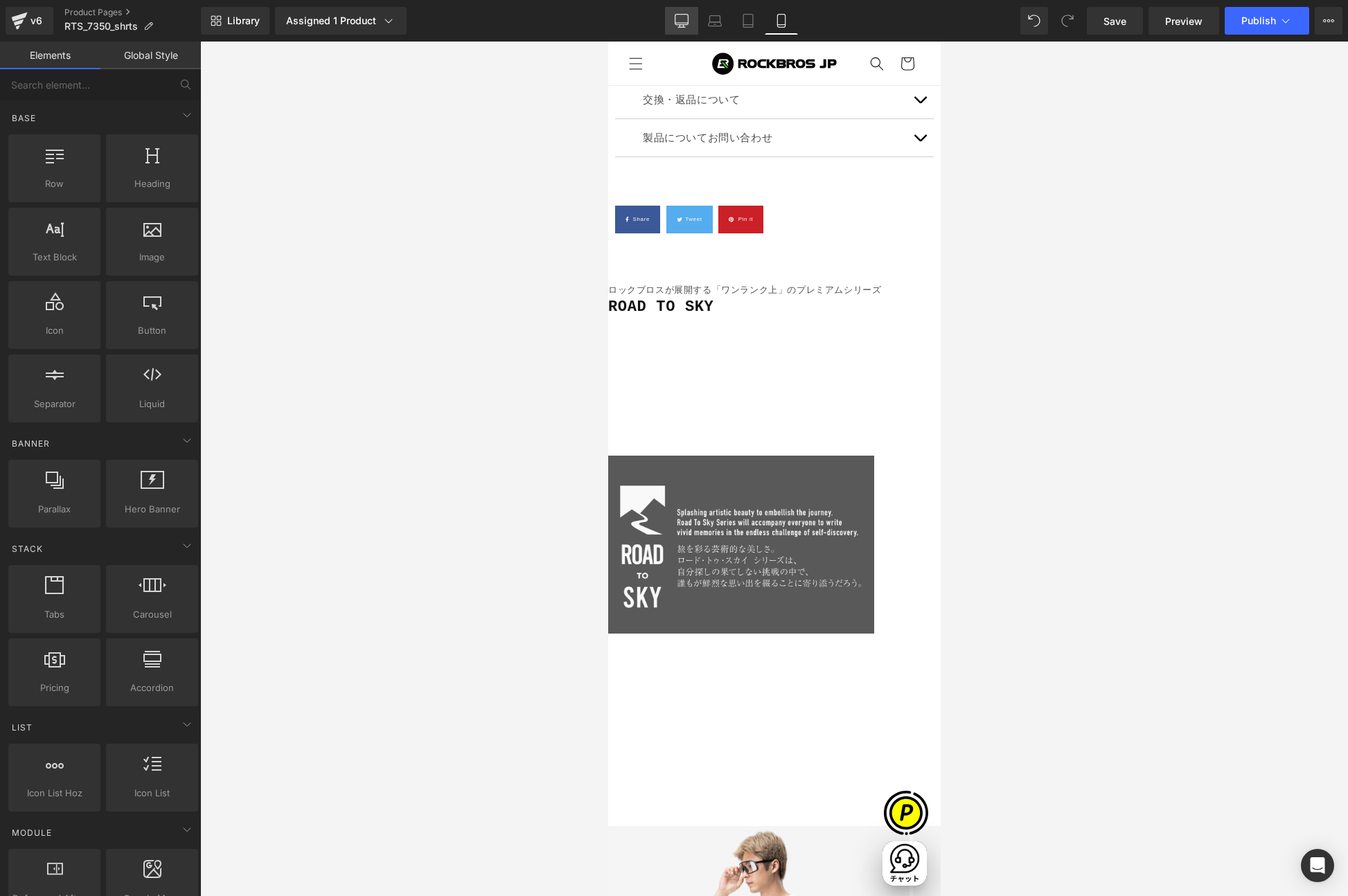
click at [670, 23] on link "Desktop" at bounding box center [681, 20] width 33 height 28
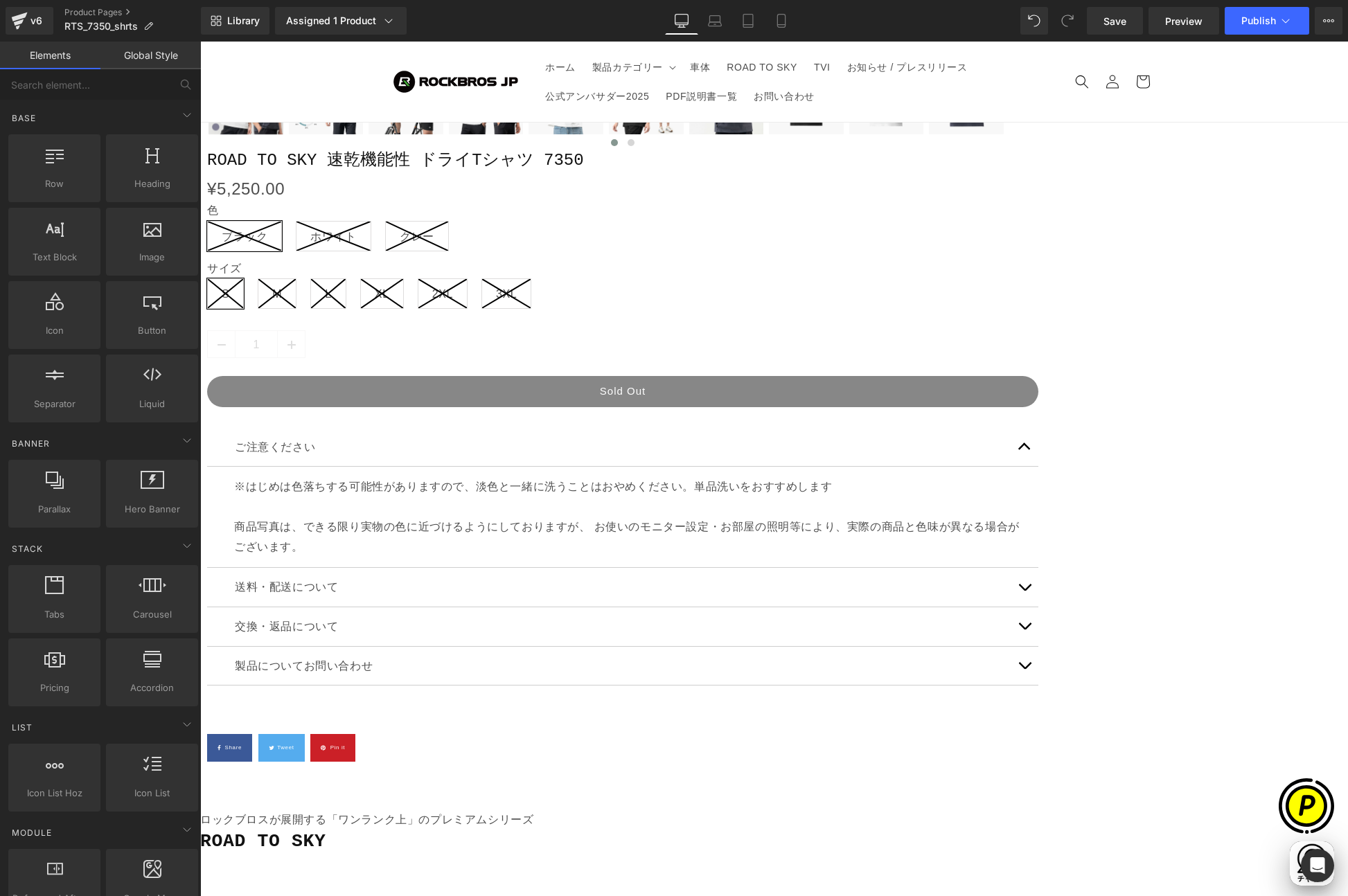
scroll to position [0, 270]
click at [200, 42] on div at bounding box center [200, 42] width 0 height 0
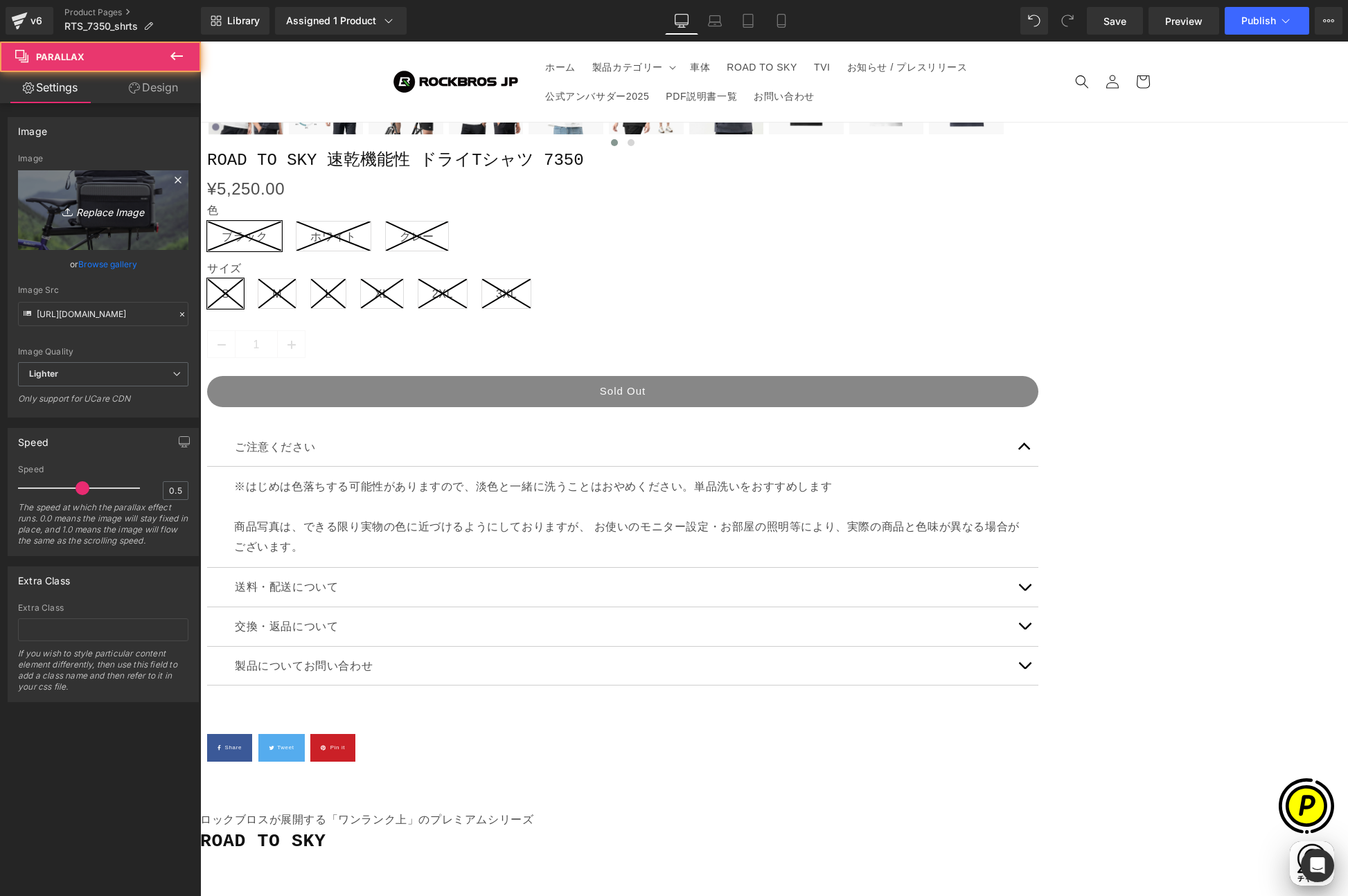
click at [141, 207] on icon "Replace Image" at bounding box center [103, 210] width 111 height 17
type input "C:\fakepath\73500-20.jpg"
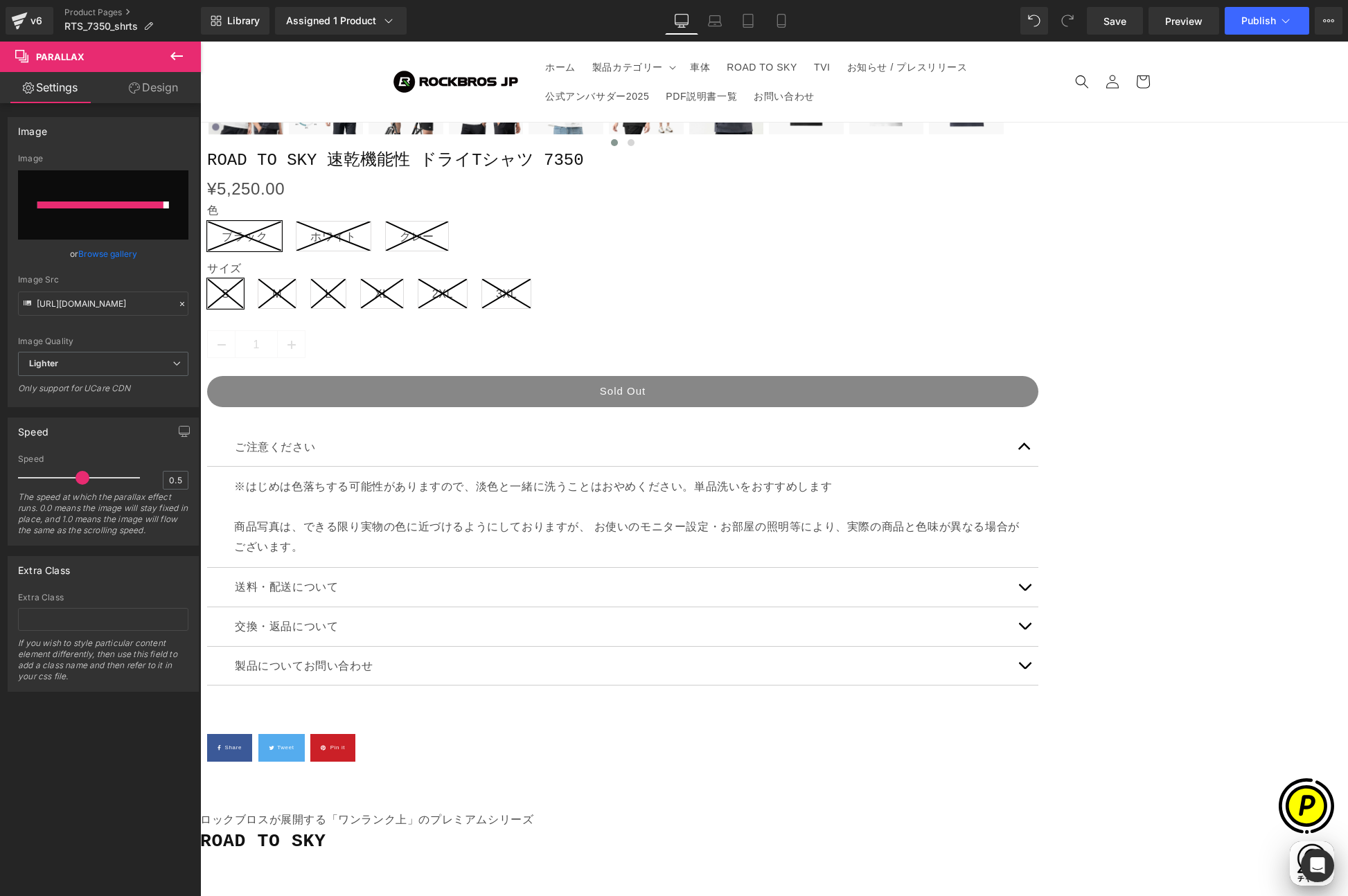
type input "[URL][DOMAIN_NAME]"
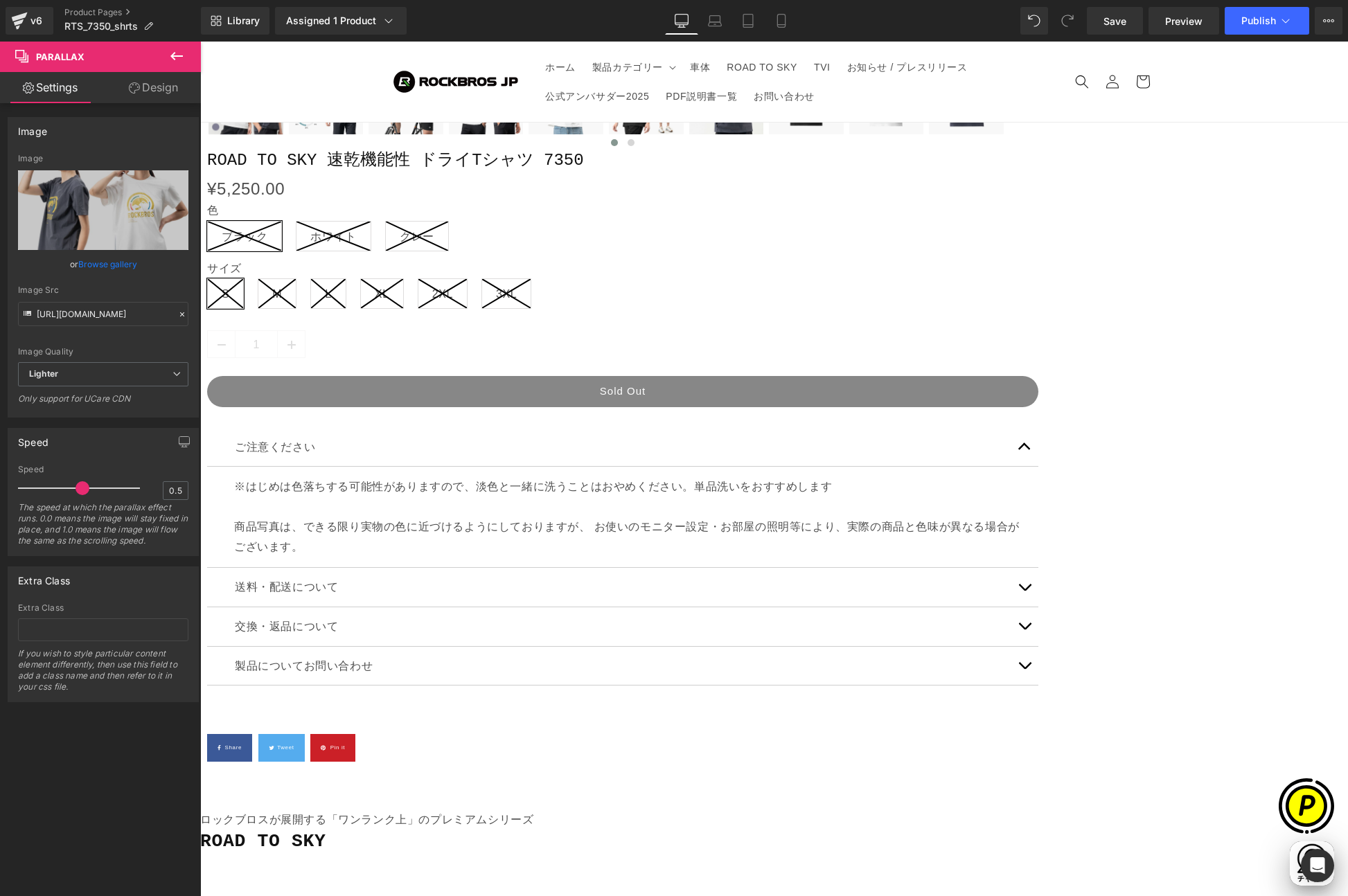
scroll to position [0, 0]
click at [783, 22] on icon at bounding box center [781, 20] width 14 height 14
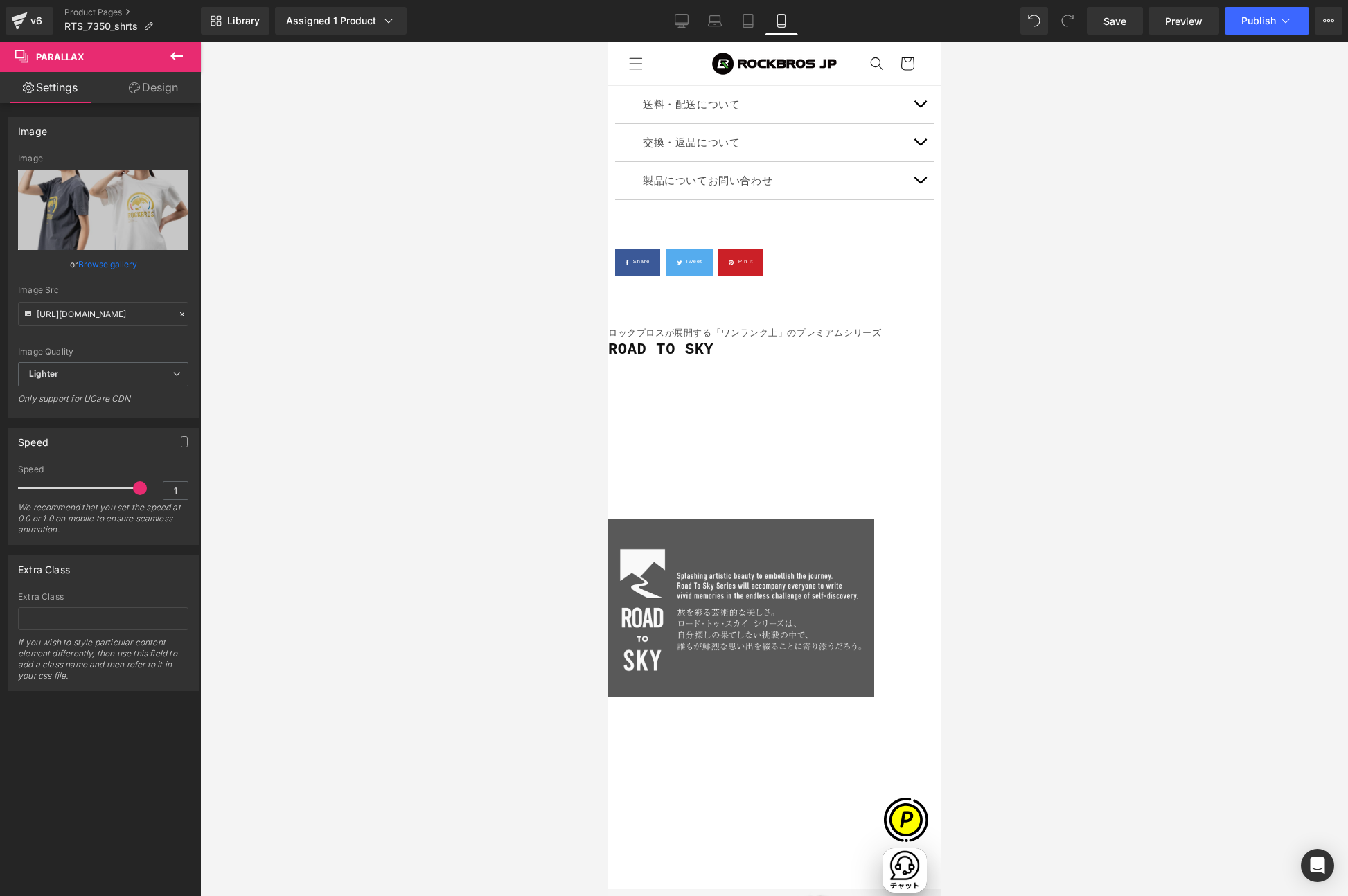
scroll to position [1465, 0]
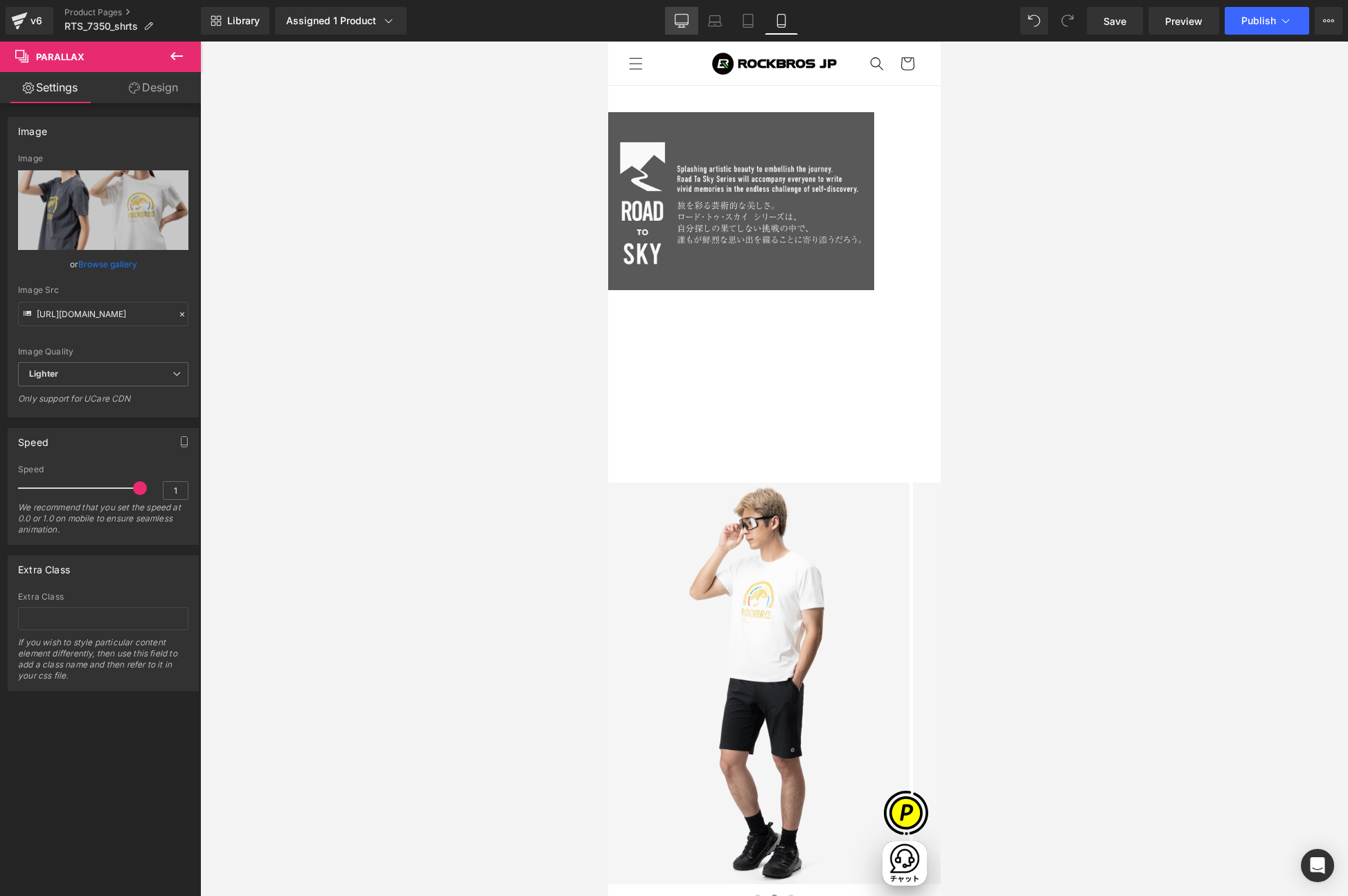
click at [669, 19] on link "Desktop" at bounding box center [681, 20] width 33 height 28
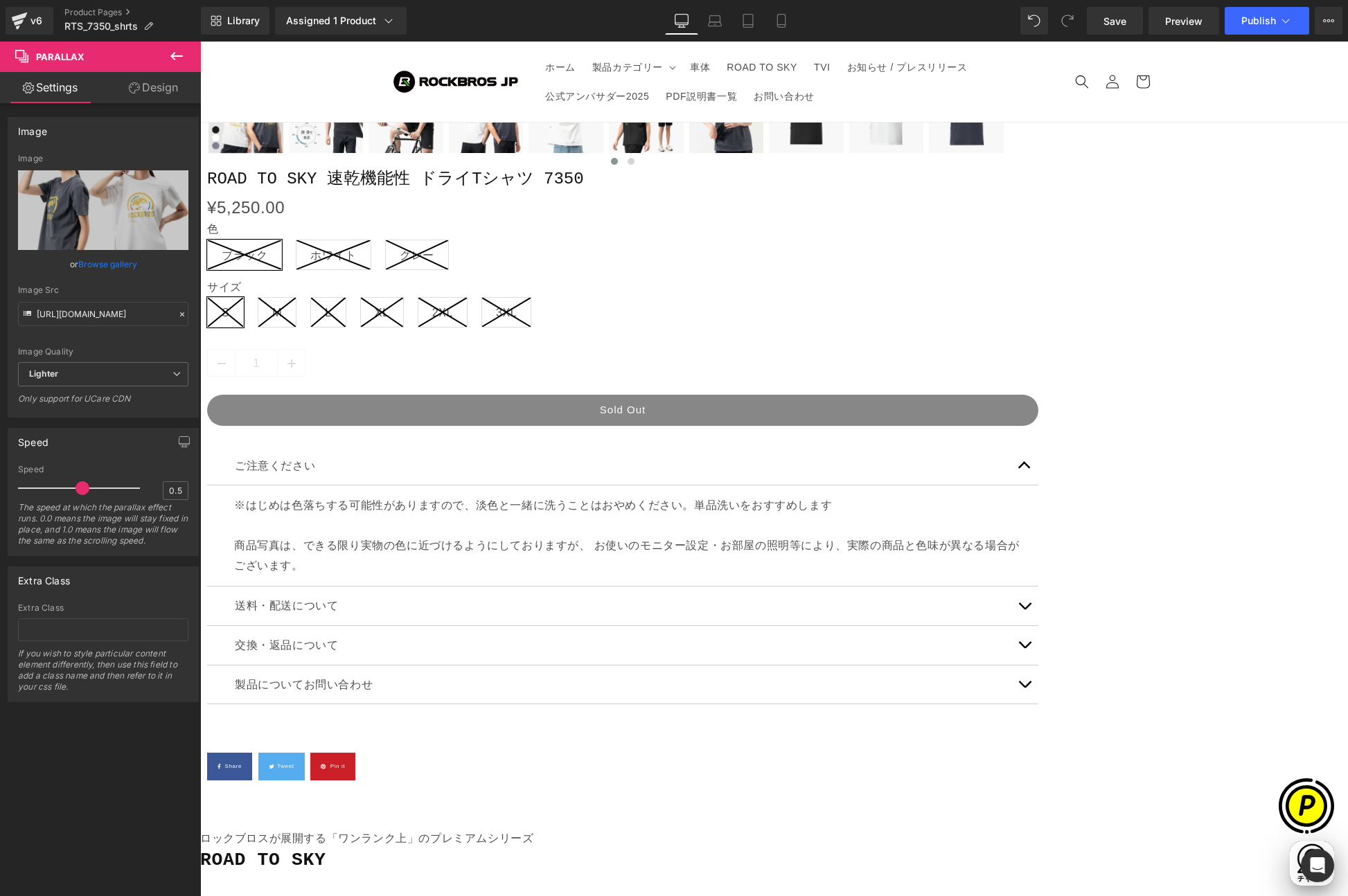
scroll to position [0, 270]
click at [200, 42] on div at bounding box center [200, 42] width 0 height 0
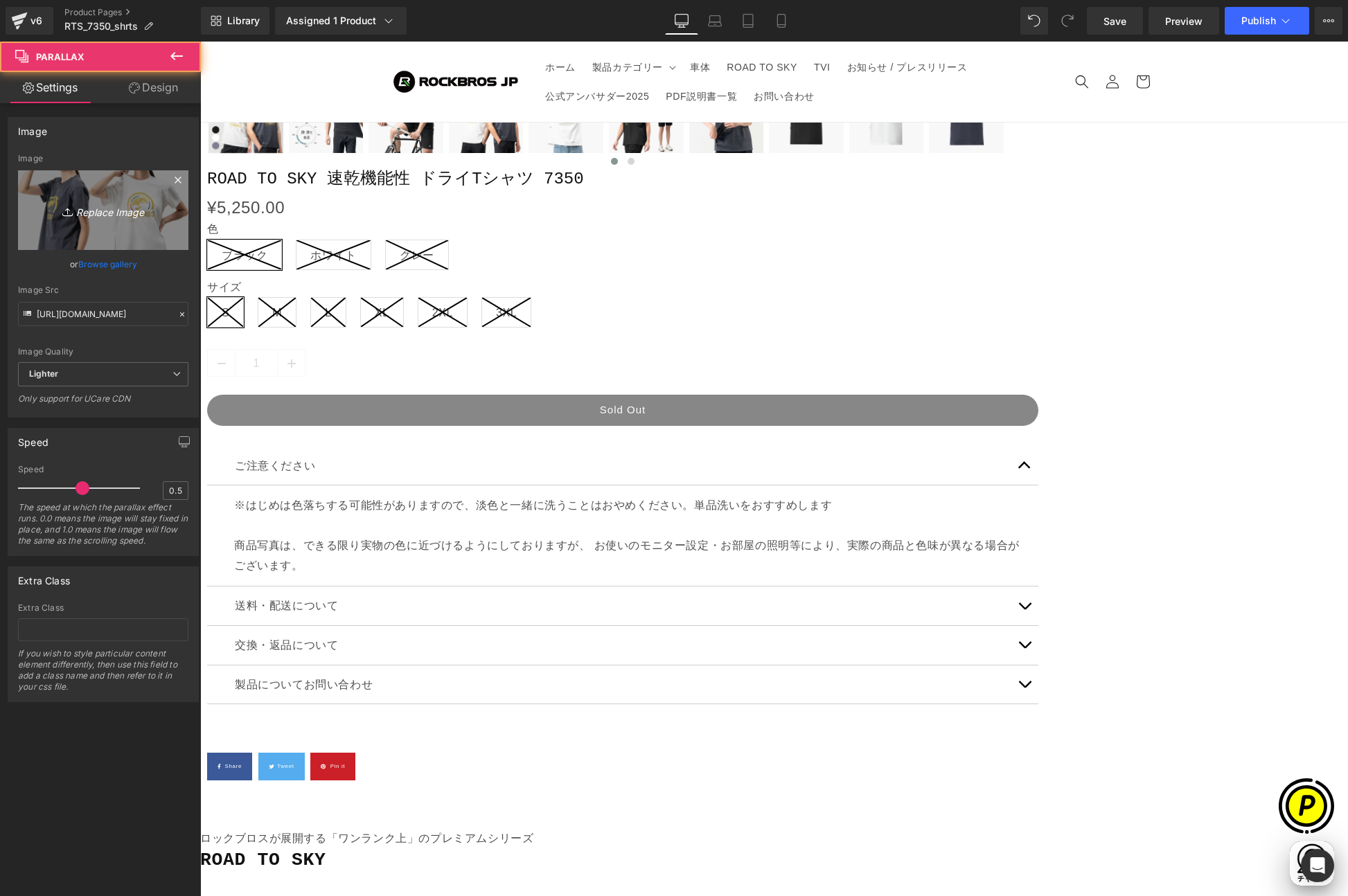
click at [123, 212] on icon "Replace Image" at bounding box center [103, 210] width 111 height 17
type input "C:\fakepath\7350-1980-1080.jpg"
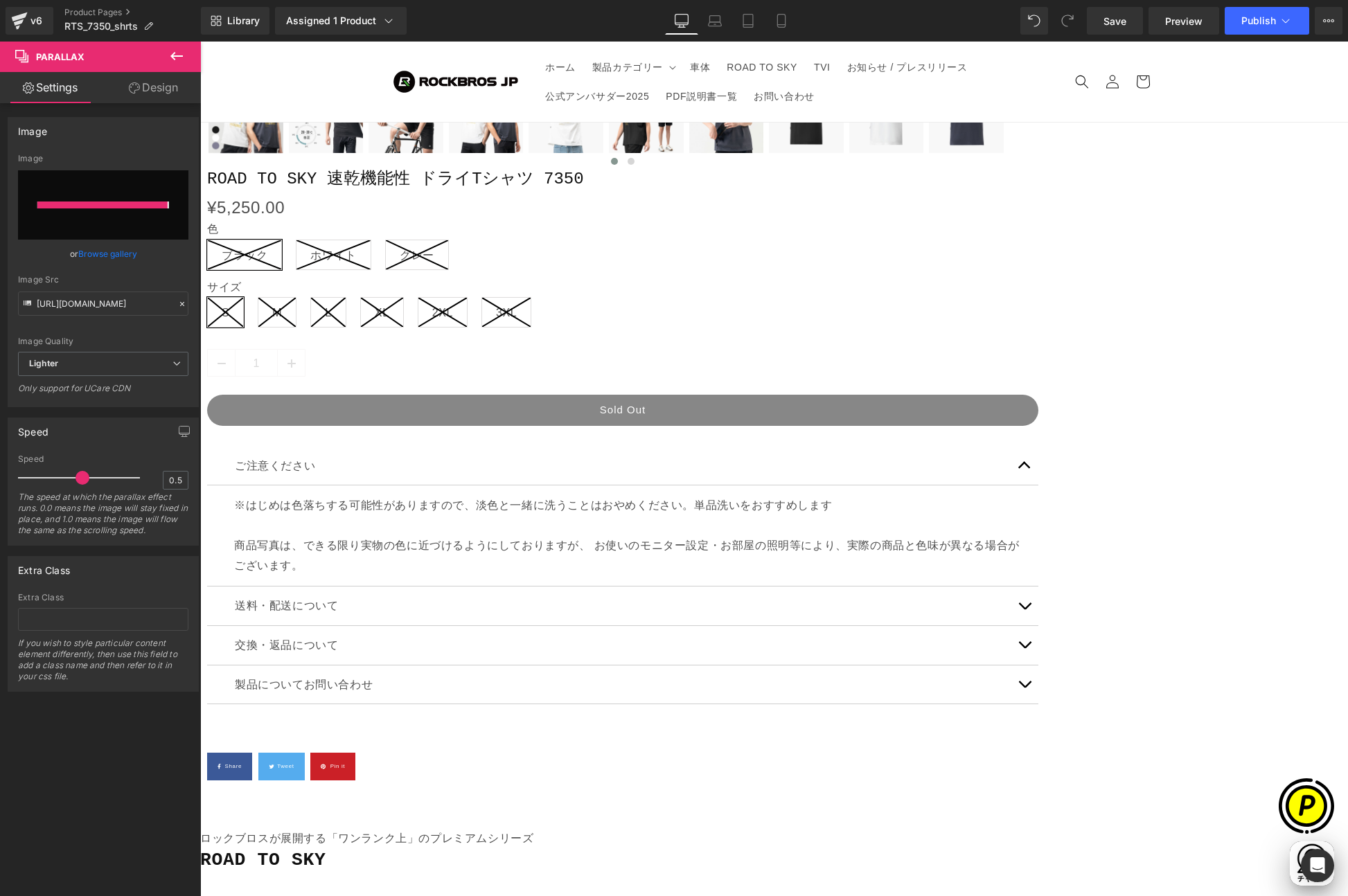
type input "[URL][DOMAIN_NAME]"
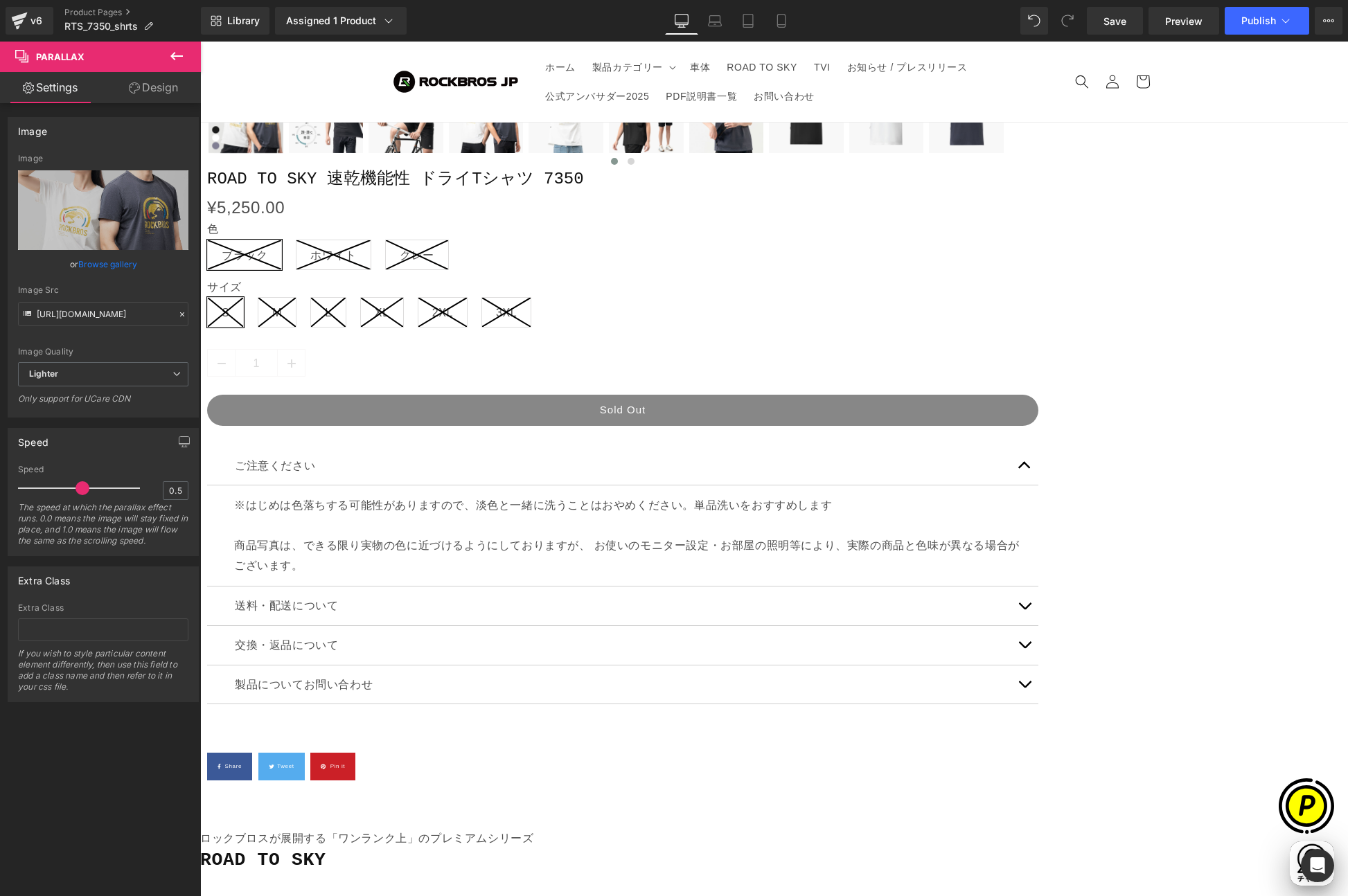
scroll to position [0, 0]
click at [716, 14] on icon at bounding box center [714, 20] width 14 height 14
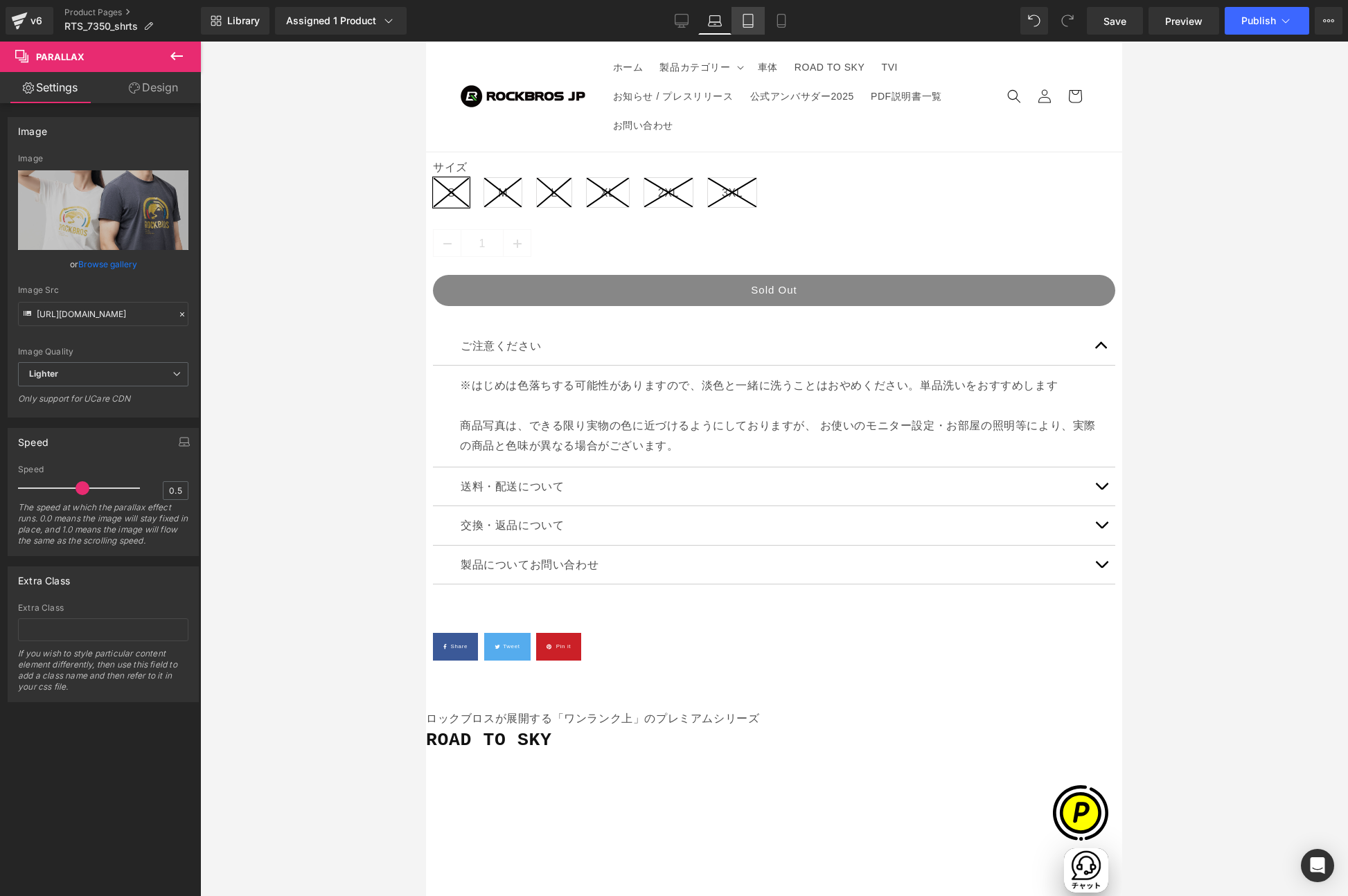
scroll to position [1149, 0]
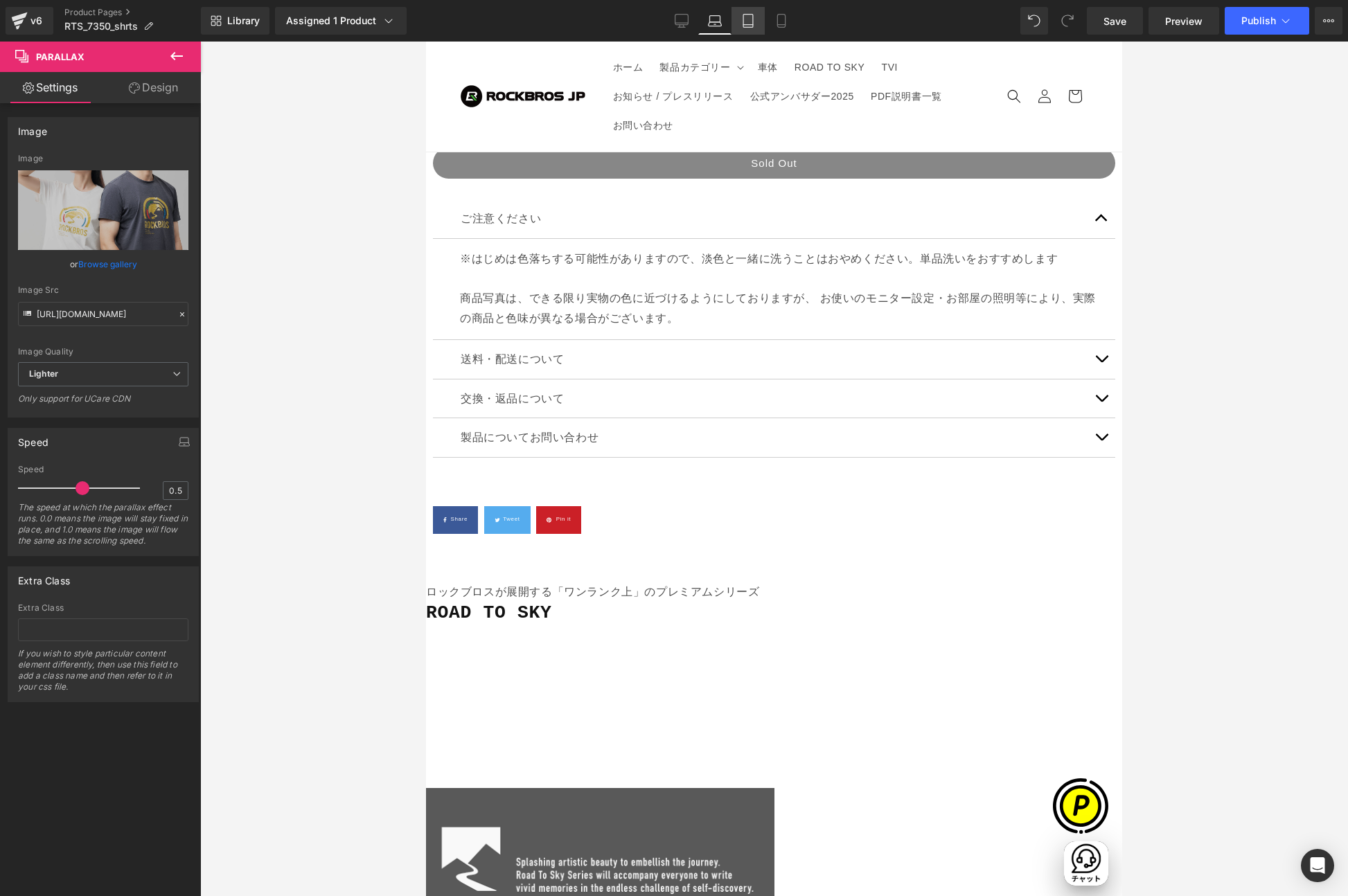
click at [752, 24] on icon at bounding box center [748, 20] width 14 height 14
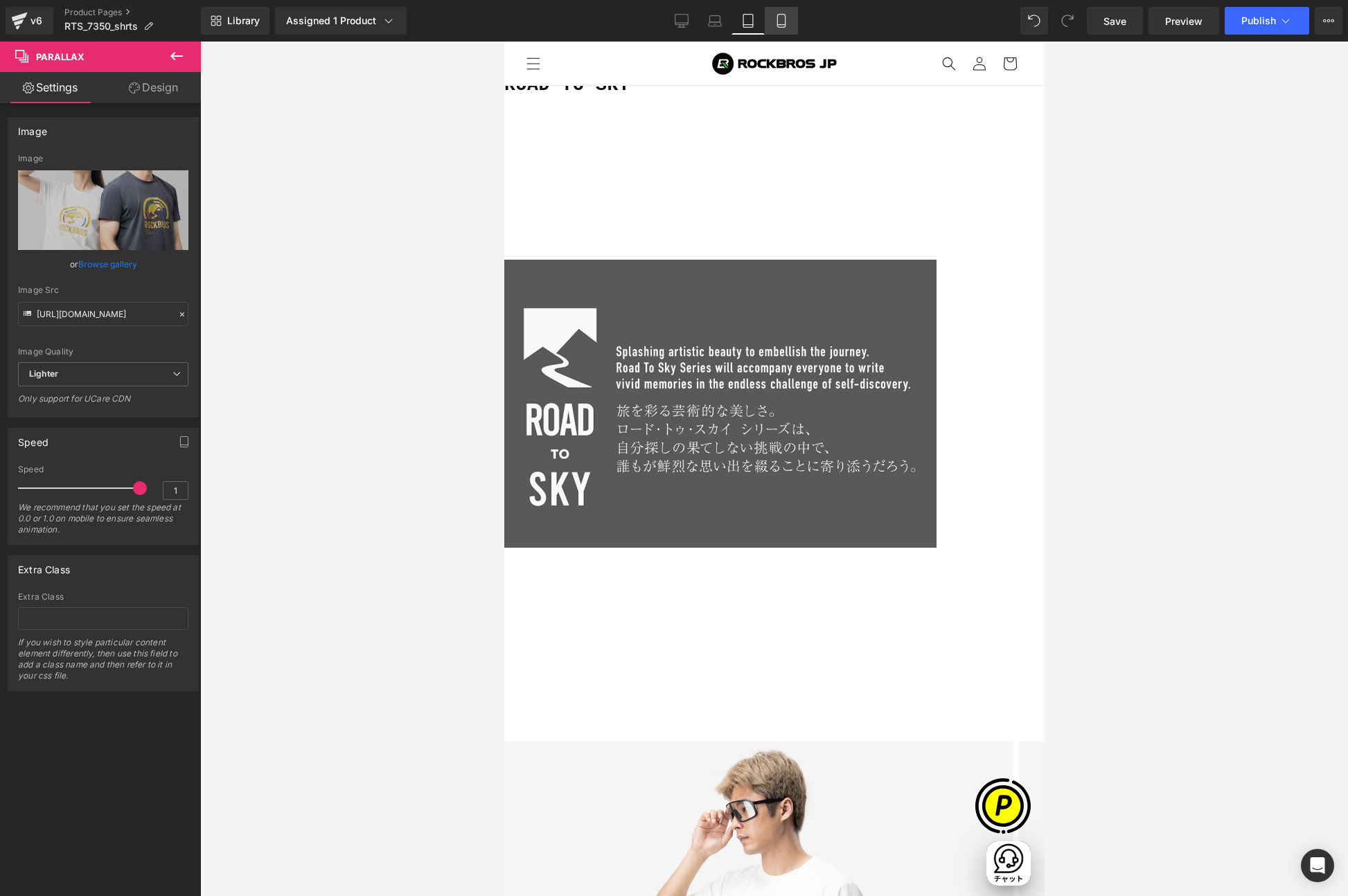
click at [779, 25] on icon at bounding box center [780, 25] width 7 height 0
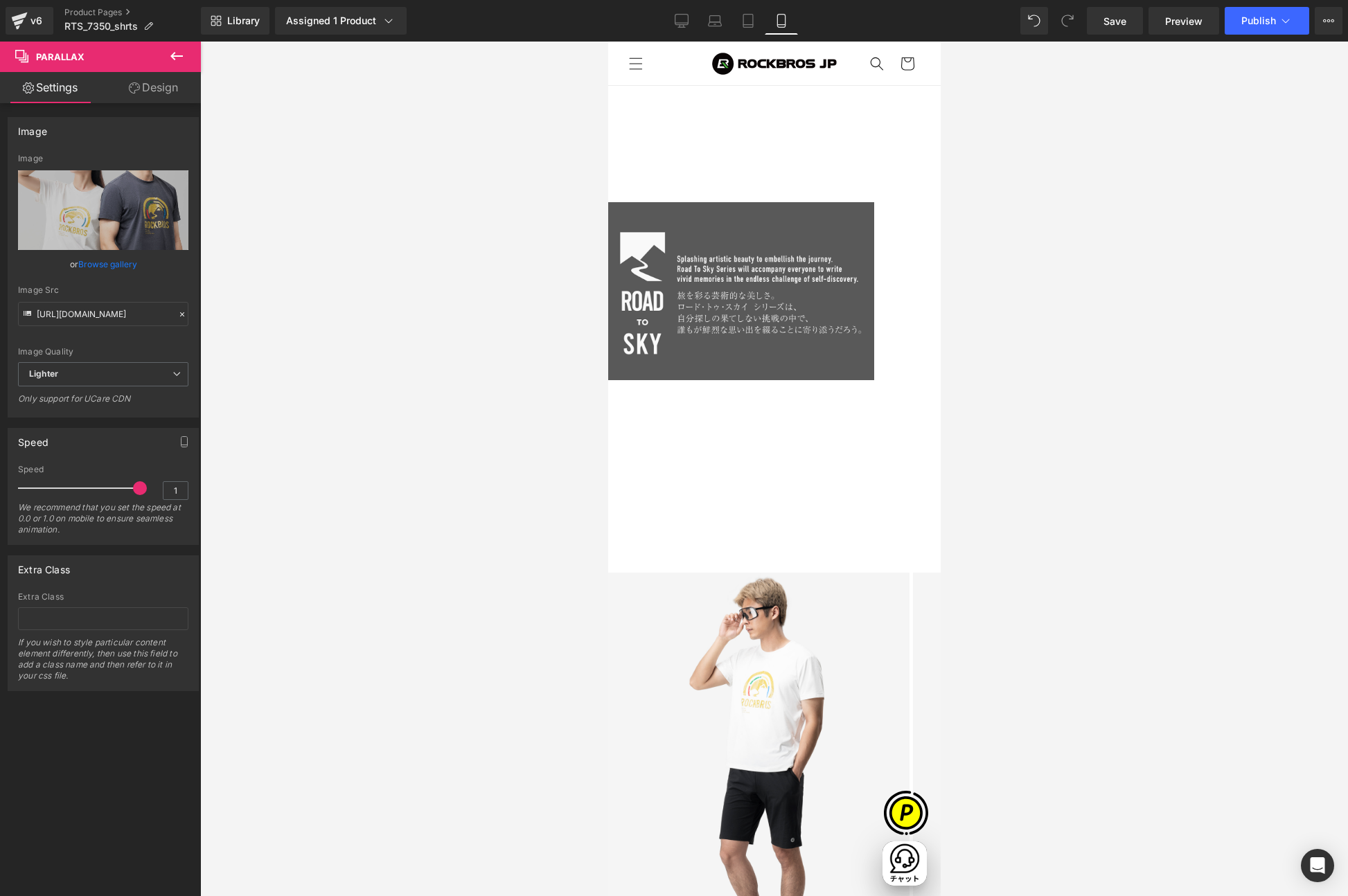
scroll to position [0, 243]
click at [677, 21] on icon at bounding box center [681, 20] width 14 height 14
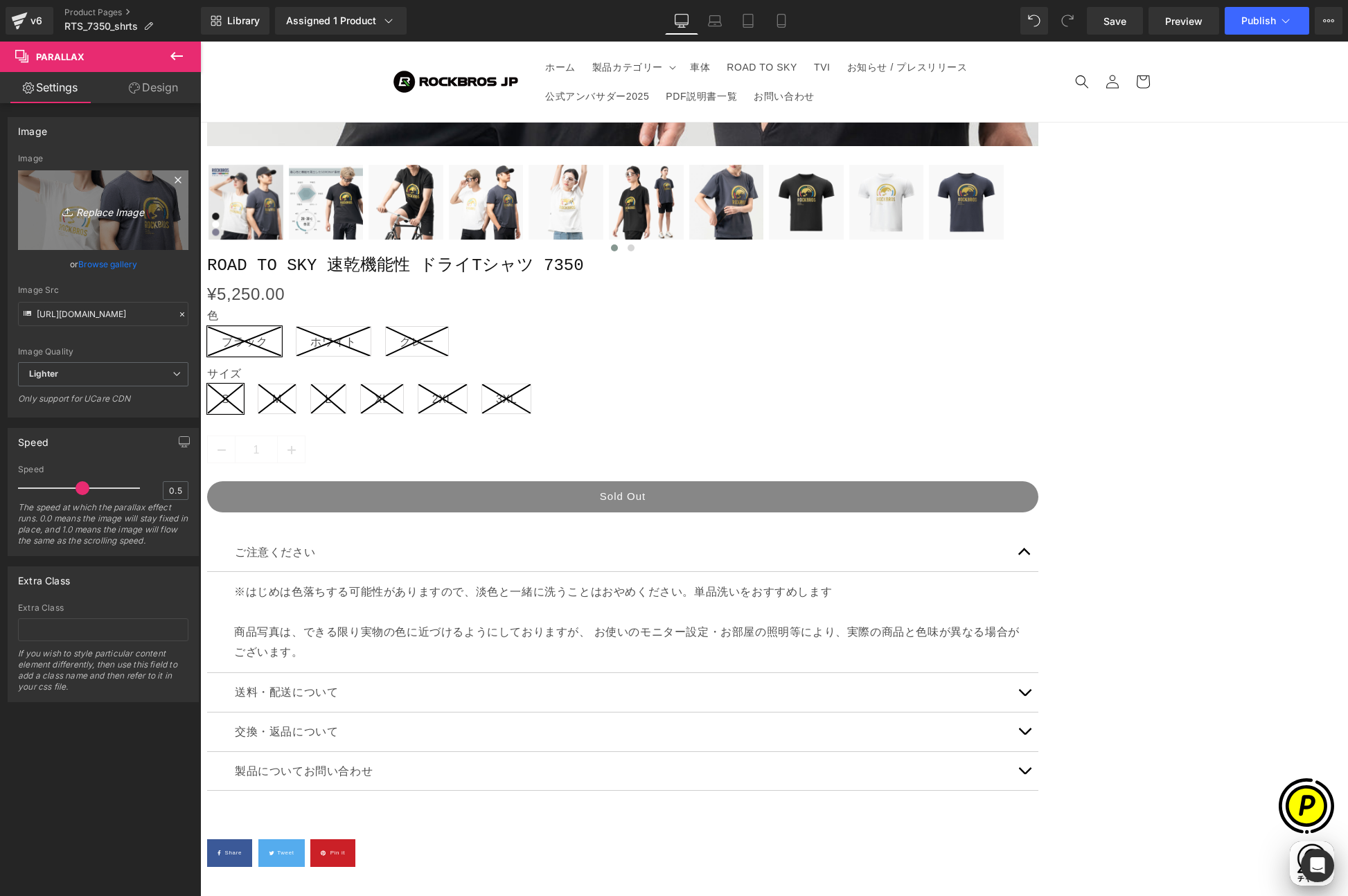
scroll to position [0, 0]
click at [200, 42] on div at bounding box center [200, 42] width 0 height 0
click at [116, 216] on icon "Replace Image" at bounding box center [103, 210] width 111 height 17
type input "C:\fakepath\7350-1980-1080n.jpg"
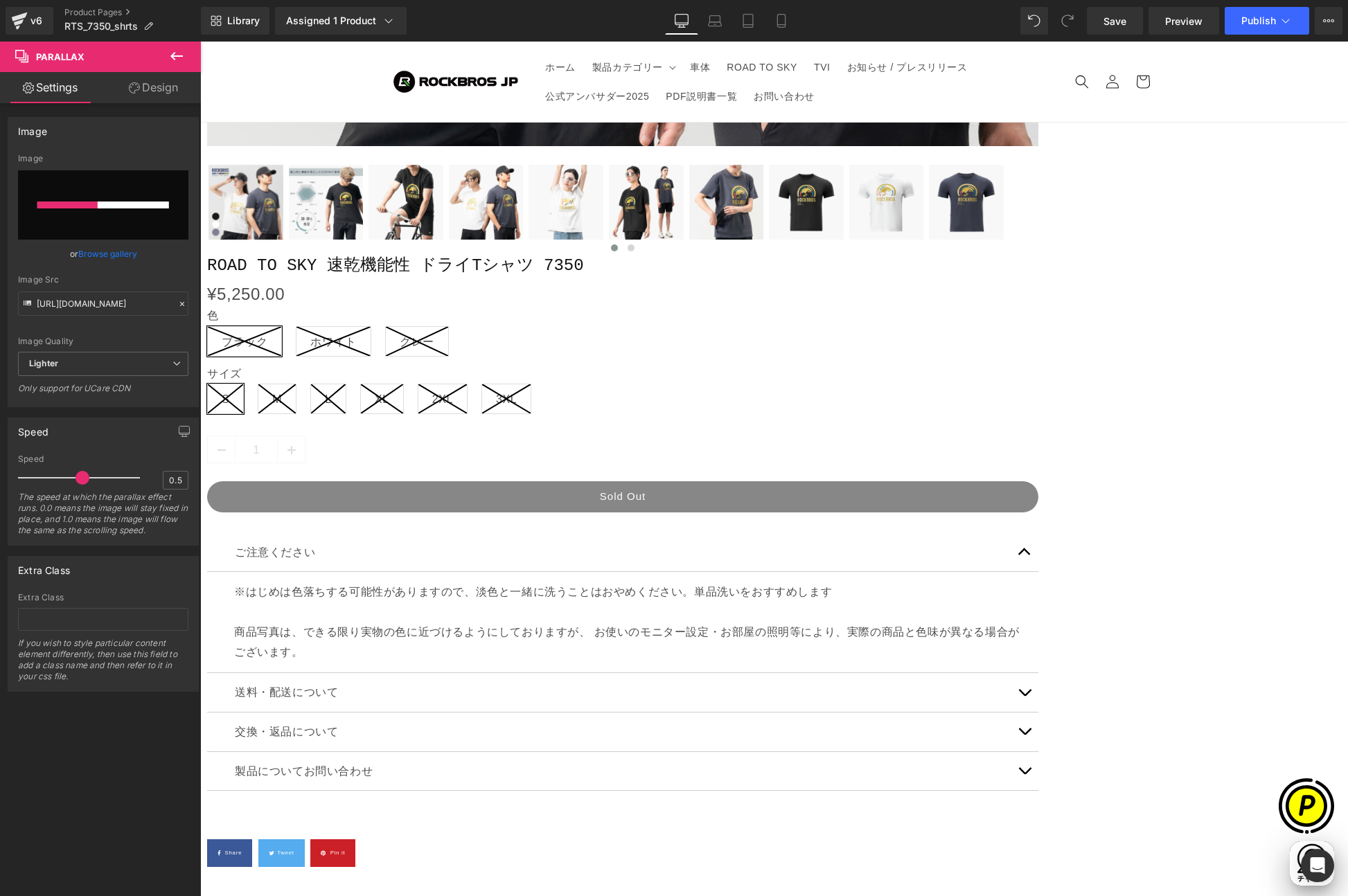
scroll to position [0, 270]
type input "[URL][DOMAIN_NAME]"
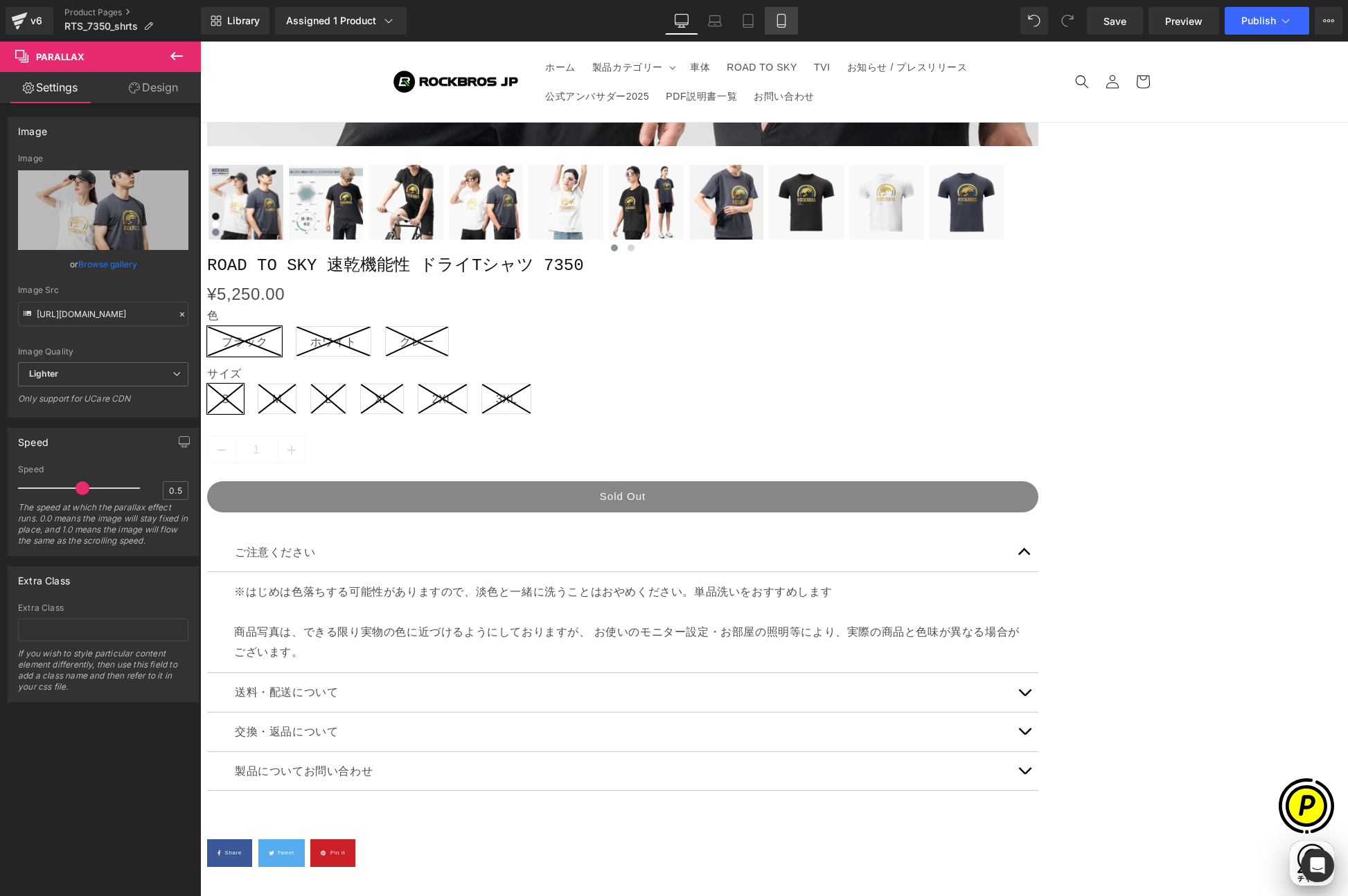
click at [784, 20] on icon at bounding box center [780, 21] width 7 height 13
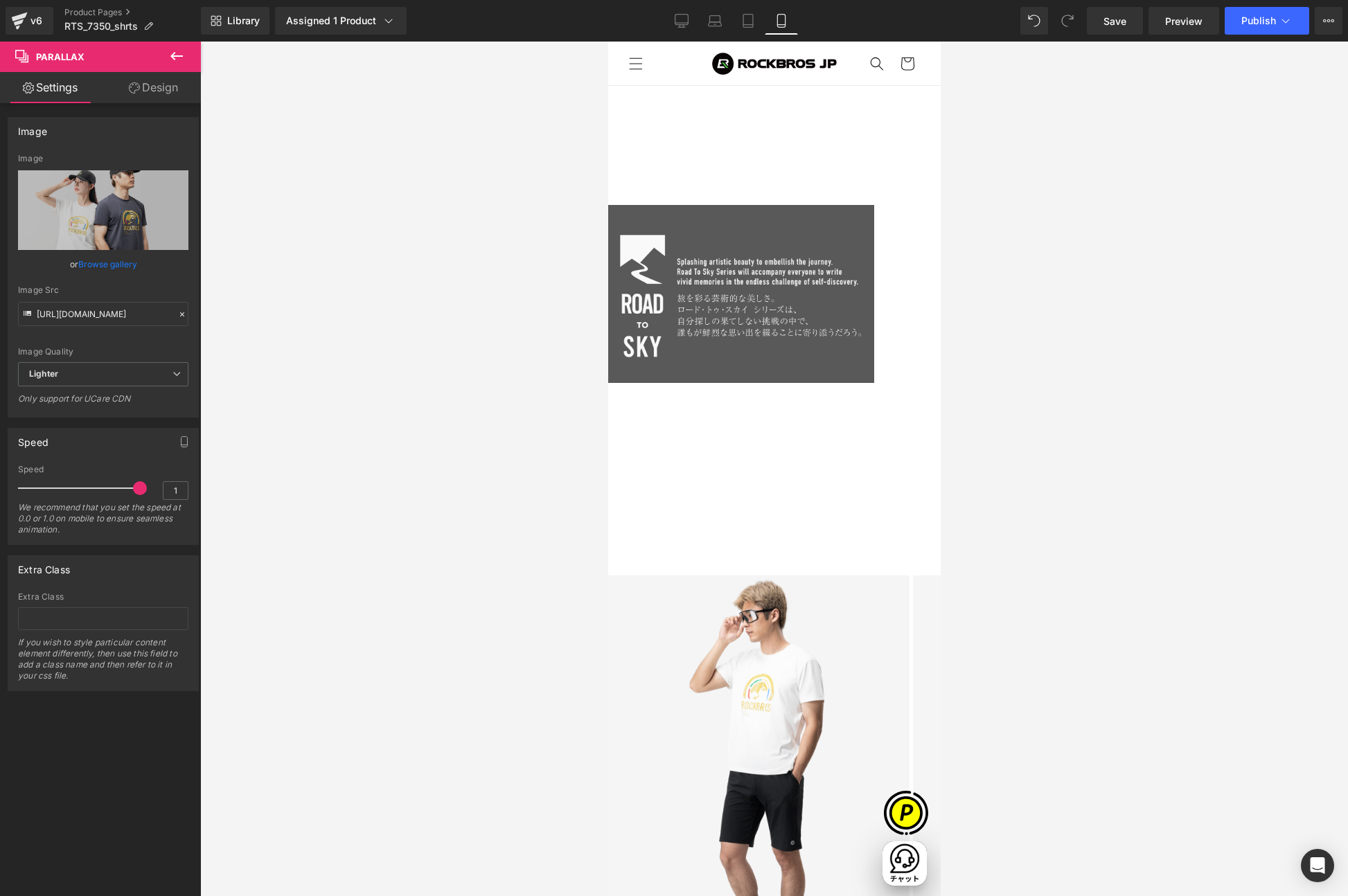
scroll to position [0, 486]
click at [740, 20] on link "Tablet" at bounding box center [748, 20] width 33 height 28
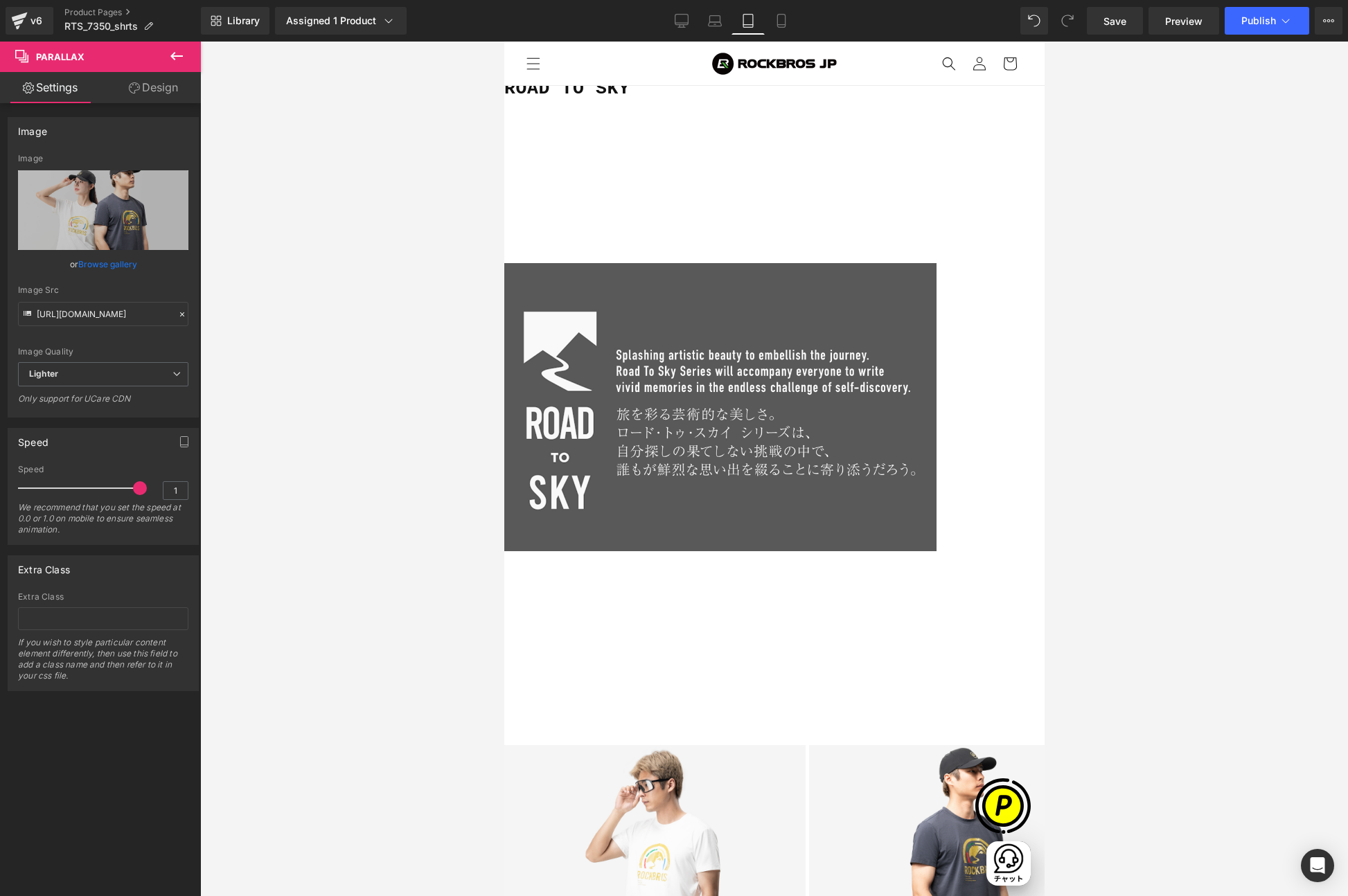
scroll to position [1577, 0]
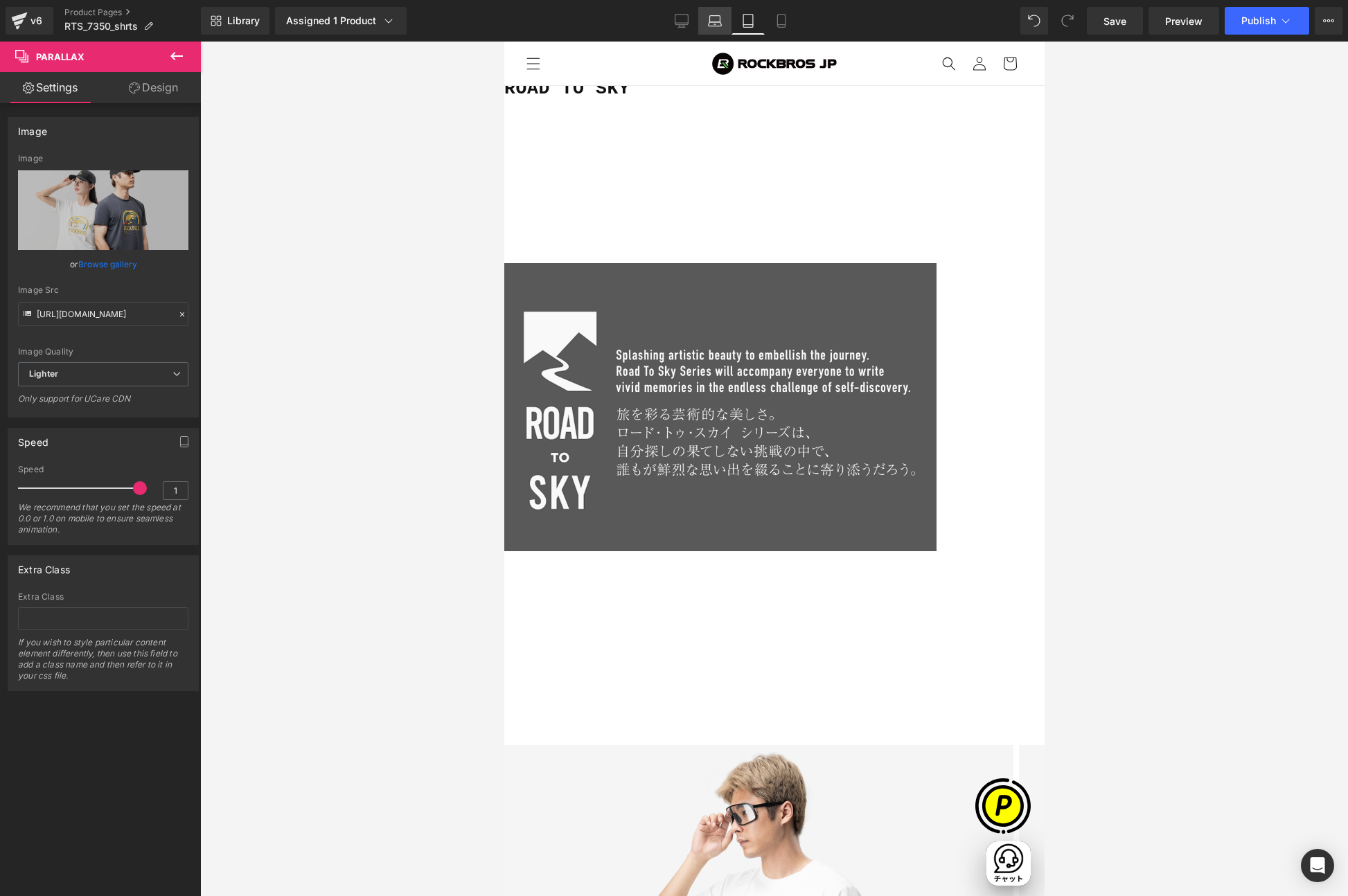
click at [709, 23] on icon at bounding box center [715, 24] width 13 height 4
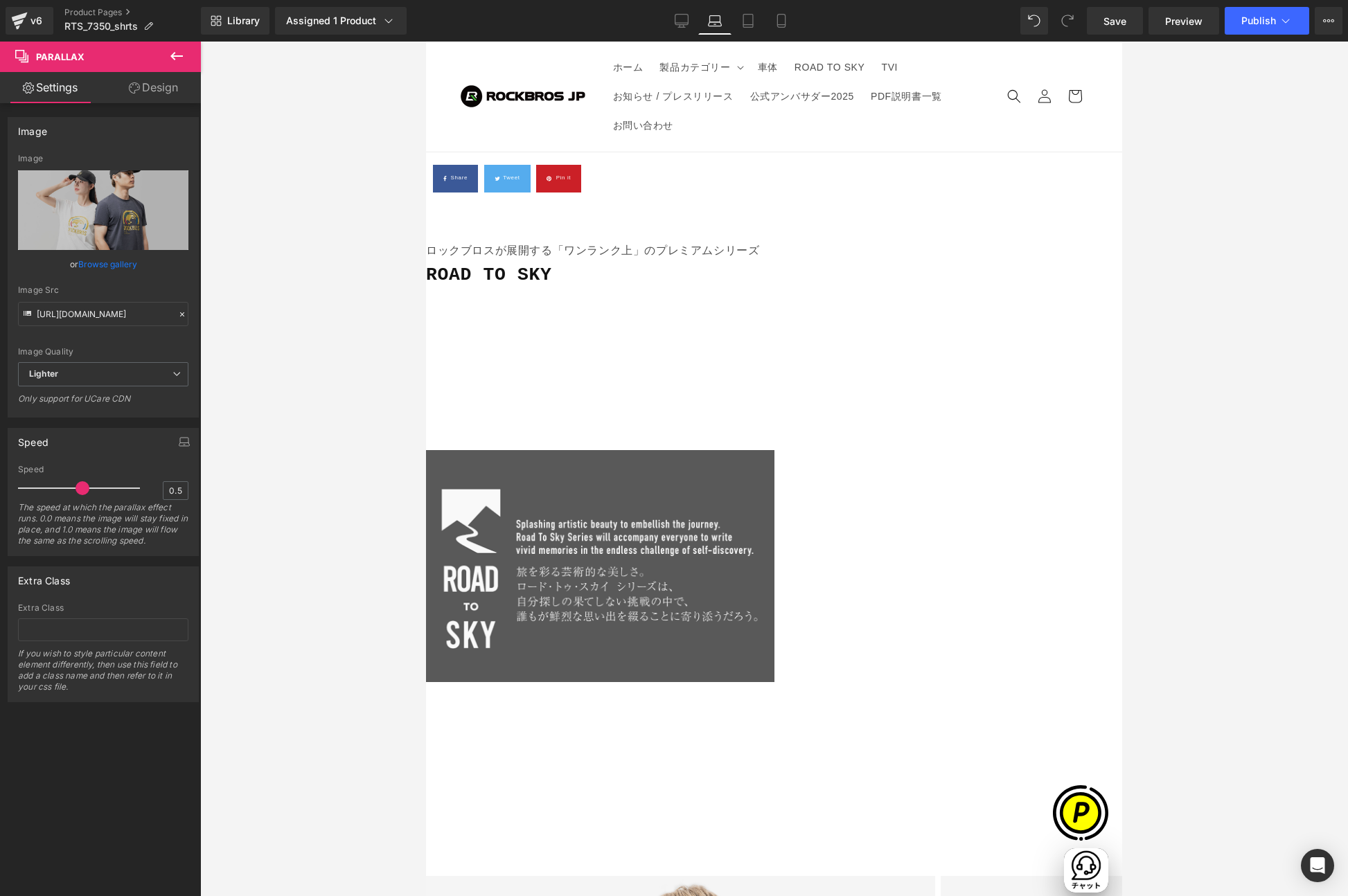
scroll to position [0, 424]
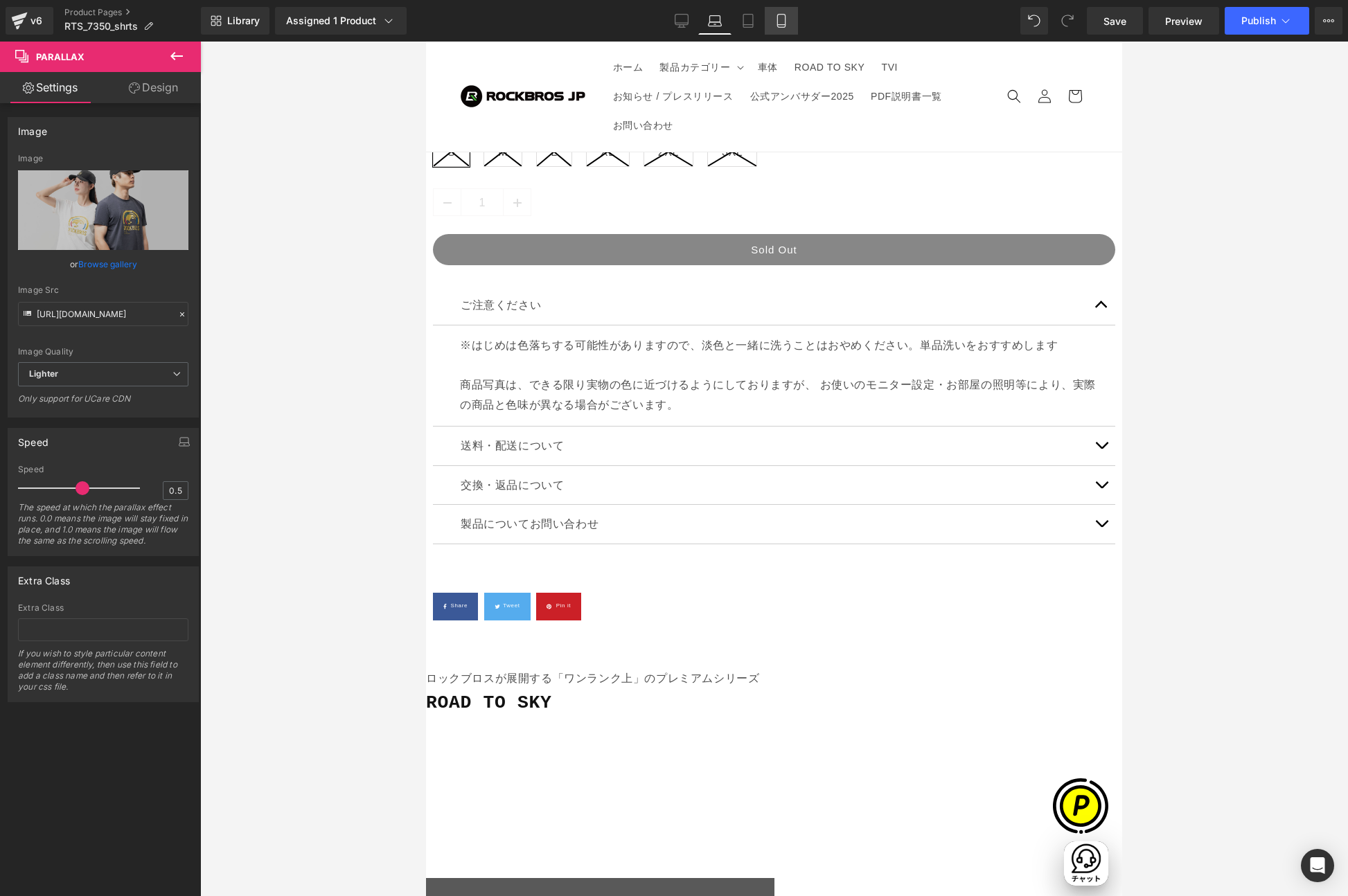
click at [774, 21] on link "Mobile" at bounding box center [781, 20] width 33 height 28
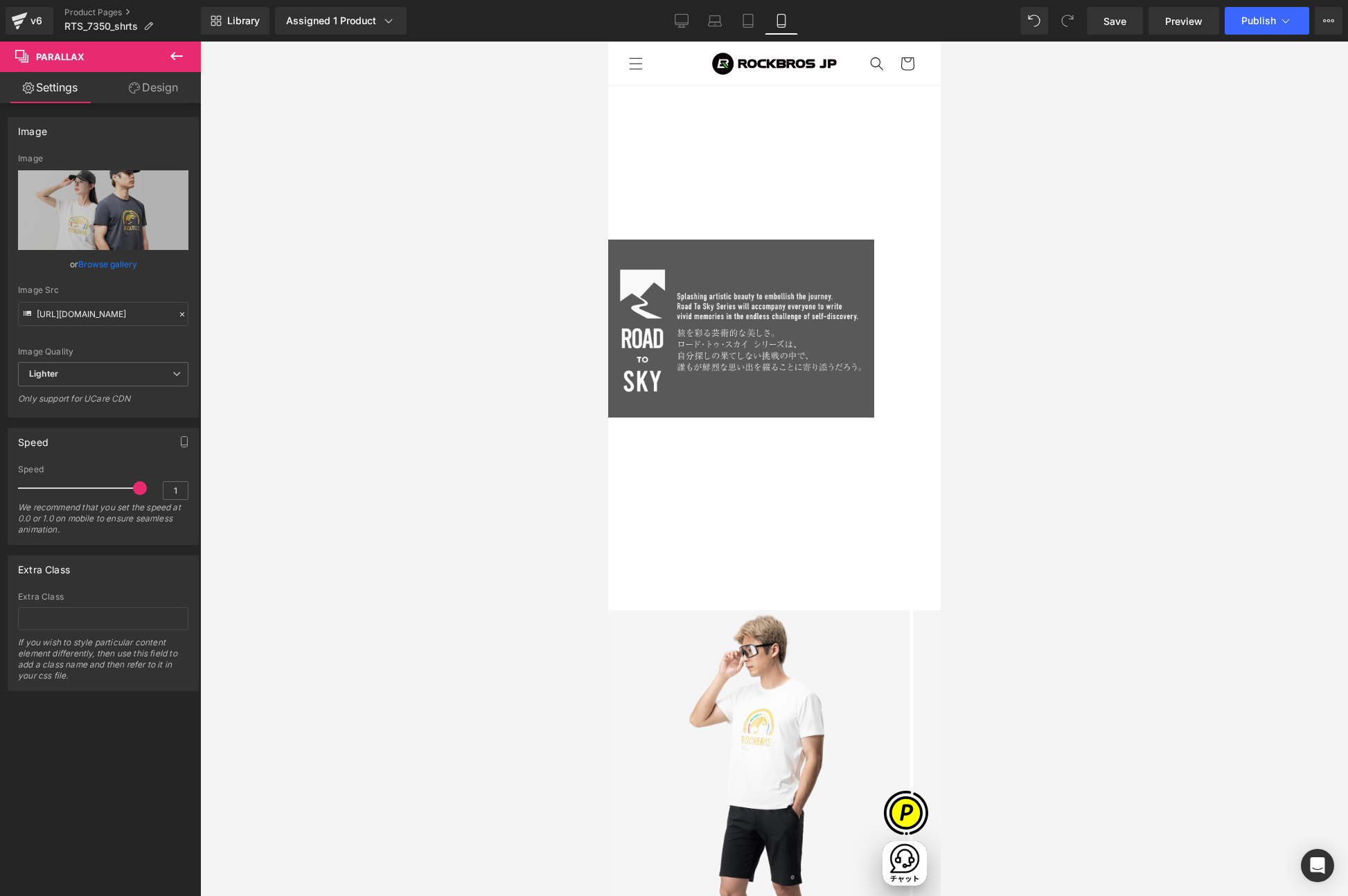
scroll to position [0, 486]
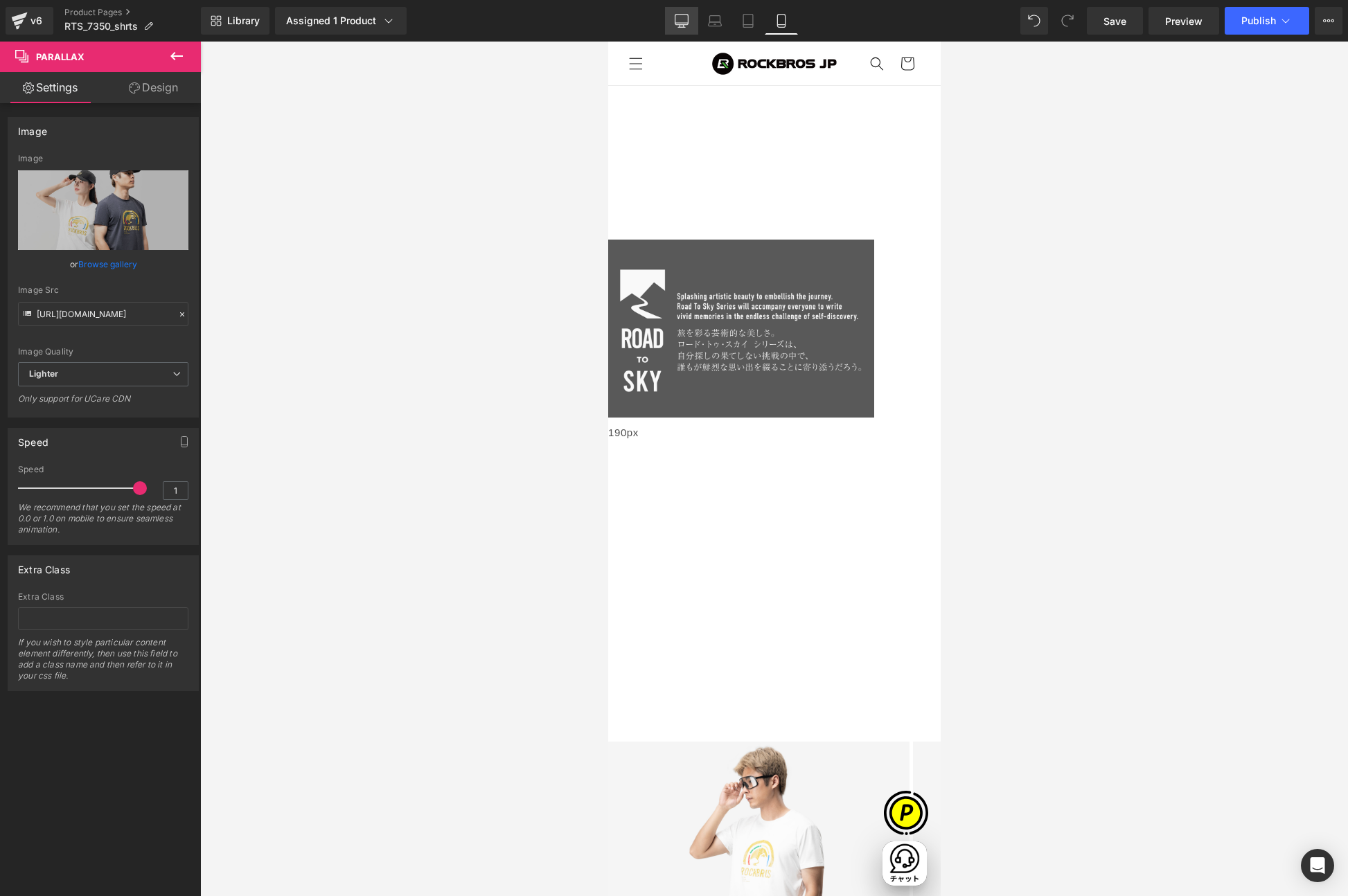
click at [672, 21] on link "Desktop" at bounding box center [681, 20] width 33 height 28
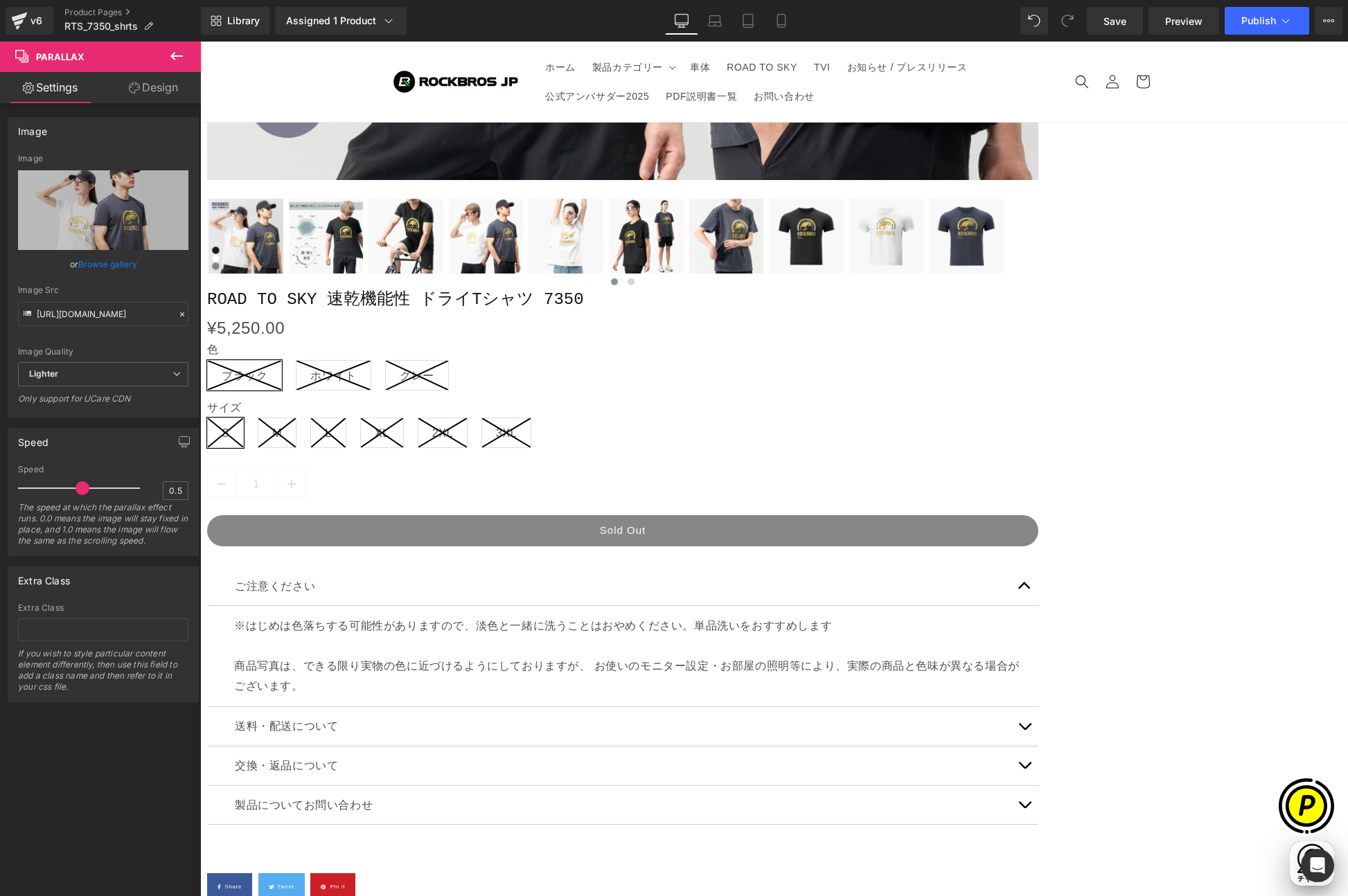
click at [117, 198] on link "Replace Image" at bounding box center [103, 210] width 171 height 79
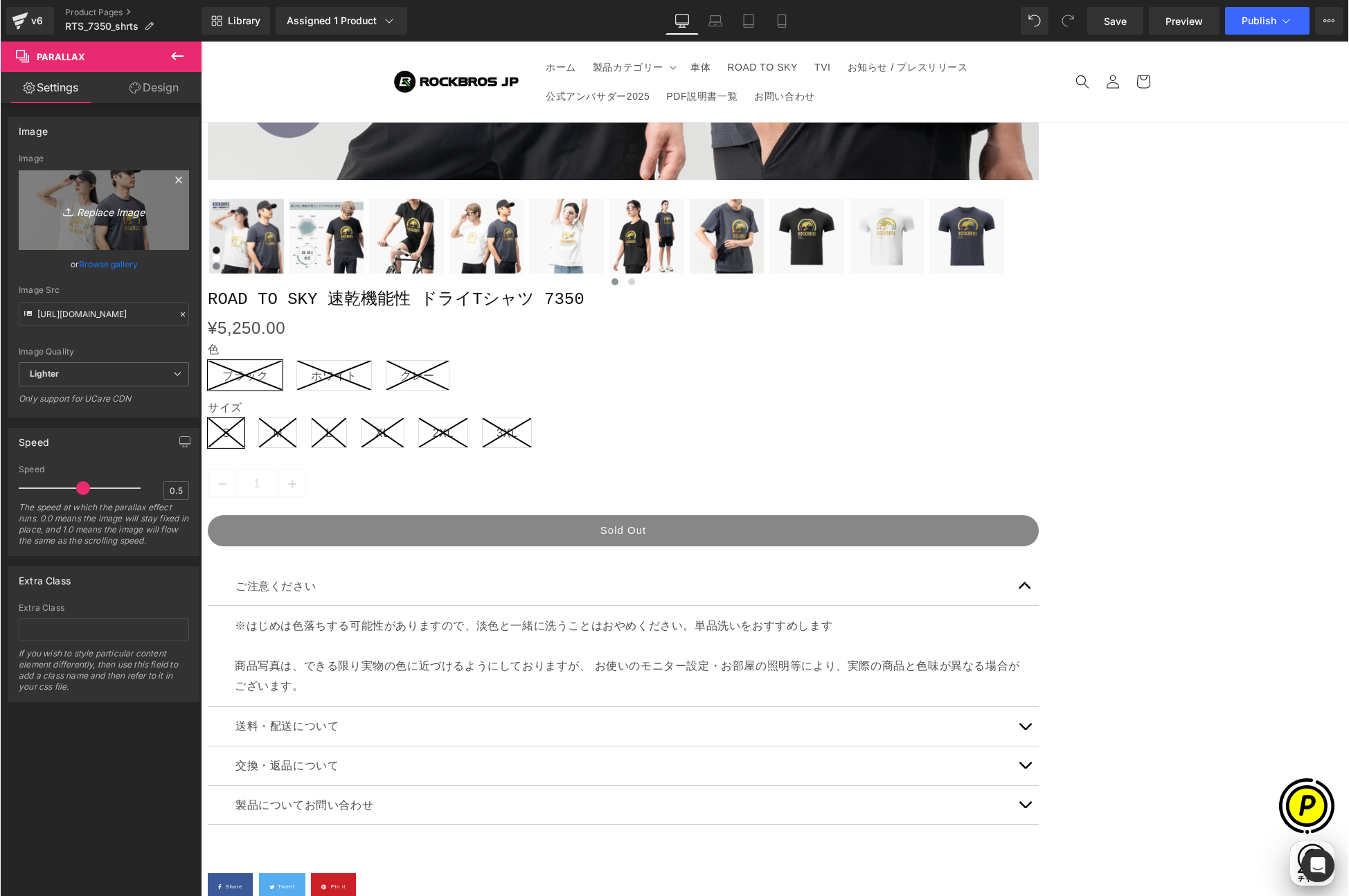
scroll to position [0, 0]
type input "C:\fakepath\7350-1980-1080nn.jpg"
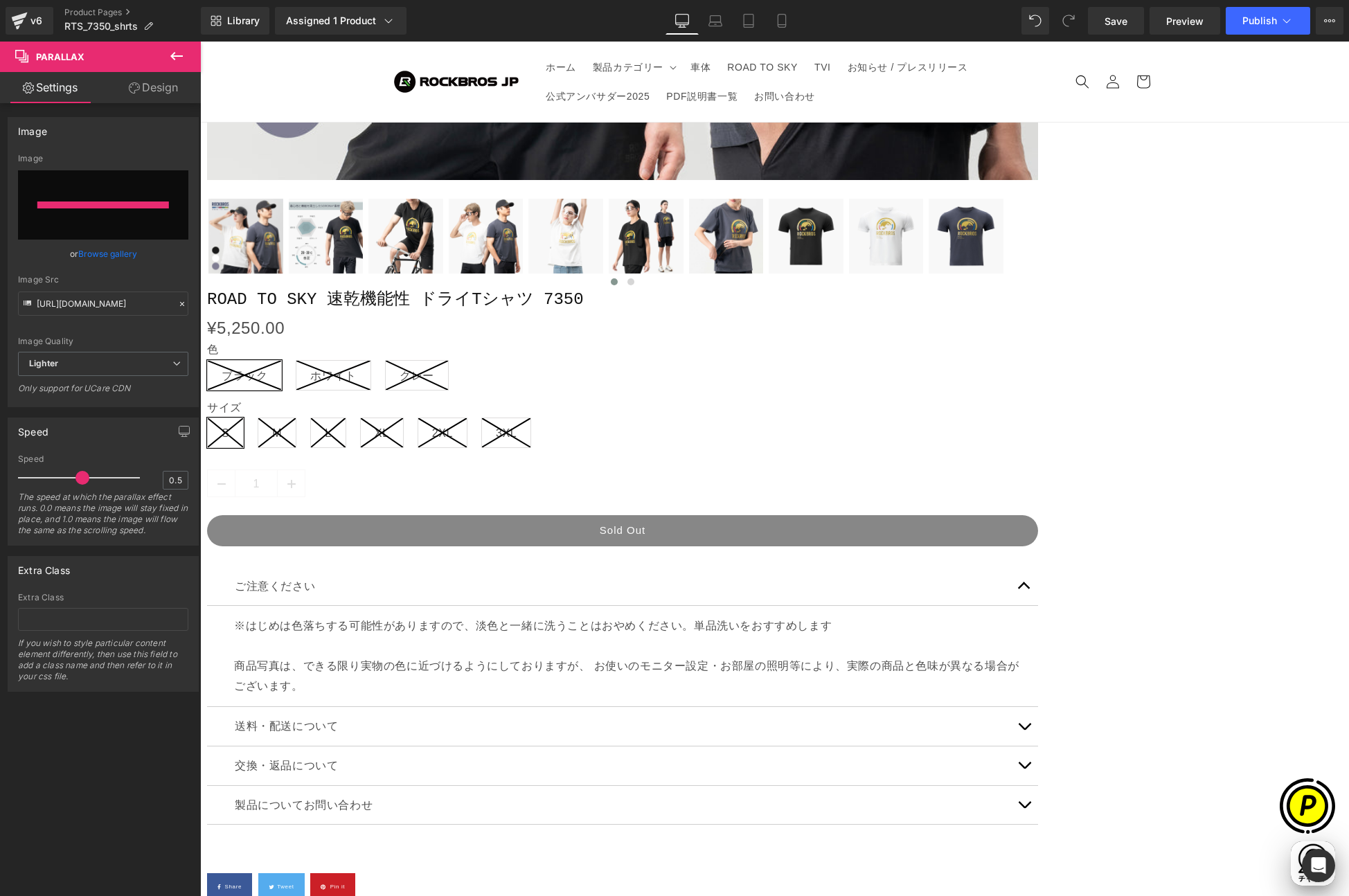
type input "[URL][DOMAIN_NAME]"
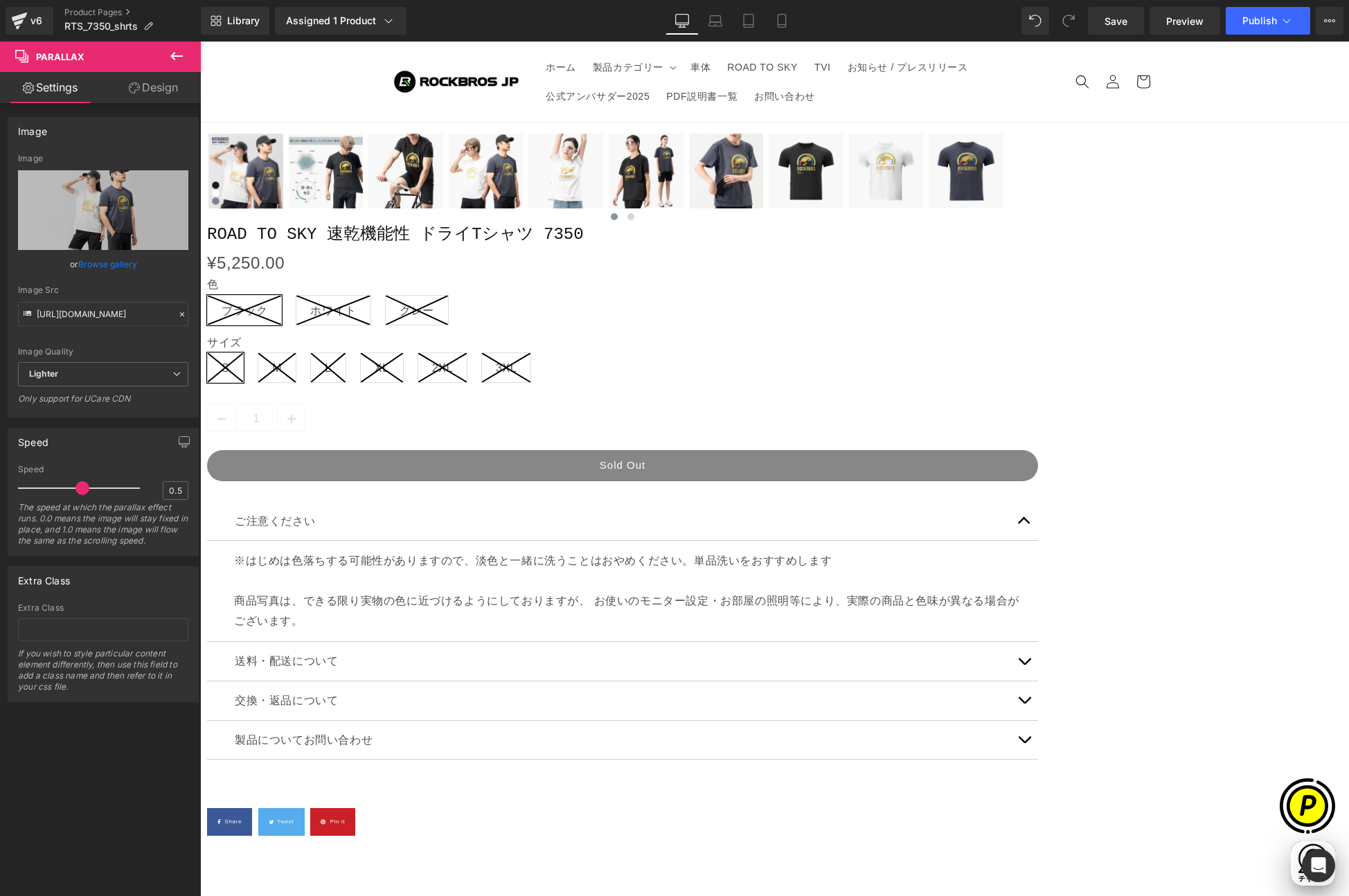
scroll to position [991, 0]
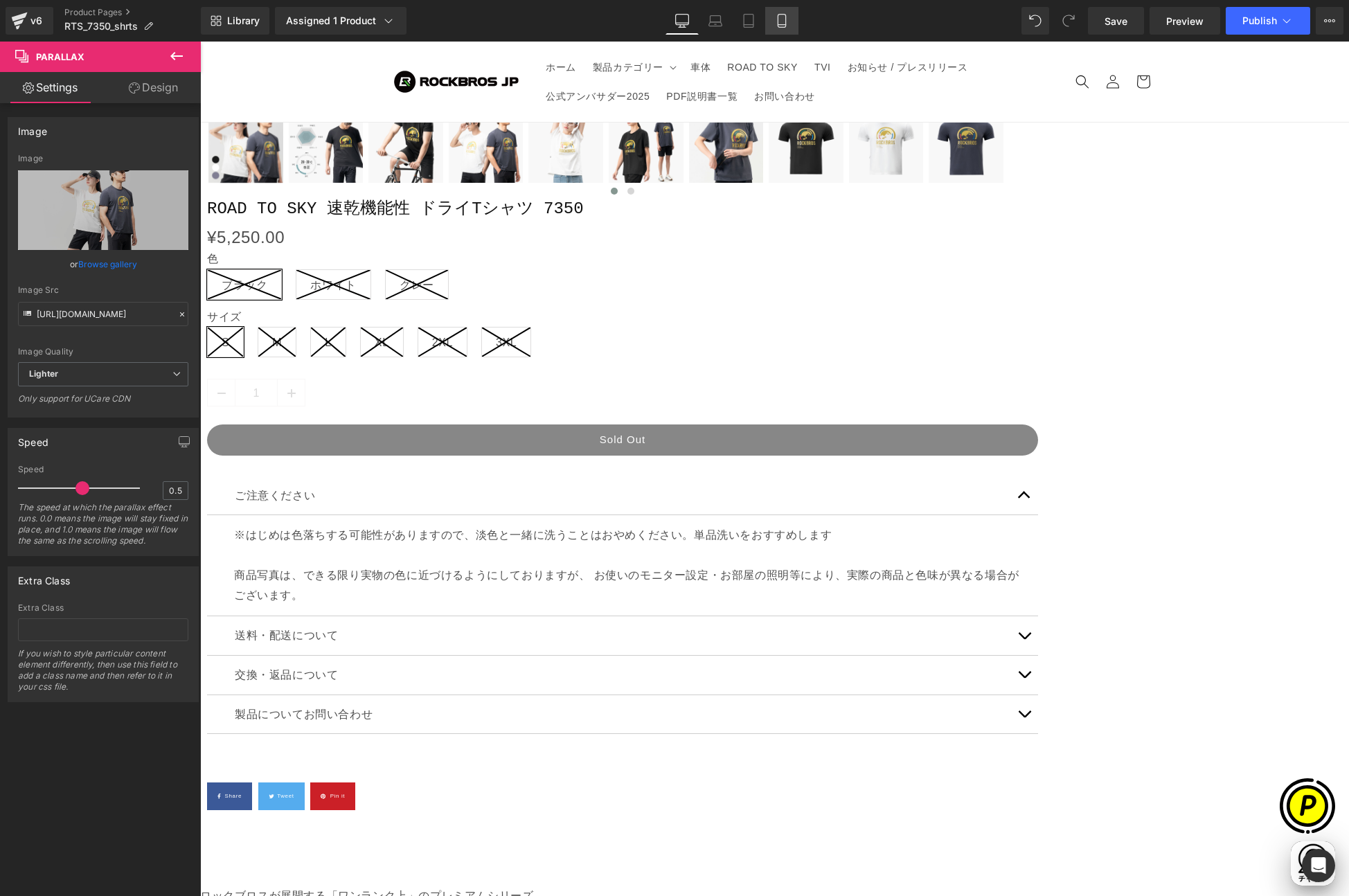
click at [794, 20] on link "Mobile" at bounding box center [782, 20] width 34 height 28
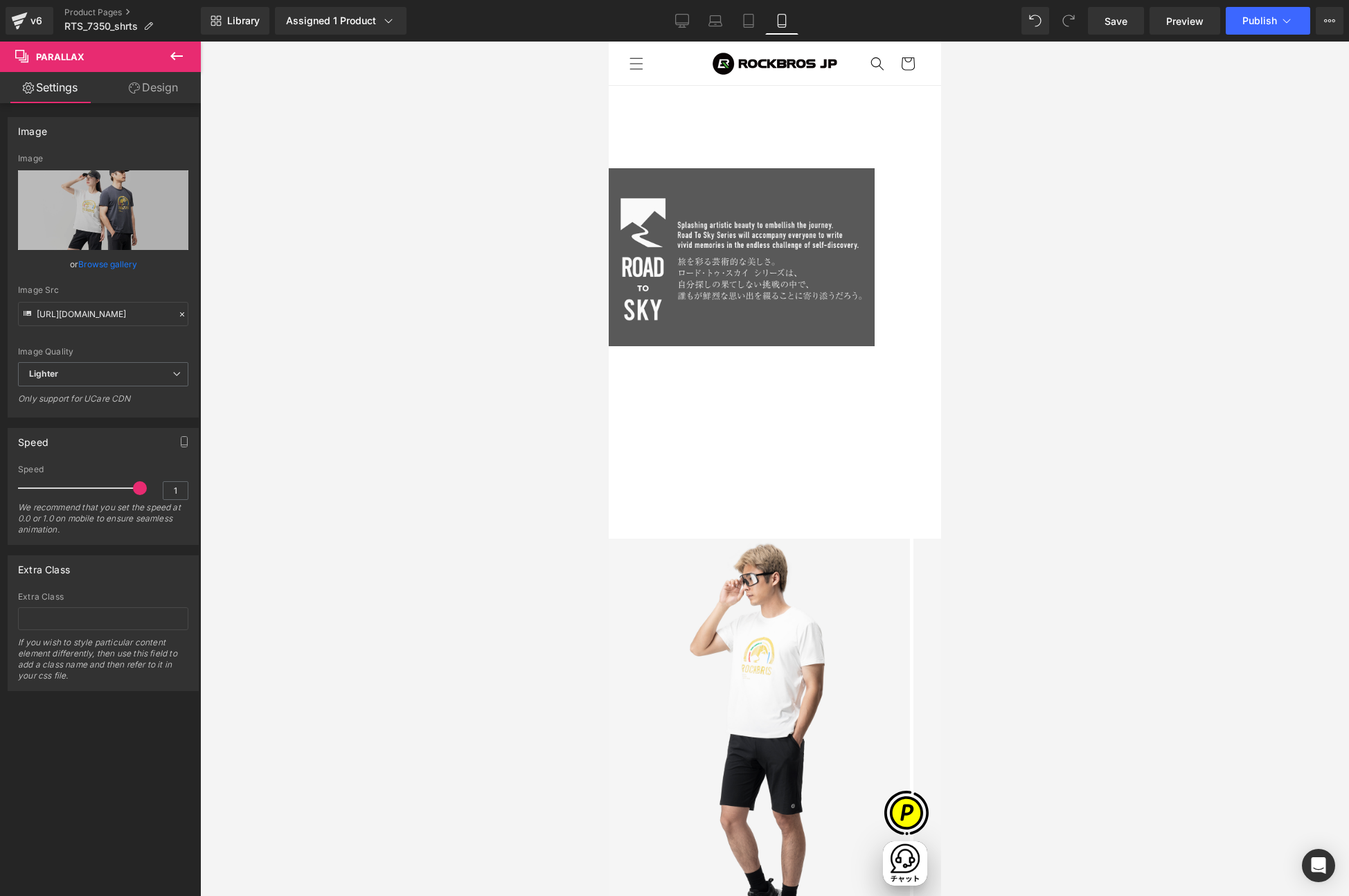
scroll to position [1445, 0]
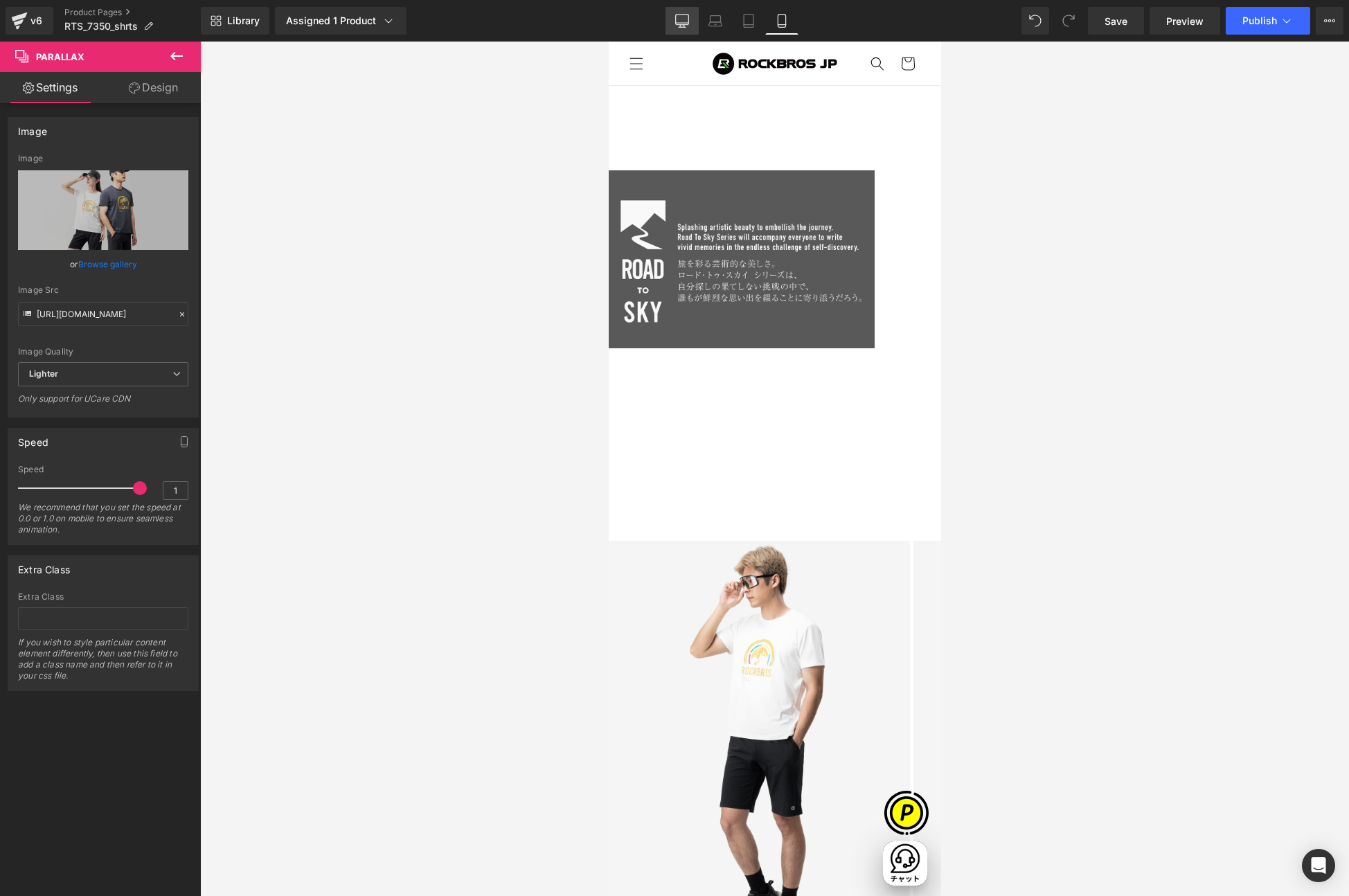
click at [680, 25] on icon at bounding box center [682, 20] width 14 height 14
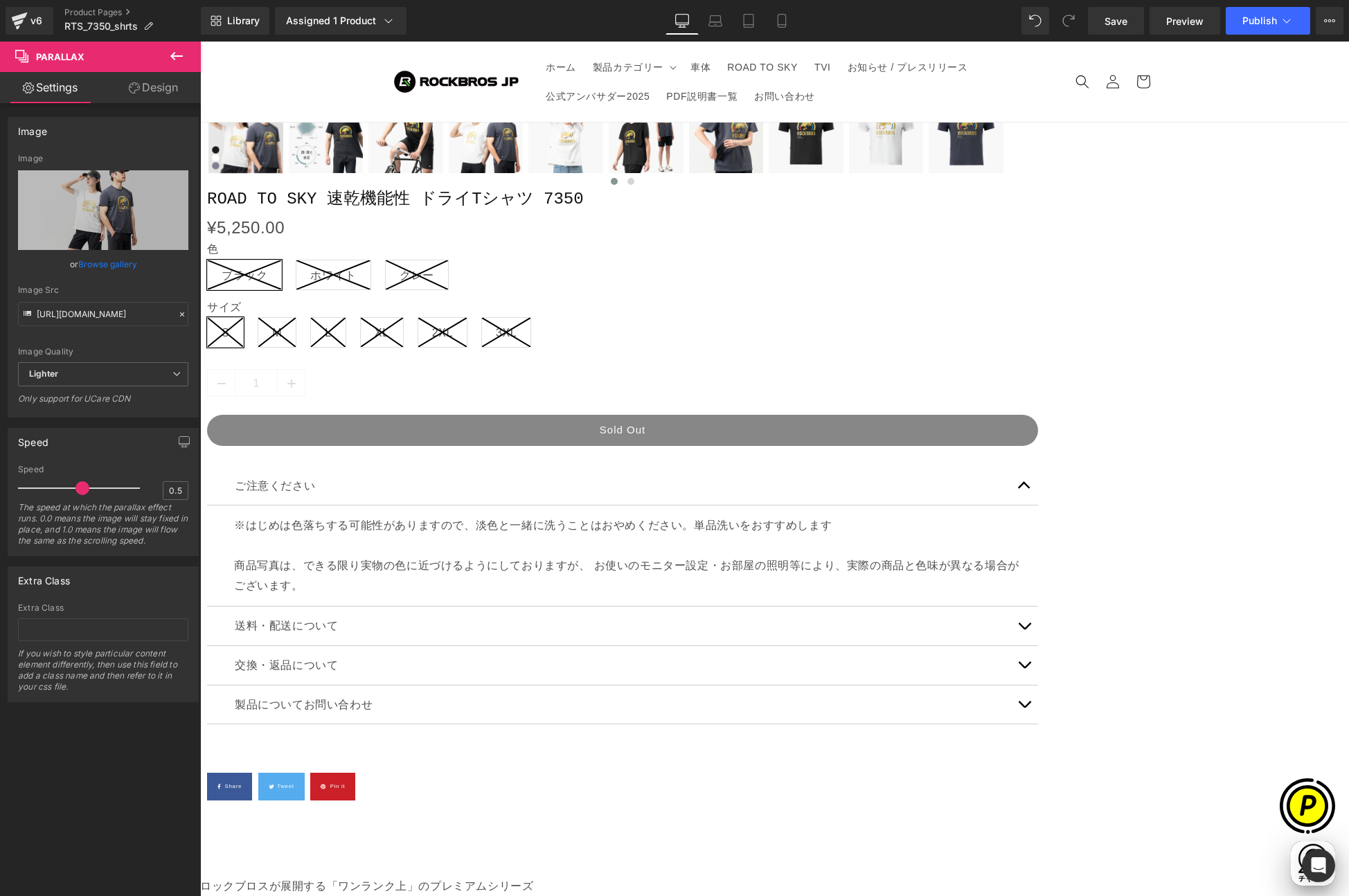
scroll to position [0, 270]
click at [724, 20] on link "Laptop" at bounding box center [715, 20] width 34 height 28
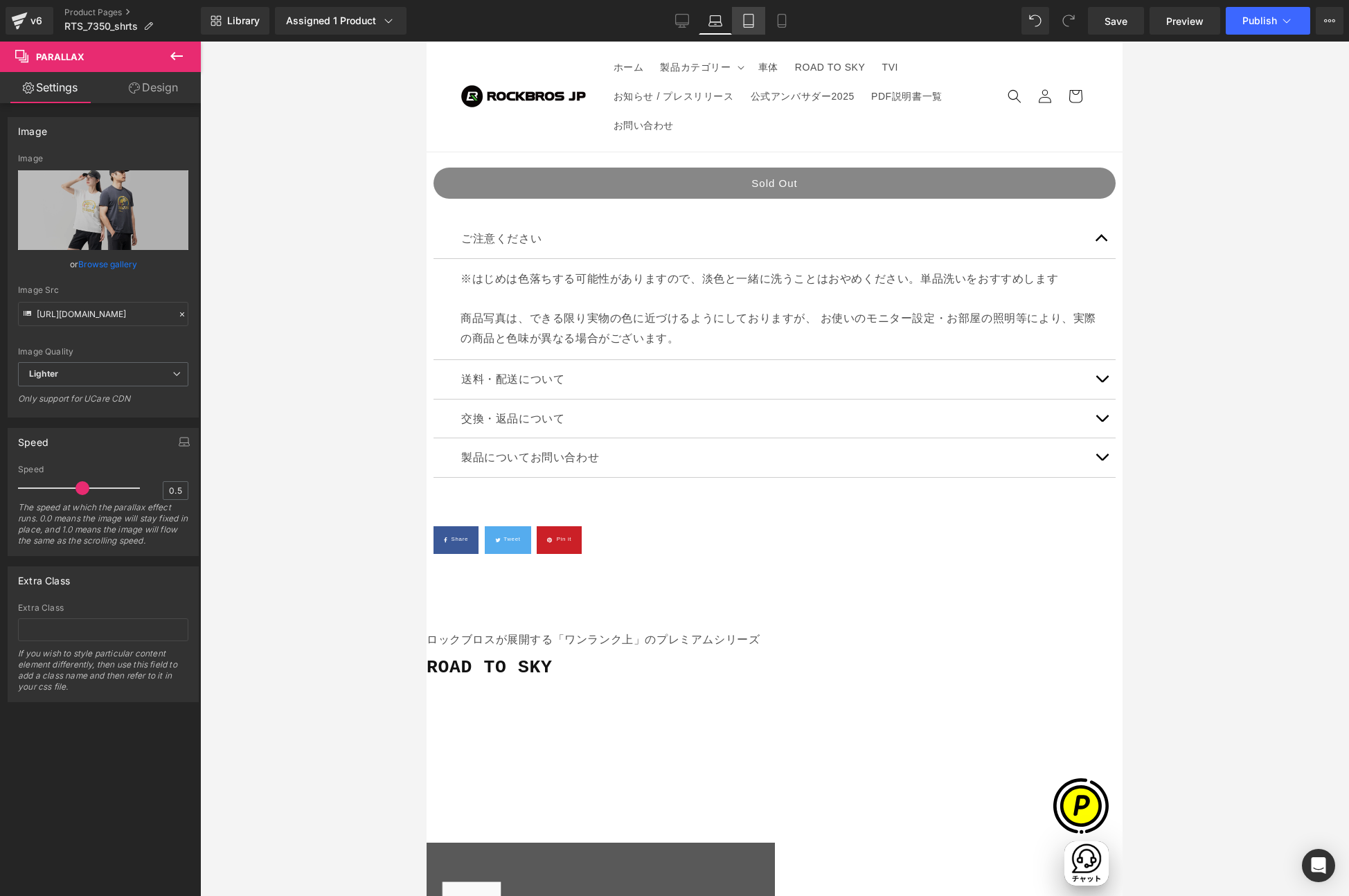
scroll to position [0, 424]
click at [746, 17] on icon at bounding box center [748, 20] width 14 height 14
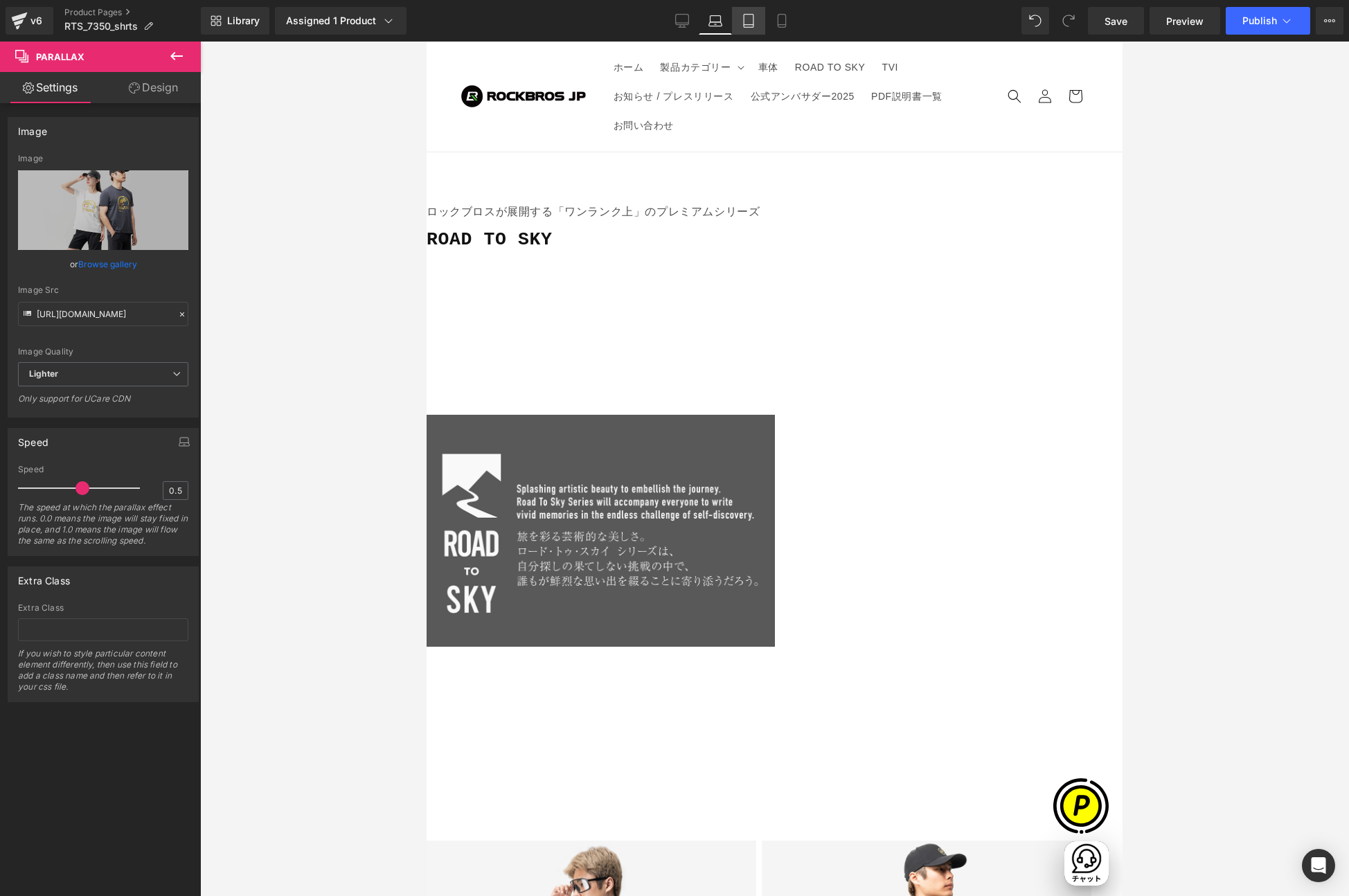
scroll to position [0, 902]
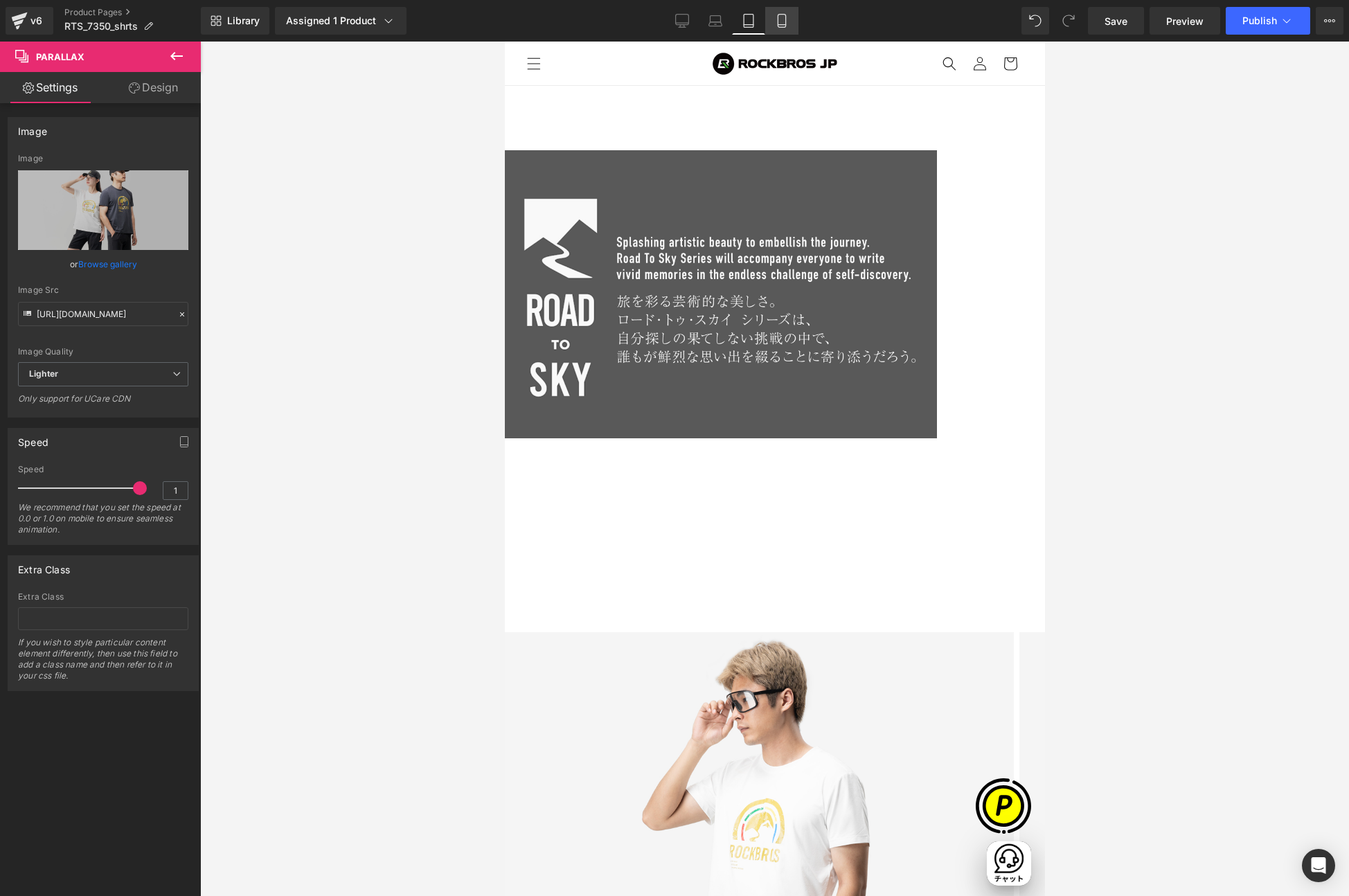
click at [780, 21] on icon at bounding box center [782, 20] width 14 height 14
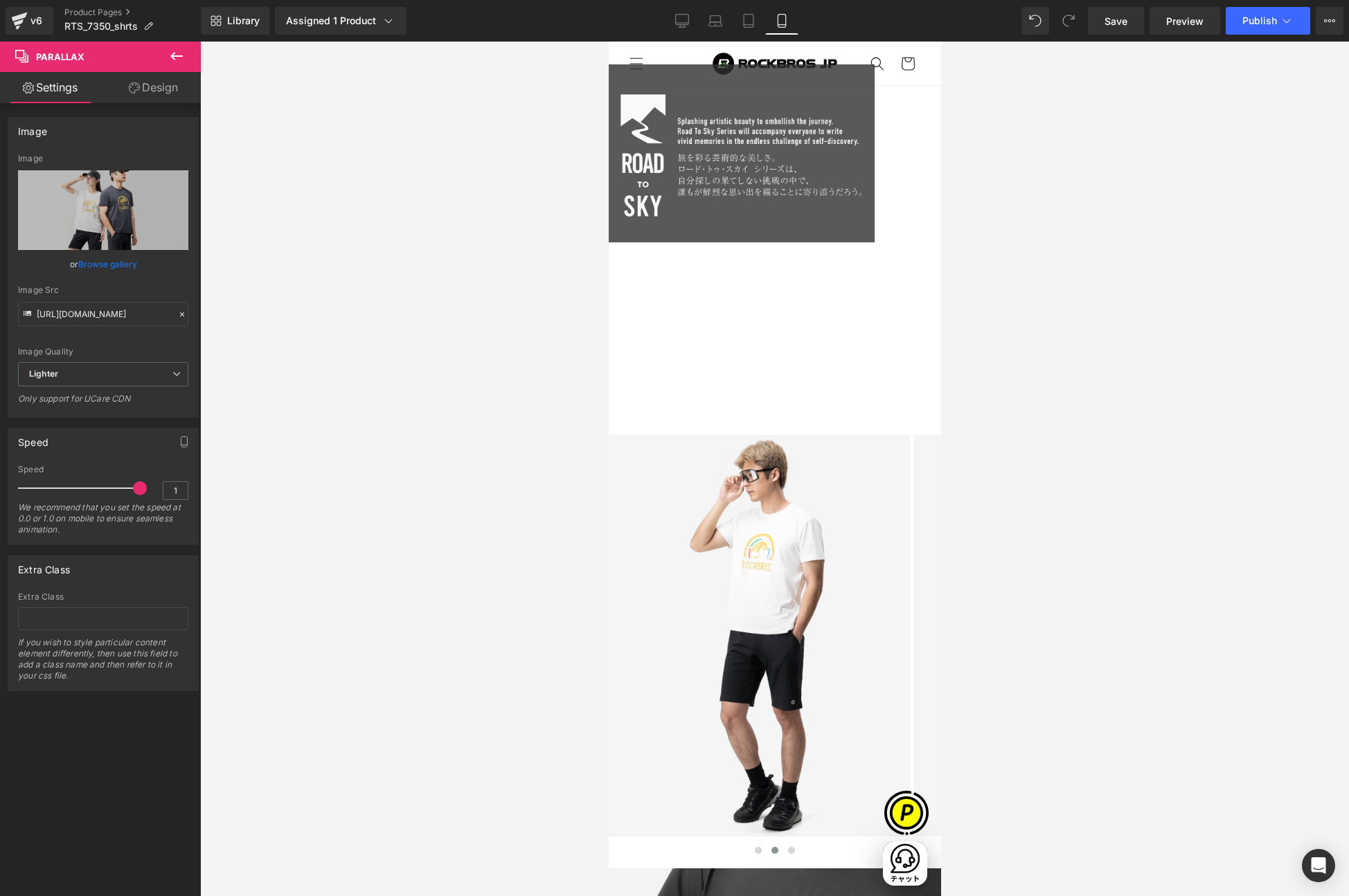
scroll to position [0, 0]
click at [676, 20] on icon at bounding box center [682, 20] width 14 height 14
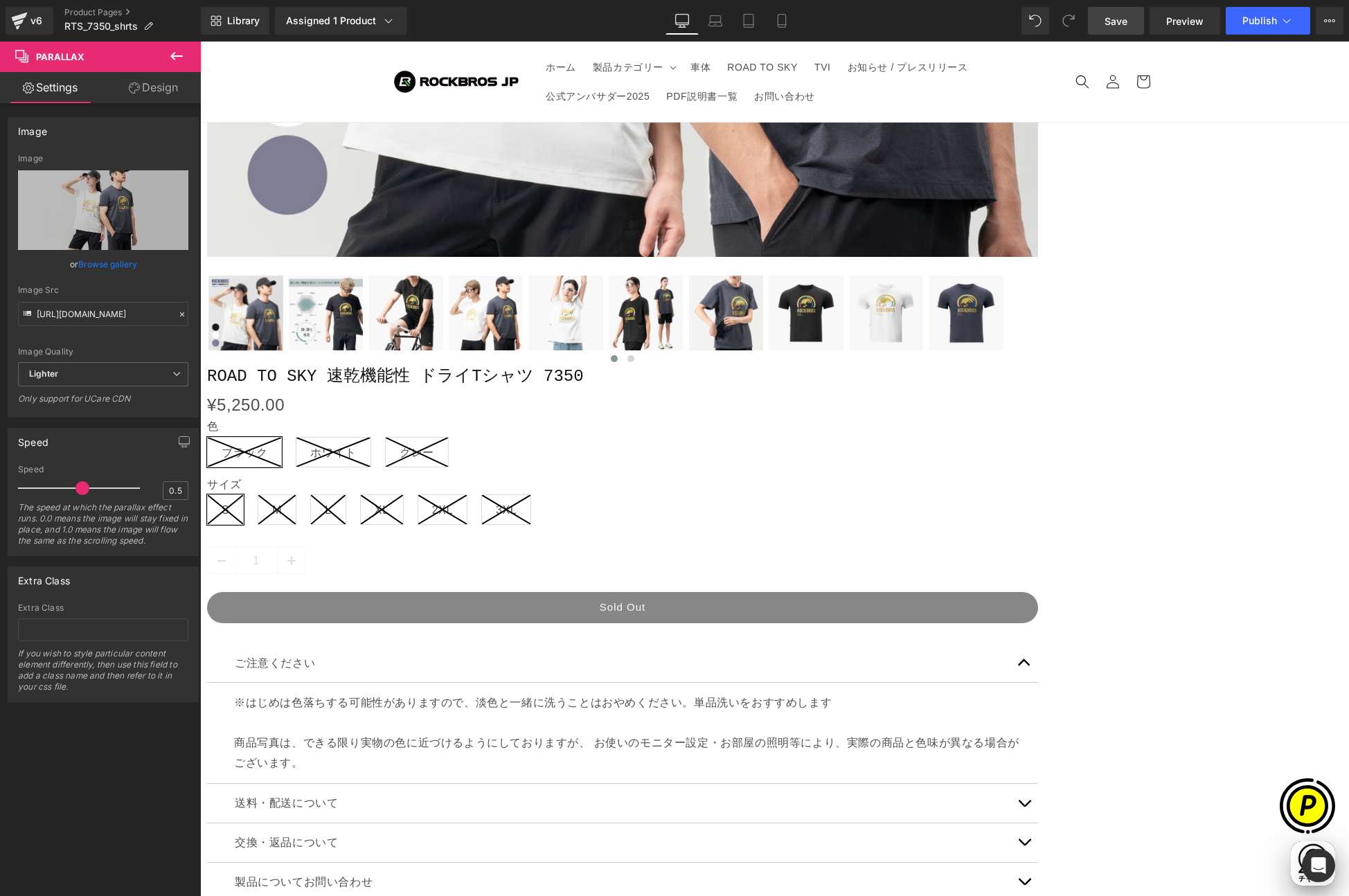
click at [1117, 26] on span "Save" at bounding box center [1116, 21] width 23 height 15
click at [780, 20] on icon at bounding box center [782, 20] width 14 height 14
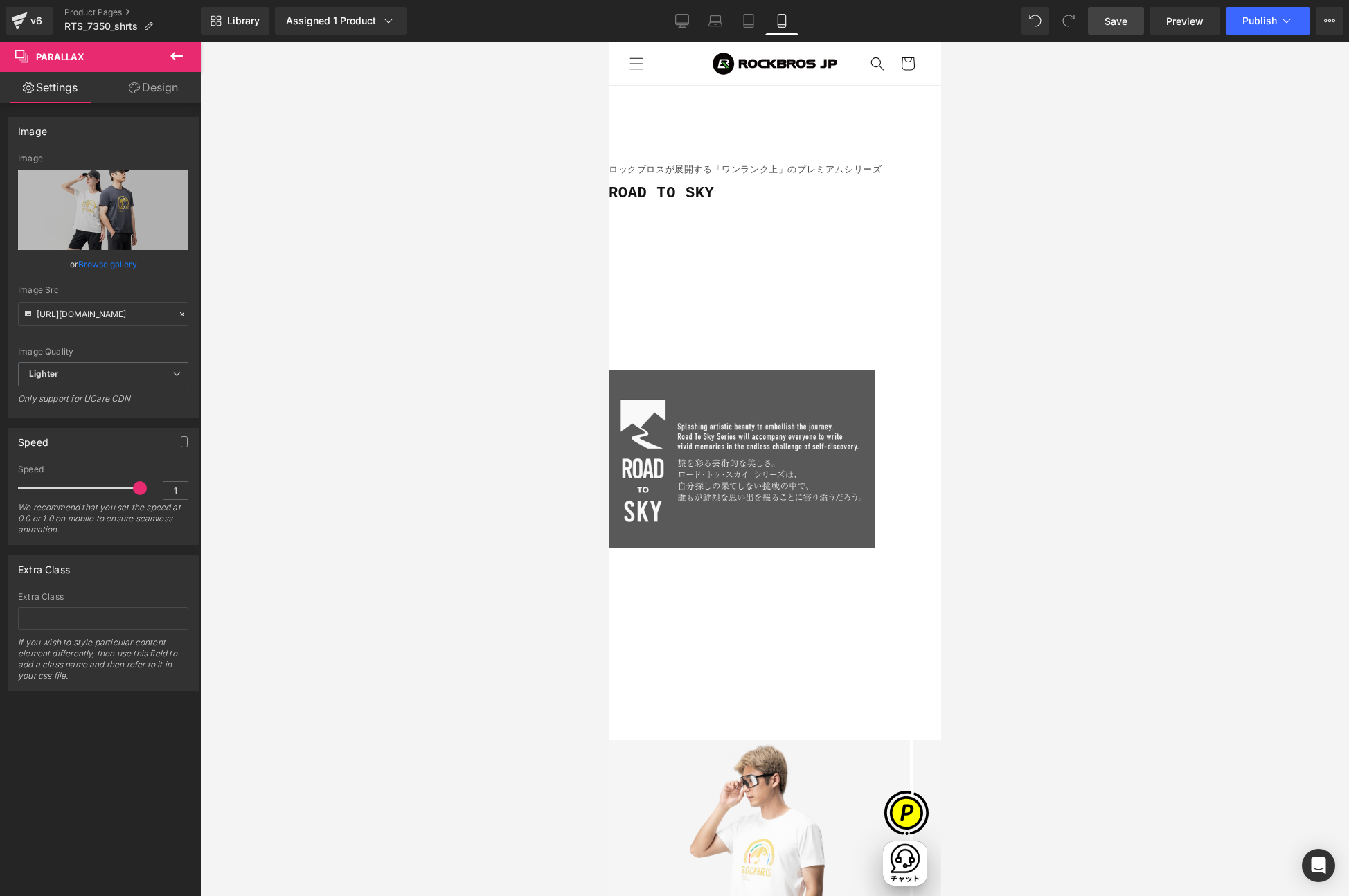
scroll to position [1268, 0]
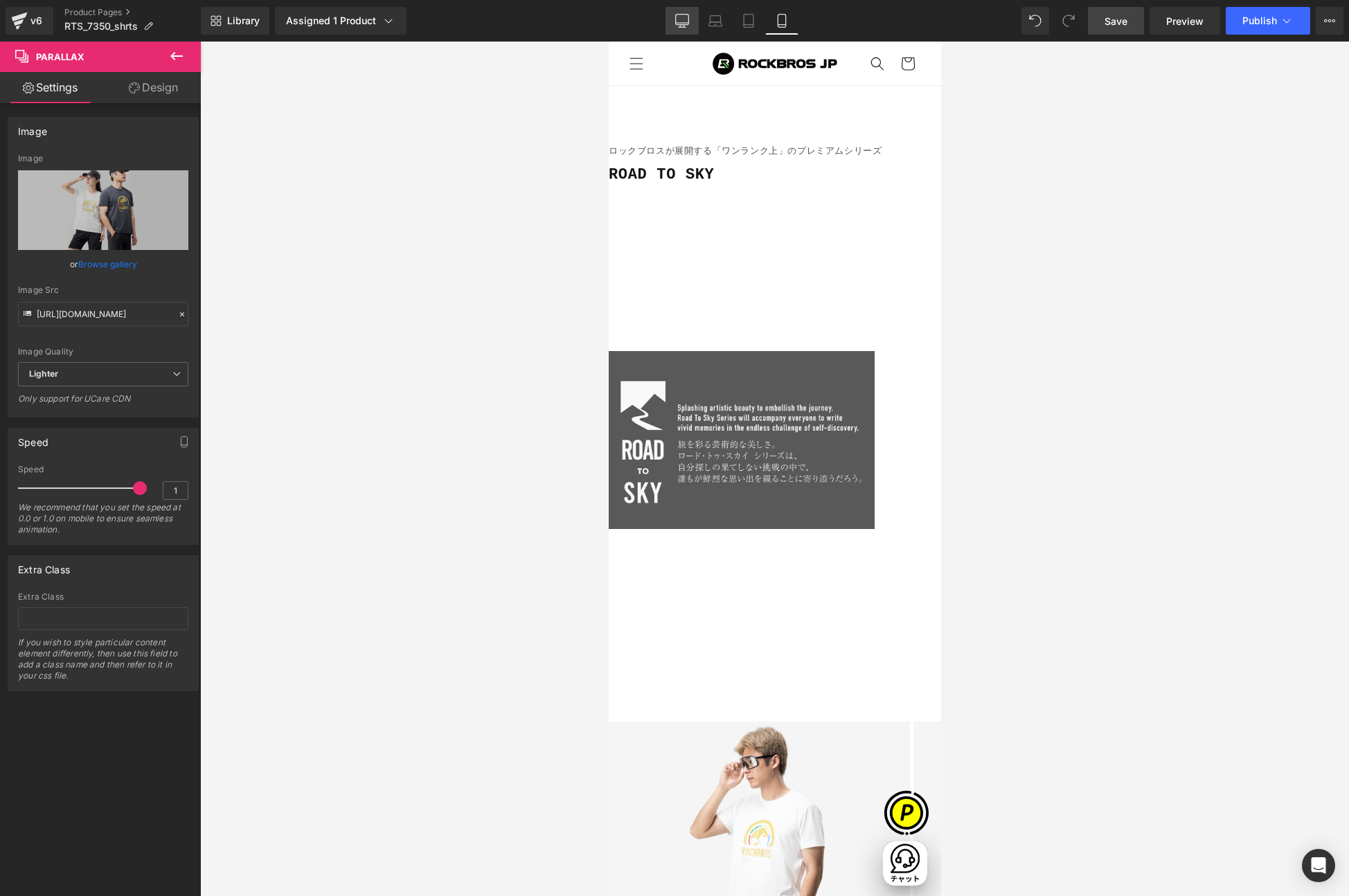
click at [677, 20] on icon at bounding box center [682, 20] width 14 height 14
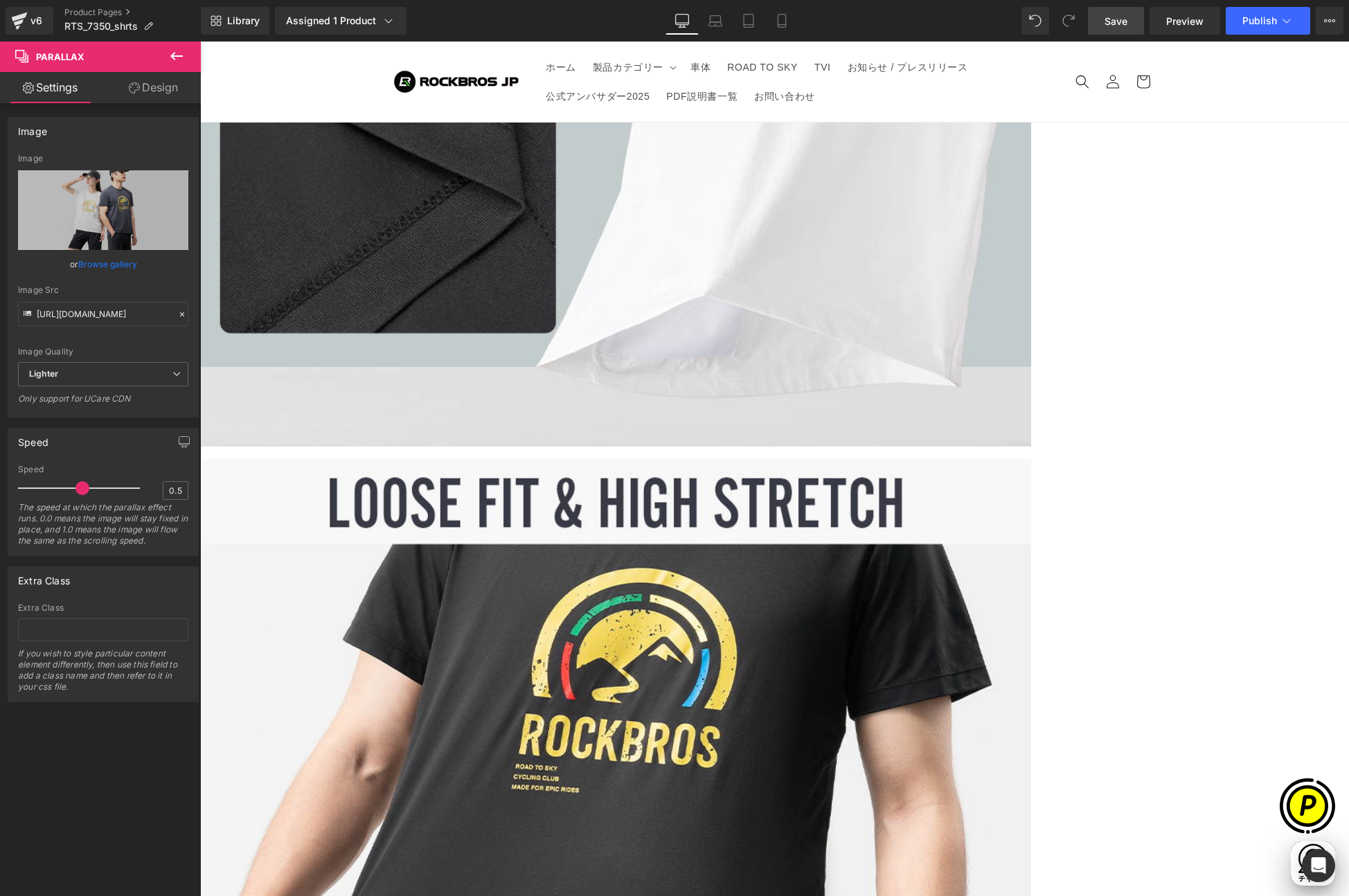
scroll to position [7723, 0]
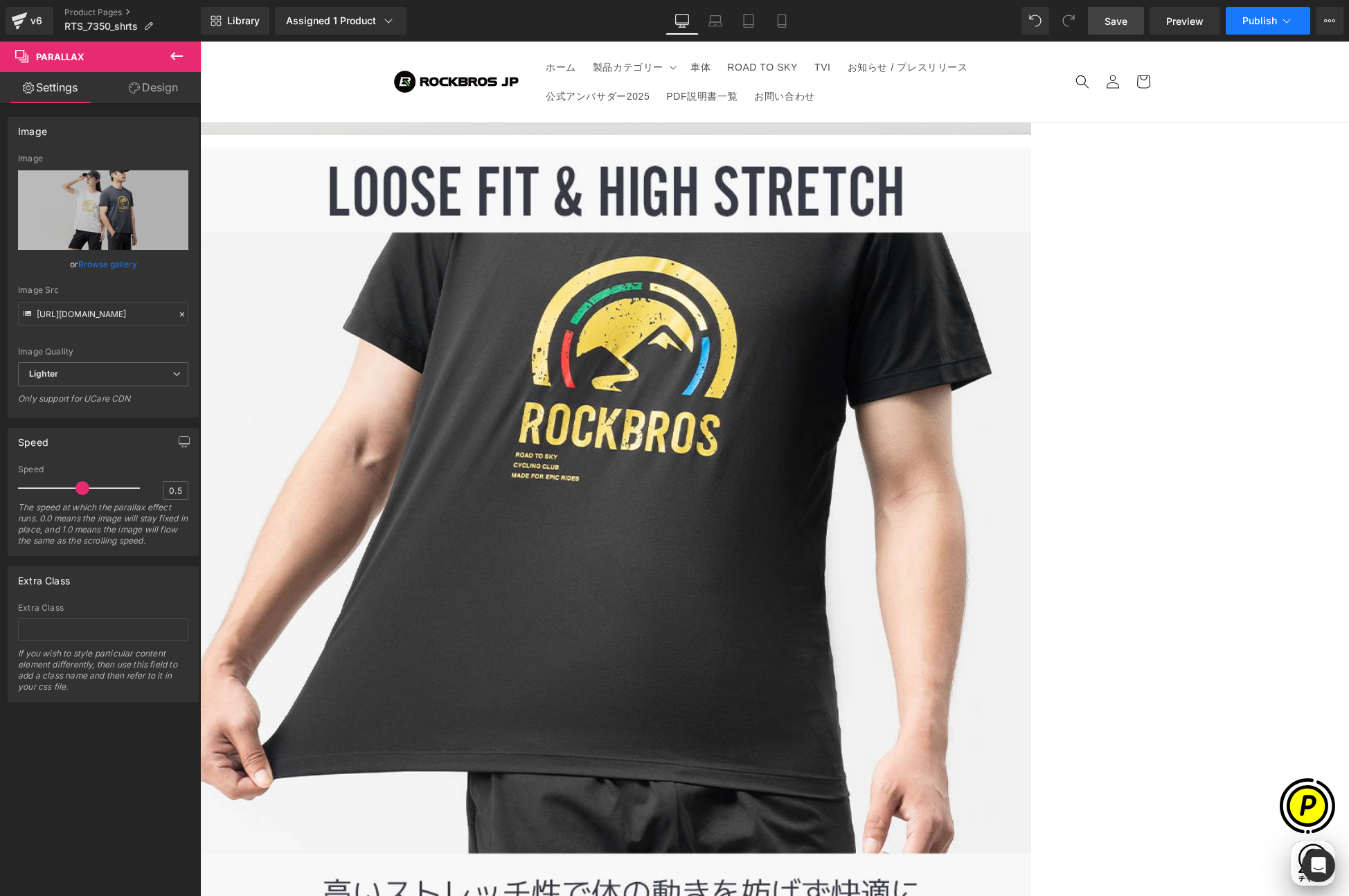
click at [1280, 26] on button "Publish" at bounding box center [1267, 20] width 84 height 28
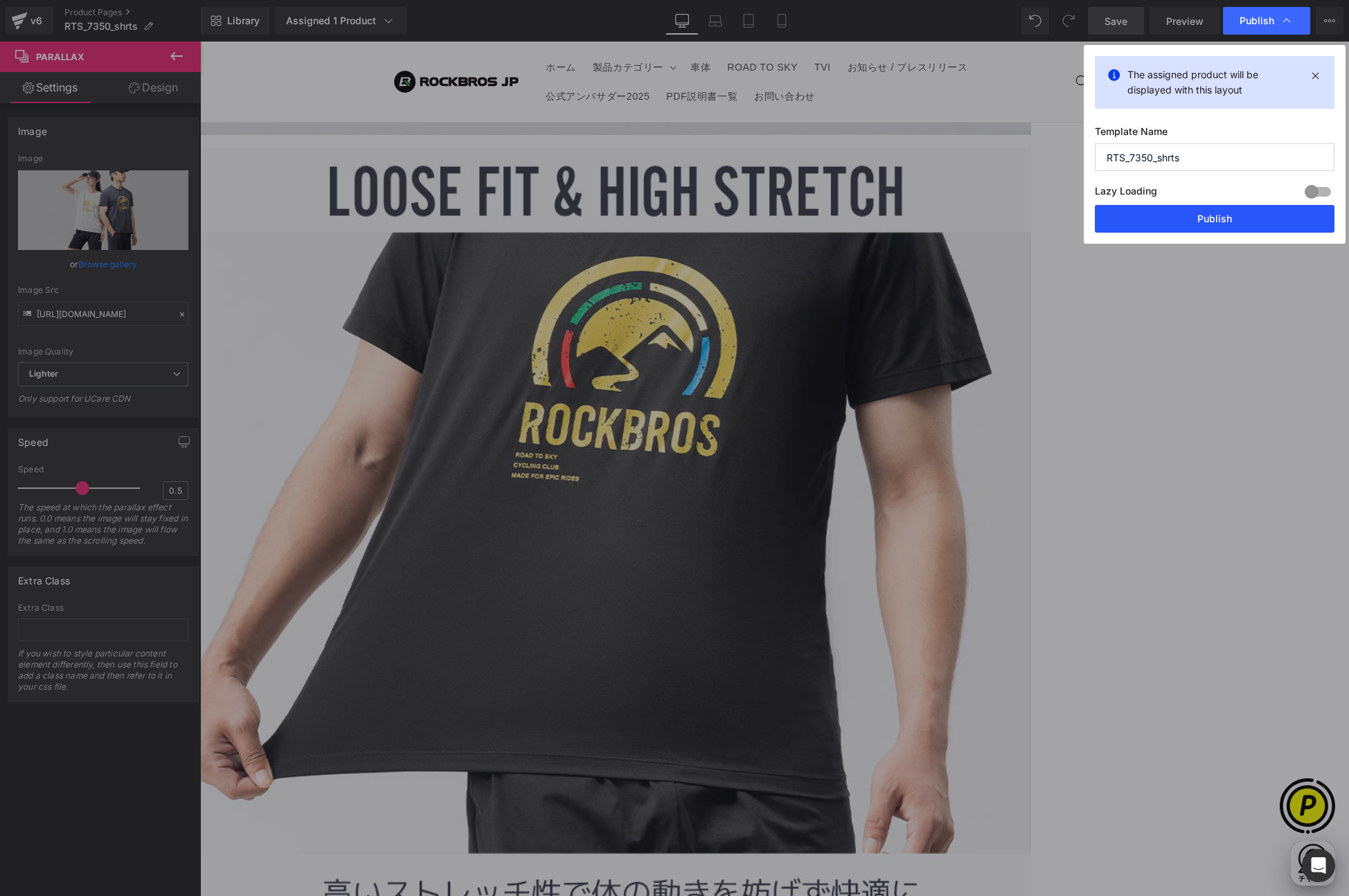
scroll to position [0, 540]
drag, startPoint x: 1203, startPoint y: 223, endPoint x: 1033, endPoint y: 183, distance: 174.6
click at [1203, 223] on button "Publish" at bounding box center [1214, 219] width 239 height 28
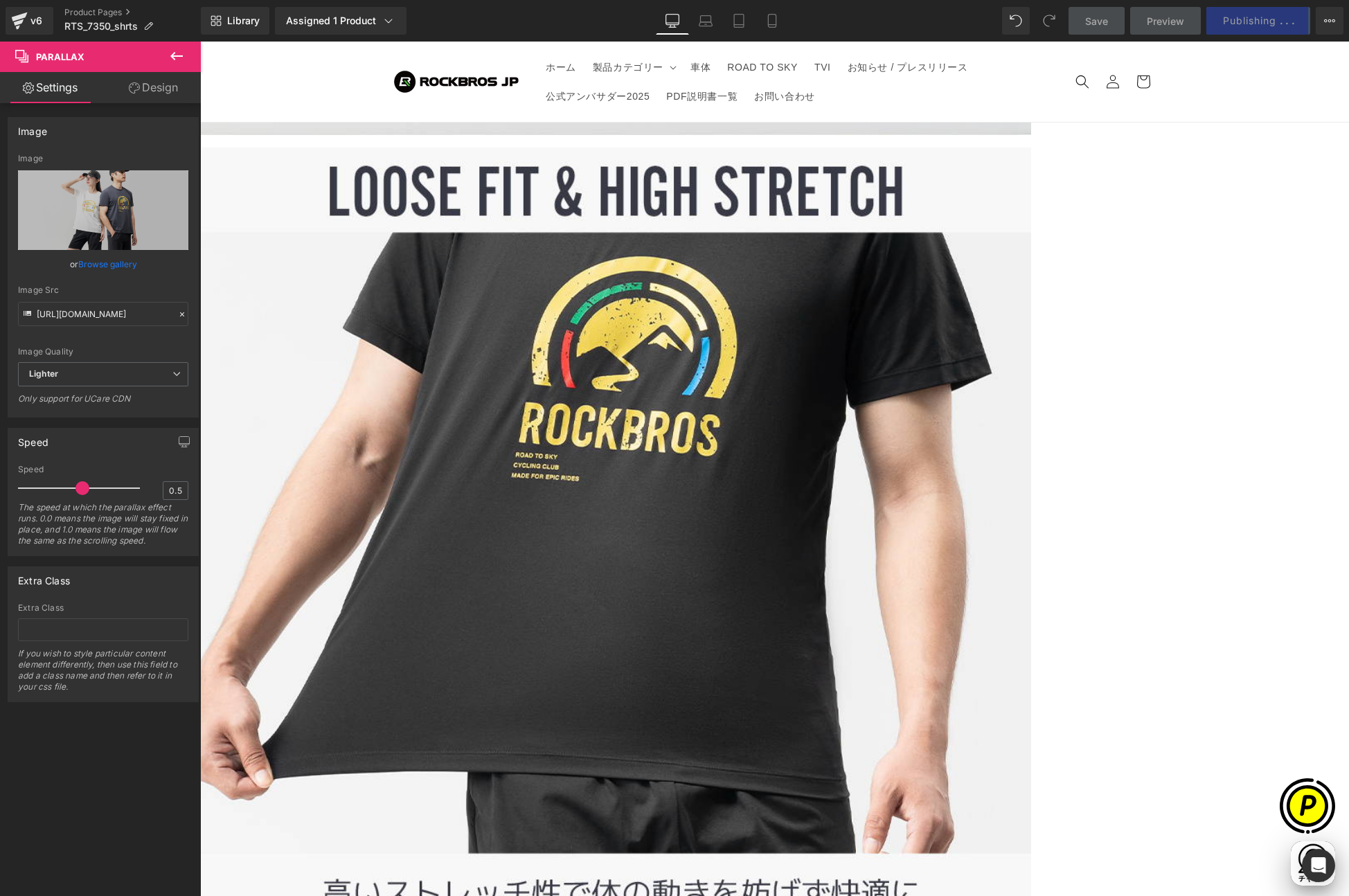
scroll to position [0, 0]
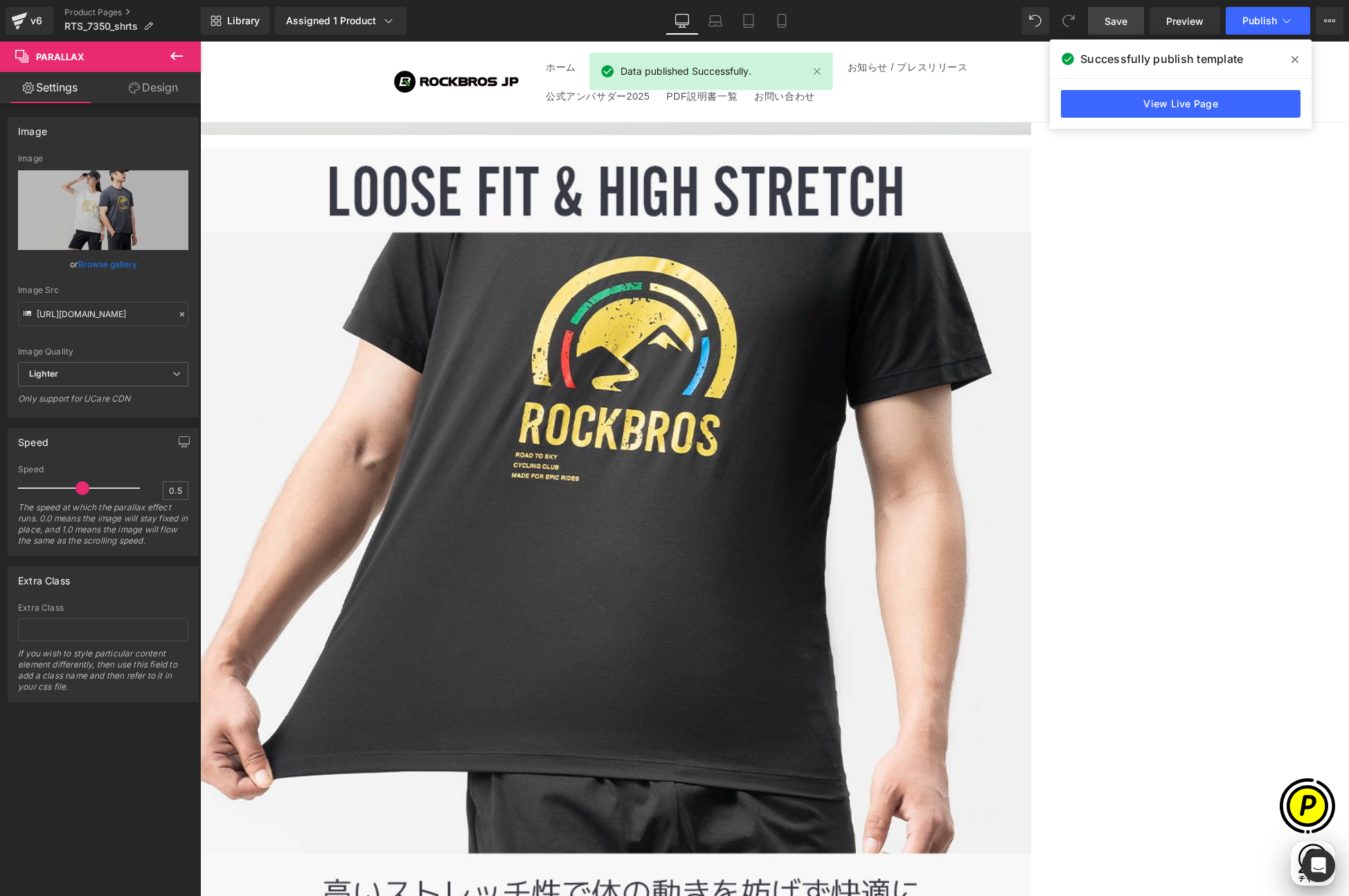
click at [1294, 61] on icon at bounding box center [1295, 60] width 7 height 11
click at [93, 14] on link "Product Pages" at bounding box center [132, 12] width 136 height 11
